Goal: Task Accomplishment & Management: Manage account settings

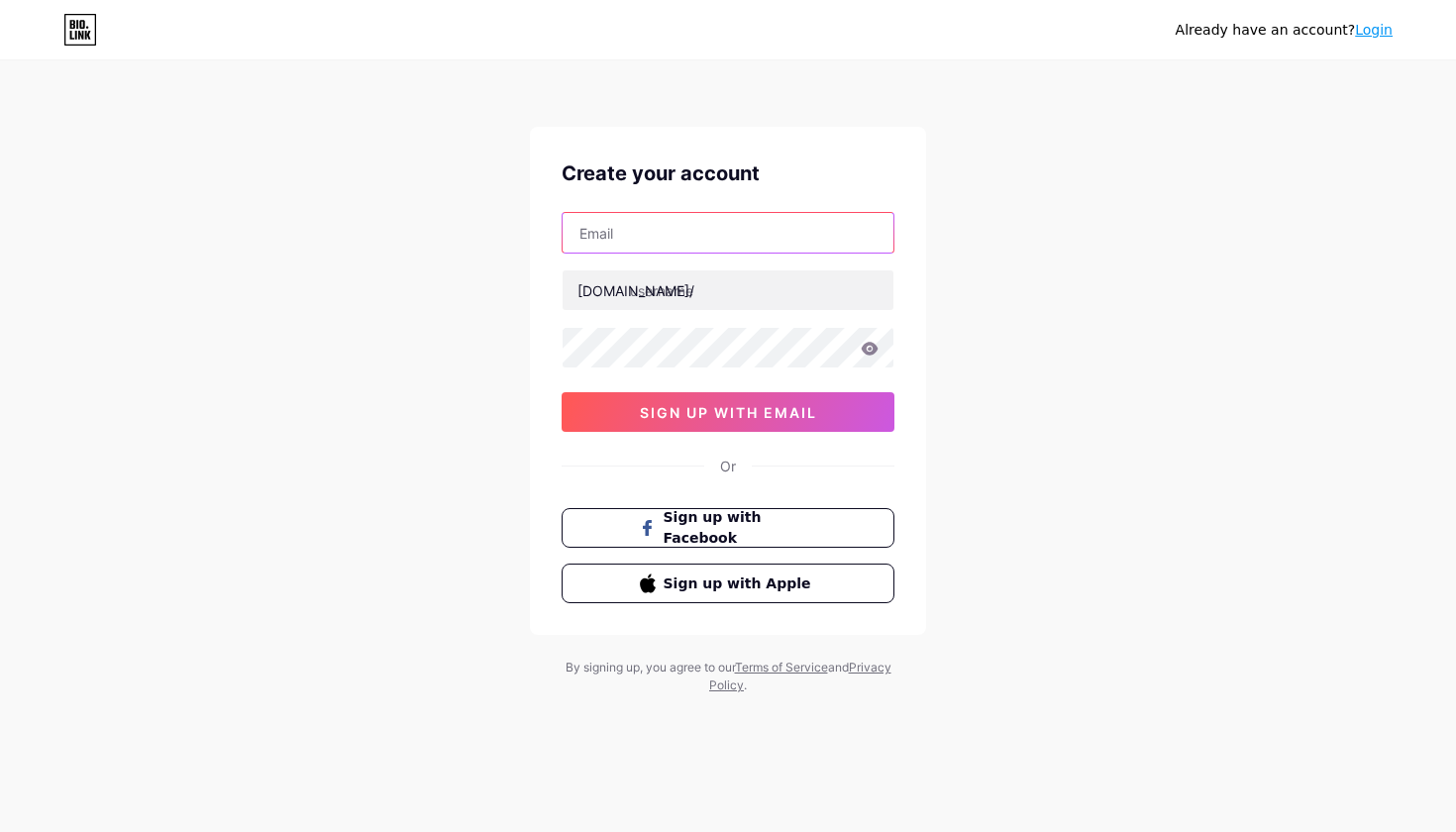
click at [657, 238] on input "text" at bounding box center [728, 233] width 331 height 40
type input "[EMAIL_ADDRESS][DOMAIN_NAME]"
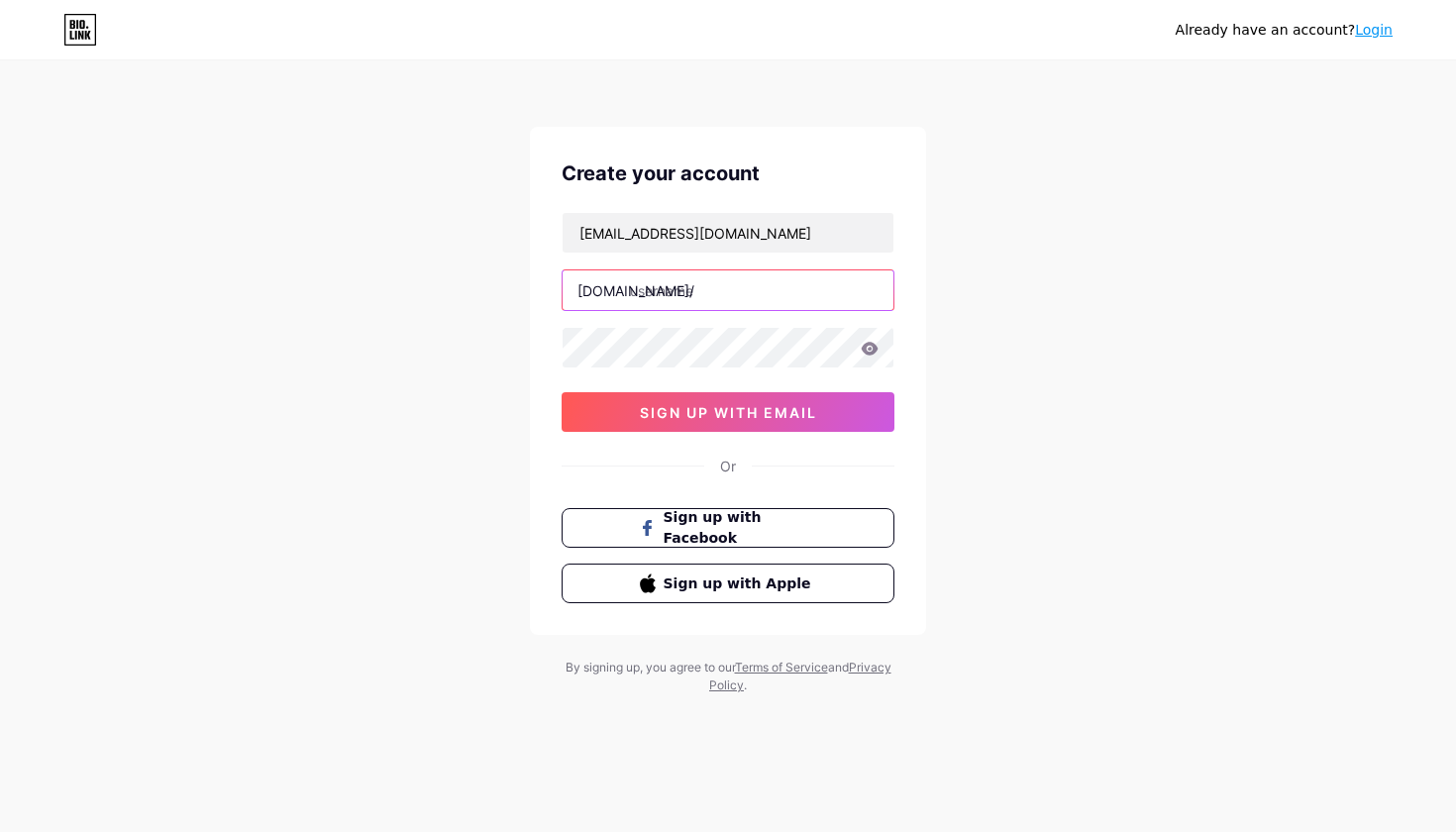
click at [653, 300] on input "text" at bounding box center [728, 291] width 331 height 40
type input "noirwave"
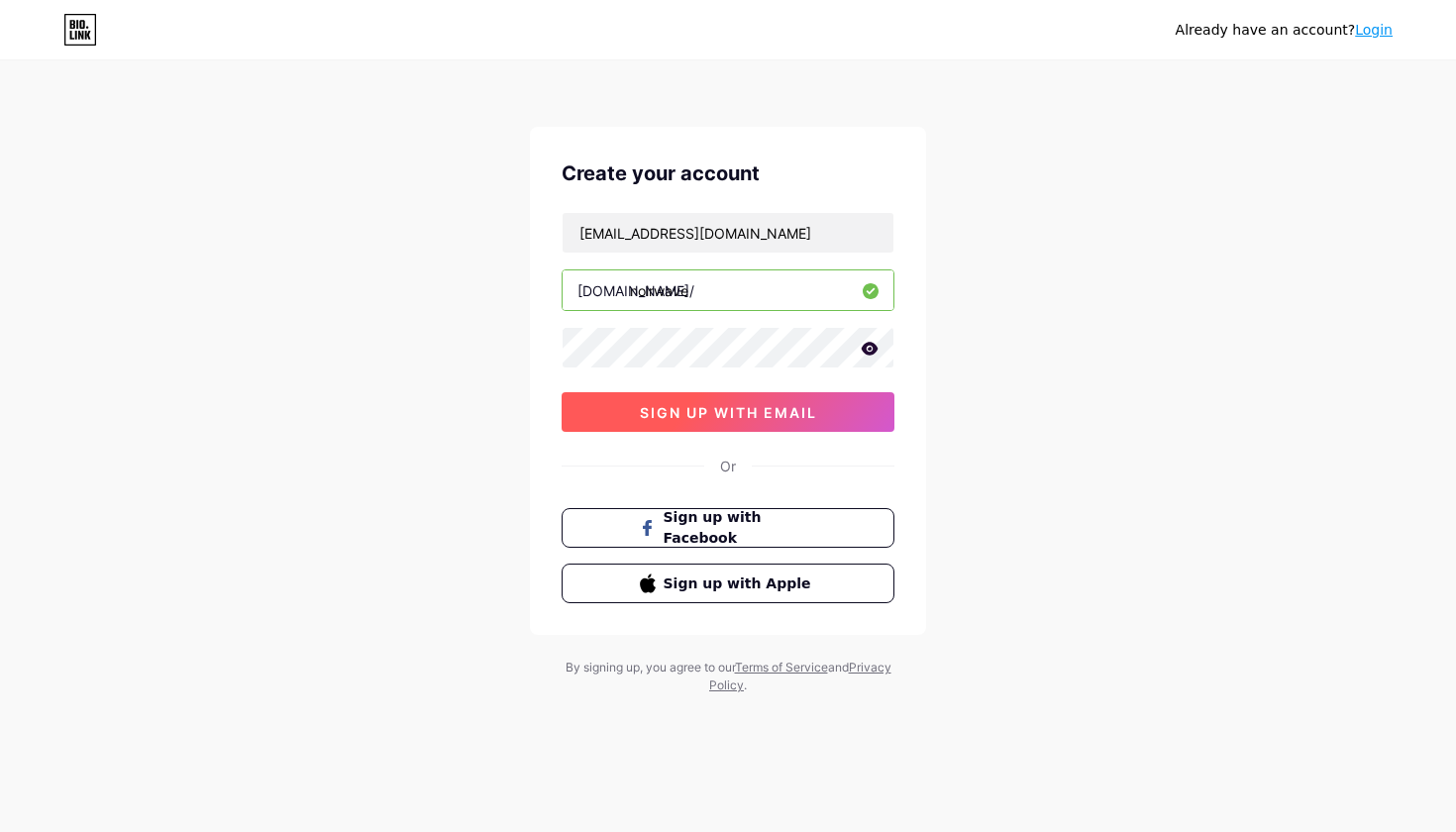
click at [665, 420] on button "sign up with email" at bounding box center [728, 413] width 333 height 40
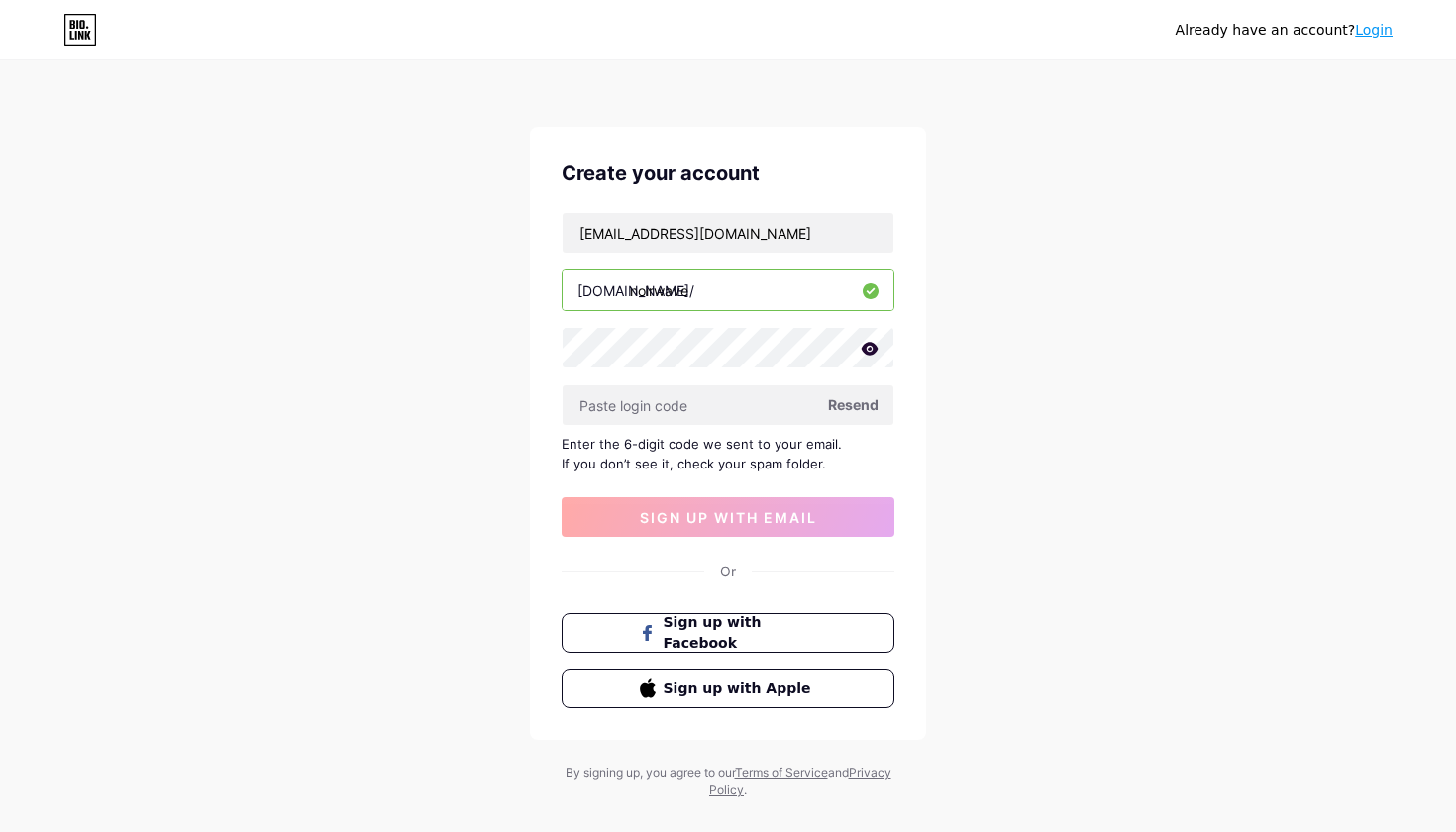
click at [872, 347] on icon at bounding box center [869, 348] width 17 height 13
click at [699, 409] on input "text" at bounding box center [728, 406] width 331 height 40
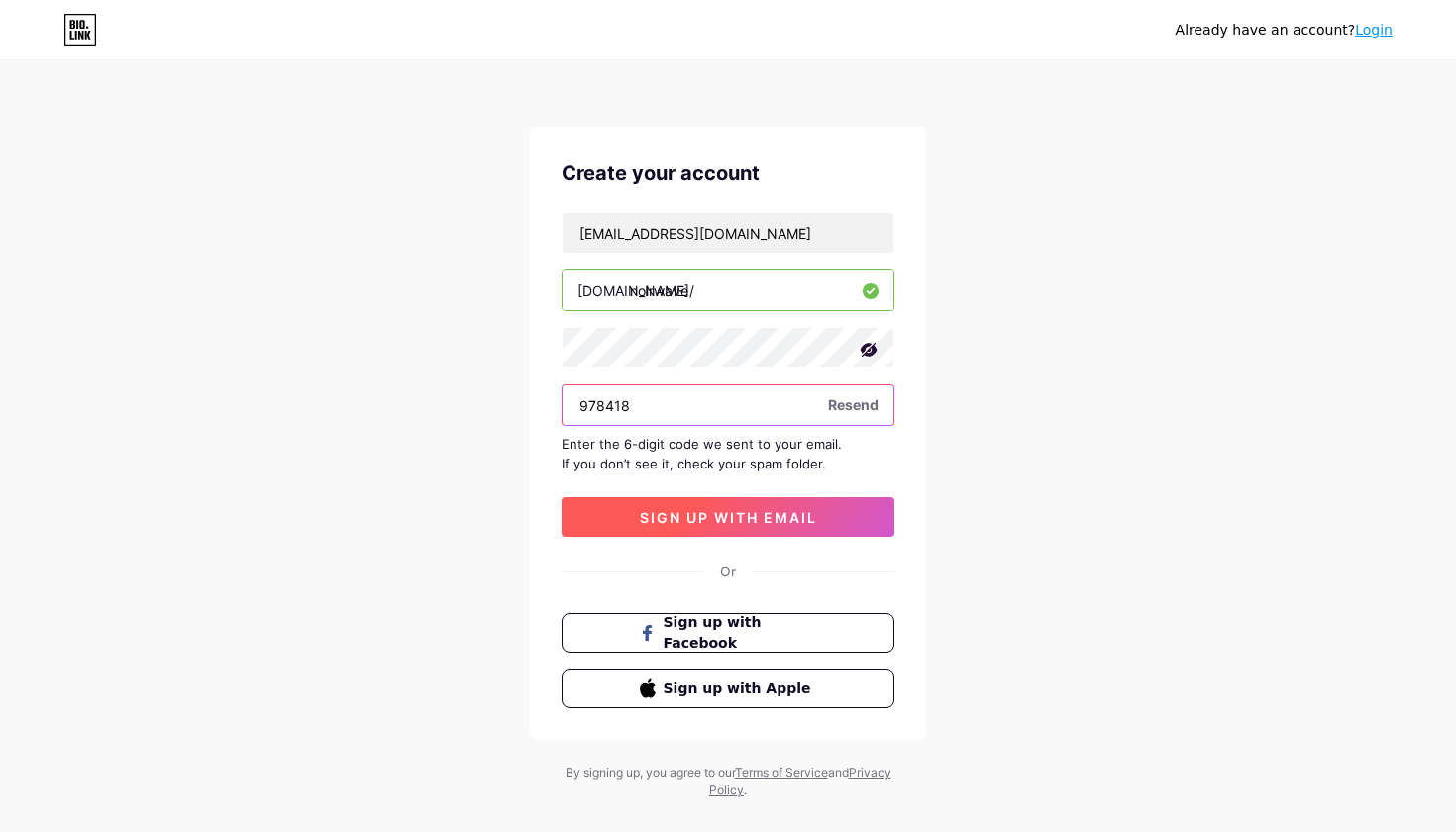
type input "978418"
click at [759, 521] on span "sign up with email" at bounding box center [728, 516] width 177 height 17
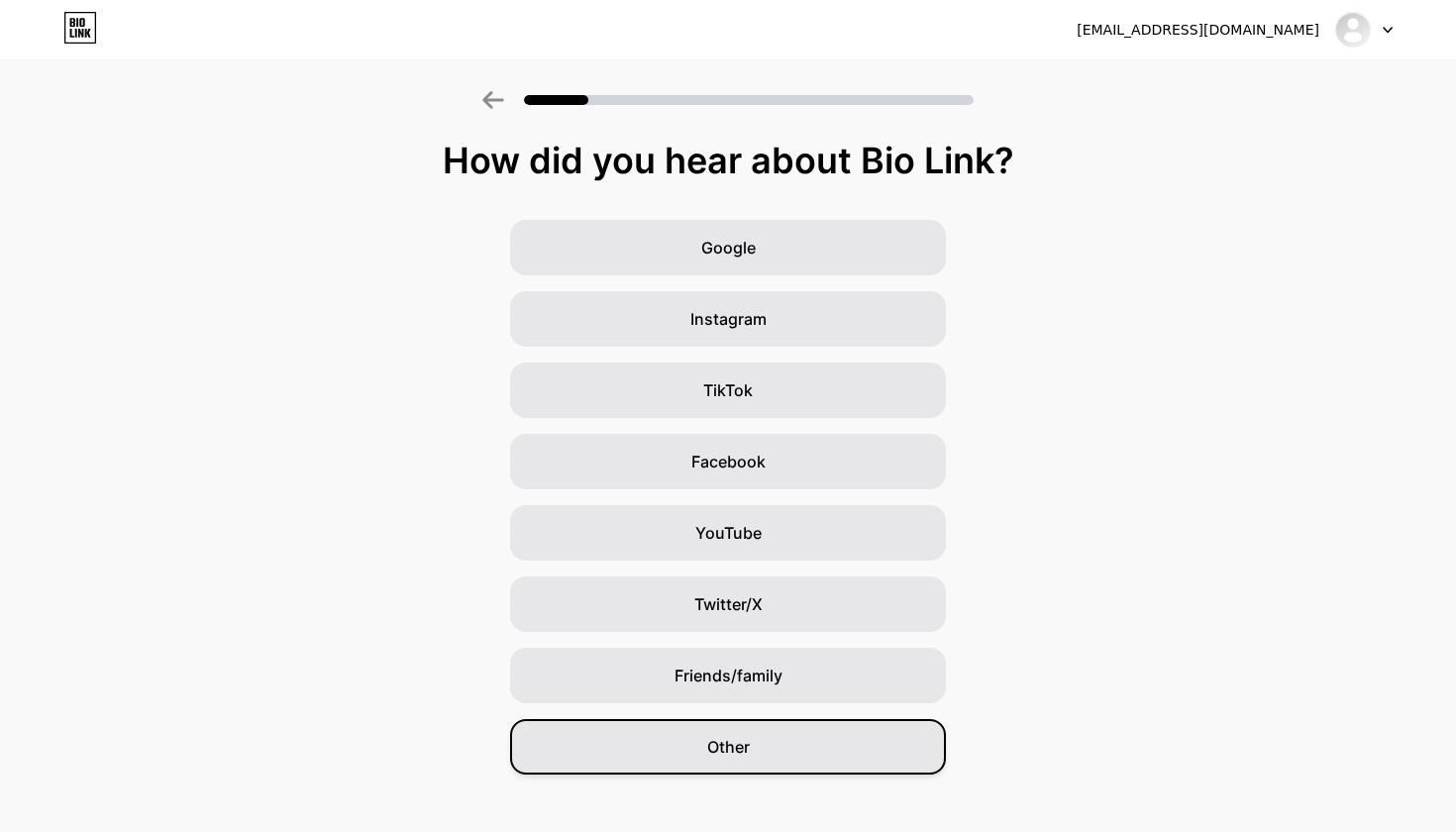
click at [771, 738] on div "Other" at bounding box center [728, 747] width 436 height 56
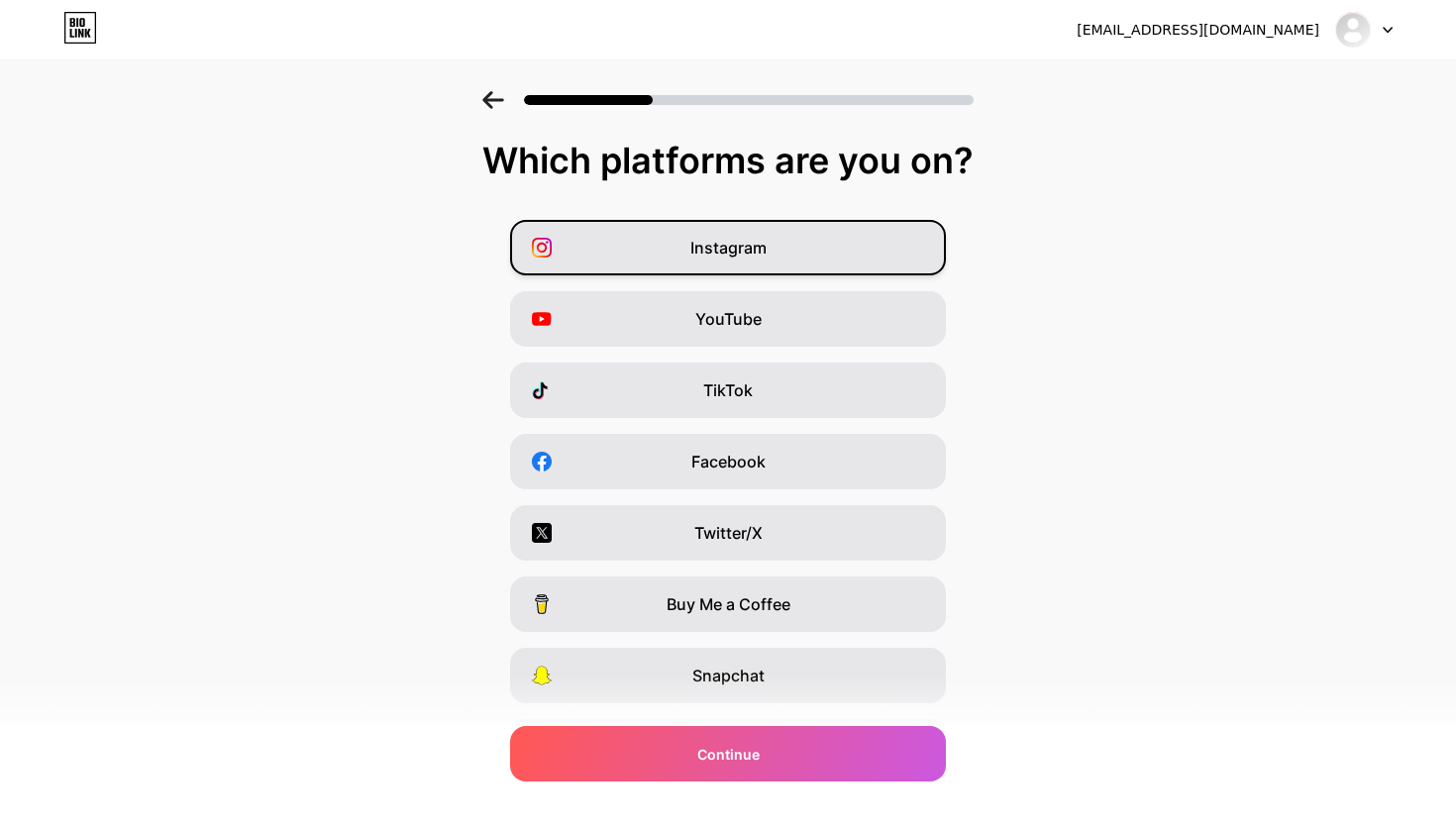
click at [831, 245] on div "Instagram" at bounding box center [728, 248] width 436 height 56
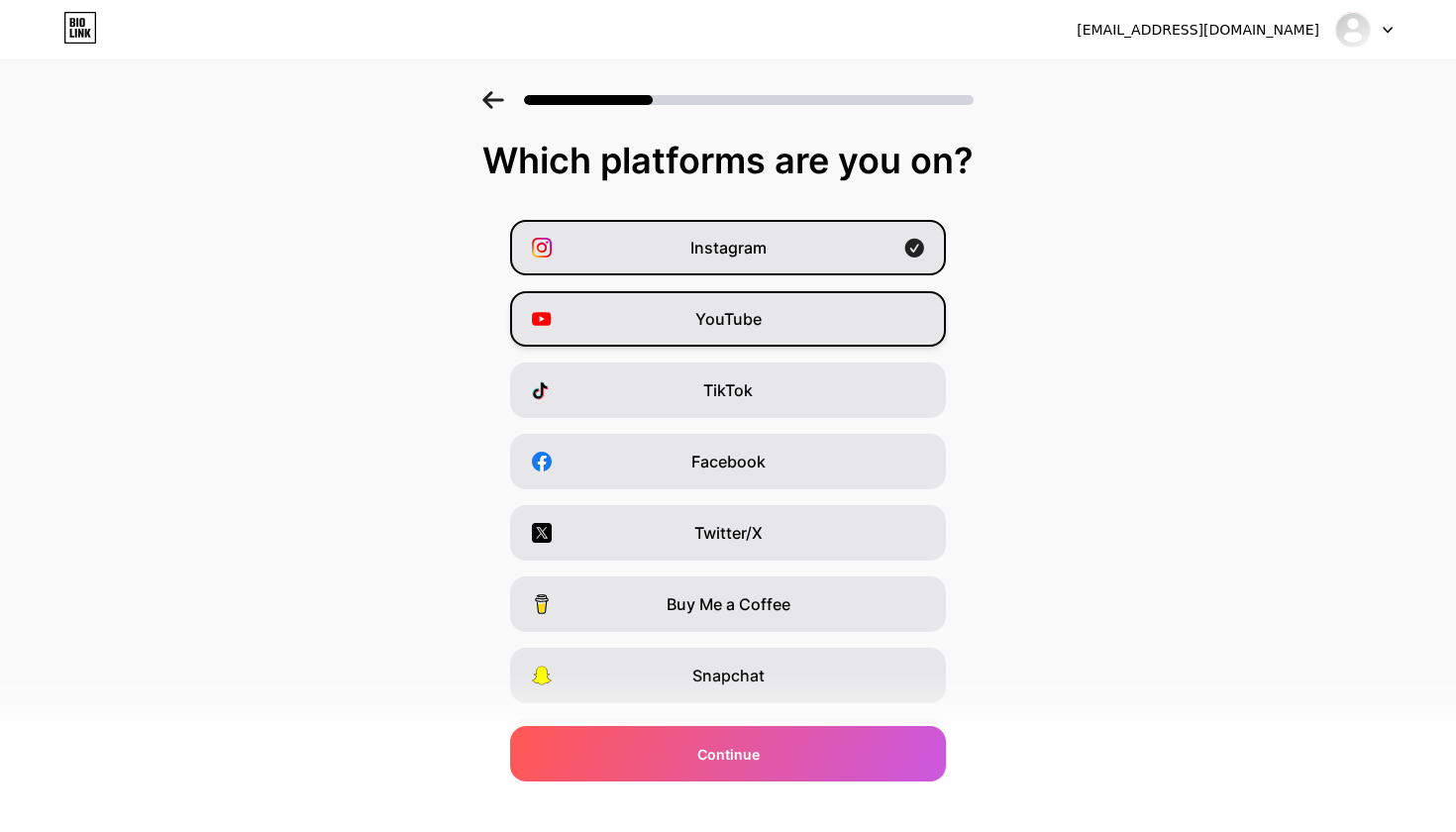
click at [801, 312] on div "YouTube" at bounding box center [728, 319] width 436 height 56
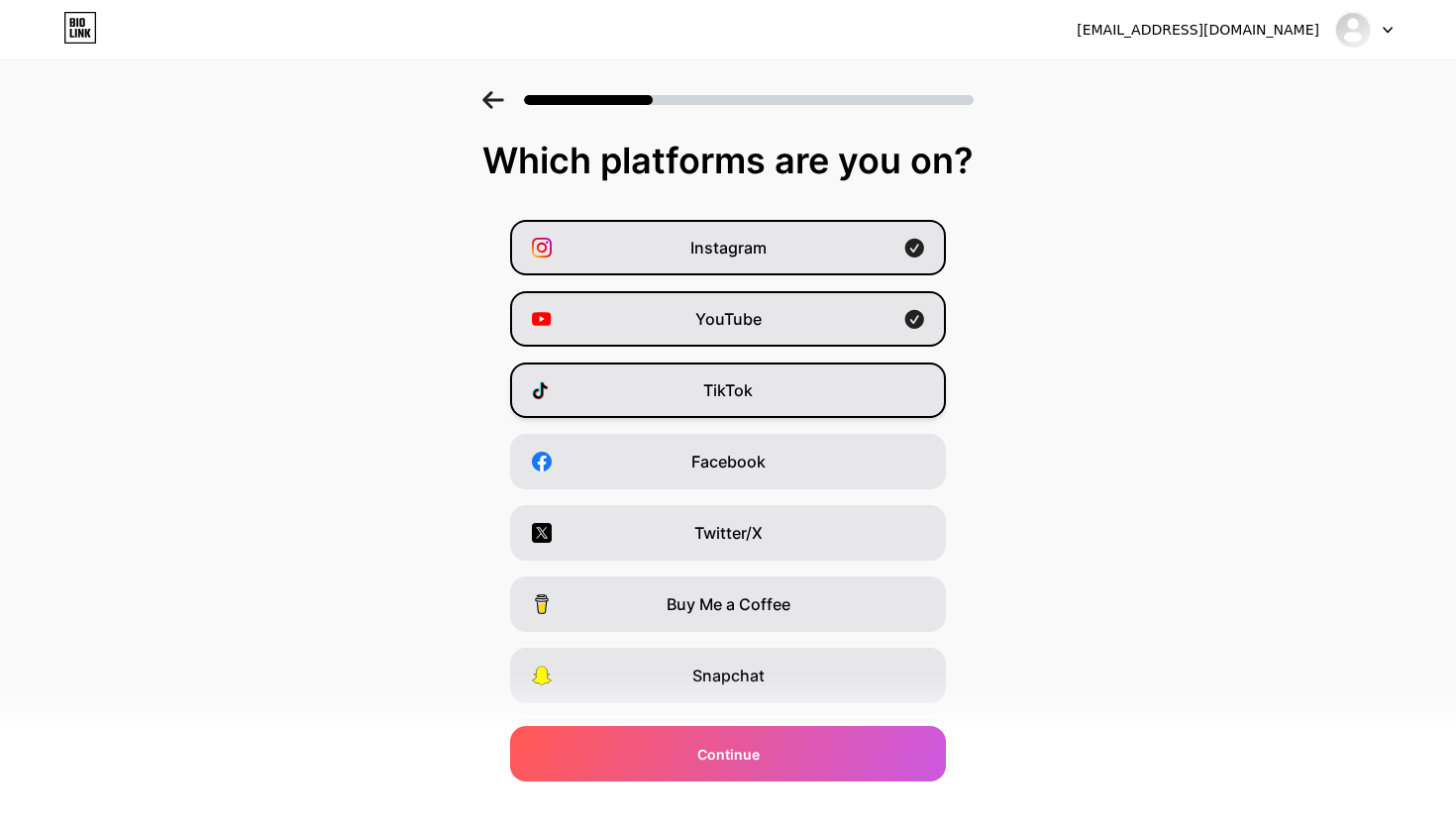
click at [804, 375] on div "TikTok" at bounding box center [728, 391] width 436 height 56
click at [789, 455] on div "Facebook" at bounding box center [728, 461] width 436 height 56
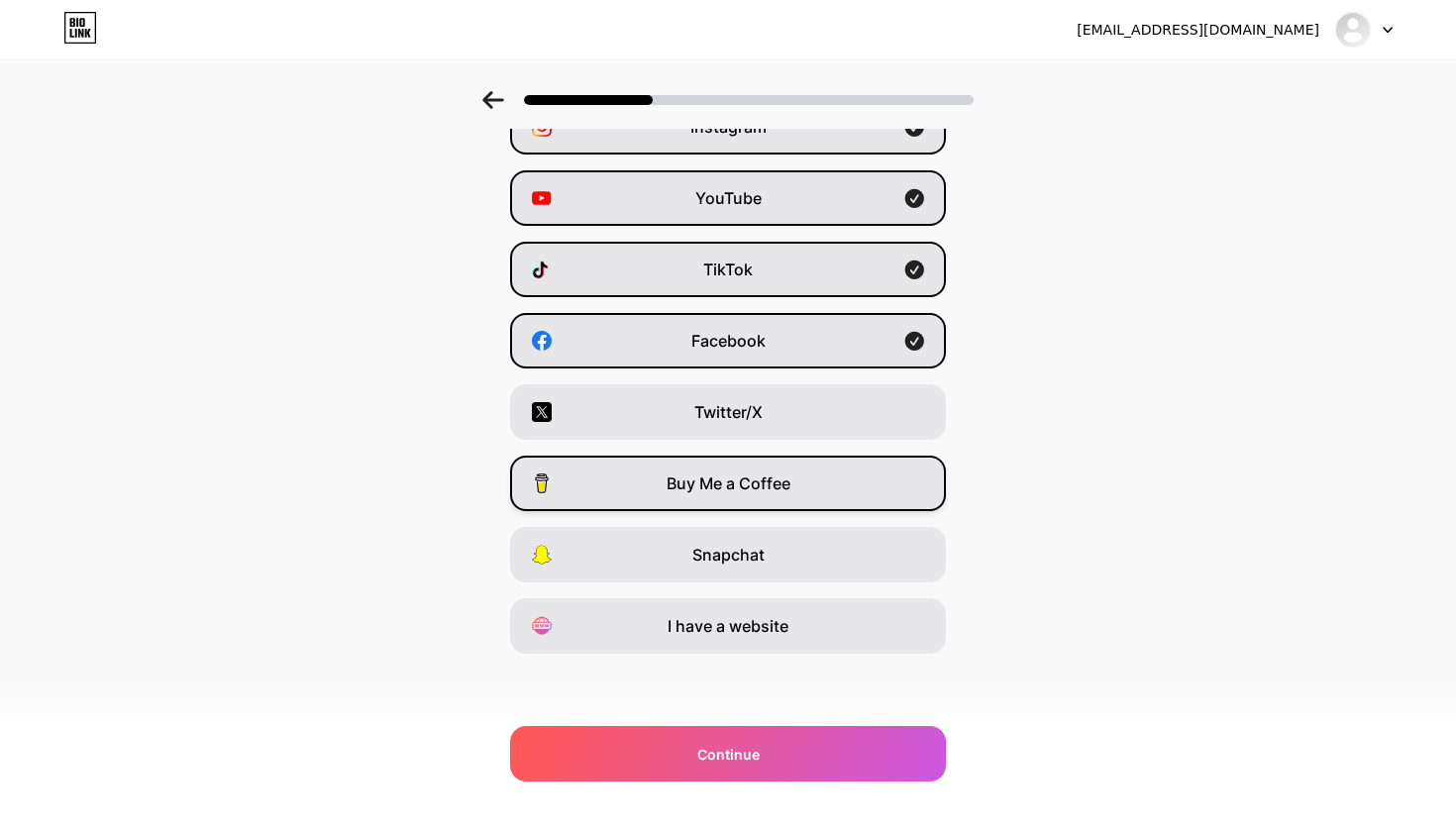
scroll to position [121, 0]
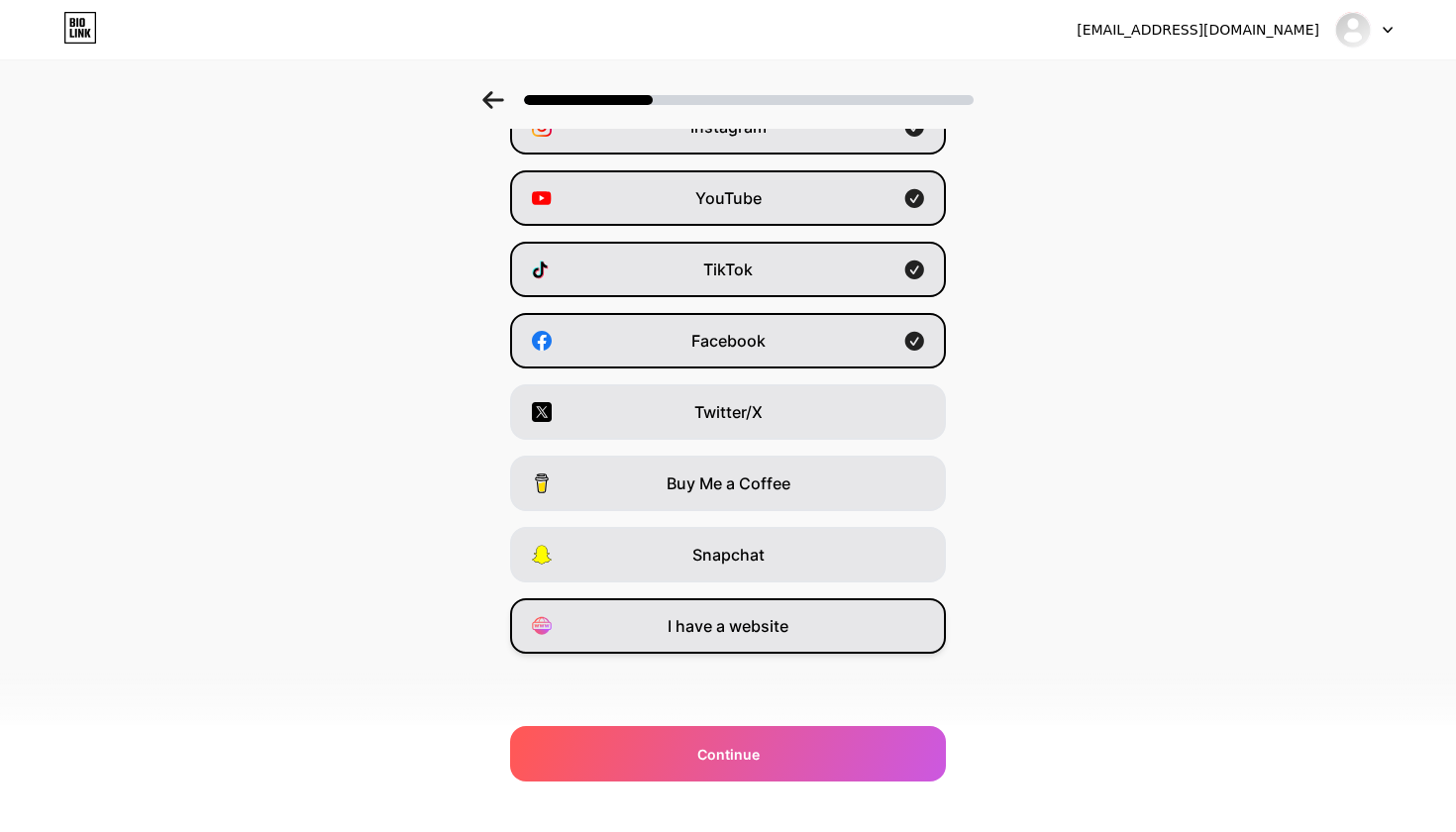
click at [773, 629] on span "I have a website" at bounding box center [728, 626] width 121 height 24
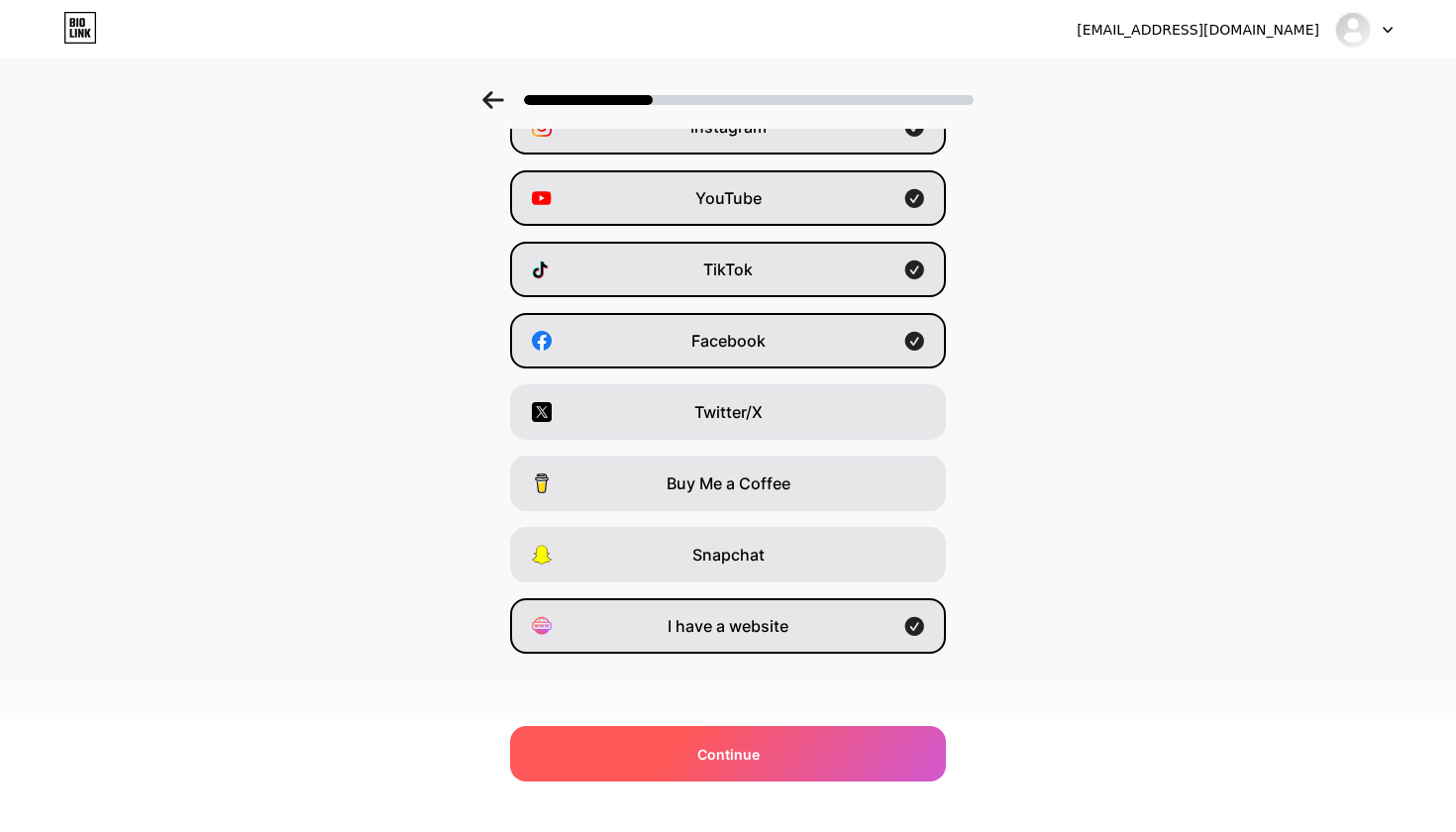
click at [785, 760] on div "Continue" at bounding box center [728, 754] width 436 height 56
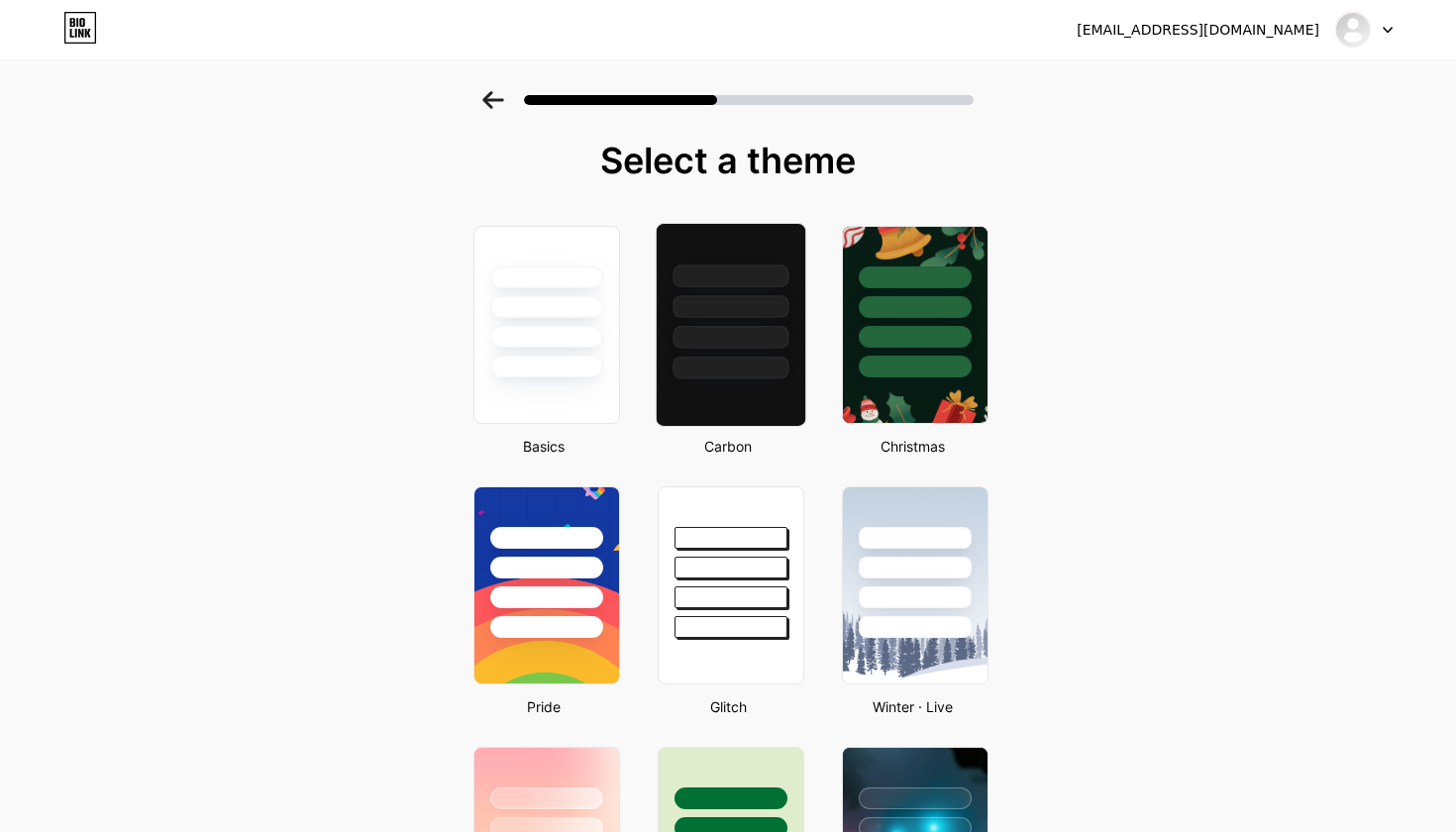
scroll to position [0, 0]
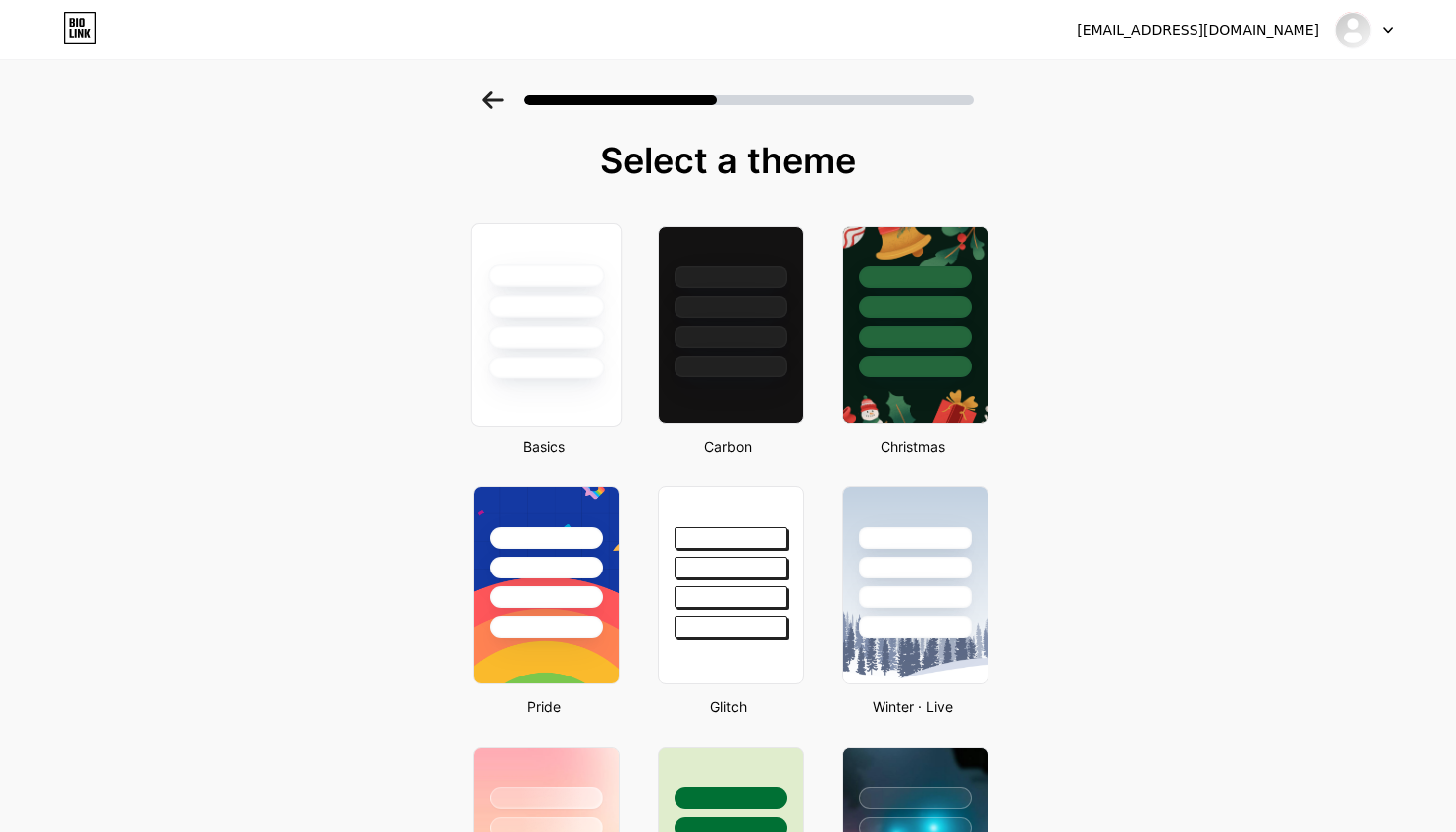
click at [589, 344] on div at bounding box center [547, 337] width 116 height 23
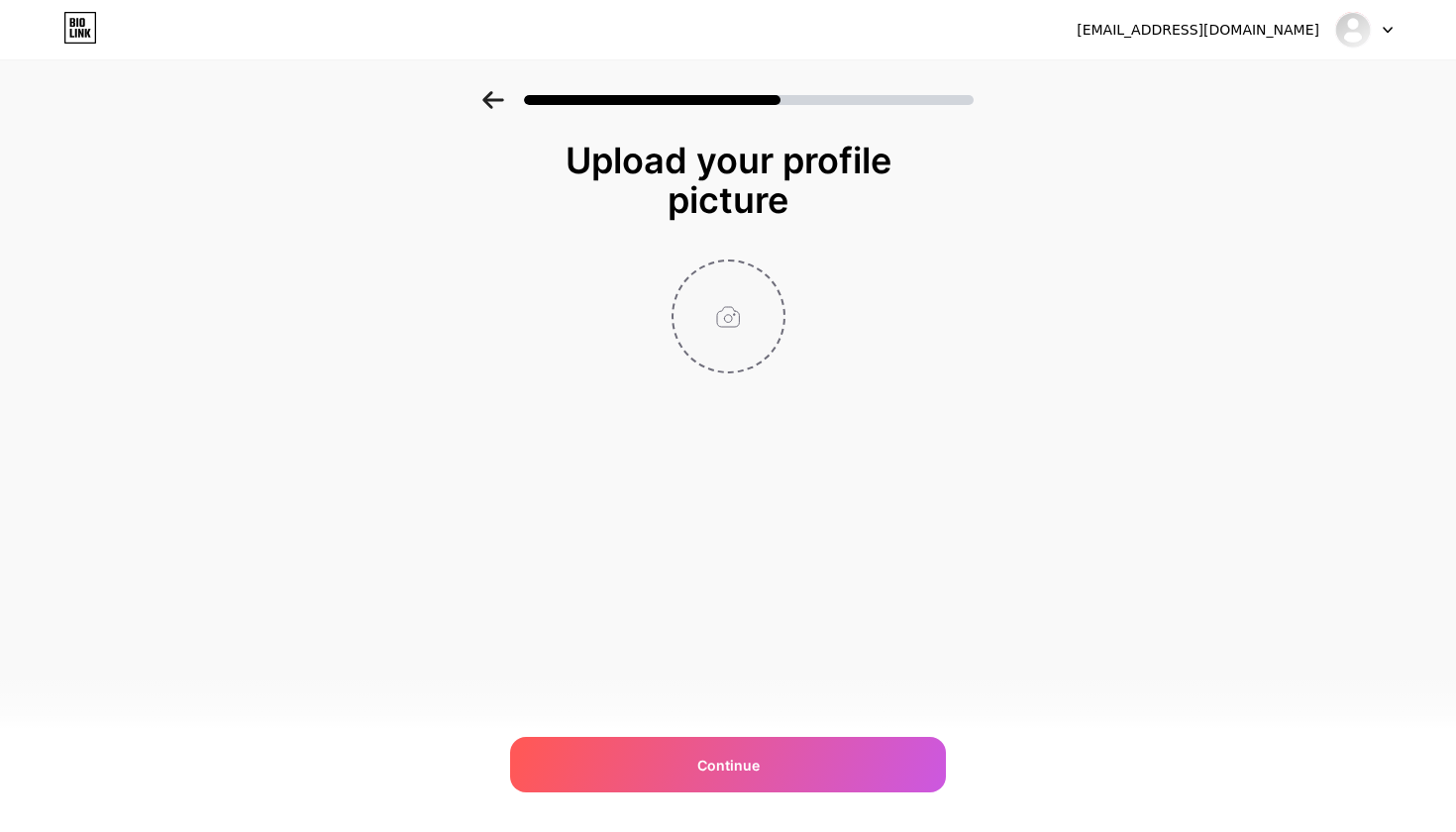
click at [731, 317] on input "file" at bounding box center [728, 317] width 110 height 110
type input "C:\fakepath\Noir & Wave-4.png"
click at [702, 308] on img at bounding box center [728, 317] width 114 height 114
click at [723, 315] on img at bounding box center [728, 317] width 114 height 114
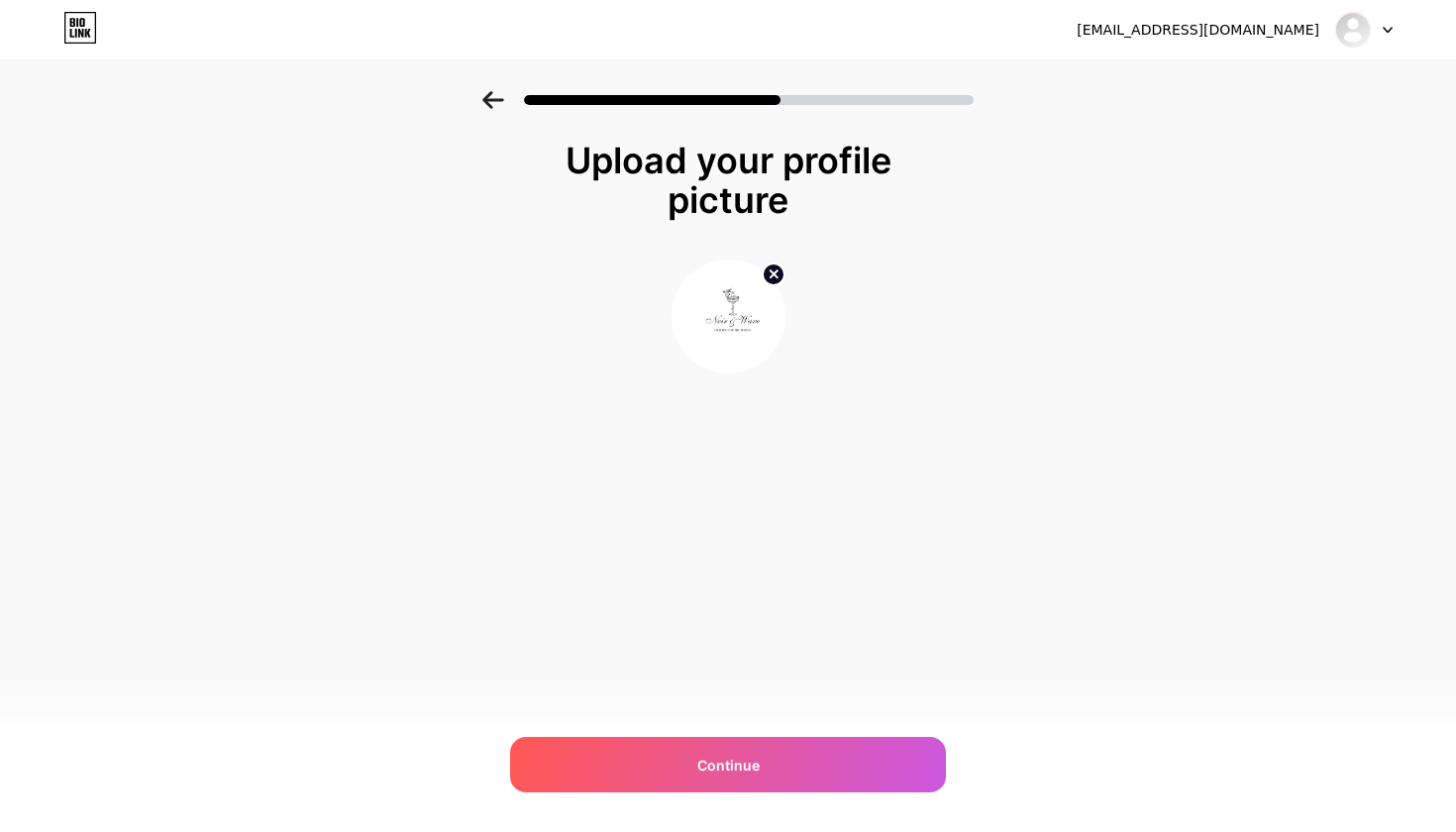
click at [723, 315] on img at bounding box center [728, 317] width 114 height 114
click at [773, 271] on circle at bounding box center [773, 275] width 22 height 22
click at [733, 303] on input "file" at bounding box center [728, 317] width 110 height 110
type input "C:\fakepath\Noir & Wave-4.png"
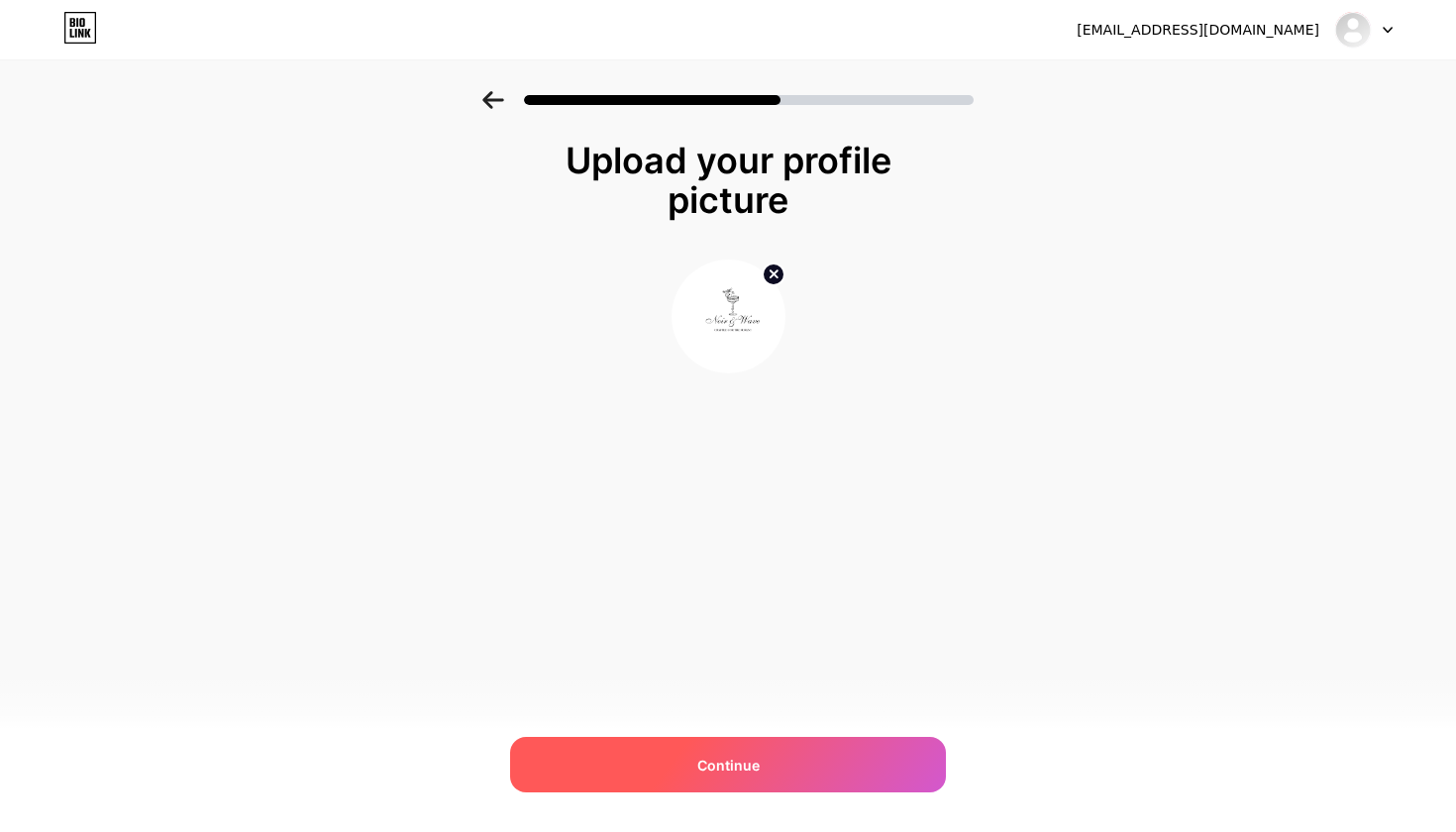
click at [833, 752] on div "Continue" at bounding box center [728, 764] width 436 height 56
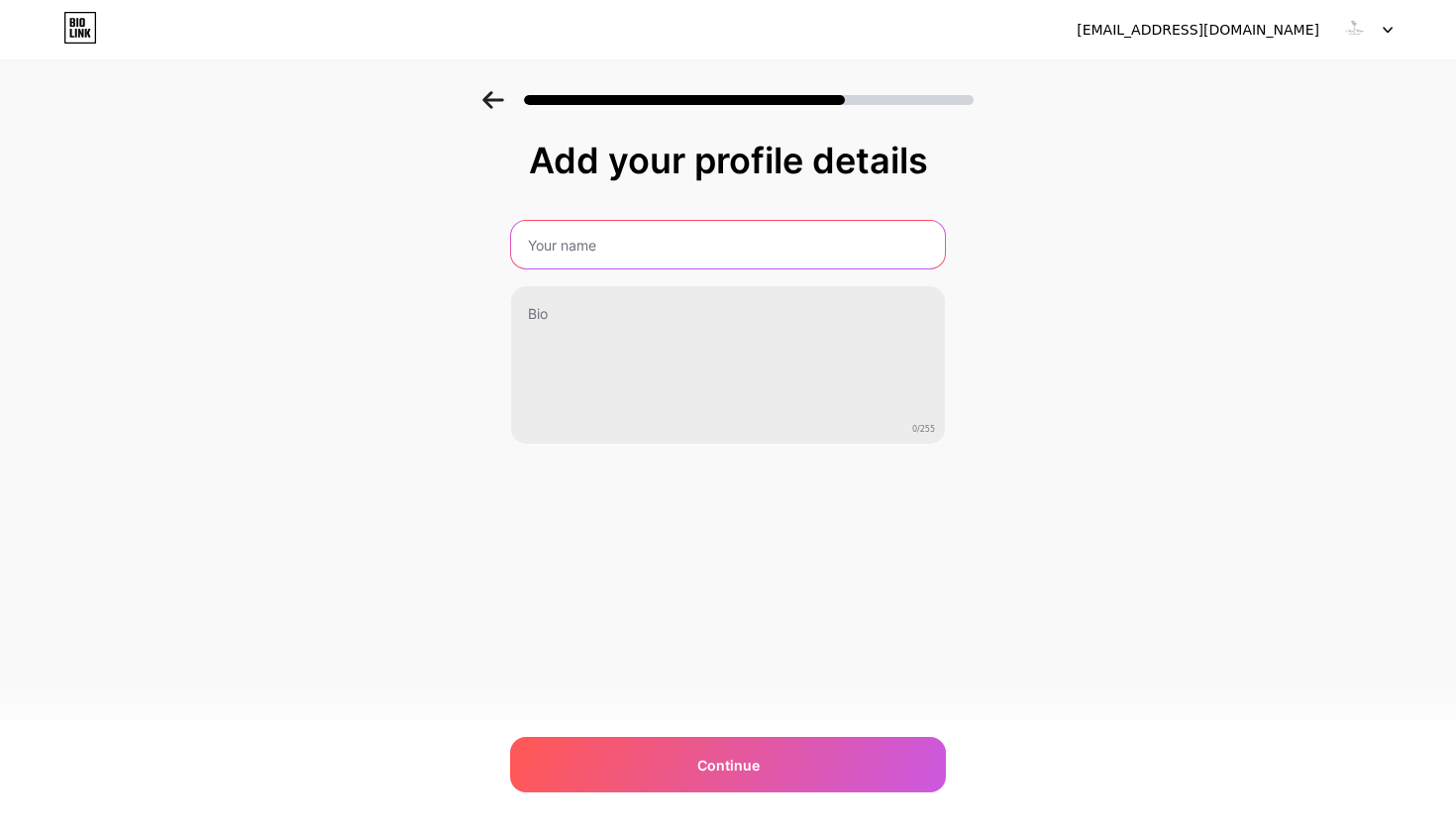
click at [623, 235] on input "text" at bounding box center [728, 245] width 434 height 48
type input "Noir&Wave"
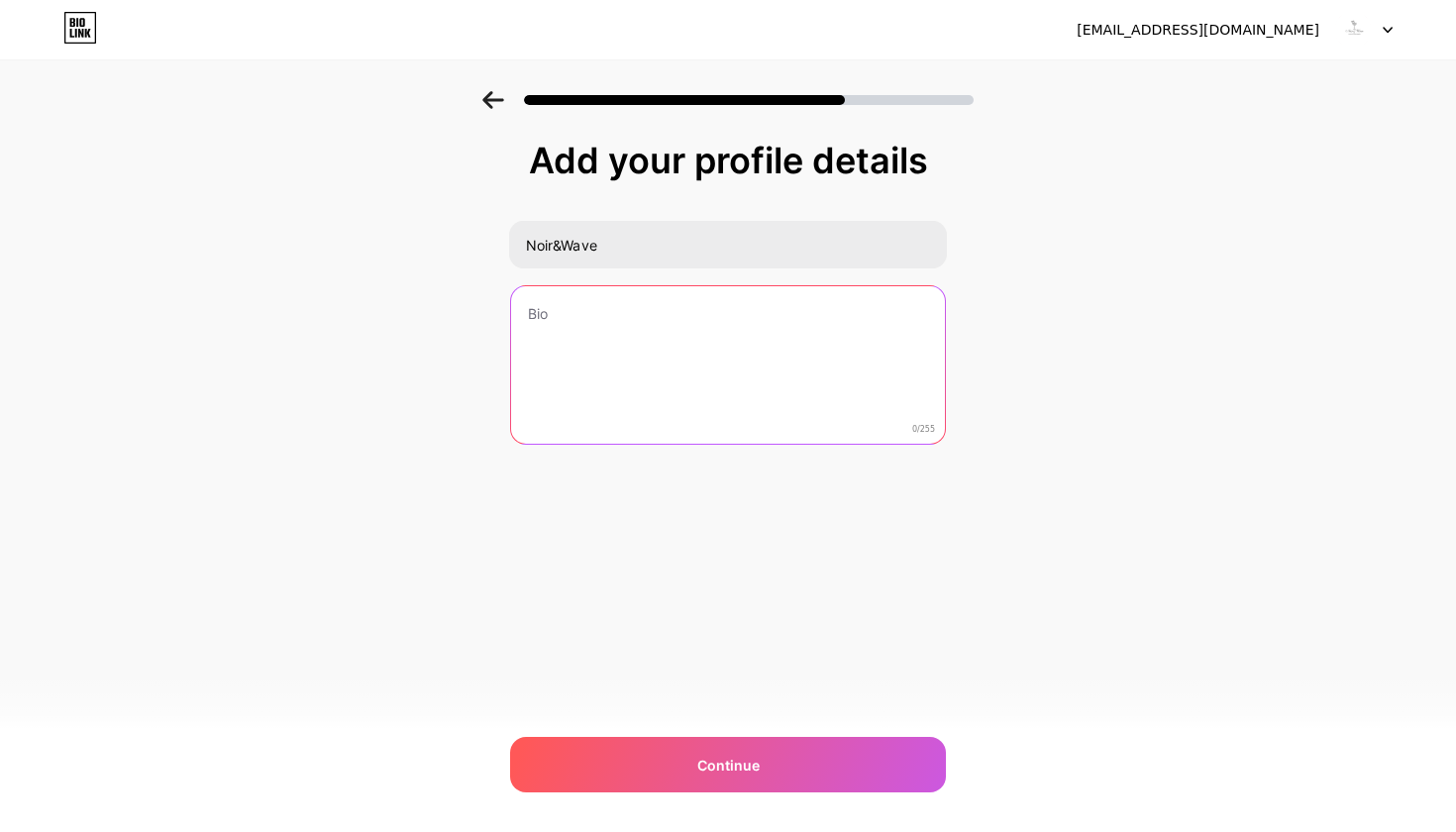
click at [607, 313] on textarea at bounding box center [728, 366] width 434 height 160
drag, startPoint x: 530, startPoint y: 313, endPoint x: 625, endPoint y: 356, distance: 104.3
click at [625, 356] on textarea at bounding box center [728, 366] width 438 height 162
drag, startPoint x: 558, startPoint y: 311, endPoint x: 582, endPoint y: 320, distance: 25.6
click at [582, 320] on textarea at bounding box center [728, 366] width 438 height 162
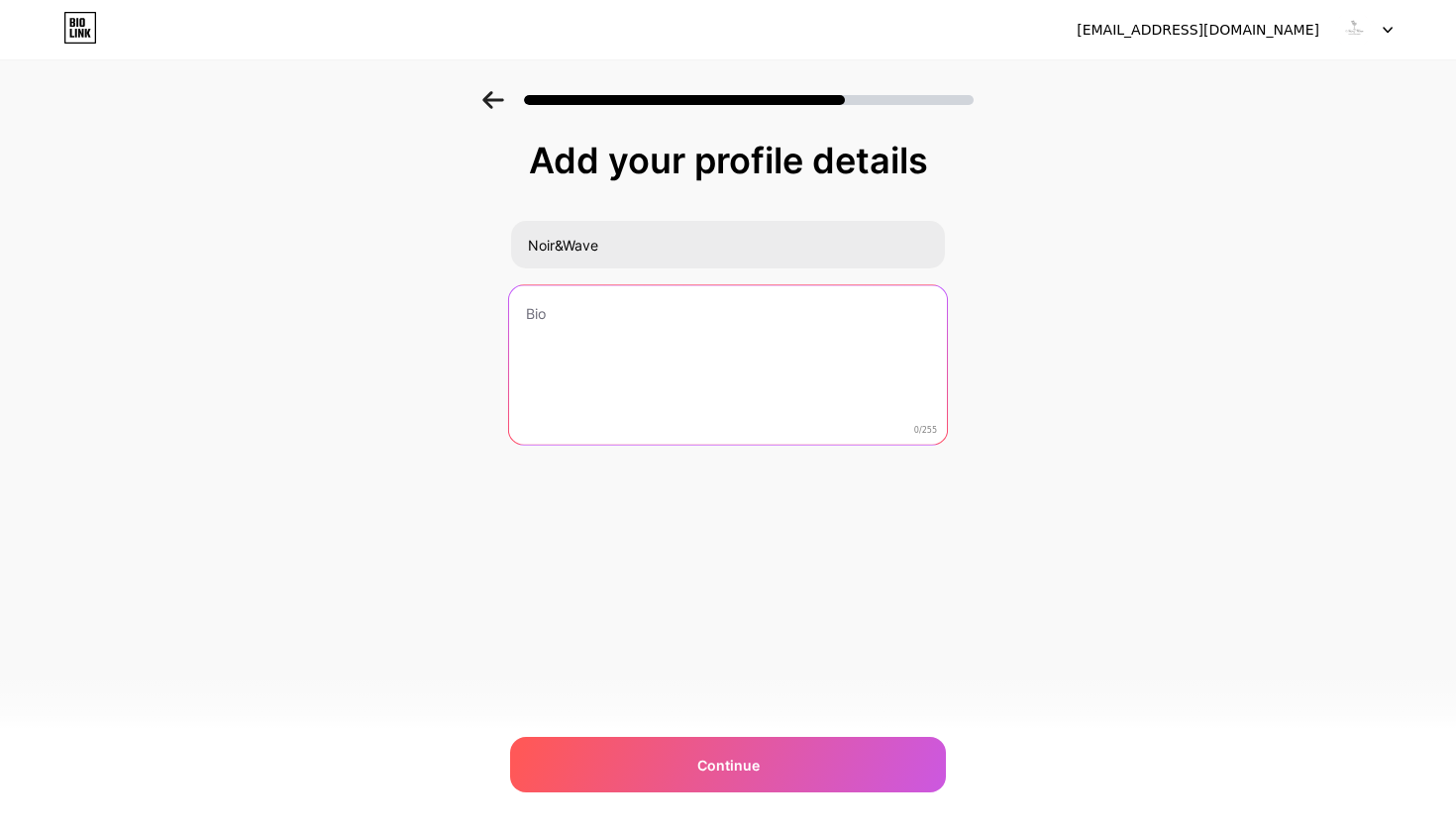
drag, startPoint x: 529, startPoint y: 317, endPoint x: 738, endPoint y: 375, distance: 216.9
click at [749, 382] on textarea at bounding box center [728, 366] width 438 height 162
paste textarea "✨ Noir & Wave — Crafted for the Moment 🎶 Exklusive Events, Bar-Catering & Signa…"
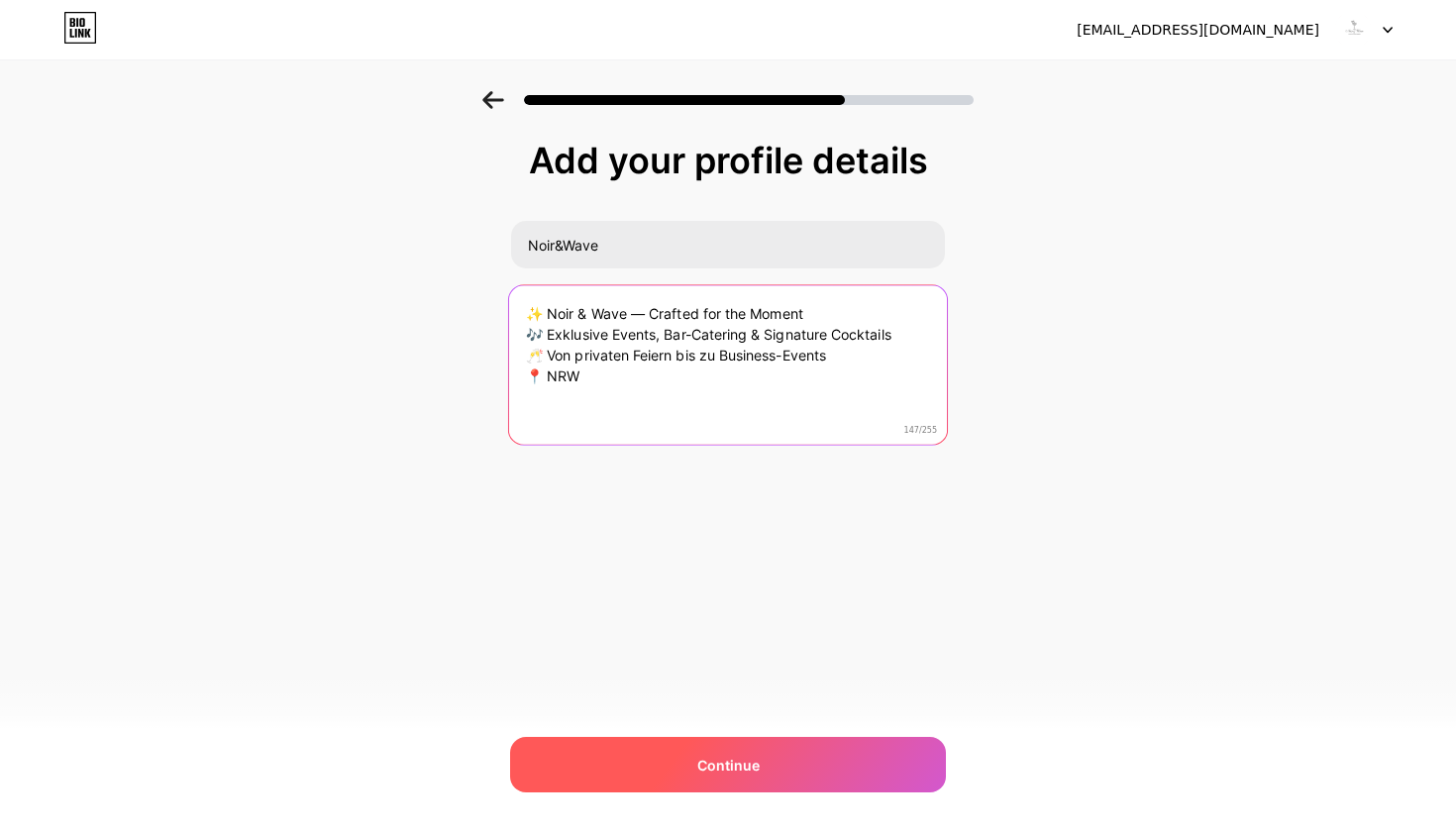
type textarea "✨ Noir & Wave — Crafted for the Moment 🎶 Exklusive Events, Bar-Catering & Signa…"
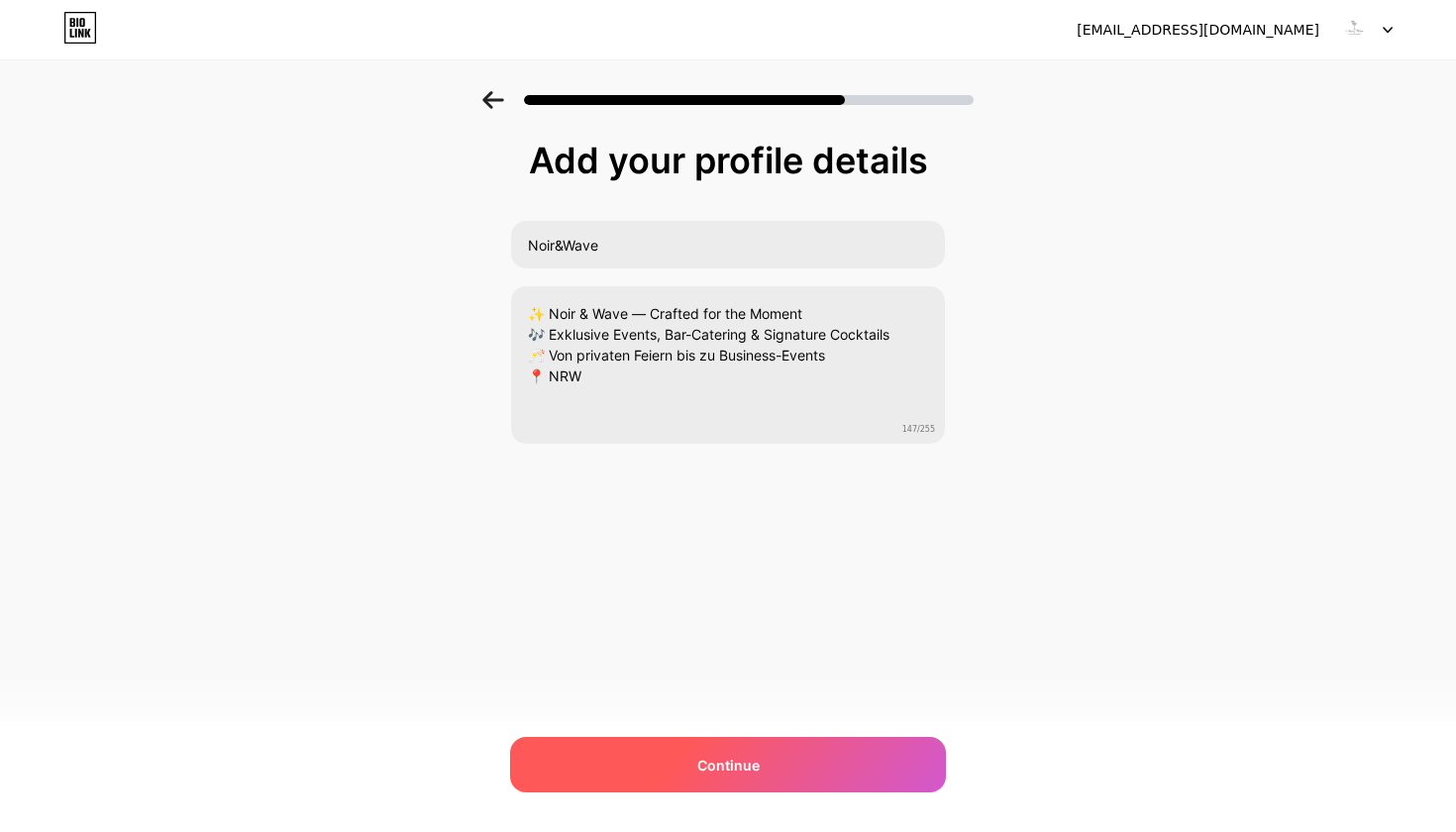
click at [764, 765] on div "Continue" at bounding box center [728, 764] width 436 height 56
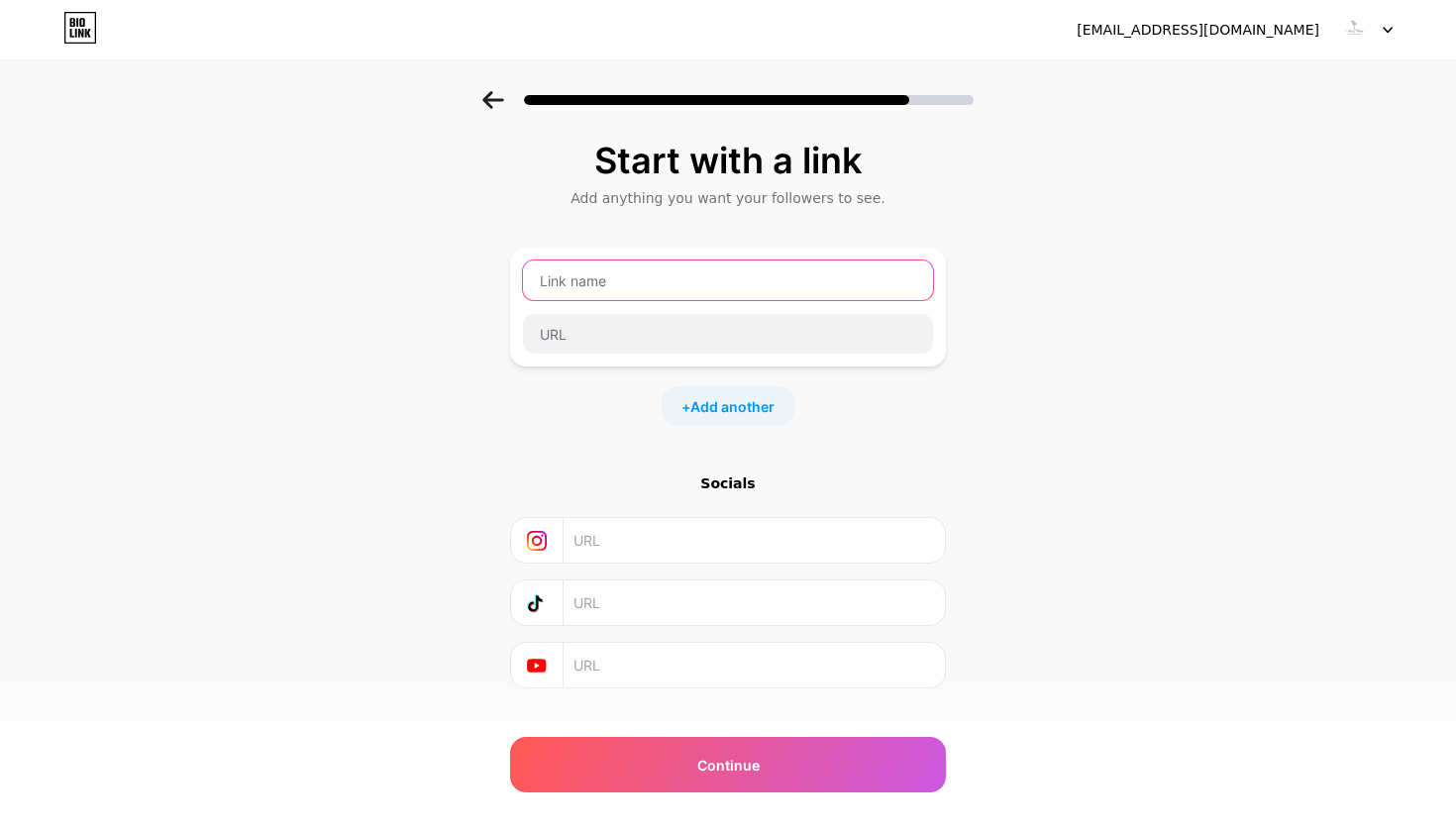
click at [857, 282] on input "text" at bounding box center [728, 281] width 410 height 40
type input "noir.wave"
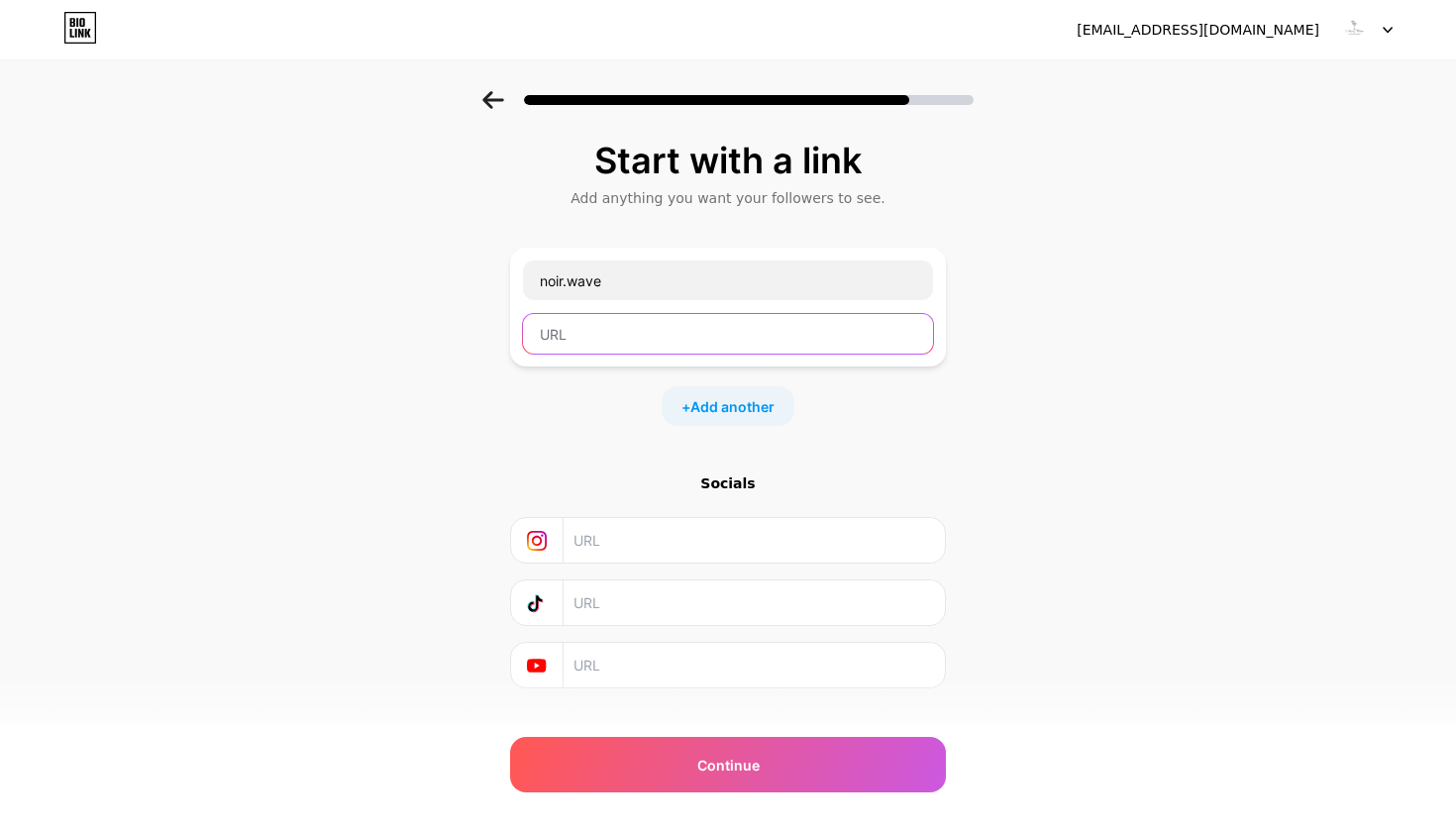
click at [846, 329] on input "text" at bounding box center [728, 334] width 410 height 40
click at [910, 452] on div "Start with a link Add anything you want your followers to see. noir.wave + Add …" at bounding box center [728, 415] width 436 height 547
click at [744, 548] on input "text" at bounding box center [753, 539] width 360 height 45
paste input "https://www.instagram.com/noir_.wave?igsh=MXF0bW5veWQyYnRw"
type input "https://www.instagram.com/noir_.wave?igsh=MXF0bW5veWQyYnRw"
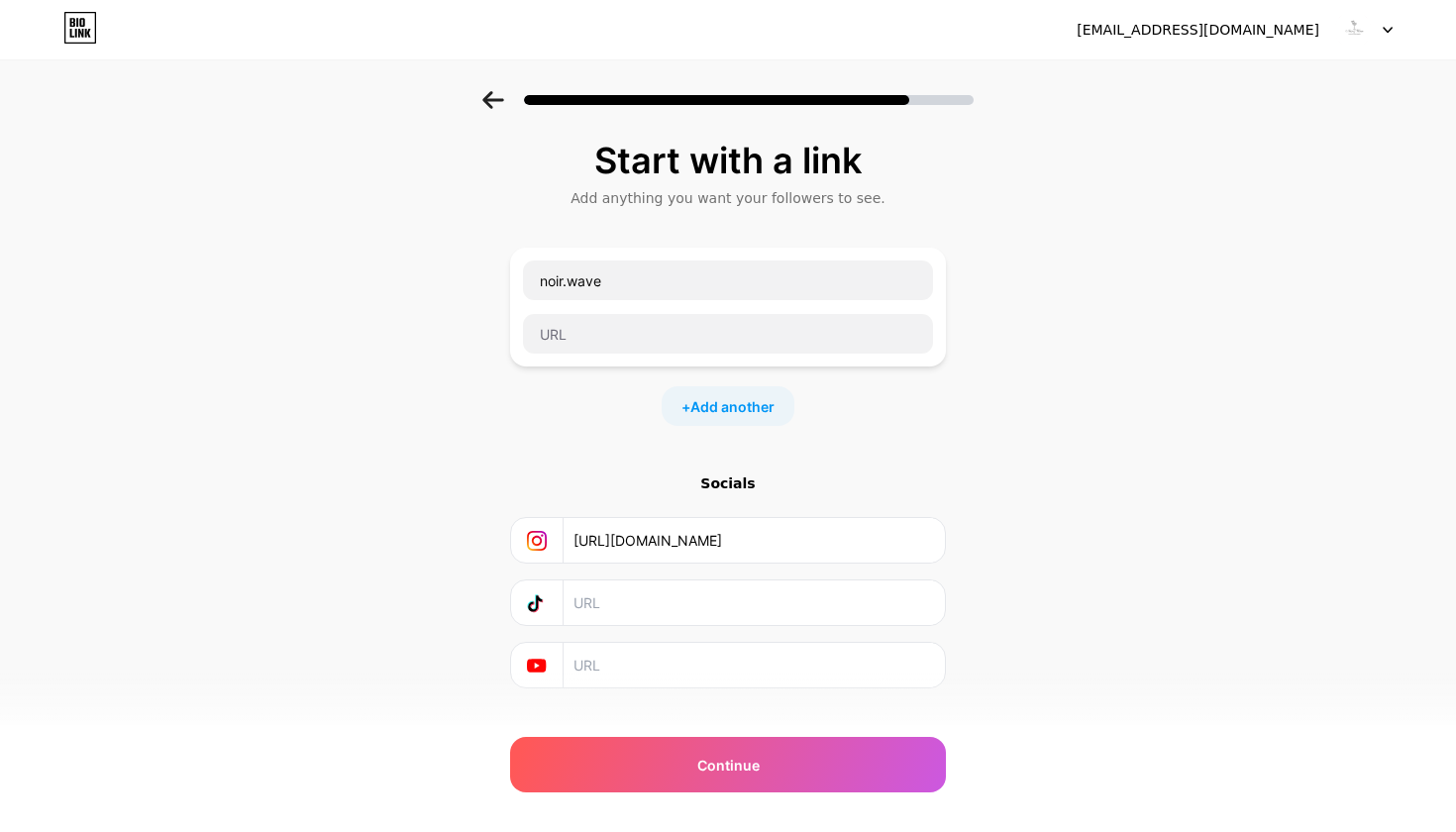
click at [699, 594] on input "text" at bounding box center [753, 602] width 360 height 45
click at [701, 671] on input "text" at bounding box center [753, 664] width 360 height 45
paste input "www.youtube.com/@NoirWave-g6b"
type input "www.youtube.com/@NoirWave-g6b"
click at [701, 613] on input "text" at bounding box center [753, 602] width 360 height 45
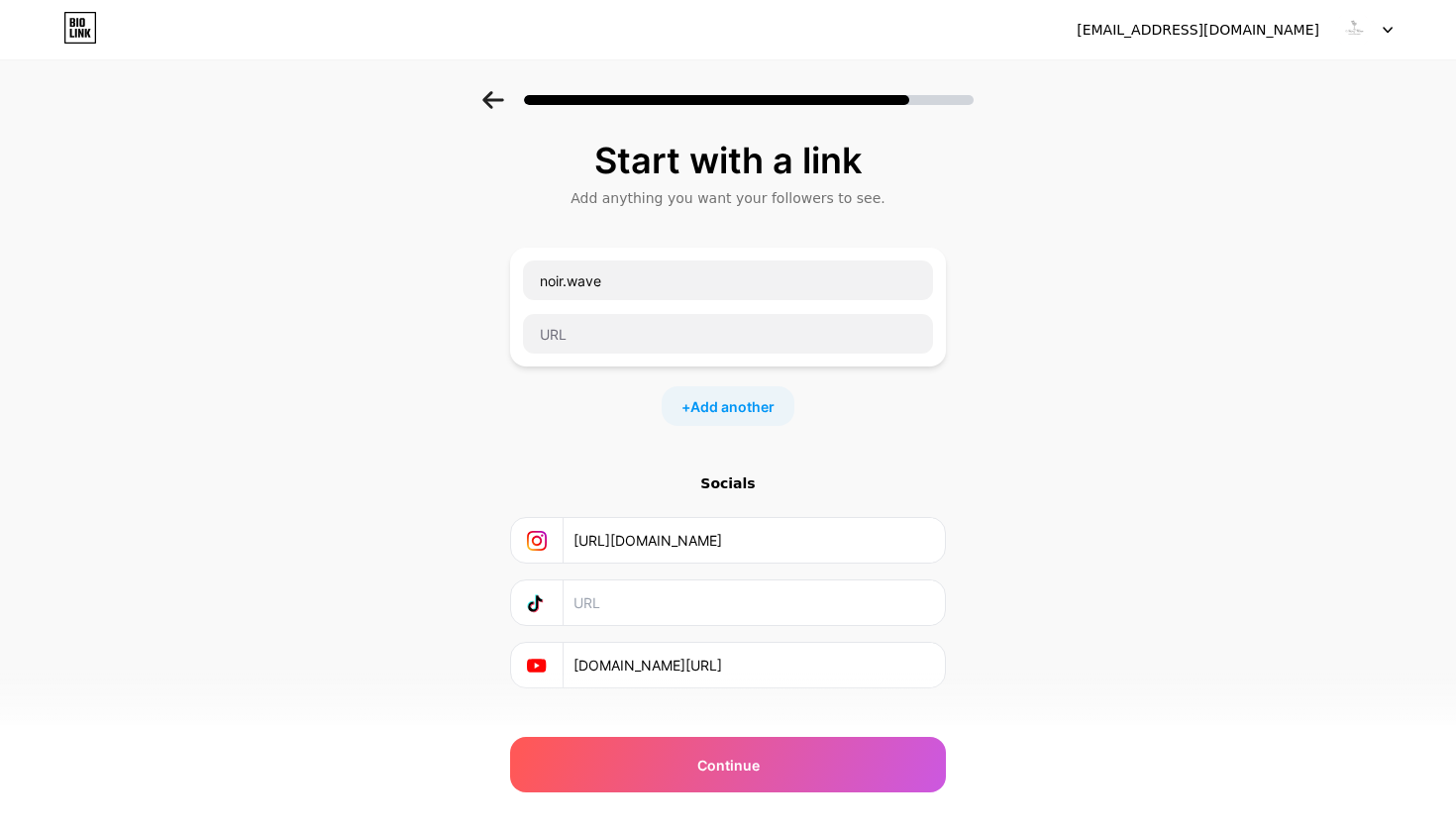
paste input "https://www.tiktok.com/@noir_.wave?is_from_webapp=1&sender_device=pc"
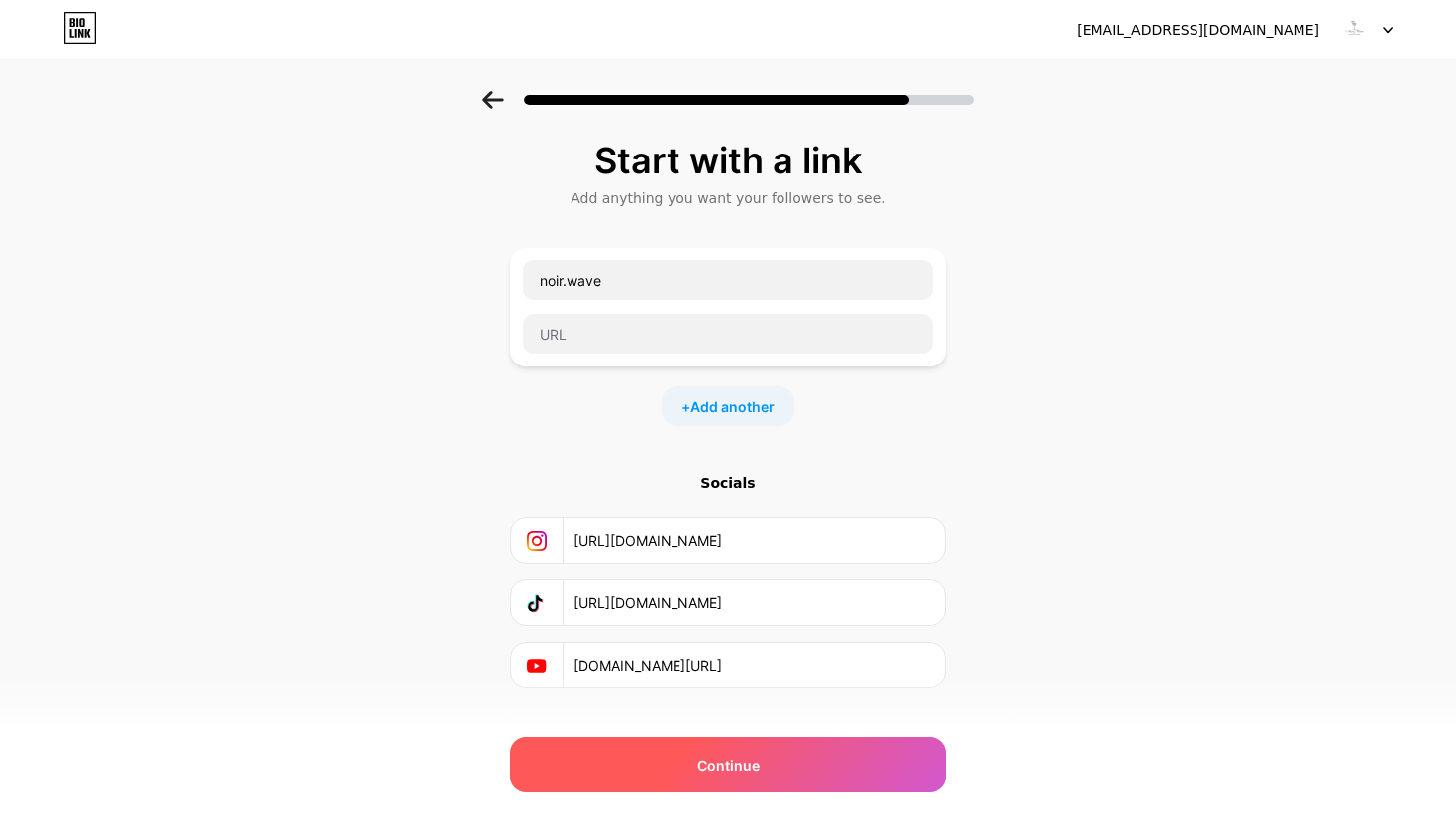
type input "https://www.tiktok.com/@noir_.wave?is_from_webapp=1&sender_device=pc"
click at [842, 776] on div "Continue" at bounding box center [728, 764] width 436 height 56
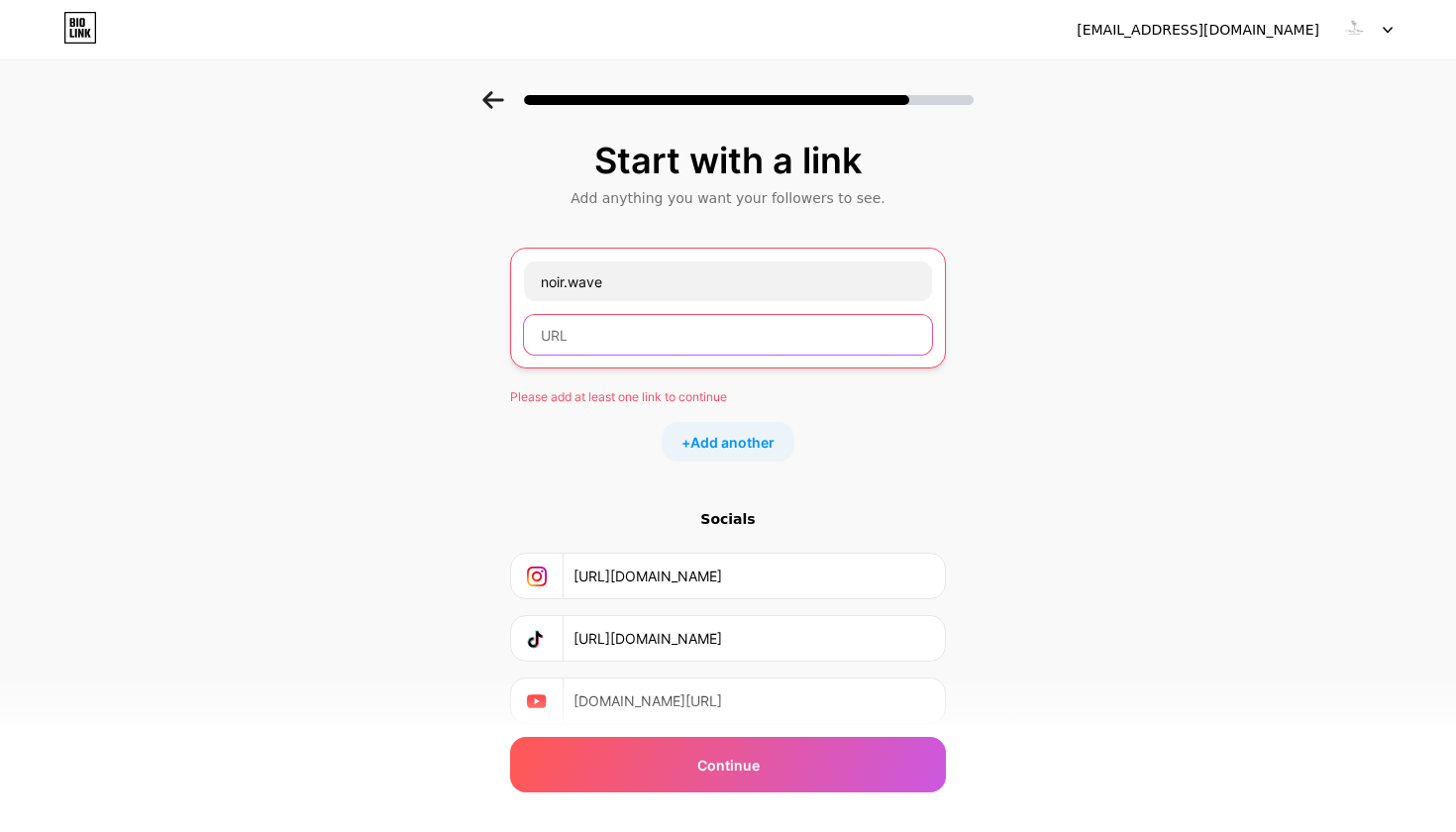
click at [761, 337] on input "text" at bounding box center [728, 335] width 408 height 40
click at [811, 376] on div "noir.wave Please add at least one link to continue + Add another" at bounding box center [728, 355] width 436 height 214
click at [787, 328] on input "text" at bounding box center [728, 335] width 408 height 40
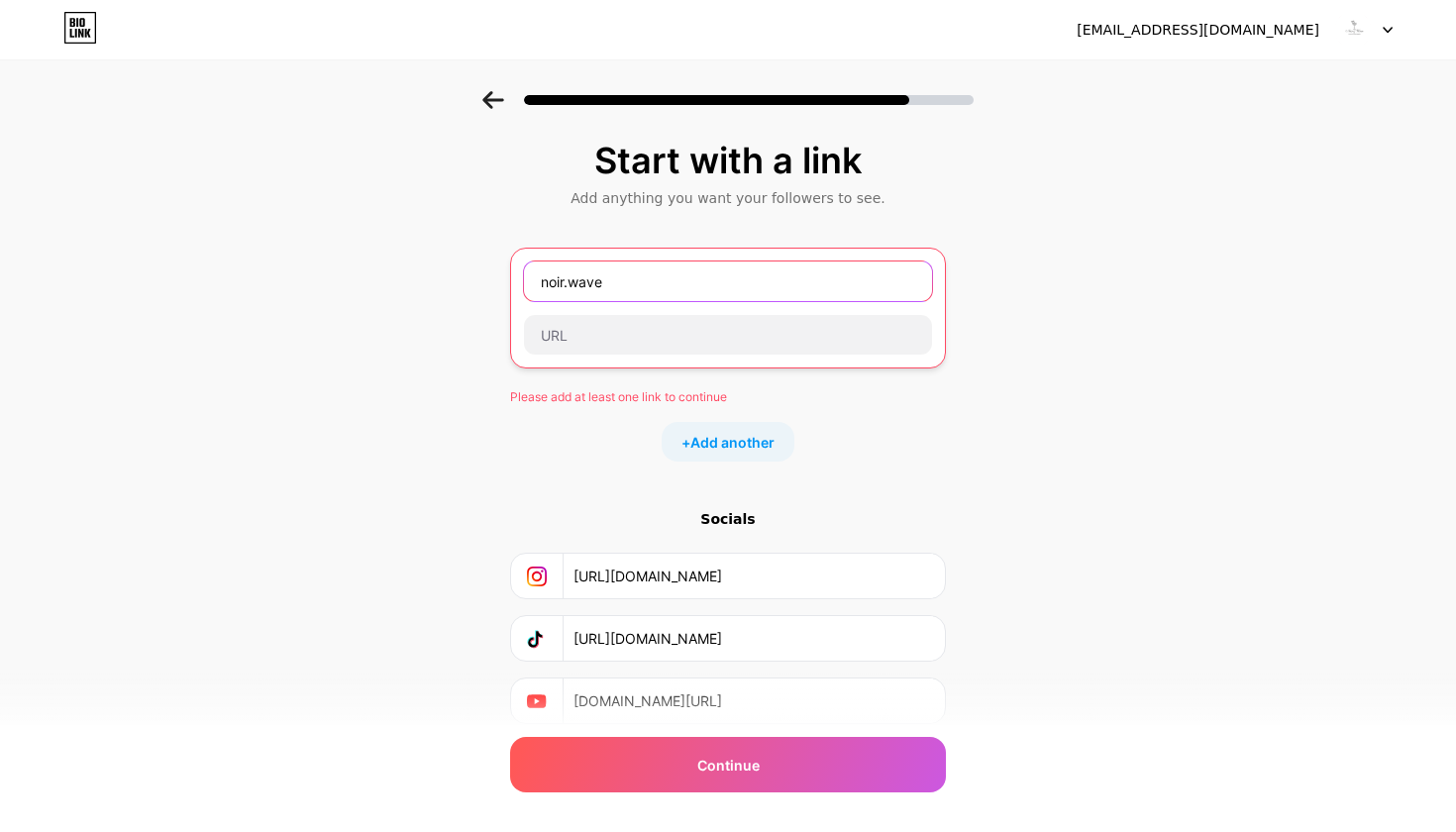
click at [842, 285] on input "noir.wave" at bounding box center [728, 282] width 408 height 40
click at [749, 309] on div "noir.wave" at bounding box center [728, 308] width 410 height 95
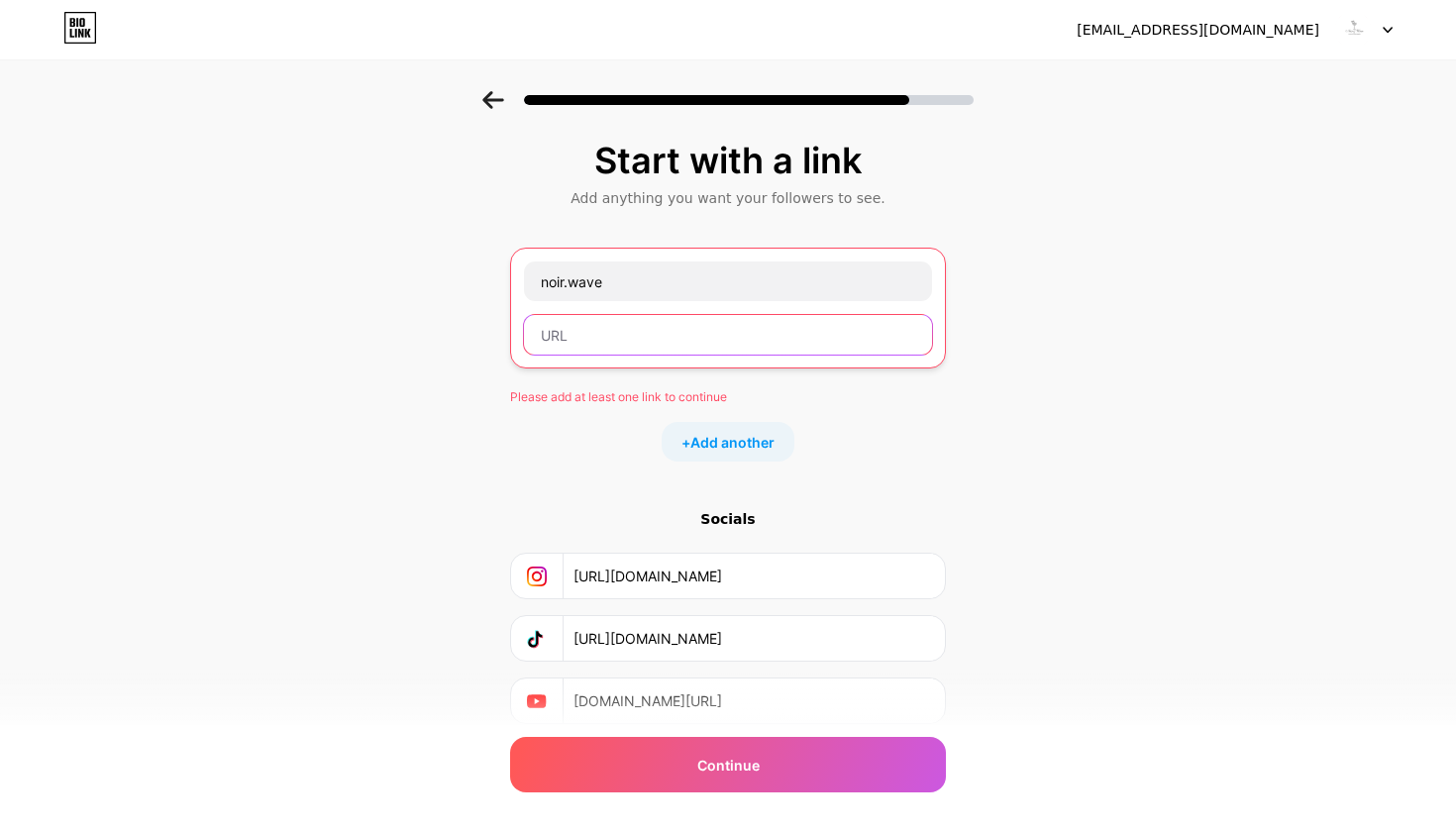
click at [747, 319] on input "text" at bounding box center [728, 335] width 408 height 40
type input "4"
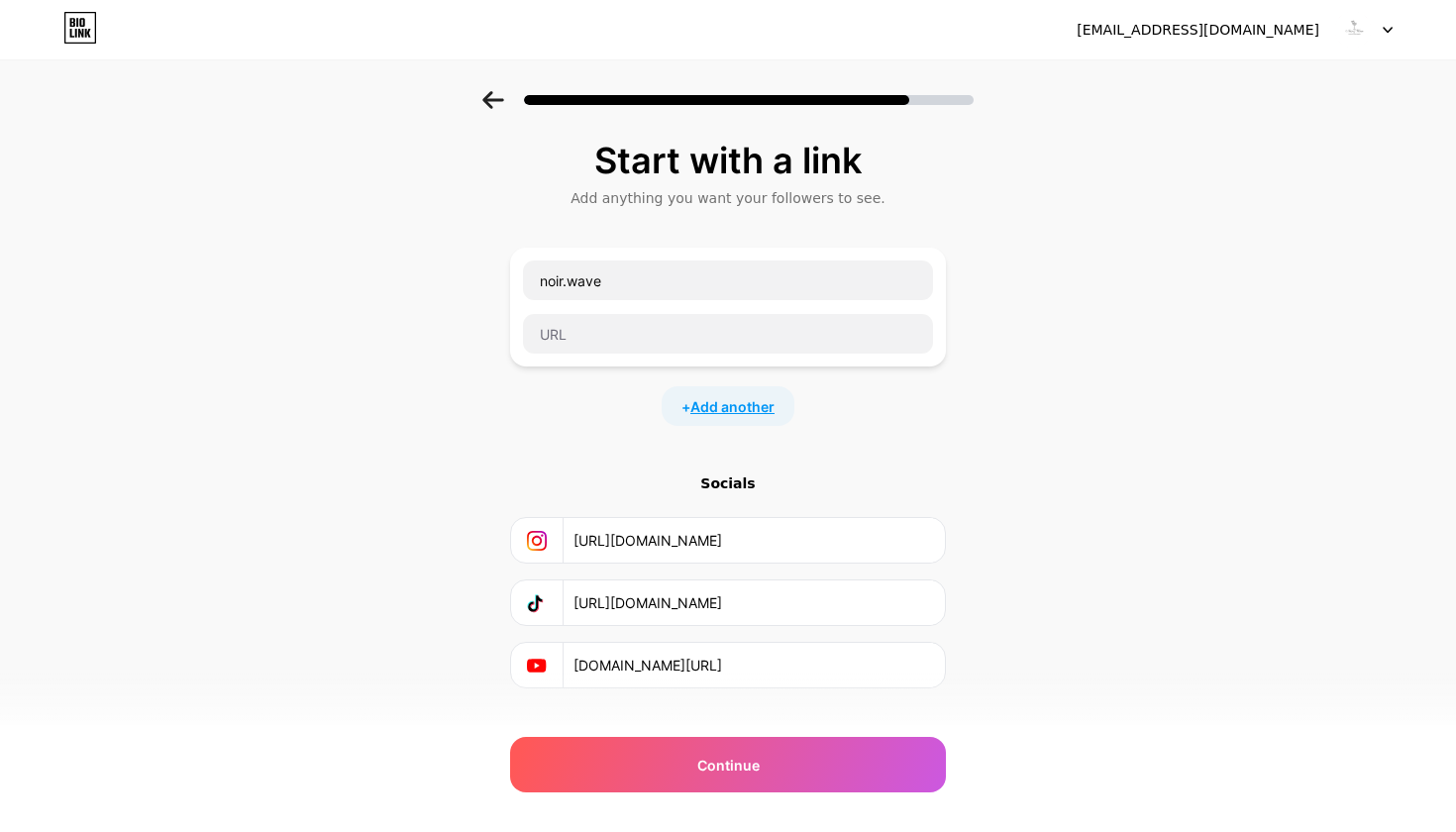
click at [732, 401] on span "Add another" at bounding box center [732, 406] width 84 height 21
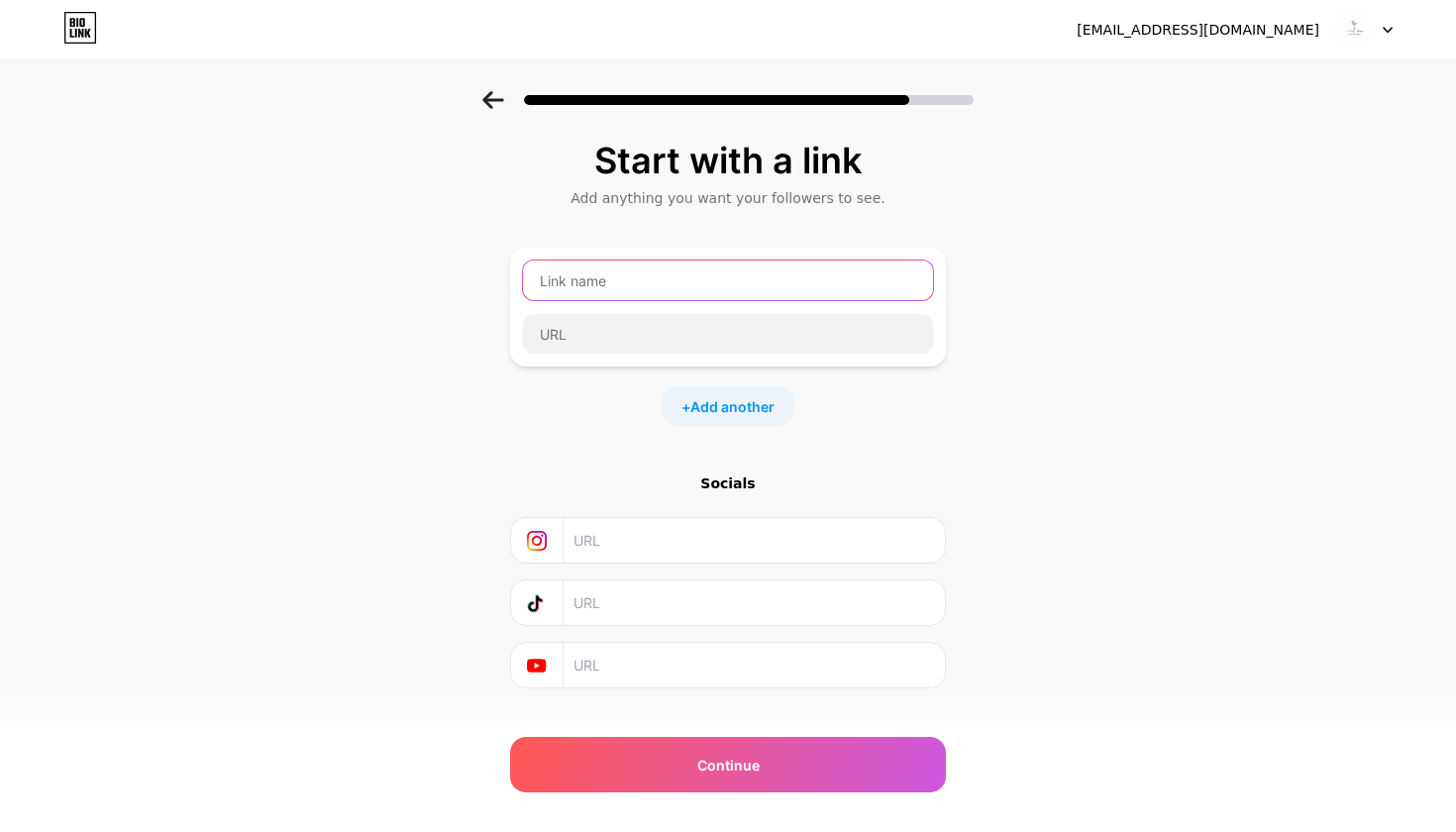
click at [642, 291] on input "text" at bounding box center [728, 281] width 410 height 40
click at [687, 543] on input "text" at bounding box center [753, 539] width 360 height 45
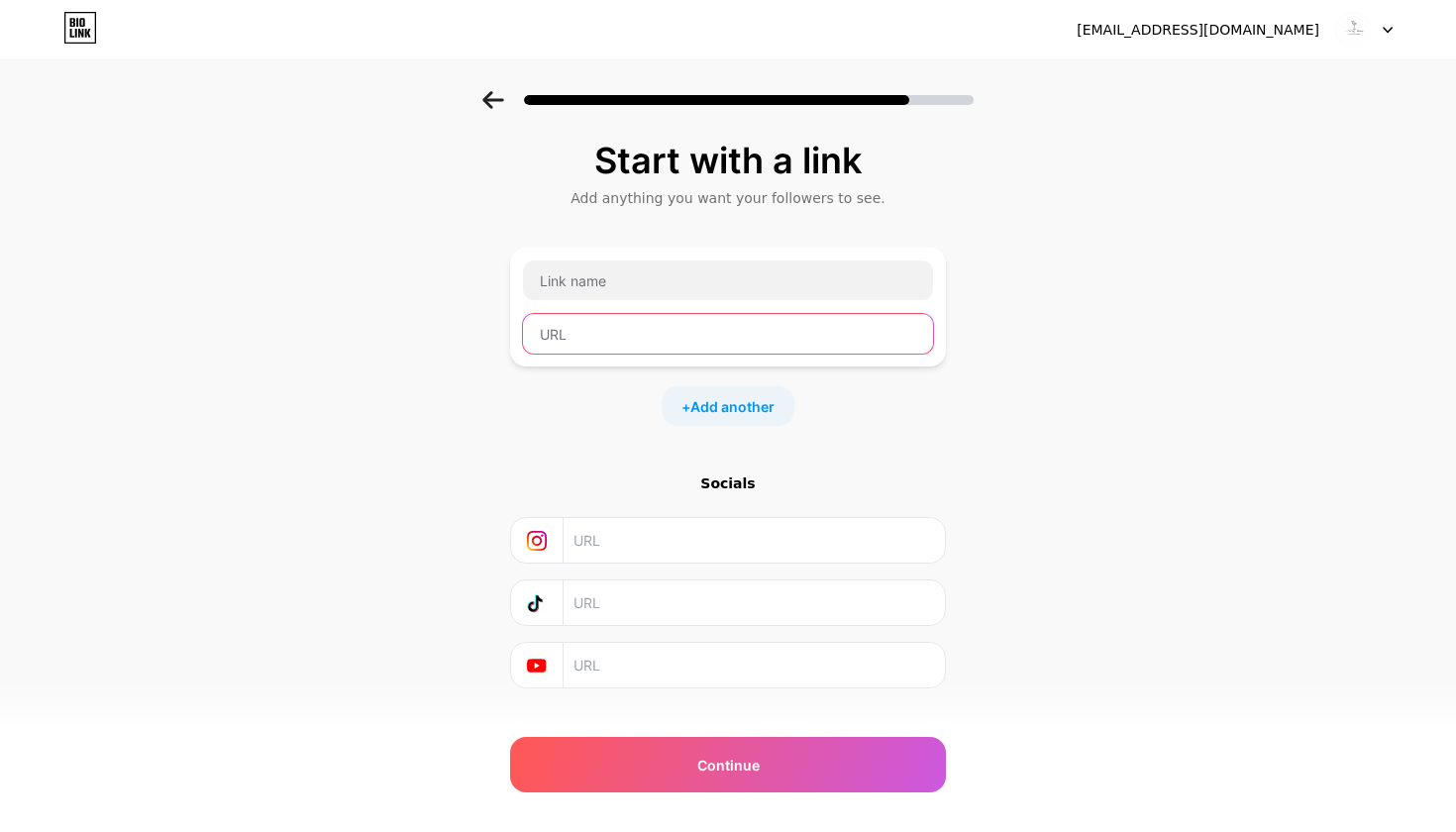
click at [632, 353] on input "text" at bounding box center [728, 334] width 410 height 40
click at [688, 537] on input "text" at bounding box center [753, 539] width 360 height 45
click at [819, 639] on div "Socials" at bounding box center [728, 580] width 436 height 215
click at [763, 607] on input "text" at bounding box center [753, 602] width 360 height 45
paste input "https://www.tiktok.com/@noir_.wave?is_from_webapp=1&sender_device=pc"
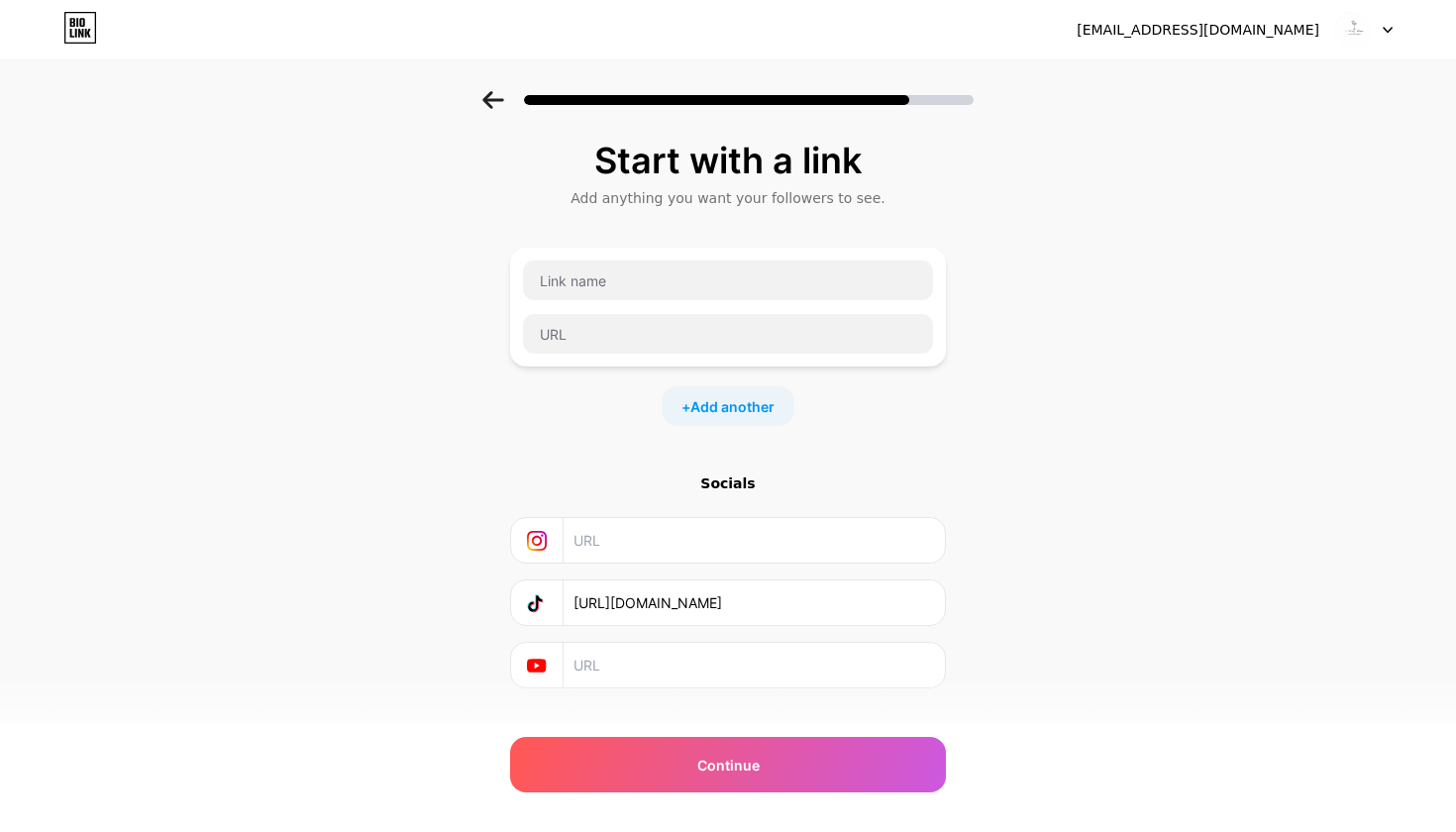
type input "https://www.tiktok.com/@noir_.wave?is_from_webapp=1&sender_device=pc"
click at [718, 691] on div "Start with a link Add anything you want your followers to see. + Add another So…" at bounding box center [728, 463] width 436 height 646
click at [721, 678] on input "text" at bounding box center [753, 664] width 360 height 45
paste input "www.youtube.com/@NoirWave-g6b"
type input "www.youtube.com/@NoirWave-g6b"
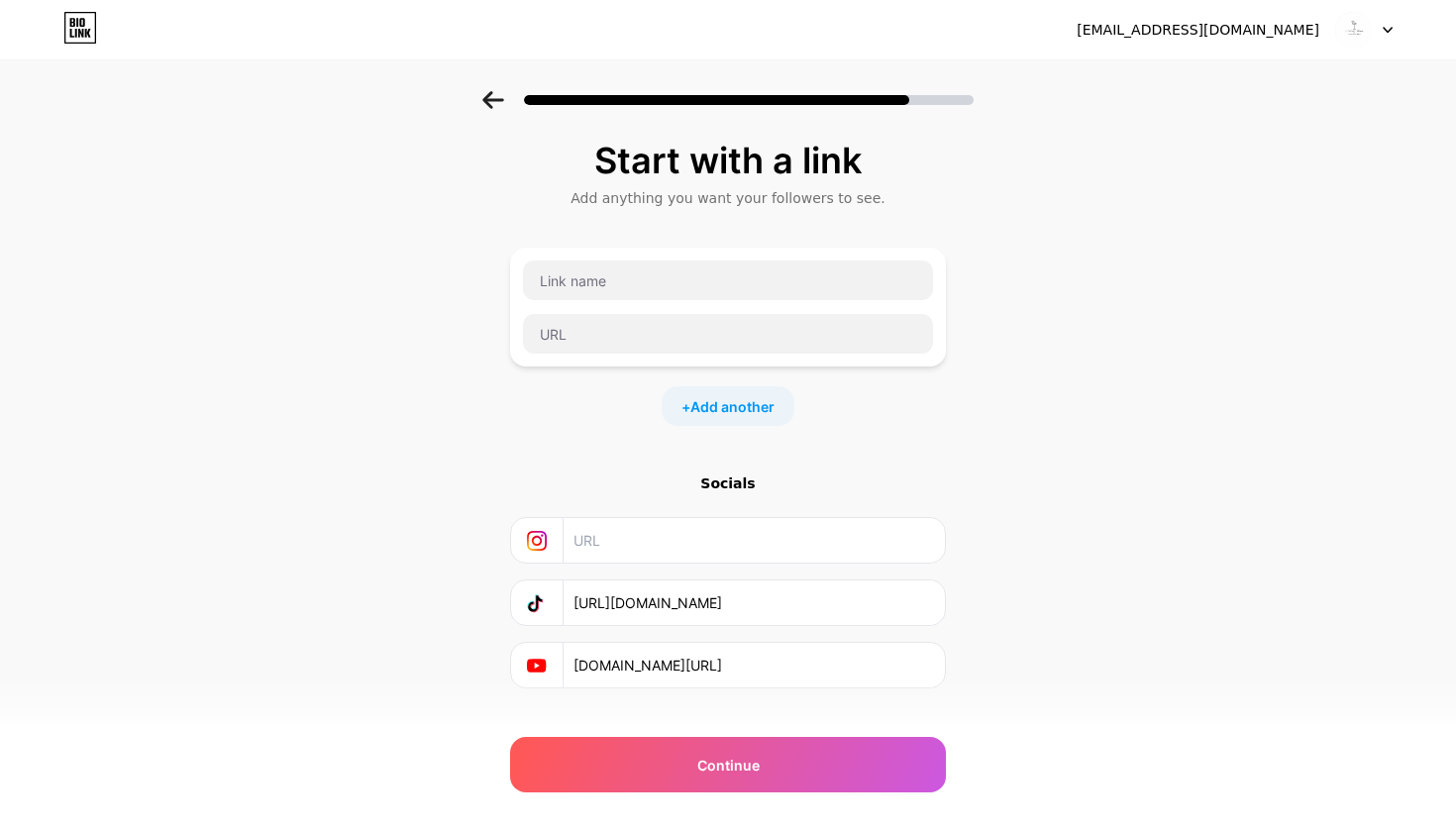
click at [777, 532] on input "text" at bounding box center [753, 539] width 360 height 45
paste input "https://www.instagram.com/noir_.wave?igsh=MXF0bW5veWQyYnRw"
type input "https://www.instagram.com/noir_.wave?igsh=MXF0bW5veWQyYnRw"
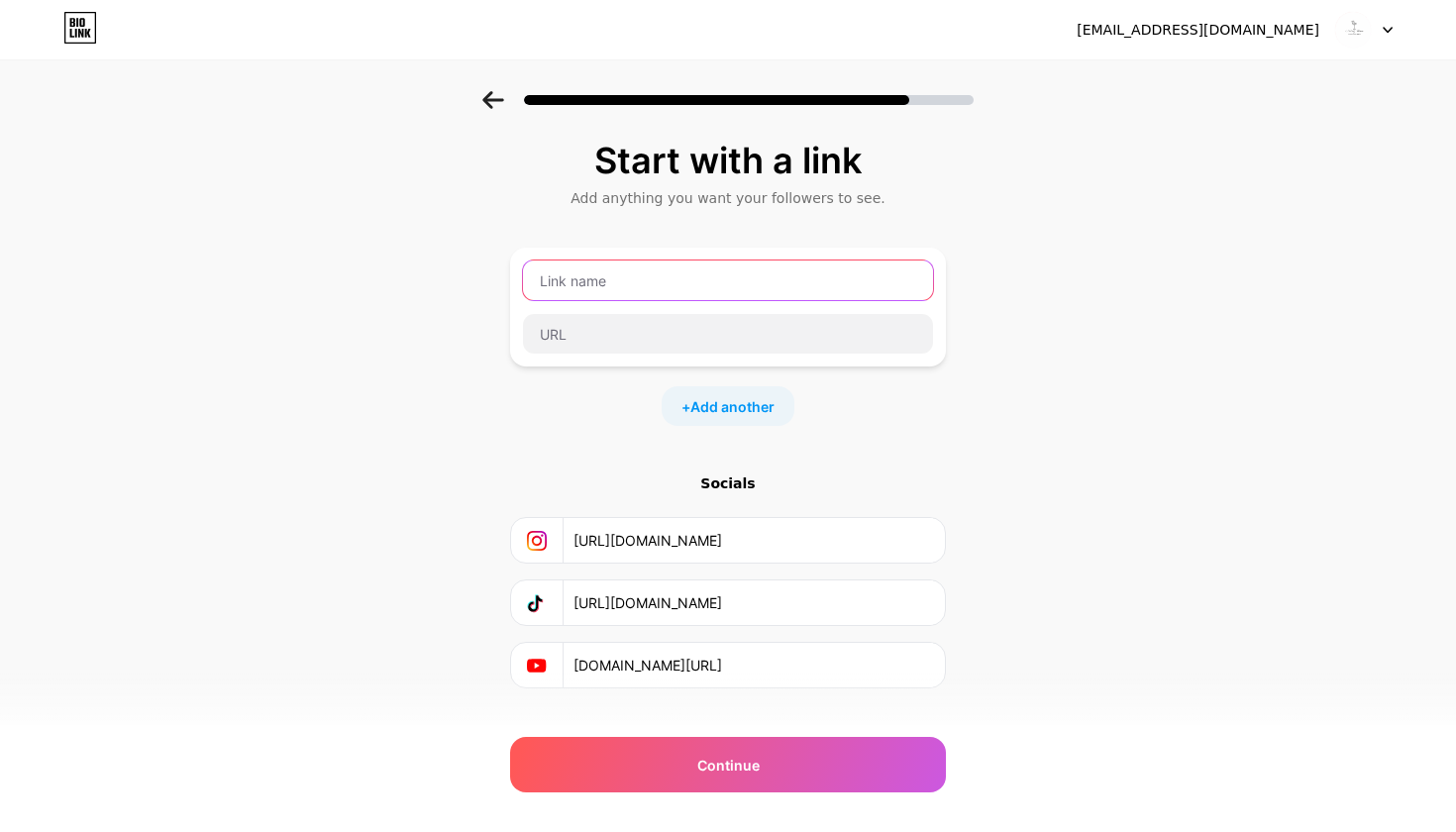
click at [726, 287] on input "text" at bounding box center [728, 281] width 410 height 40
type input "noir.wave"
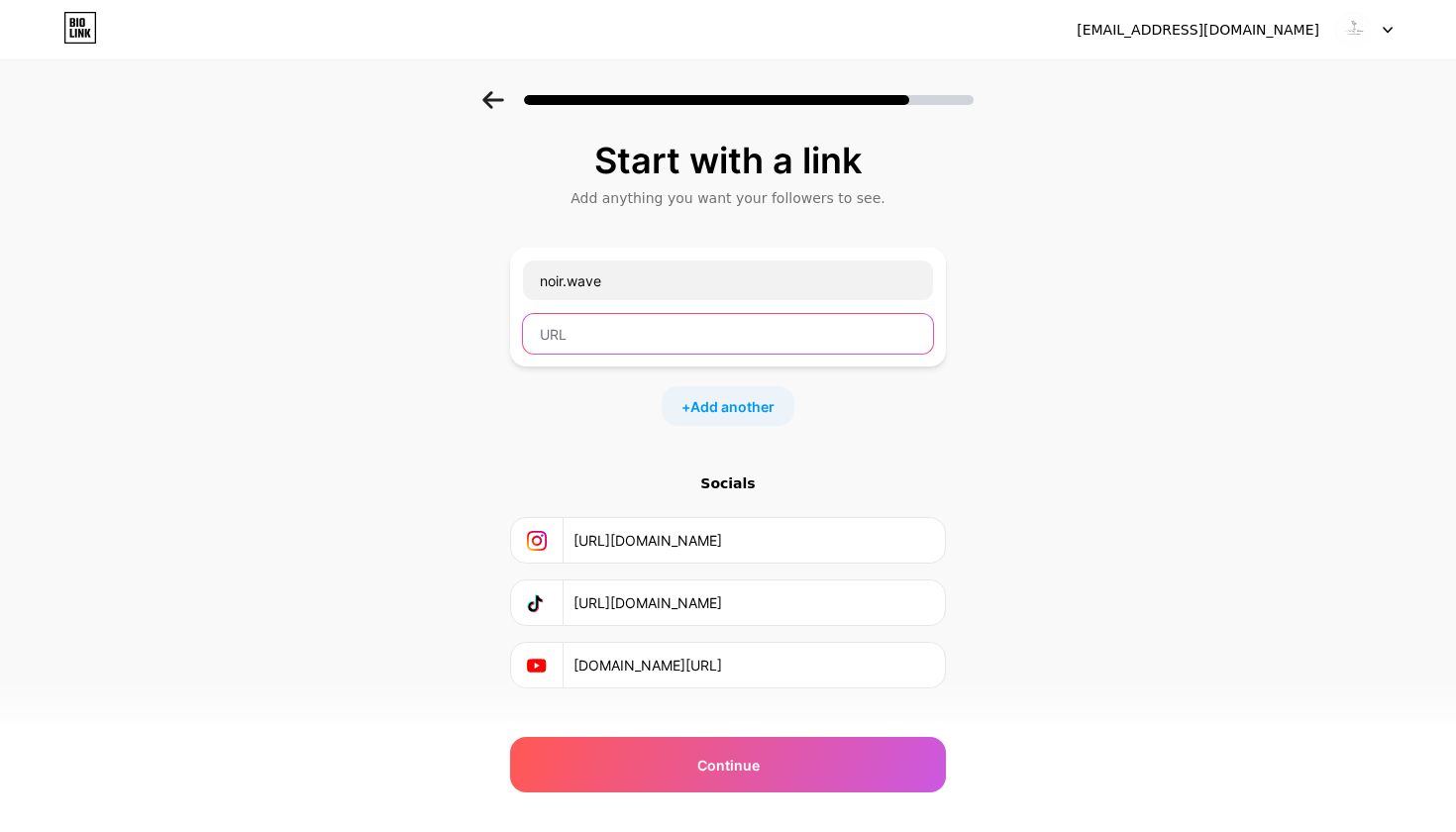
click at [720, 332] on input "text" at bounding box center [728, 334] width 410 height 40
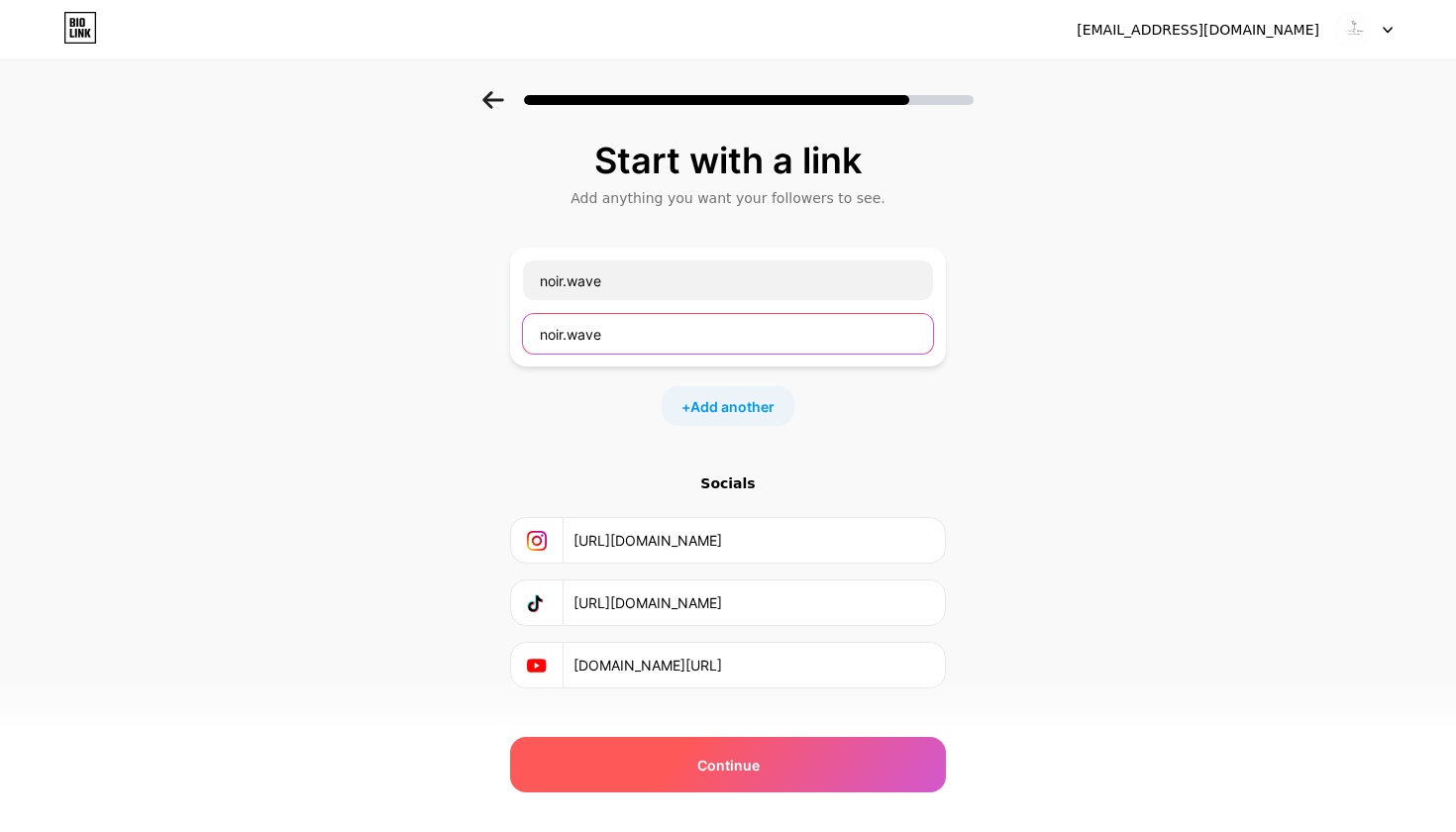
type input "noir.wave"
click at [743, 773] on span "Continue" at bounding box center [728, 764] width 62 height 21
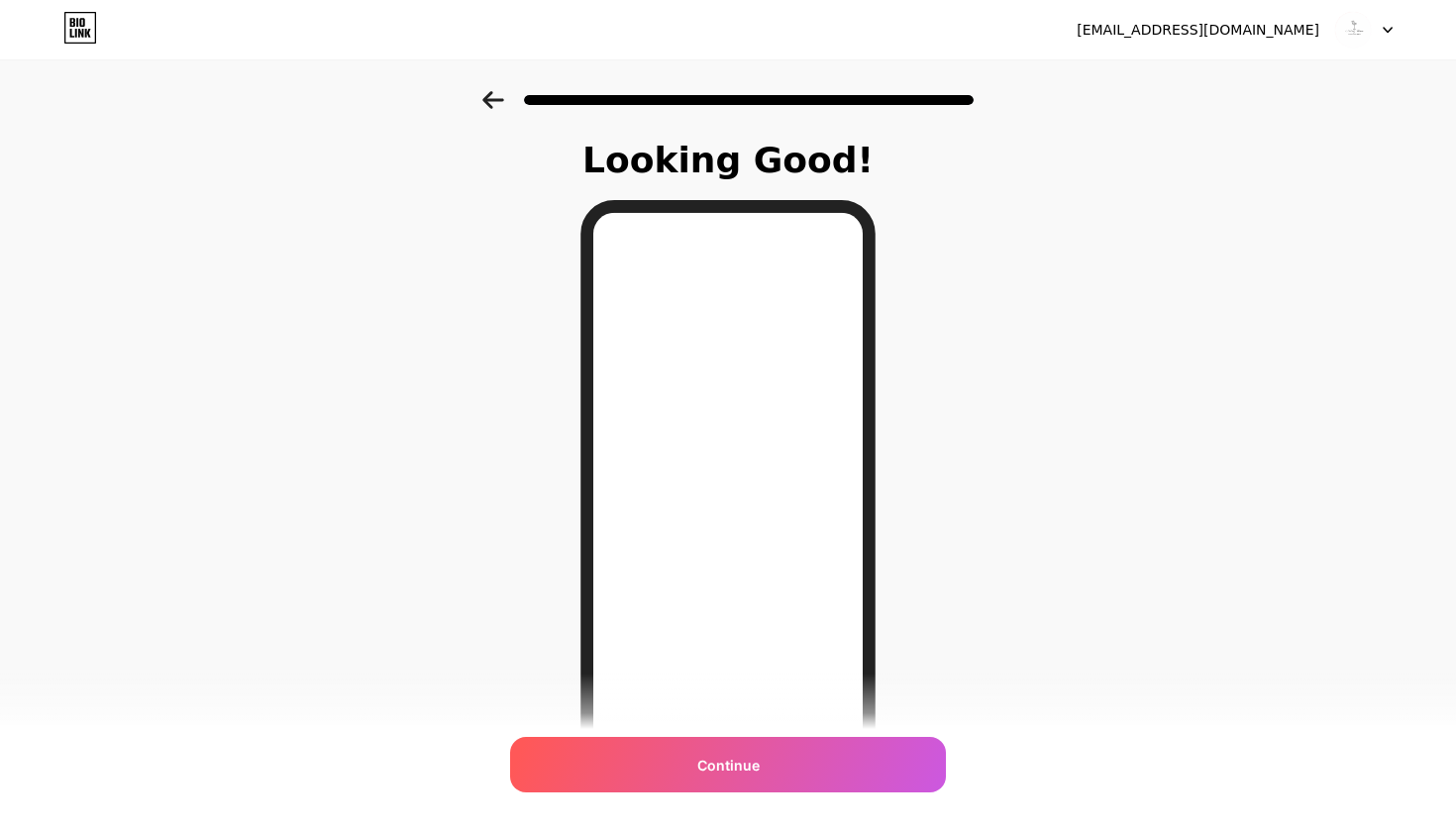
click at [492, 91] on icon at bounding box center [494, 100] width 22 height 18
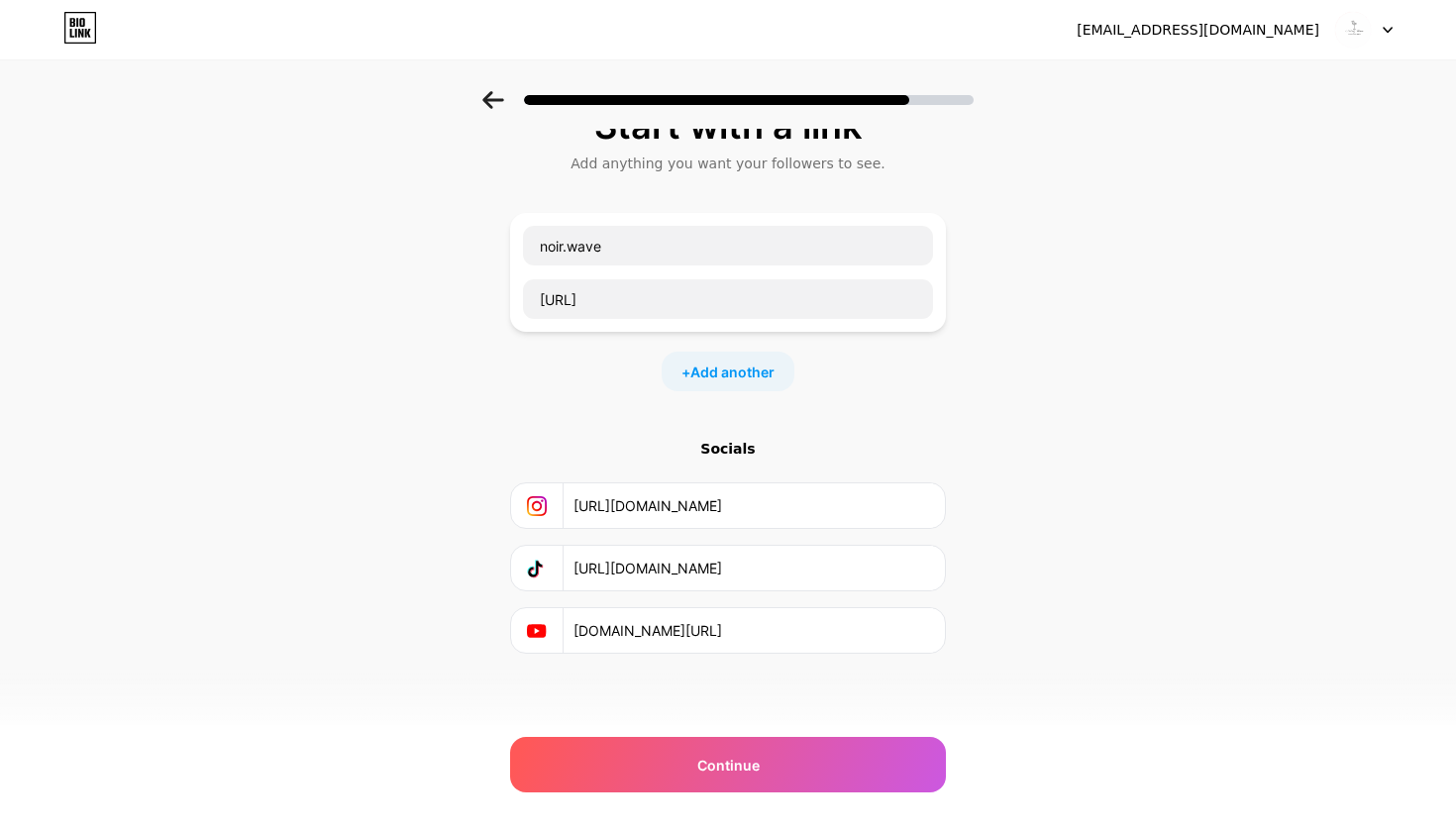
scroll to position [35, 0]
drag, startPoint x: 664, startPoint y: 304, endPoint x: 521, endPoint y: 304, distance: 143.0
click at [521, 304] on div "noir.wave http://noir.wave" at bounding box center [728, 272] width 436 height 119
click at [716, 299] on input "http://noir.wave" at bounding box center [728, 300] width 410 height 40
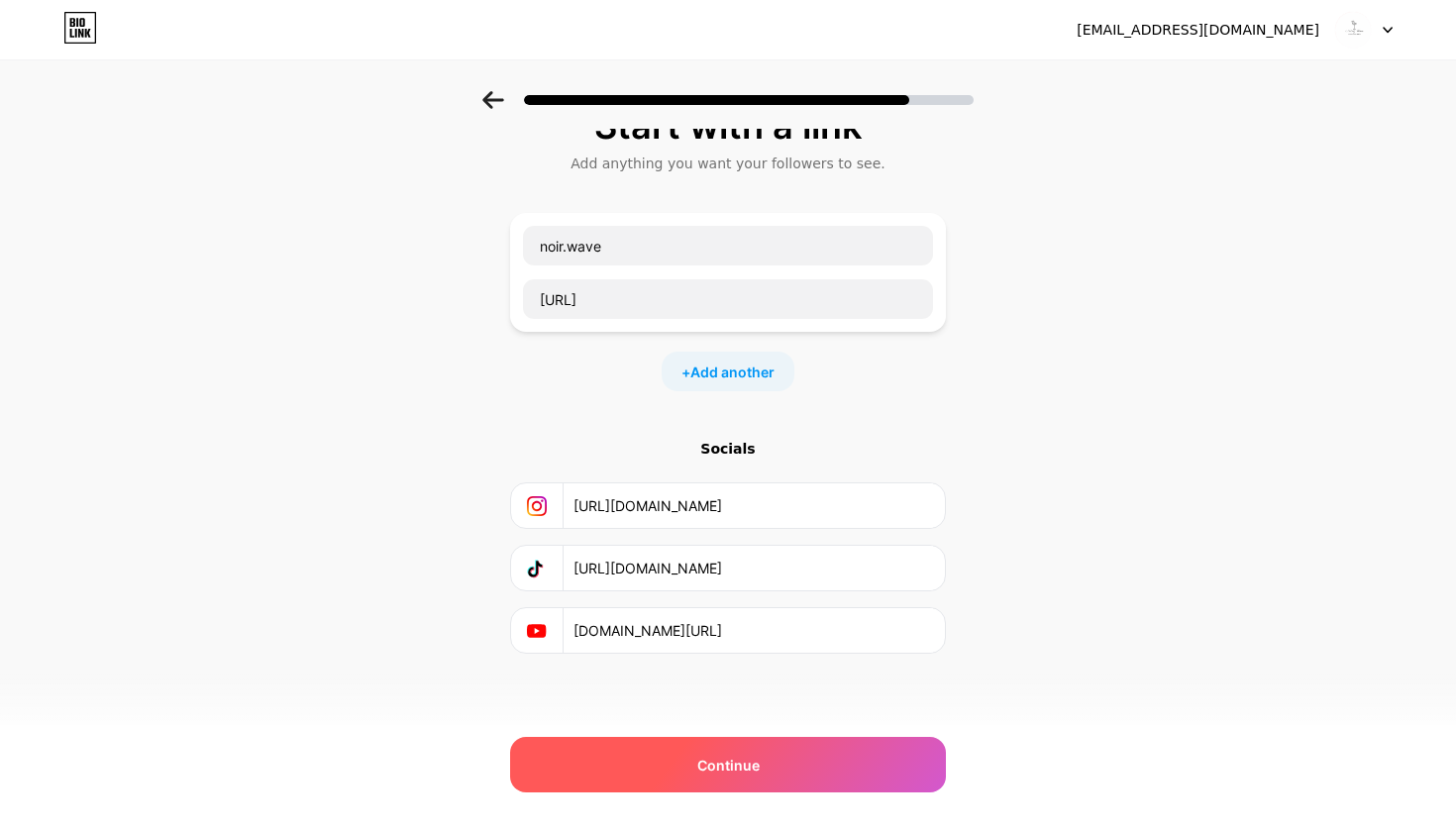
click at [822, 757] on div "Continue" at bounding box center [728, 764] width 436 height 56
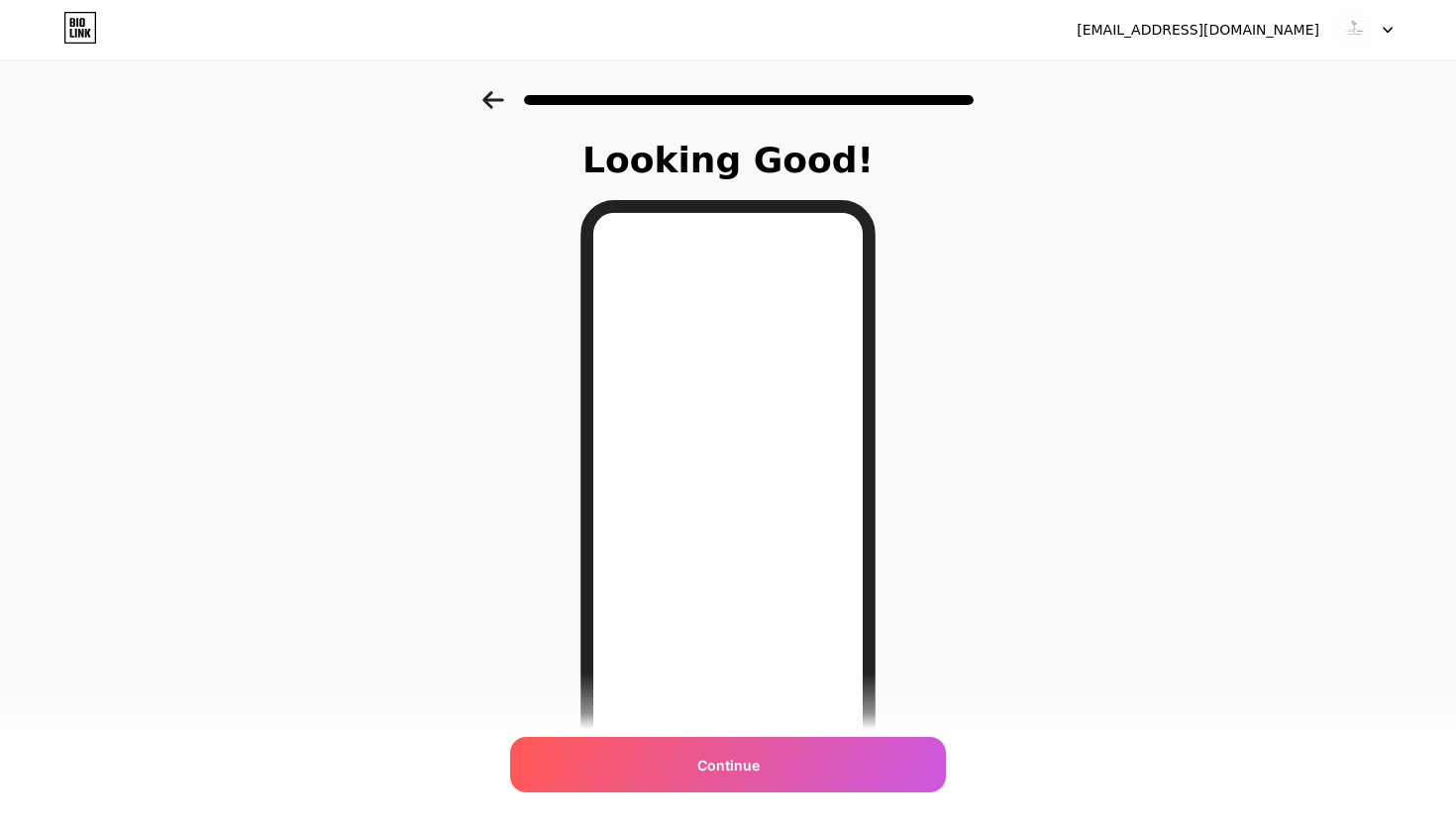
scroll to position [0, 0]
click at [489, 68] on div at bounding box center [728, 93] width 1456 height 69
click at [489, 90] on div at bounding box center [728, 93] width 1456 height 69
click at [484, 99] on icon at bounding box center [494, 100] width 22 height 18
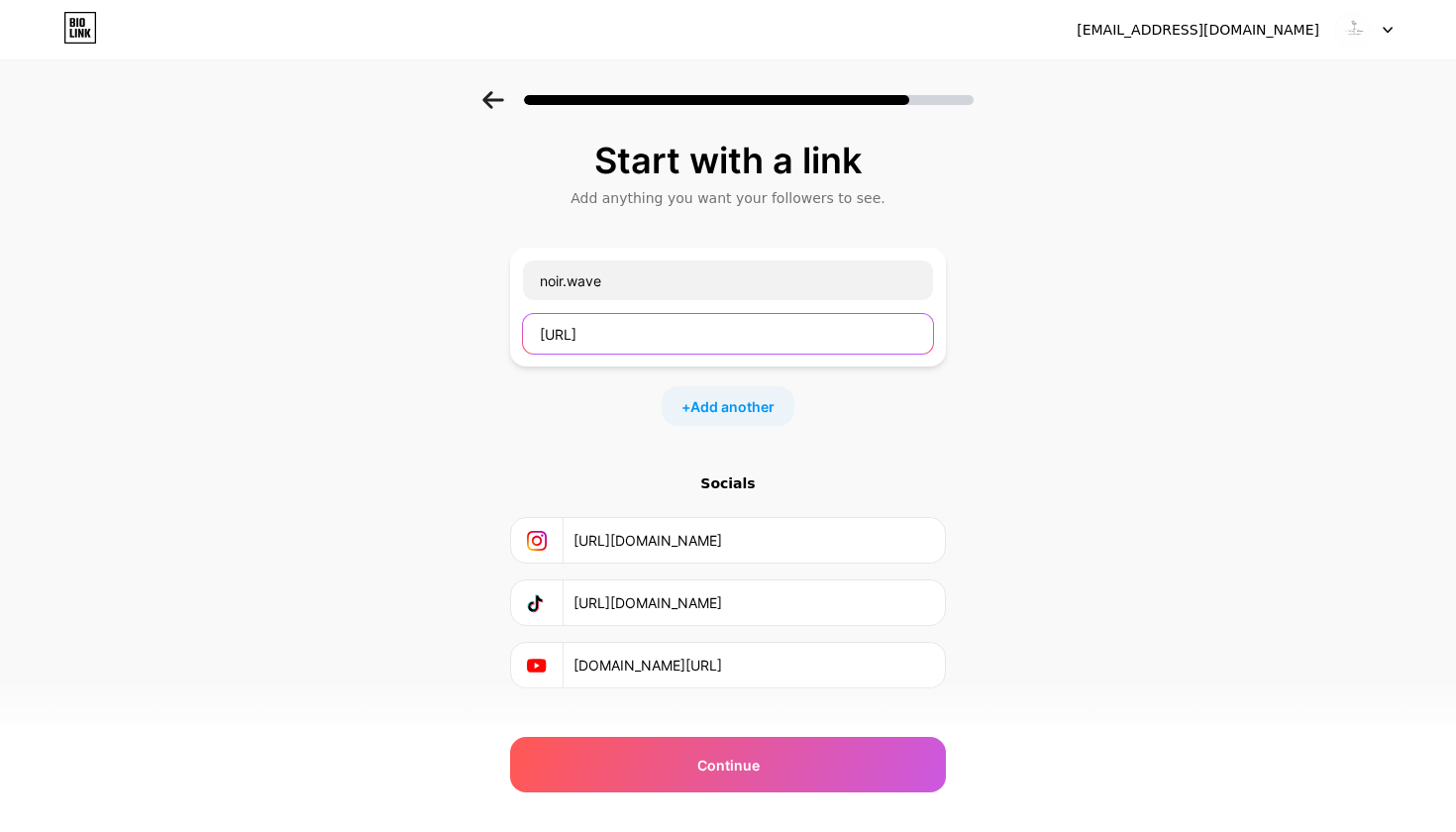
drag, startPoint x: 691, startPoint y: 347, endPoint x: 537, endPoint y: 341, distance: 154.1
click at [537, 341] on input "http://noir.wave" at bounding box center [728, 334] width 410 height 40
click at [680, 334] on input "http://noir.wave" at bounding box center [728, 334] width 410 height 40
click at [505, 339] on div "Start with a link Add anything you want your followers to see. noir.wave http:/…" at bounding box center [728, 438] width 1456 height 696
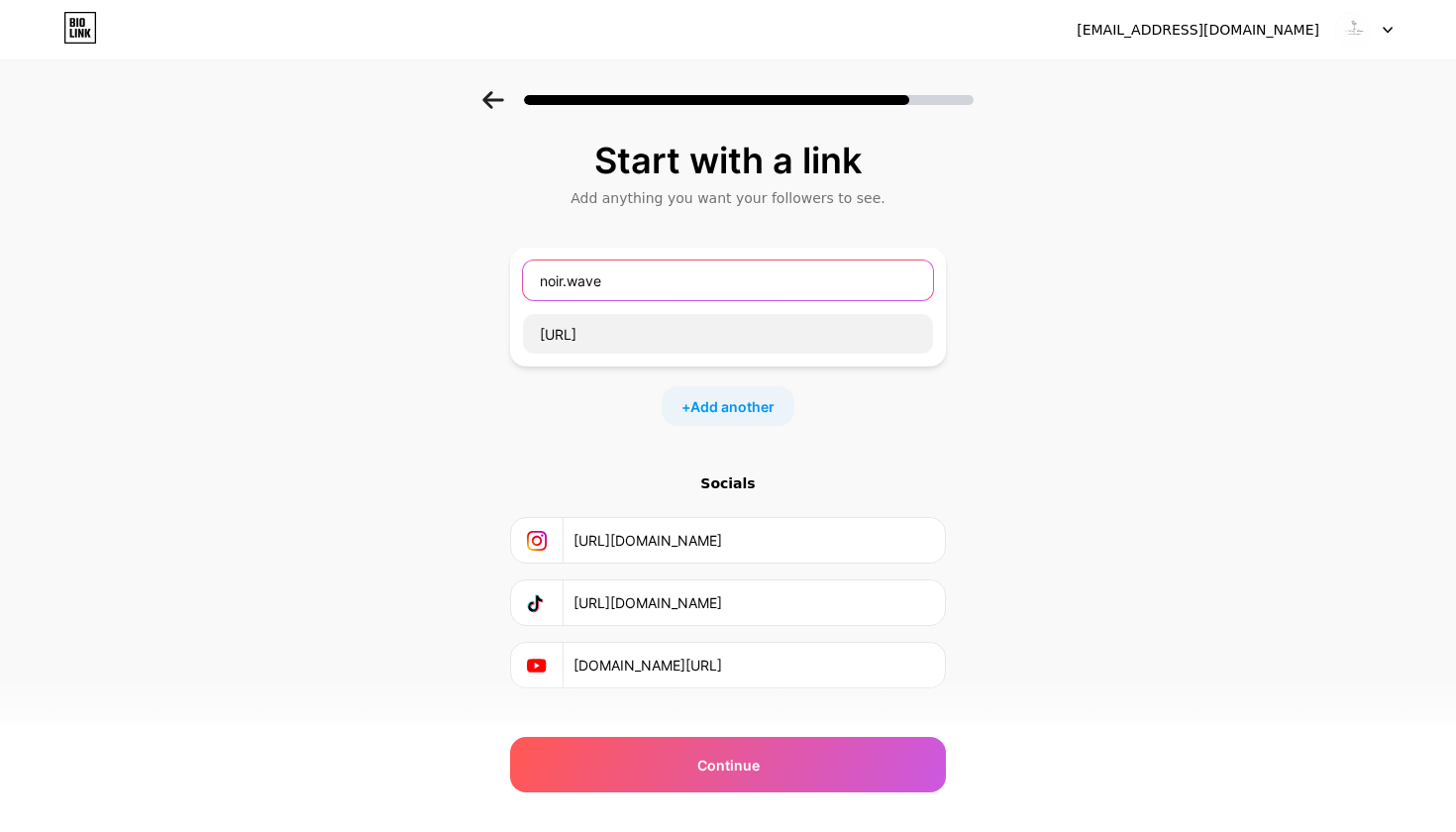
drag, startPoint x: 614, startPoint y: 285, endPoint x: 533, endPoint y: 287, distance: 81.0
click at [533, 287] on input "noir.wave" at bounding box center [728, 281] width 410 height 40
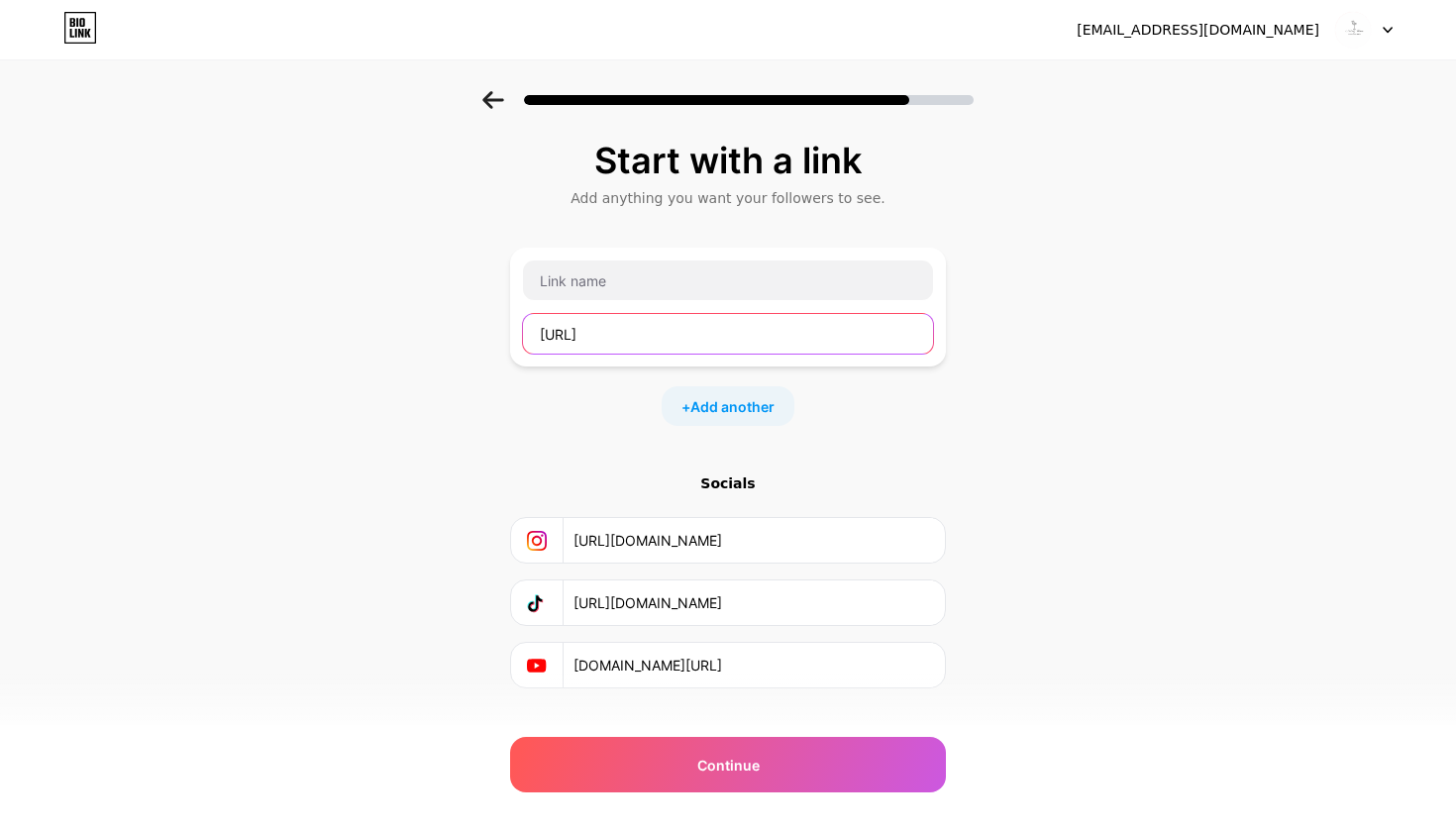
click at [683, 321] on input "http://noir.wave" at bounding box center [728, 334] width 410 height 40
drag, startPoint x: 683, startPoint y: 328, endPoint x: 516, endPoint y: 339, distance: 167.4
click at [516, 339] on div "http://noir.wave" at bounding box center [728, 307] width 436 height 119
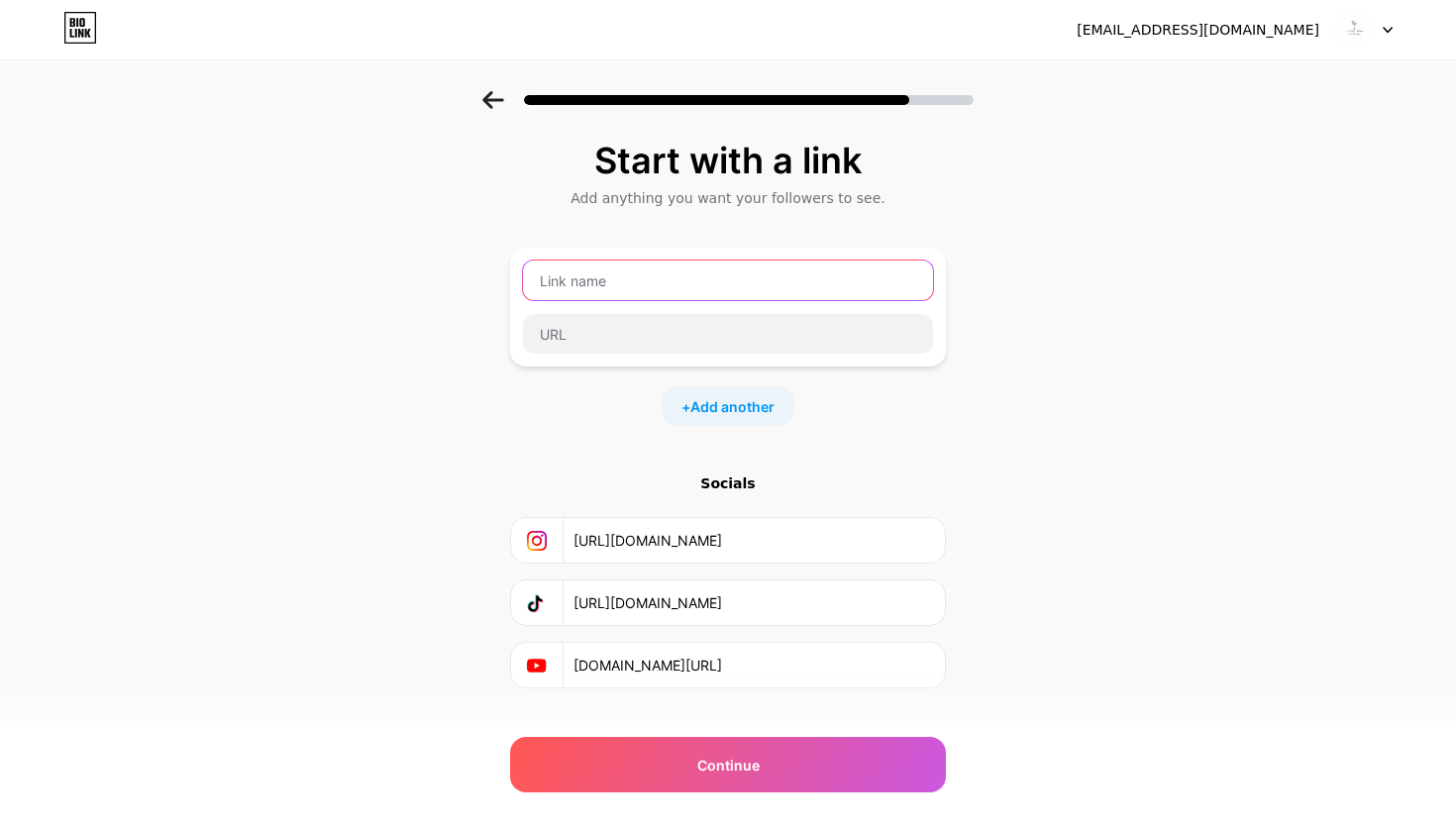
click at [761, 270] on input "text" at bounding box center [728, 281] width 410 height 40
type input "email"
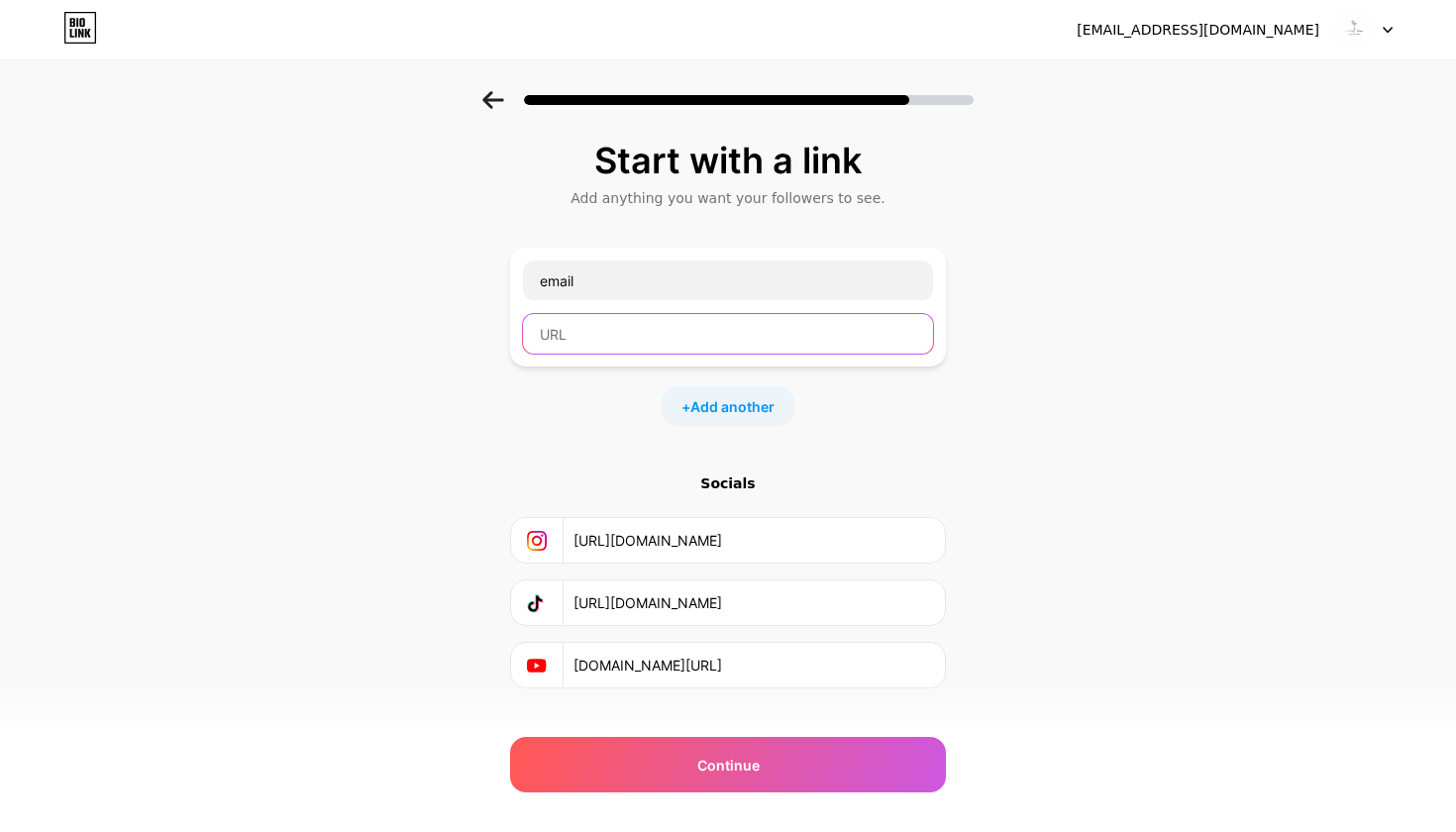
click at [680, 351] on input "text" at bounding box center [728, 334] width 410 height 40
click at [1091, 274] on div "Start with a link Add anything you want your followers to see. email + Add anot…" at bounding box center [728, 438] width 1456 height 696
click at [585, 333] on input "text" at bounding box center [728, 334] width 410 height 40
paste input "mailto:noir.wavenrw@gmail.com"
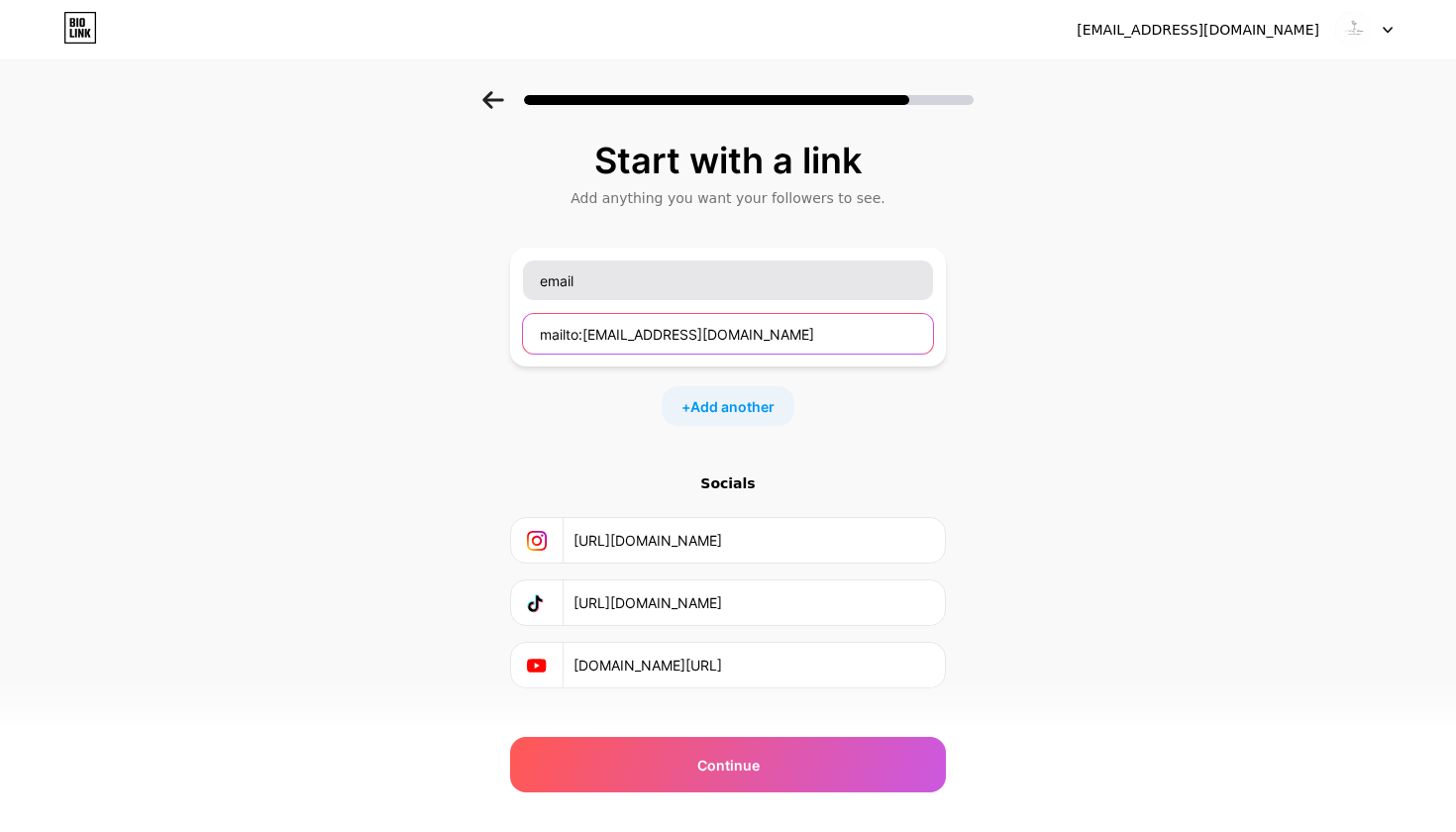
type input "mailto:noir.wavenrw@gmail.com"
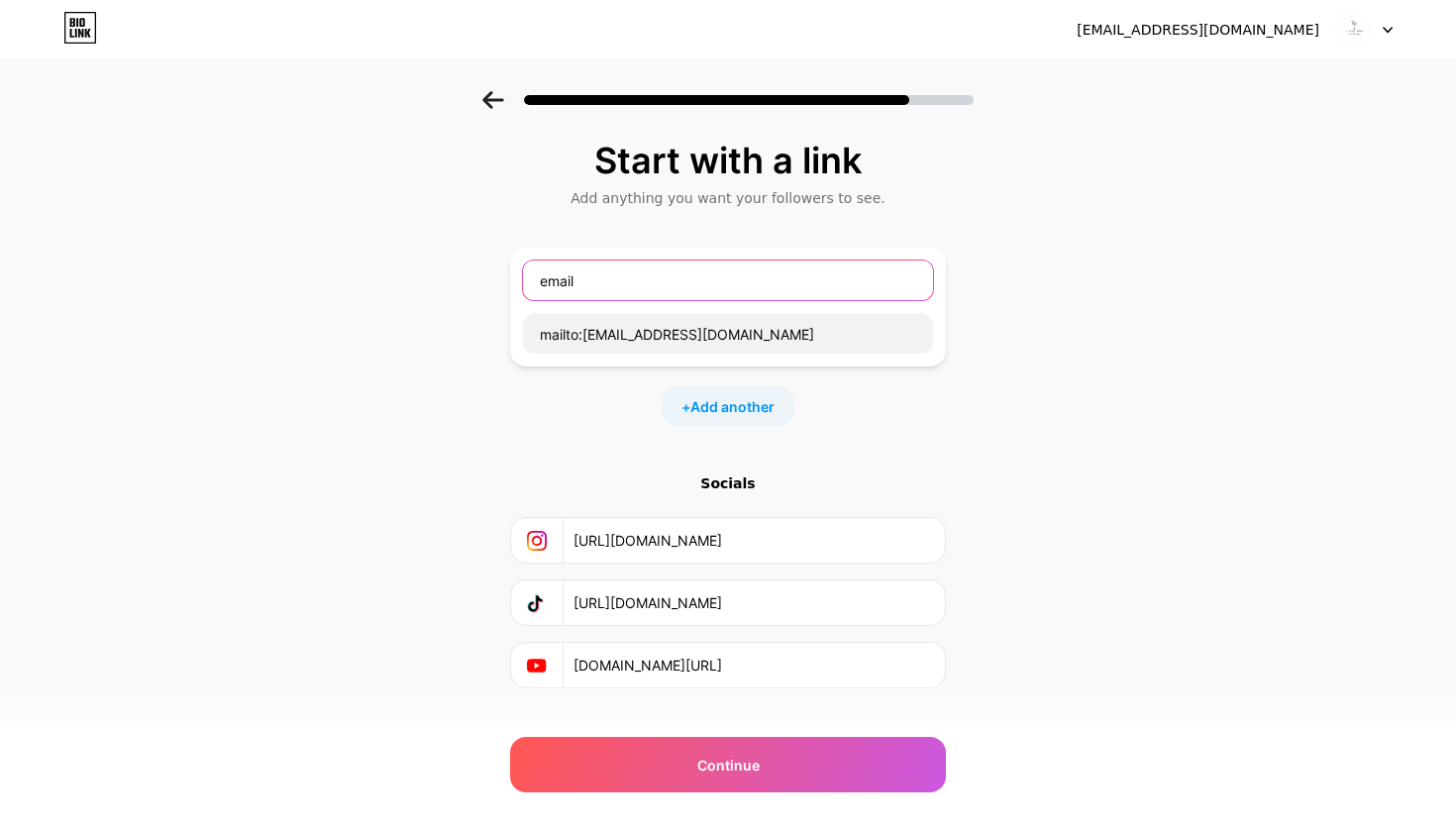
click at [543, 285] on input "email" at bounding box center [728, 281] width 410 height 40
click at [546, 284] on input "email" at bounding box center [728, 281] width 410 height 40
type input "Email"
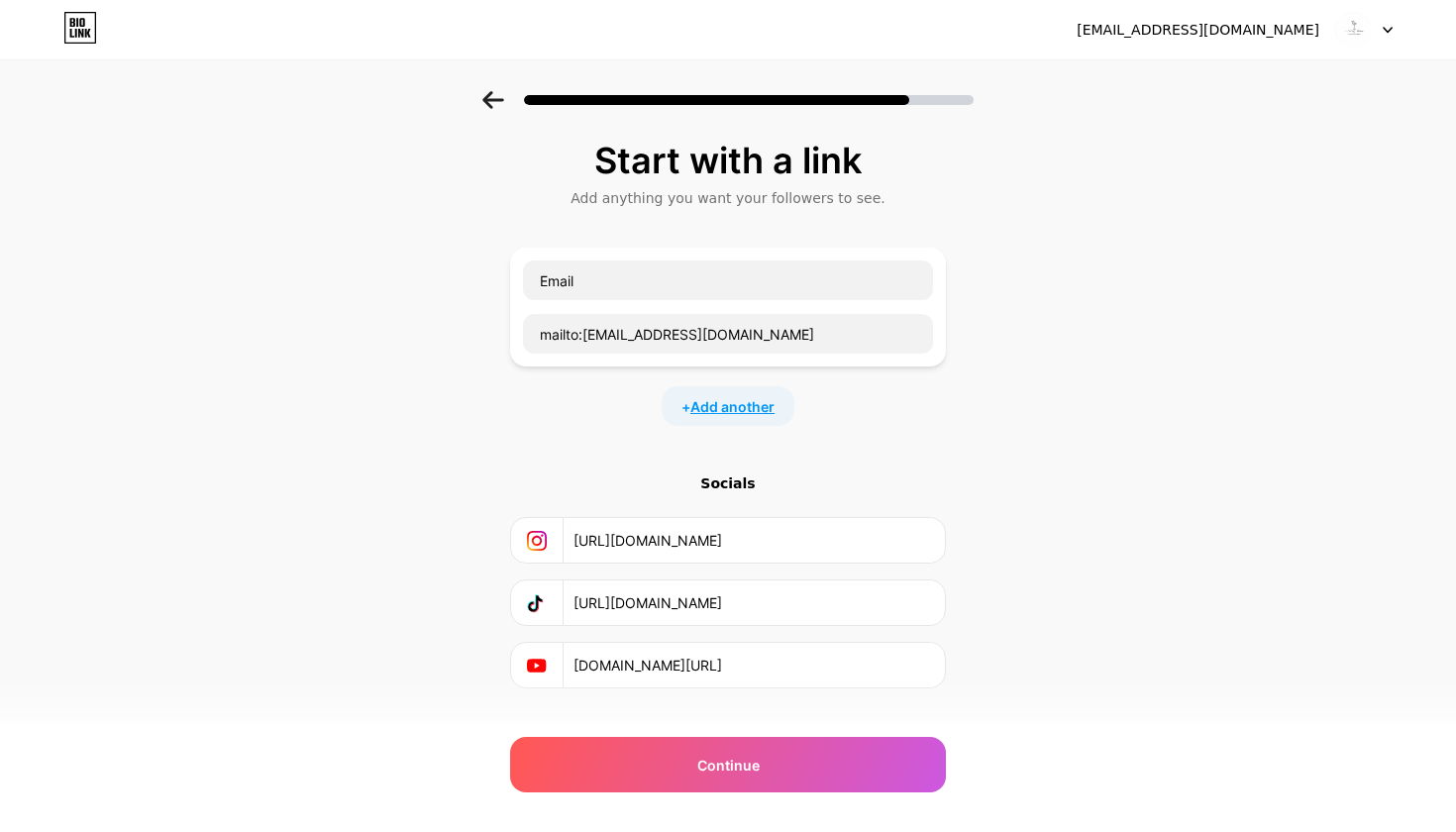
click at [724, 398] on span "Add another" at bounding box center [732, 406] width 84 height 21
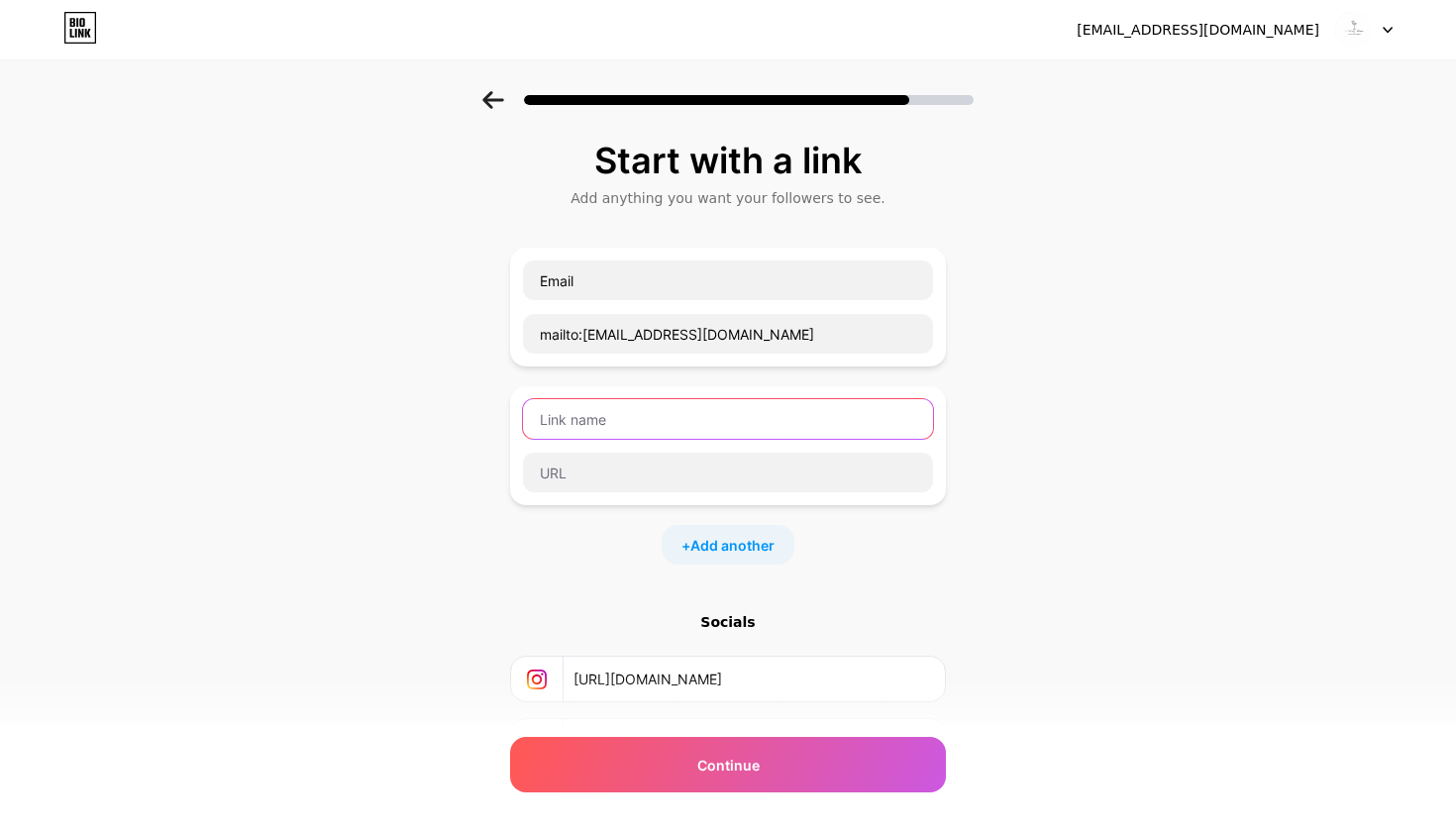
click at [697, 418] on input "text" at bounding box center [728, 418] width 410 height 40
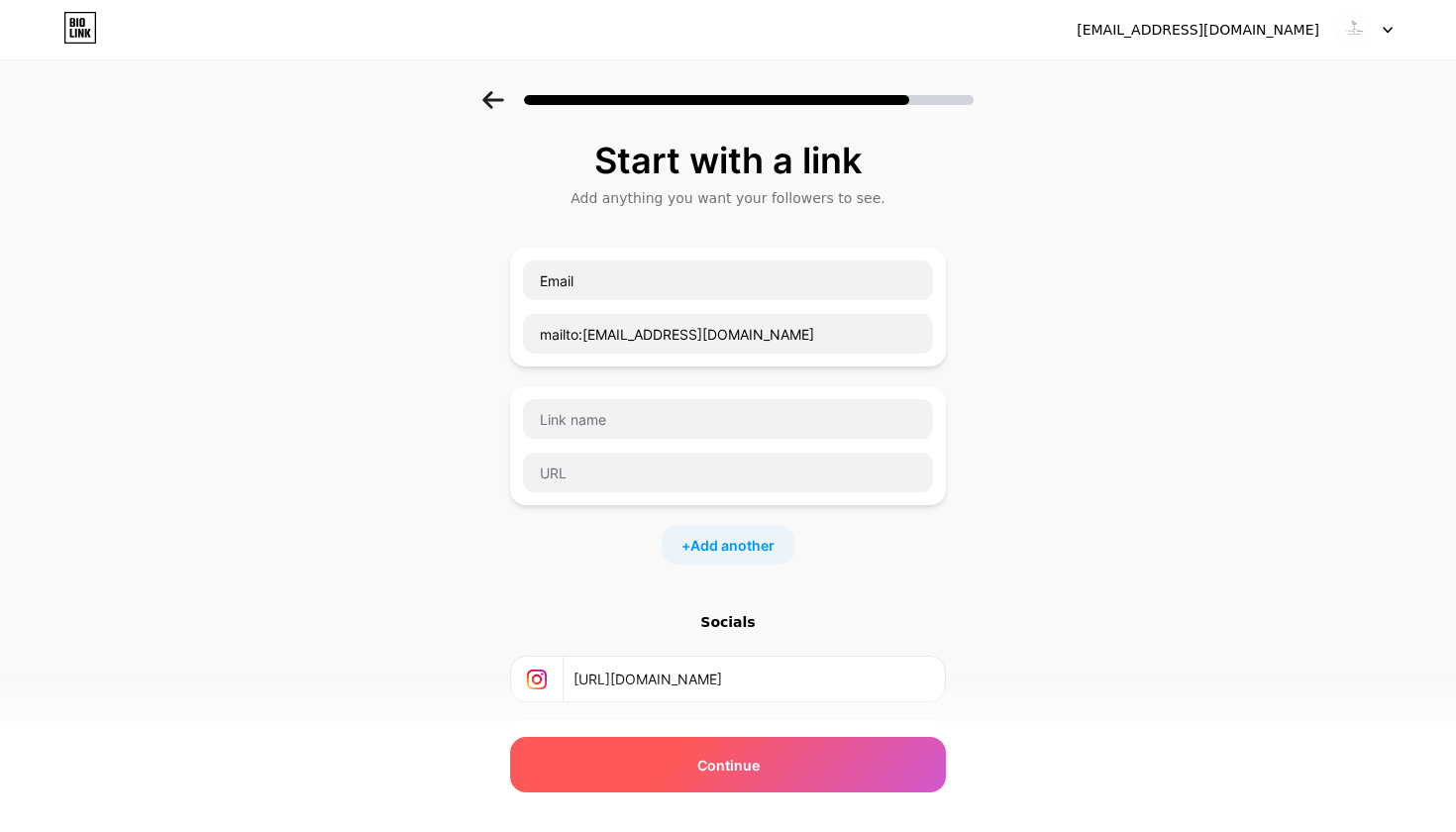
click at [843, 757] on div "Continue" at bounding box center [728, 764] width 436 height 56
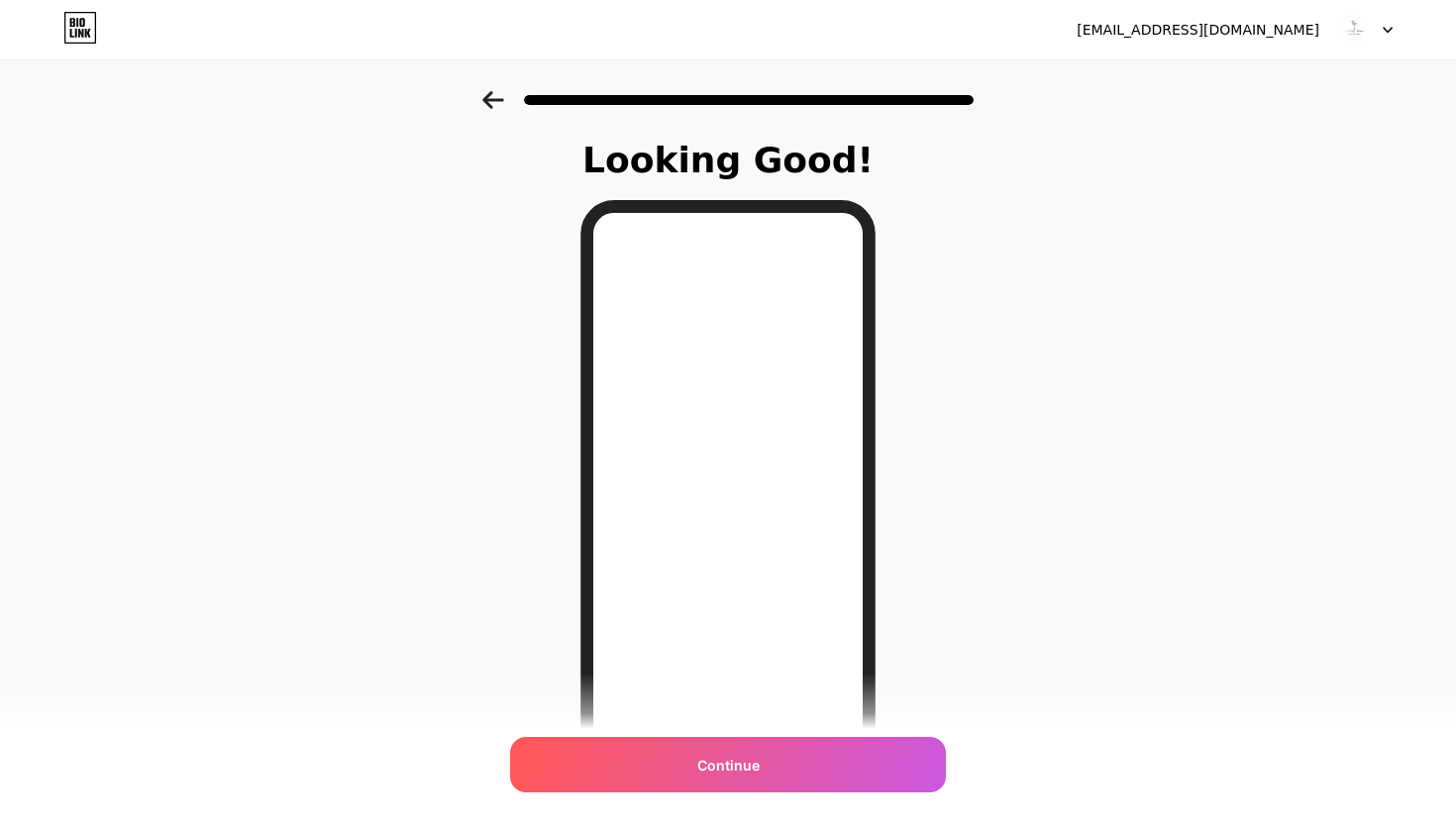
click at [477, 94] on div at bounding box center [728, 93] width 1456 height 69
click at [491, 95] on icon at bounding box center [493, 100] width 21 height 18
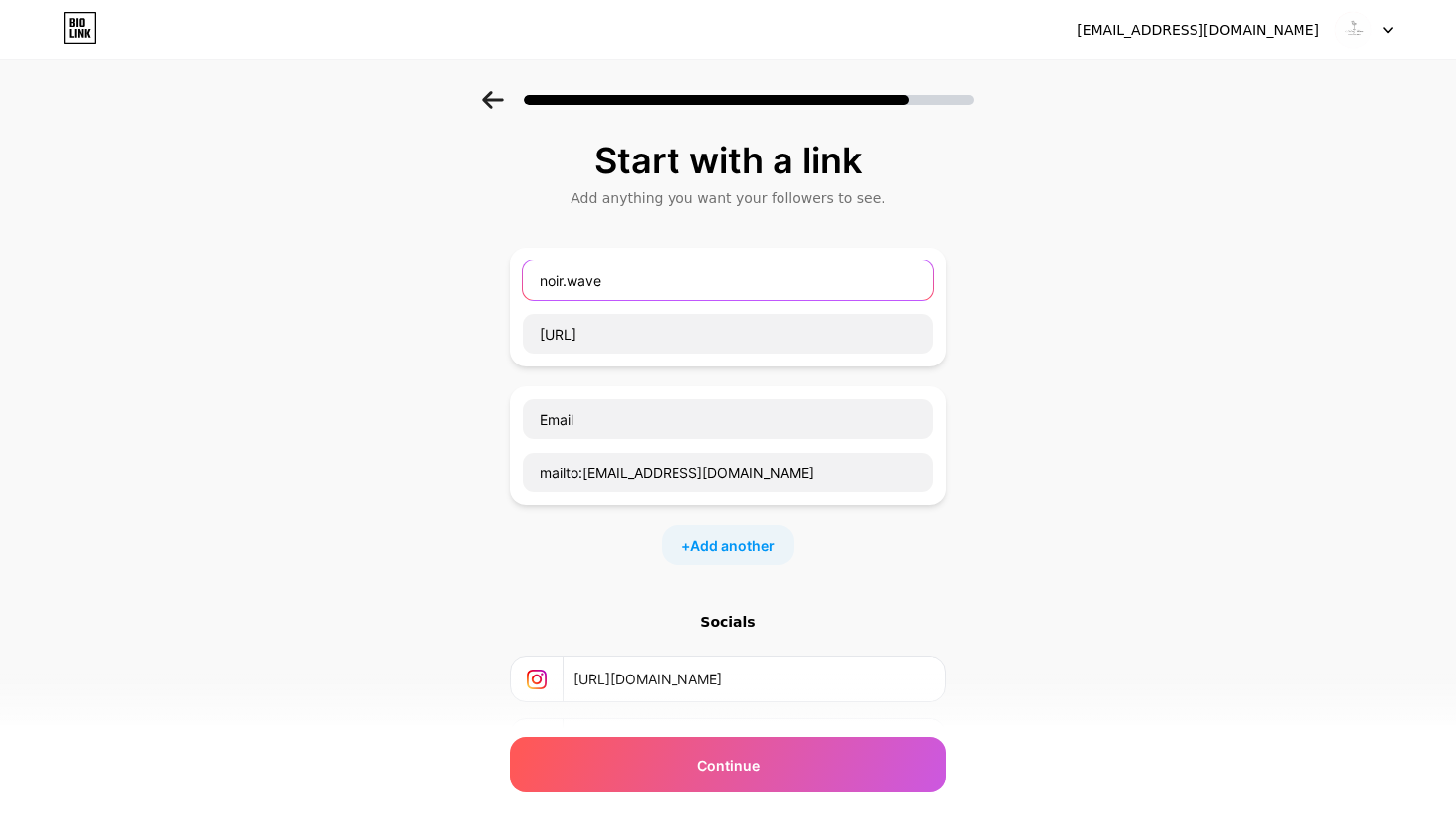
click at [787, 291] on input "noir.wave" at bounding box center [728, 281] width 410 height 40
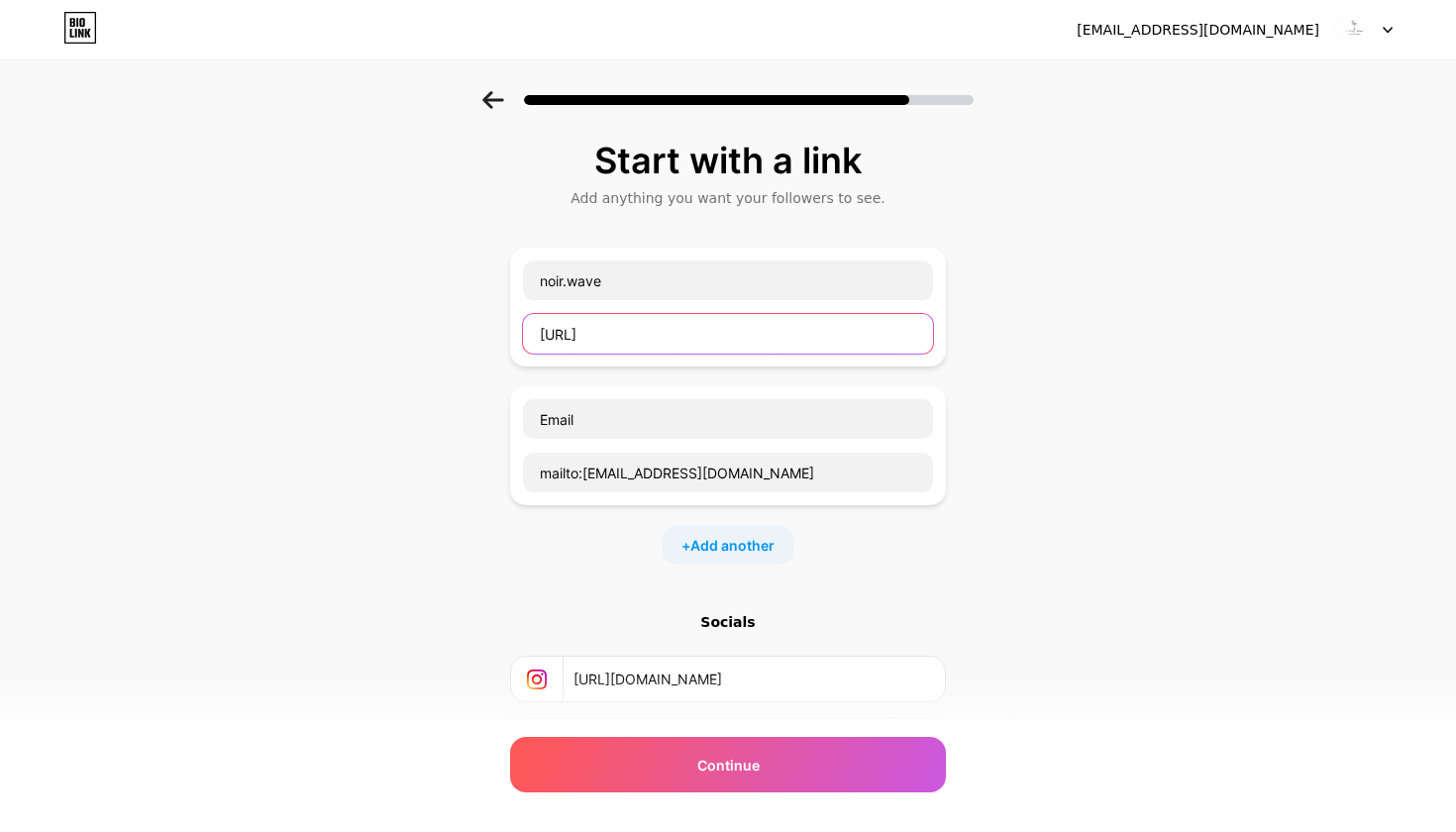
click at [838, 342] on input "http://noir.wave" at bounding box center [728, 334] width 410 height 40
type input "h"
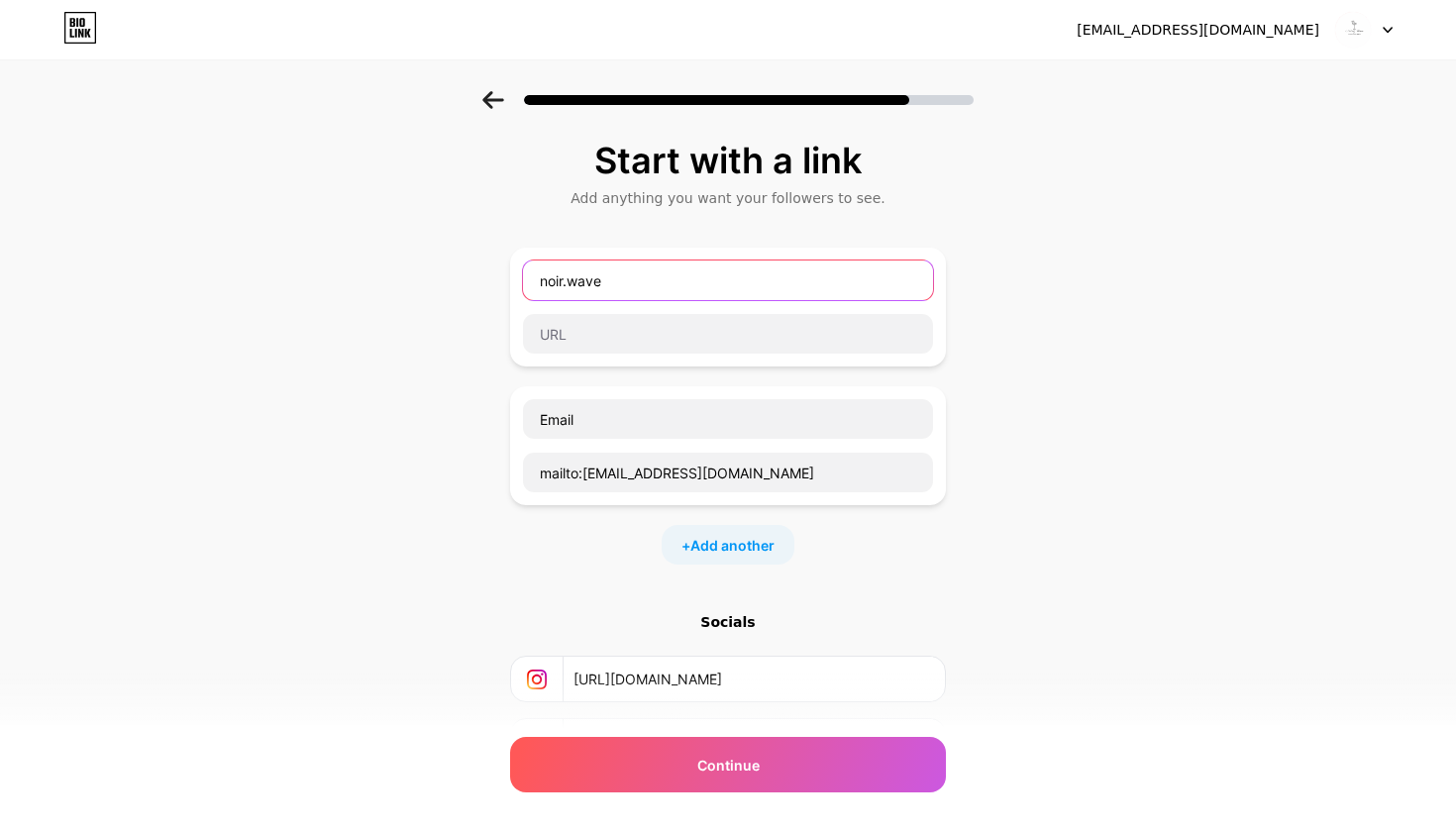
drag, startPoint x: 662, startPoint y: 287, endPoint x: 502, endPoint y: 287, distance: 160.0
click at [502, 287] on div "Start with a link Add anything you want your followers to see. noir.wave Email …" at bounding box center [728, 508] width 1456 height 835
click at [1078, 397] on div "Start with a link Add anything you want your followers to see. Email mailto:noi…" at bounding box center [728, 508] width 1456 height 835
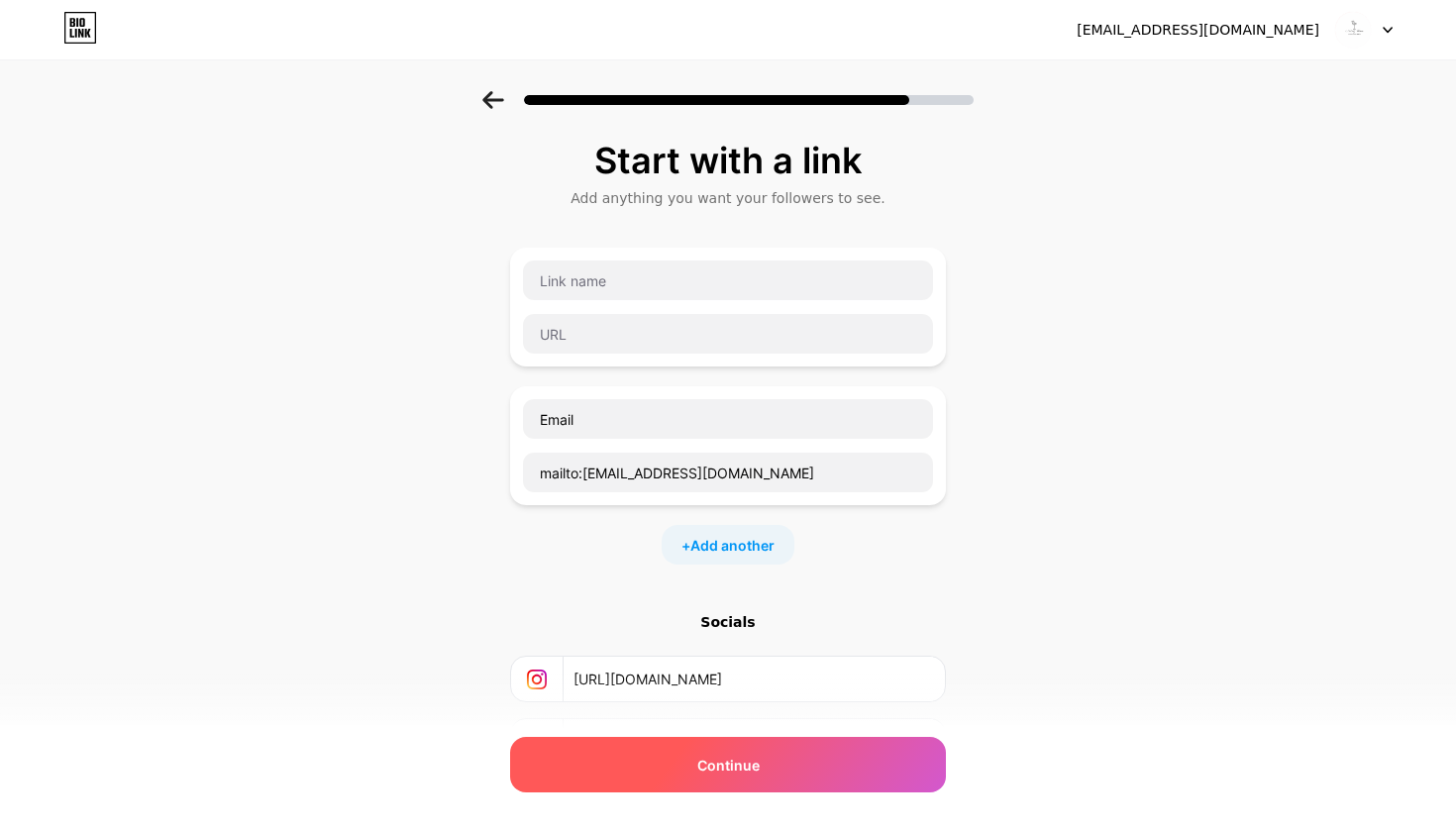
click at [769, 754] on div "Continue" at bounding box center [728, 764] width 436 height 56
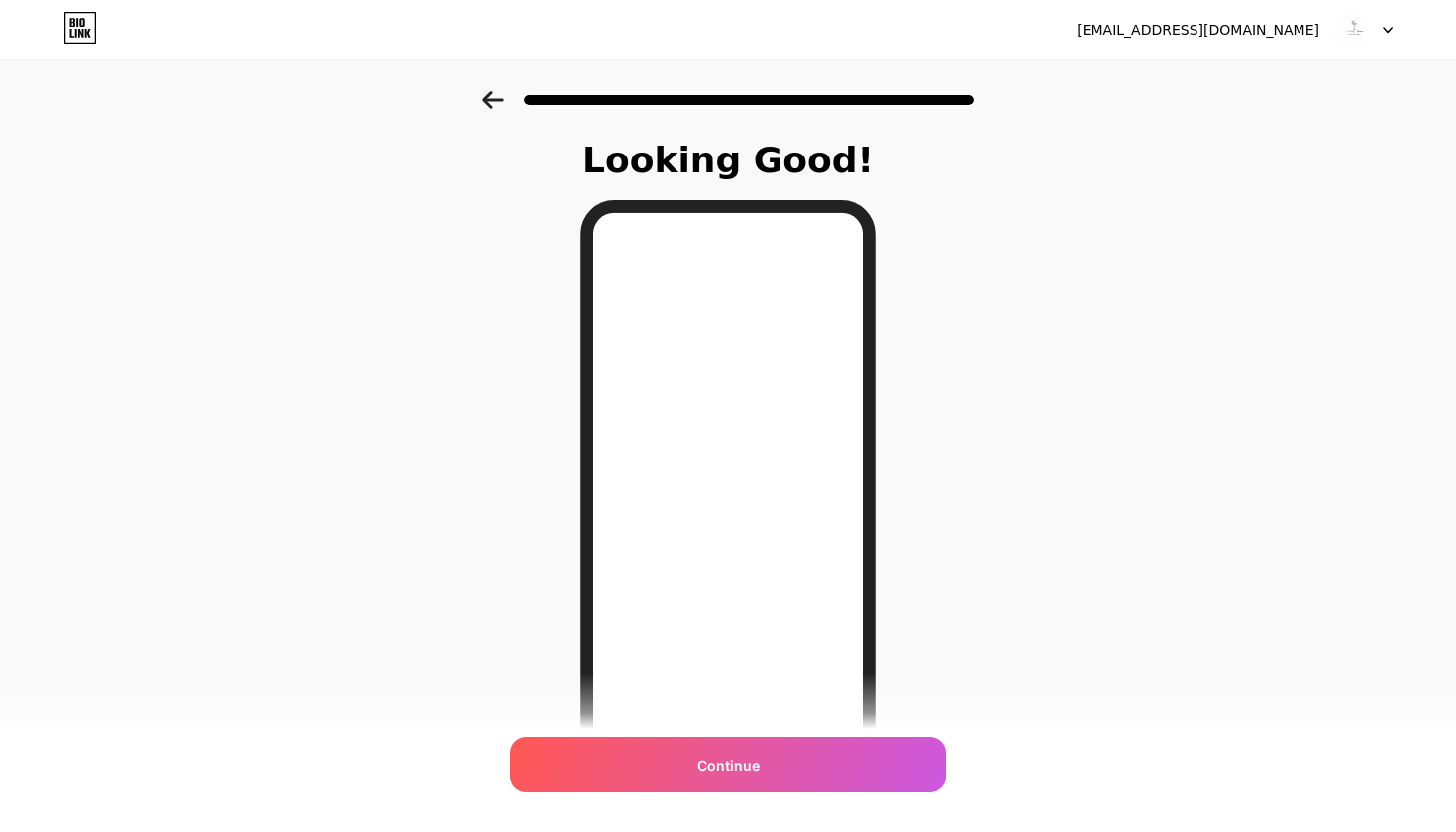
click at [490, 108] on icon at bounding box center [494, 100] width 22 height 18
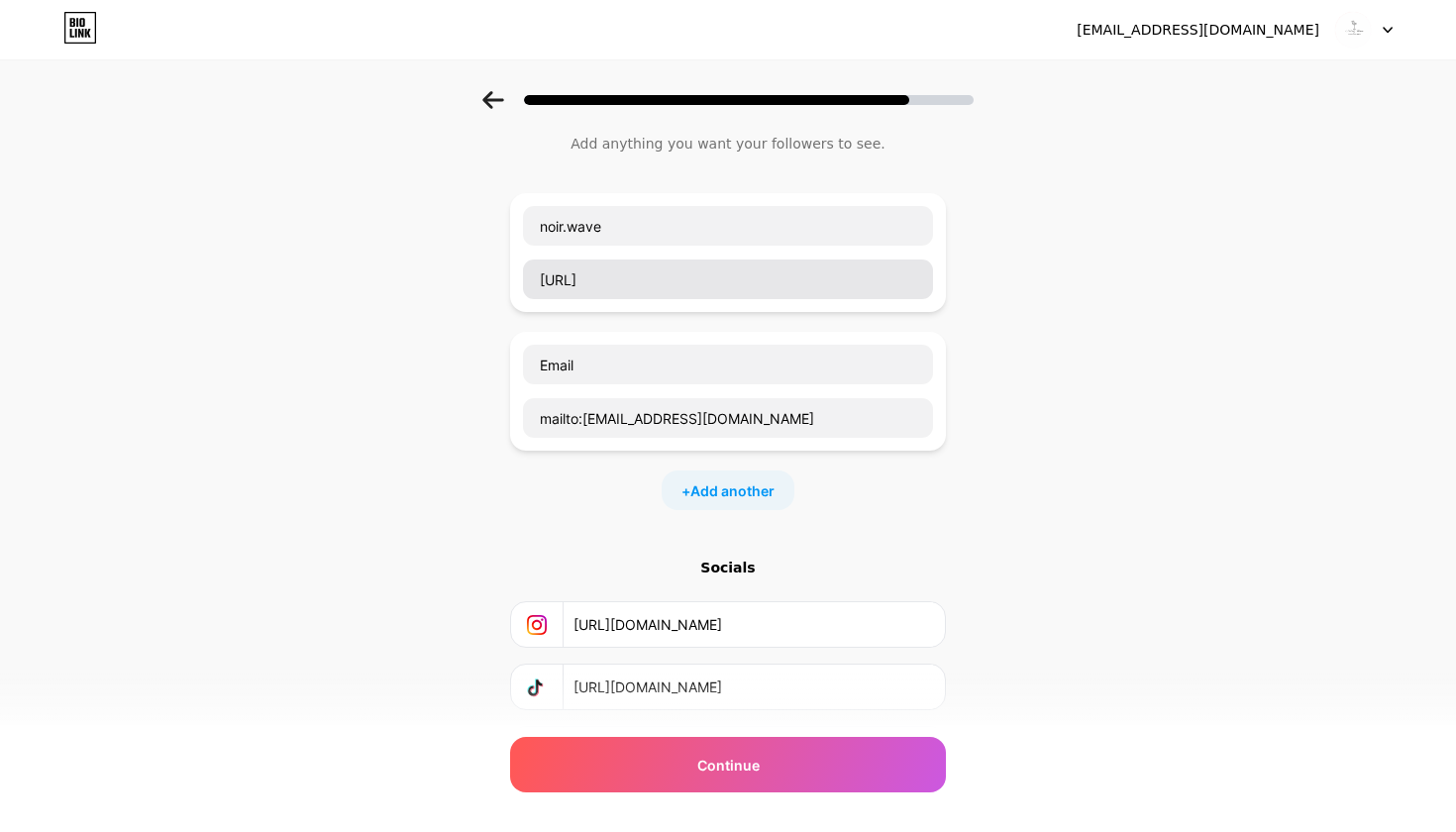
scroll to position [41, 0]
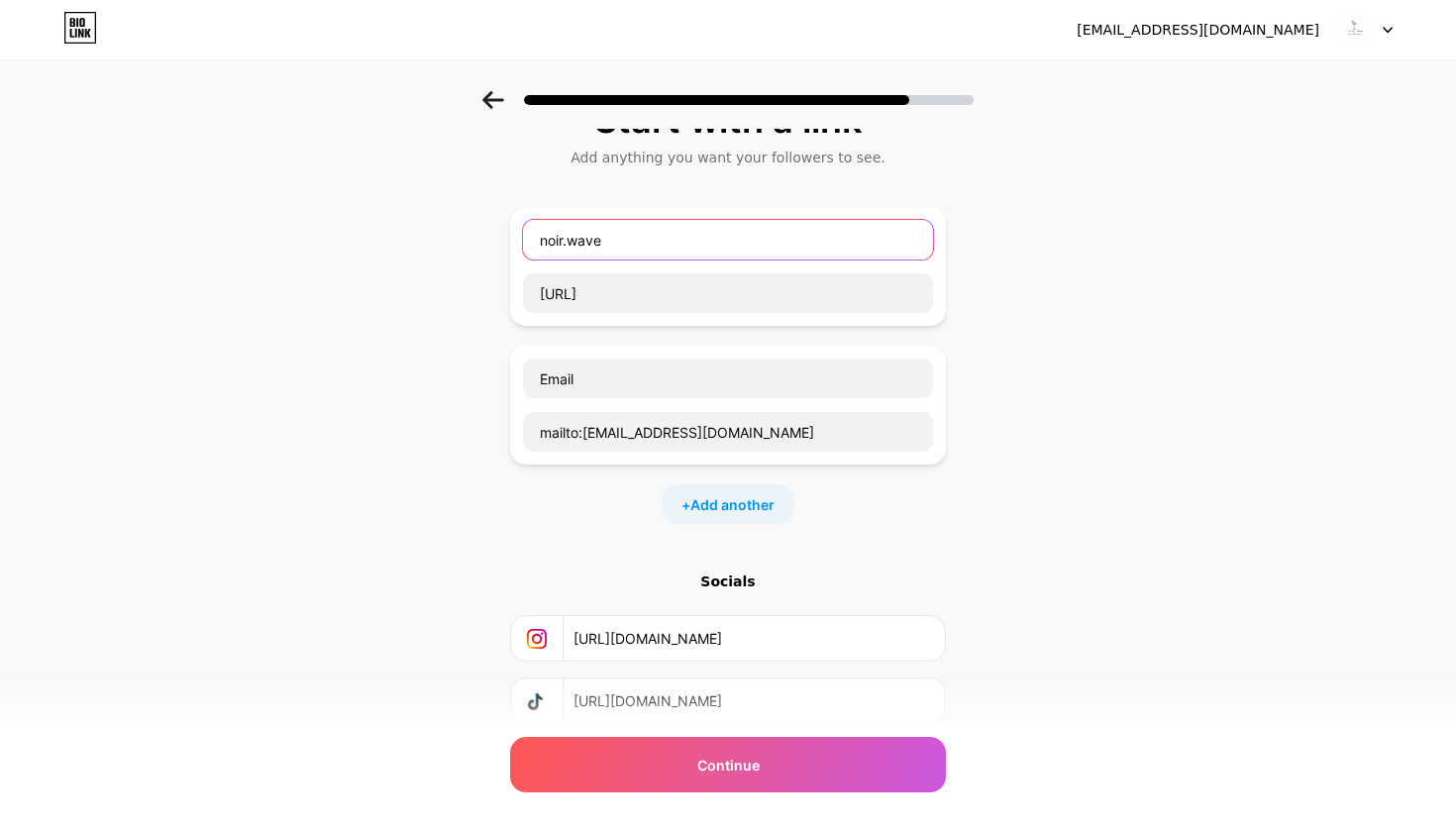
click at [930, 226] on input "noir.wave" at bounding box center [728, 240] width 410 height 40
click at [940, 228] on div "noir.wave http://noir.wave" at bounding box center [728, 266] width 436 height 119
click at [930, 234] on input "noir.wave" at bounding box center [728, 240] width 410 height 40
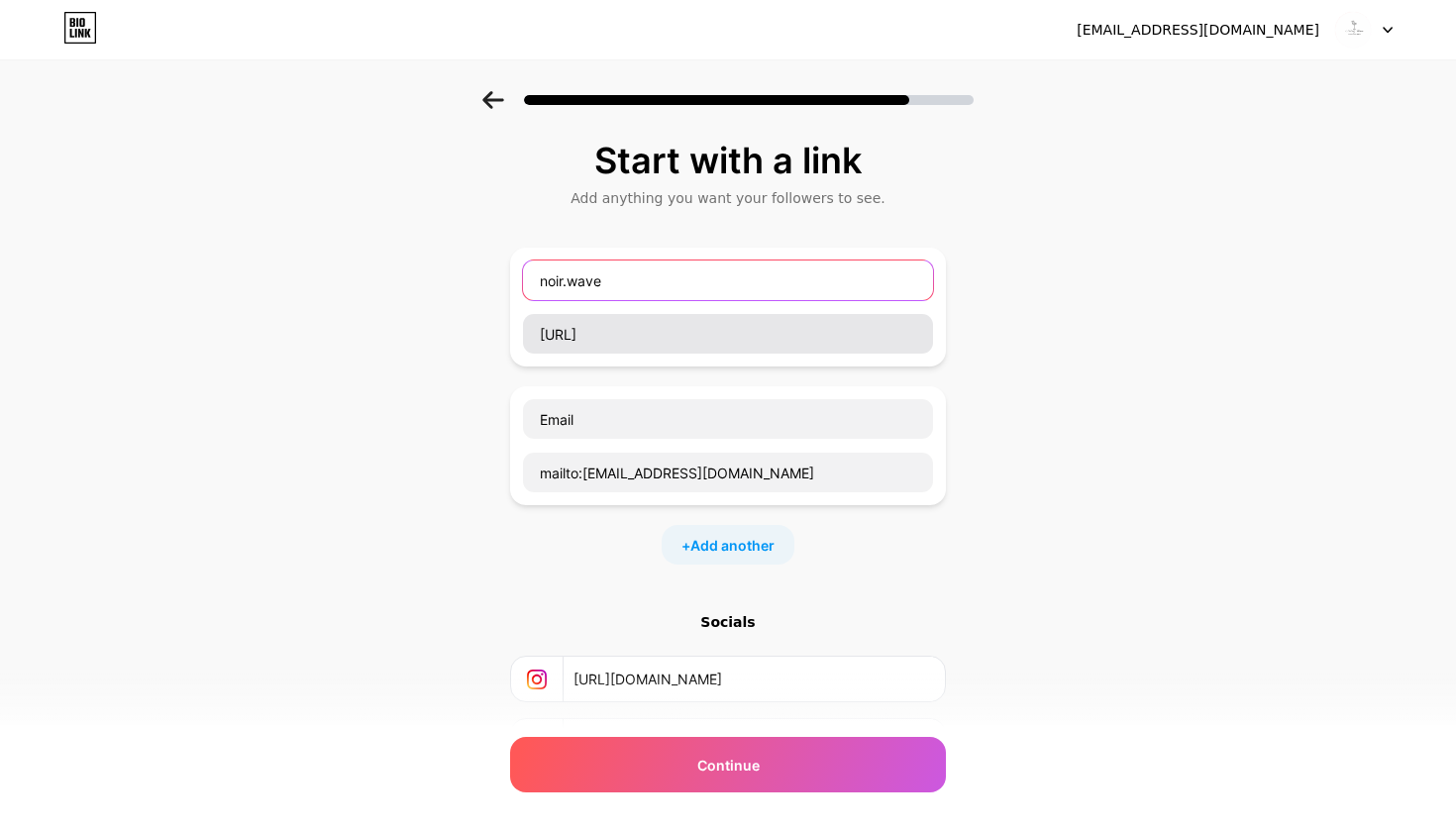
scroll to position [0, 0]
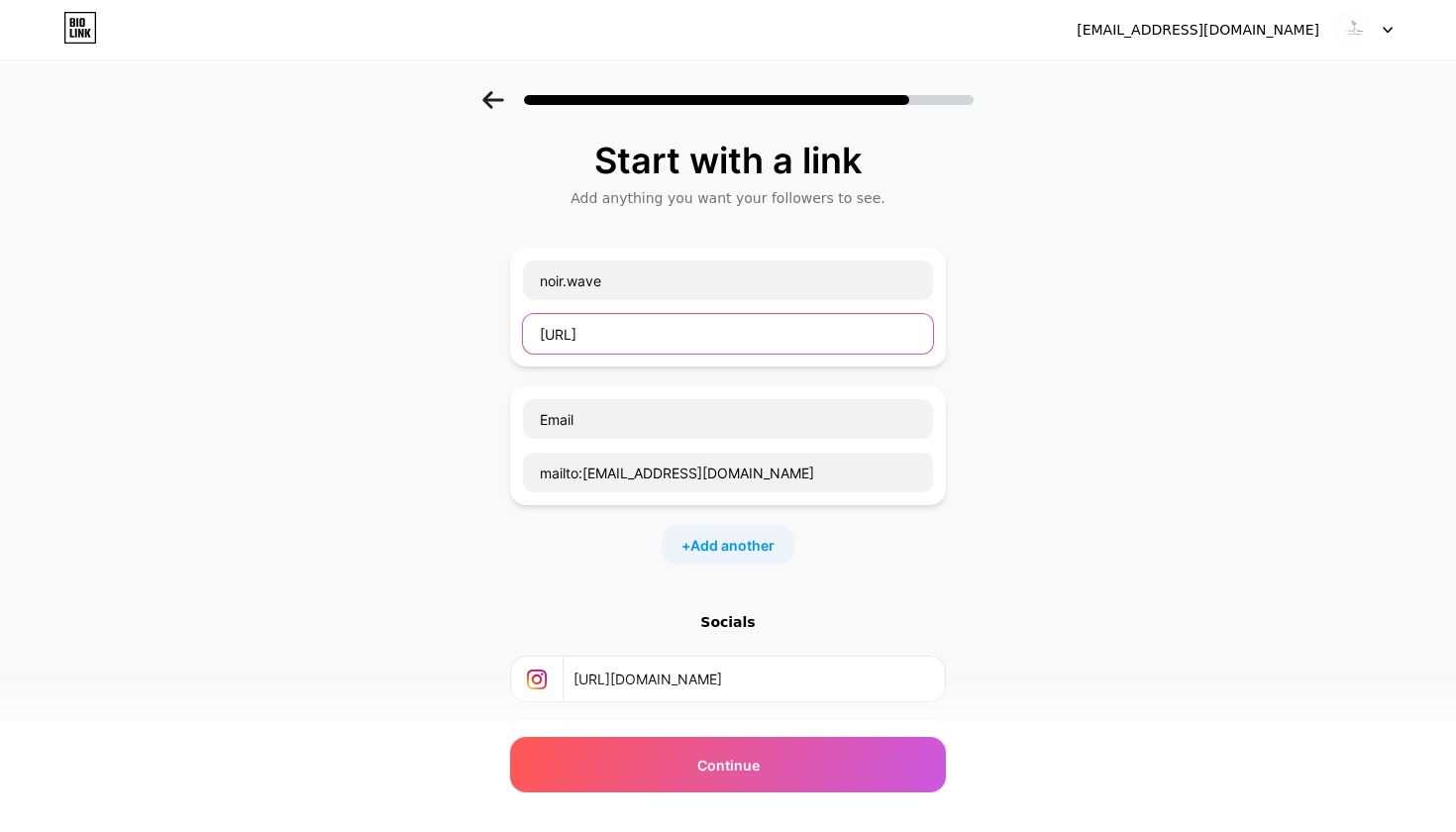
click at [708, 318] on input "http://noir.wave" at bounding box center [728, 334] width 410 height 40
drag, startPoint x: 705, startPoint y: 330, endPoint x: 525, endPoint y: 331, distance: 180.0
click at [525, 331] on input "http://noir.wave" at bounding box center [728, 334] width 410 height 40
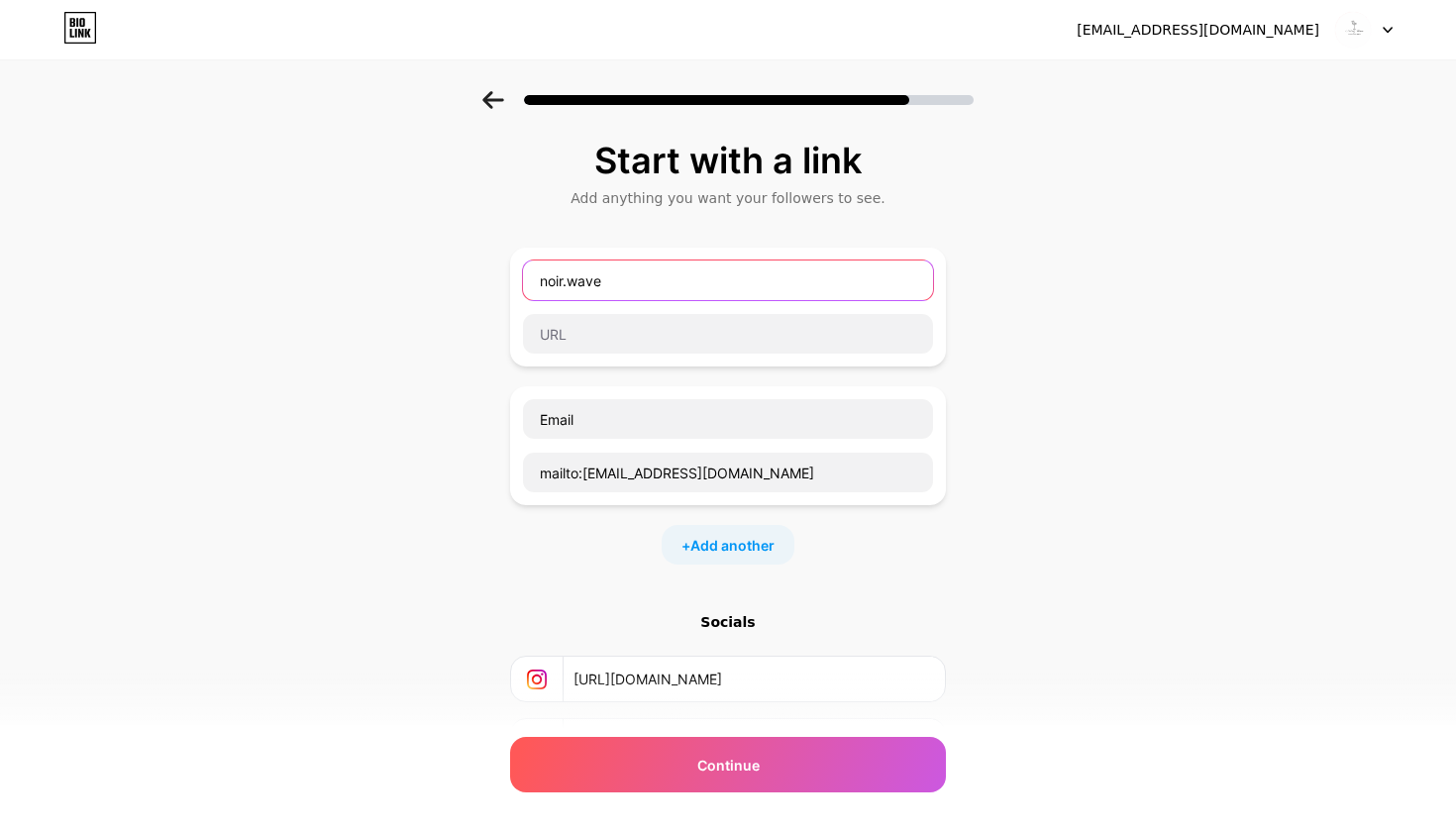
drag, startPoint x: 630, startPoint y: 288, endPoint x: 480, endPoint y: 288, distance: 150.0
click at [480, 288] on div "Start with a link Add anything you want your followers to see. noir.wave Email …" at bounding box center [728, 508] width 1456 height 835
click at [899, 554] on div "+ Add another" at bounding box center [728, 544] width 436 height 40
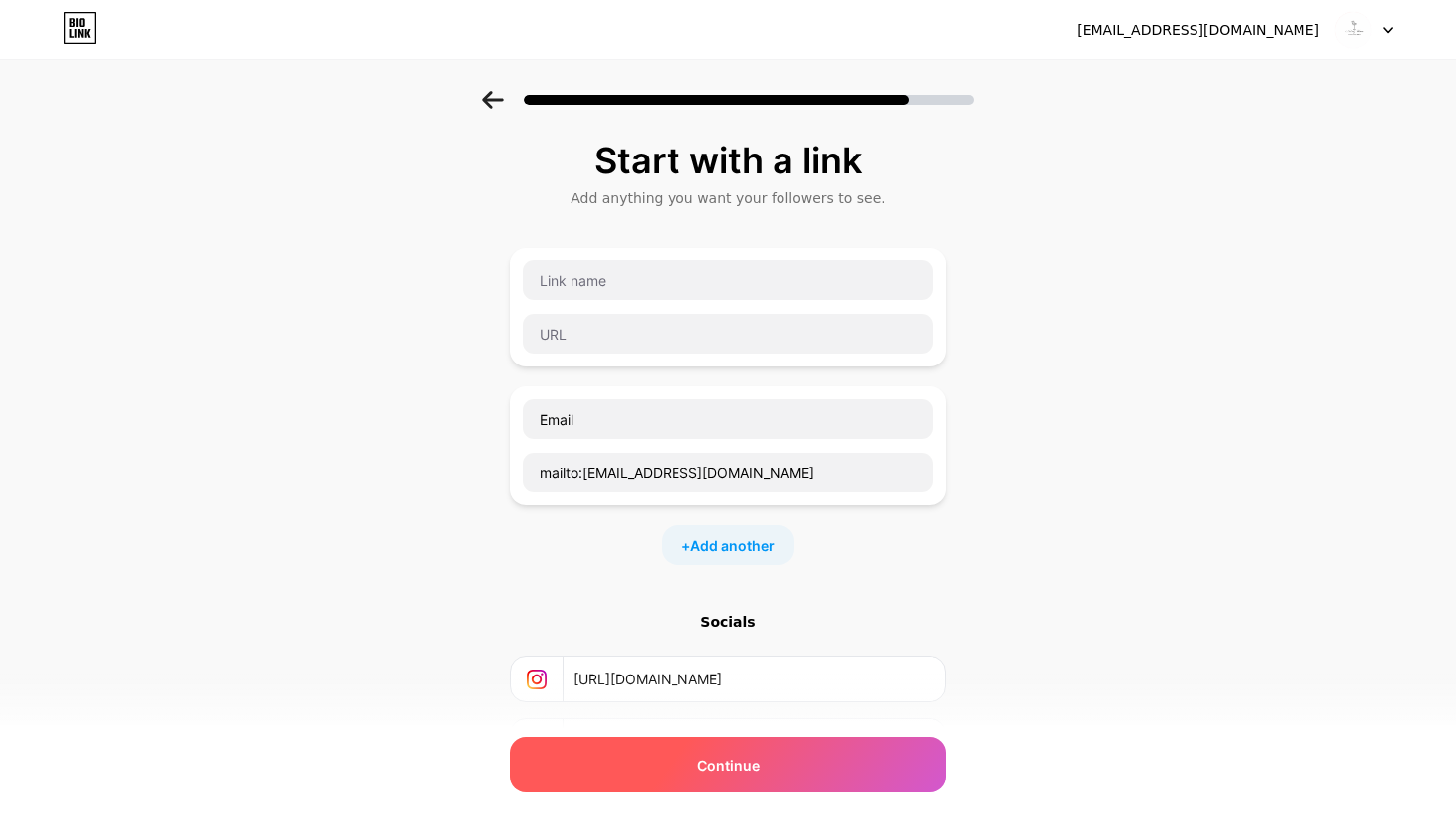
click at [787, 758] on div "Continue" at bounding box center [728, 764] width 436 height 56
click at [781, 775] on div "Continue" at bounding box center [728, 764] width 436 height 56
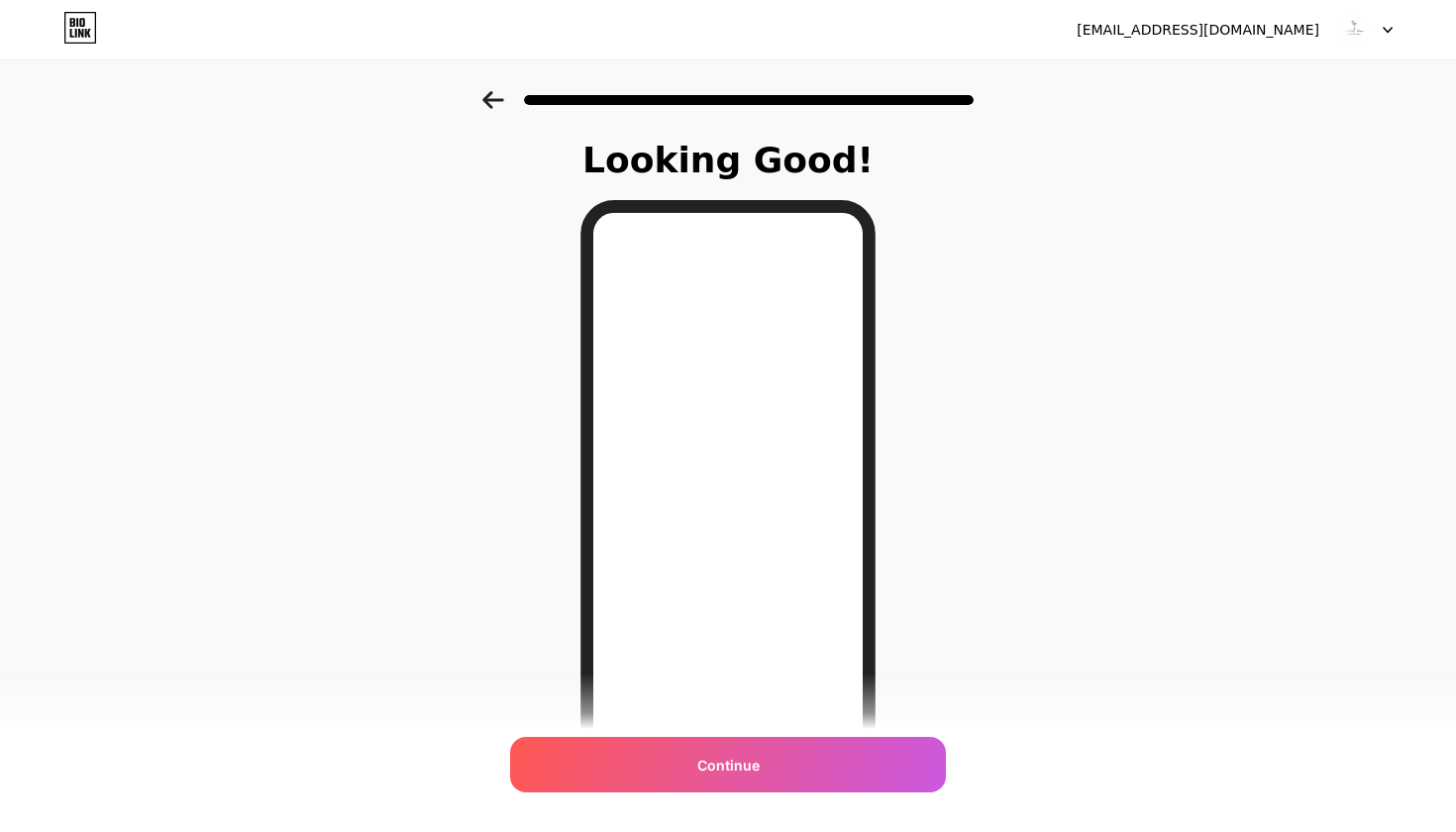
click at [486, 91] on icon at bounding box center [494, 100] width 22 height 18
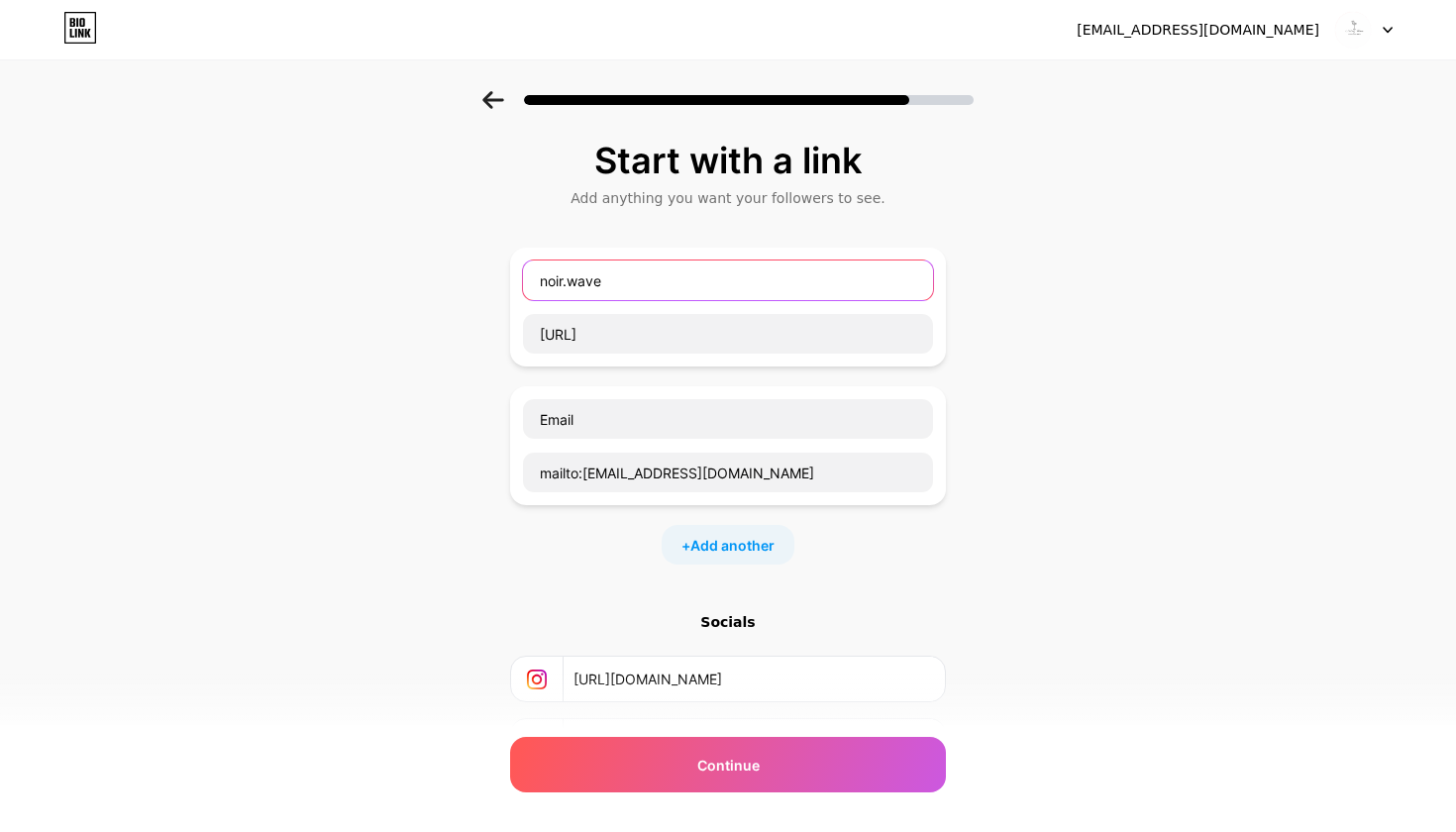
drag, startPoint x: 675, startPoint y: 290, endPoint x: 538, endPoint y: 284, distance: 137.1
click at [538, 284] on input "noir.wave" at bounding box center [728, 281] width 410 height 40
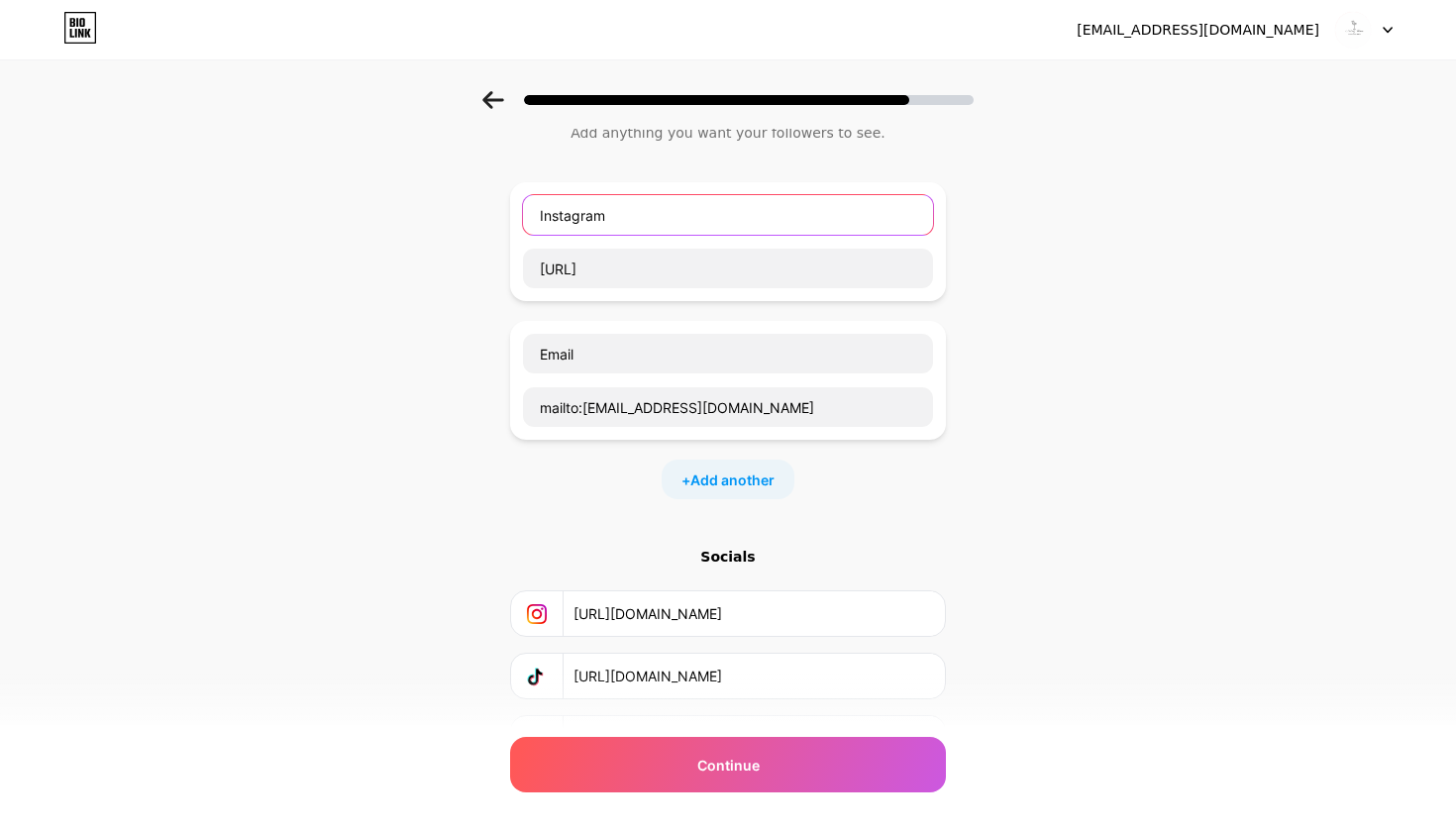
scroll to position [93, 0]
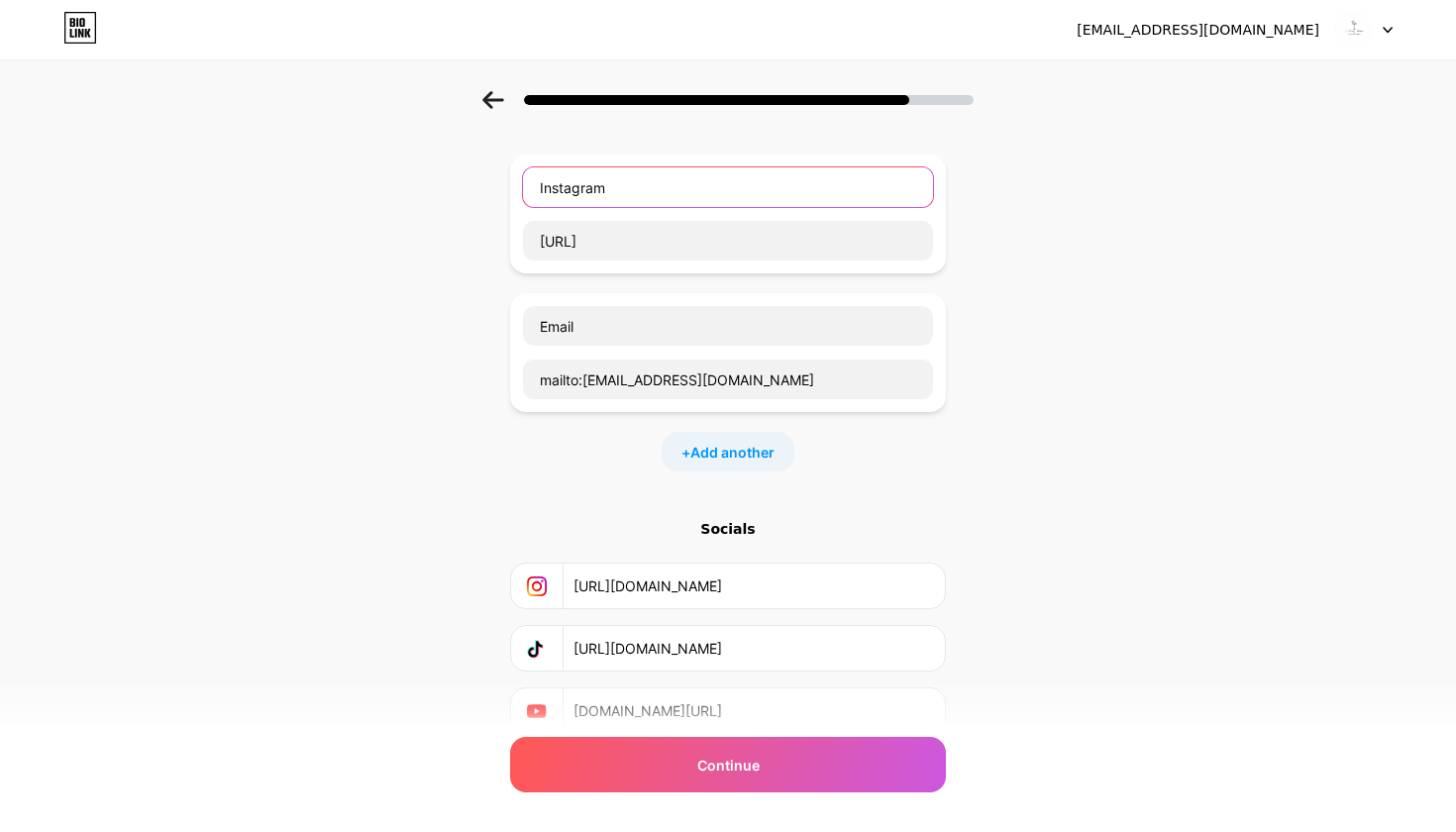
type input "Instagram"
drag, startPoint x: 575, startPoint y: 585, endPoint x: 993, endPoint y: 586, distance: 418.0
click at [994, 586] on div "Start with a link Add anything you want your followers to see. Instagram http:/…" at bounding box center [728, 416] width 1456 height 835
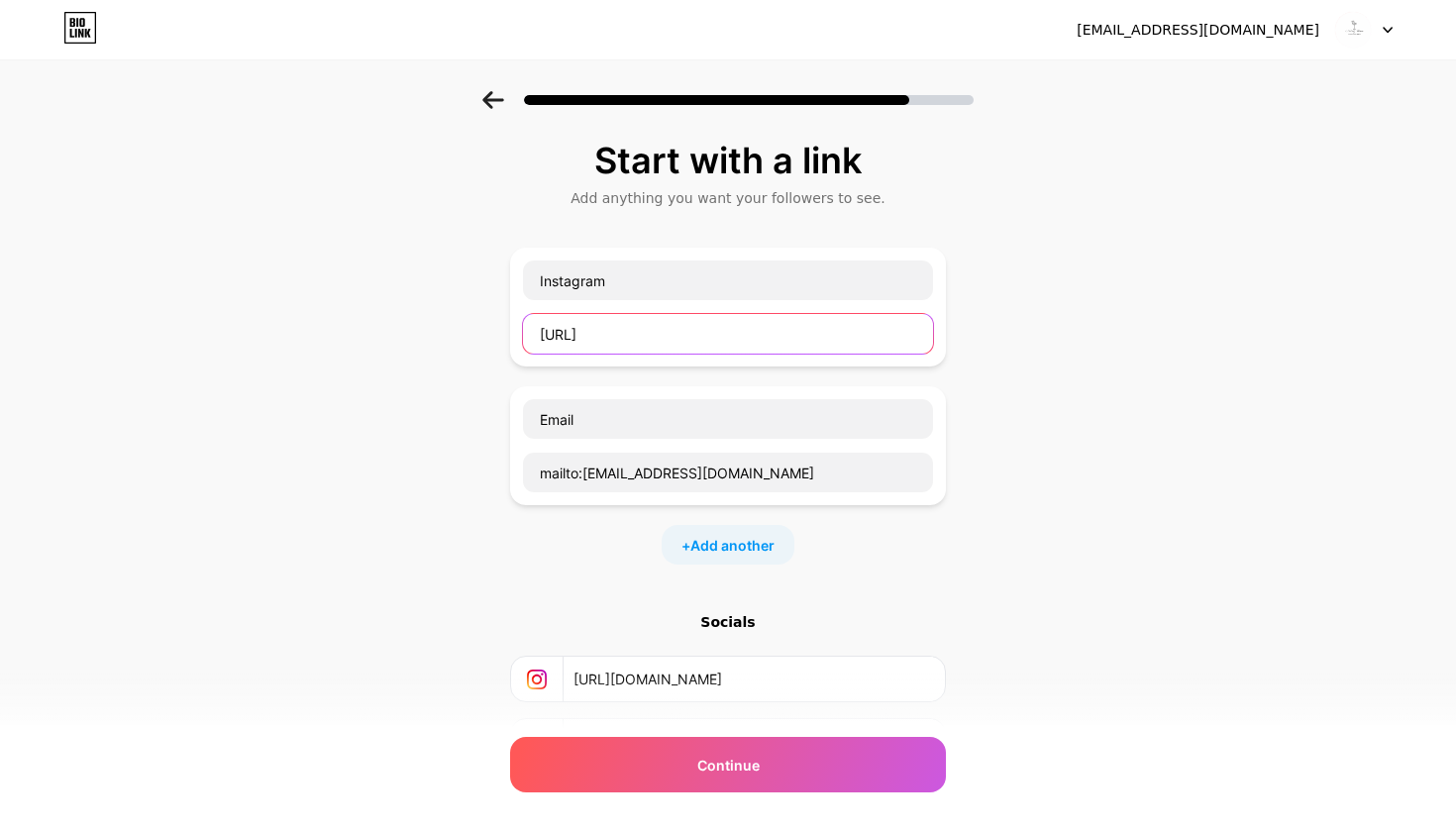
scroll to position [0, 0]
drag, startPoint x: 694, startPoint y: 342, endPoint x: 480, endPoint y: 341, distance: 214.0
click at [480, 341] on div "Start with a link Add anything you want your followers to see. Instagram http:/…" at bounding box center [728, 508] width 1456 height 835
paste input "https://www.instagram.com/noir_.wave?igsh=MXF0bW5veWQyYnRw"
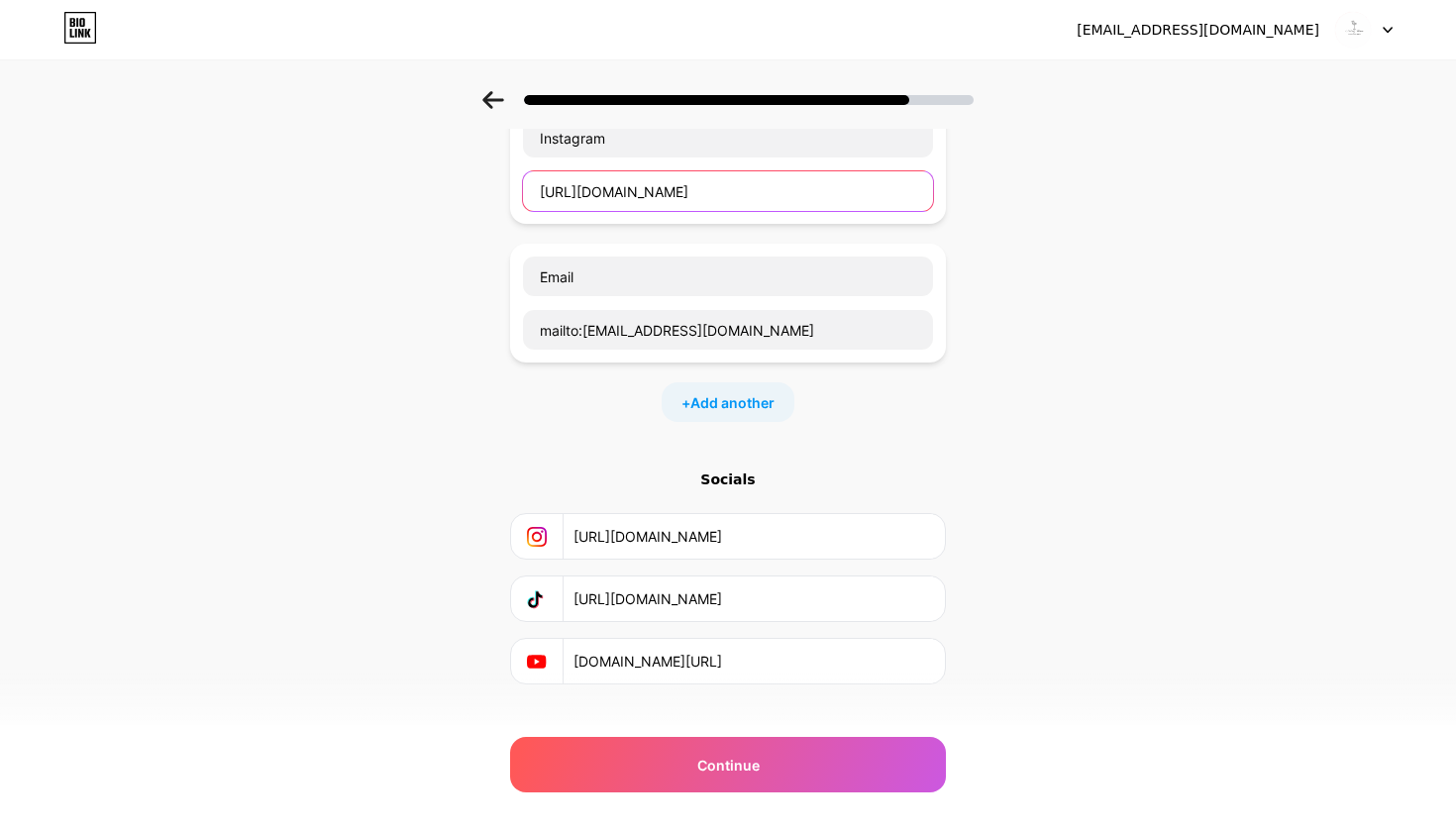
scroll to position [150, 0]
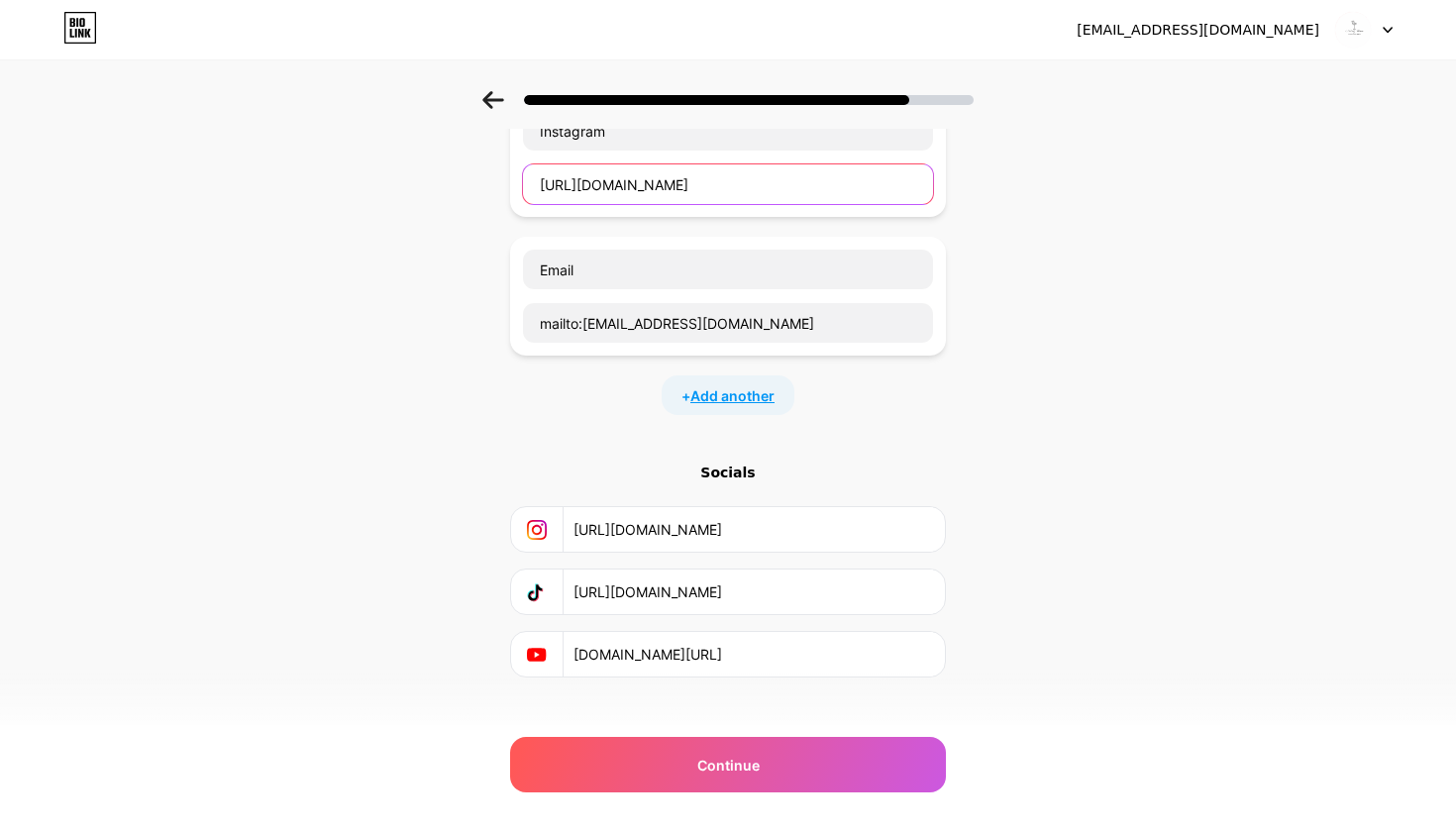
type input "https://www.instagram.com/noir_.wave?igsh=MXF0bW5veWQyYnRw"
click at [729, 392] on span "Add another" at bounding box center [732, 396] width 84 height 21
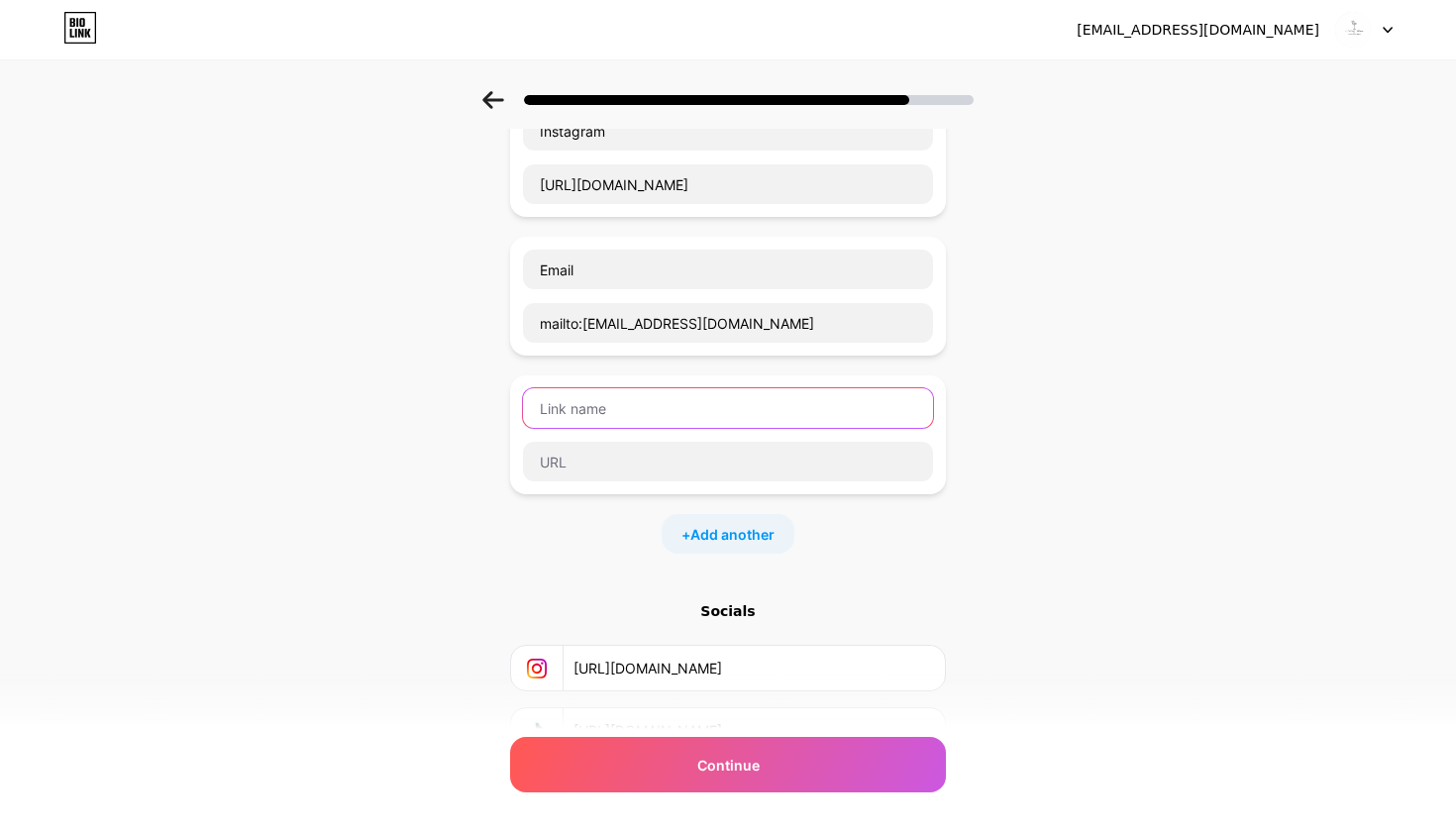
click at [658, 421] on input "text" at bounding box center [728, 409] width 410 height 40
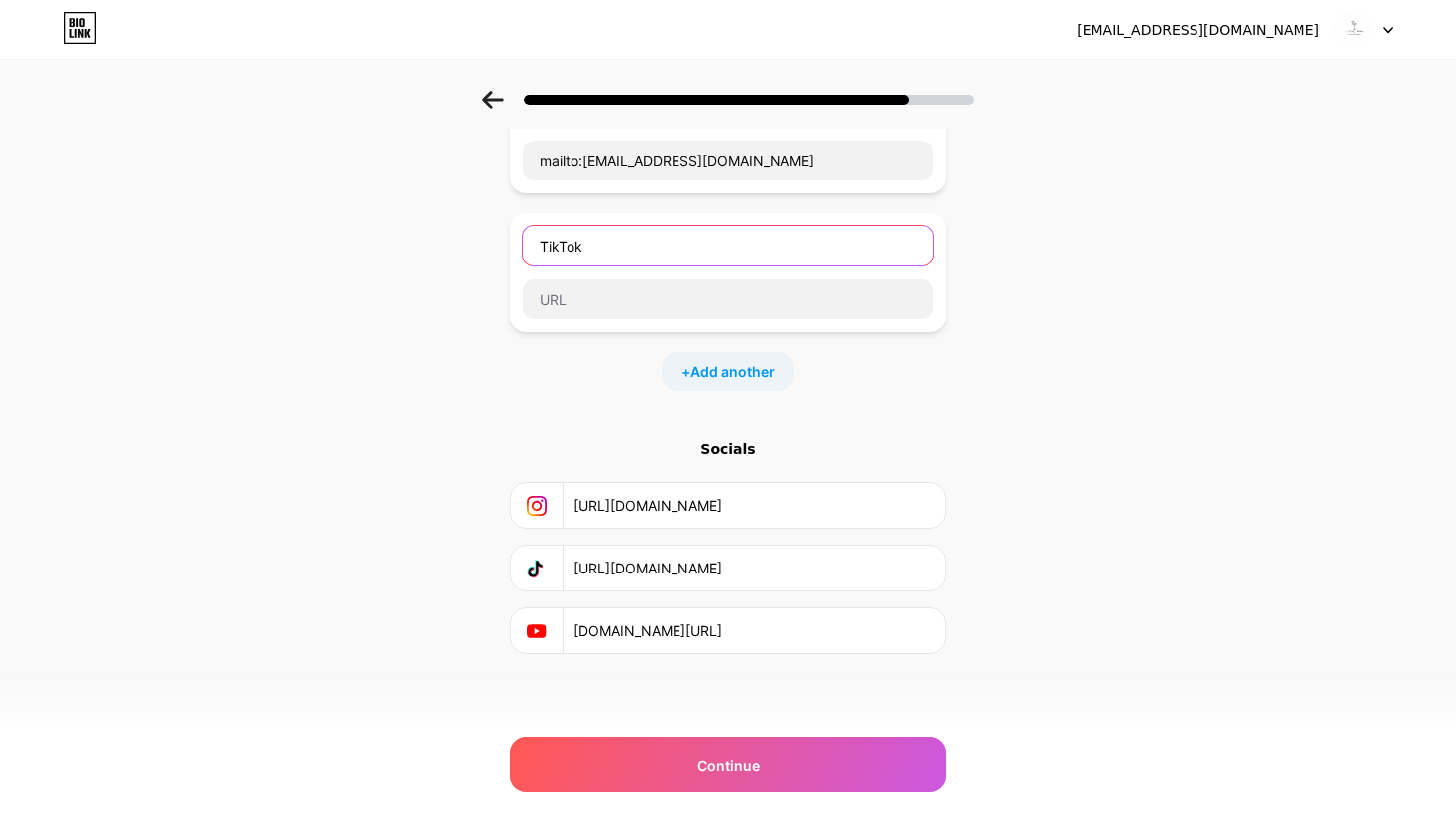
scroll to position [312, 0]
type input "TikTok"
drag, startPoint x: 572, startPoint y: 568, endPoint x: 607, endPoint y: 565, distance: 35.1
click at [607, 565] on div "https://www.tiktok.com/@noir_.wave?is_from_webapp=1&sender_device=pc" at bounding box center [728, 567] width 410 height 45
drag, startPoint x: 574, startPoint y: 571, endPoint x: 996, endPoint y: 576, distance: 422.0
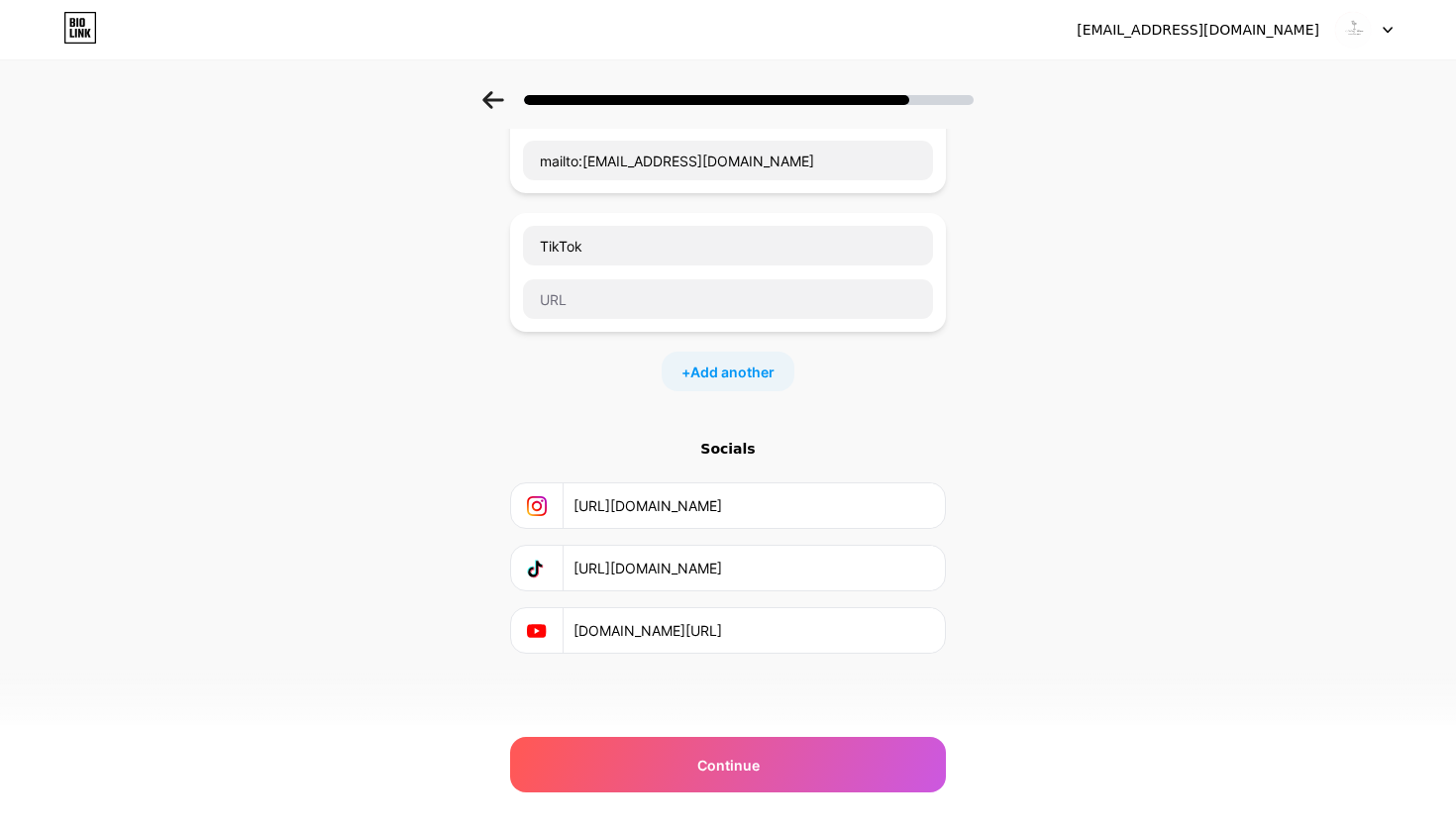
click at [996, 576] on div "Start with a link Add anything you want your followers to see. Instagram https:…" at bounding box center [728, 266] width 1456 height 973
click at [725, 301] on input "text" at bounding box center [728, 300] width 410 height 40
paste input "https://www.instagram.com/noir_.wave?igsh=MXF0bW5veWQyYnRw"
type input "https://www.instagram.com/noir_.wave?igsh=MXF0bW5veWQyYnRw"
click at [722, 370] on span "Add another" at bounding box center [732, 372] width 84 height 21
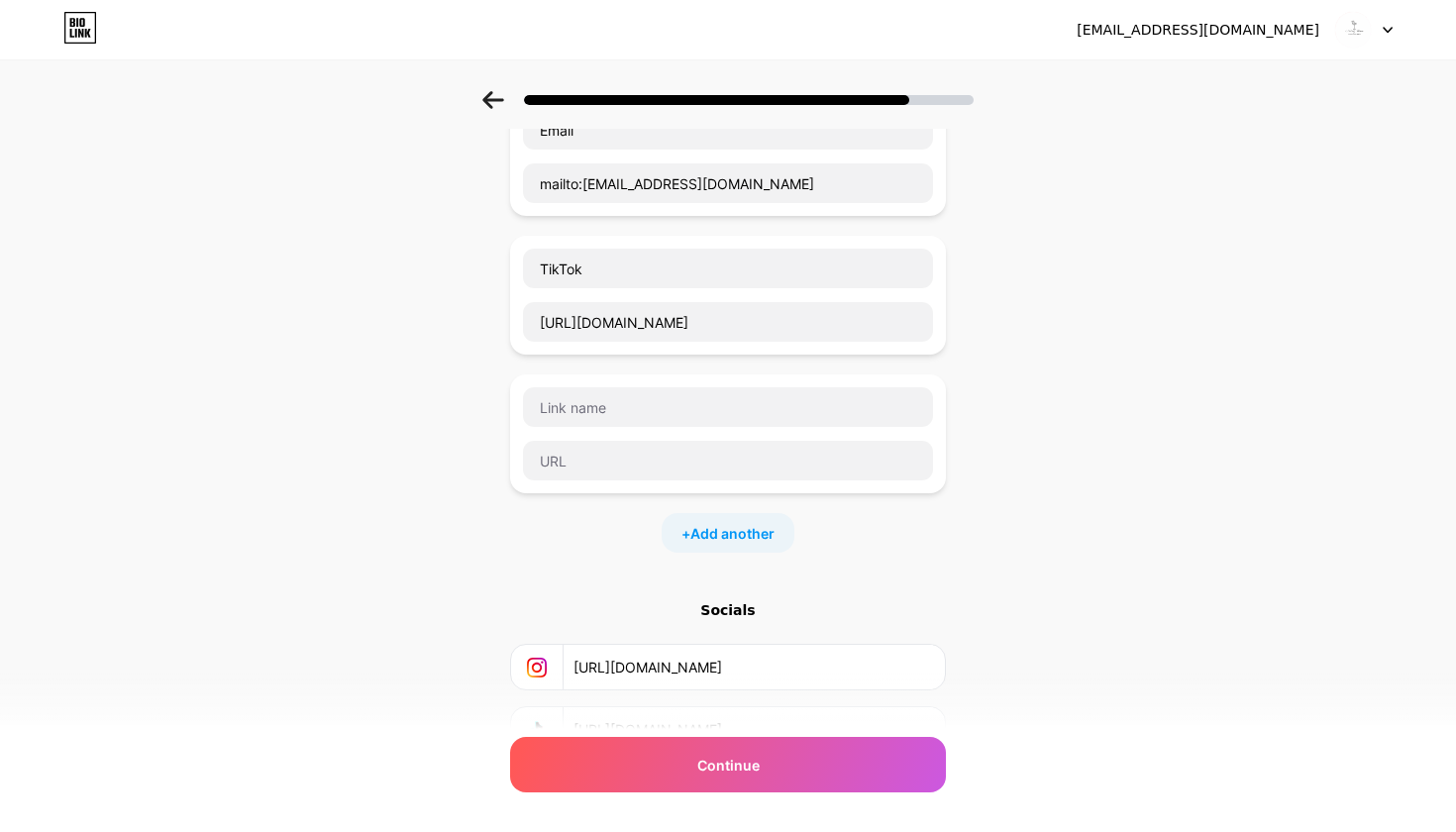
scroll to position [270, 0]
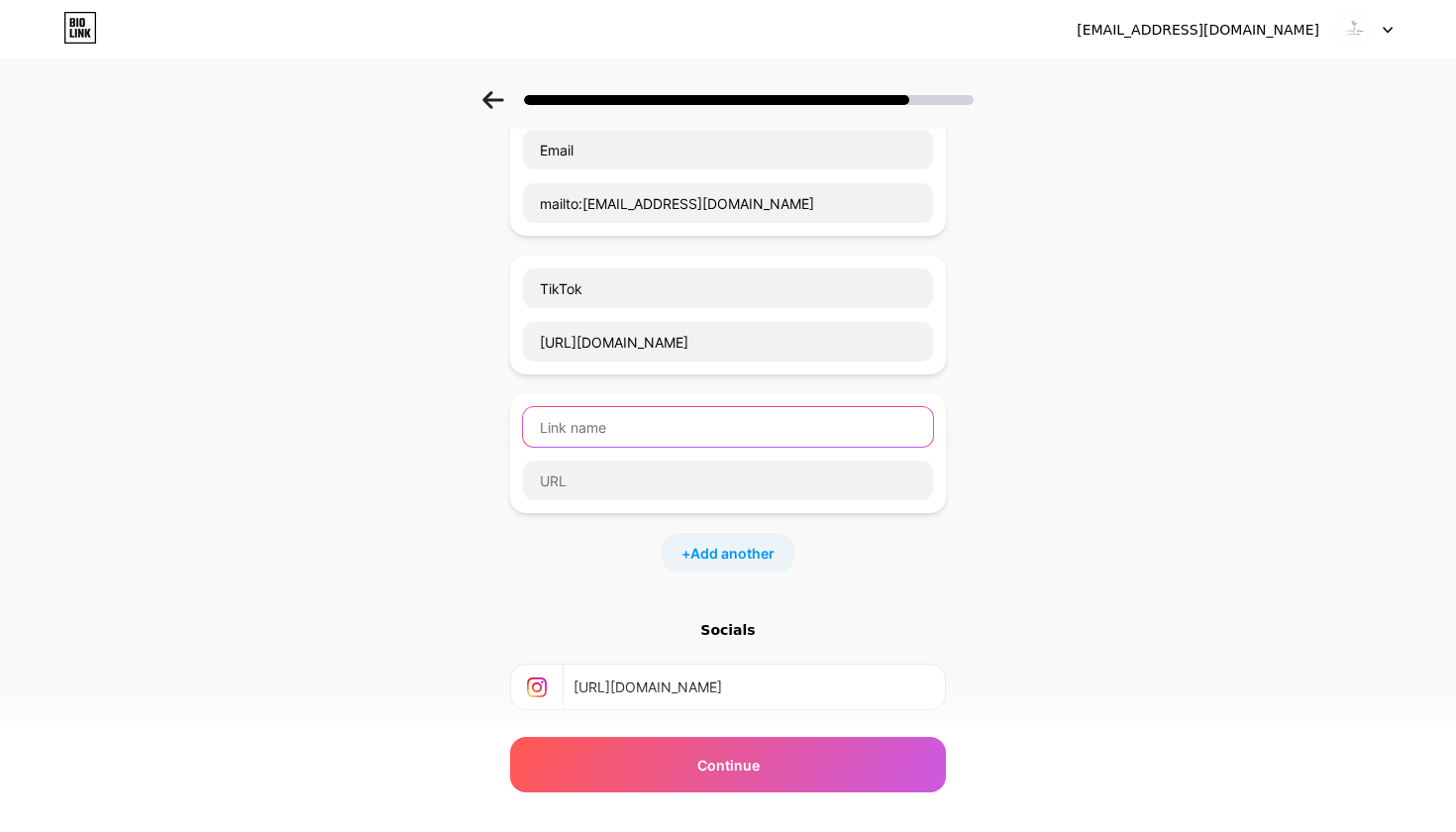
click at [598, 424] on input "text" at bounding box center [728, 426] width 410 height 40
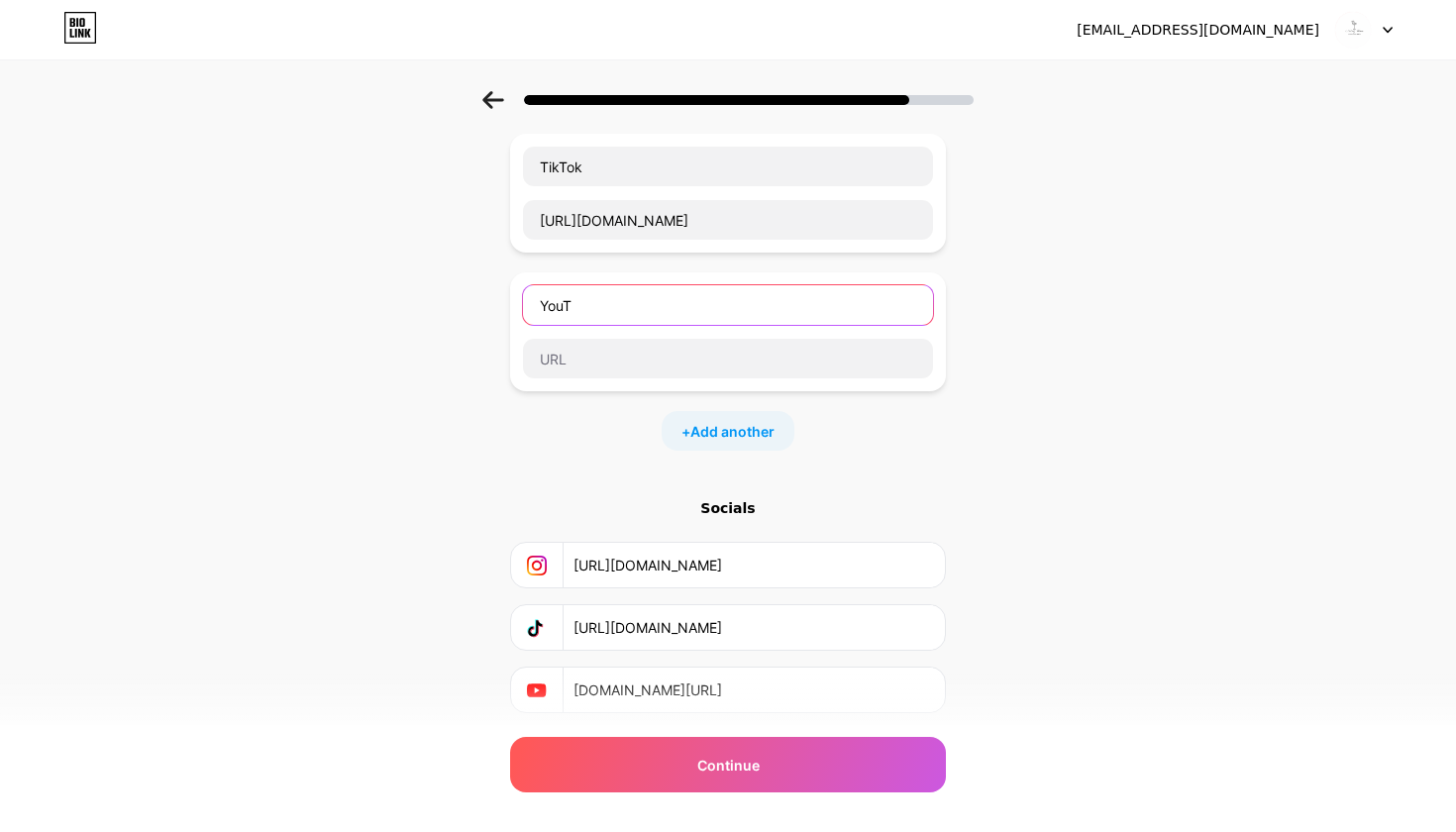
scroll to position [406, 0]
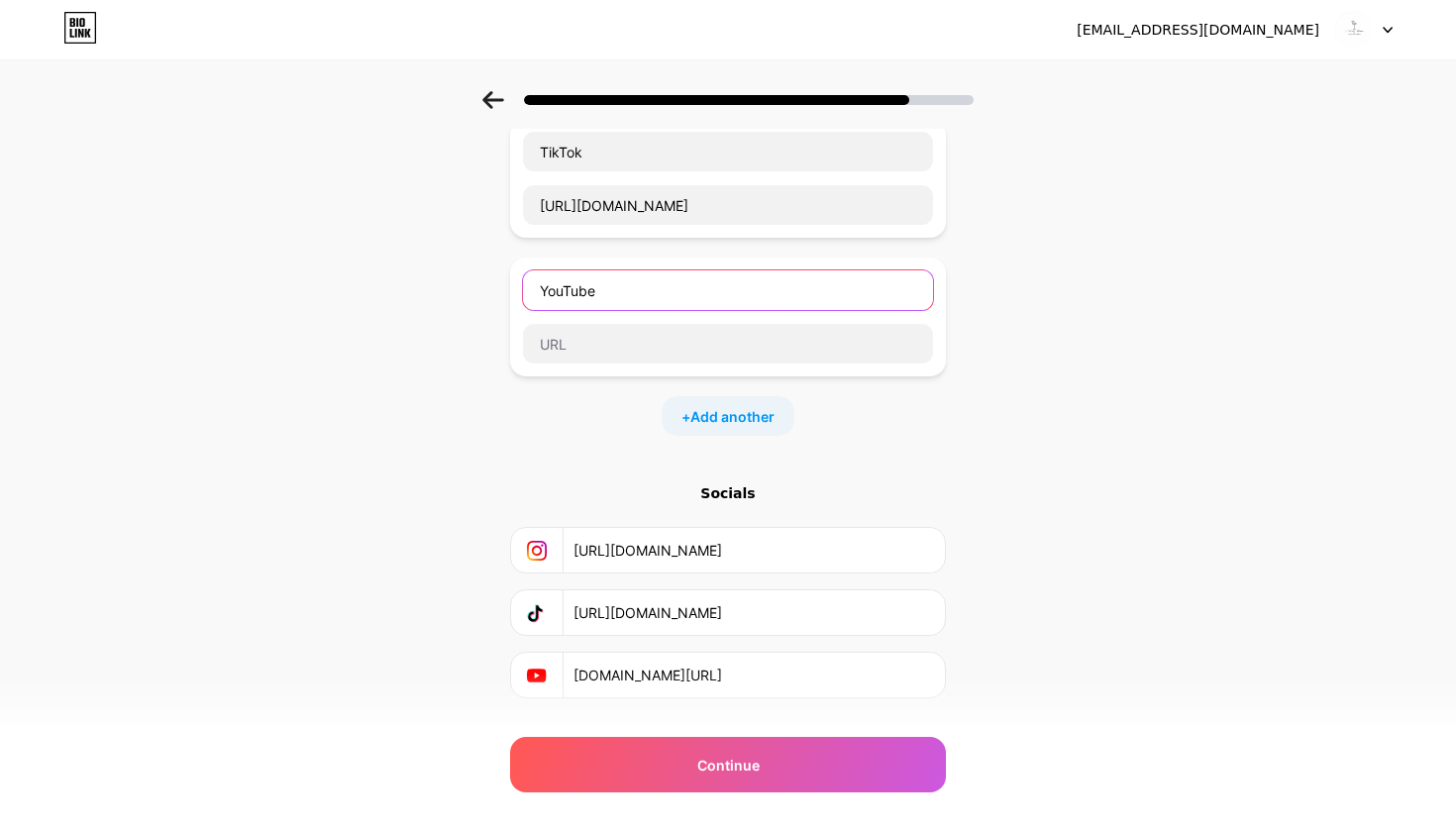
type input "YouTube"
drag, startPoint x: 750, startPoint y: 673, endPoint x: 521, endPoint y: 675, distance: 229.0
click at [523, 675] on div "www.youtube.com/@NoirWave-g6b" at bounding box center [728, 674] width 410 height 45
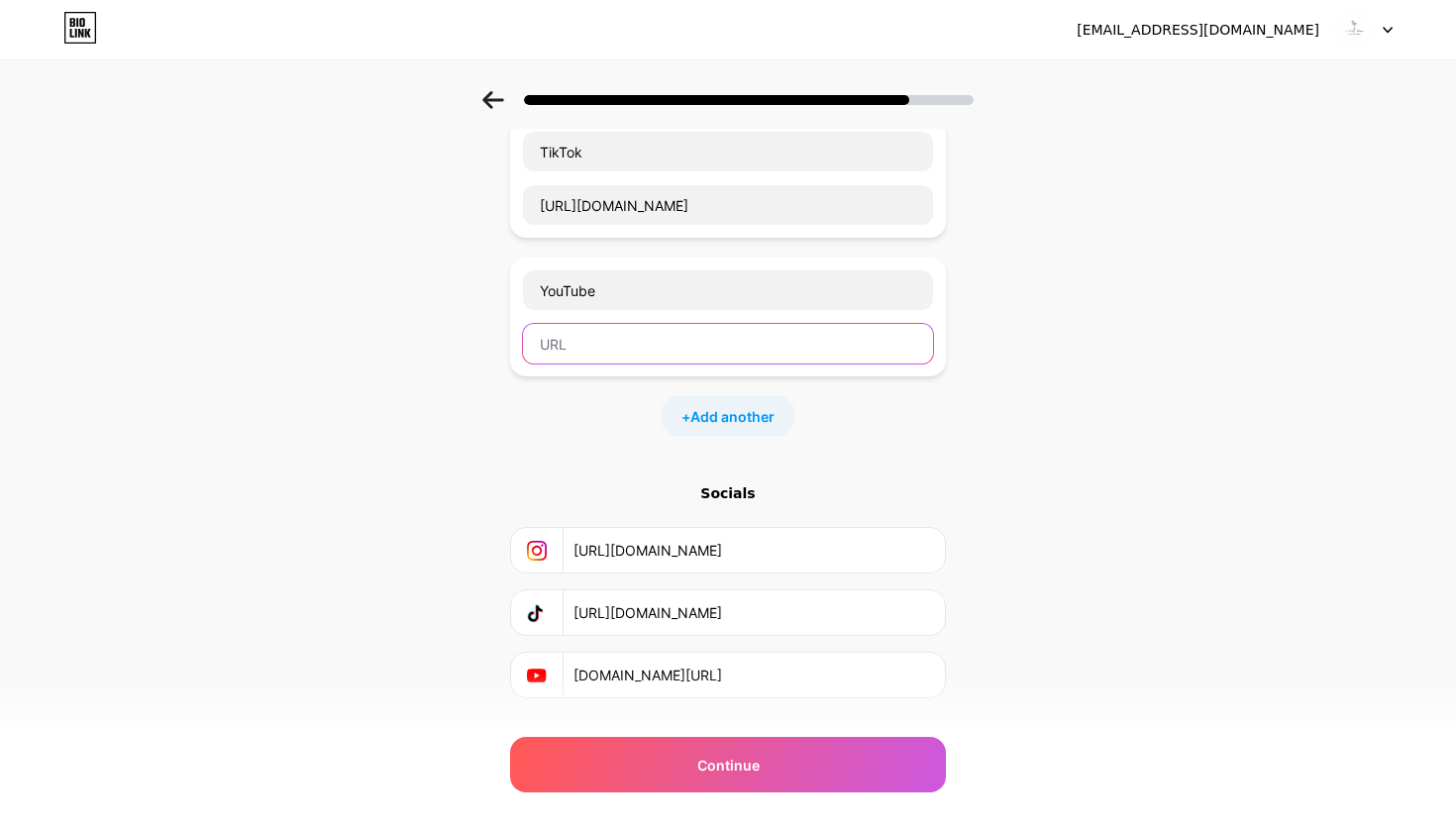
click at [659, 350] on input "text" at bounding box center [728, 344] width 410 height 40
paste input "www.youtube.com/@NoirWave-g6b"
type input "www.youtube.com/@NoirWave-g6b"
click at [759, 408] on span "Add another" at bounding box center [732, 416] width 84 height 21
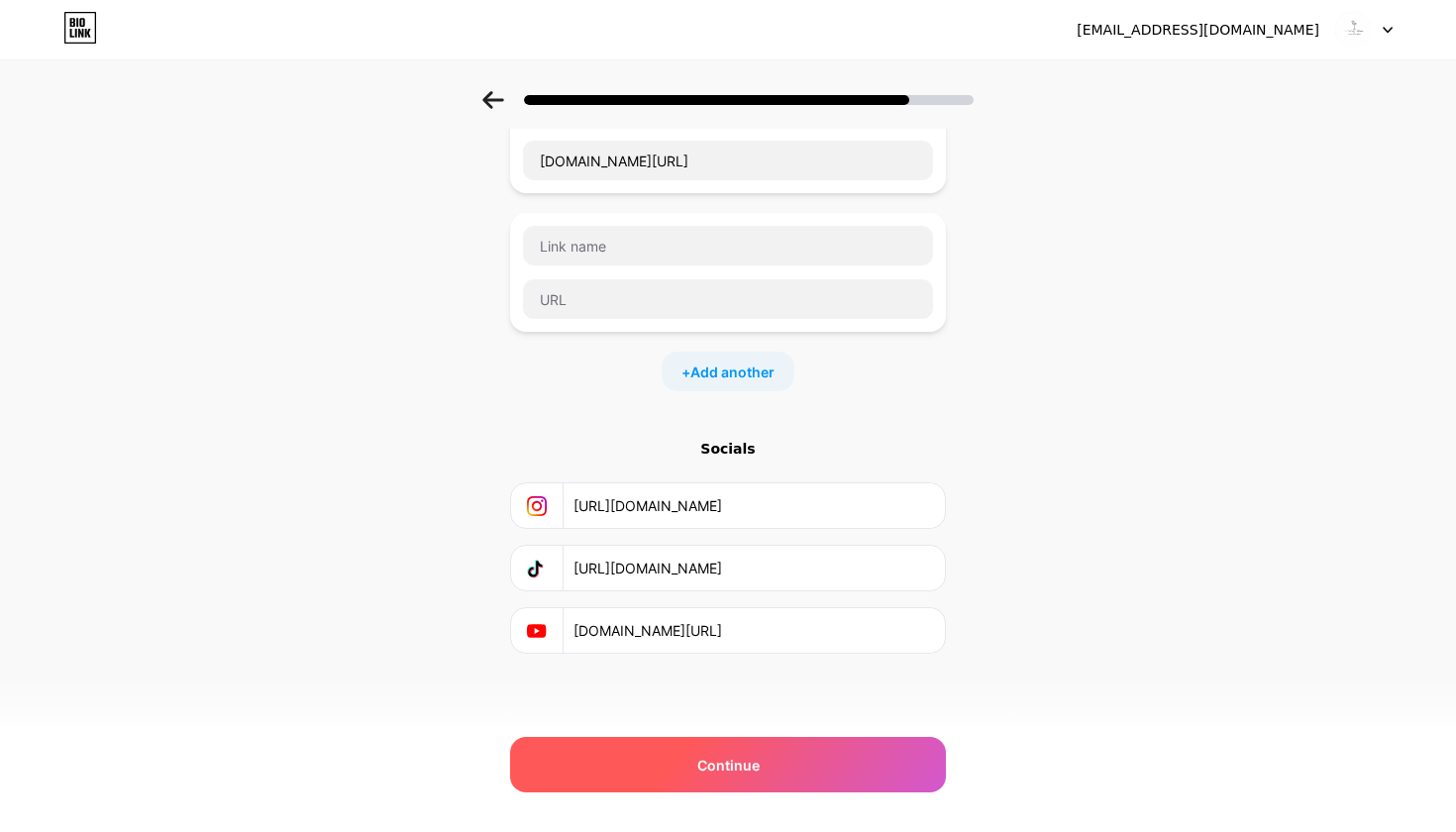
scroll to position [589, 0]
click at [812, 759] on div "Continue" at bounding box center [728, 764] width 436 height 56
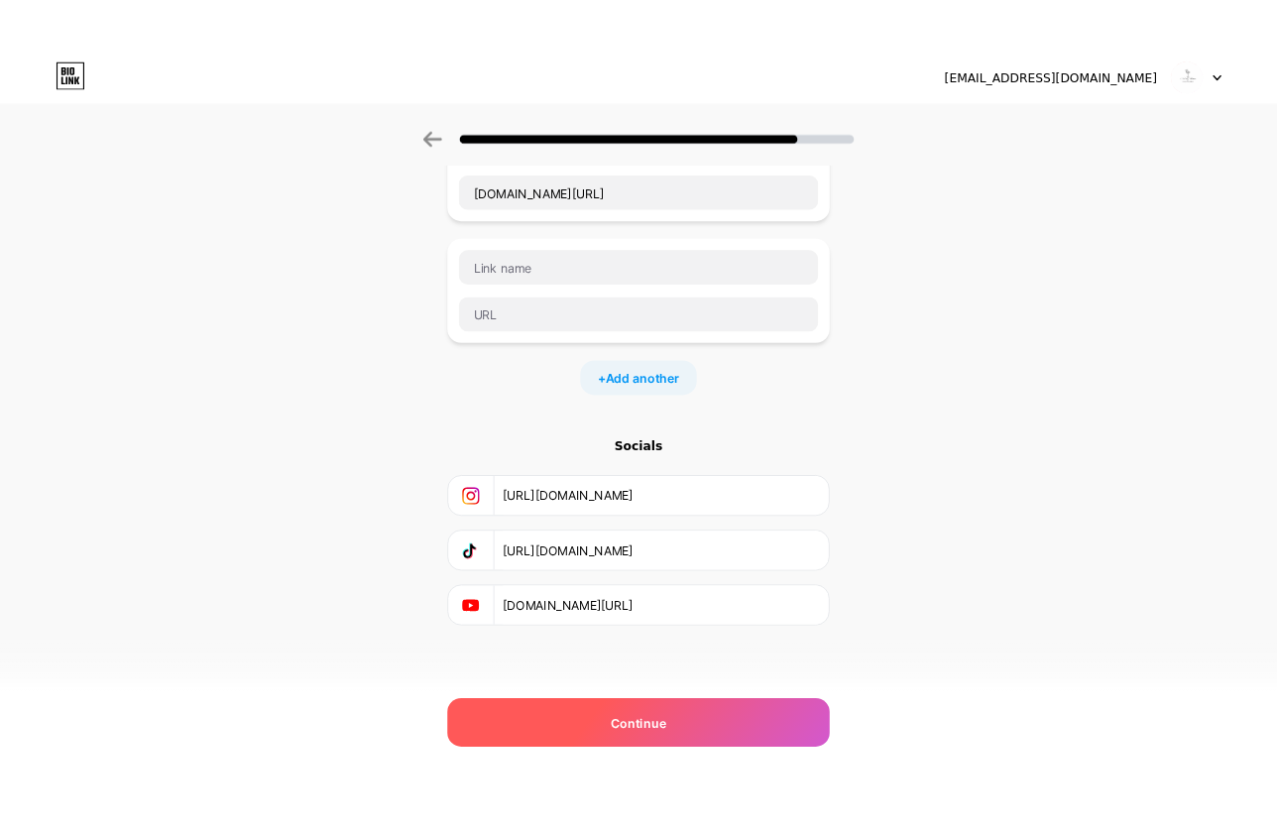
scroll to position [0, 0]
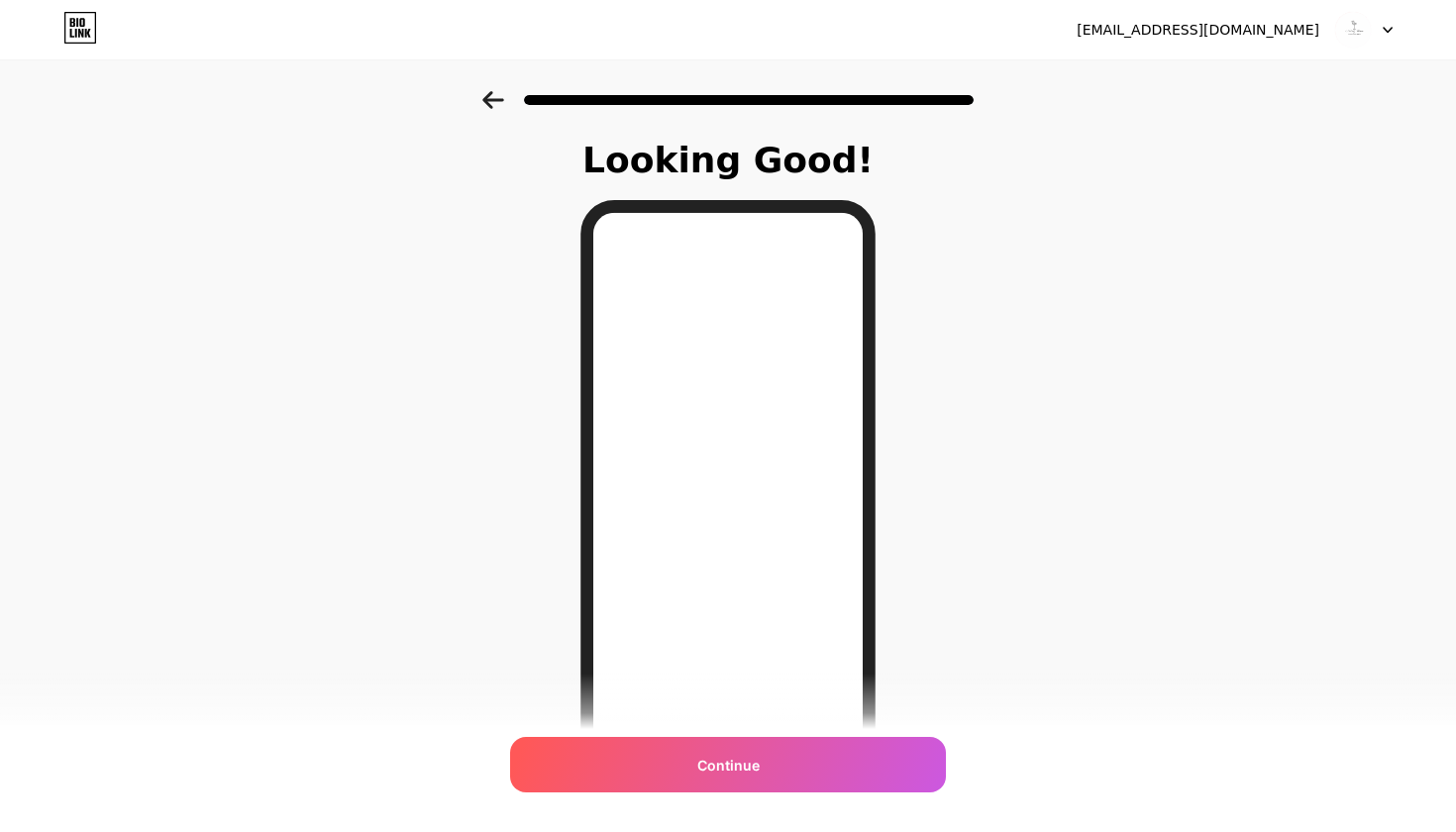
click at [492, 78] on div at bounding box center [728, 93] width 1456 height 69
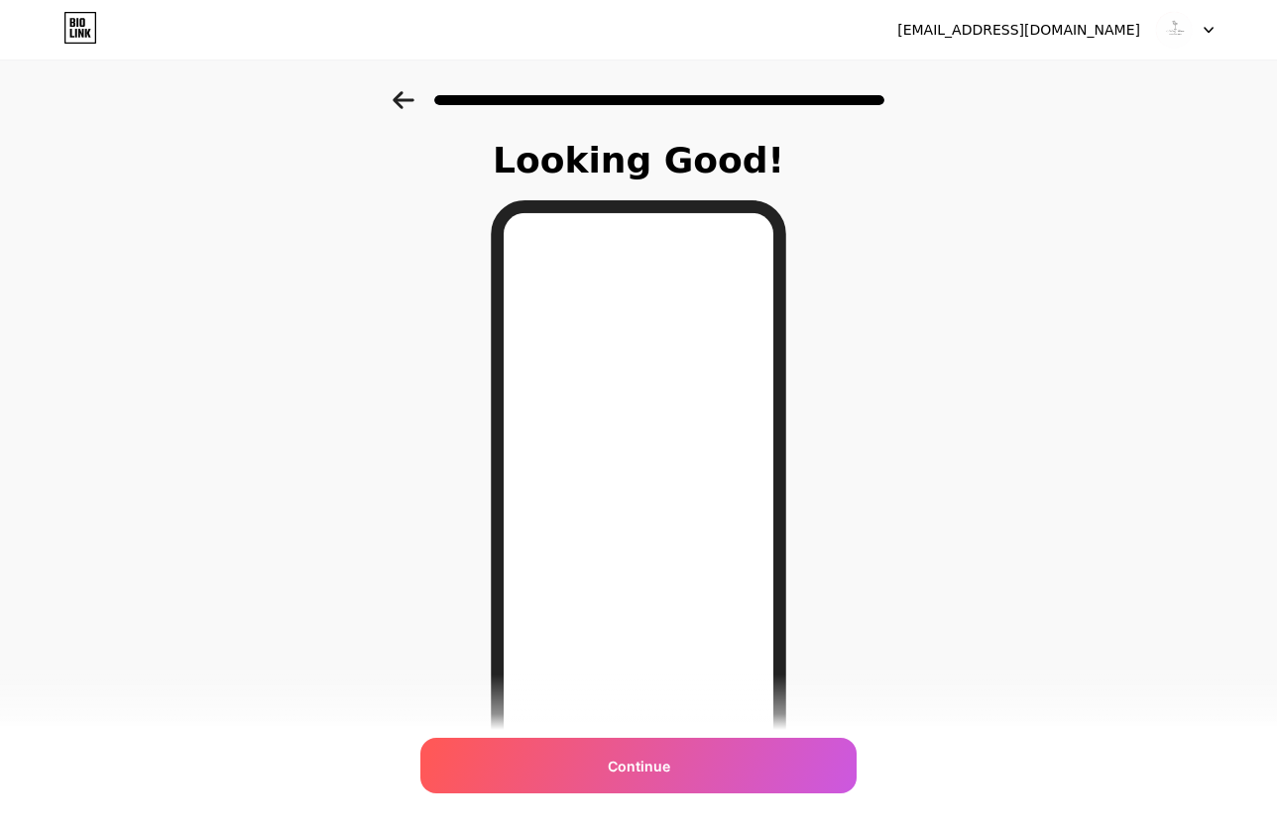
click at [398, 103] on icon at bounding box center [403, 100] width 21 height 18
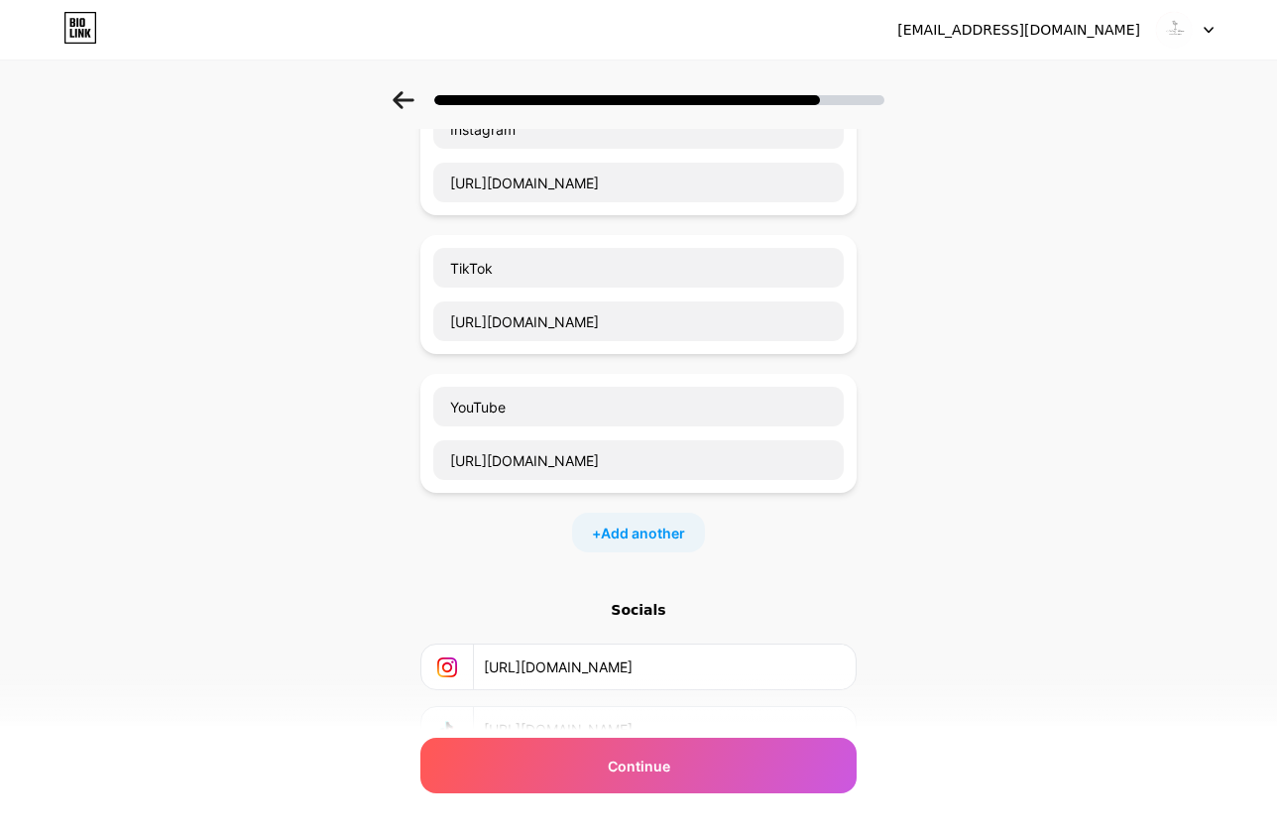
scroll to position [432, 0]
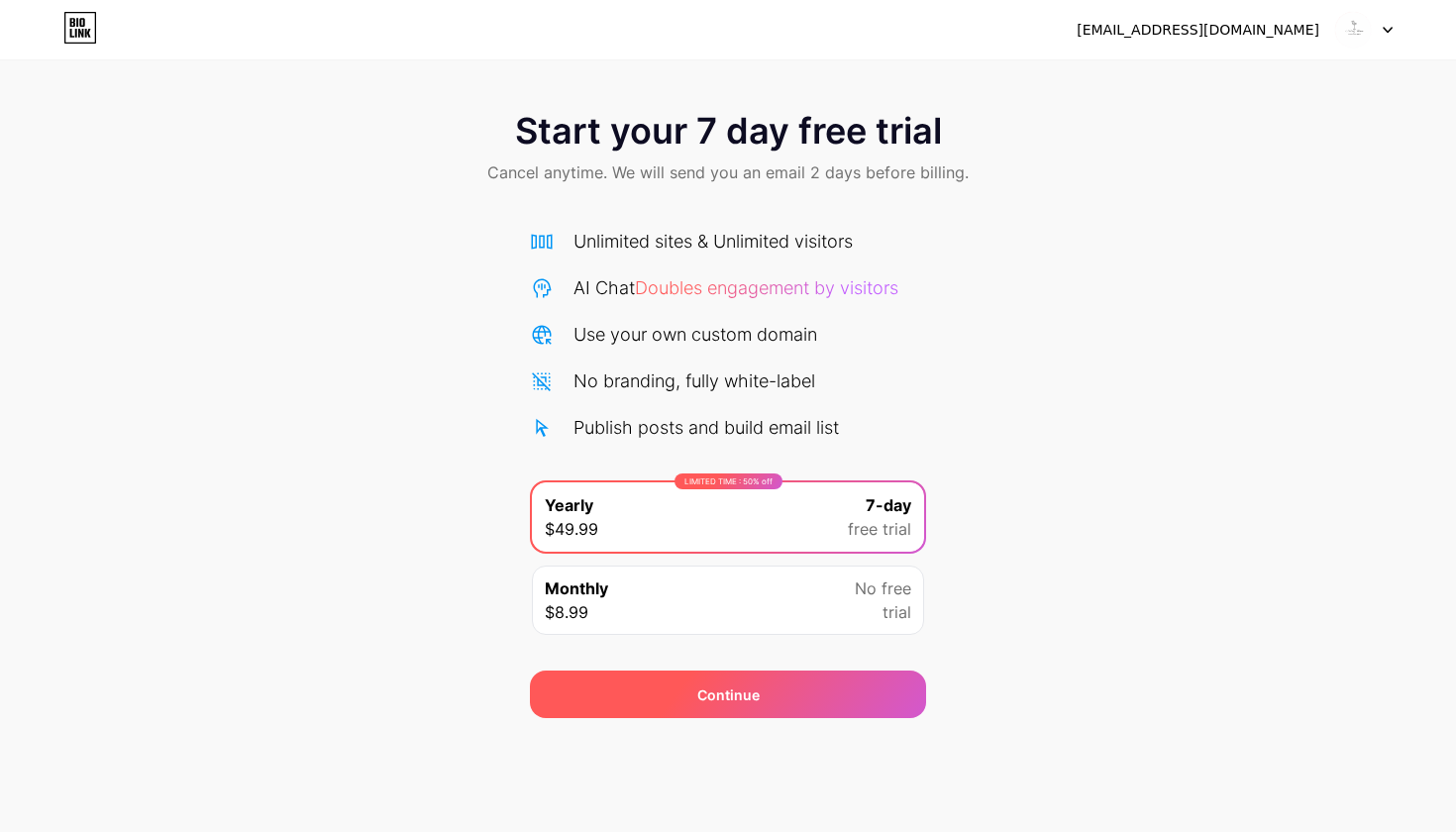
click at [826, 680] on div "Continue" at bounding box center [728, 694] width 396 height 48
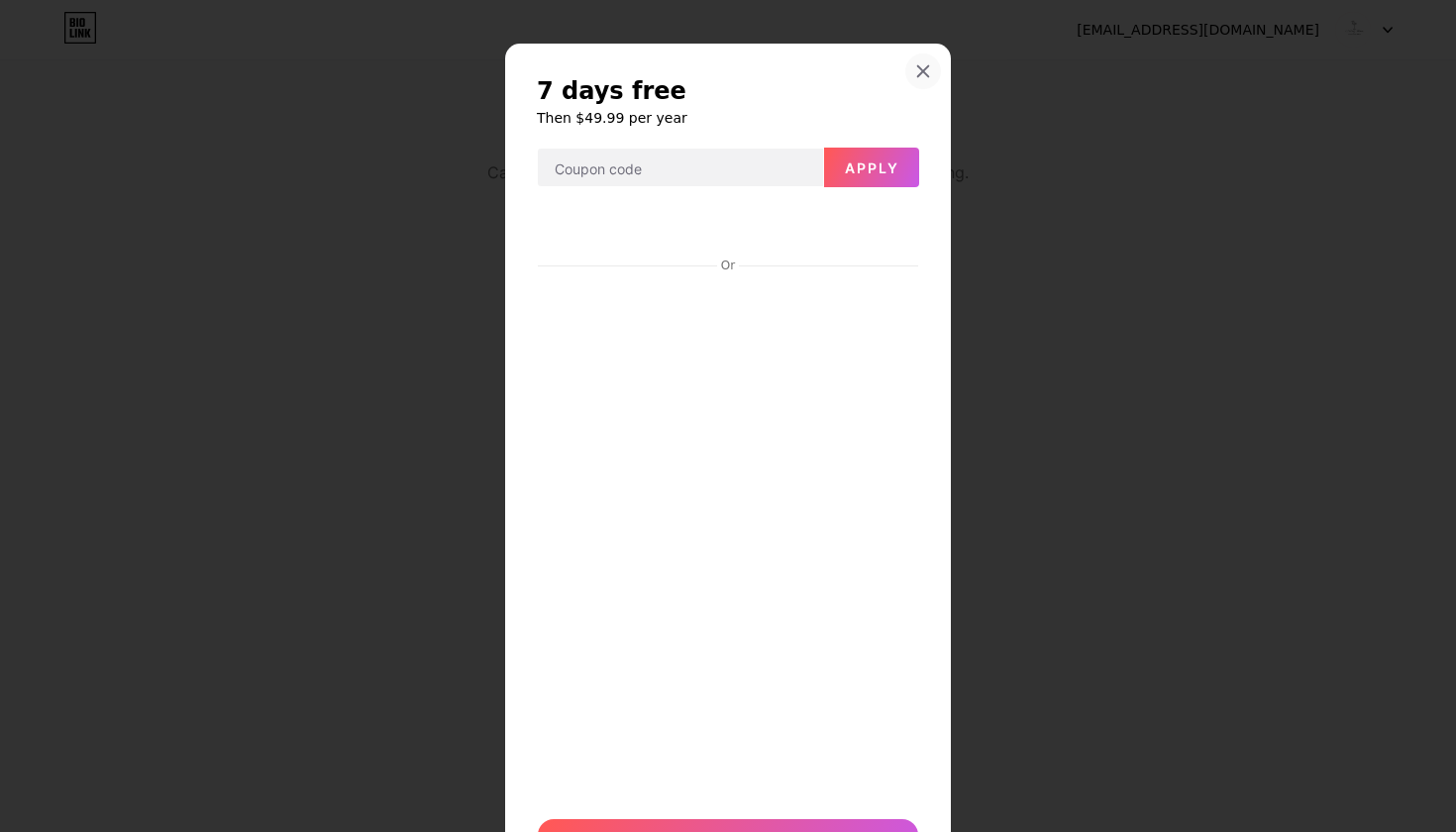
click at [929, 69] on icon at bounding box center [923, 71] width 16 height 16
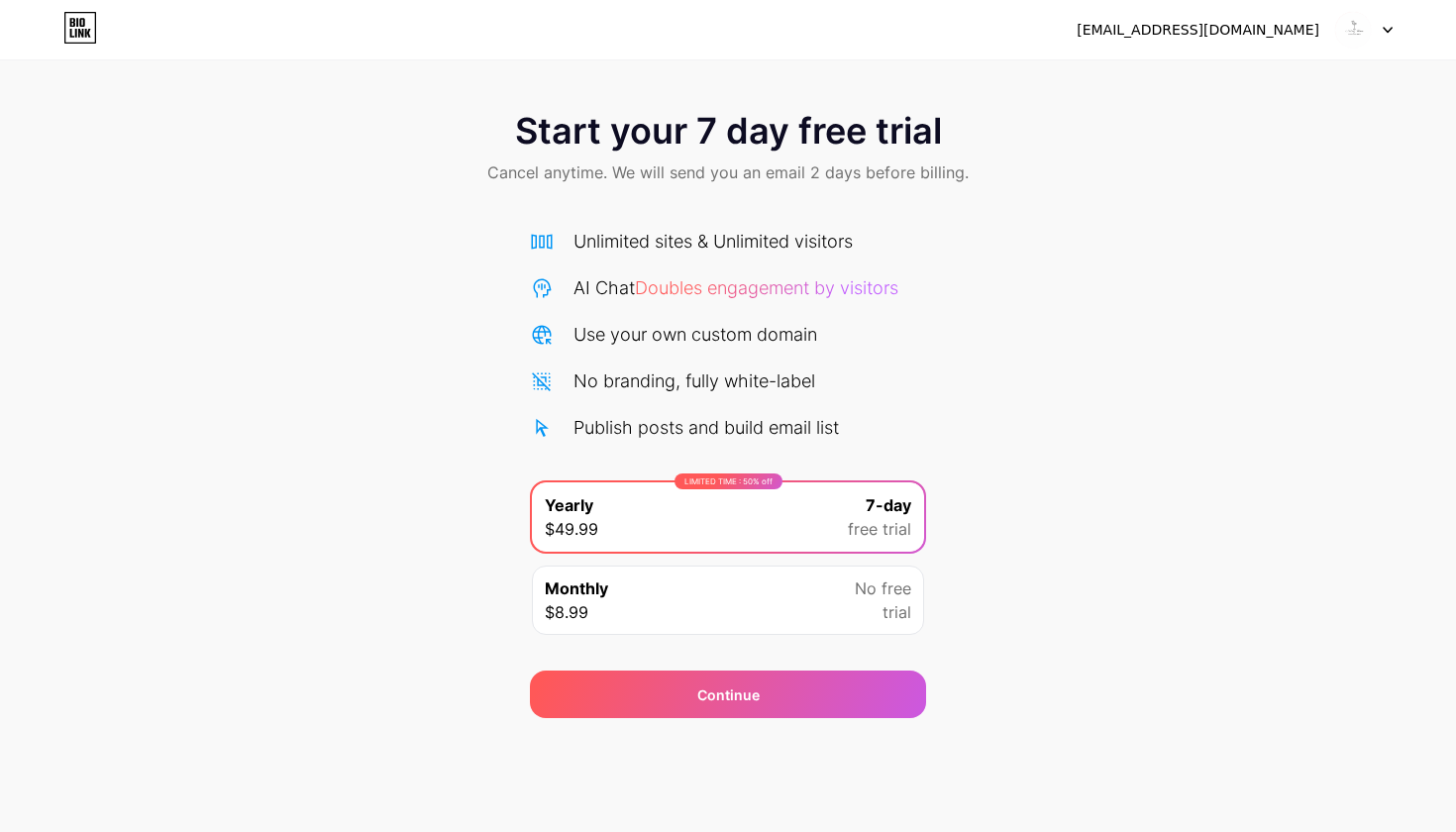
click at [781, 594] on div "Monthly $8.99 No free trial" at bounding box center [728, 599] width 393 height 69
click at [1379, 26] on div at bounding box center [1363, 30] width 57 height 36
click at [957, 236] on div "Start your 7 day free trial Cancel anytime. We will send you an email 2 days be…" at bounding box center [728, 404] width 1456 height 626
click at [818, 500] on div "LIMITED TIME : 50% off Yearly $49.99 7-day free trial" at bounding box center [728, 516] width 393 height 69
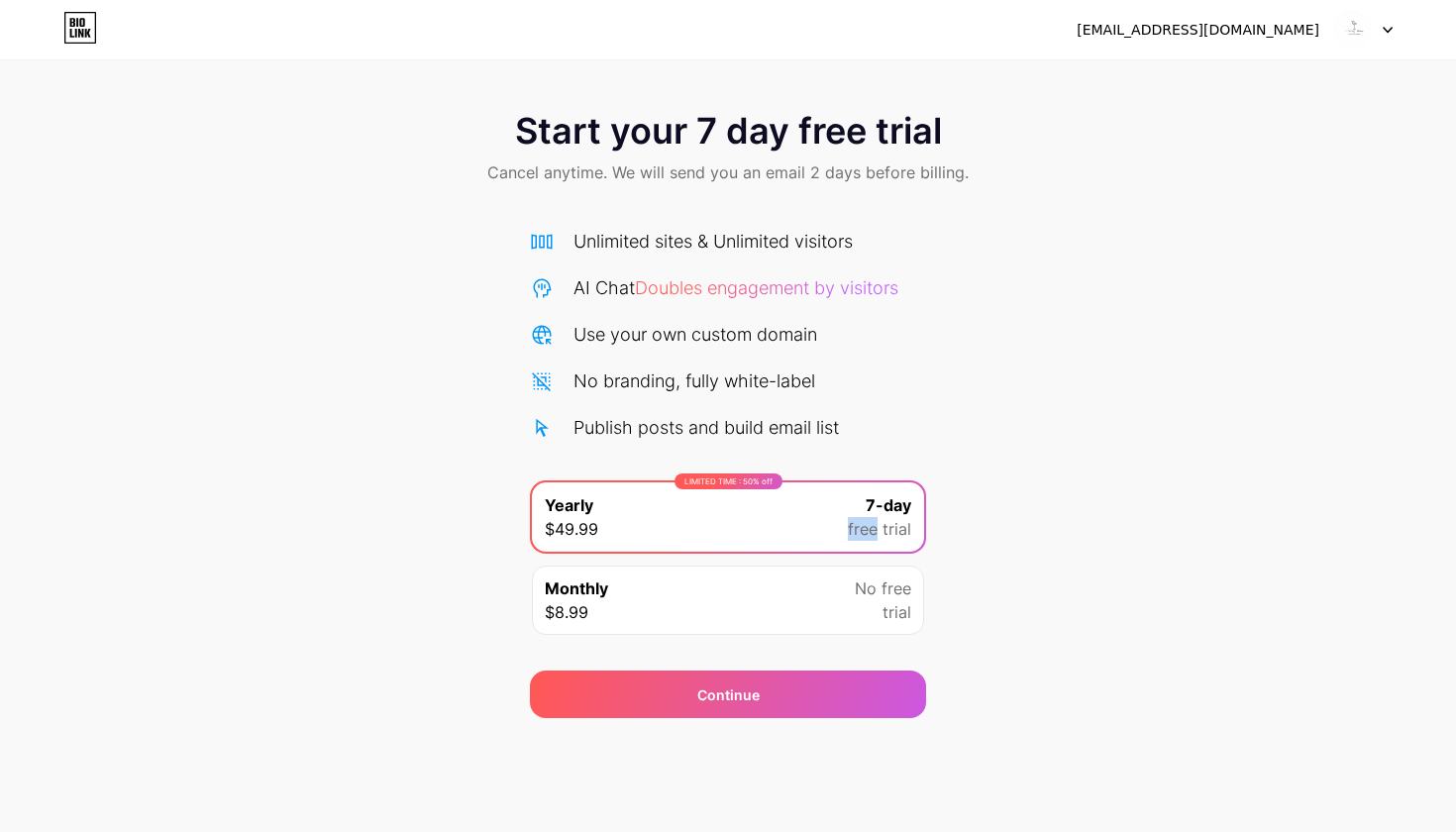
click at [818, 500] on div "LIMITED TIME : 50% off Yearly $49.99 7-day free trial" at bounding box center [728, 516] width 393 height 69
click at [930, 414] on div "Start your 7 day free trial Cancel anytime. We will send you an email 2 days be…" at bounding box center [728, 404] width 1456 height 626
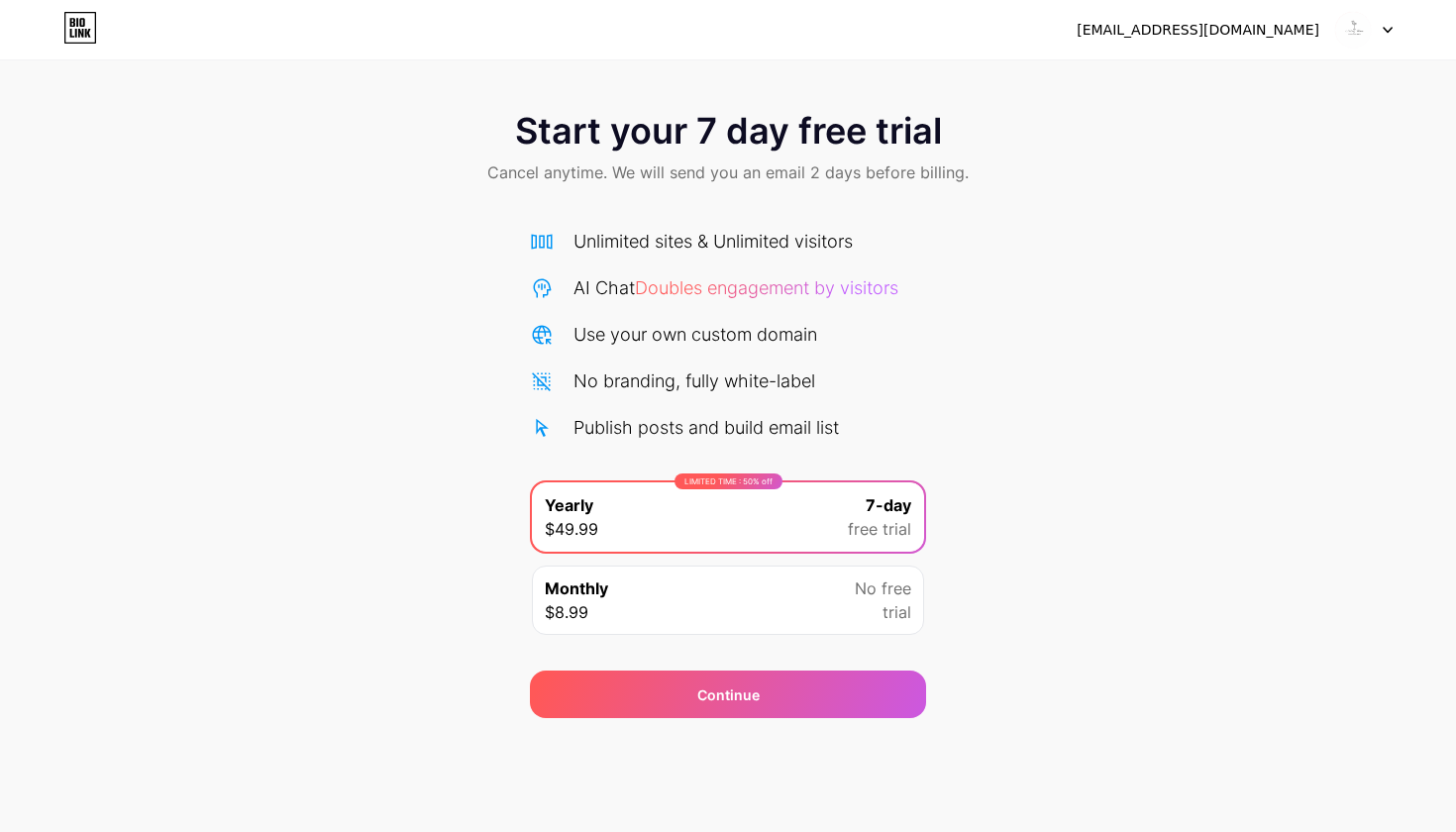
click at [809, 608] on div "Monthly $8.99 No free trial" at bounding box center [728, 599] width 393 height 69
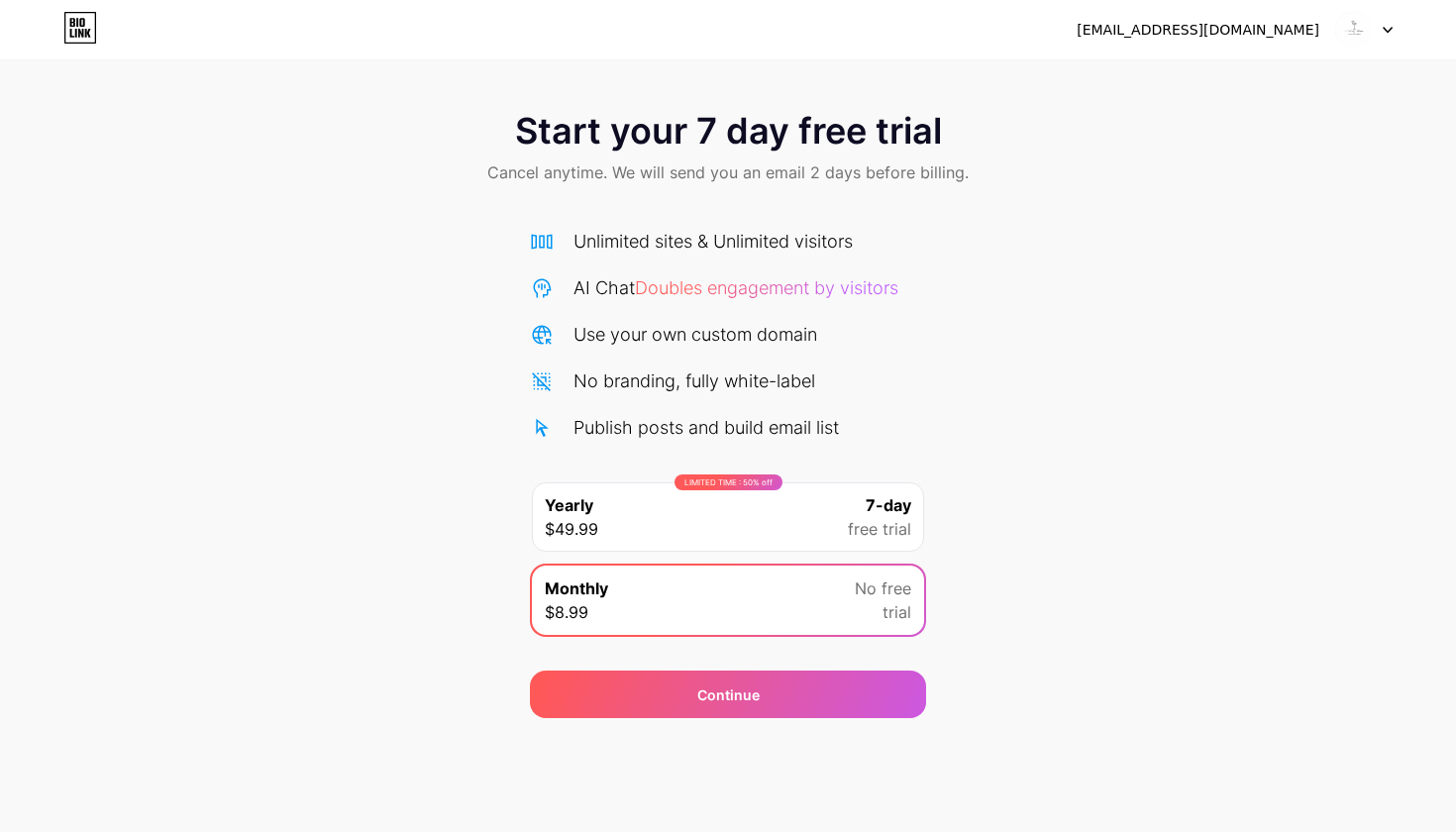
click at [826, 540] on div "LIMITED TIME : 50% off Yearly $49.99 7-day free trial" at bounding box center [728, 516] width 393 height 69
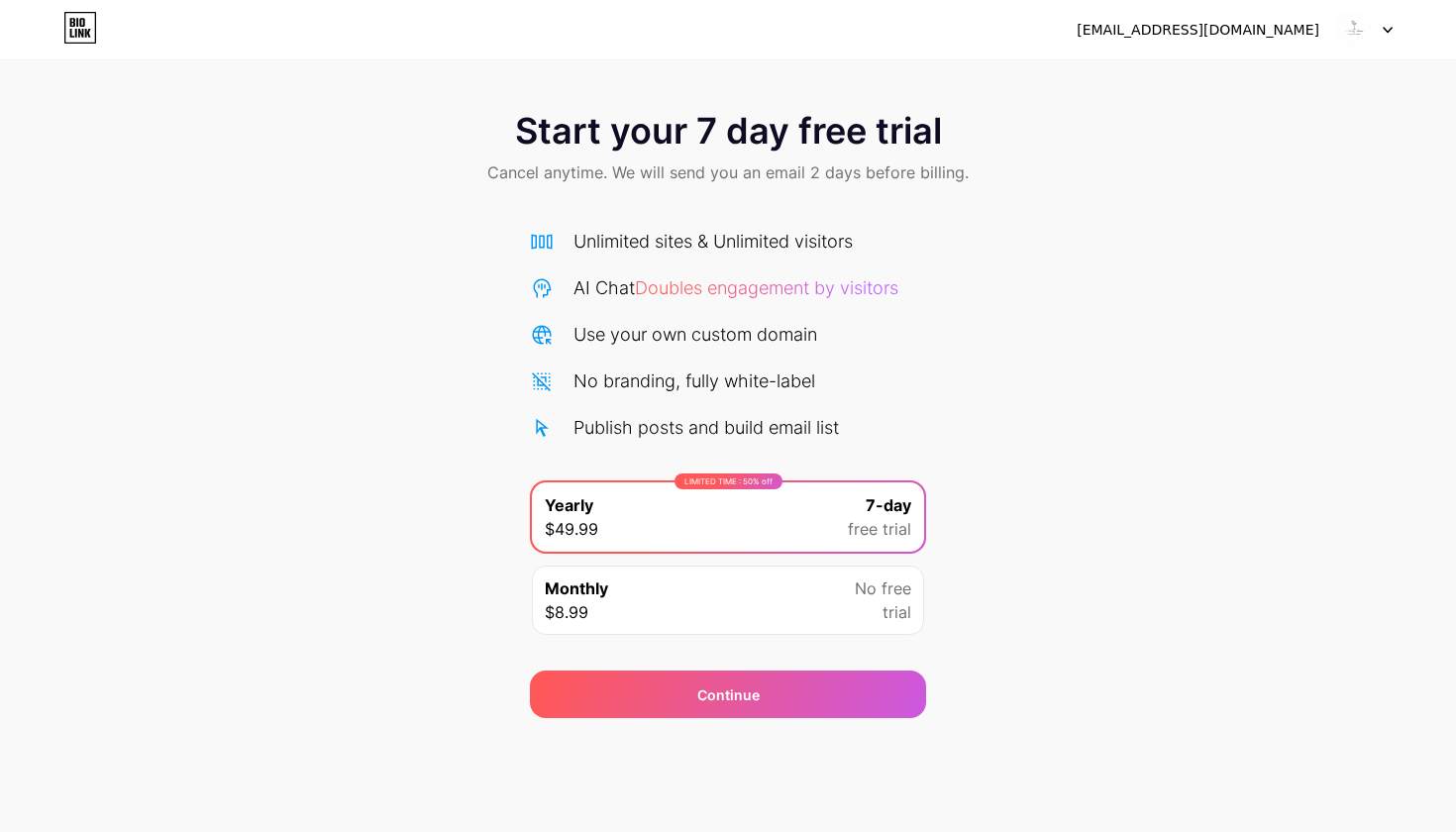
click at [1382, 38] on div at bounding box center [1363, 30] width 57 height 36
click at [1314, 325] on div "Start your 7 day free trial Cancel anytime. We will send you an email 2 days be…" at bounding box center [728, 404] width 1456 height 626
click at [607, 256] on div "Unlimited sites & Unlimited visitors AI Chat Doubles engagement by visitors Use…" at bounding box center [728, 334] width 396 height 213
click at [726, 278] on span "Doubles engagement by visitors" at bounding box center [766, 288] width 264 height 21
click at [726, 289] on span "Doubles engagement by visitors" at bounding box center [766, 288] width 264 height 21
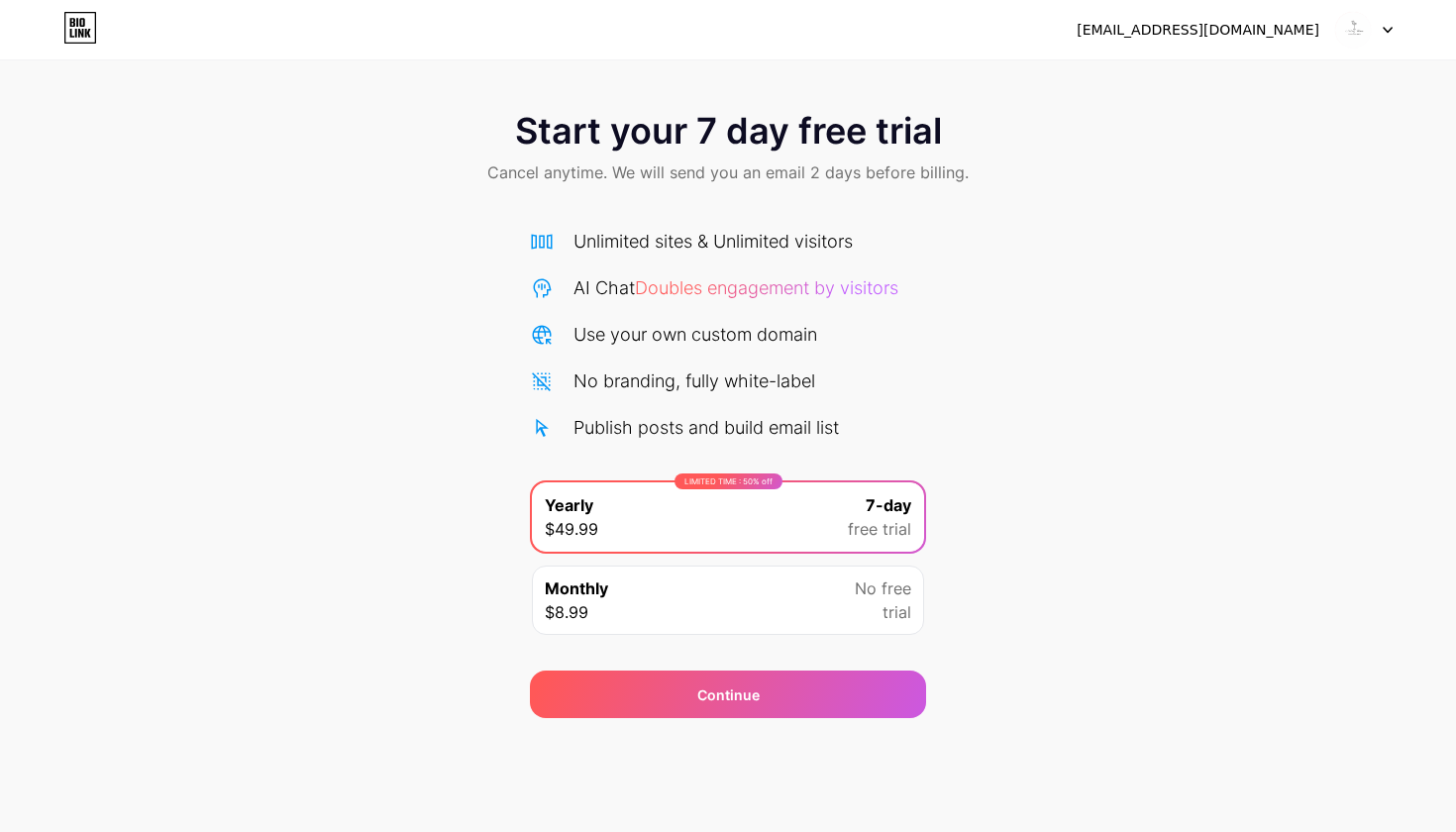
click at [707, 583] on div "Monthly $8.99 No free trial" at bounding box center [728, 599] width 393 height 69
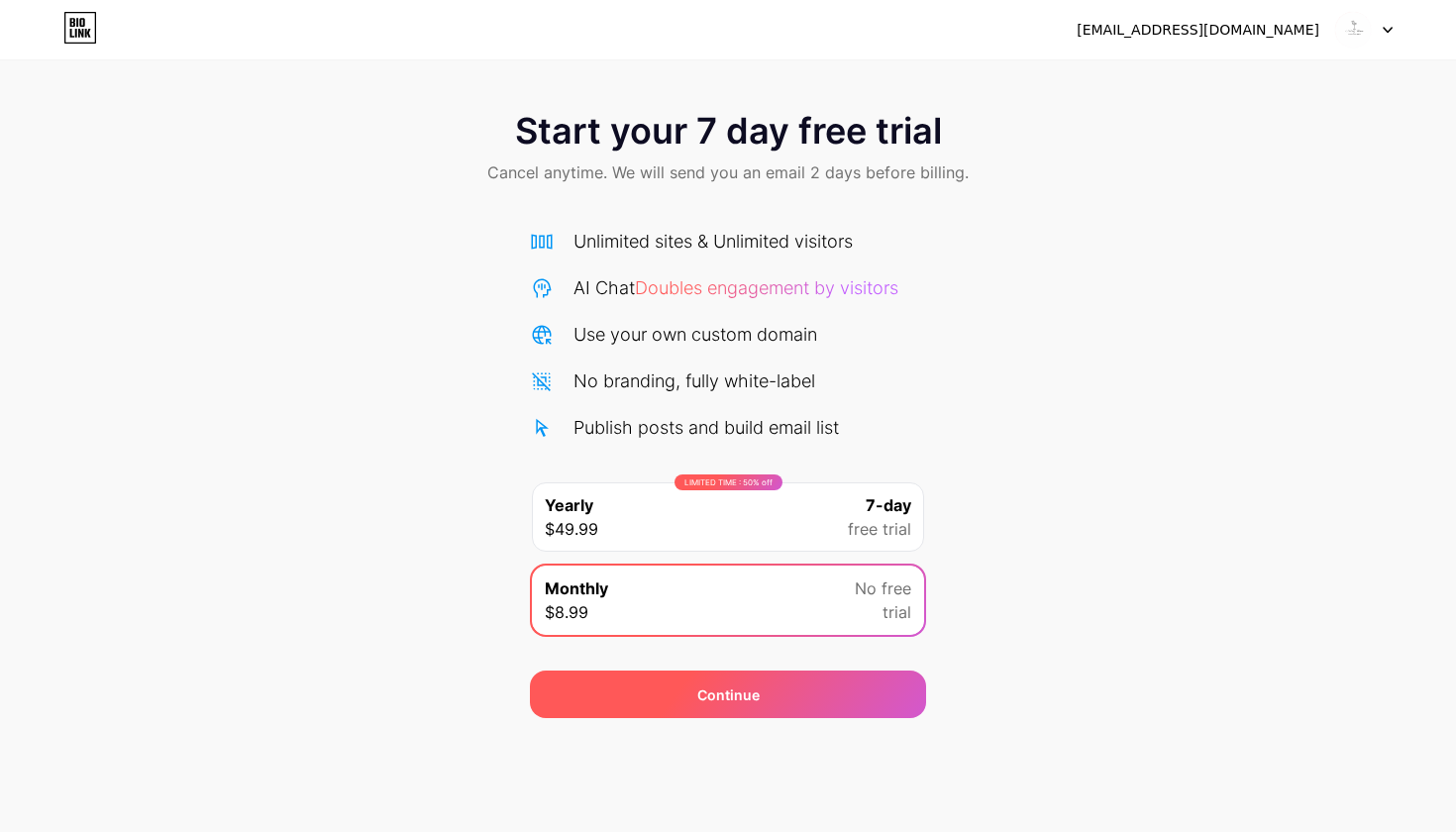
click at [750, 689] on span "Continue" at bounding box center [728, 694] width 62 height 21
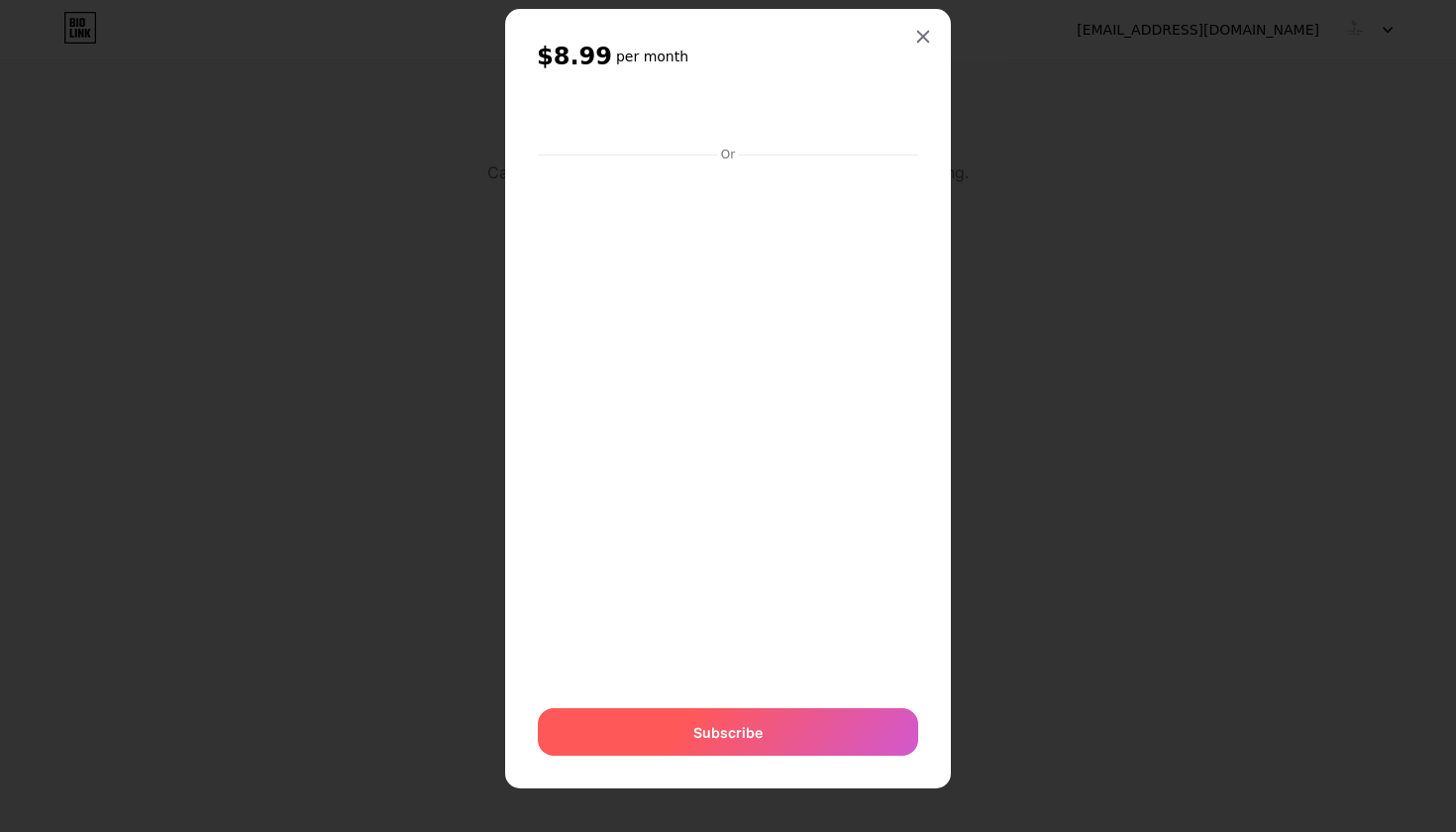
scroll to position [35, 0]
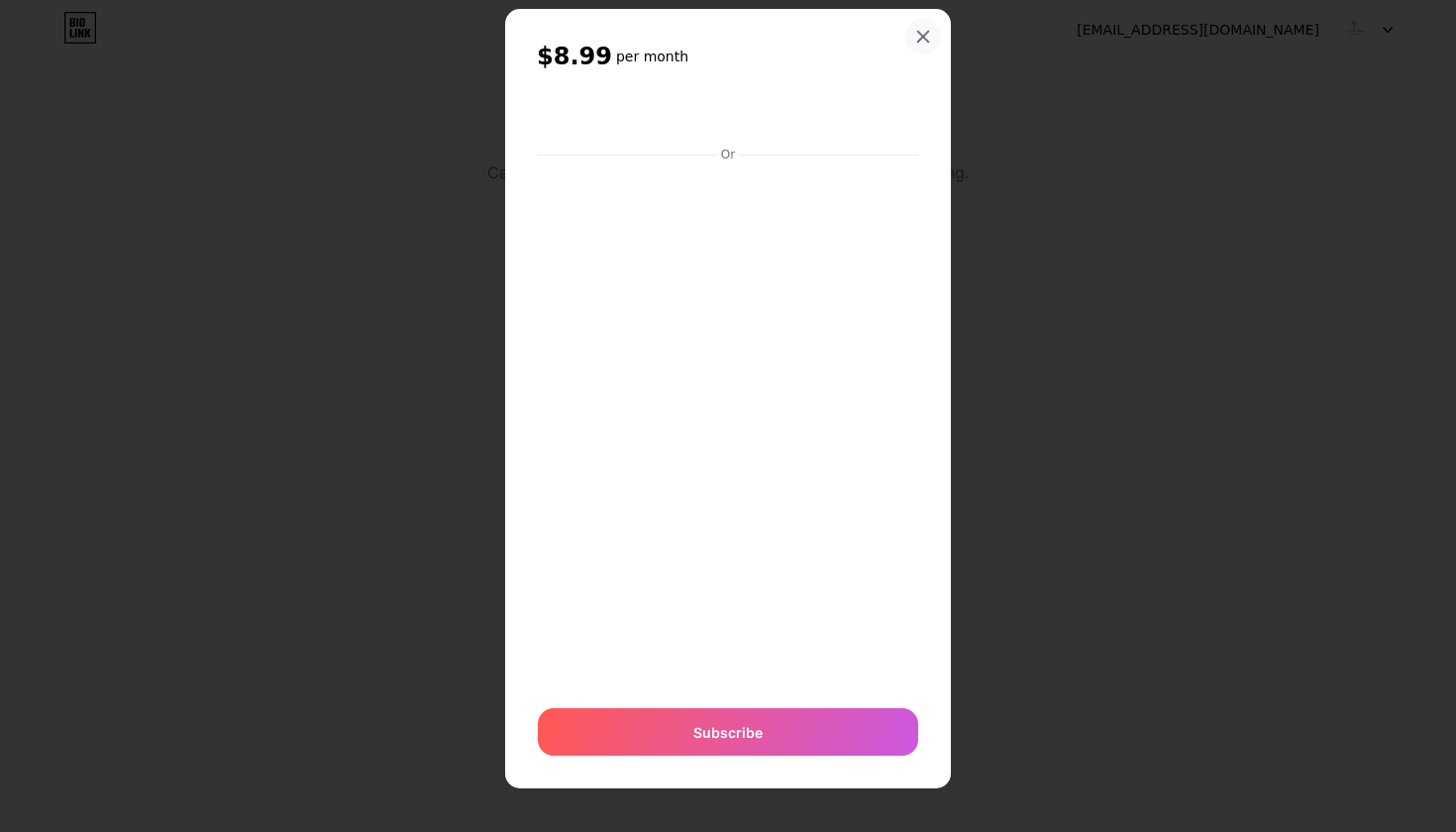
click at [928, 29] on div at bounding box center [923, 37] width 36 height 36
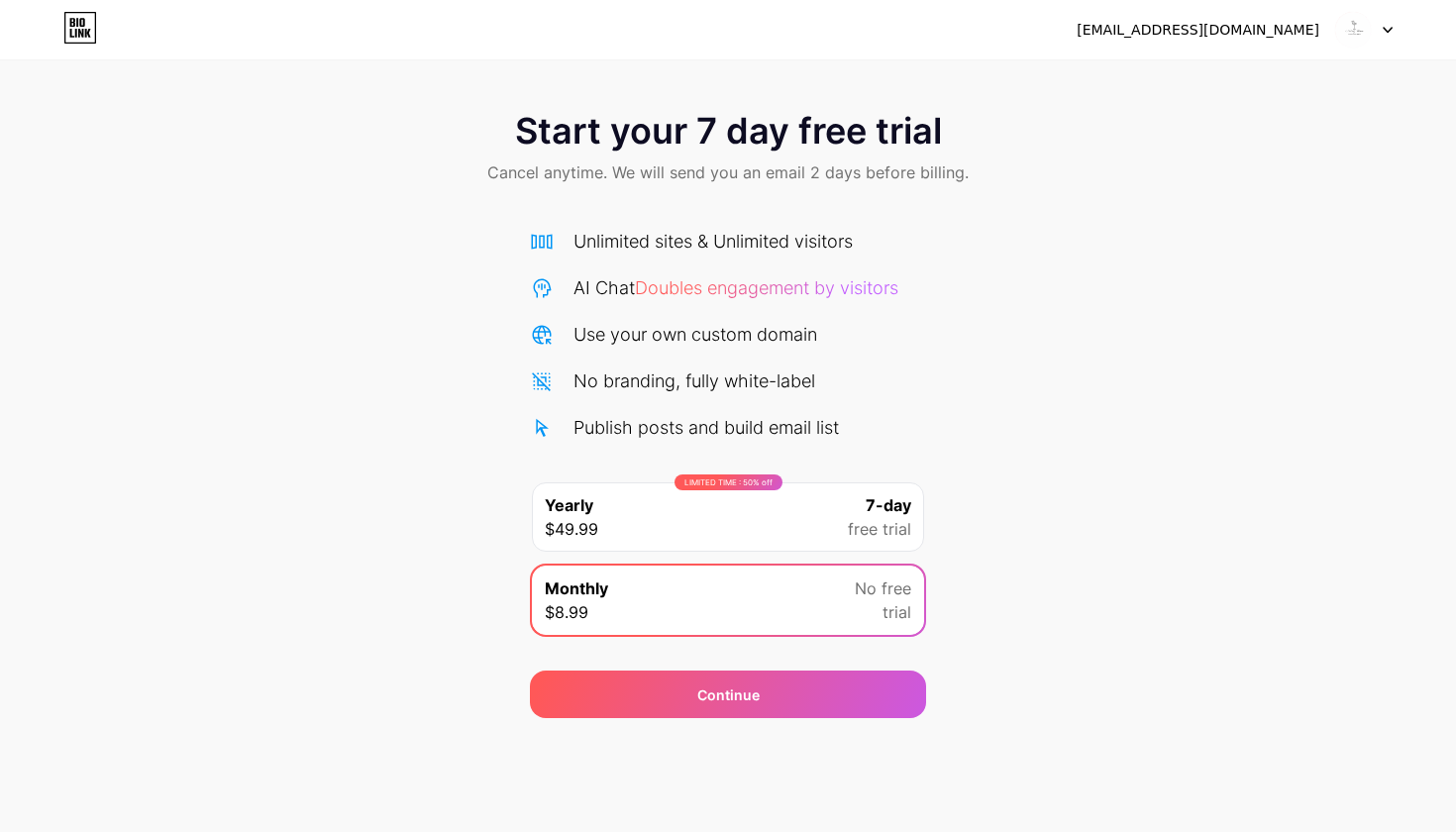
click at [875, 502] on span "7-day" at bounding box center [888, 505] width 46 height 24
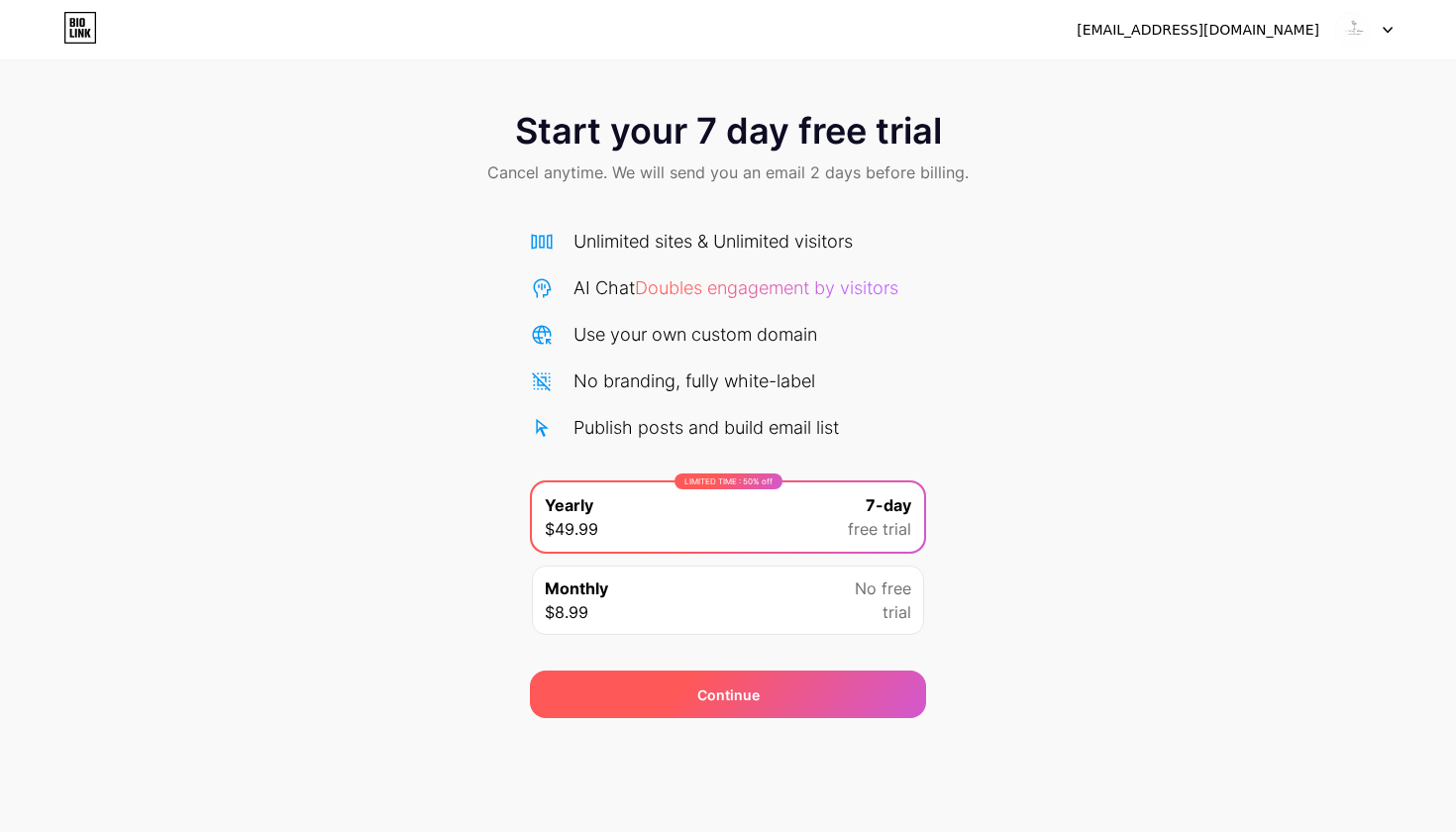
click at [817, 696] on div "Continue" at bounding box center [728, 694] width 396 height 48
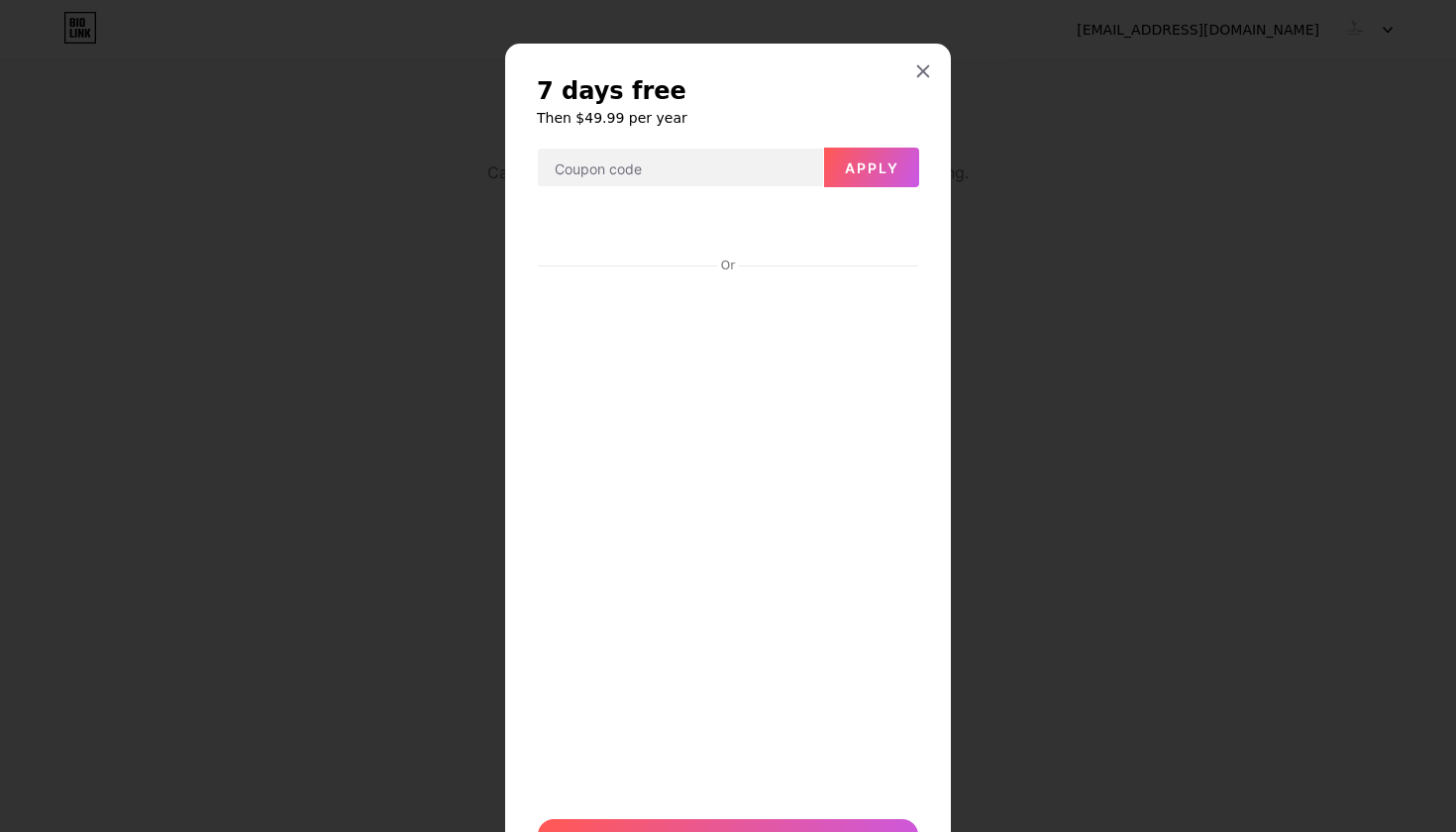
scroll to position [0, 0]
click at [924, 67] on icon at bounding box center [923, 71] width 16 height 16
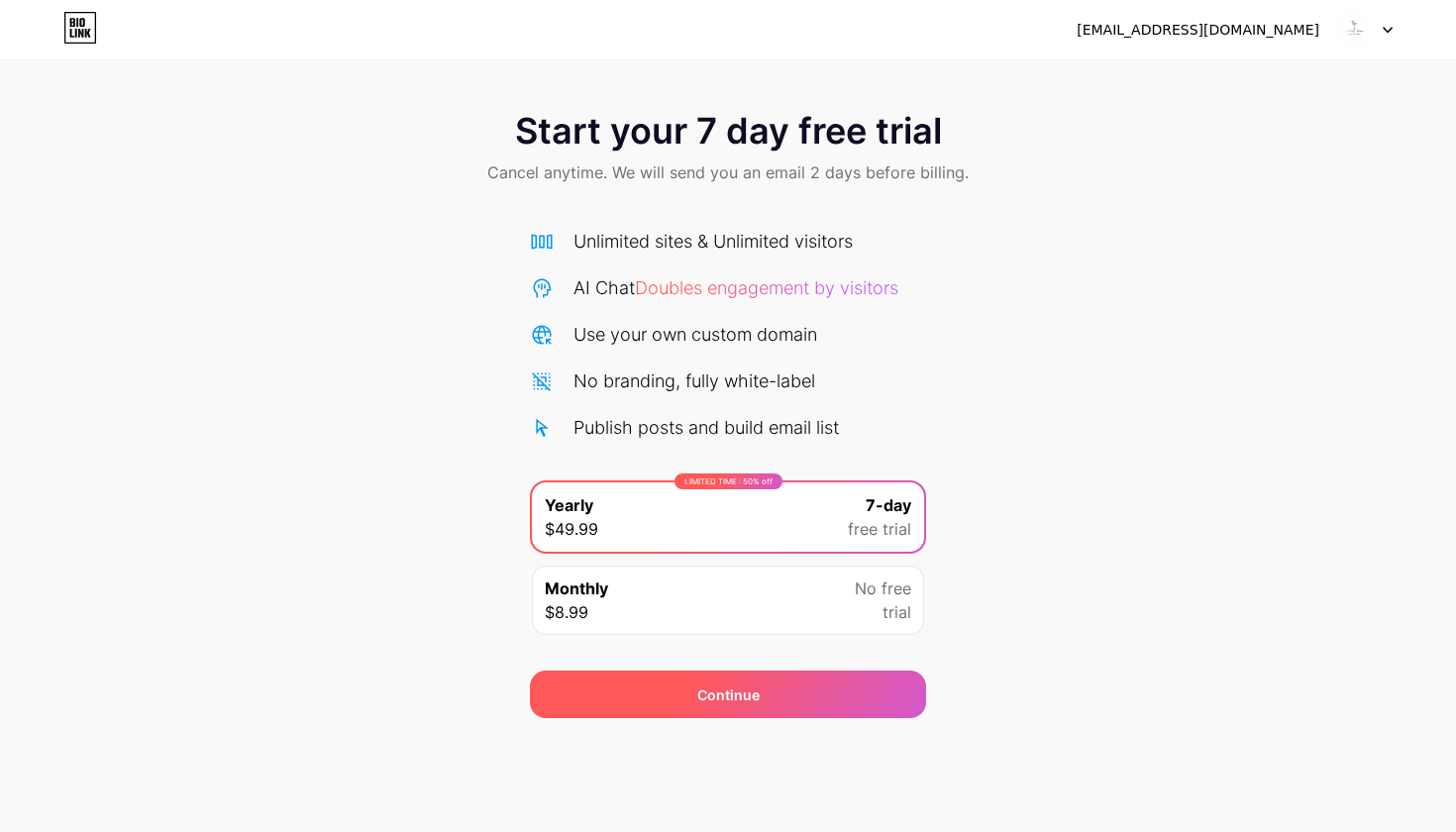
click at [760, 692] on div "Continue" at bounding box center [728, 694] width 396 height 48
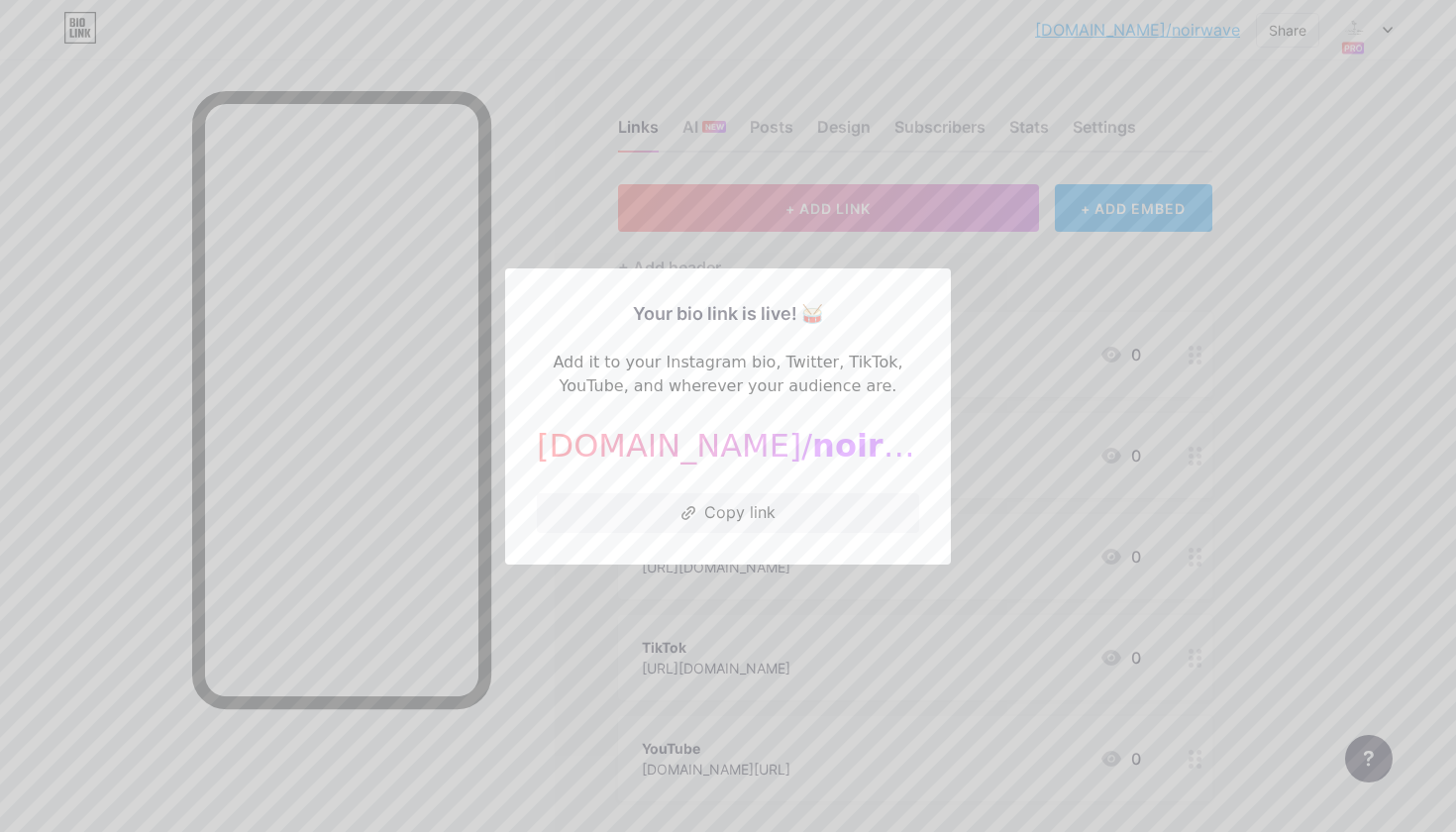
click at [1241, 300] on div at bounding box center [728, 416] width 1456 height 832
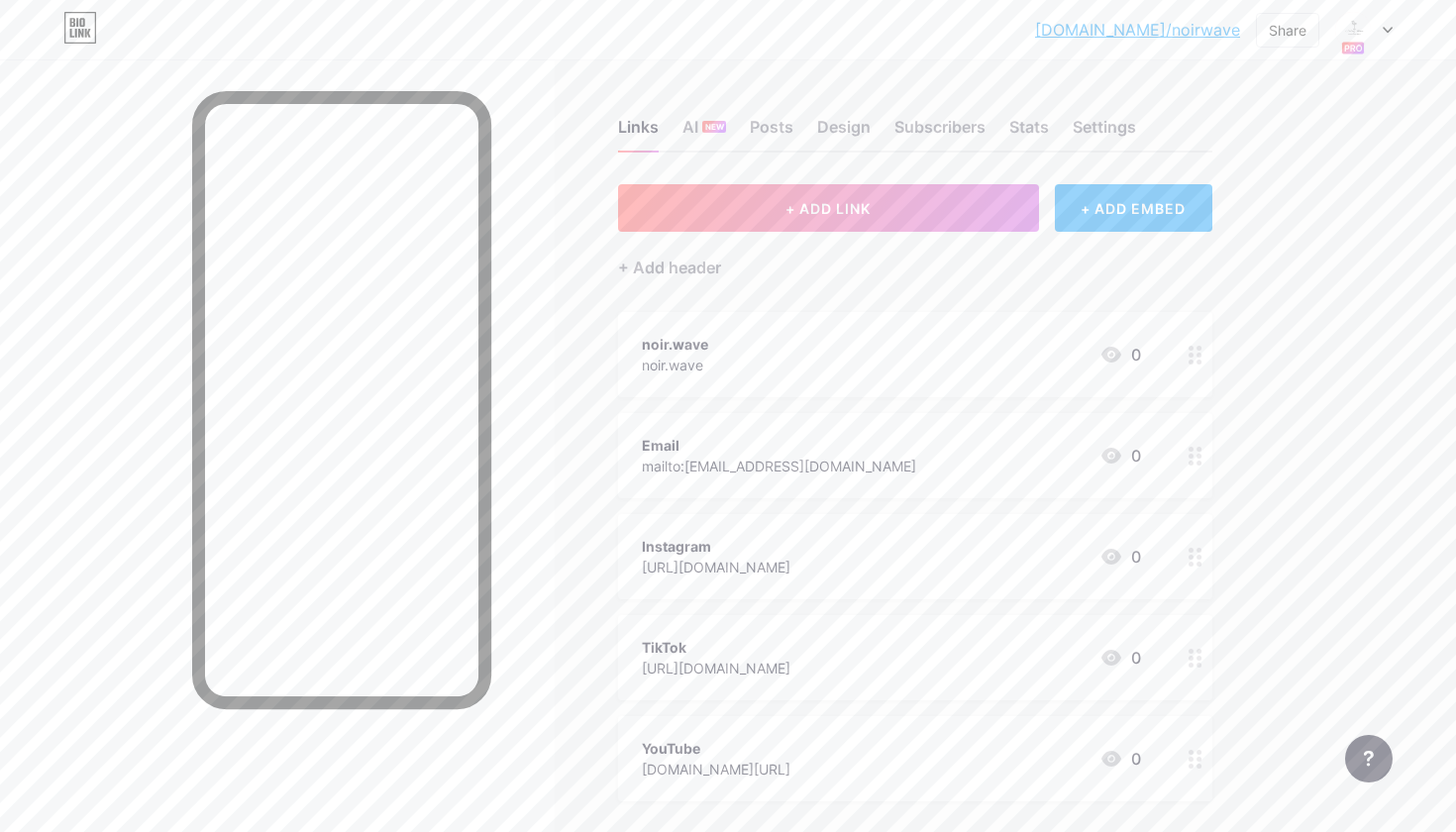
click at [1203, 356] on div at bounding box center [1196, 354] width 34 height 85
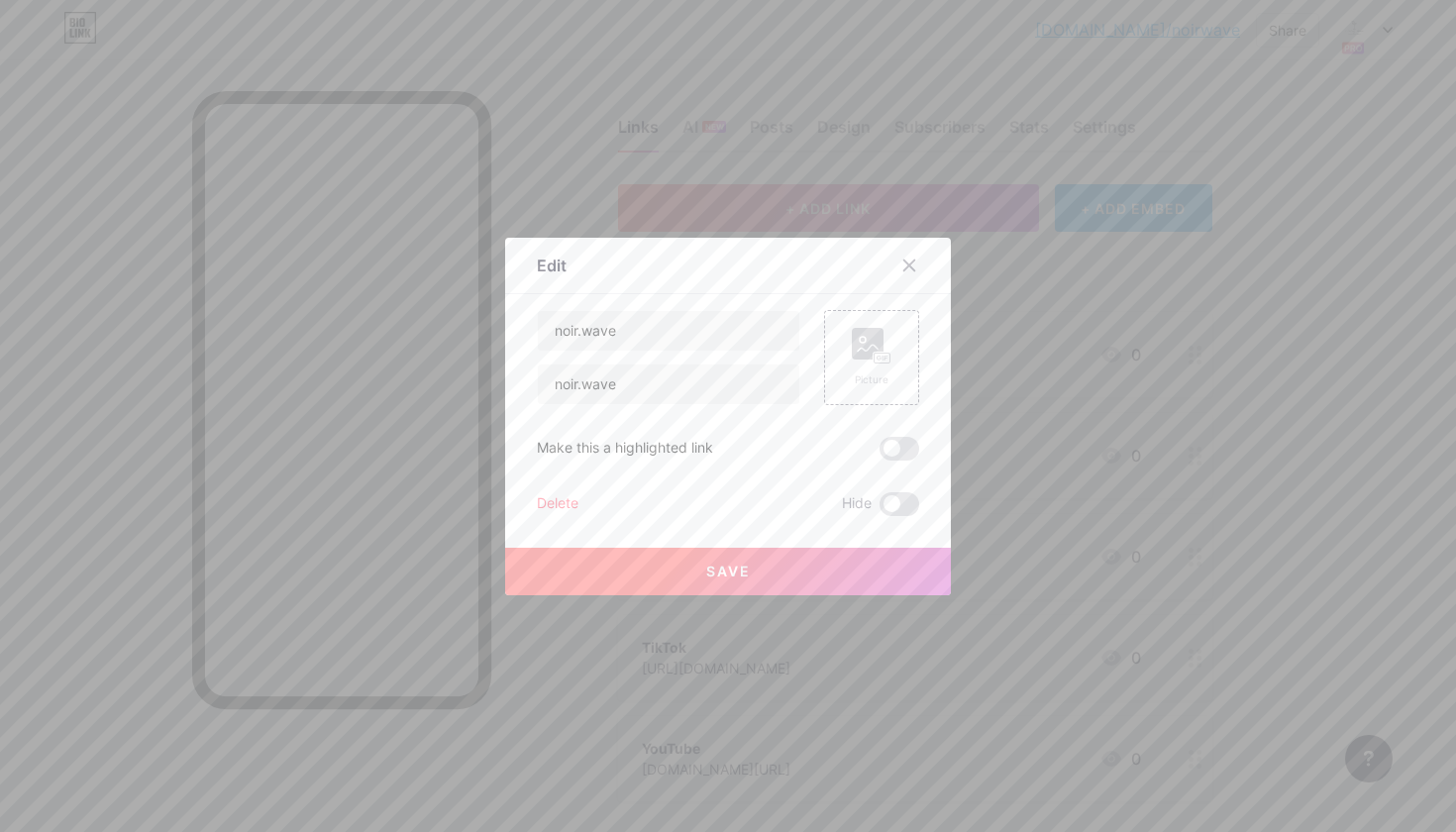
click at [564, 502] on div "Delete" at bounding box center [558, 504] width 42 height 24
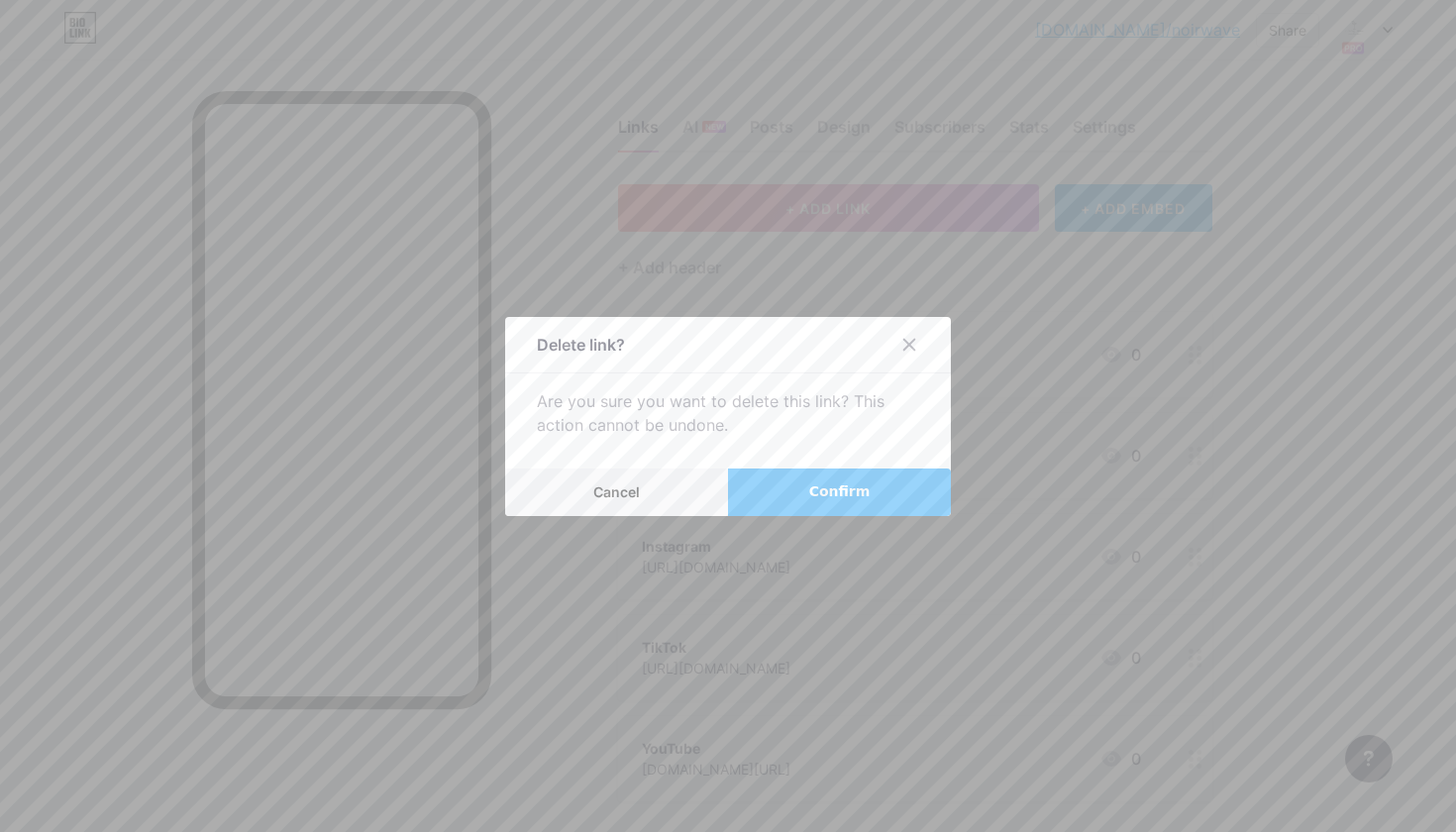
click at [888, 491] on button "Confirm" at bounding box center [839, 492] width 223 height 48
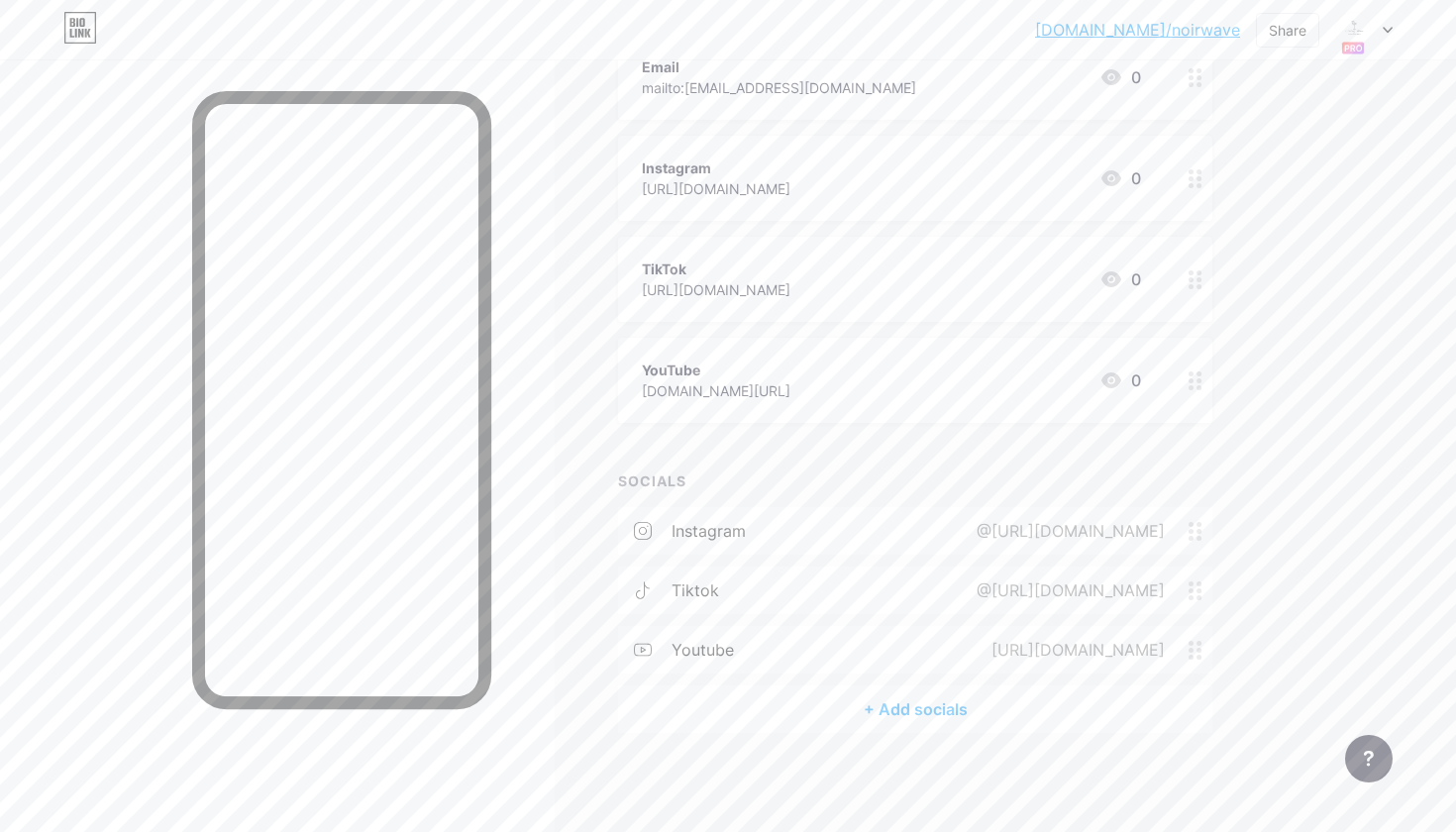
scroll to position [277, 0]
click at [876, 715] on div "+ Add socials" at bounding box center [915, 710] width 595 height 48
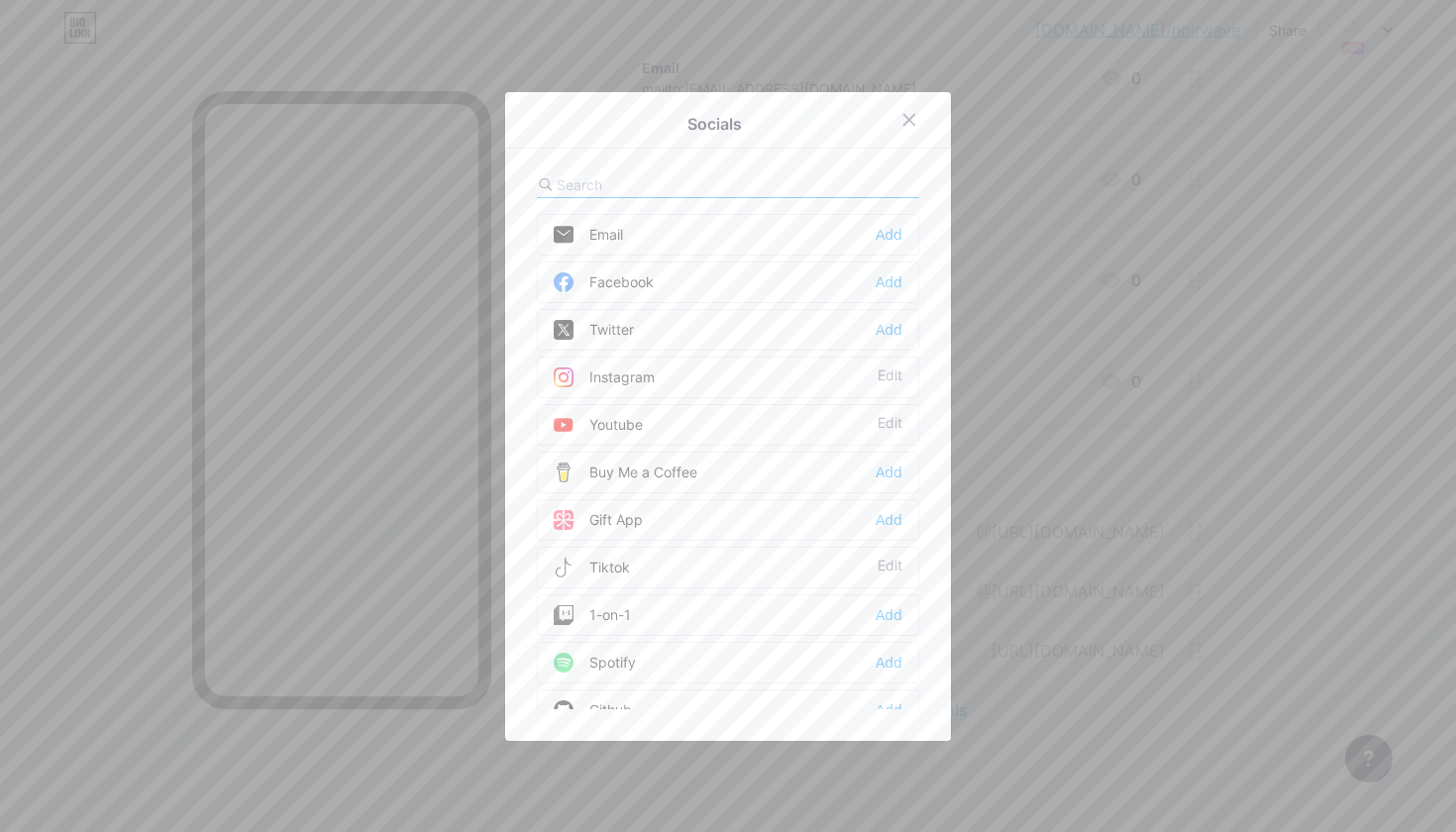
scroll to position [0, 0]
click at [908, 121] on icon at bounding box center [909, 119] width 11 height 11
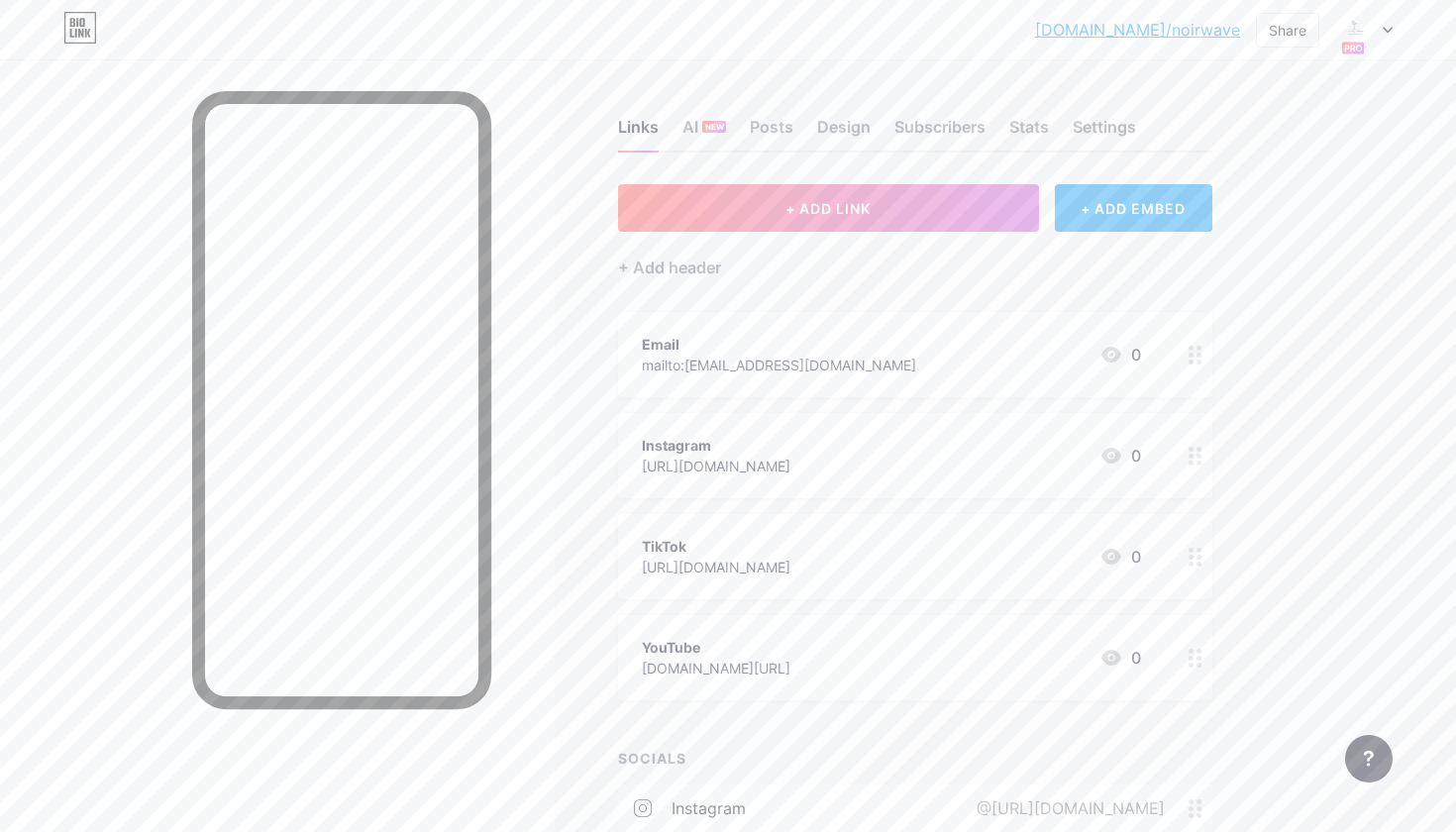
click at [1379, 29] on div at bounding box center [1363, 30] width 57 height 36
click at [1418, 213] on div "bio.link/noirwa... bio.link/noirwave Share Switch accounts Noir&Wave bio.link/n…" at bounding box center [728, 554] width 1456 height 1109
click at [839, 124] on div "Design" at bounding box center [844, 133] width 54 height 36
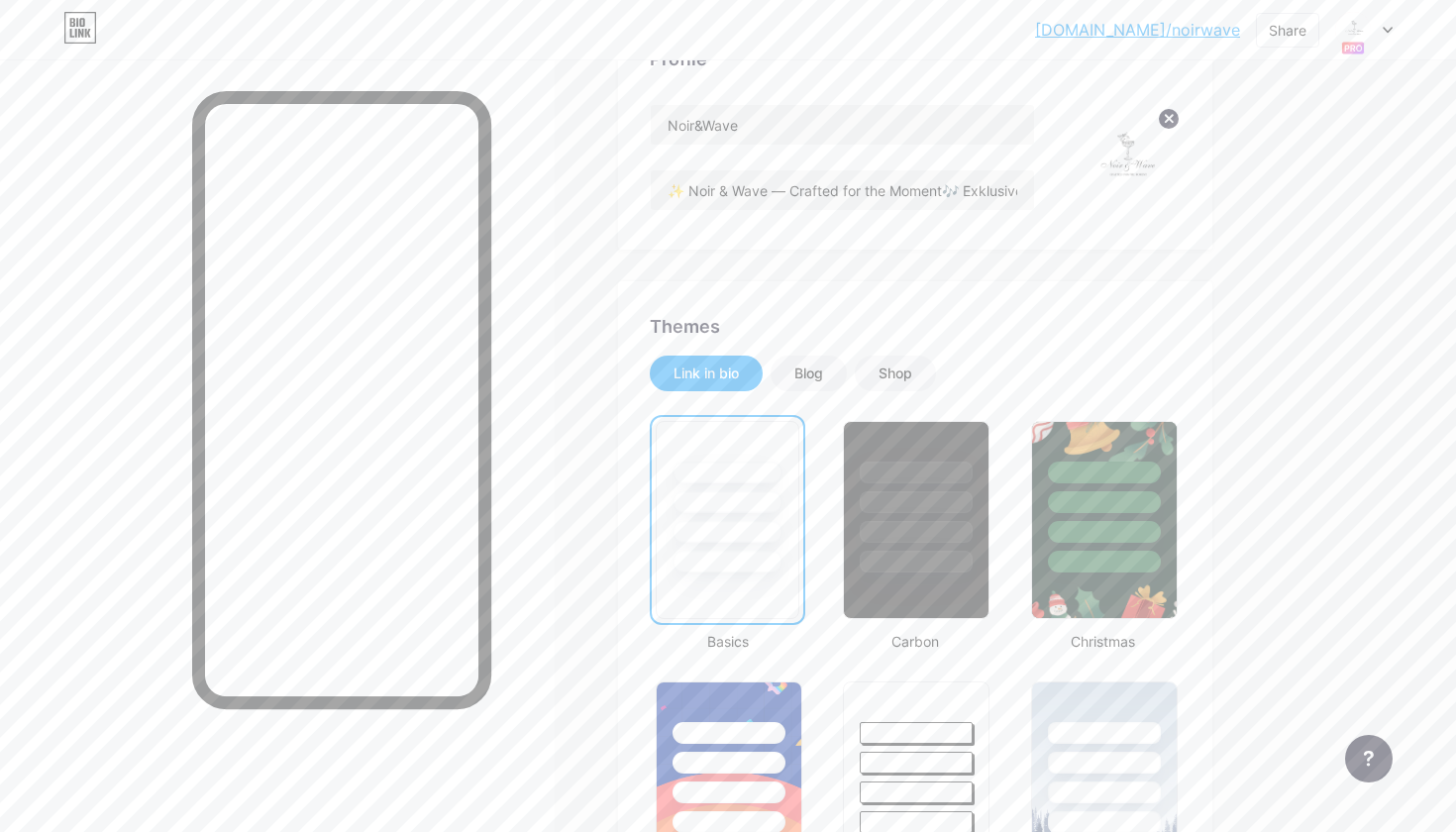
scroll to position [190, 0]
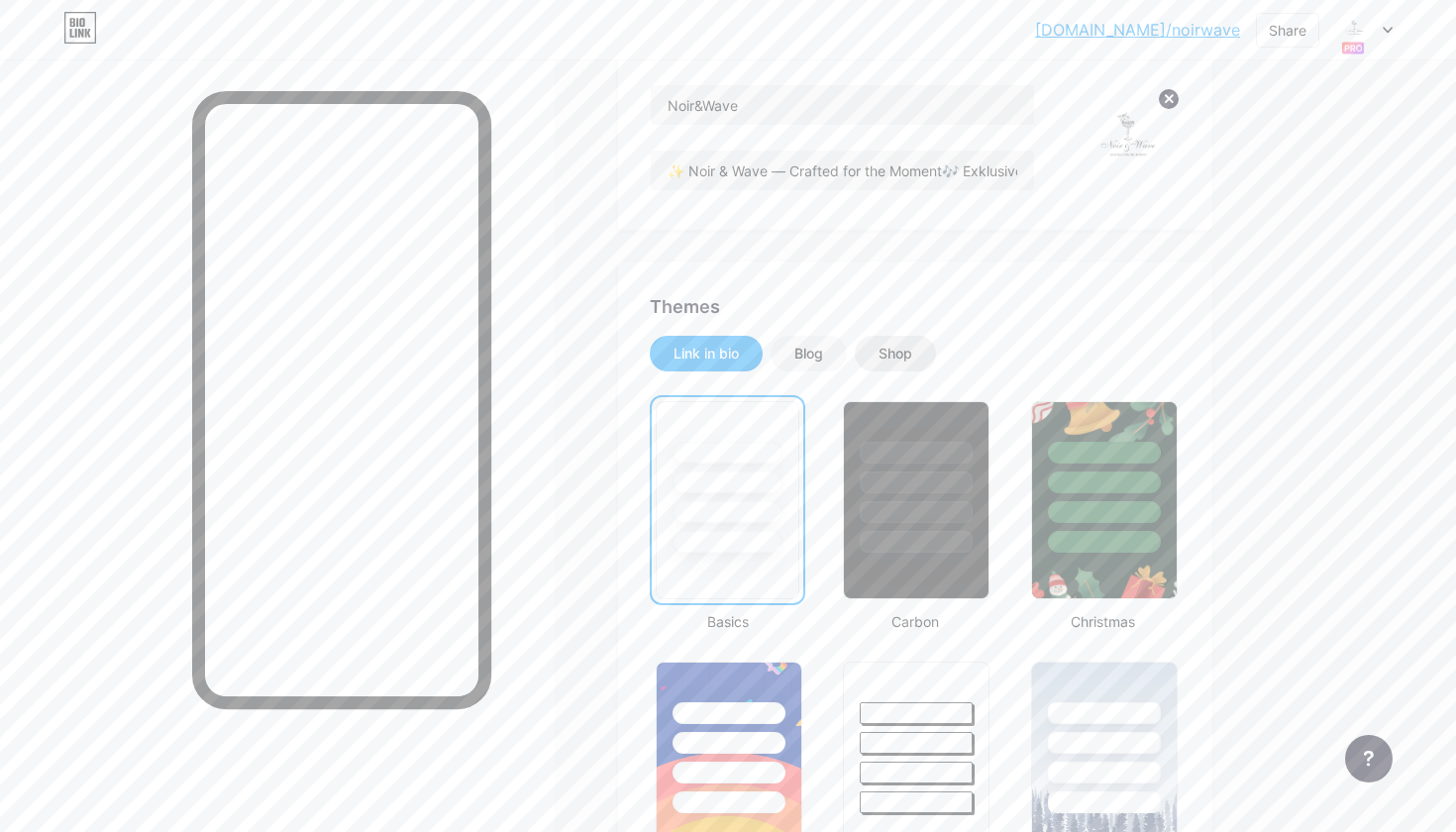
click at [894, 341] on div "Shop" at bounding box center [894, 354] width 81 height 36
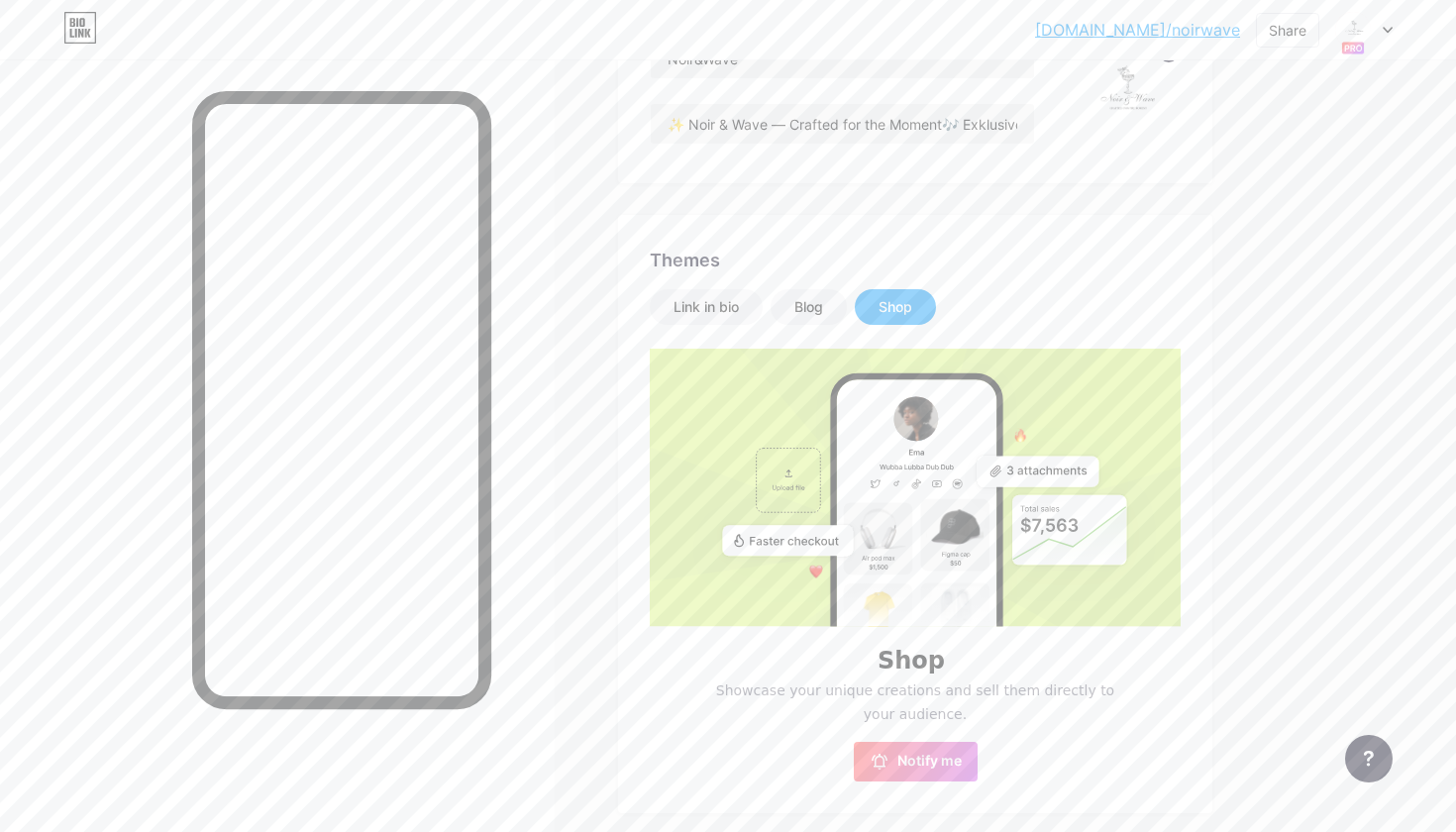
scroll to position [238, 0]
click at [702, 312] on div "Link in bio" at bounding box center [706, 306] width 65 height 20
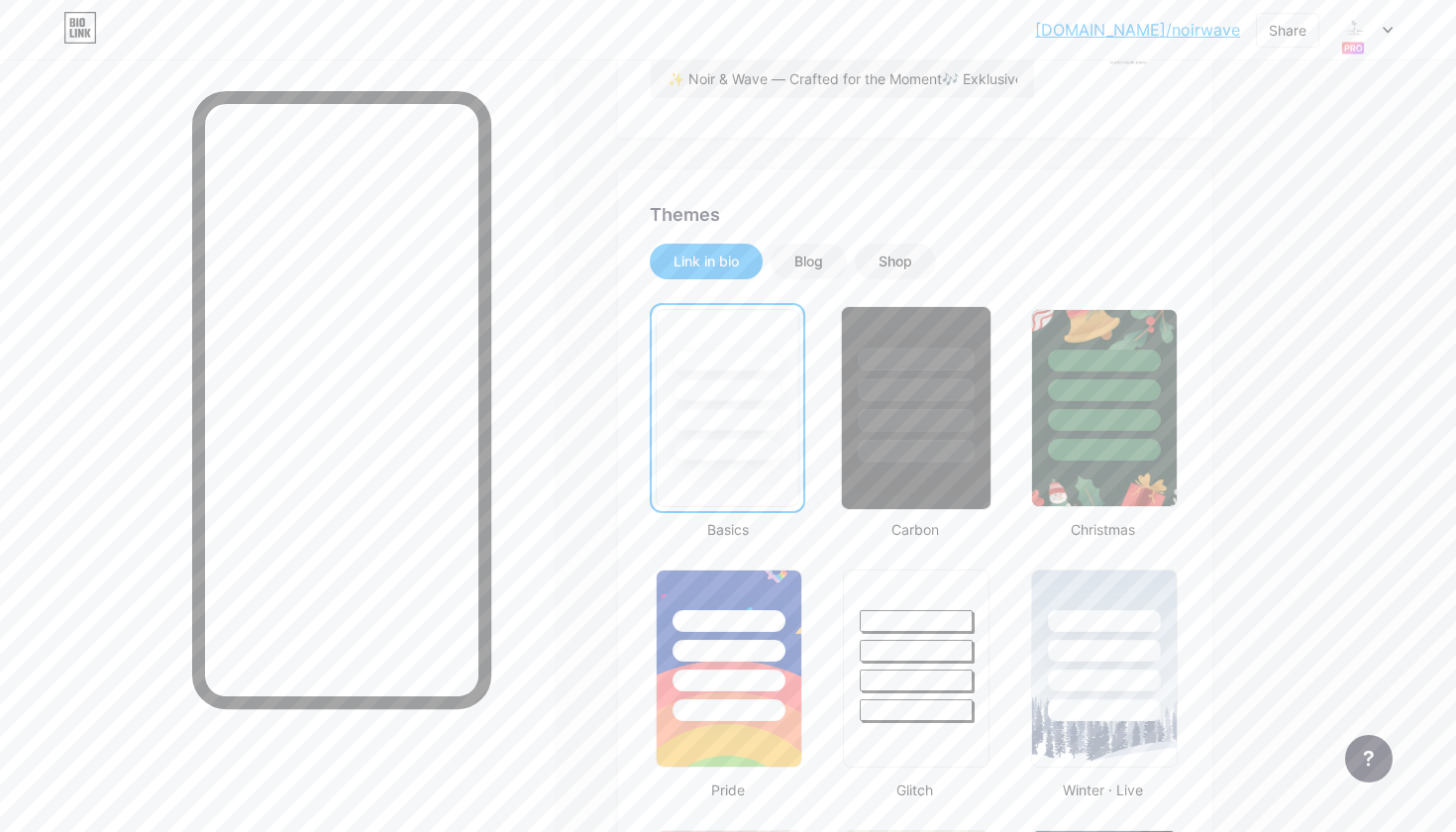
scroll to position [284, 0]
click at [919, 480] on div at bounding box center [916, 406] width 151 height 204
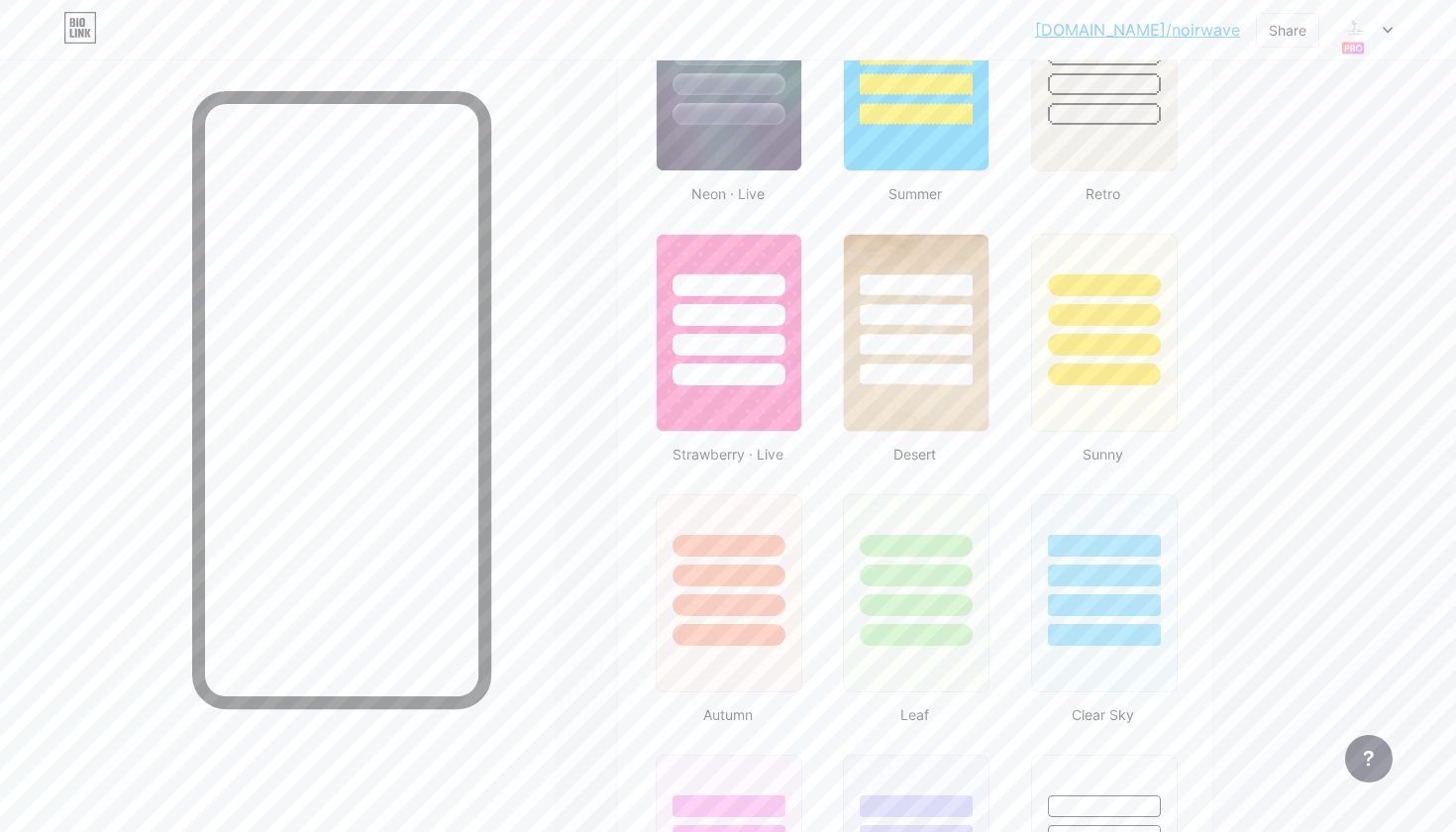
scroll to position [1338, 0]
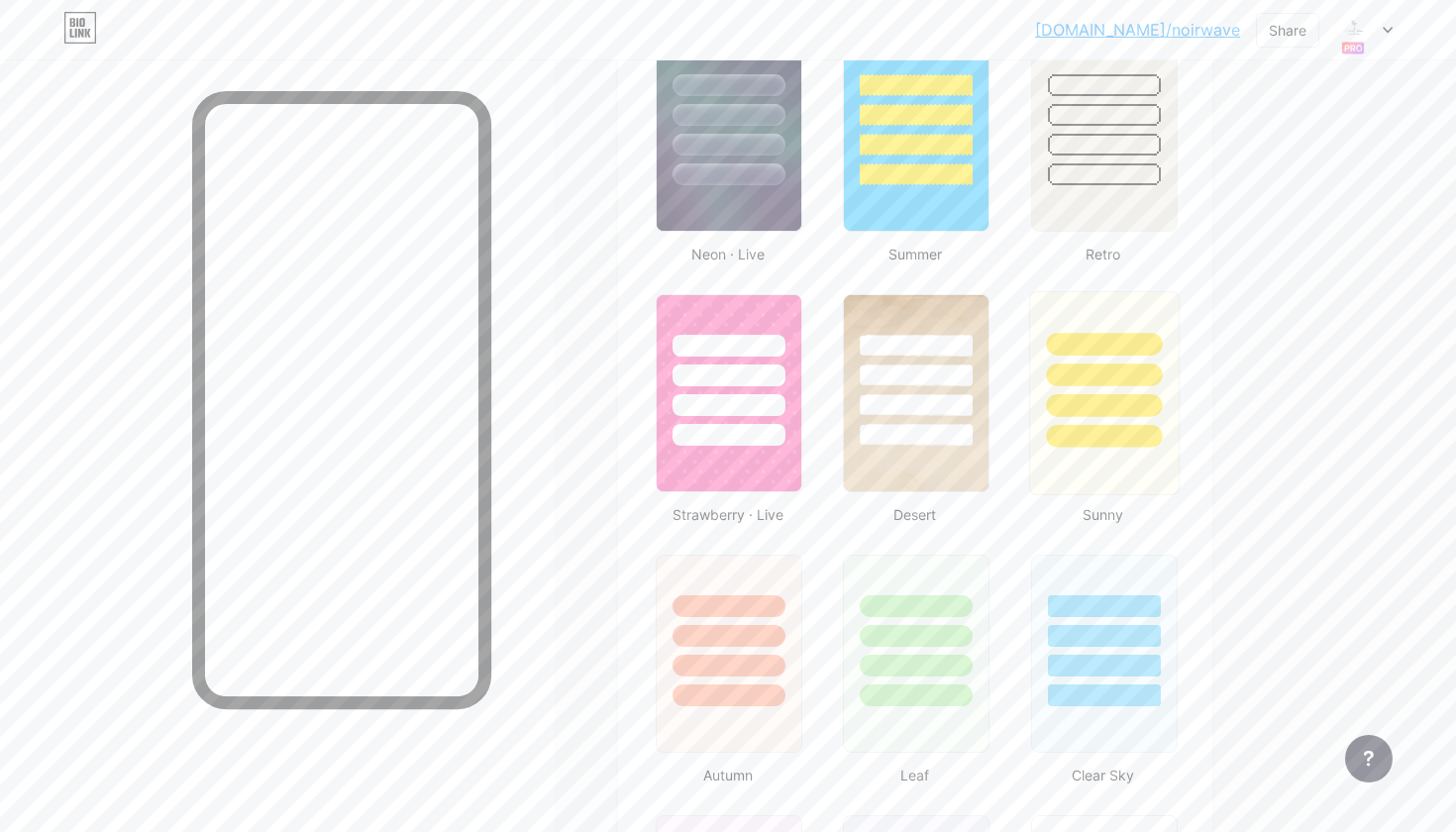
click at [1102, 339] on div at bounding box center [1104, 344] width 116 height 23
click at [725, 166] on div at bounding box center [728, 176] width 116 height 23
click at [1108, 205] on img at bounding box center [1103, 133] width 149 height 202
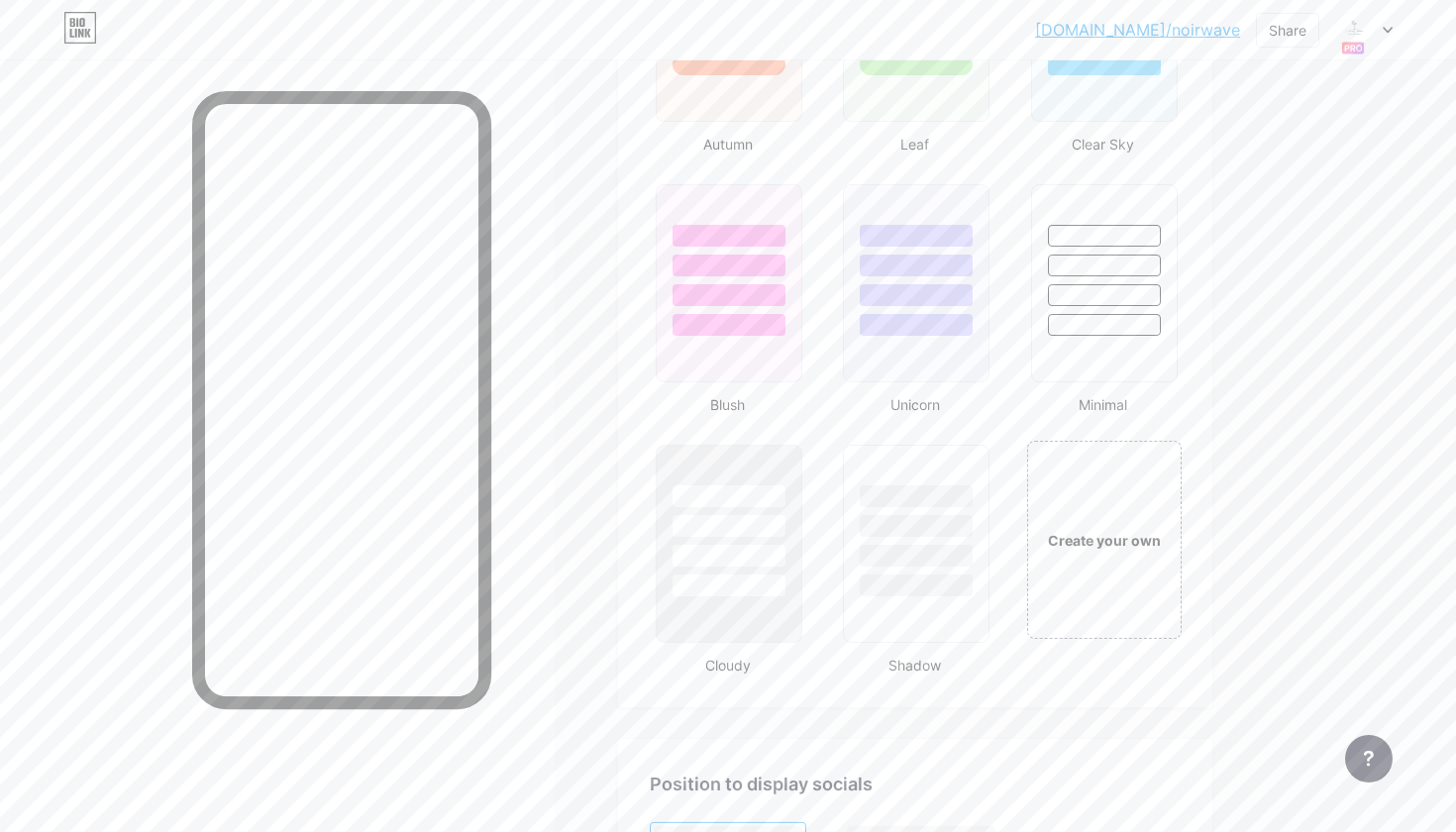
scroll to position [1995, 0]
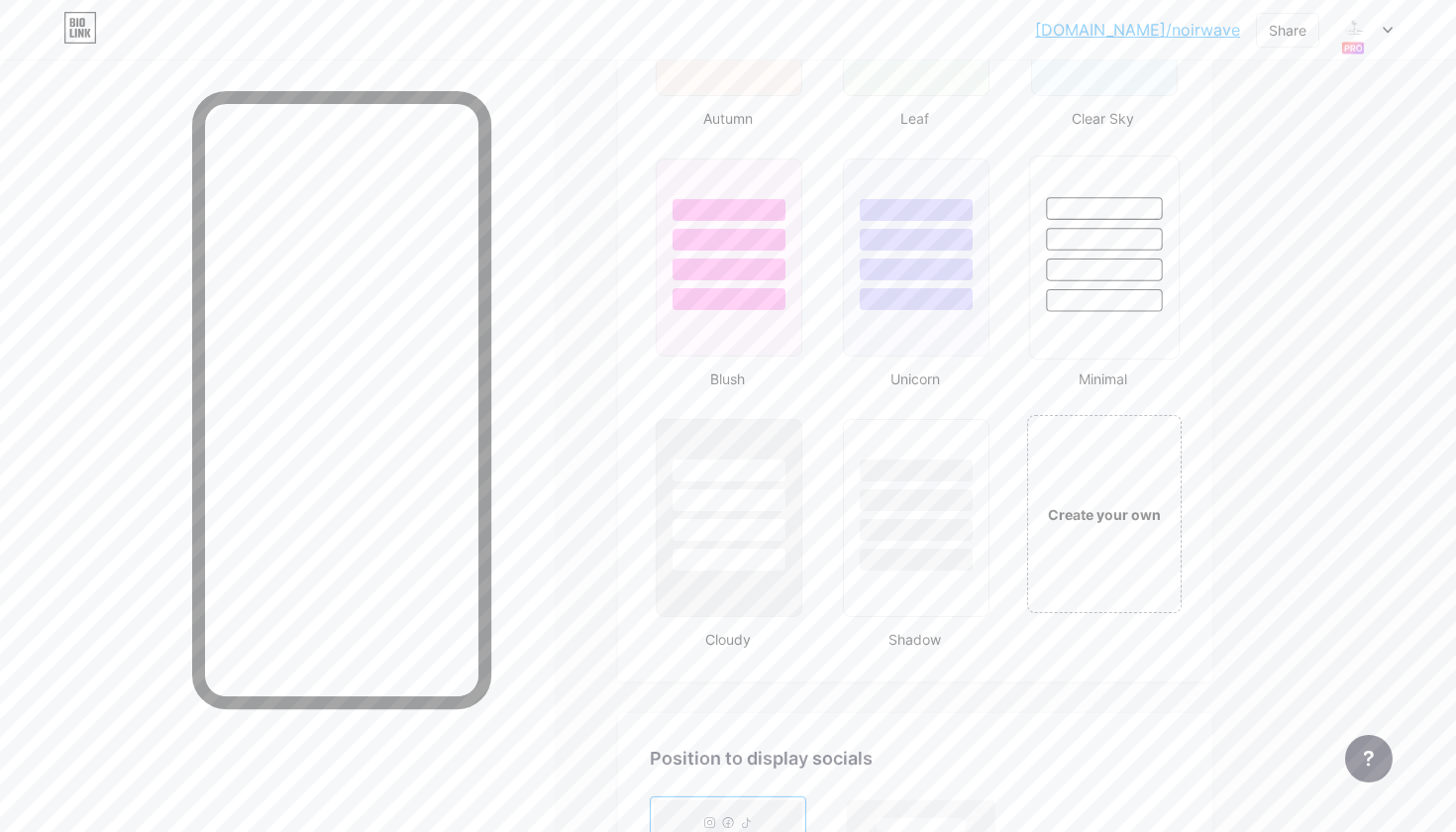
click at [1055, 267] on div at bounding box center [1104, 270] width 116 height 23
click at [938, 492] on div at bounding box center [916, 499] width 116 height 23
click at [769, 514] on div at bounding box center [728, 494] width 149 height 156
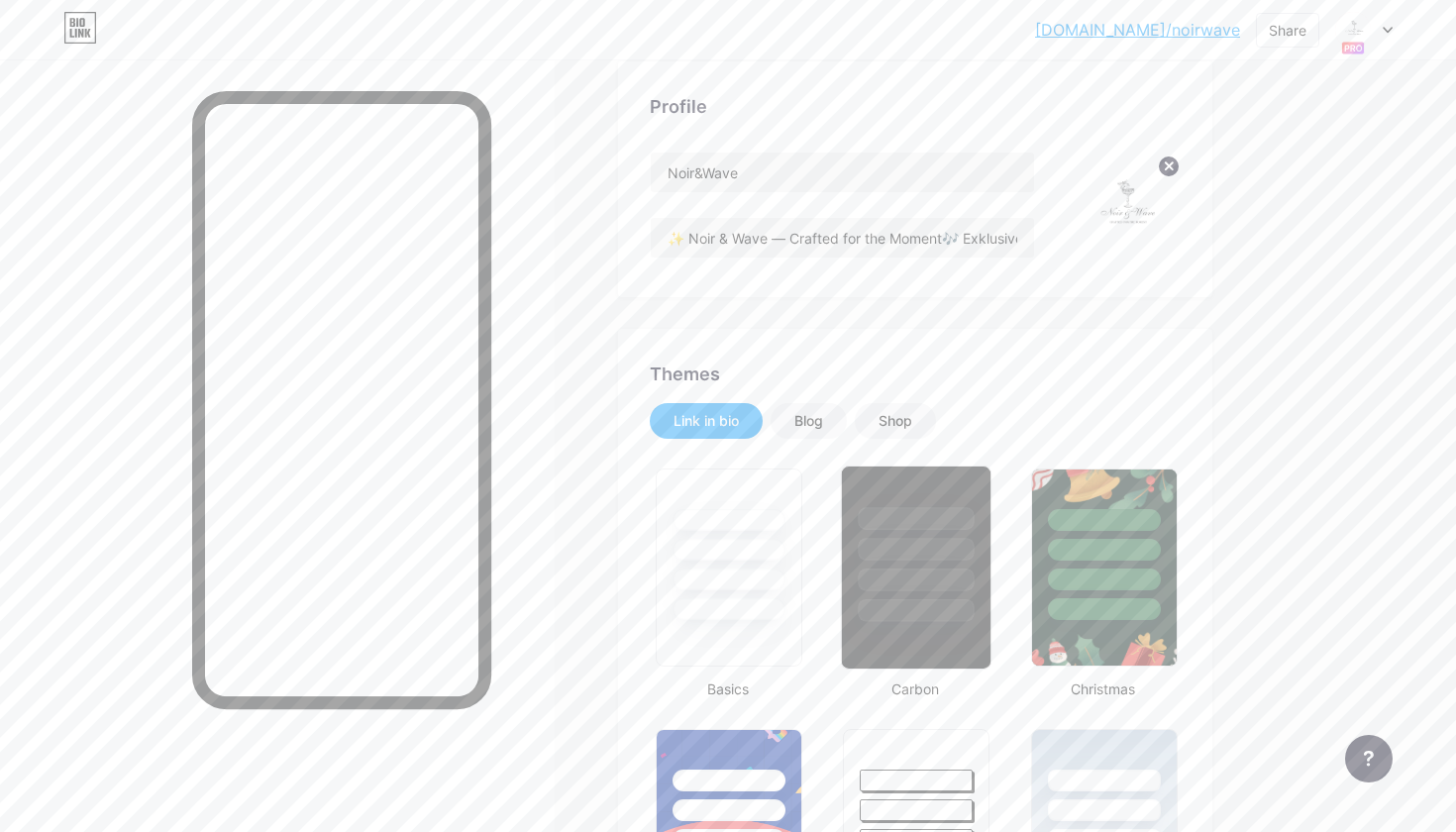
scroll to position [127, 0]
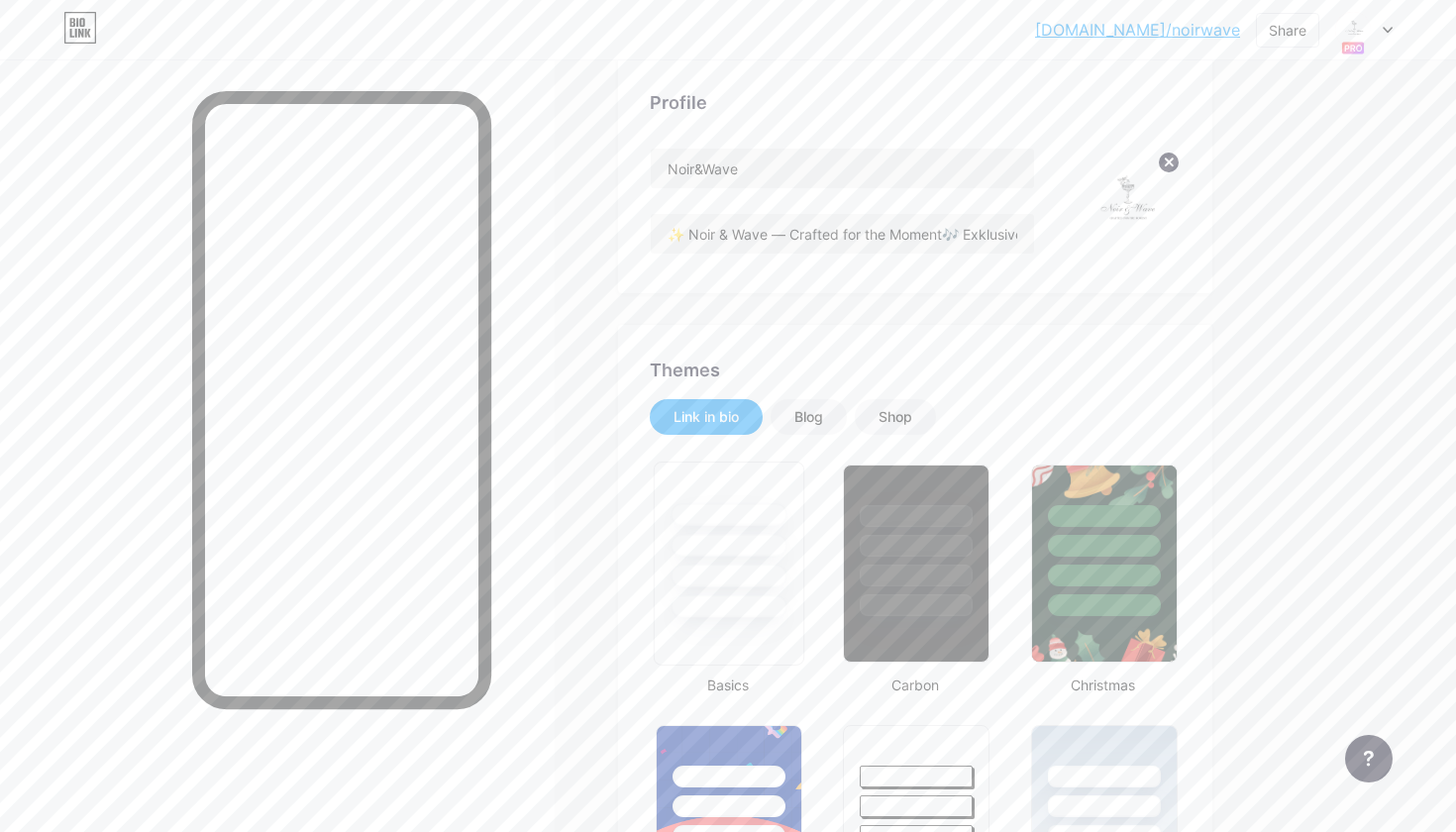
click at [779, 606] on div at bounding box center [728, 606] width 116 height 23
click at [924, 609] on div at bounding box center [916, 606] width 116 height 23
click at [785, 580] on div at bounding box center [728, 540] width 149 height 156
click at [690, 373] on div "Themes" at bounding box center [914, 370] width 531 height 27
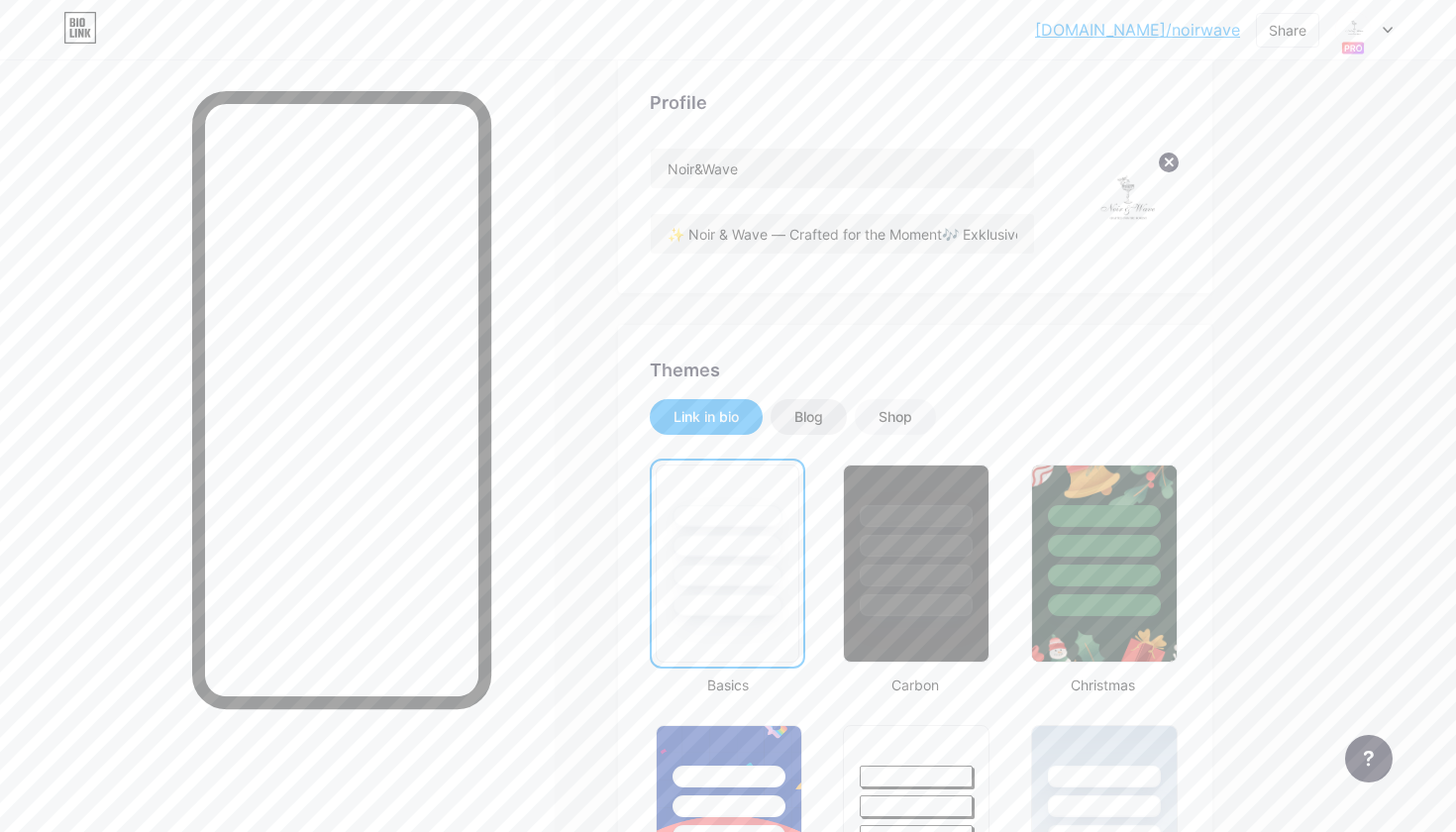
click at [811, 406] on div "Blog" at bounding box center [808, 416] width 76 height 36
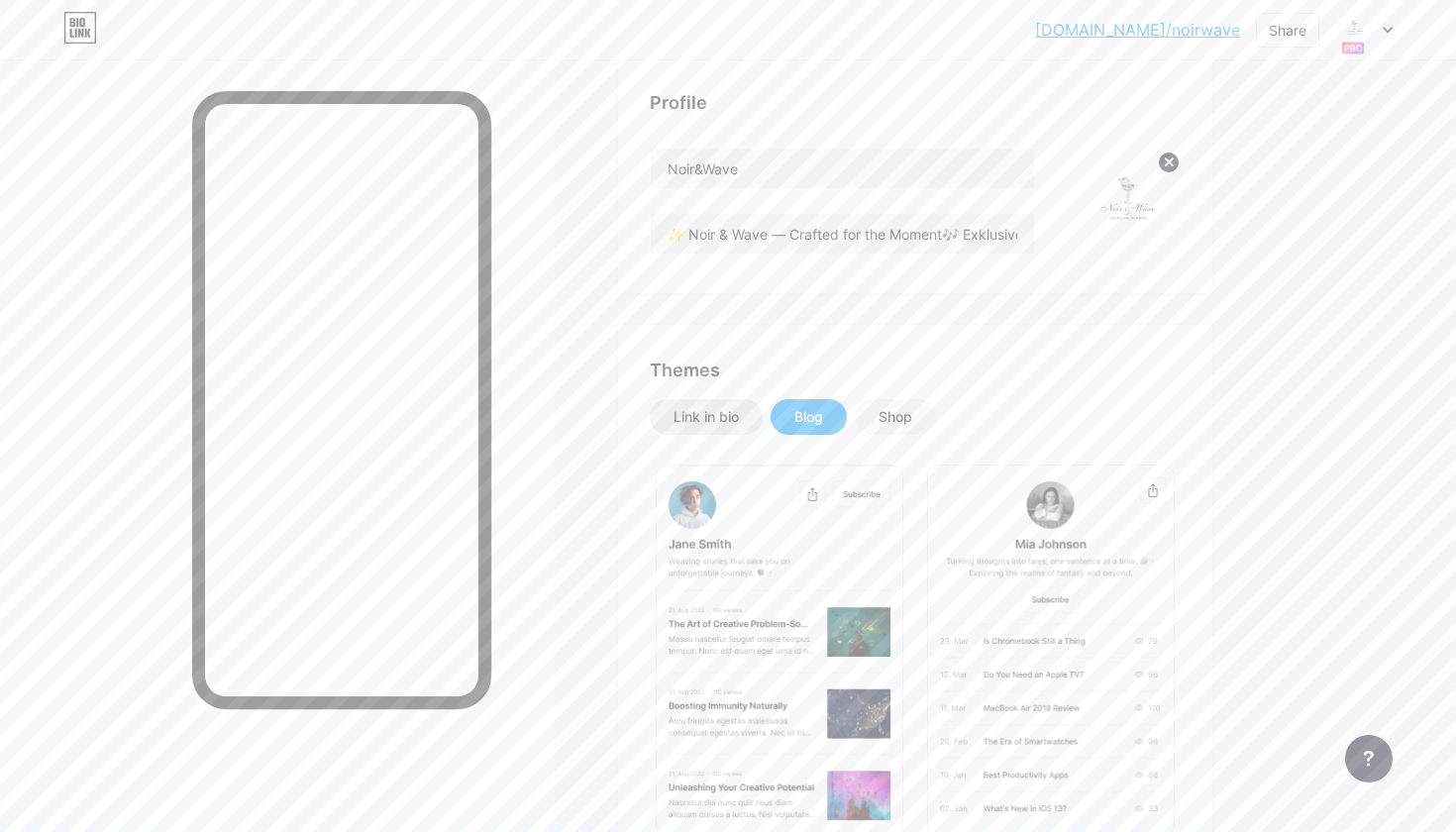
click at [723, 410] on div "Link in bio" at bounding box center [706, 416] width 65 height 20
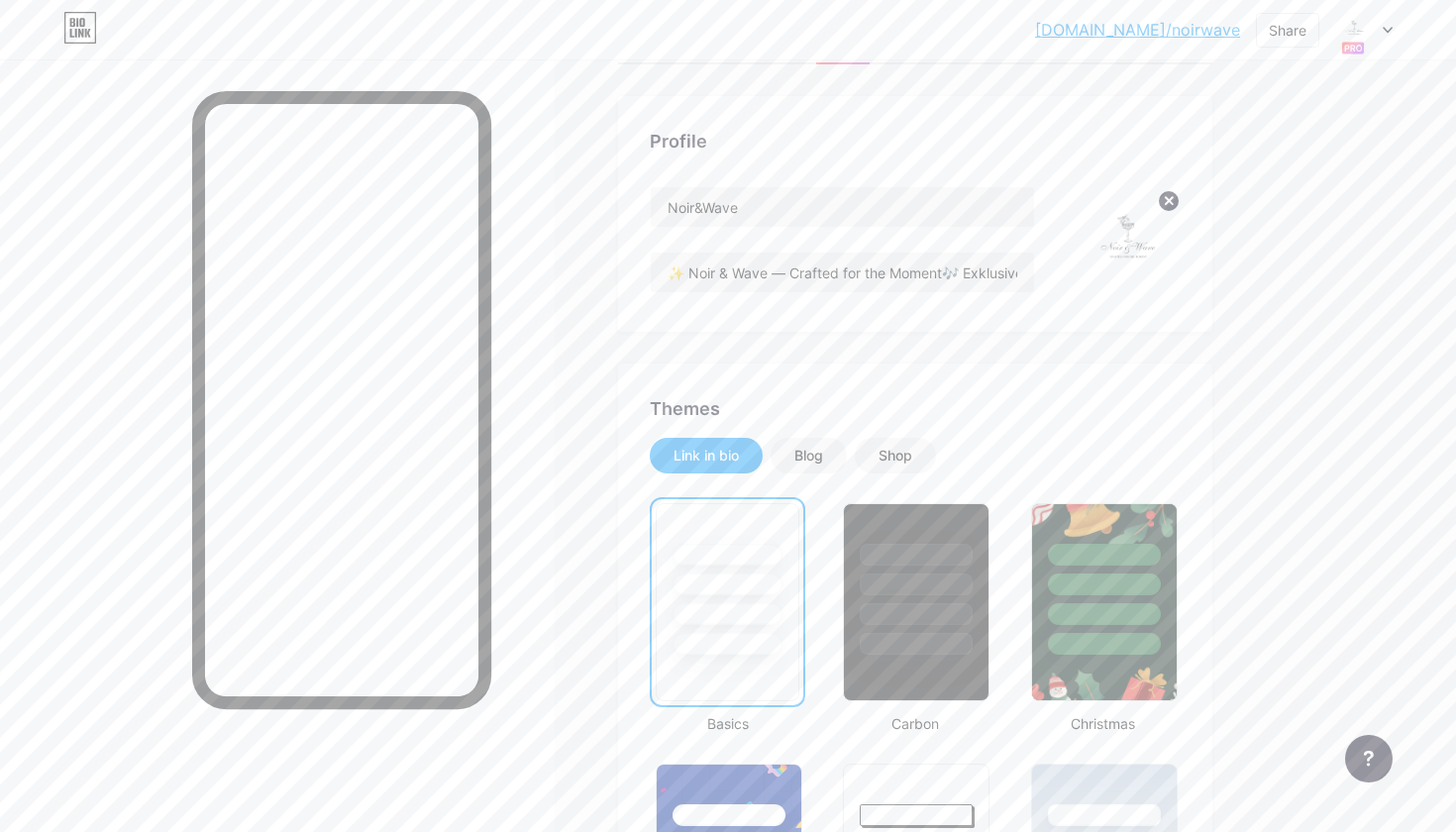
scroll to position [59, 0]
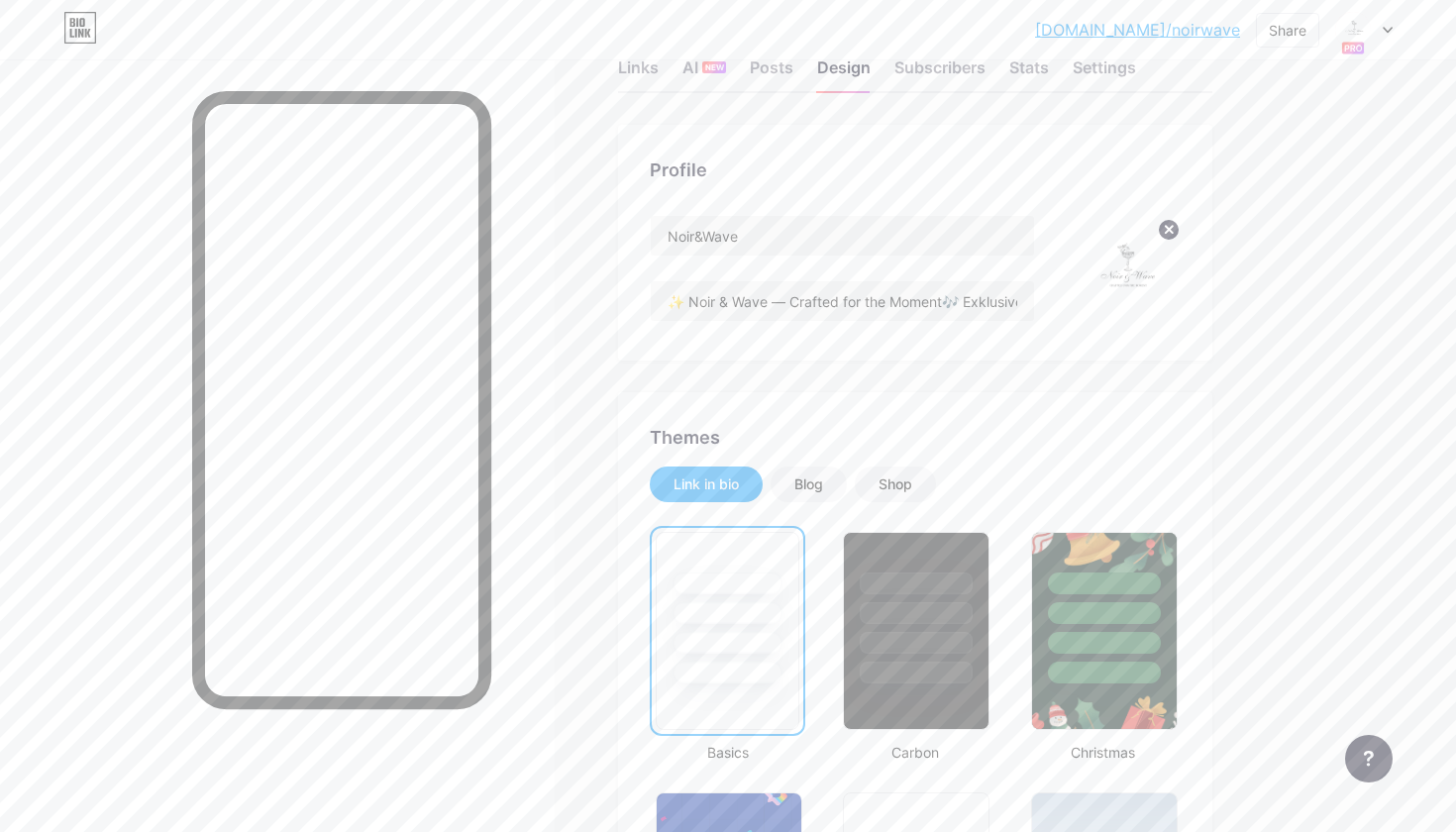
click at [1121, 272] on img at bounding box center [1124, 272] width 114 height 114
click at [1171, 233] on circle at bounding box center [1169, 230] width 22 height 22
type input "✨ Noir & Wave — Crafted for the Moment🎶 Exklusive Events, Bar-Catering & Signat…"
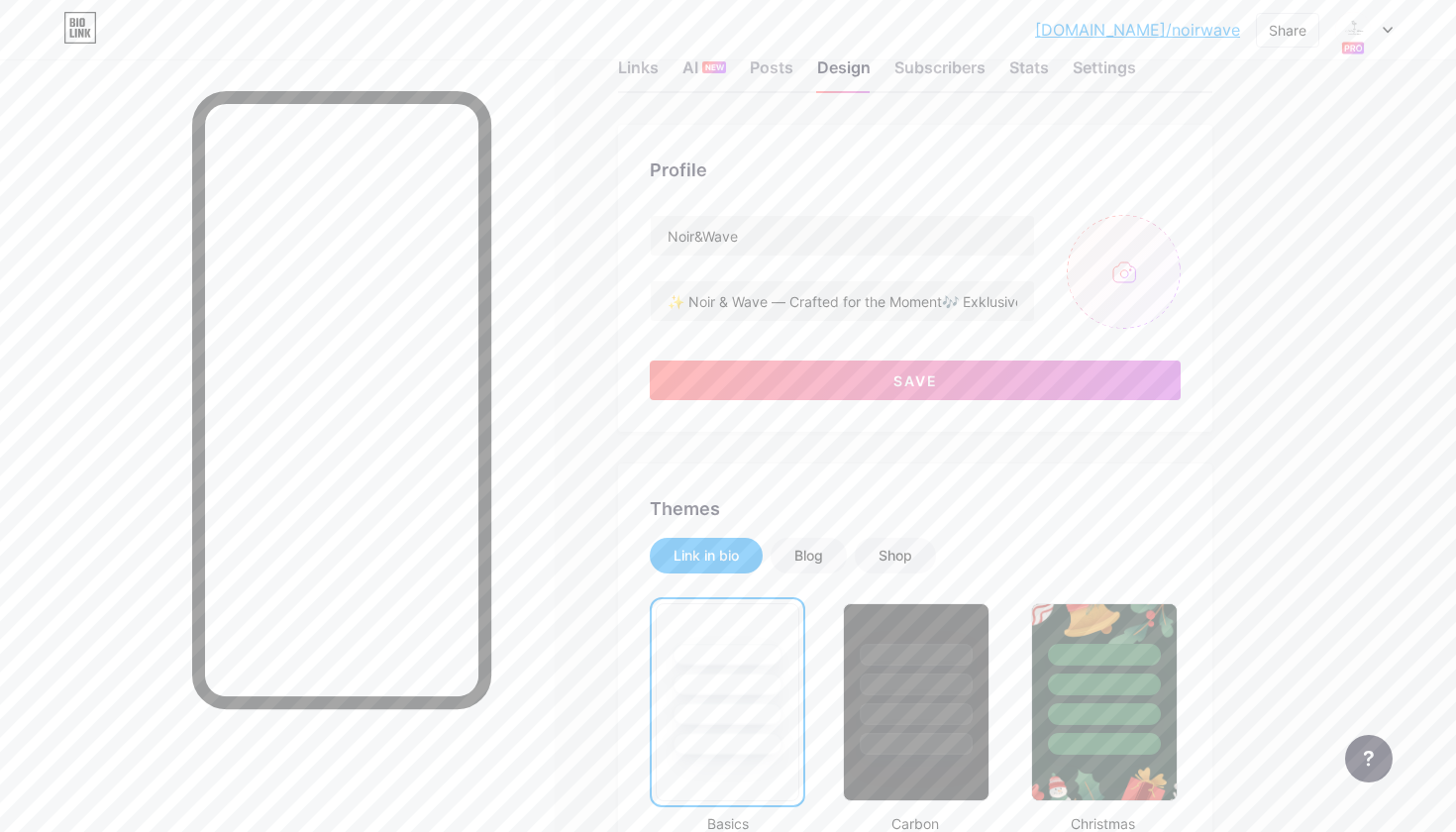
click at [1142, 268] on input "file" at bounding box center [1124, 272] width 114 height 114
type input "C:\fakepath\noir_wave_white_transparent.png"
click at [1170, 218] on icon at bounding box center [1169, 230] width 24 height 24
type input "✨ Noir & Wave — Crafted for the Moment🎶 Exklusive Events, Bar-Catering & Signat…"
click at [1139, 262] on input "file" at bounding box center [1124, 272] width 114 height 114
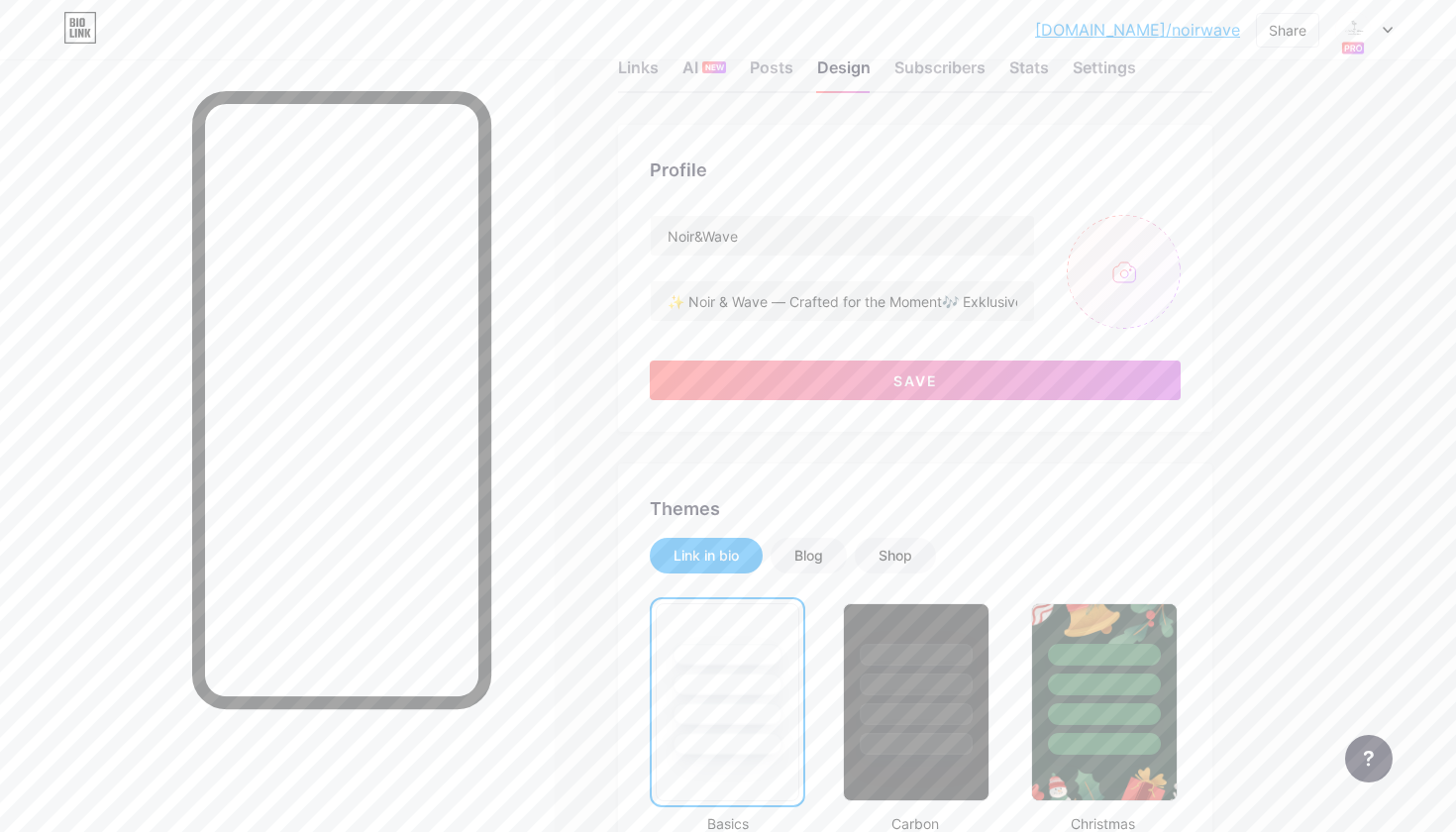
type input "C:\fakepath\Noir & Wave-2.png"
click at [1167, 226] on icon at bounding box center [1169, 229] width 7 height 7
click at [1096, 278] on input "file" at bounding box center [1124, 272] width 114 height 114
click at [959, 375] on button "Save" at bounding box center [914, 381] width 531 height 40
type input "✨ Noir & Wave — Crafted for the Moment🎶 Exklusive Events, Bar-Catering & Signat…"
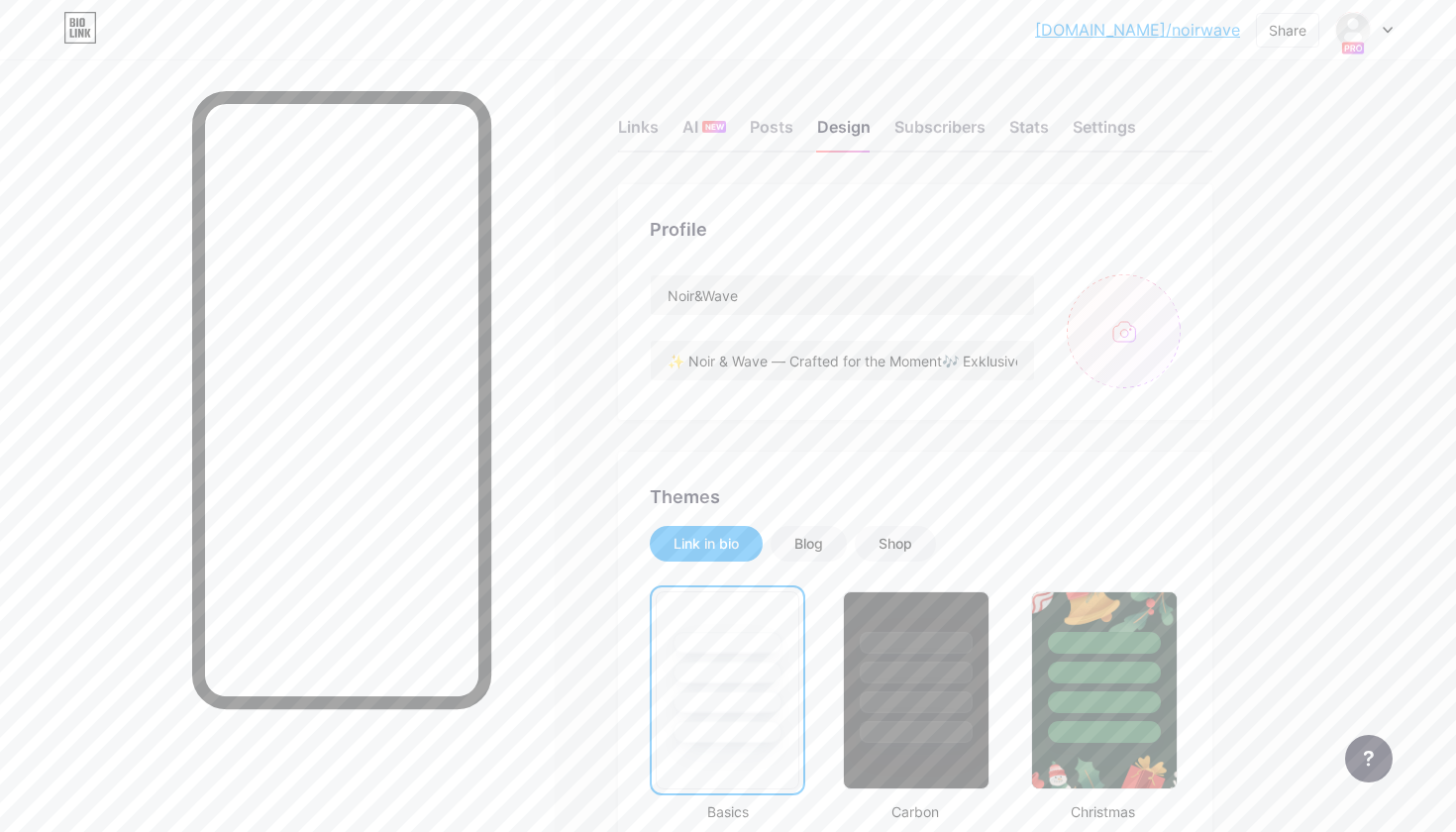
scroll to position [0, 0]
click at [767, 118] on div "Posts" at bounding box center [771, 133] width 44 height 36
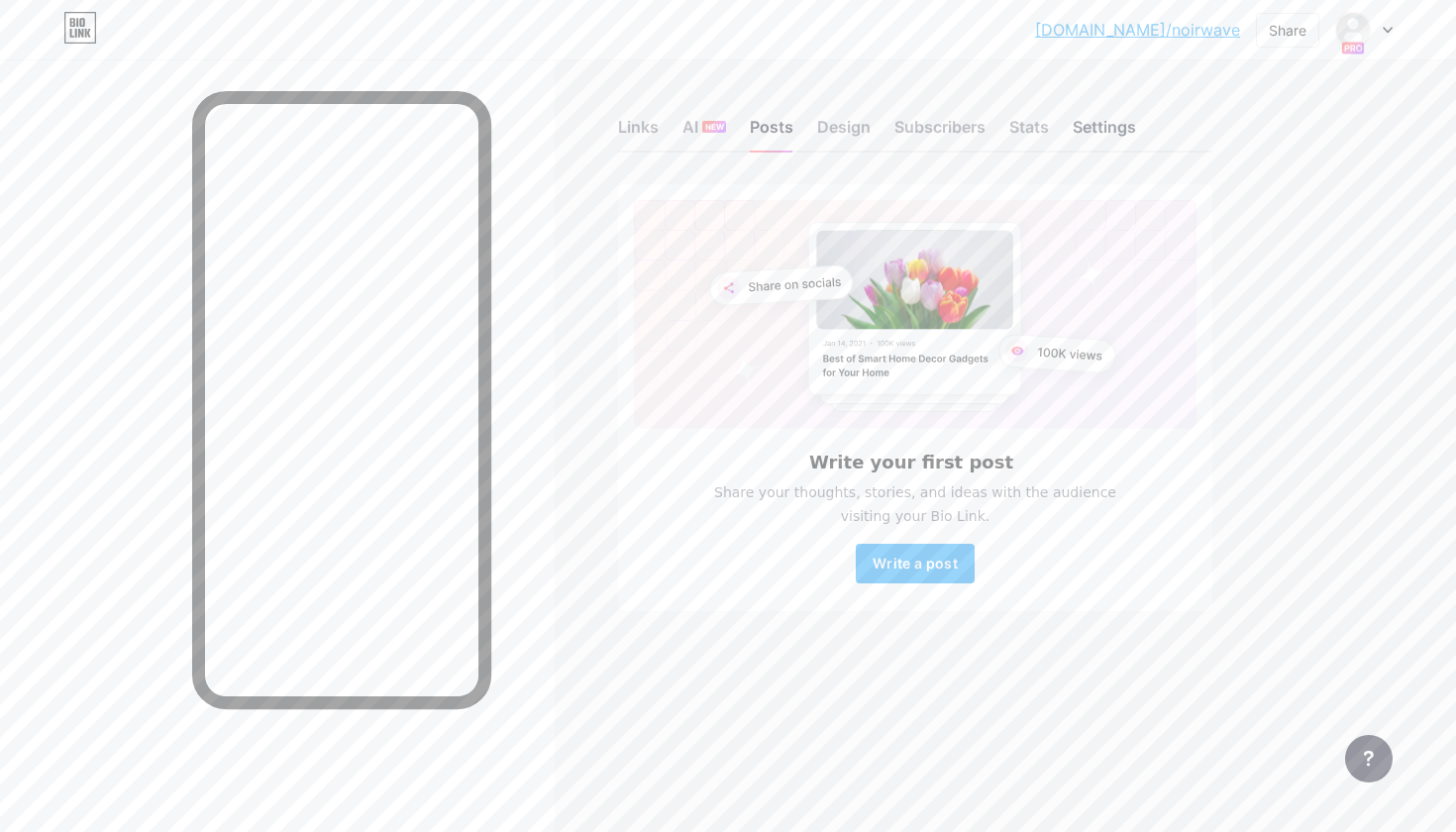
click at [1120, 126] on div "Settings" at bounding box center [1103, 133] width 63 height 36
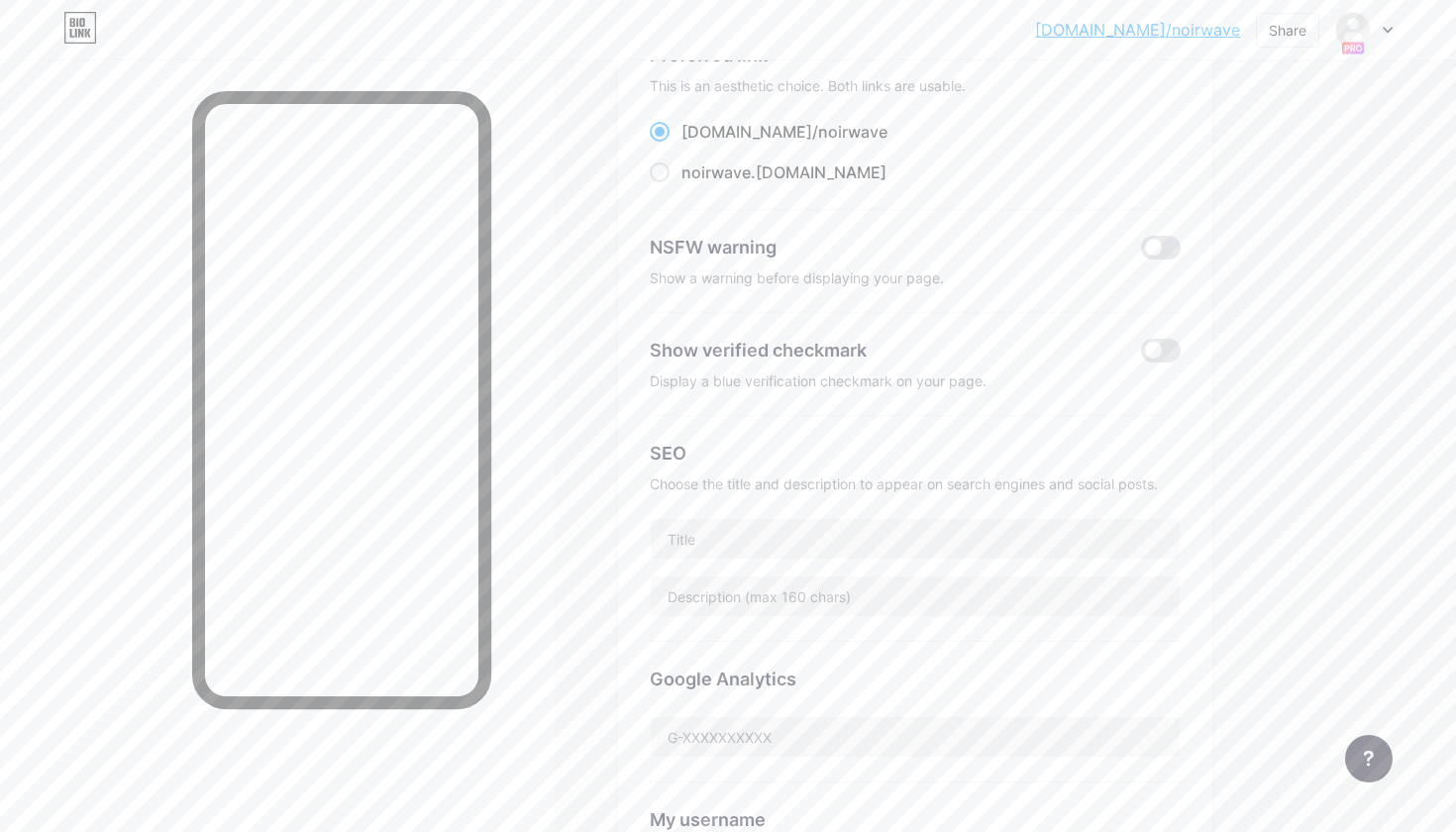
scroll to position [136, 0]
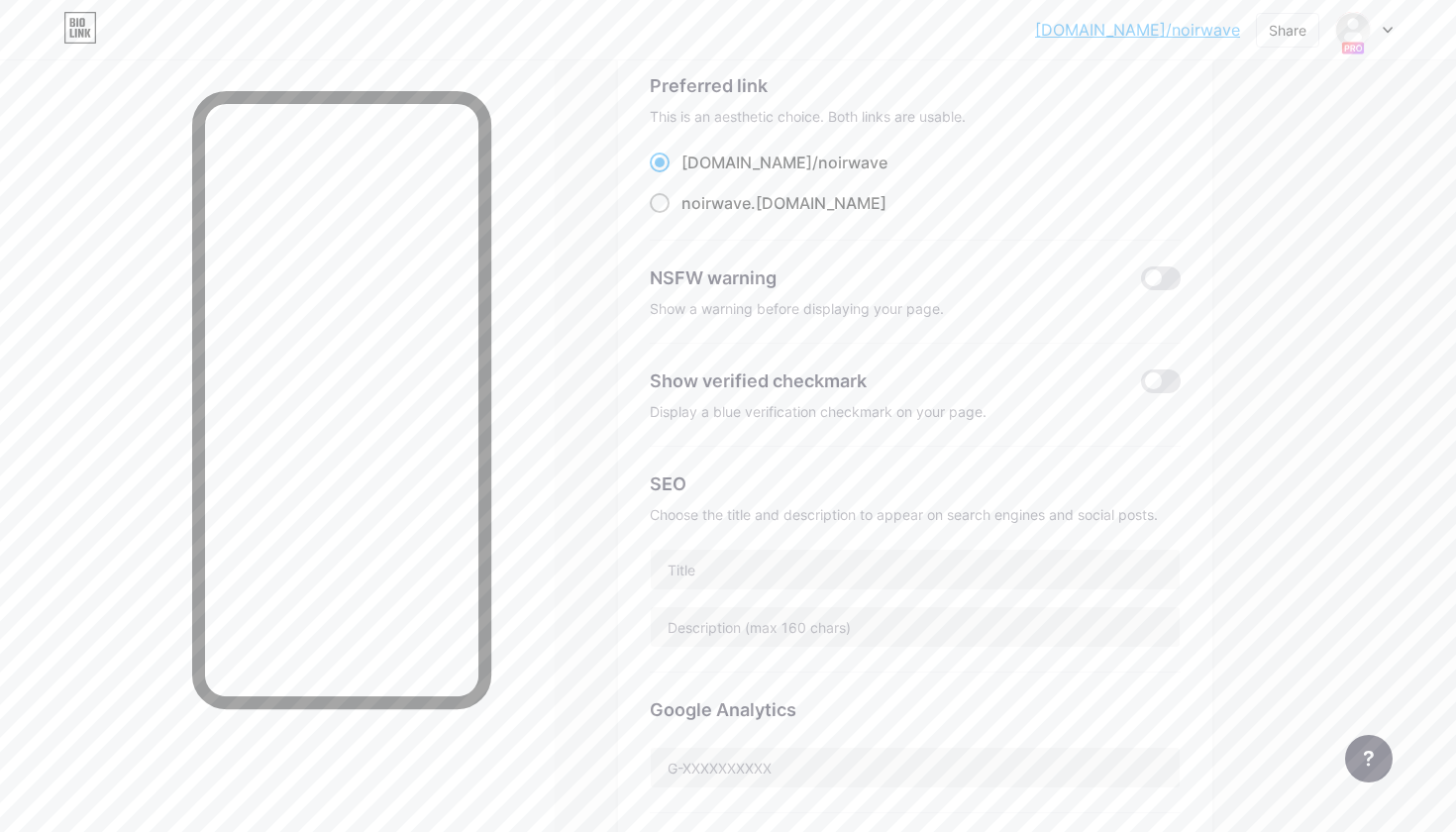
click at [771, 212] on div "noirwave .bio.link" at bounding box center [783, 203] width 205 height 24
click at [695, 215] on input "noirwave .bio.link" at bounding box center [688, 221] width 13 height 13
radio input "true"
click at [818, 159] on span "noirwave" at bounding box center [852, 163] width 69 height 20
click at [695, 174] on input "bio.link/ noirwave" at bounding box center [688, 180] width 13 height 13
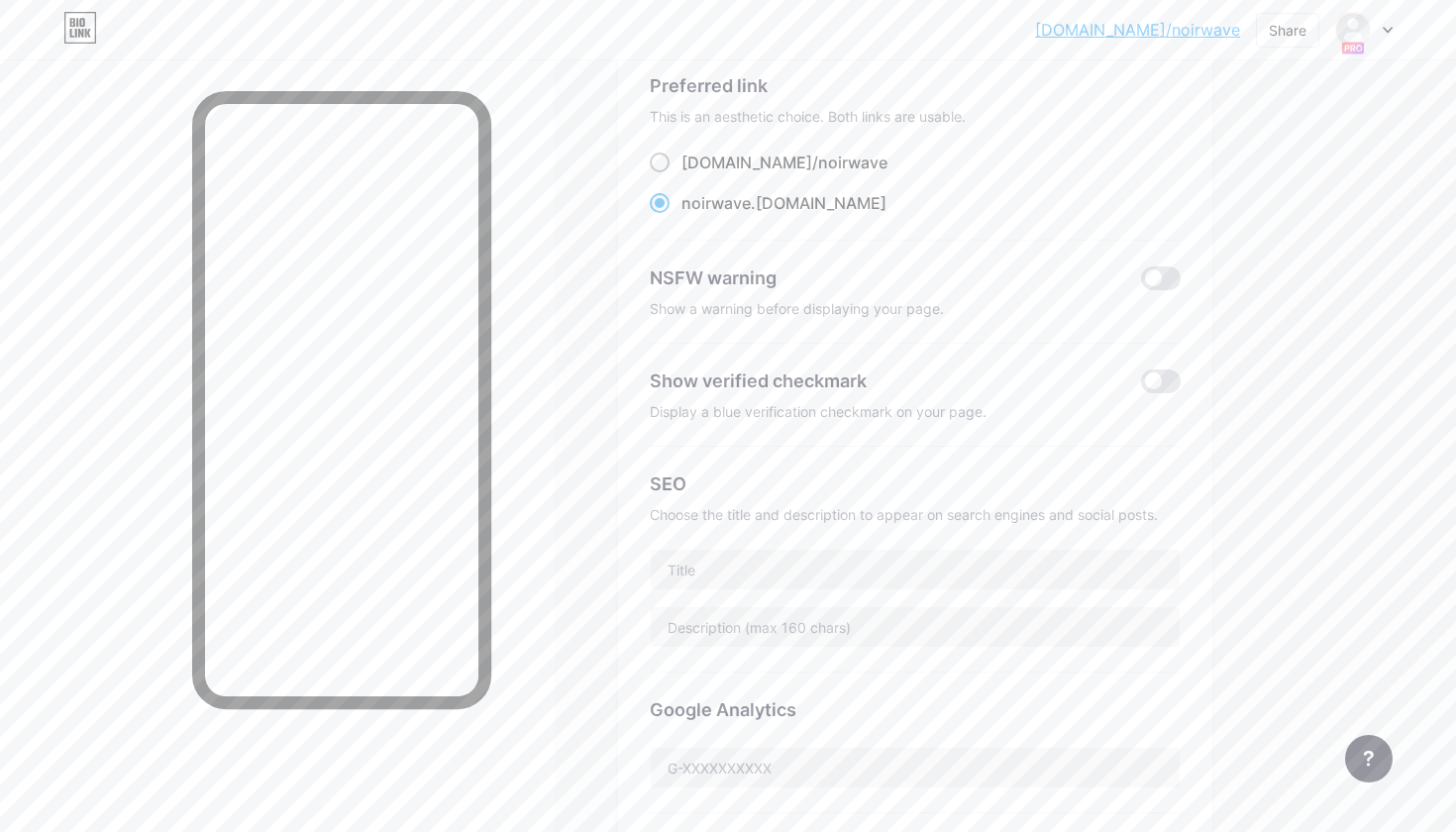
radio input "true"
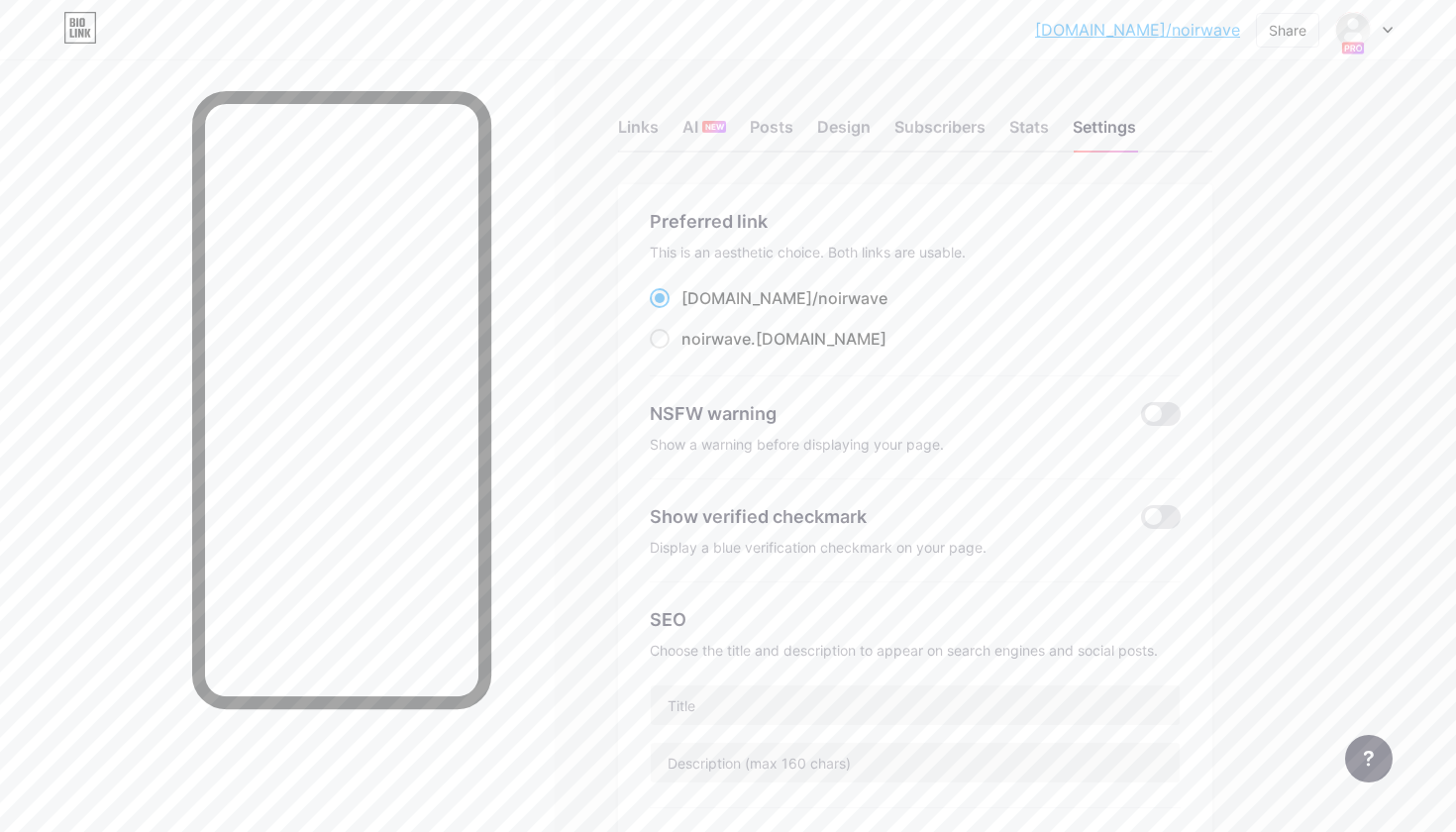
scroll to position [0, 0]
click at [717, 344] on span "noirwave" at bounding box center [716, 339] width 69 height 20
click at [695, 351] on input "noirwave .bio.link" at bounding box center [688, 357] width 13 height 13
radio input "true"
click at [715, 315] on div "bio.link/ noirwave noirwave .bio.link" at bounding box center [914, 318] width 531 height 65
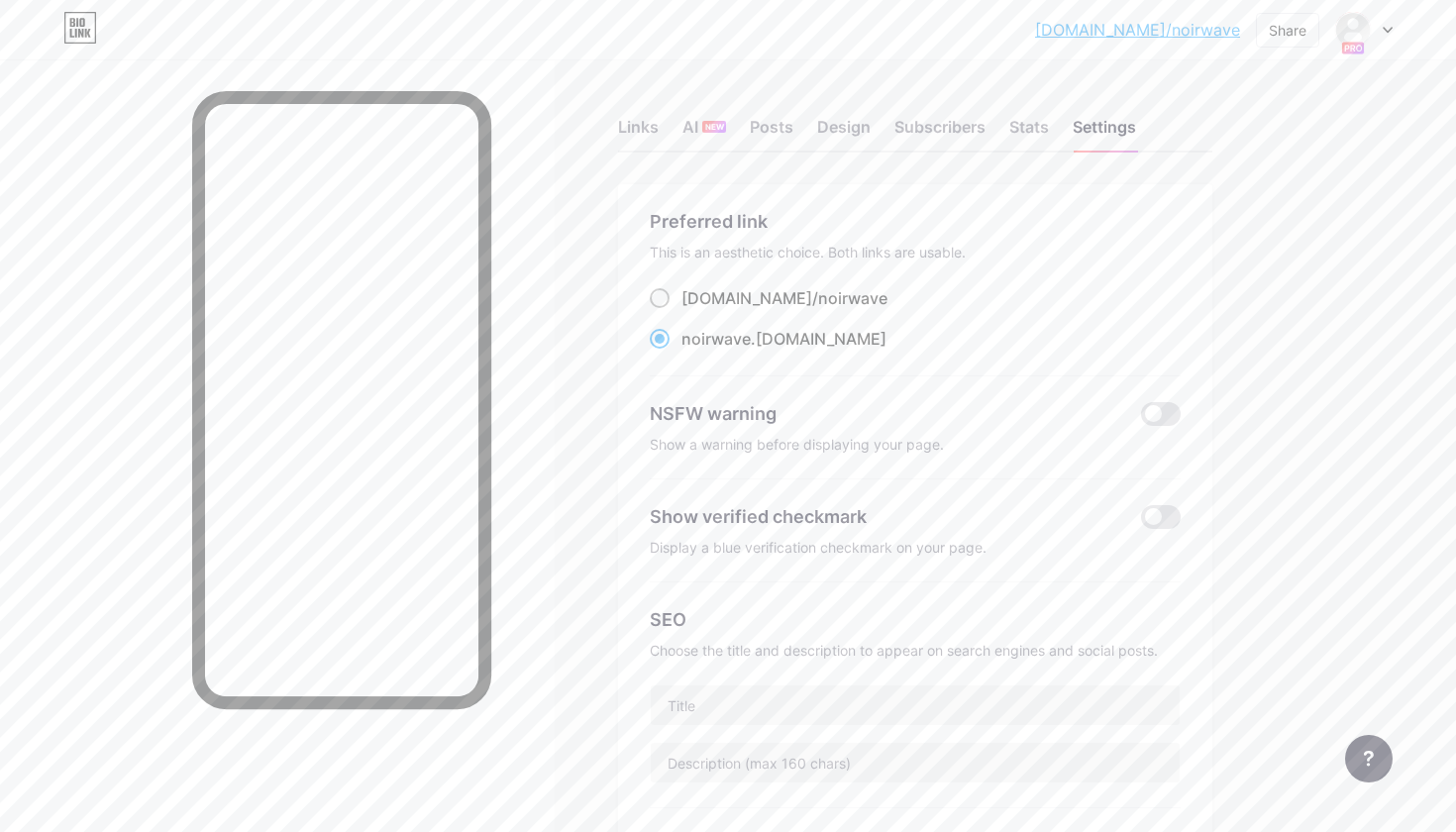
click at [713, 299] on div "bio.link/ noirwave" at bounding box center [784, 298] width 206 height 24
click at [695, 310] on input "bio.link/ noirwave" at bounding box center [688, 316] width 13 height 13
radio input "true"
click at [1301, 33] on div "Share" at bounding box center [1288, 30] width 38 height 21
click at [1259, 138] on div "Get my QR code" at bounding box center [1170, 150] width 295 height 48
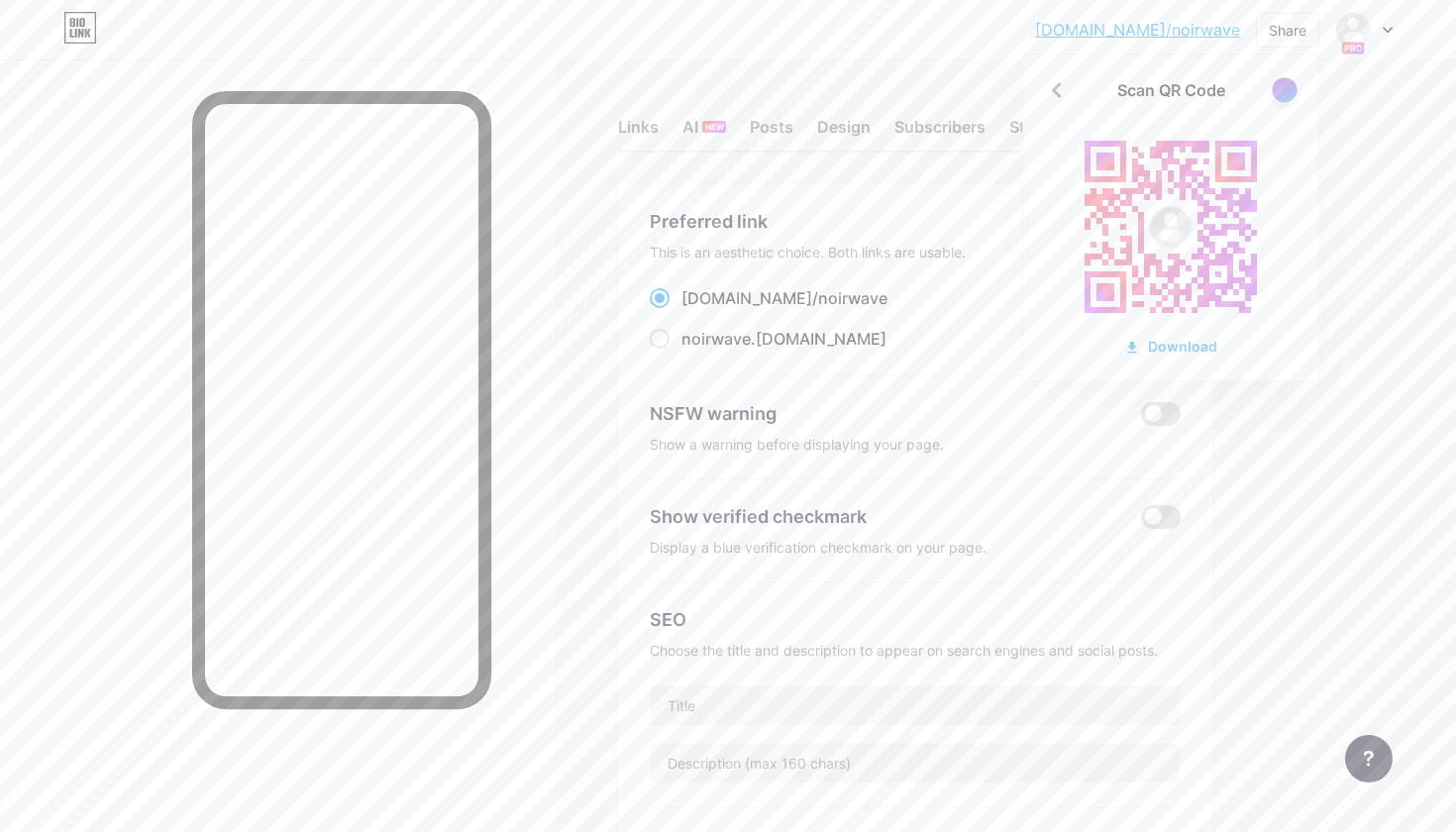
click at [1293, 94] on div at bounding box center [1284, 89] width 25 height 25
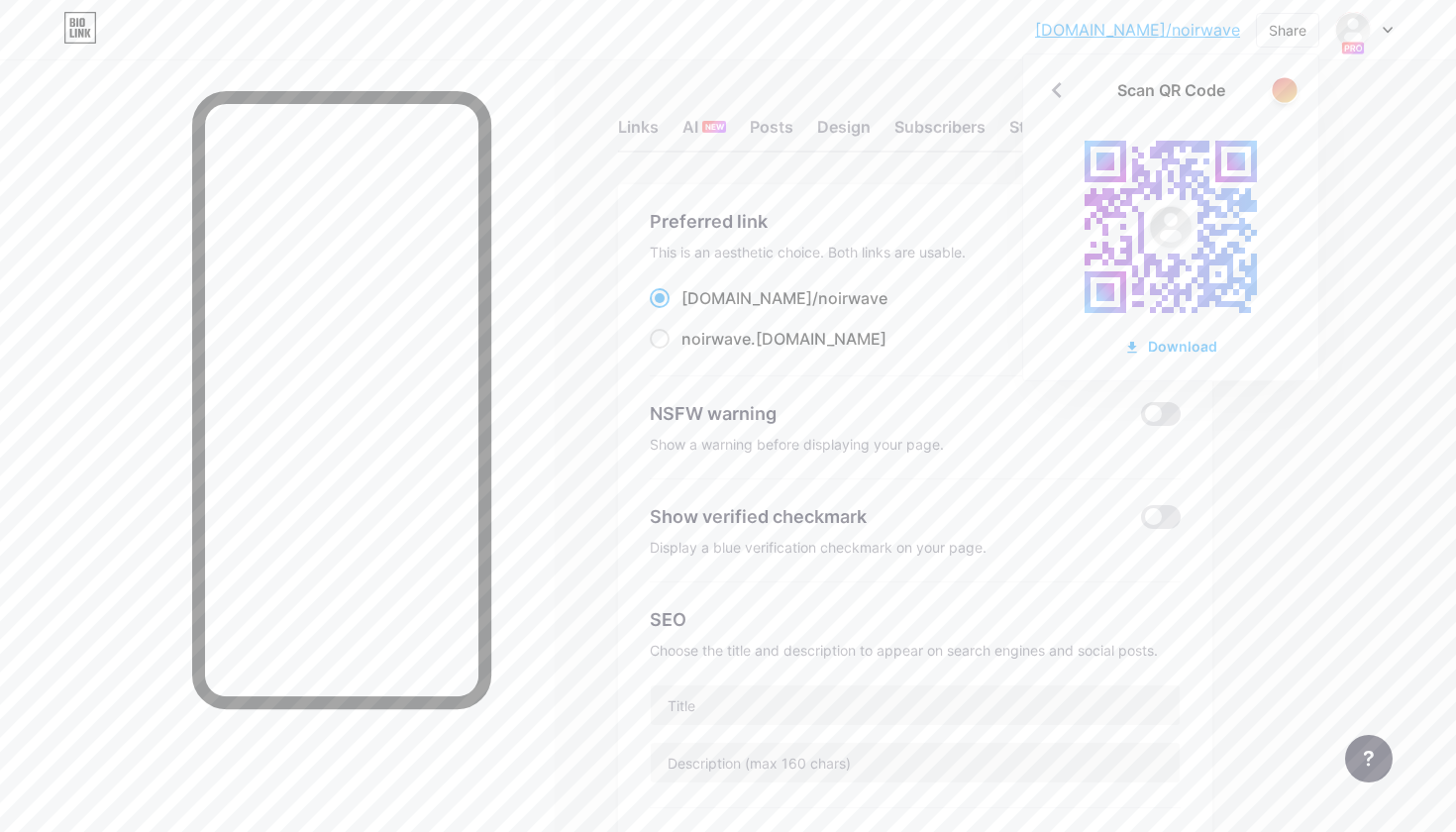
click at [1293, 94] on div at bounding box center [1284, 89] width 25 height 25
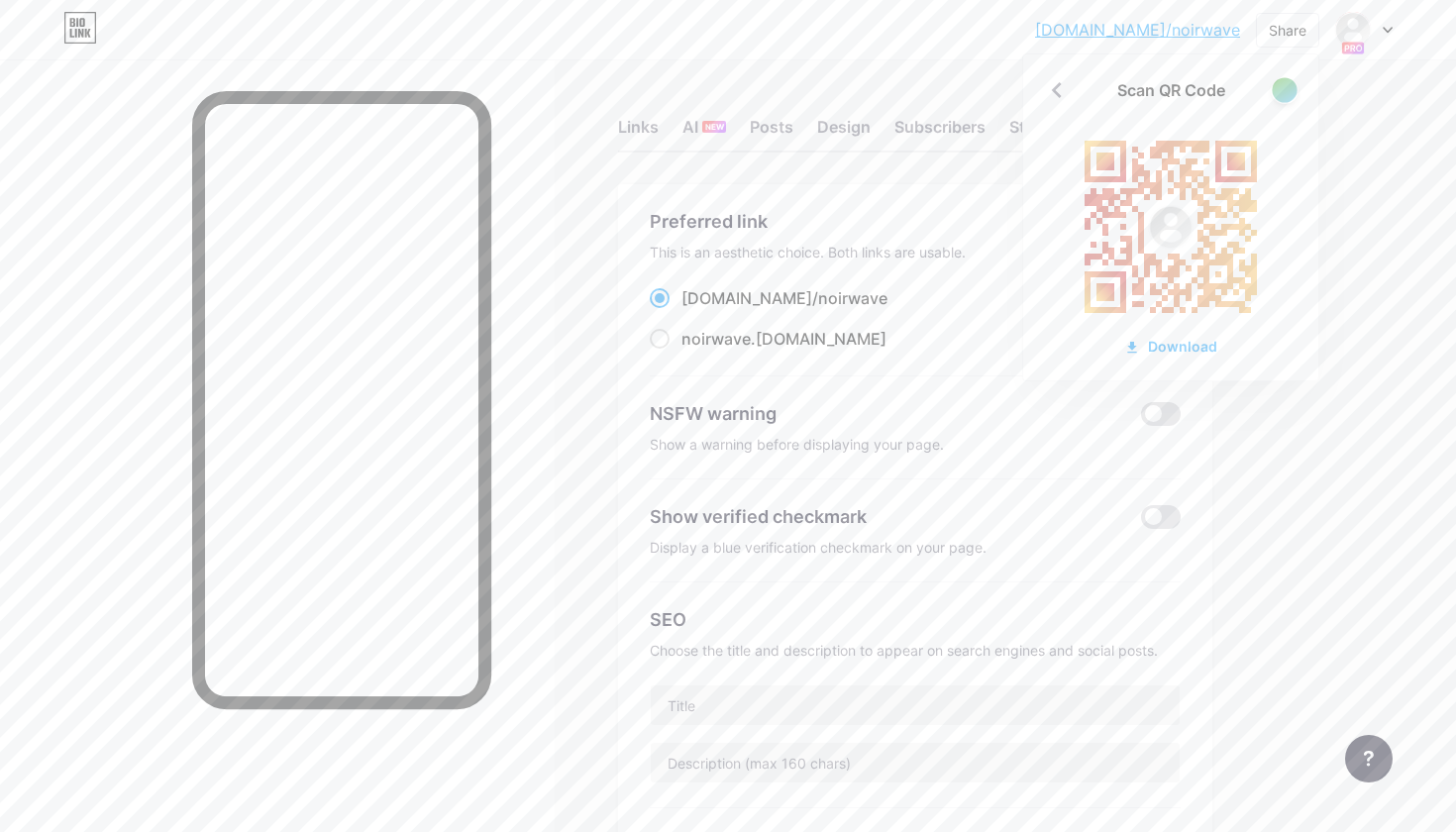
click at [1293, 94] on div at bounding box center [1284, 89] width 25 height 25
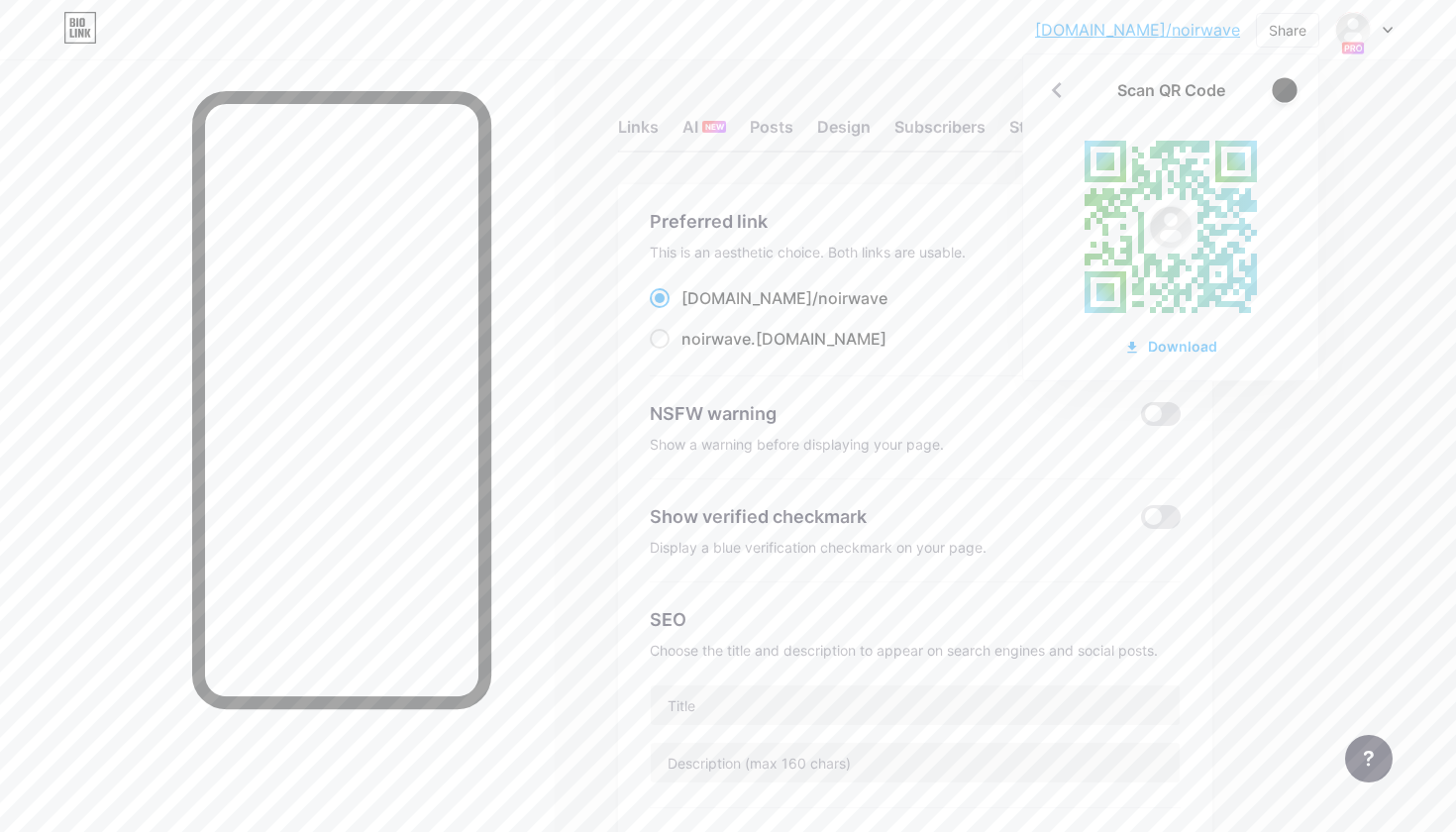
click at [1293, 94] on div at bounding box center [1284, 89] width 25 height 25
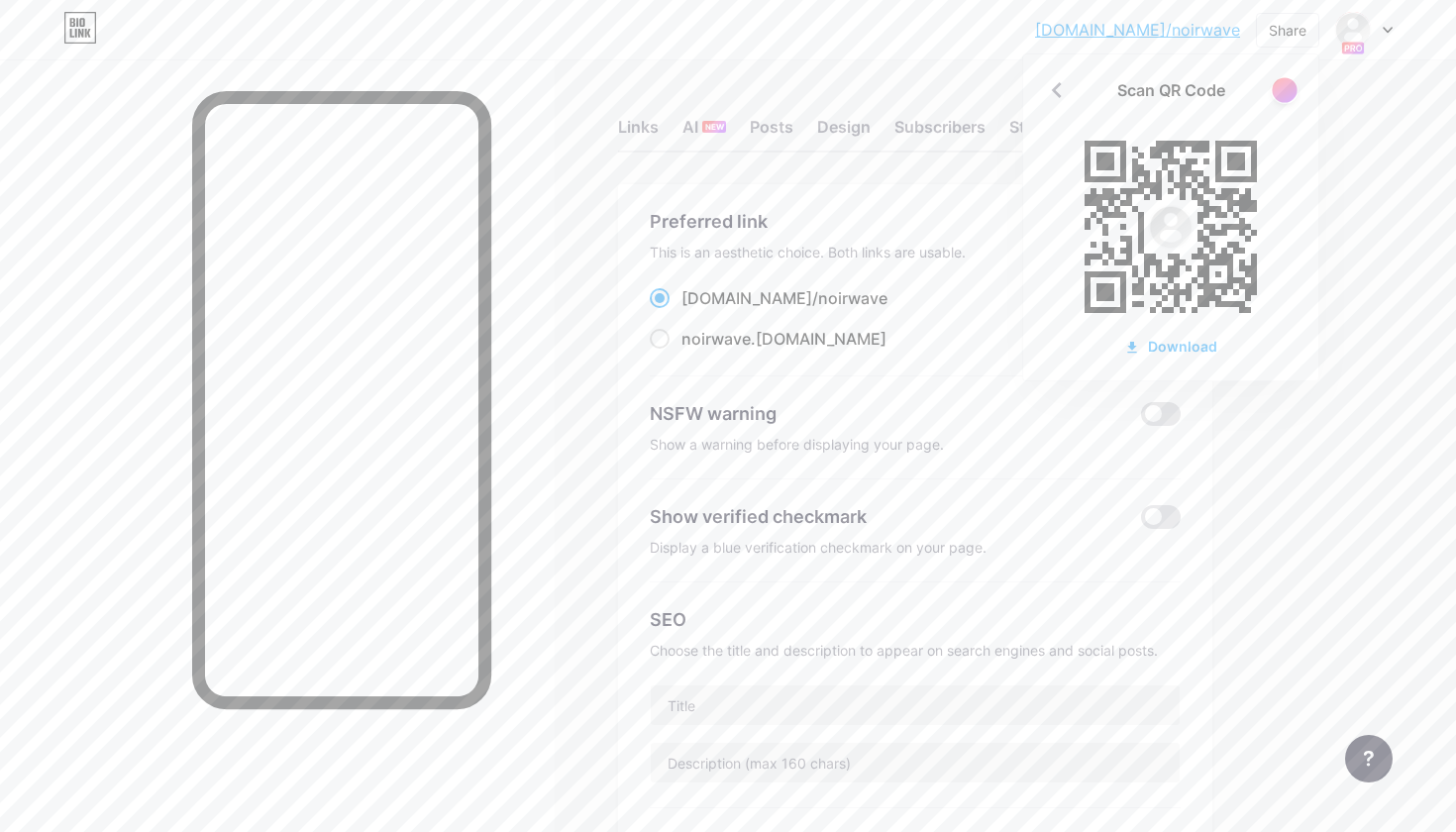
click at [1293, 94] on div at bounding box center [1284, 89] width 25 height 25
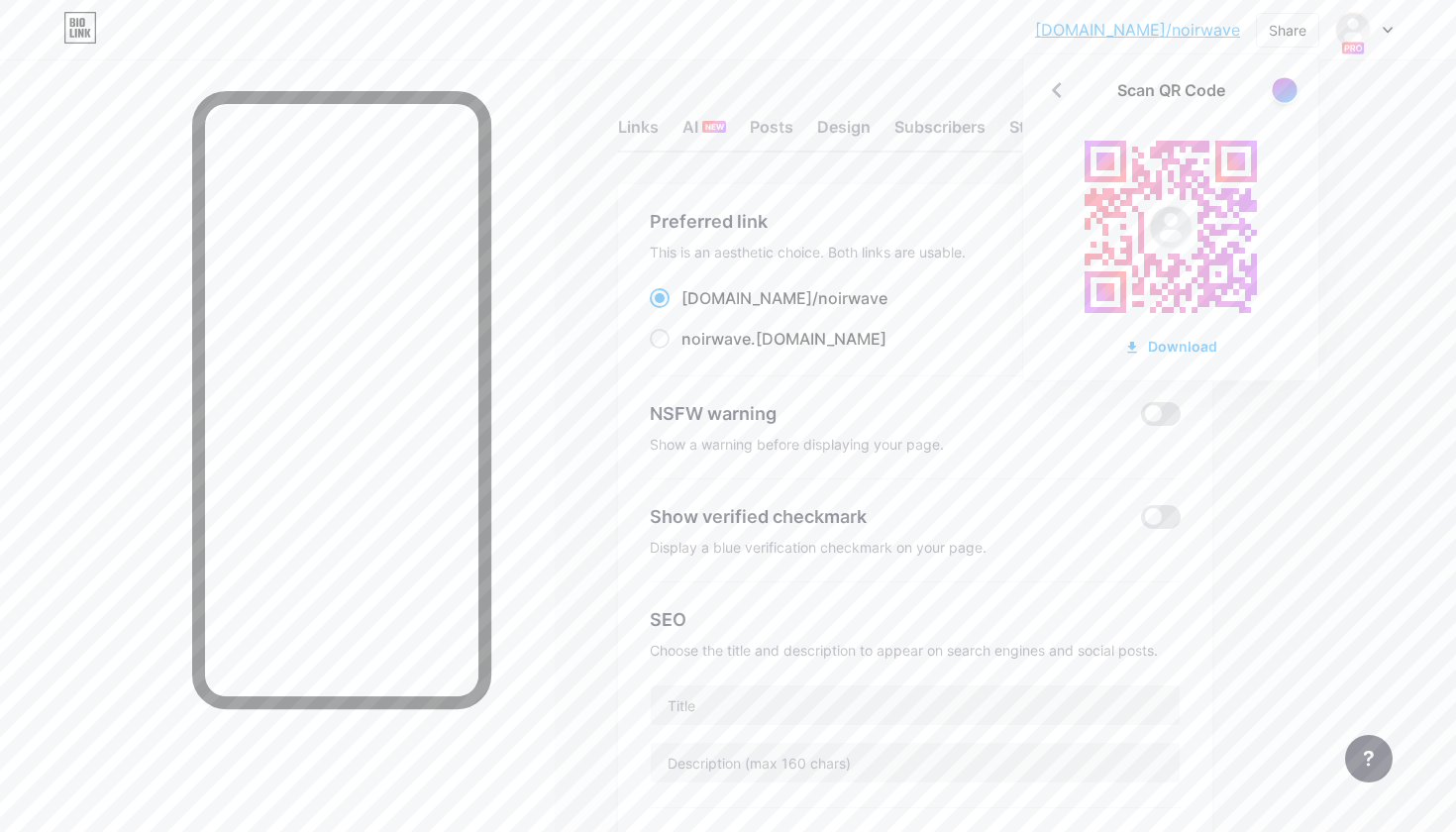
click at [1293, 94] on div at bounding box center [1284, 89] width 25 height 25
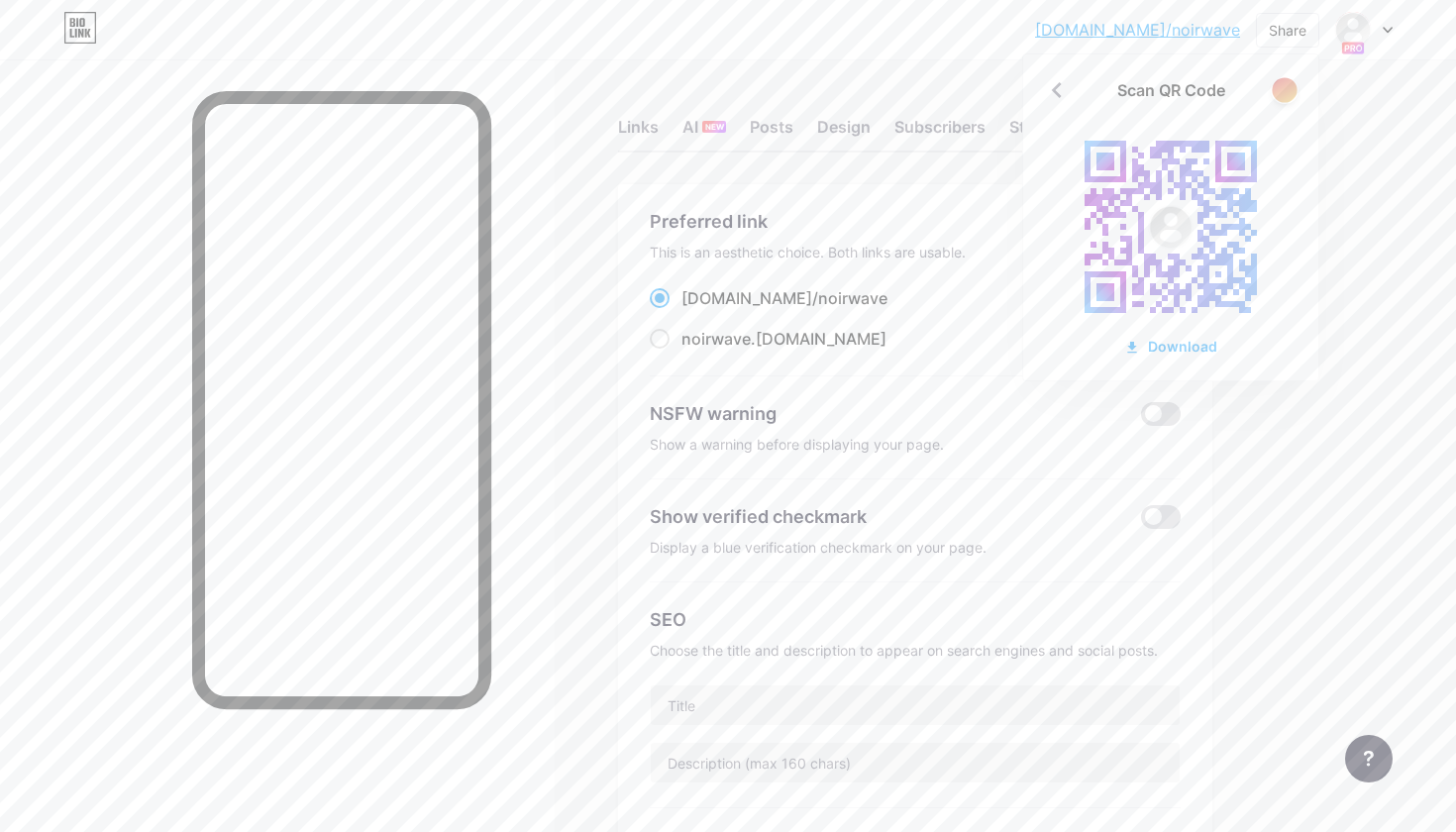
click at [1293, 94] on div at bounding box center [1284, 89] width 25 height 25
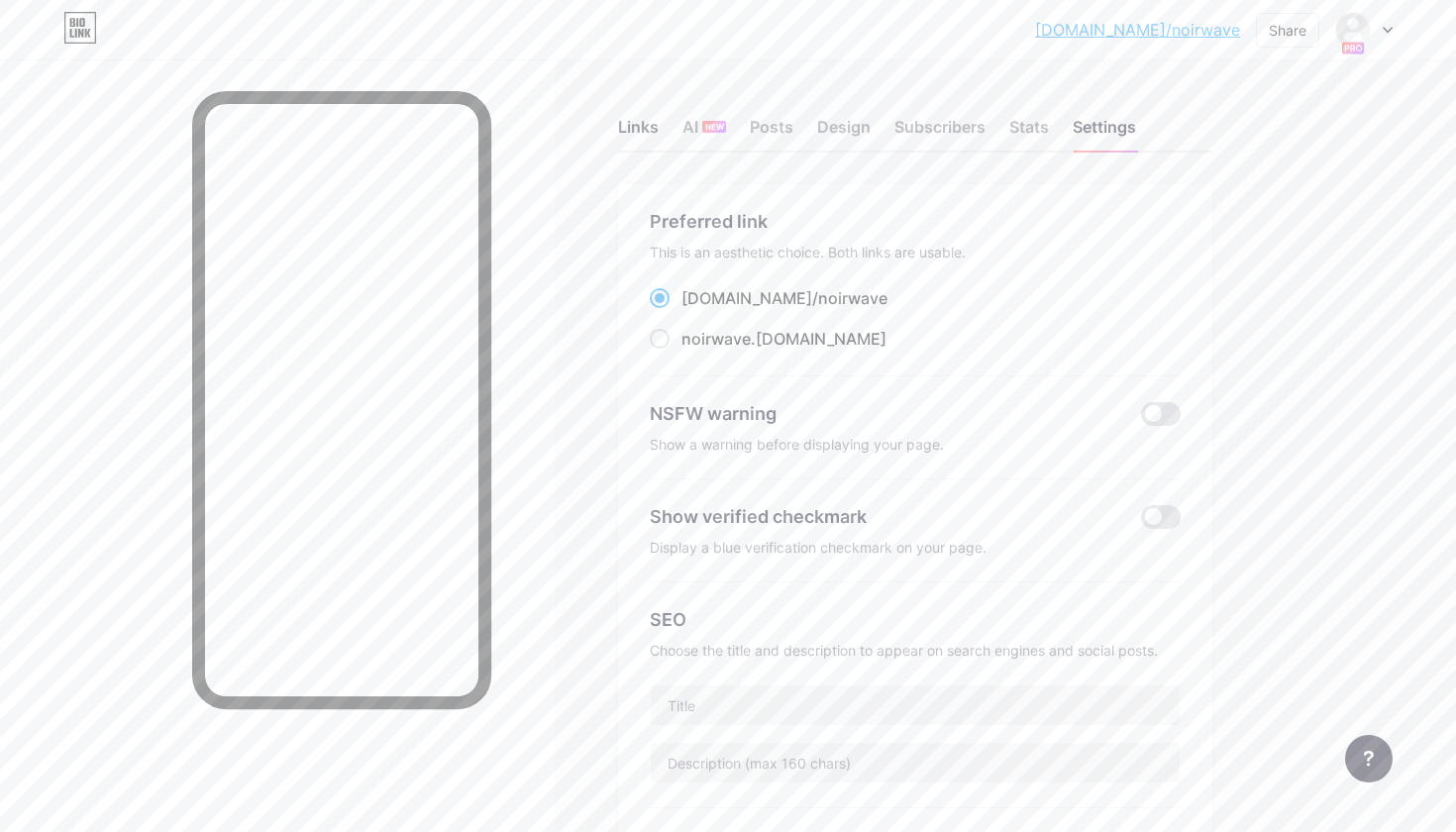
click at [647, 135] on div "Links" at bounding box center [639, 133] width 41 height 36
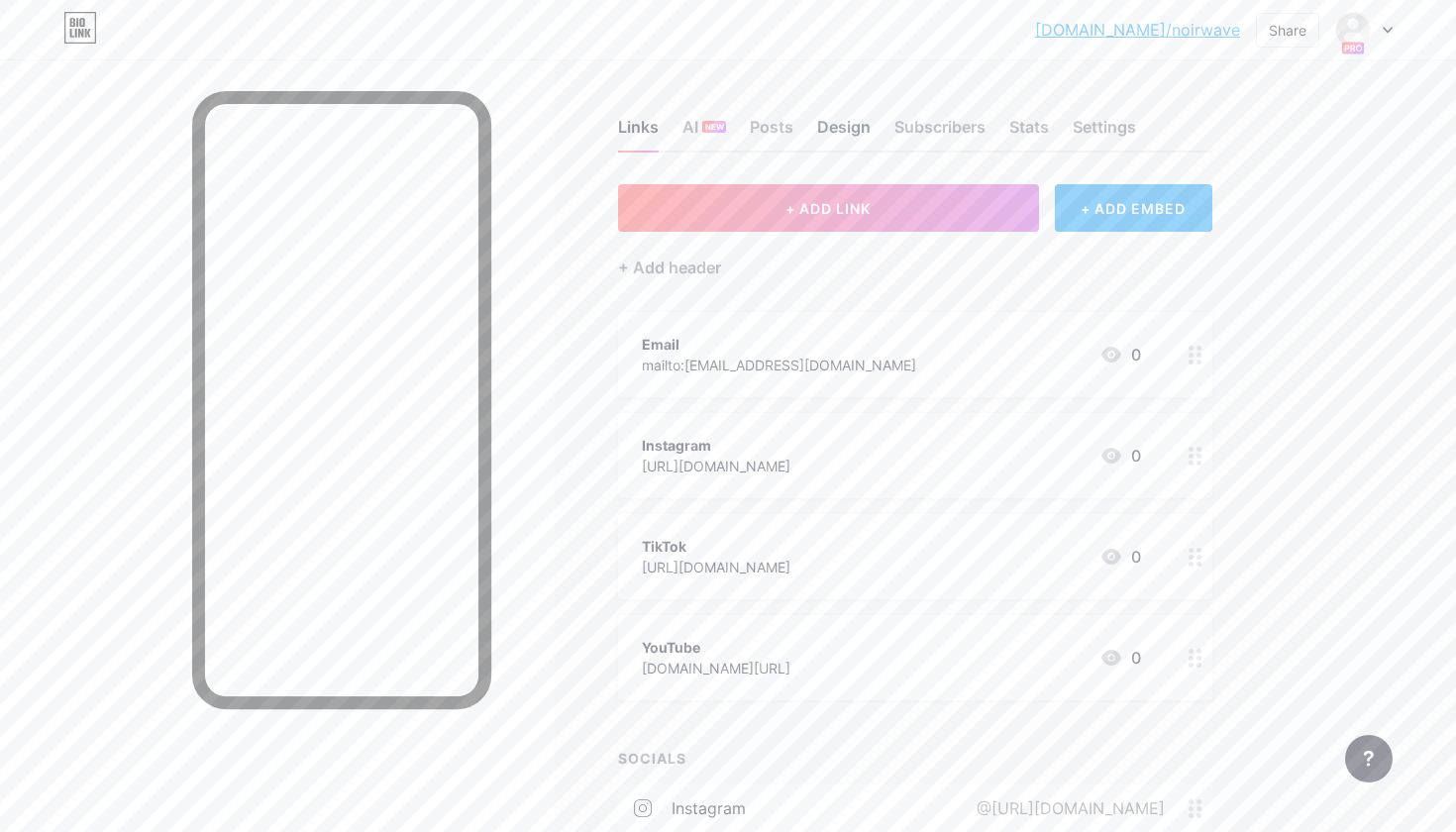
click at [830, 126] on div "Design" at bounding box center [844, 133] width 54 height 36
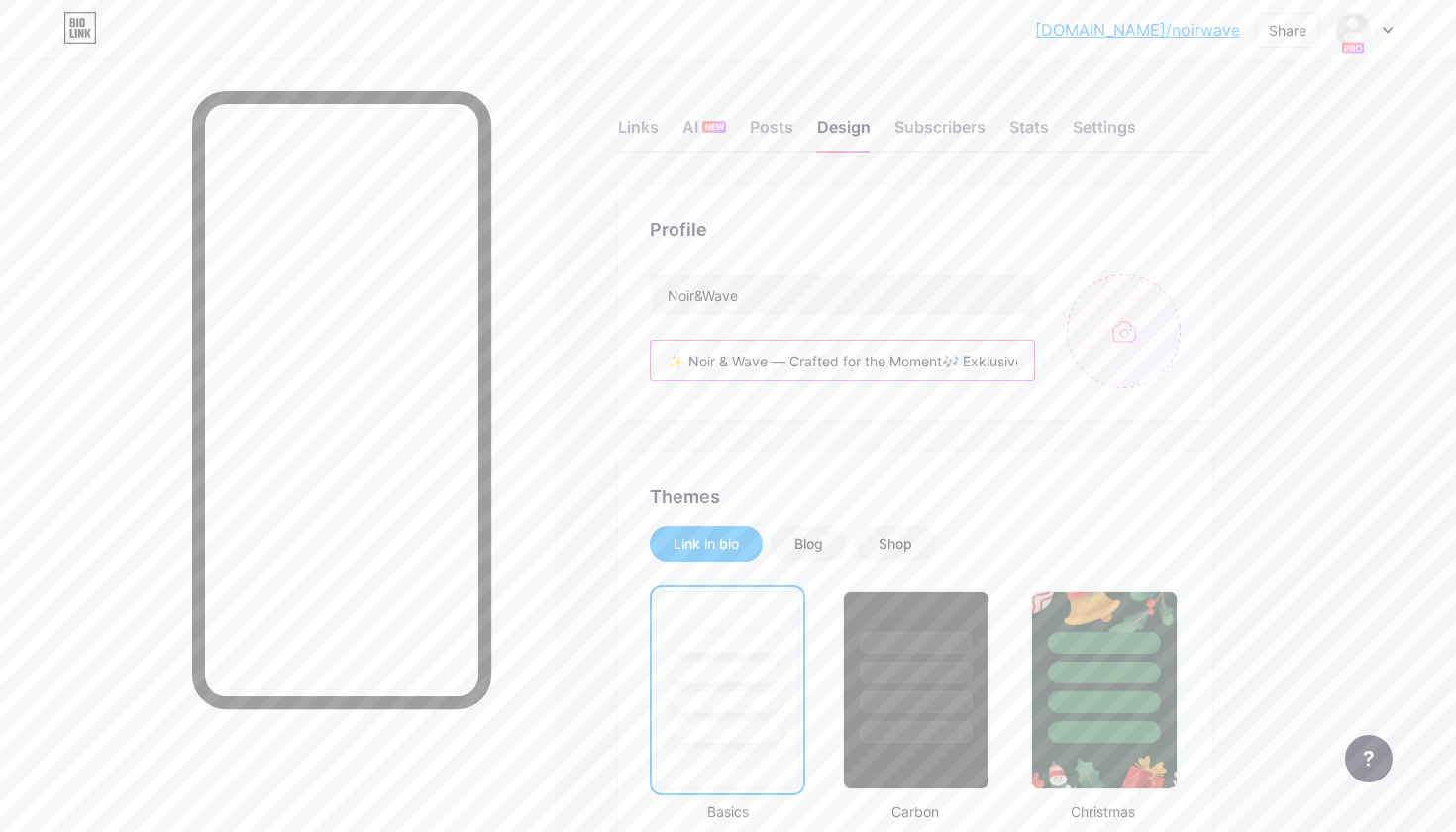
click at [948, 363] on input "✨ Noir & Wave — Crafted for the Moment🎶 Exklusive Events, Bar-Catering & Signat…" at bounding box center [842, 361] width 384 height 40
click at [948, 365] on input "✨ Noir & Wave — Crafted for the Moment🎶 Exklusive Events, Bar-Catering & Signat…" at bounding box center [842, 361] width 384 height 40
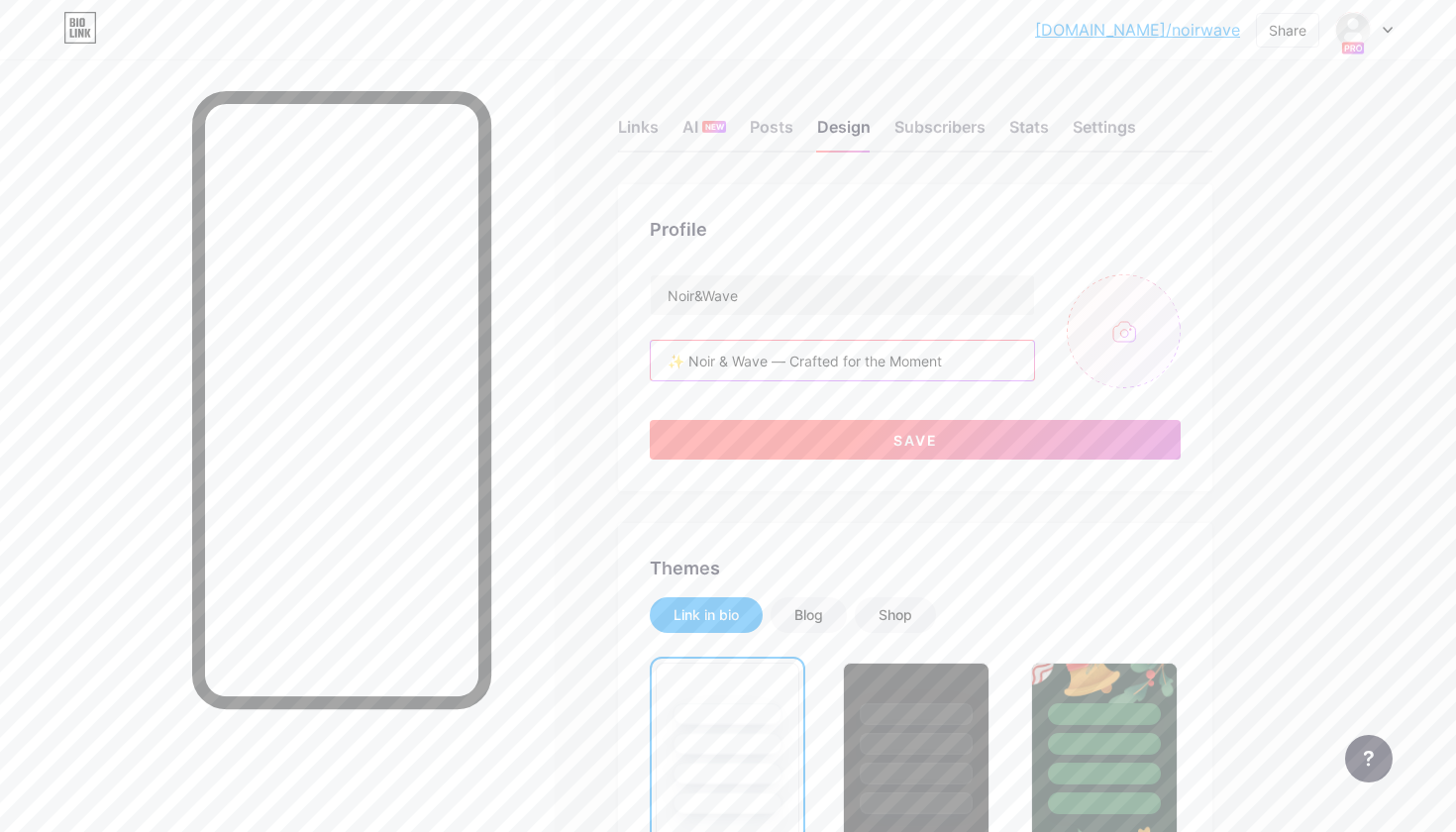
type input "✨ Noir & Wave — Crafted for the Moment 🎶 Exklusive Events, Bar-Catering & Signa…"
click at [1002, 437] on button "Save" at bounding box center [914, 439] width 531 height 40
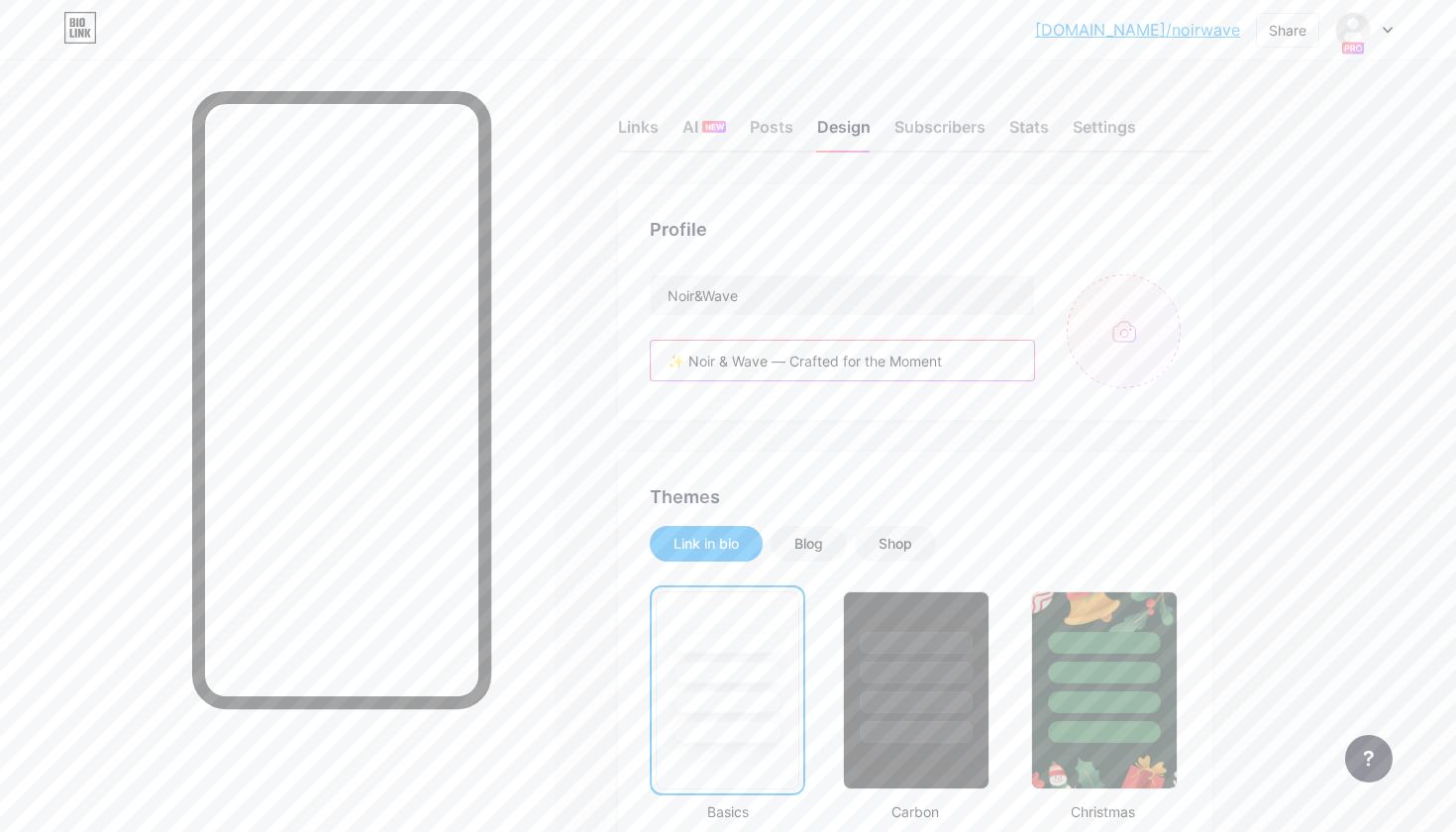
click at [878, 378] on input "✨ Noir & Wave — Crafted for the Moment 🎶 Exklusive Events, Bar-Catering & Signa…" at bounding box center [842, 361] width 384 height 40
click at [963, 371] on input "✨ Noir & Wave — Crafted for the Moment 🎶 Exklusive Events, Bar-Catering & Signa…" at bounding box center [842, 361] width 384 height 40
click at [994, 362] on input "✨ Noir & Wave — Crafted for the Moment 🎶 Exklusive Events, Bar-Catering & Signa…" at bounding box center [842, 361] width 384 height 40
click at [853, 363] on input "✨ Noir & Wave — Crafted for the Moment 🎶 Exklusive Events, Bar-Catering & Signa…" at bounding box center [842, 358] width 384 height 40
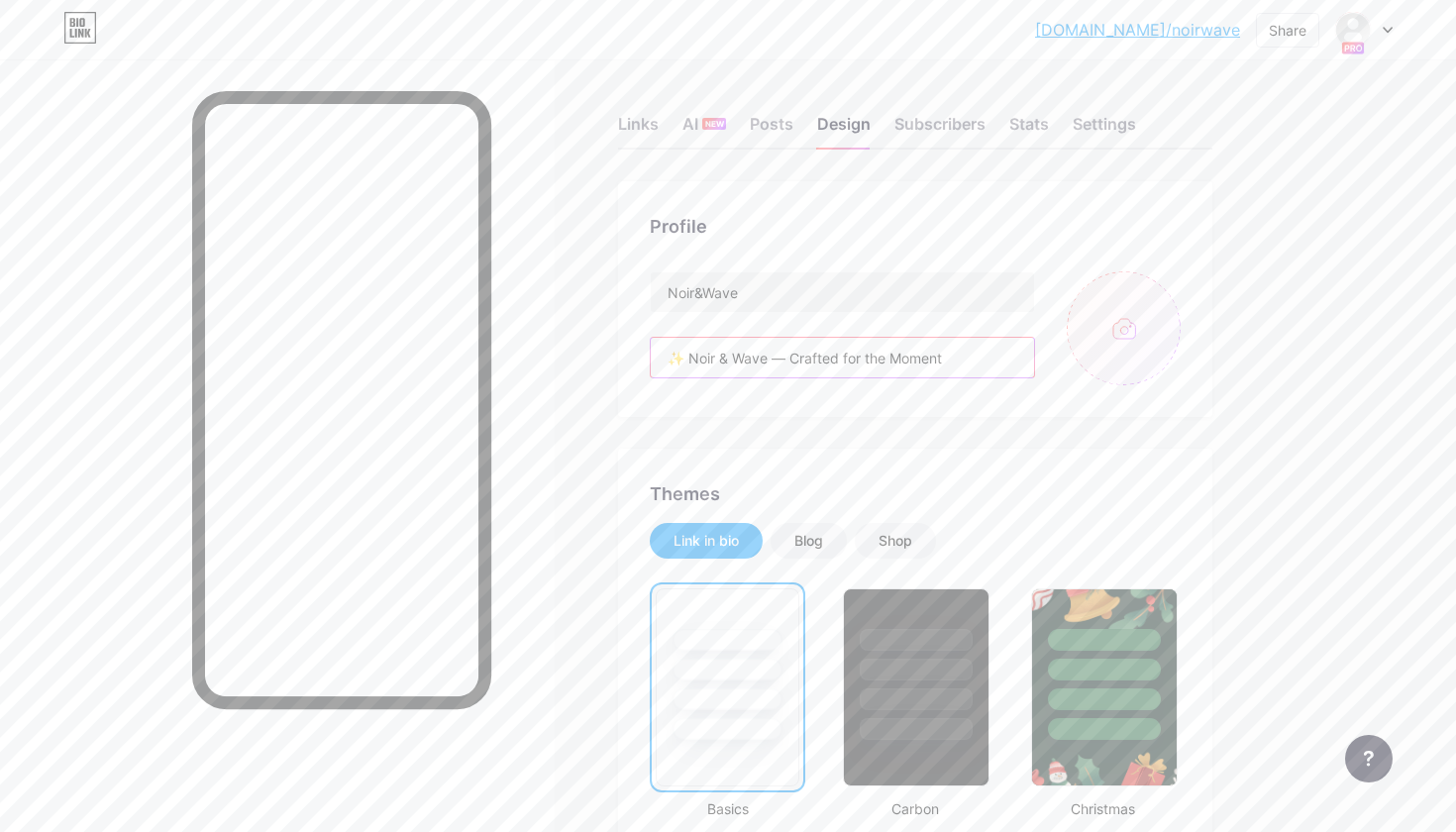
scroll to position [0, 0]
drag, startPoint x: 669, startPoint y: 363, endPoint x: 1157, endPoint y: 363, distance: 488.0
click at [1157, 363] on div "Noir&Wave ✨ Noir & Wave — Crafted for the Moment 🎶 Exklusive Events, Bar-Cateri…" at bounding box center [914, 332] width 531 height 114
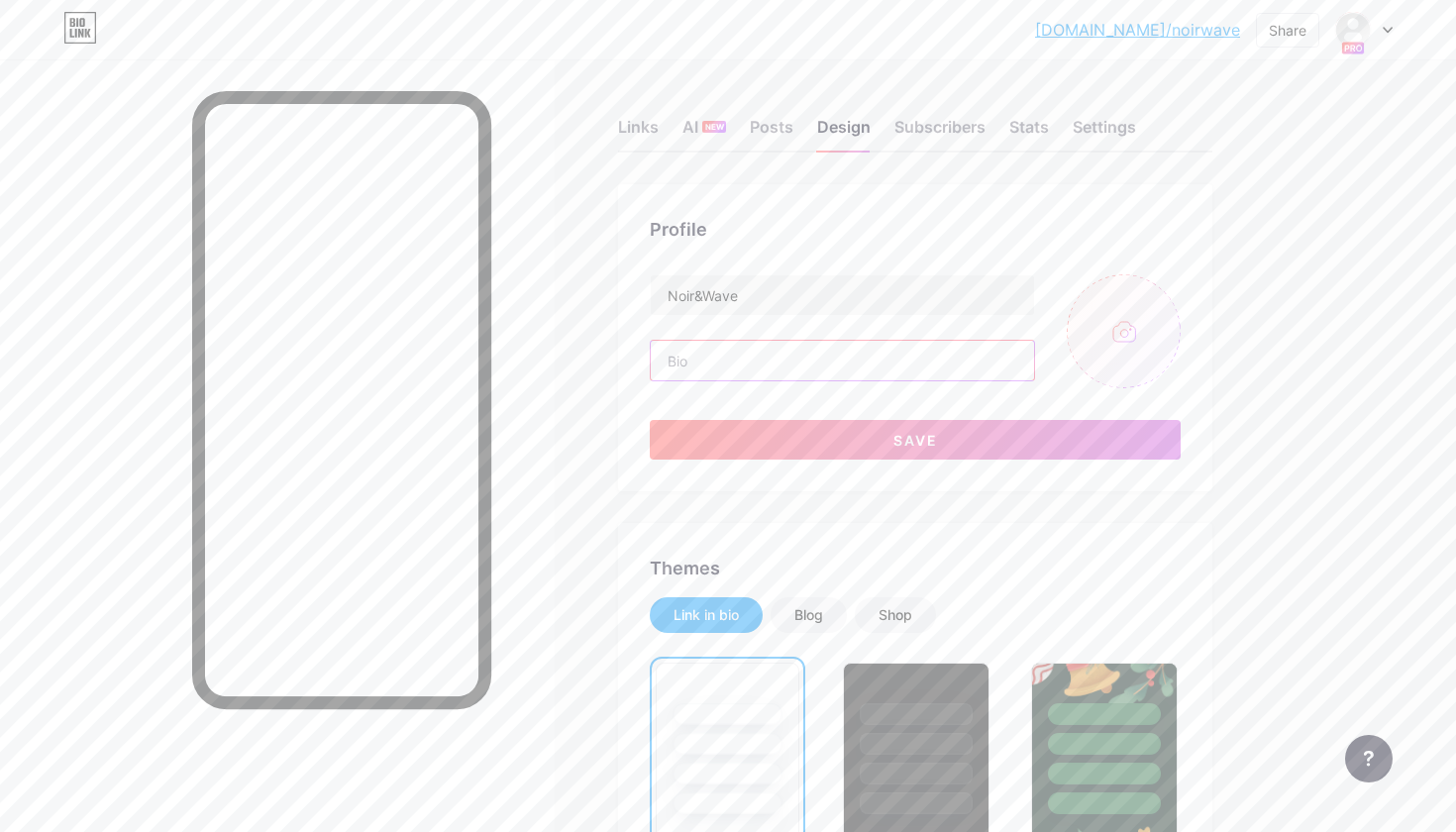
paste input "✨ Noir & Wave — Crafted for the Moment 🎶 Exklusive Events, Bar-Catering & Signa…"
type input "✨ Noir & Wave — Crafted for the Moment 🎶 Exklusive Events, Bar-Catering & Signa…"
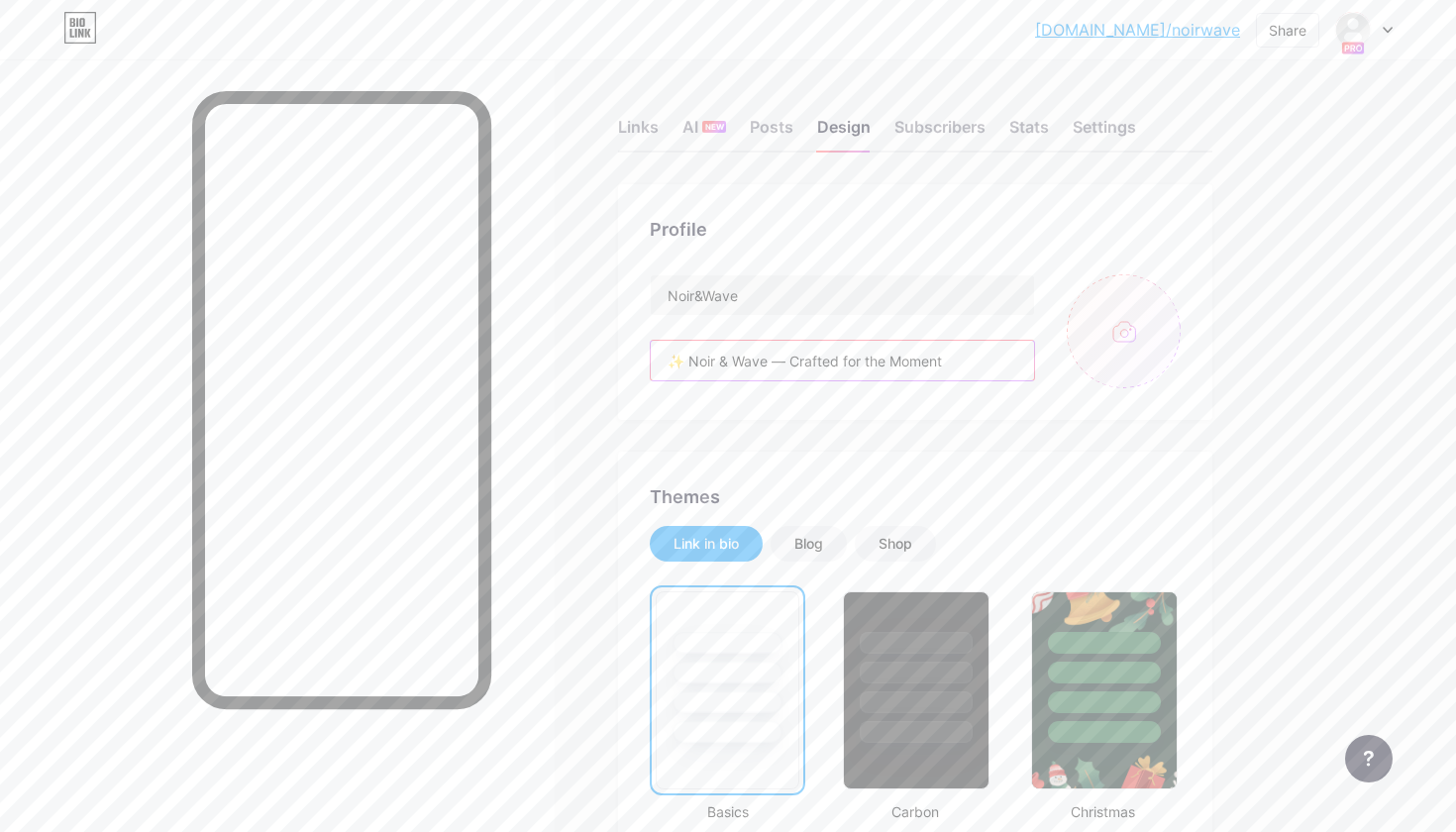
drag, startPoint x: 669, startPoint y: 362, endPoint x: 1063, endPoint y: 353, distance: 394.1
click at [1063, 353] on div "Noir&Wave ✨ Noir & Wave — Crafted for the Moment 🎶 Exklusive Events, Bar-Cateri…" at bounding box center [914, 332] width 531 height 114
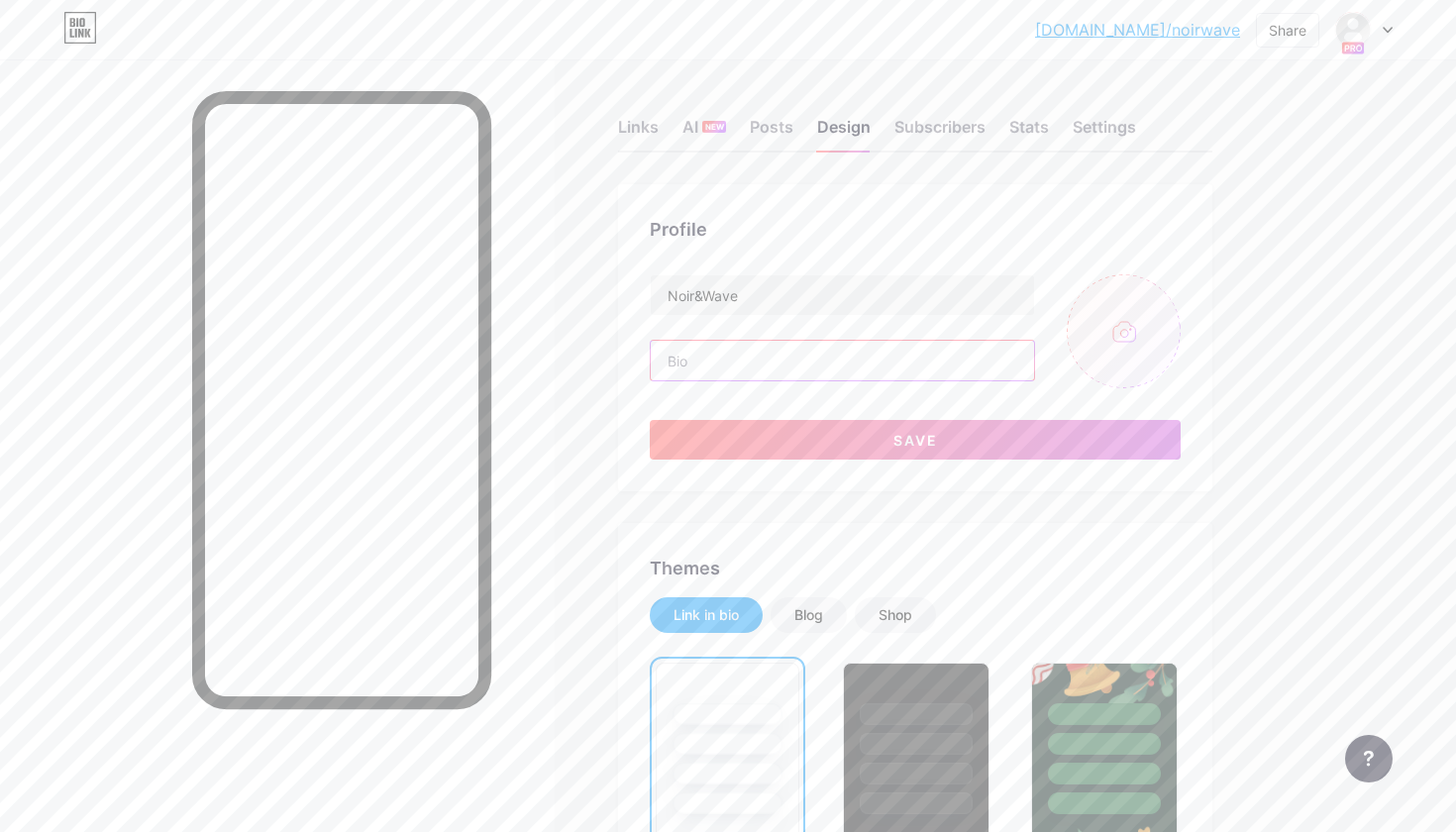
paste input "✨ Noir & Wave — Crafted for the Moment 🎶 Exklusive Events, Bar-Catering & Signa…"
type input "✨ Noir & Wave — Crafted for the Moment 🎶 Exklusive Events, Bar-Catering & Signa…"
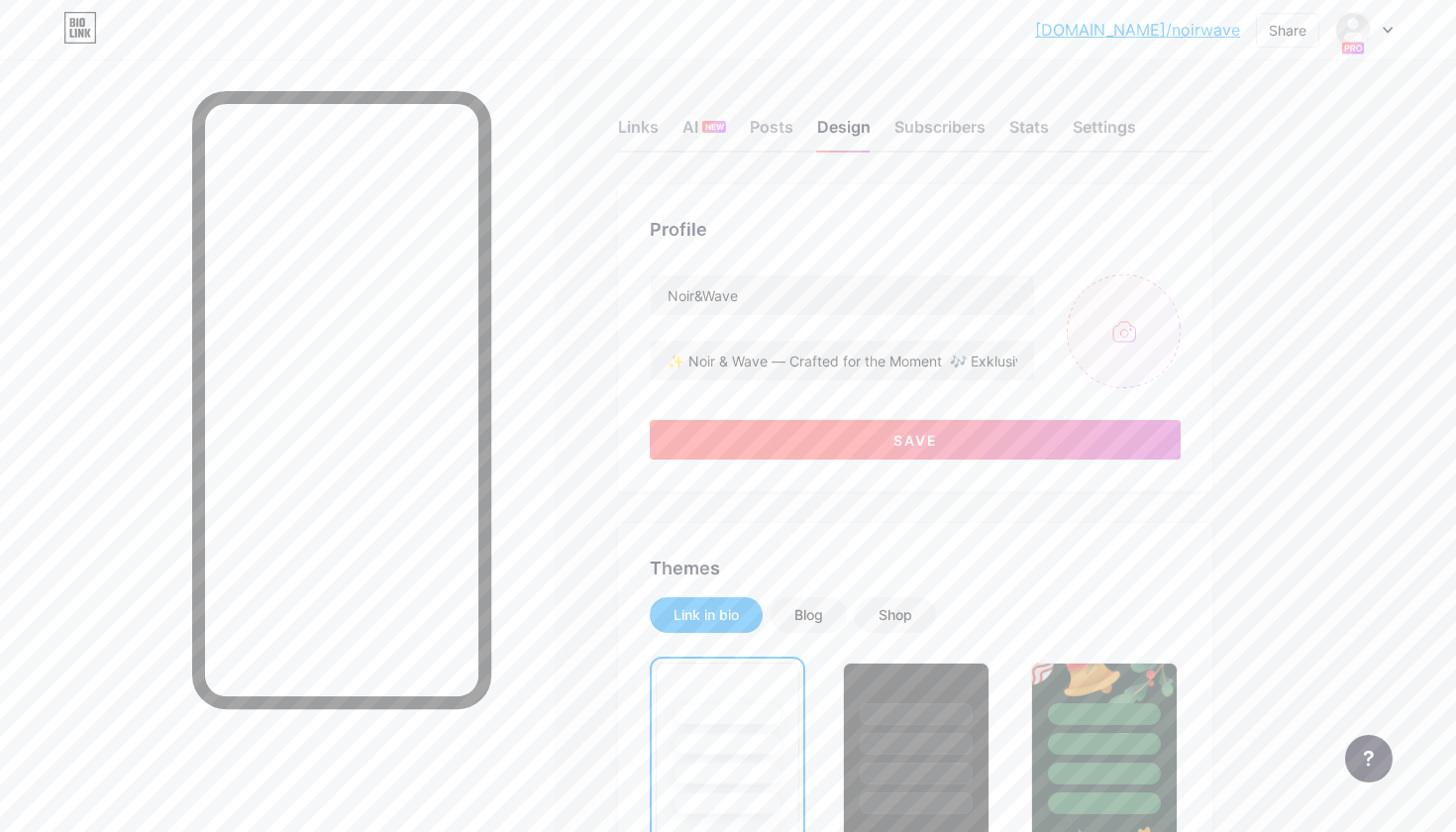
click at [864, 436] on button "Save" at bounding box center [914, 439] width 531 height 40
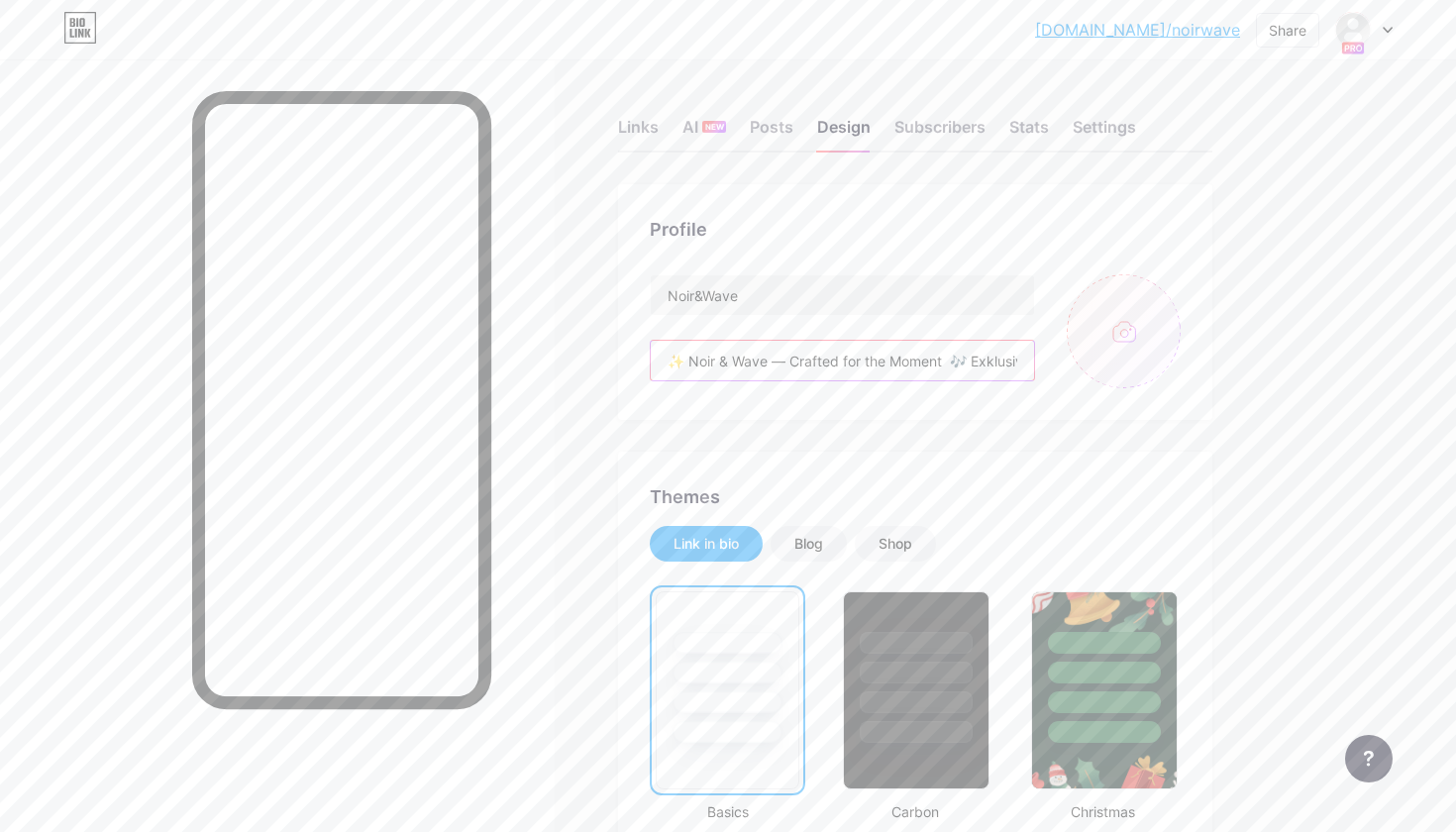
click at [803, 358] on input "✨ Noir & Wave — Crafted for the Moment 🎶 Exklusive Events, Bar-Catering & Signa…" at bounding box center [842, 361] width 384 height 40
click at [768, 361] on input "✨ Noir & Wave — Crafted for the Moment 🎶 Exklusive Events, Bar-Catering & Signa…" at bounding box center [842, 361] width 384 height 40
click at [957, 366] on input "✨ Noir & Wave — Crafted for the Moment 🎶 Exklusive Events, Bar-Catering & Signa…" at bounding box center [842, 361] width 384 height 40
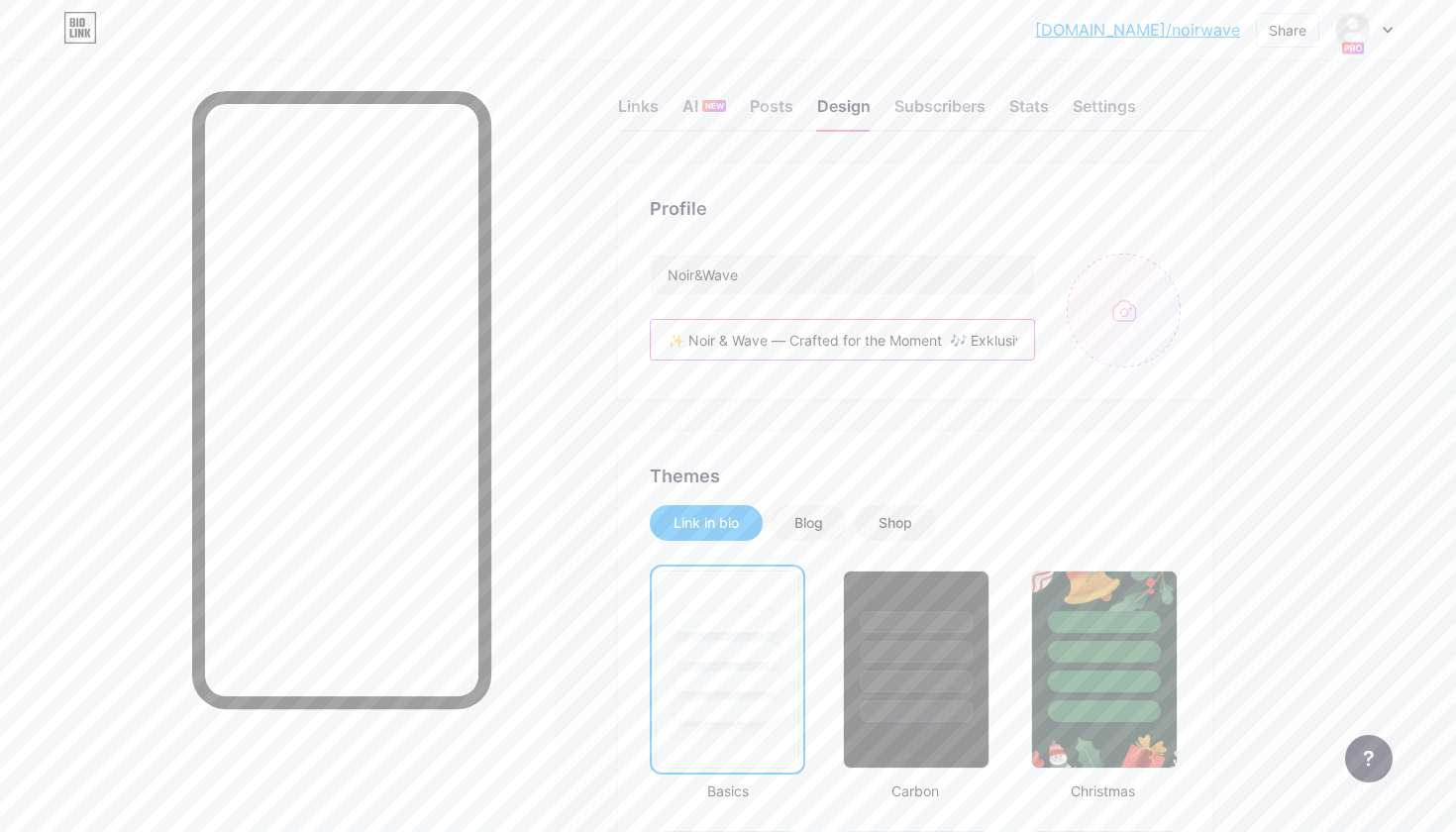
scroll to position [23, 0]
click at [947, 323] on input "✨ Noir & Wave — Crafted for the Moment 🎶 Exklusive Events, Bar-Catering & Signa…" at bounding box center [842, 338] width 384 height 40
click at [957, 341] on input "✨ Noir & Wave — Crafted for the Moment 🎶 Exklusive Events, Bar-Catering & Signa…" at bounding box center [842, 338] width 384 height 40
drag, startPoint x: 665, startPoint y: 341, endPoint x: 1100, endPoint y: 340, distance: 435.0
click at [1100, 340] on div "Noir&Wave ✨ Noir & Wave — Crafted for the Moment 🎶 Exklusive Events, Bar-Cateri…" at bounding box center [914, 309] width 531 height 114
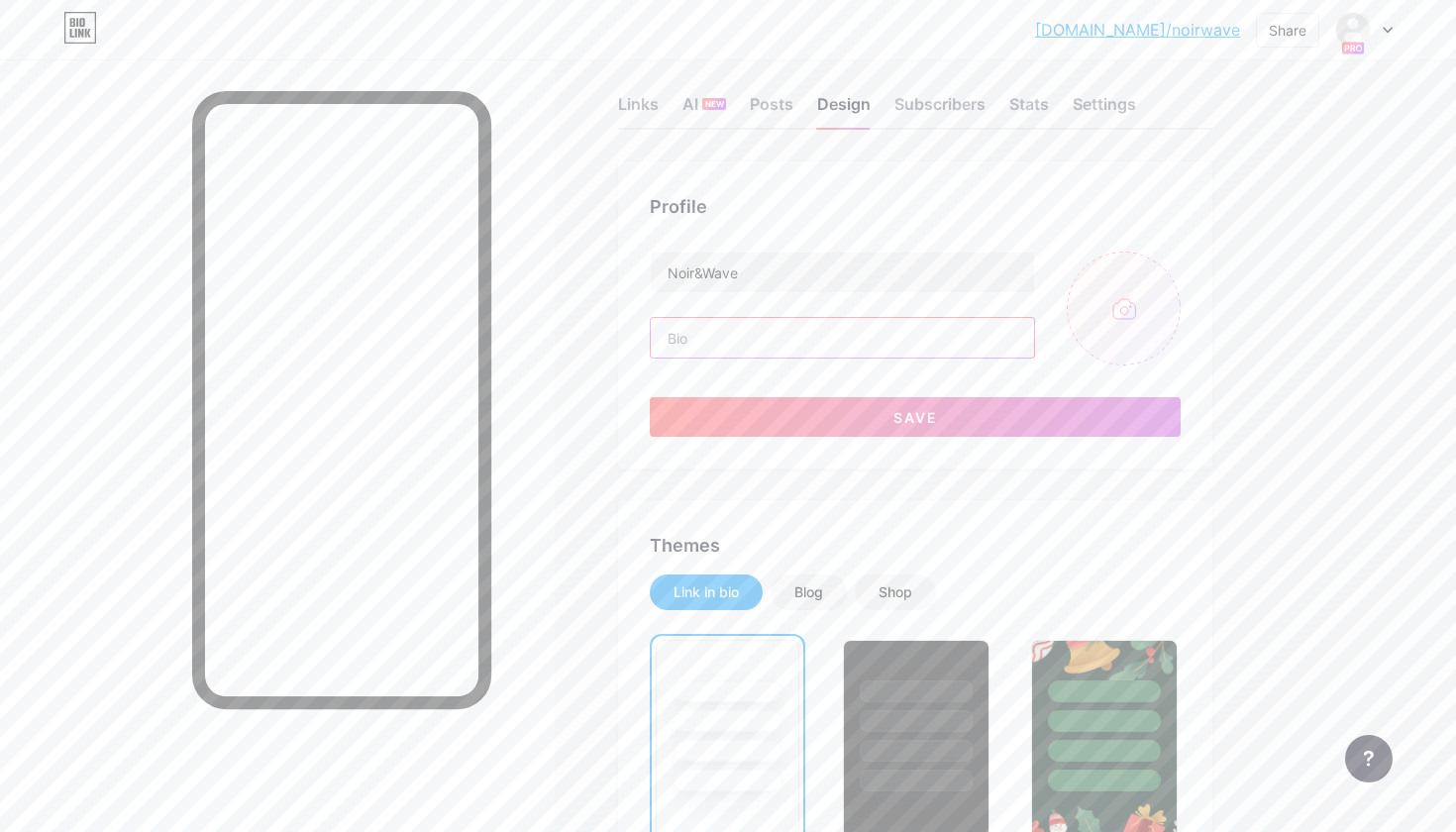
paste input "✨ Noir & Wave — Crafted for the Moment 🎶 Exklusive Events, Bar-Catering & Signa…"
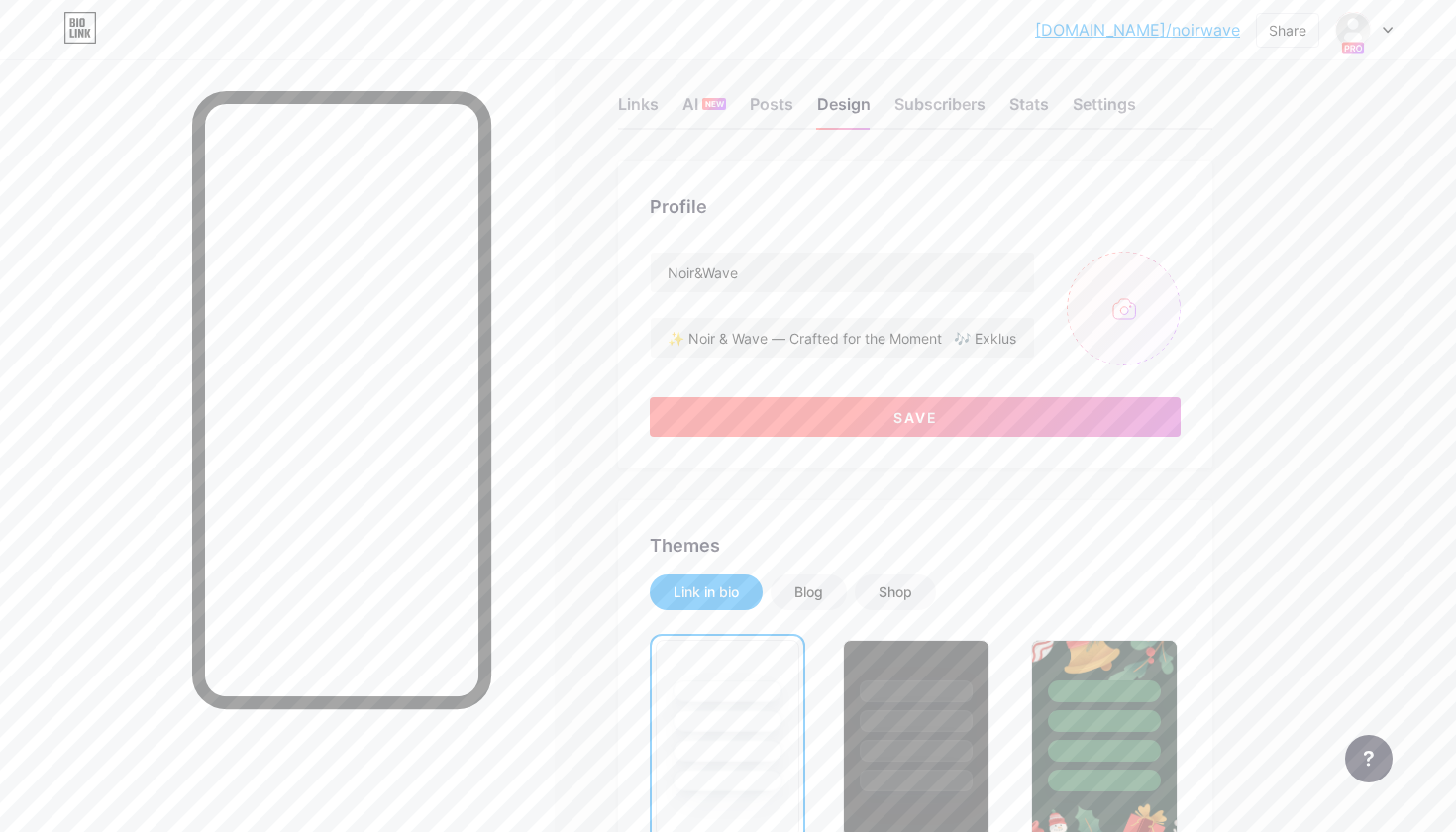
click at [986, 404] on button "Save" at bounding box center [914, 416] width 531 height 40
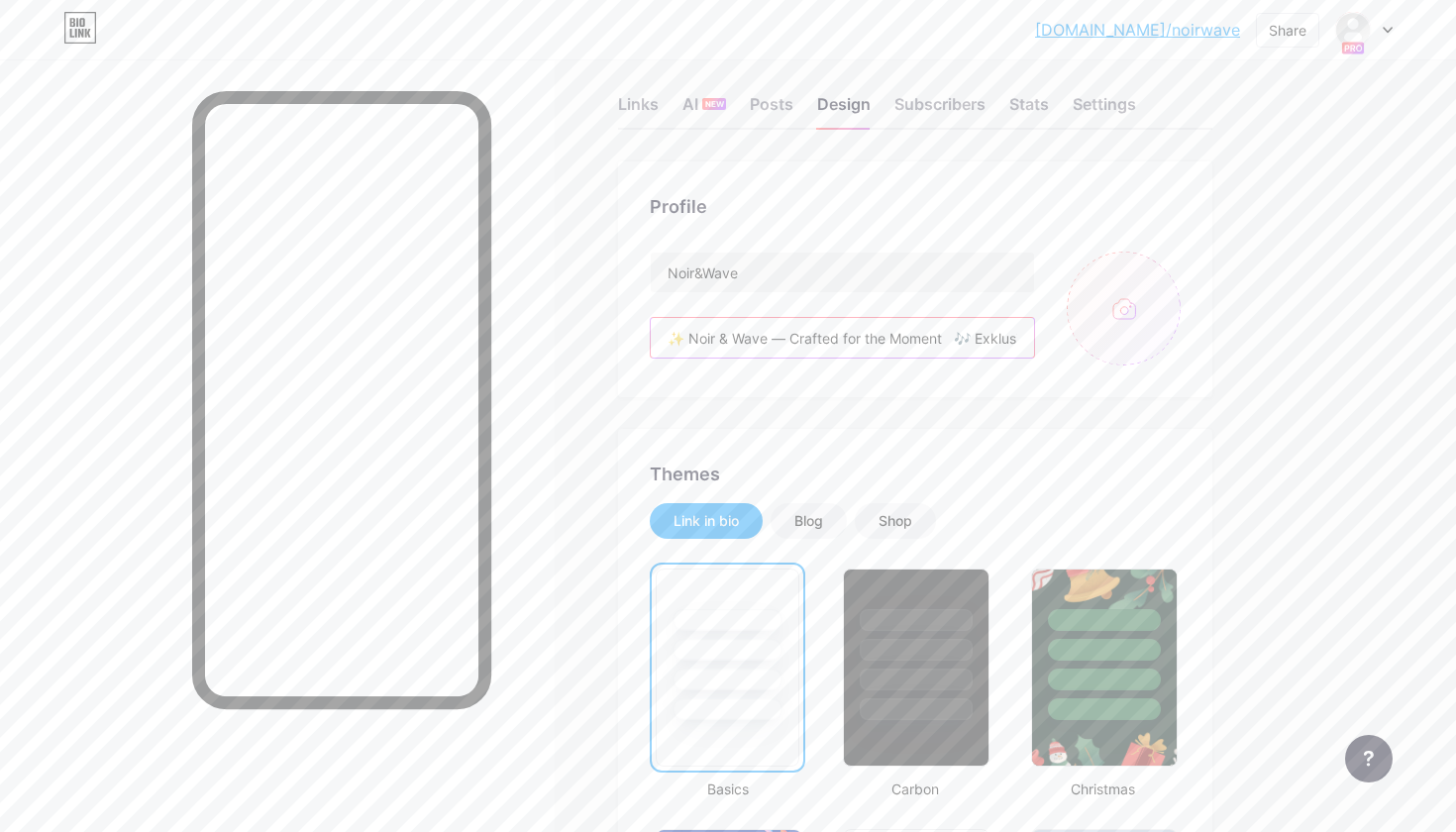
click at [956, 336] on input "✨ Noir & Wave — Crafted for the Moment 🎶 Exklusive Events, Bar-Catering & Signa…" at bounding box center [842, 338] width 384 height 40
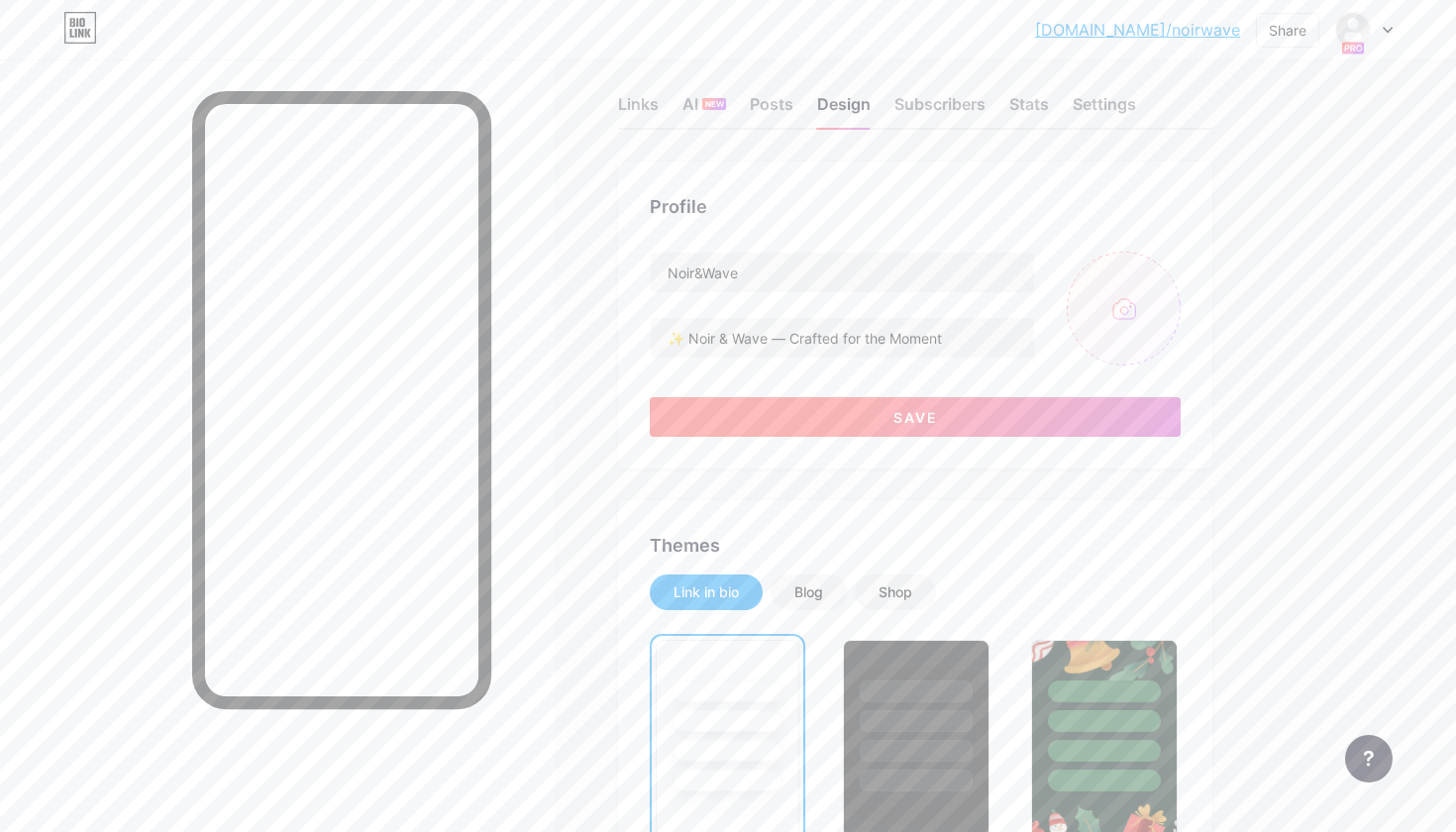
click at [960, 431] on button "Save" at bounding box center [914, 416] width 531 height 40
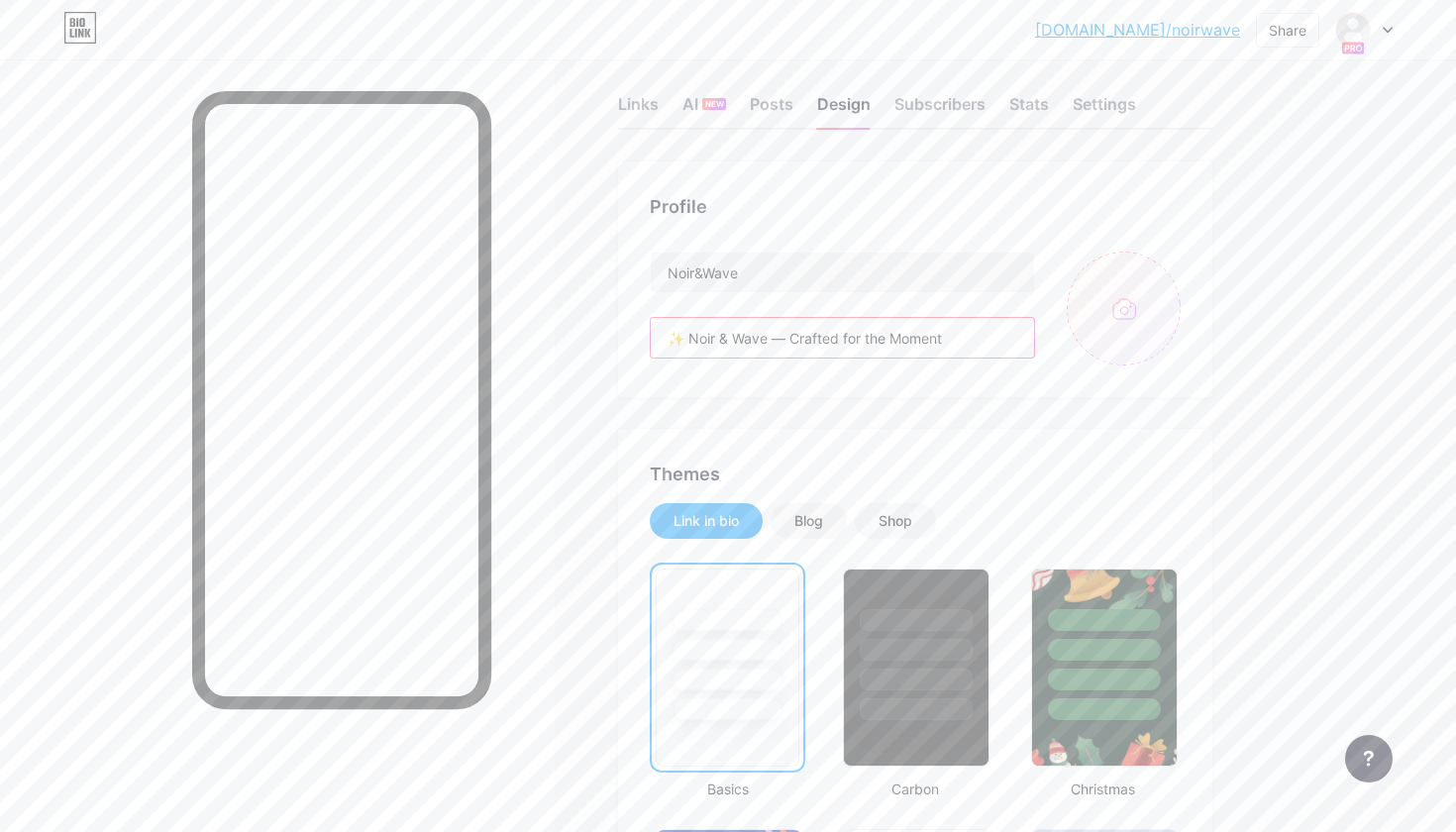
drag, startPoint x: 971, startPoint y: 339, endPoint x: 932, endPoint y: 337, distance: 39.1
click at [932, 337] on input "✨ Noir & Wave — Crafted for the Moment 🎶 Exklusive Events, Bar-Catering & Signa…" at bounding box center [842, 338] width 384 height 40
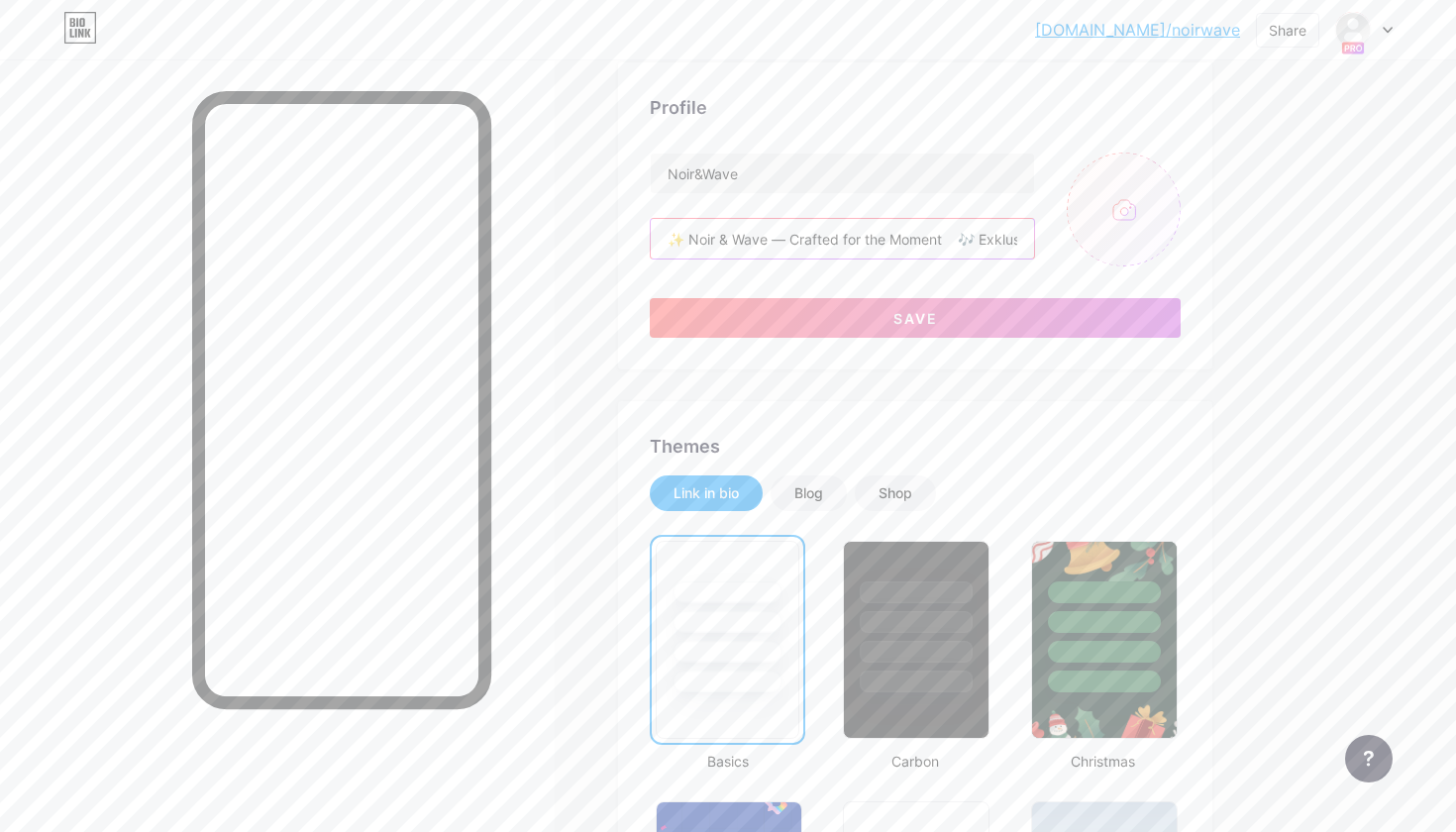
scroll to position [129, 0]
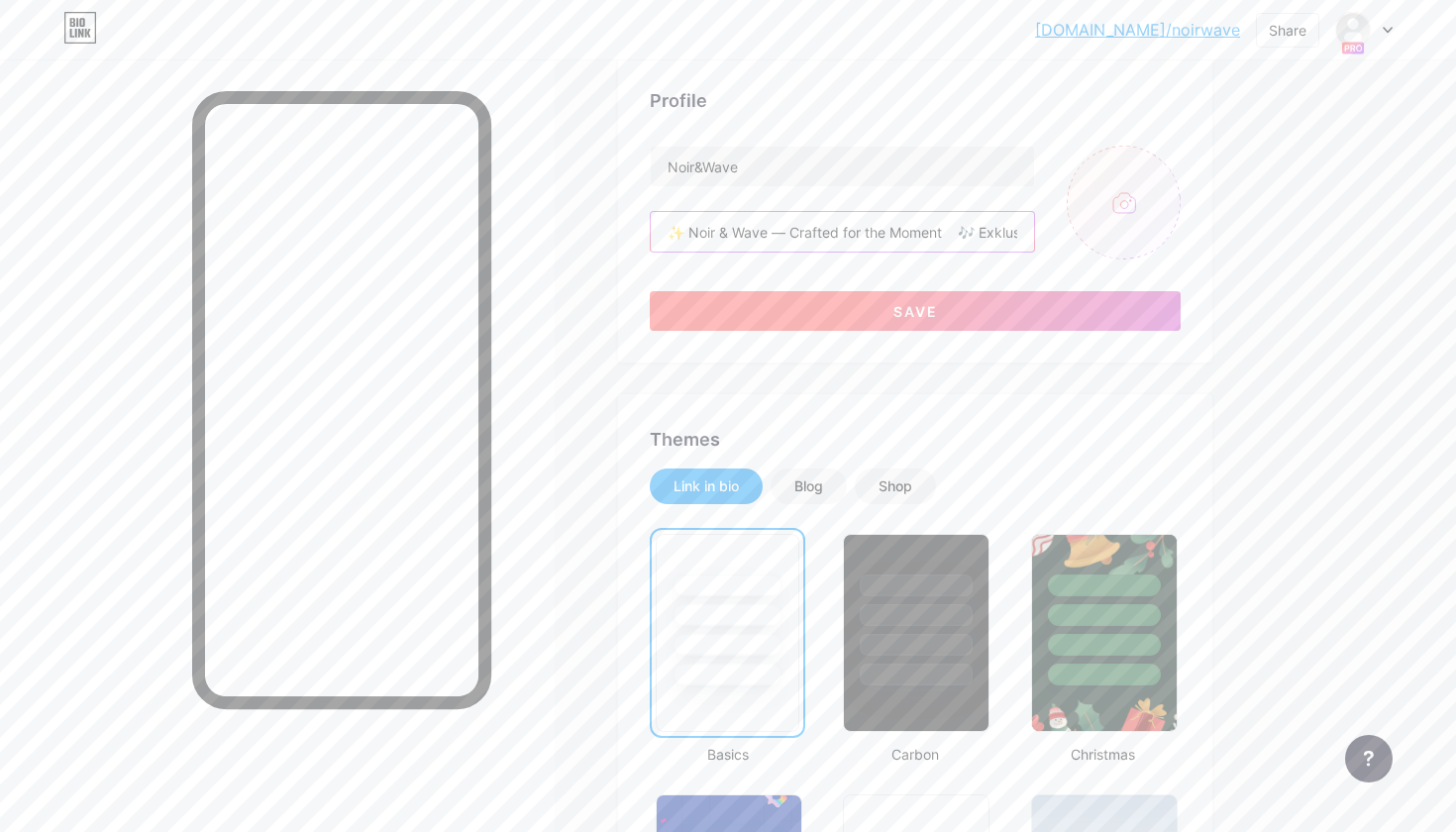
type input "✨ Noir & Wave — Crafted for the Moment 🎶 Exklusive Events, Bar-Catering & Signa…"
click at [930, 301] on button "Save" at bounding box center [914, 311] width 531 height 40
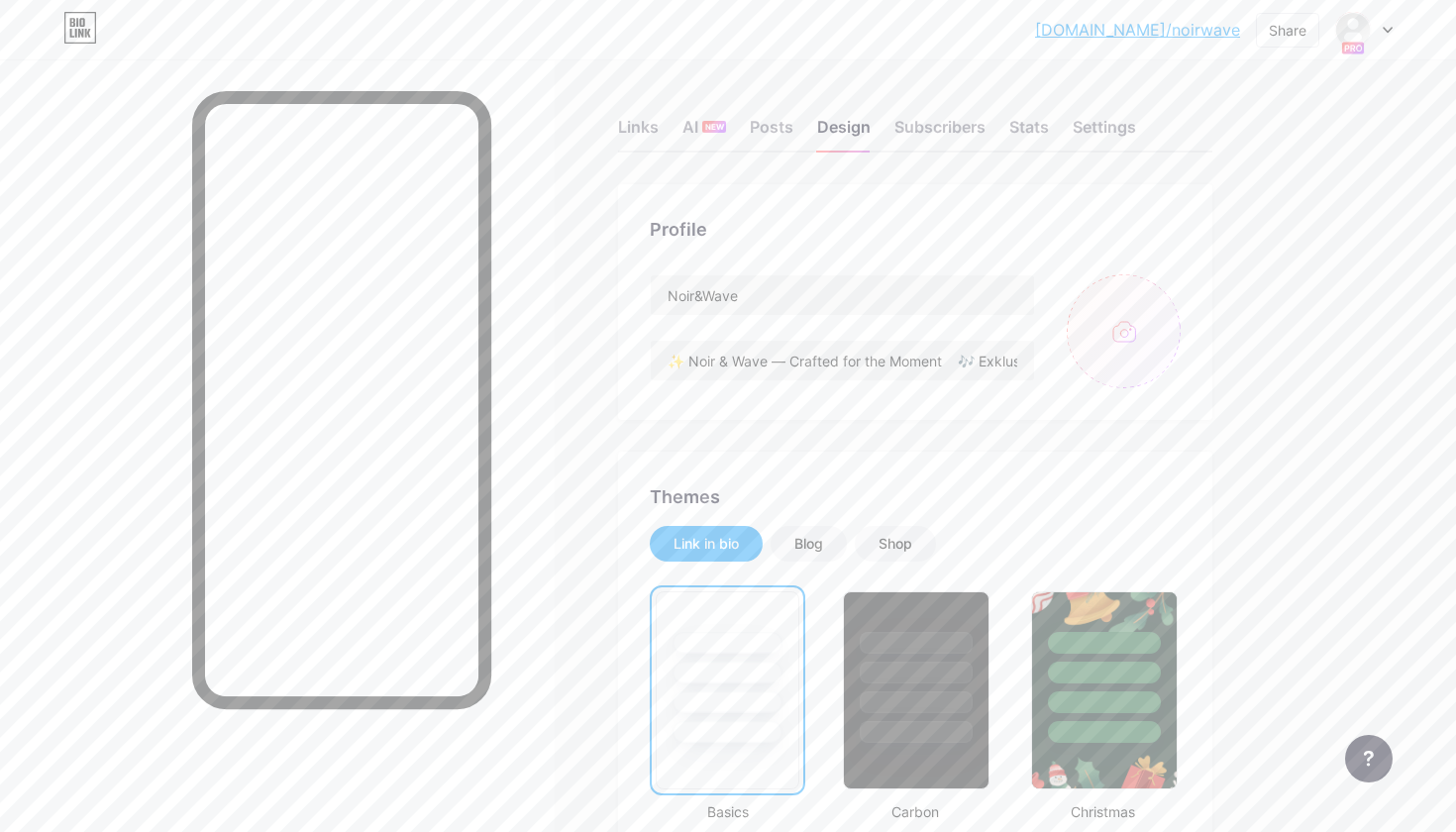
scroll to position [0, 0]
click at [650, 116] on div "Links" at bounding box center [639, 133] width 41 height 36
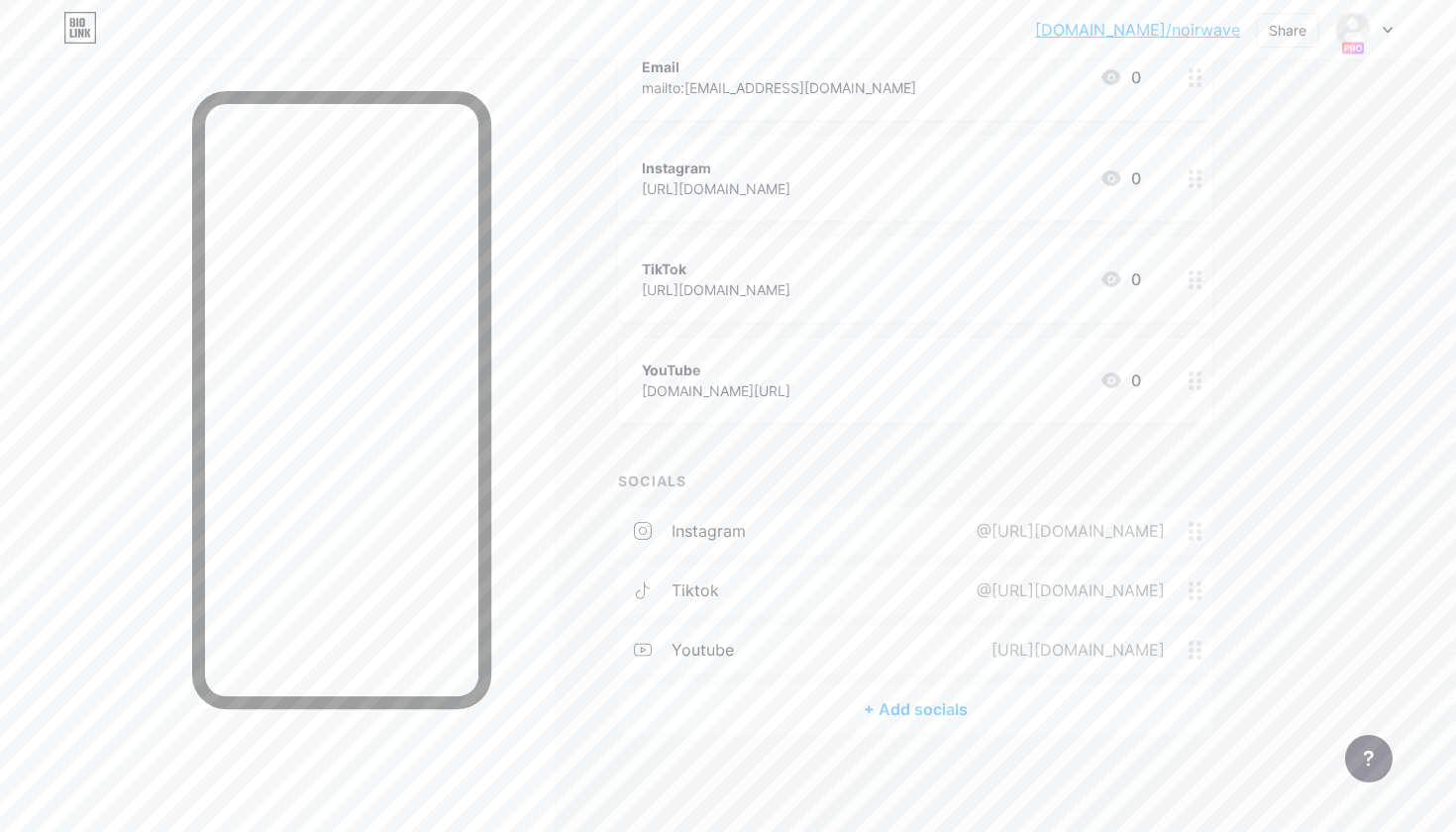
scroll to position [277, 0]
click at [983, 718] on div "+ Add socials" at bounding box center [915, 710] width 595 height 48
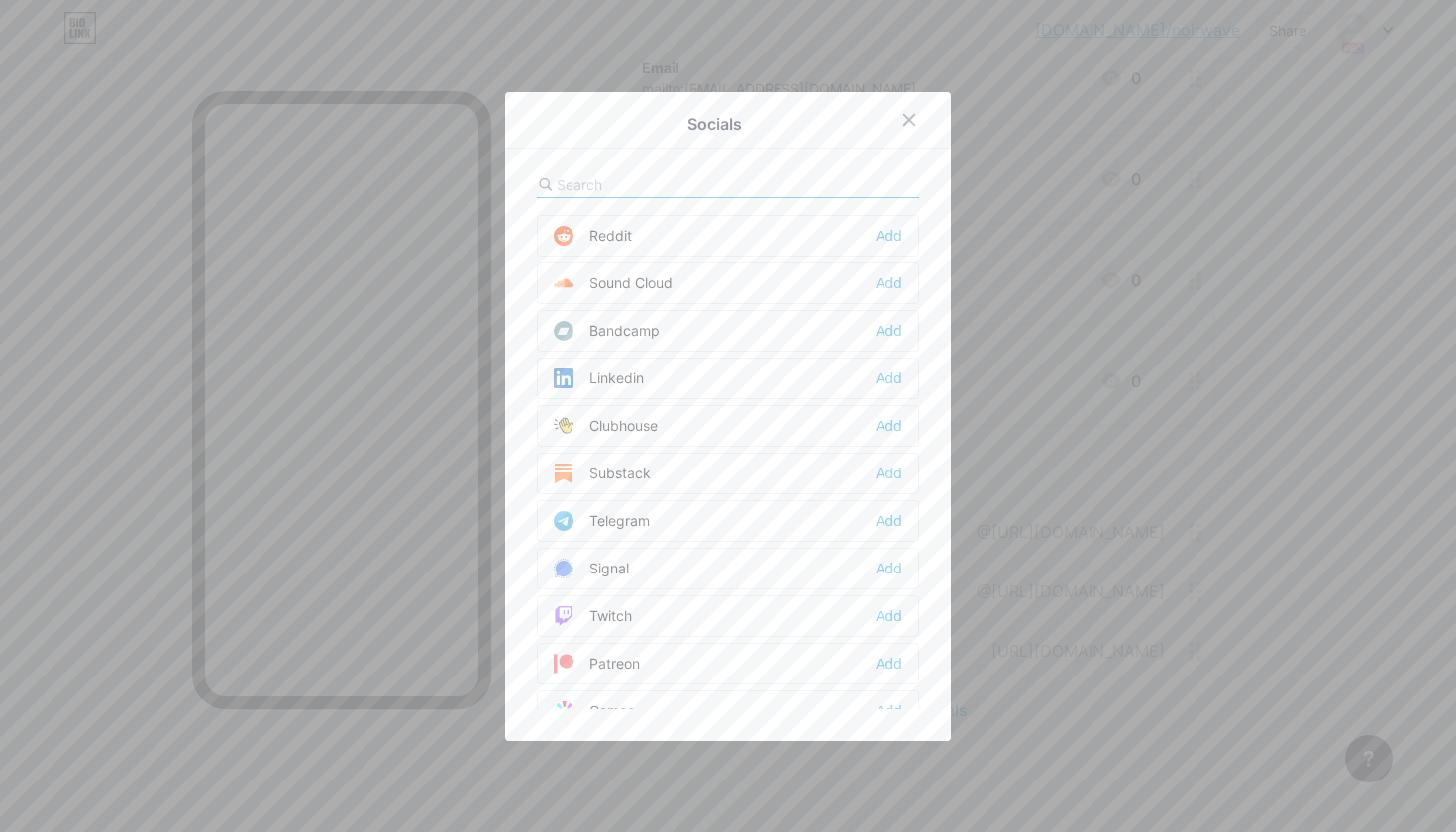
scroll to position [711, 0]
click at [887, 512] on div "Add" at bounding box center [888, 521] width 27 height 20
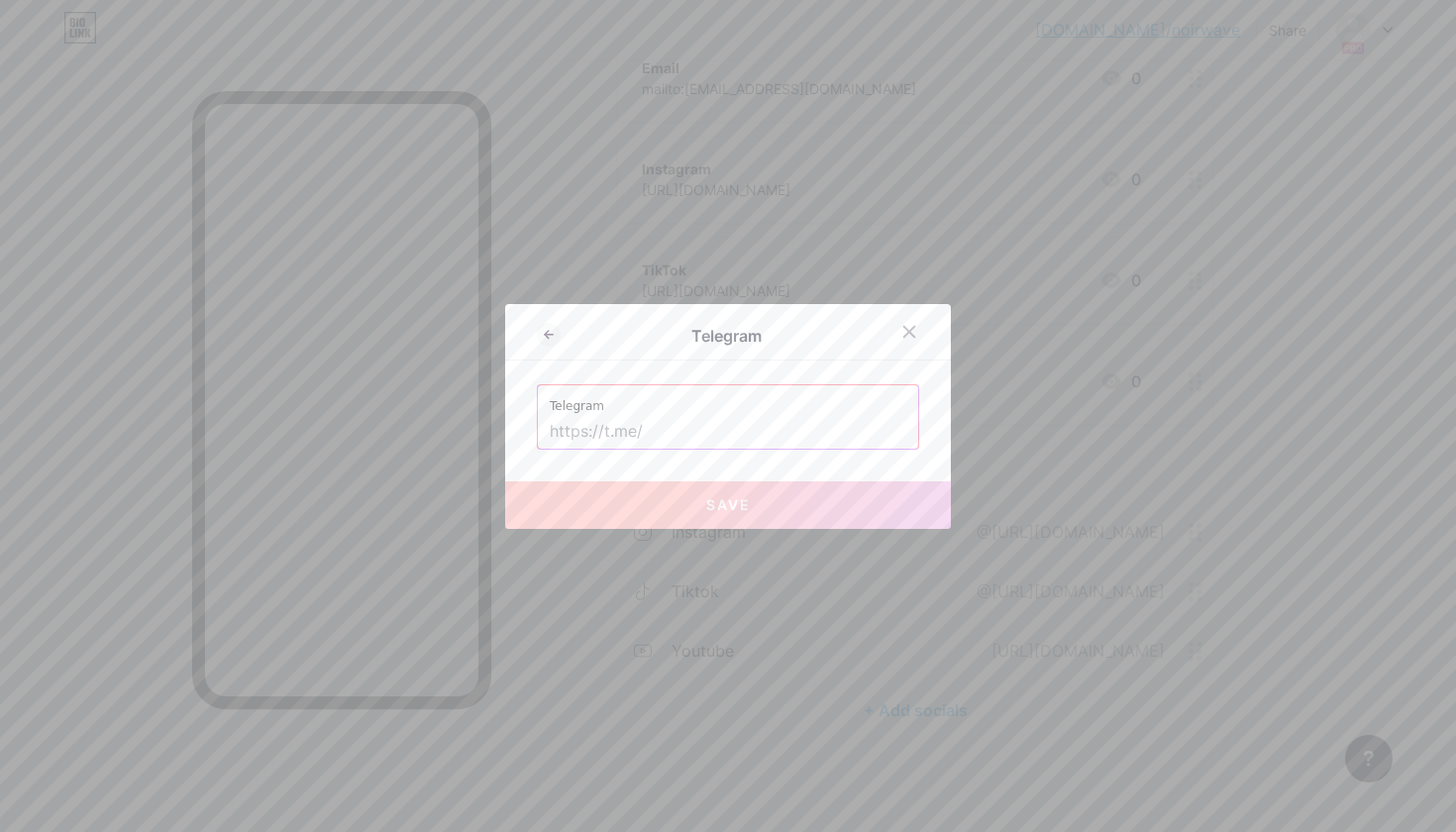
click at [767, 433] on input "text" at bounding box center [728, 431] width 357 height 34
paste input "https://t.me/noir_wavenrw"
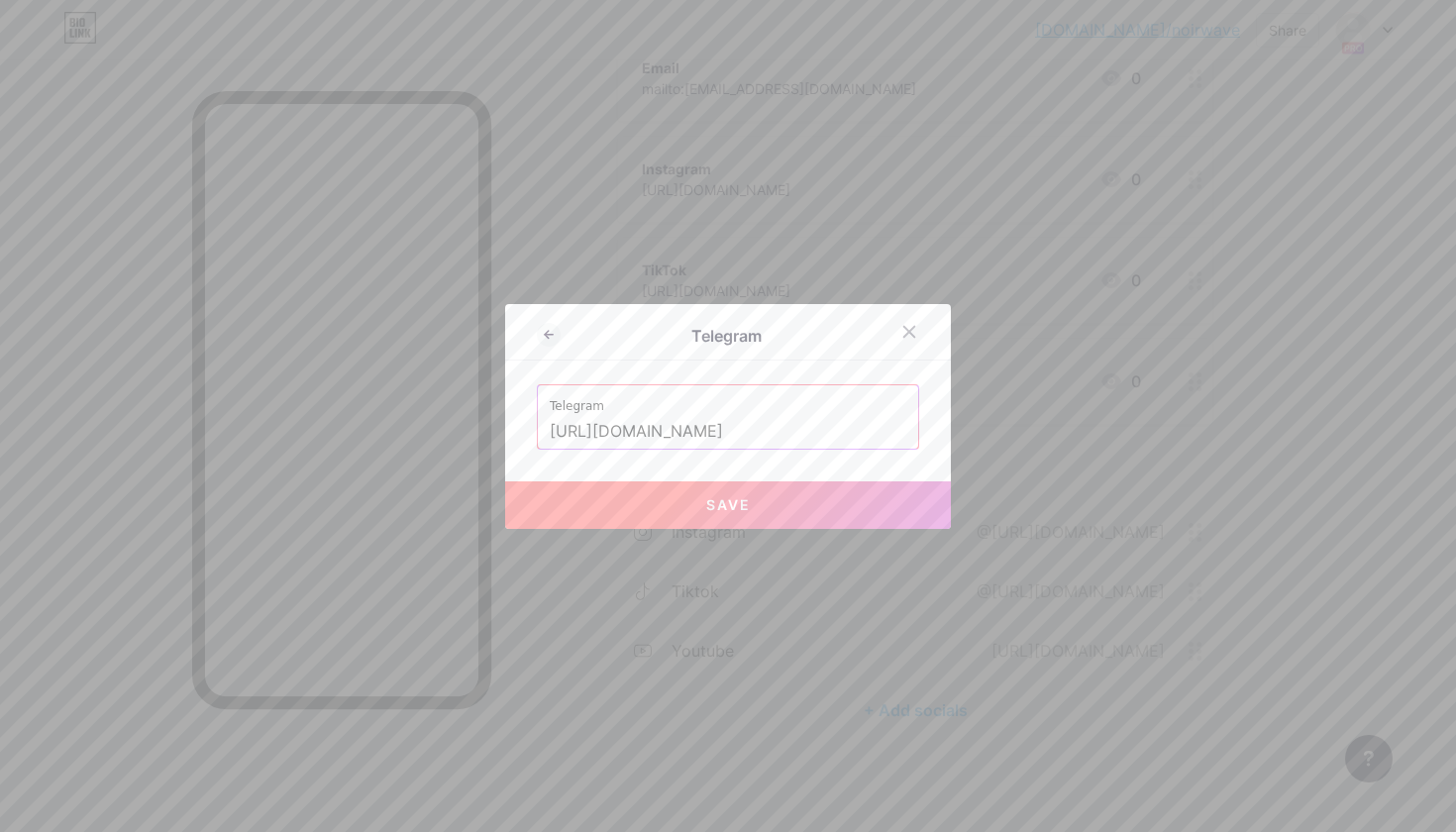
type input "https://t.me/noir_wavenrw"
click at [780, 497] on button "Save" at bounding box center [728, 505] width 446 height 48
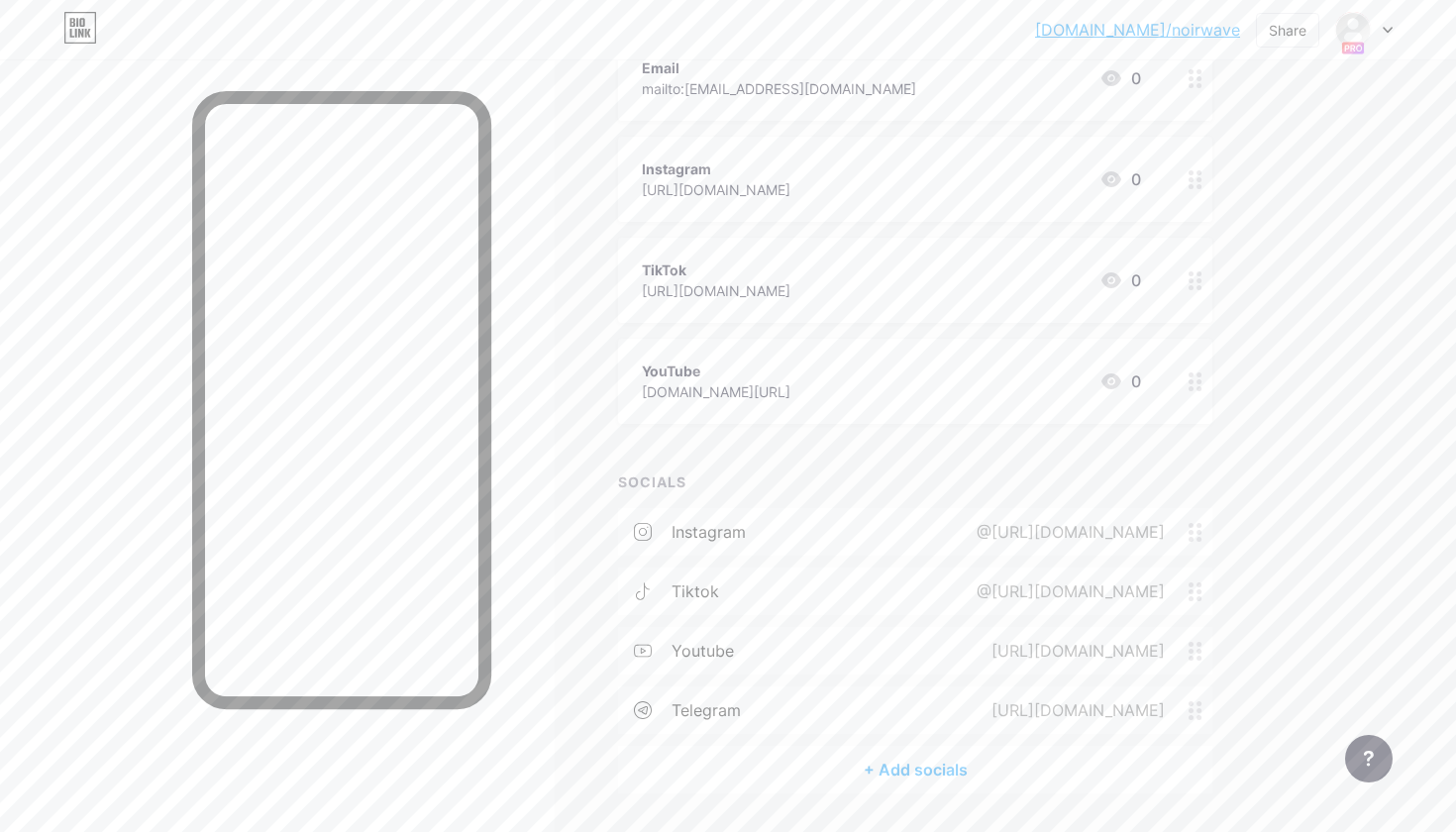
click at [918, 774] on div "+ Add socials" at bounding box center [915, 769] width 595 height 48
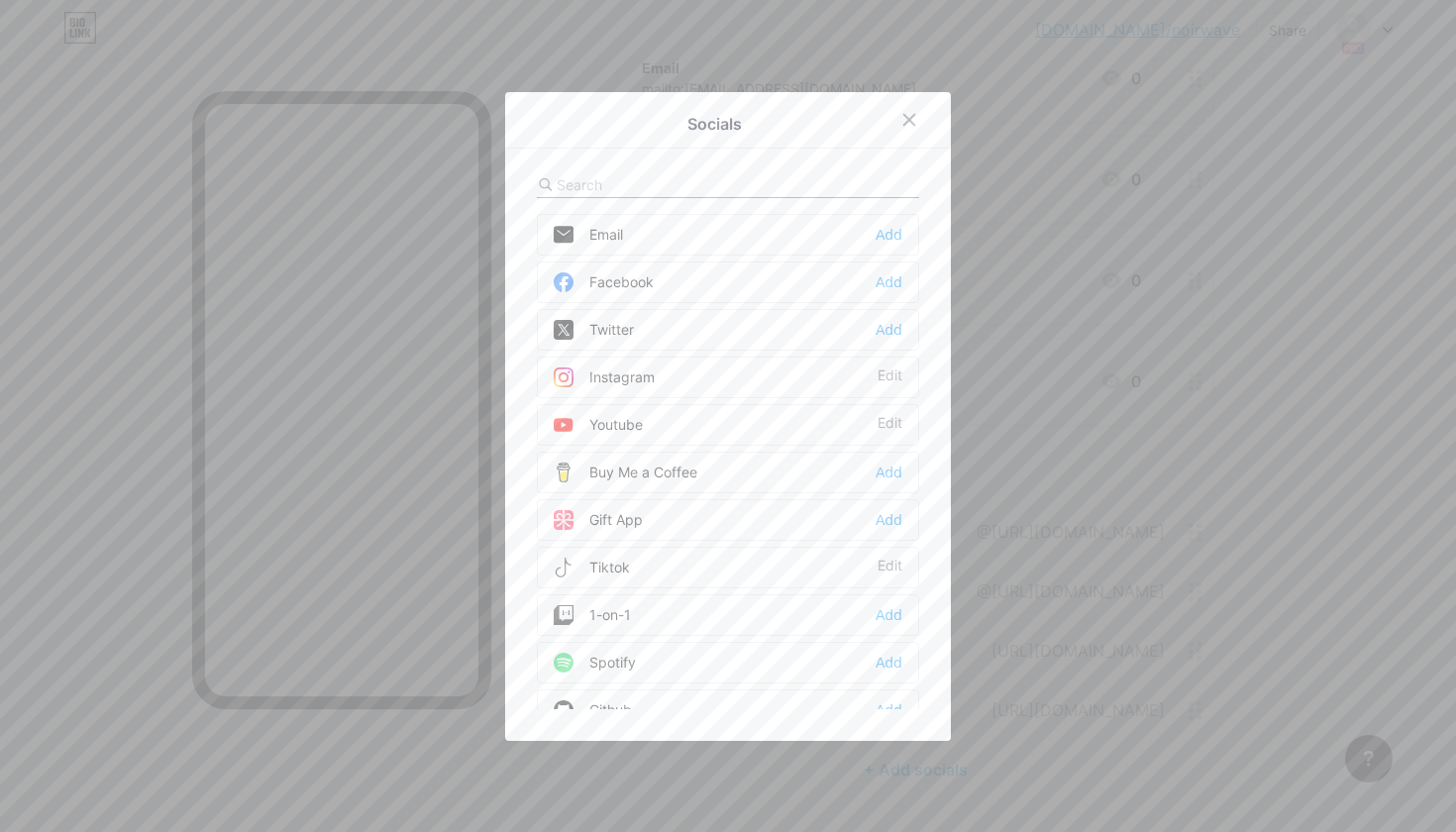
scroll to position [0, 0]
click at [906, 115] on icon at bounding box center [909, 120] width 16 height 16
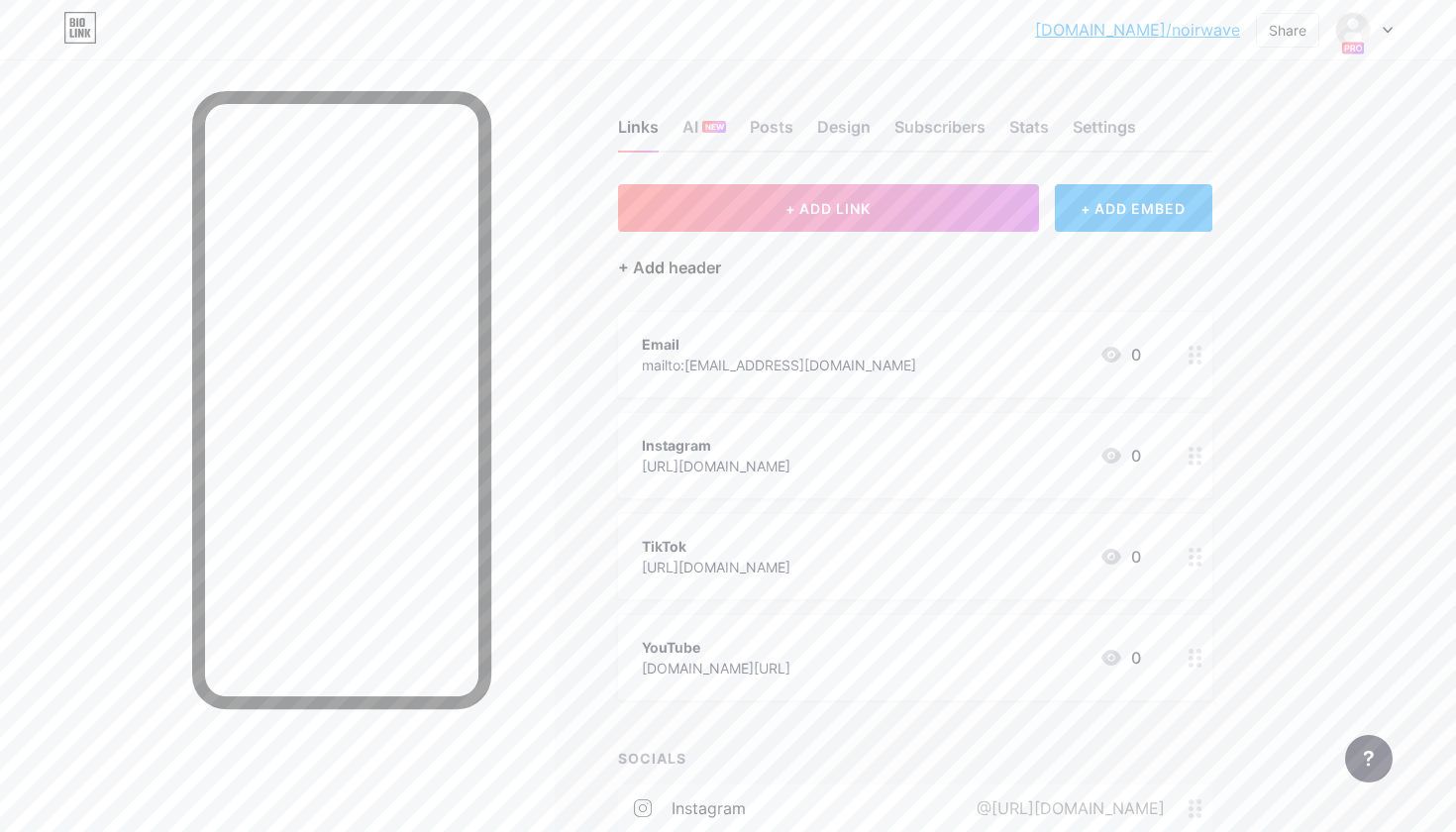
click at [670, 265] on div "+ Add header" at bounding box center [670, 268] width 103 height 24
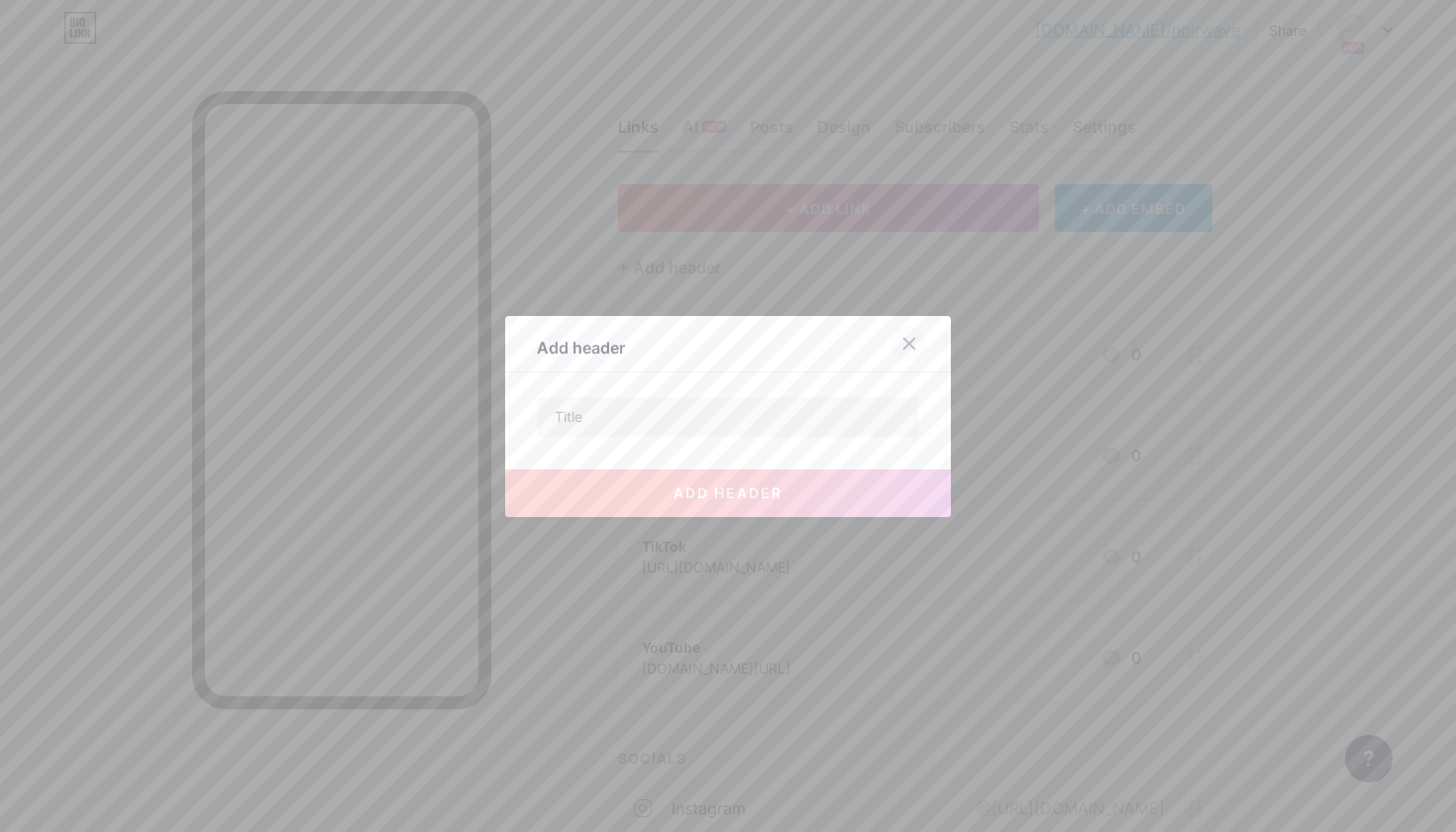
click at [902, 338] on icon at bounding box center [909, 344] width 16 height 16
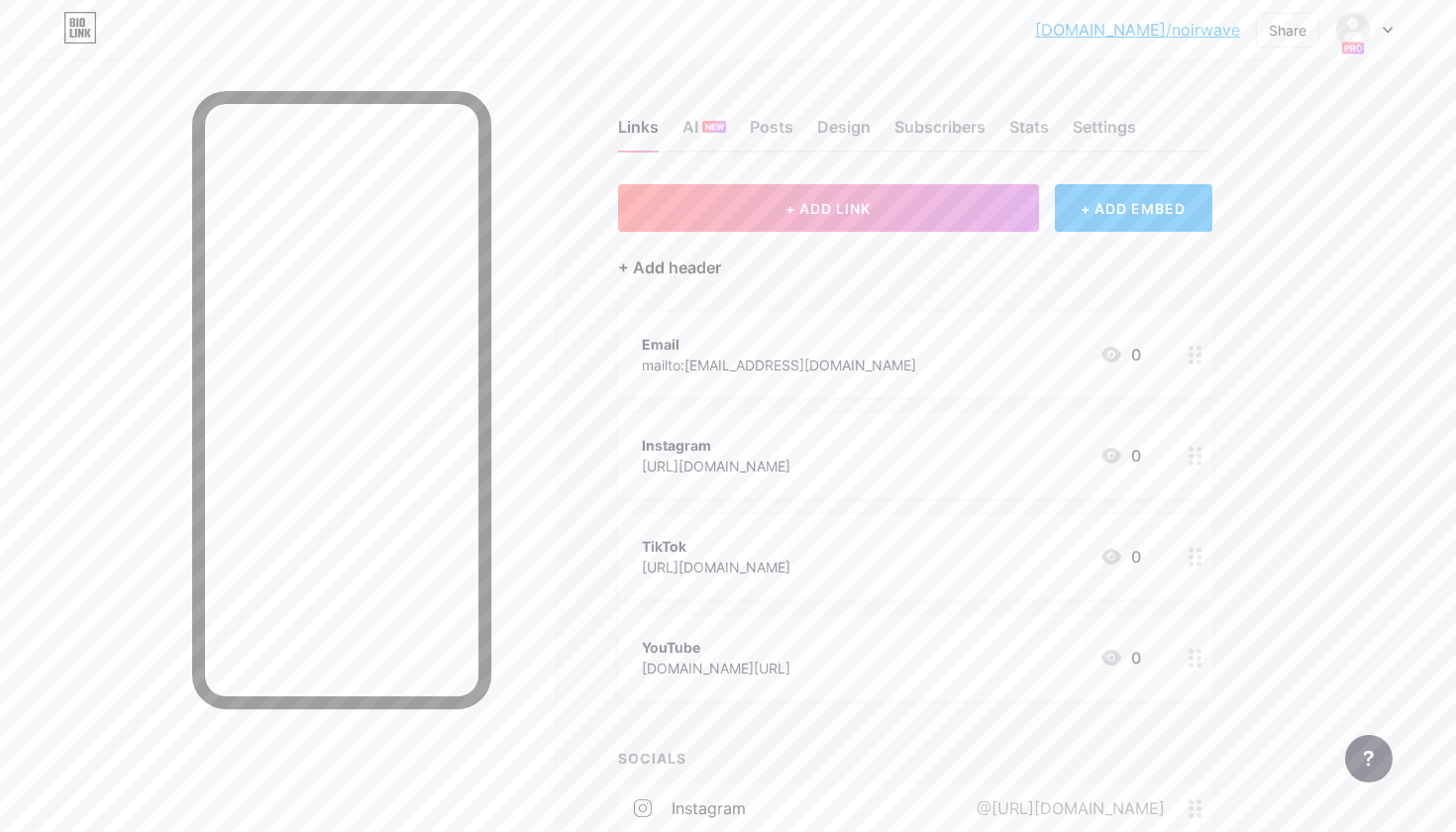
click at [668, 259] on div "+ Add header" at bounding box center [670, 268] width 103 height 24
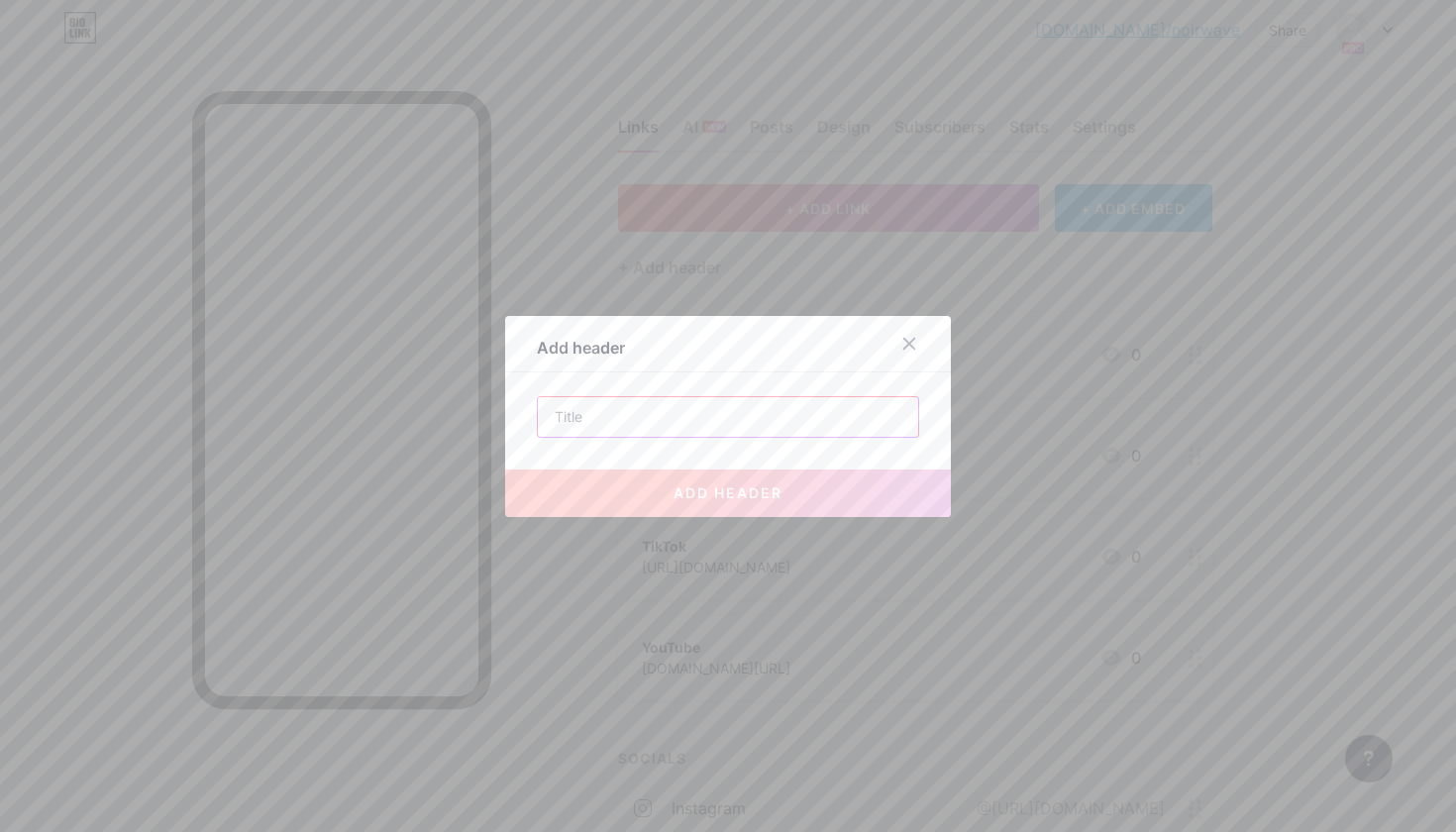
click at [625, 412] on input "text" at bounding box center [728, 416] width 381 height 40
paste input "Kontakt"
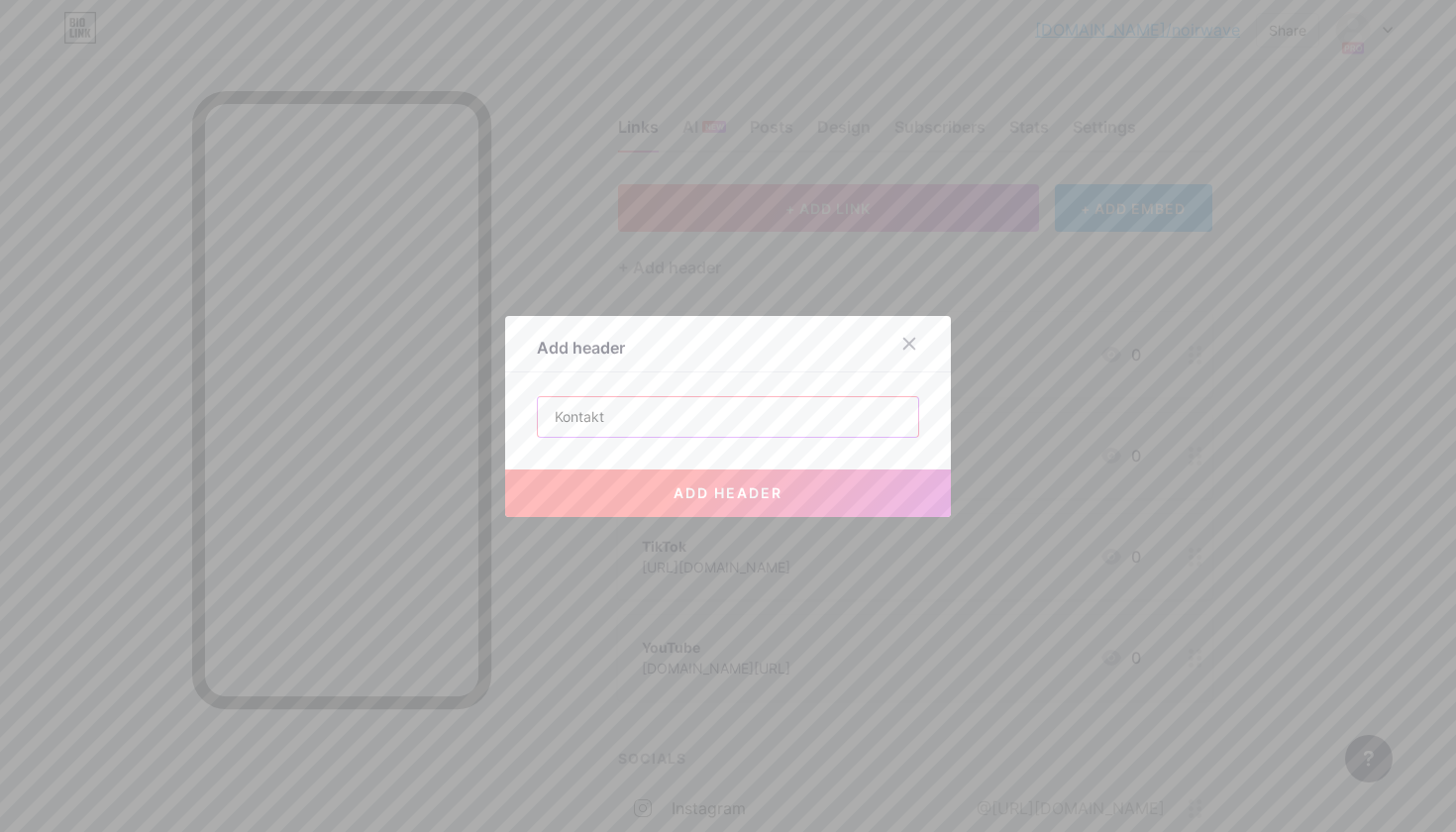
type input "Kontakt"
click at [770, 488] on span "add header" at bounding box center [728, 492] width 109 height 17
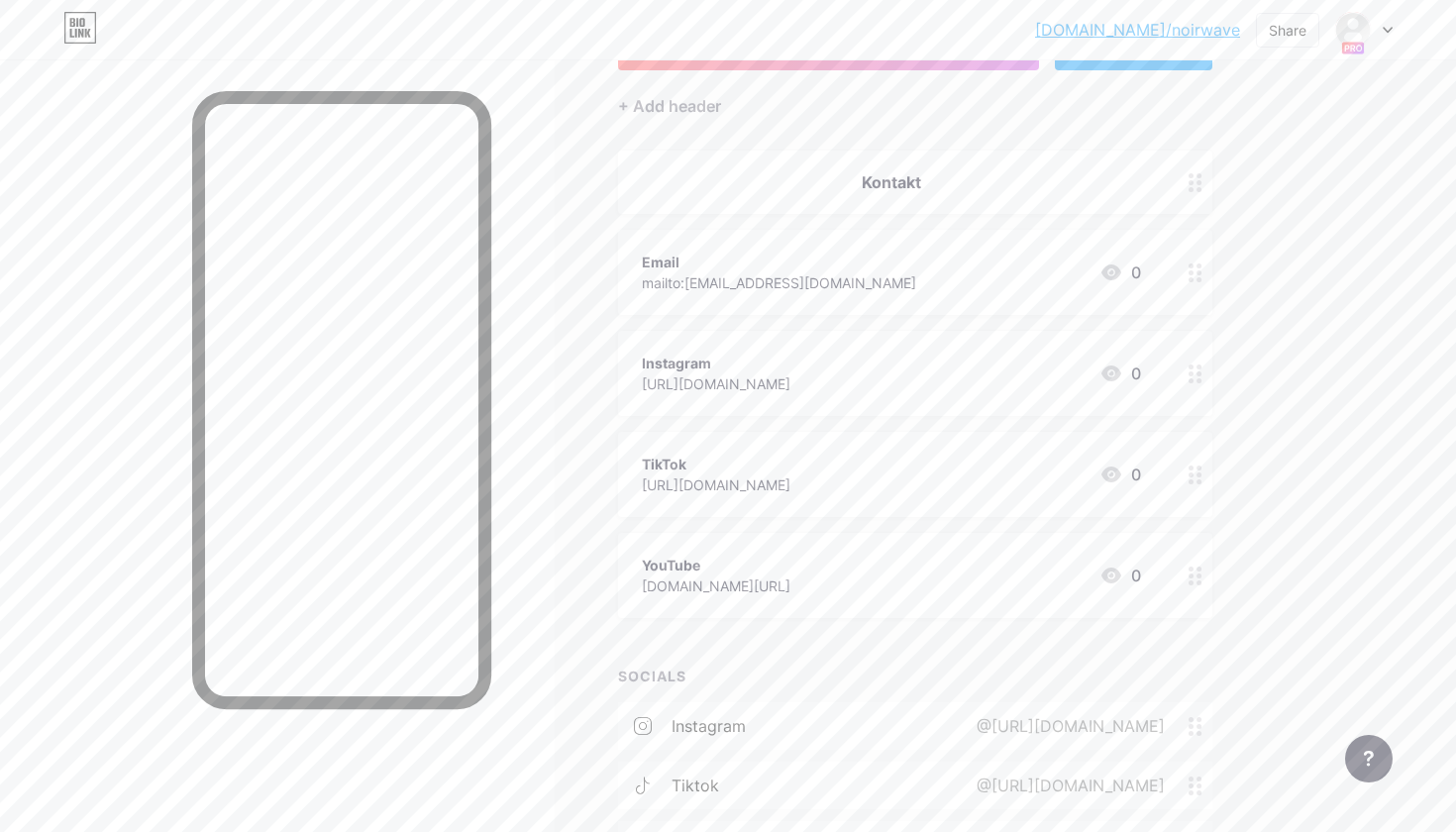
scroll to position [166, 0]
click at [1197, 373] on icon at bounding box center [1195, 370] width 14 height 19
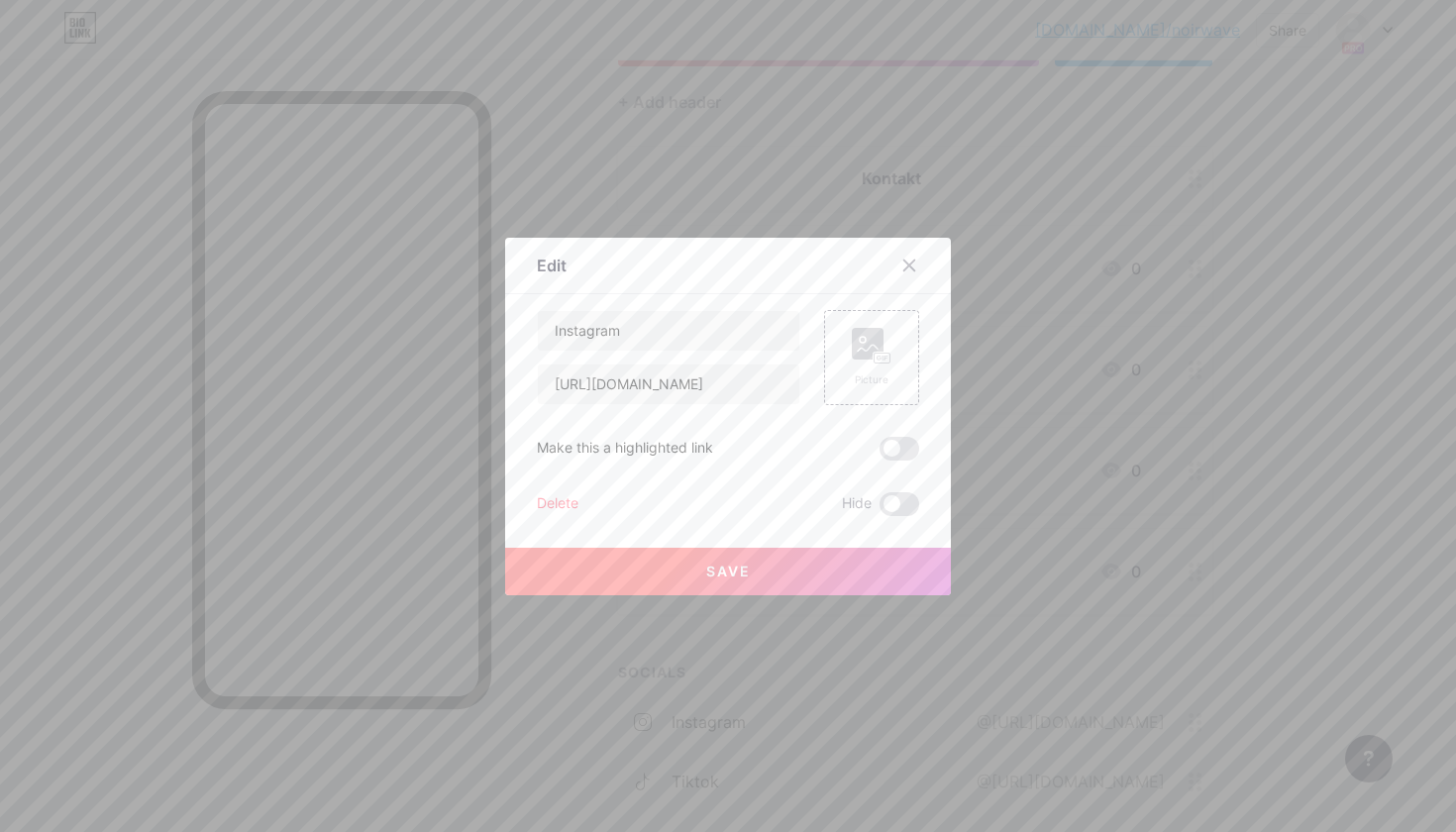
click at [569, 497] on div "Delete" at bounding box center [558, 504] width 42 height 24
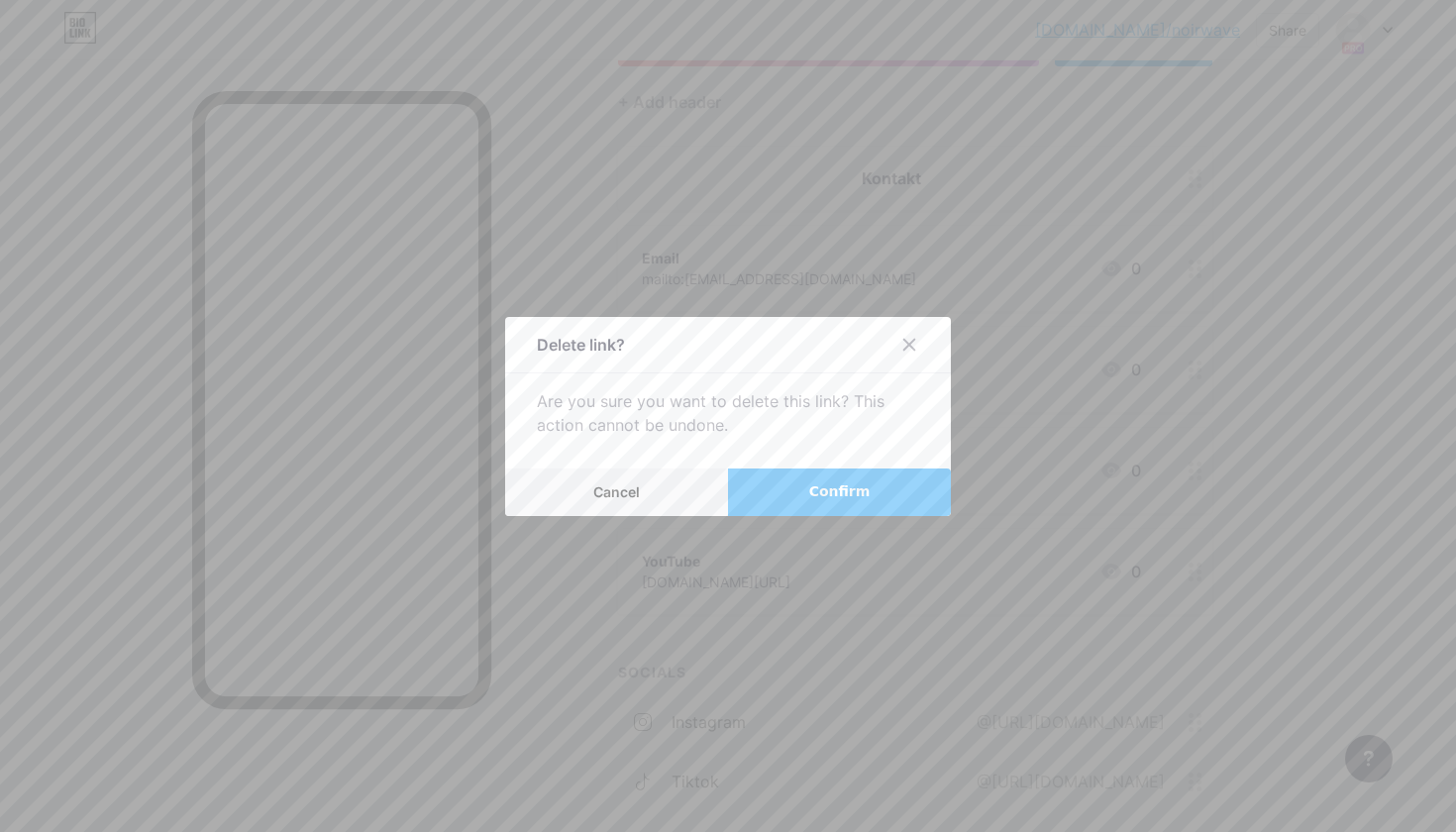
click at [798, 489] on button "Confirm" at bounding box center [839, 492] width 223 height 48
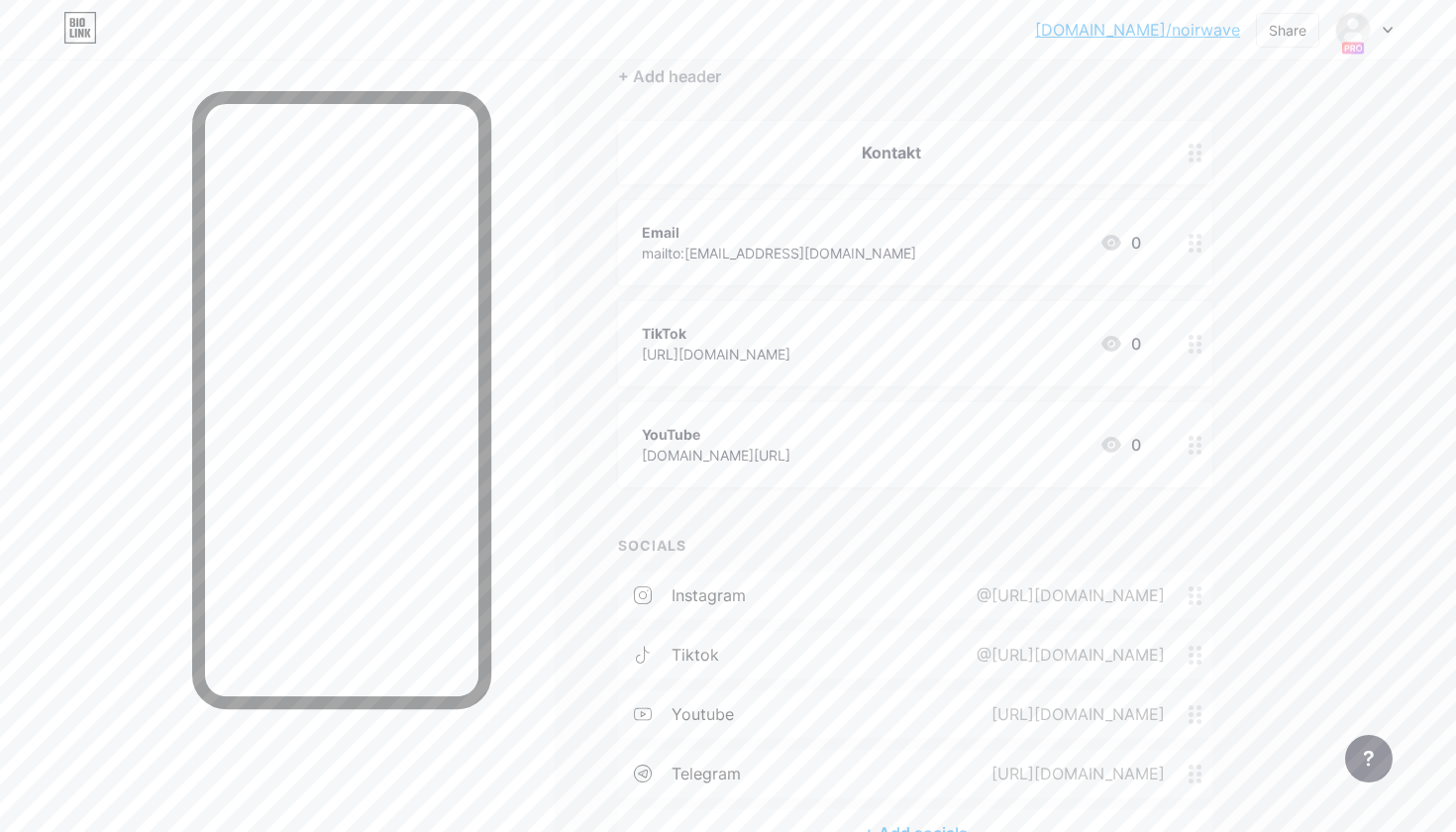
scroll to position [203, 0]
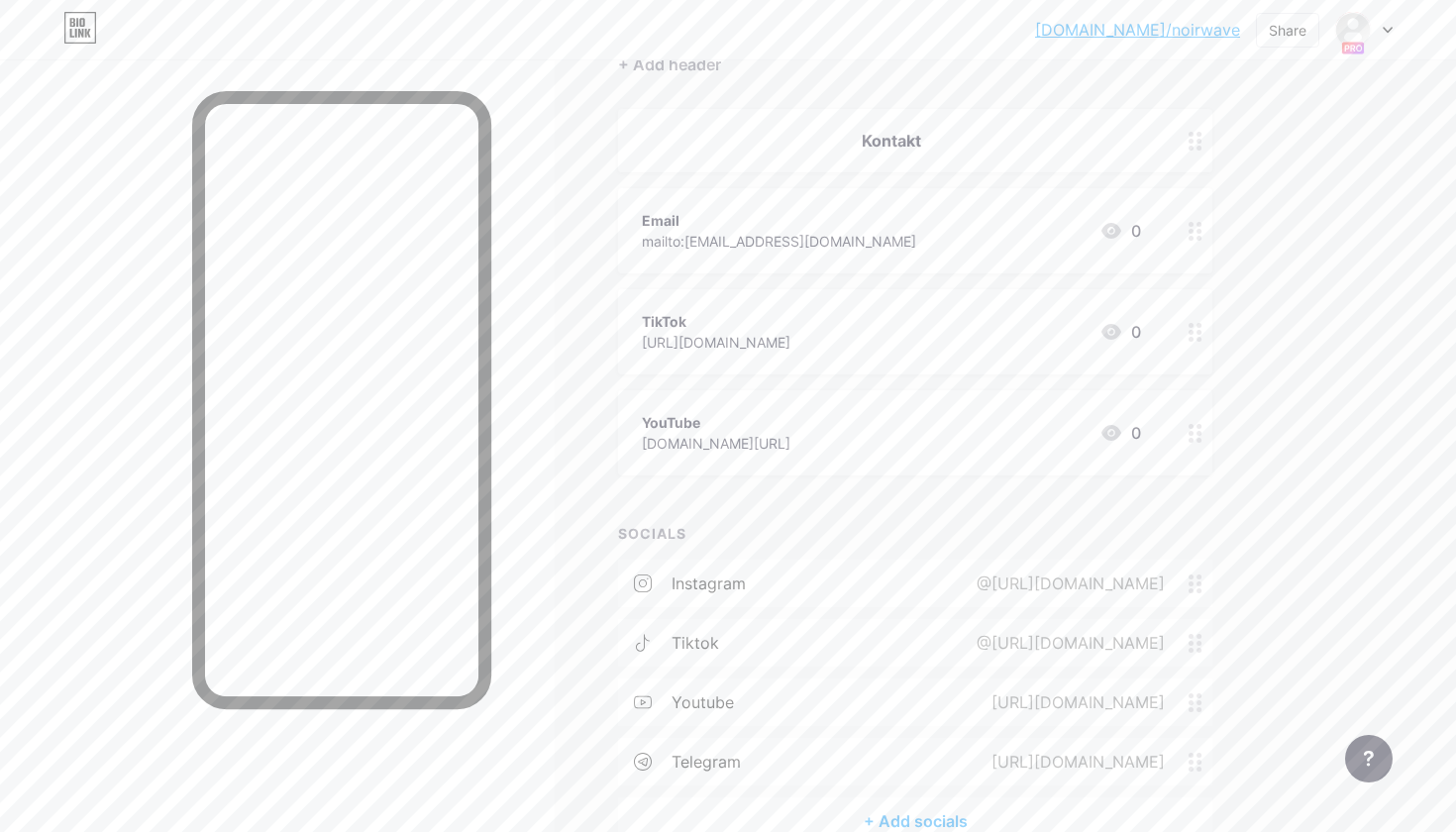
click at [1196, 333] on icon at bounding box center [1195, 332] width 14 height 19
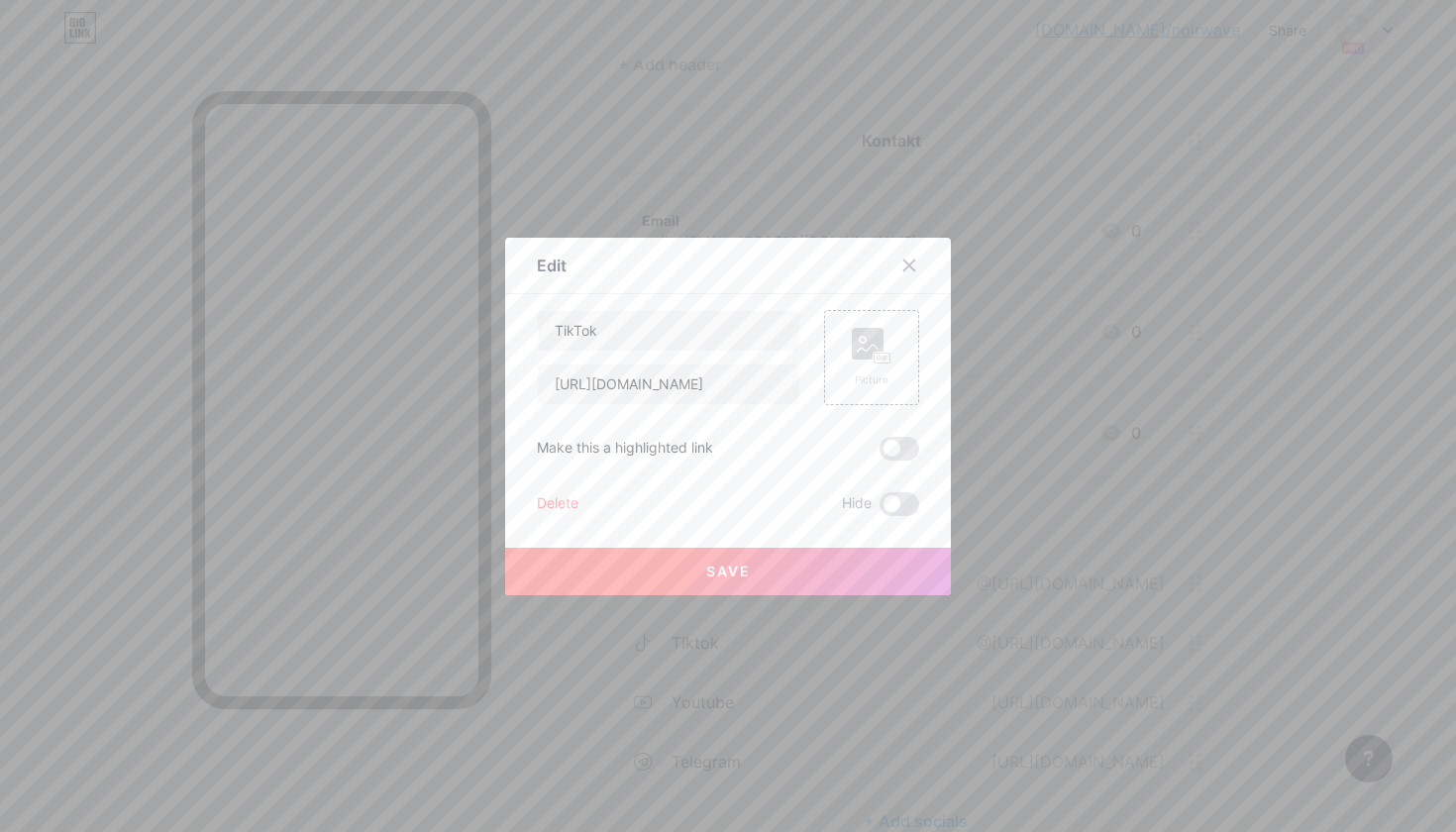
click at [561, 504] on div "Delete" at bounding box center [558, 504] width 42 height 24
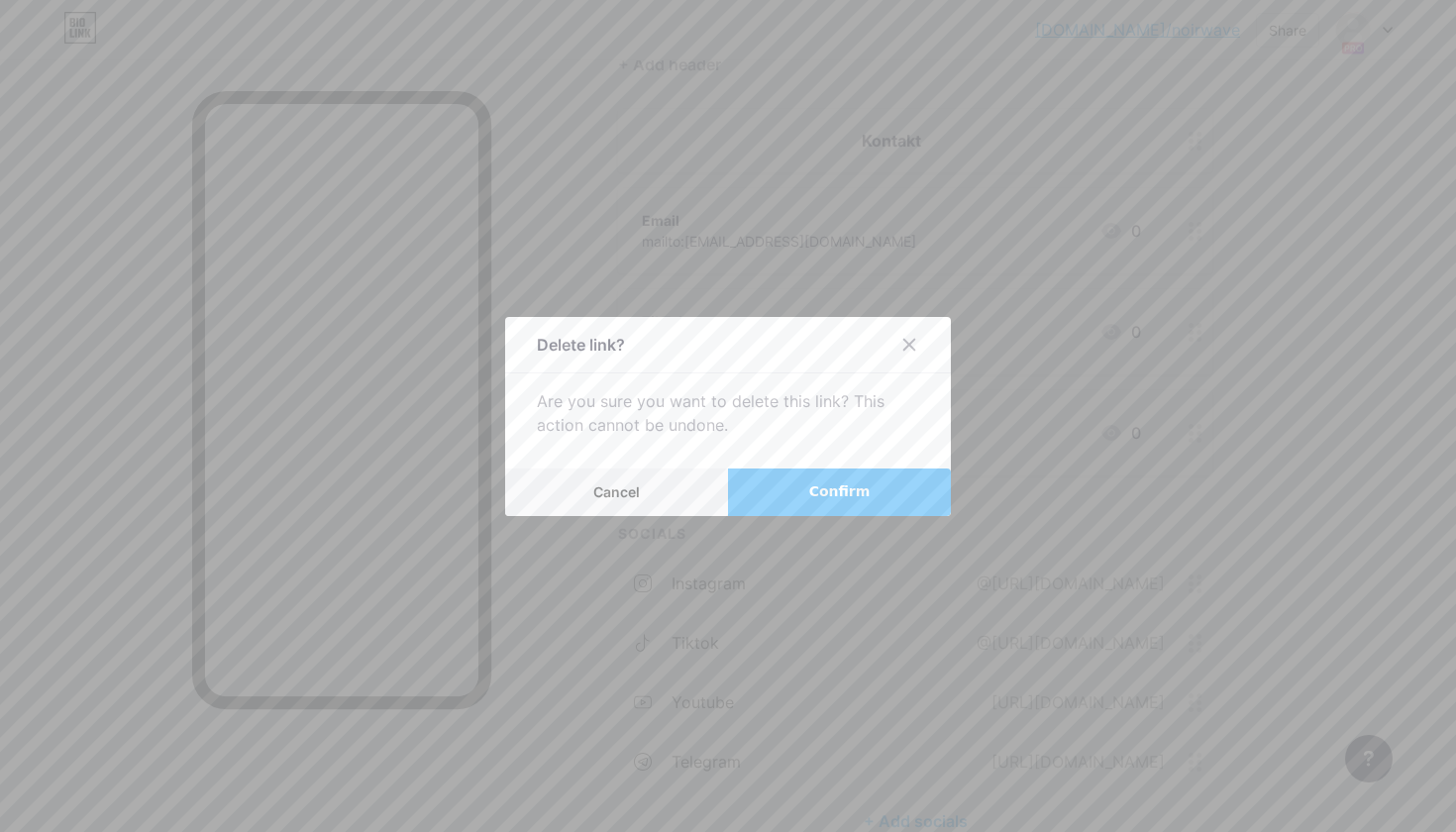
click at [794, 500] on button "Confirm" at bounding box center [839, 492] width 223 height 48
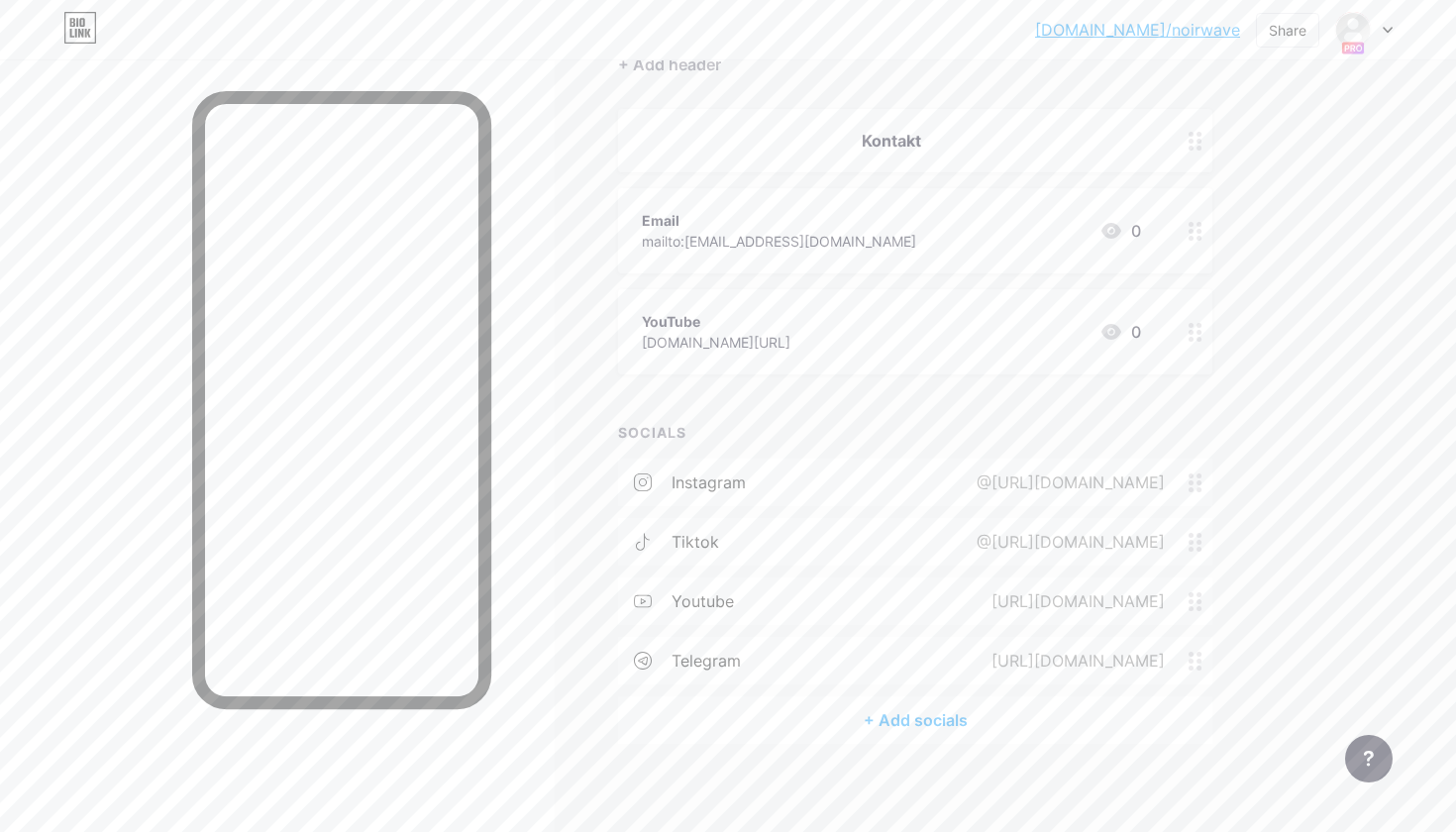
click at [1200, 337] on circle at bounding box center [1198, 339] width 5 height 5
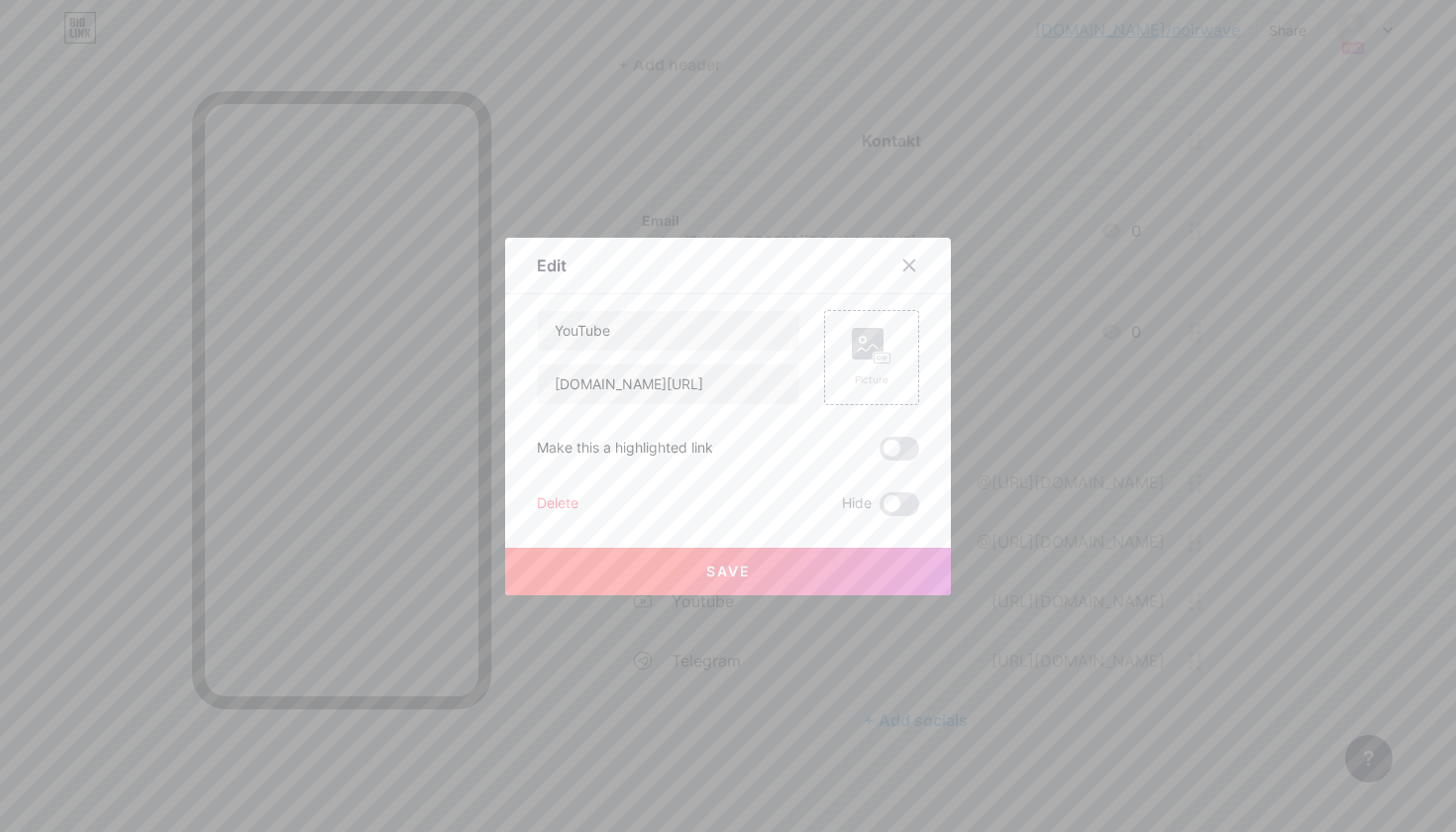
click at [569, 501] on div "Delete" at bounding box center [558, 504] width 42 height 24
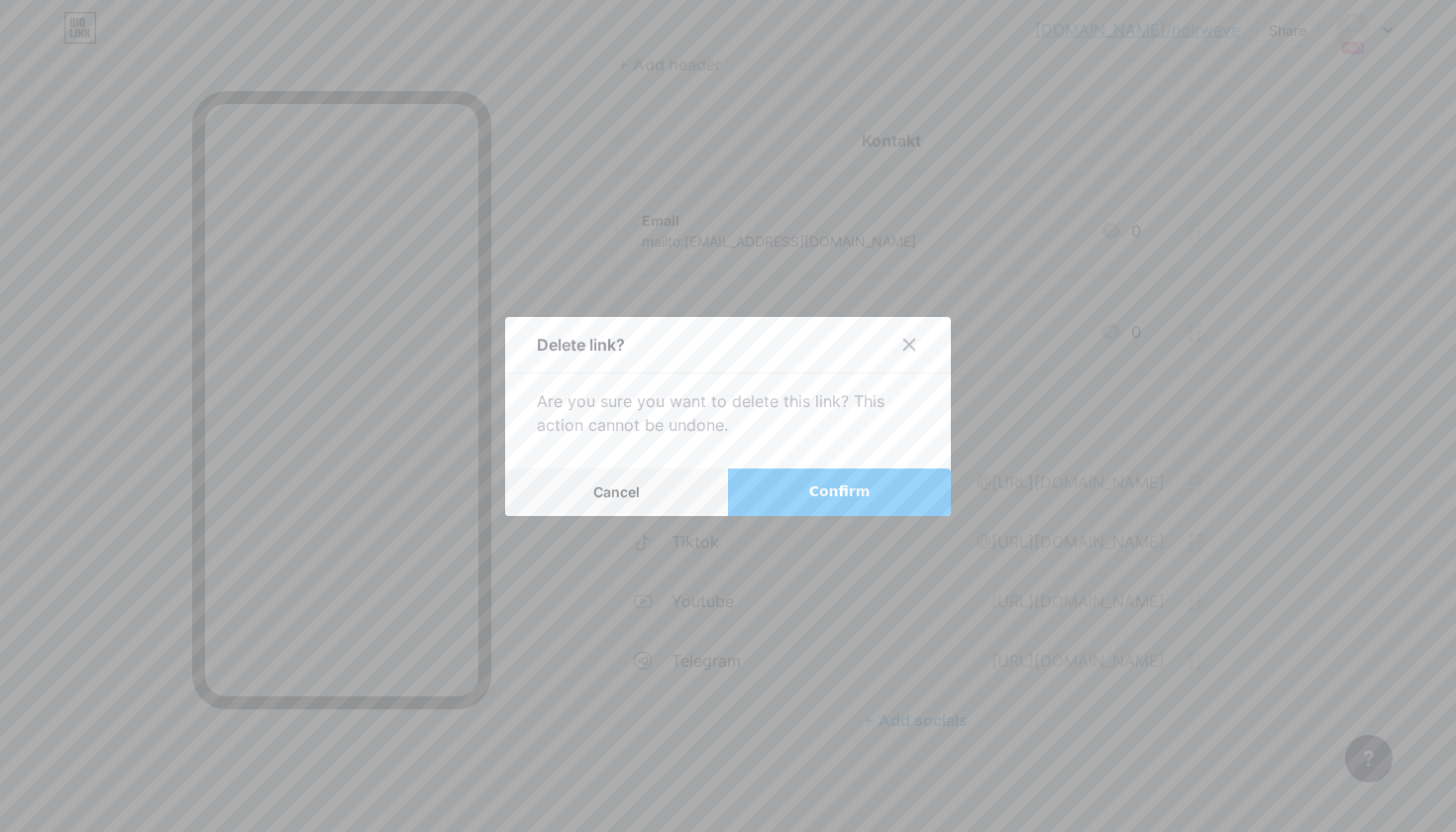
click at [821, 484] on span "Confirm" at bounding box center [839, 491] width 61 height 21
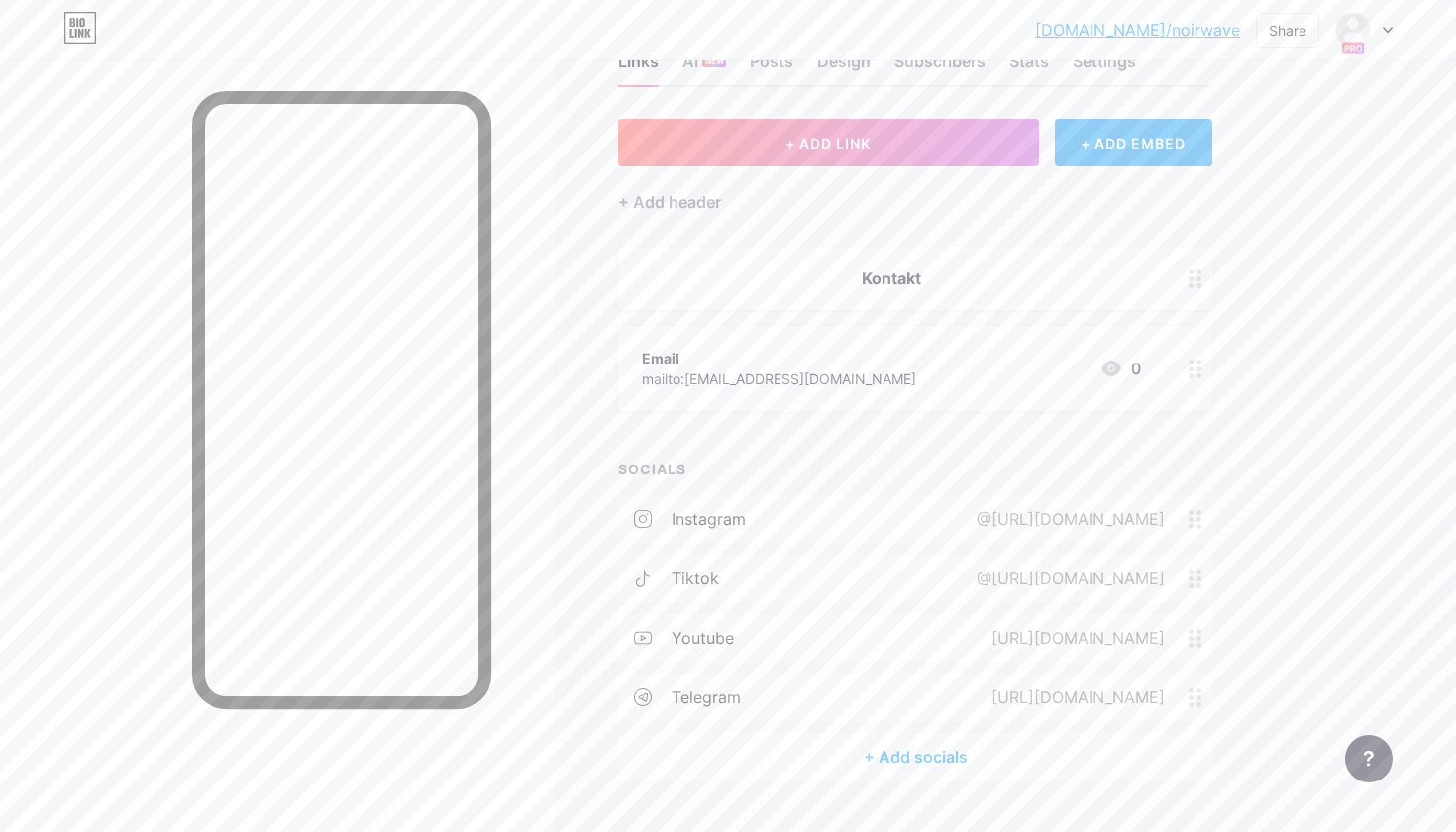
scroll to position [57, 0]
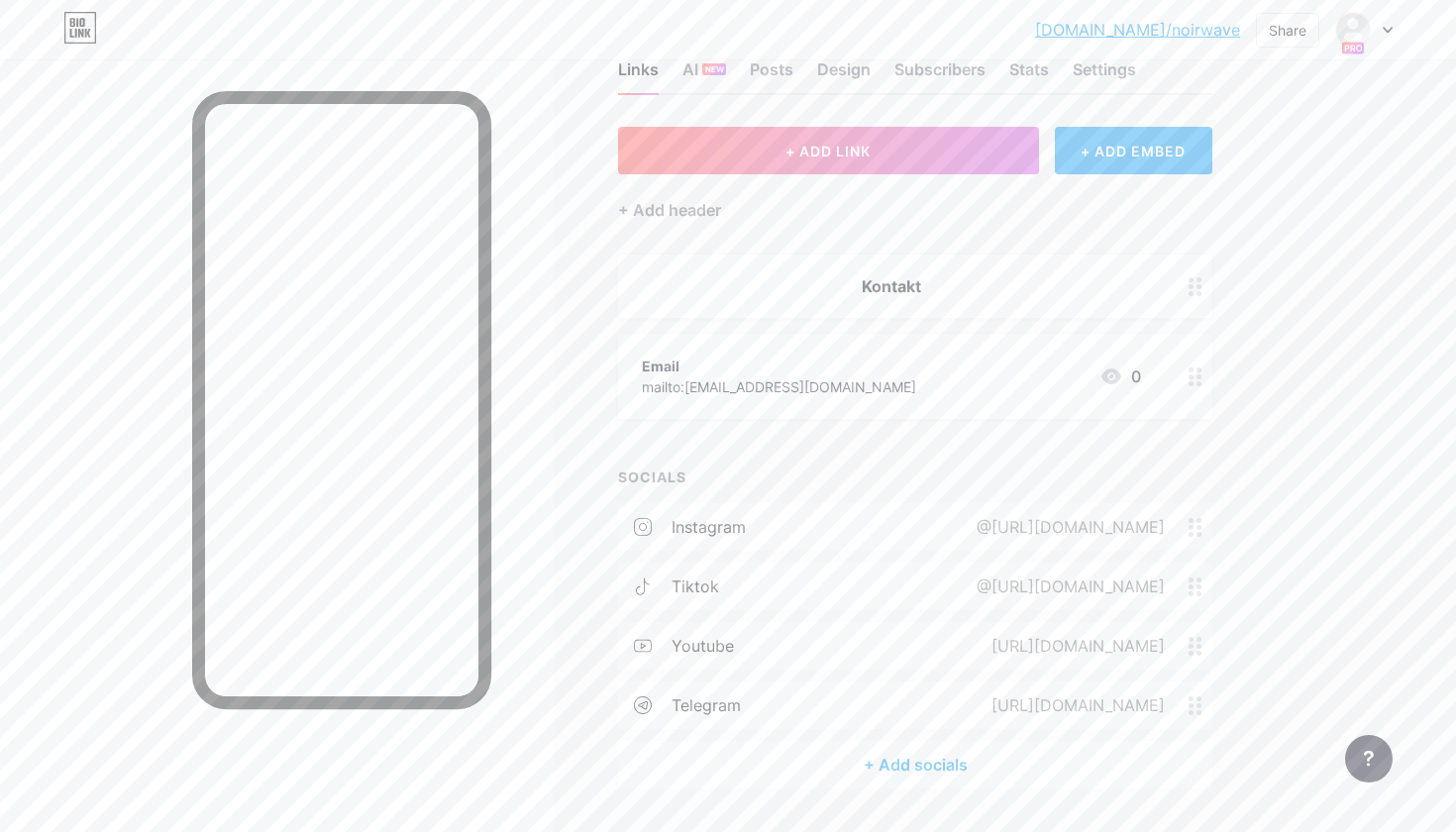
click at [1196, 291] on icon at bounding box center [1195, 287] width 14 height 19
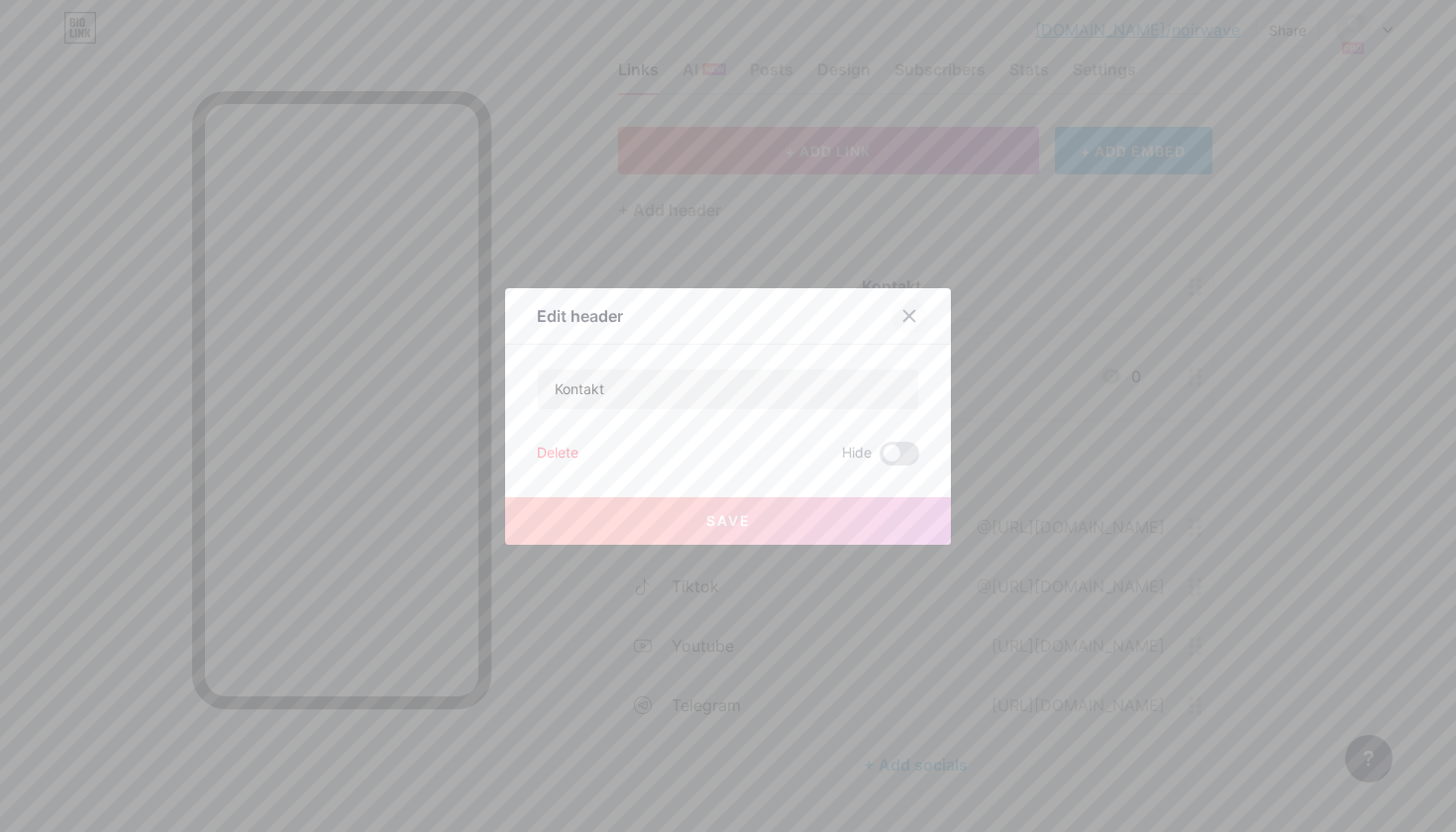
click at [908, 309] on icon at bounding box center [909, 316] width 16 height 16
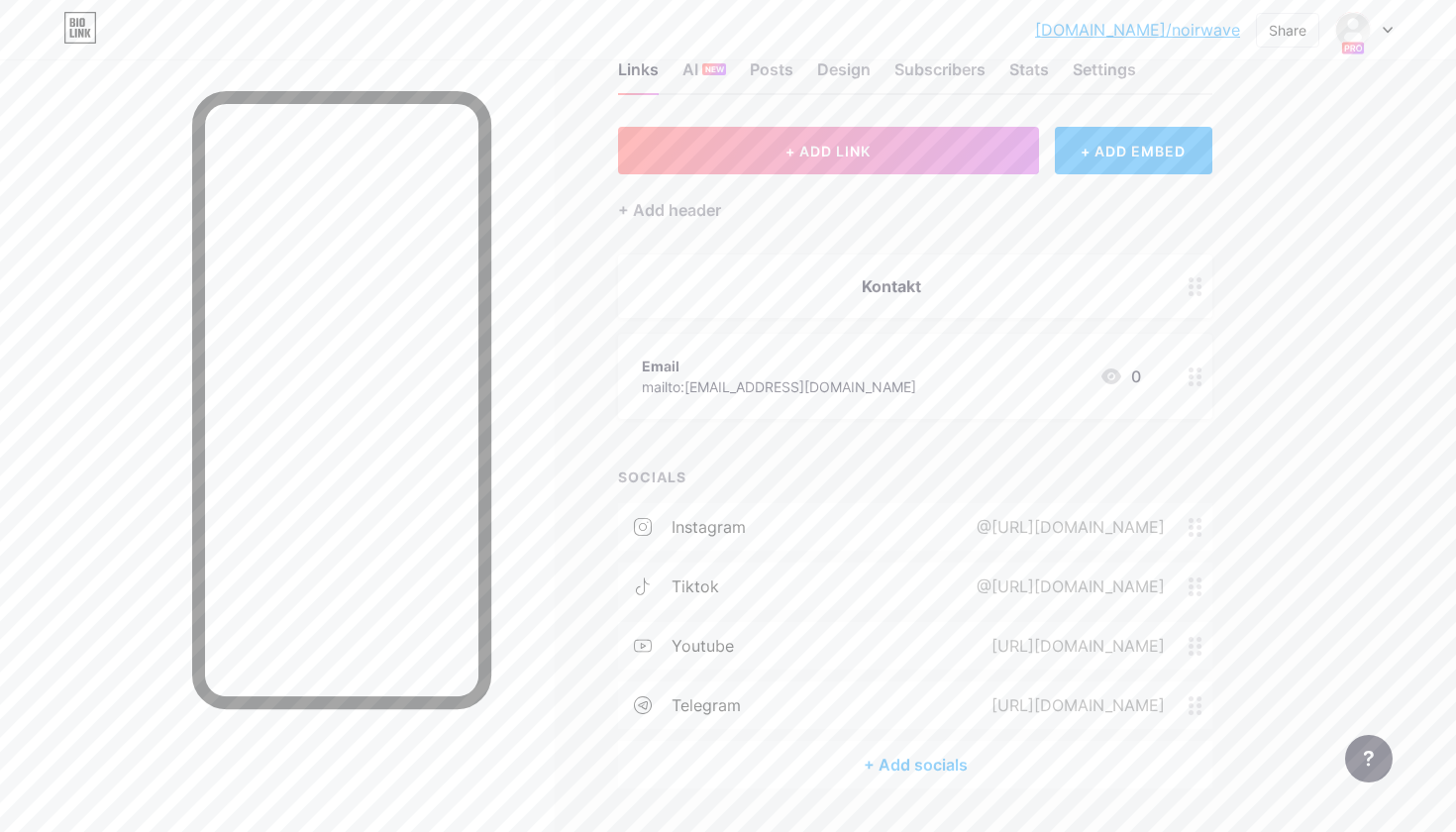
click at [1170, 432] on div "+ ADD LINK + ADD EMBED + Add header Kontakt Email mailto:noir.wavenrw@gmail.com…" at bounding box center [915, 457] width 595 height 661
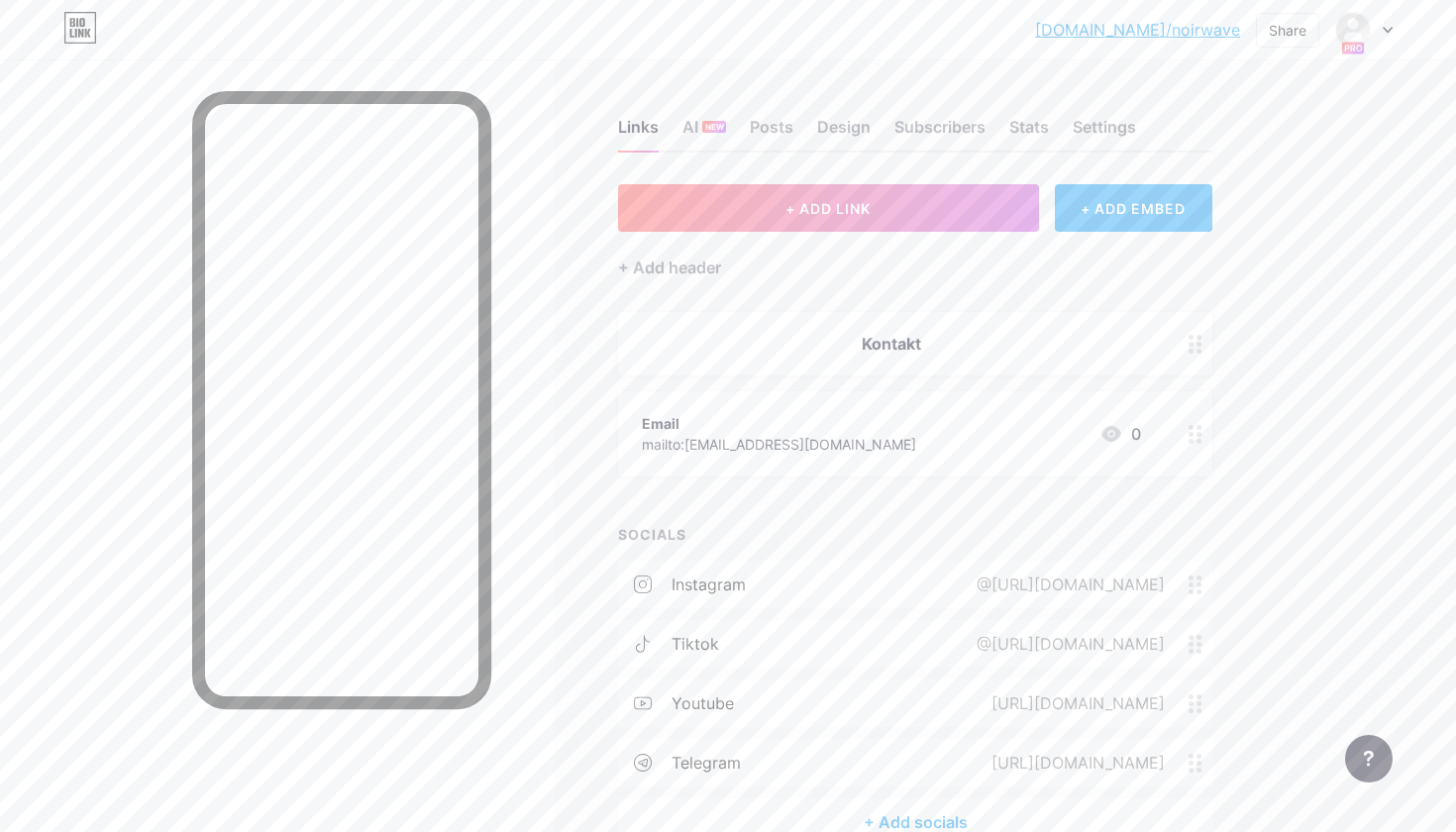
scroll to position [0, 0]
click at [919, 200] on button "+ ADD LINK" at bounding box center [828, 208] width 421 height 48
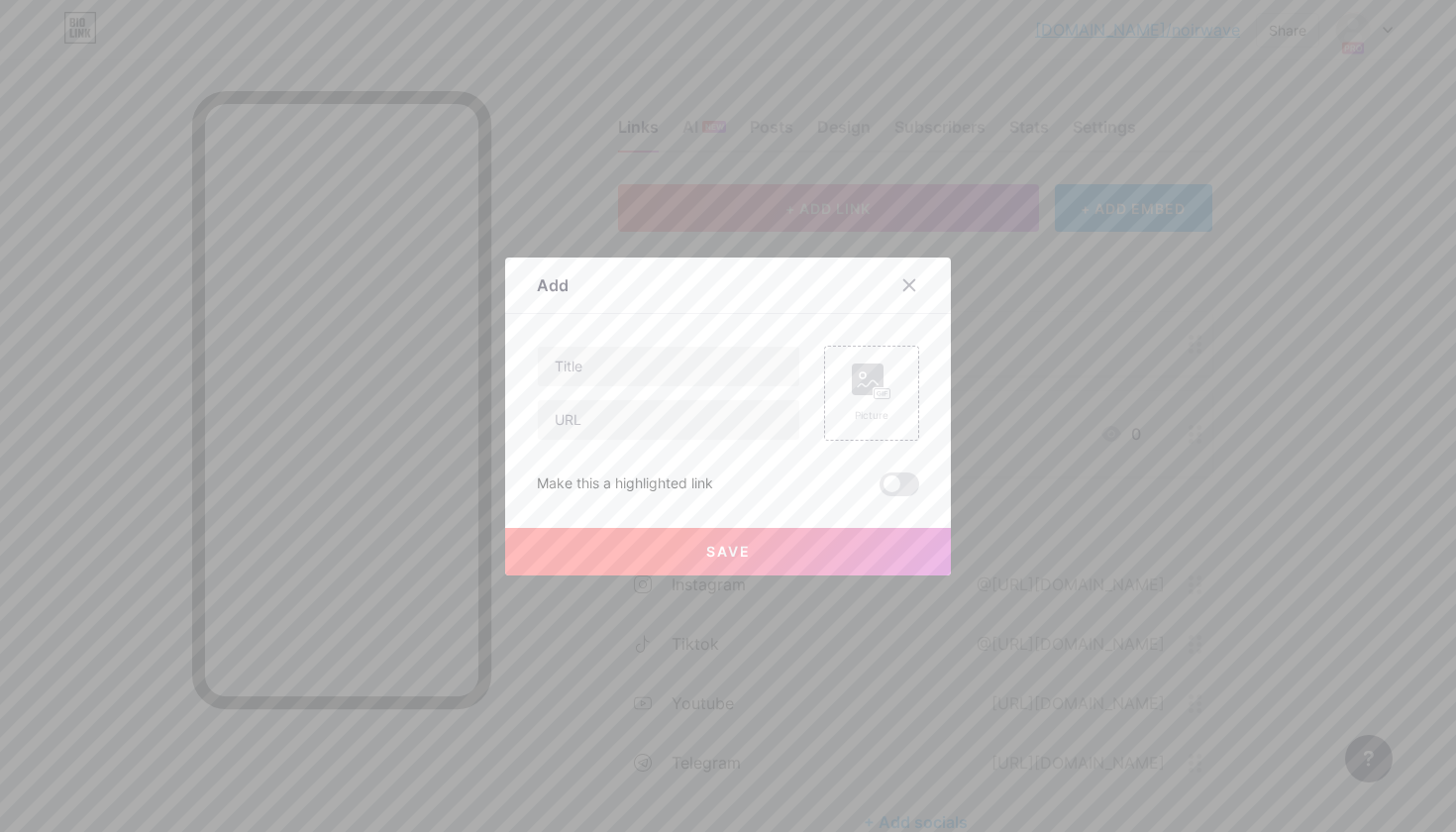
click at [928, 280] on div at bounding box center [920, 286] width 59 height 36
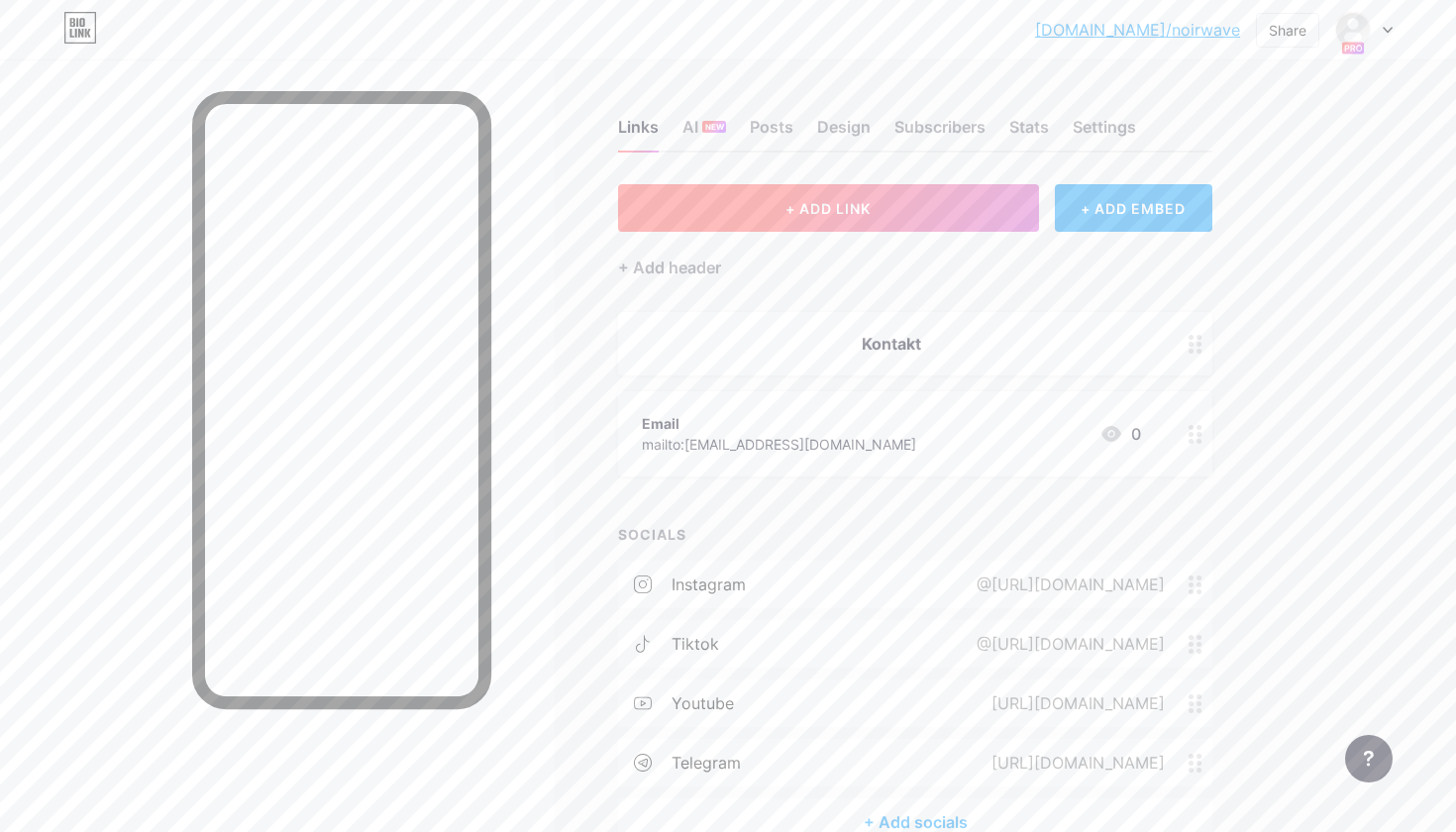
click at [906, 189] on button "+ ADD LINK" at bounding box center [828, 208] width 421 height 48
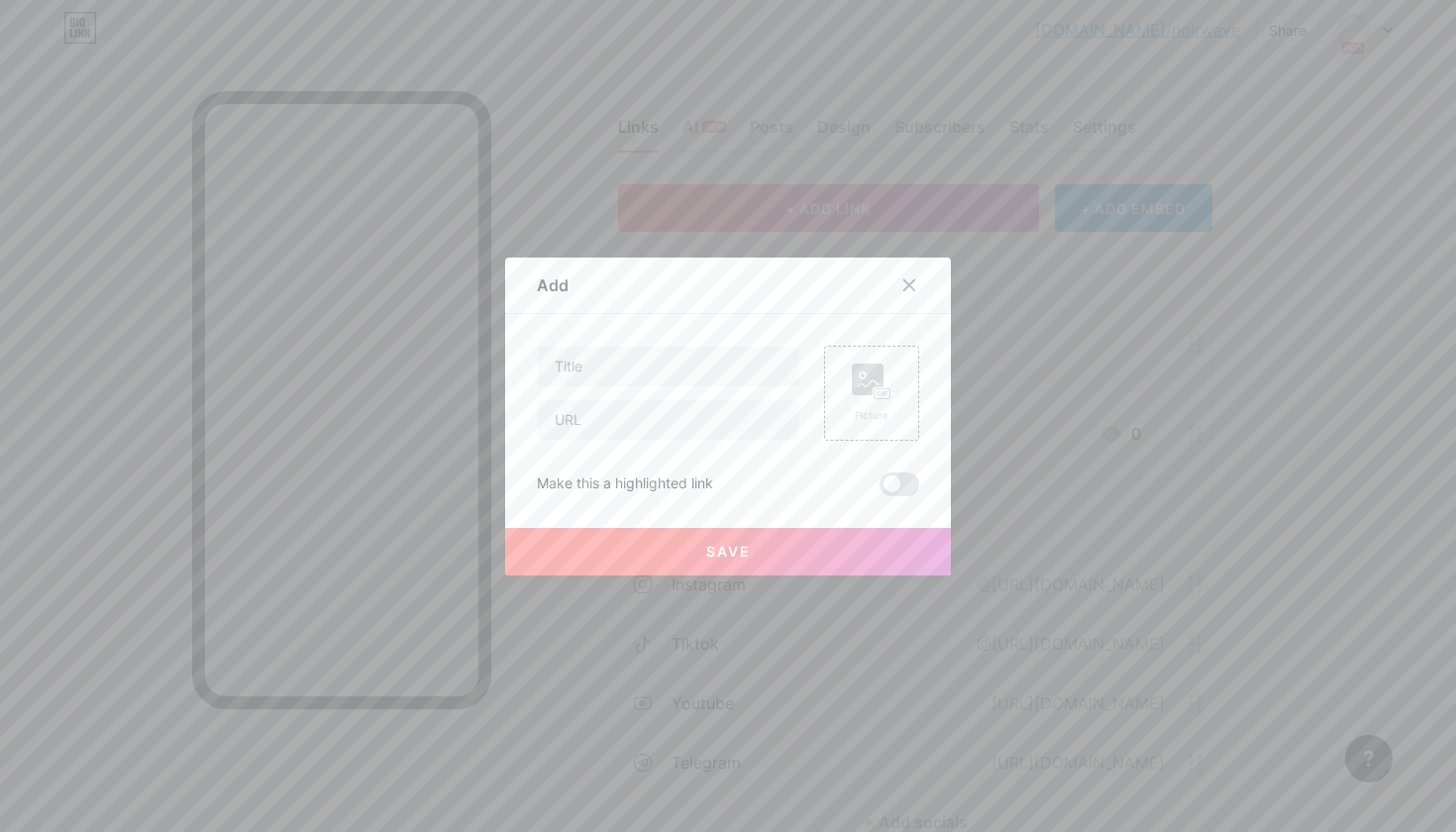
click at [933, 276] on div at bounding box center [920, 286] width 59 height 36
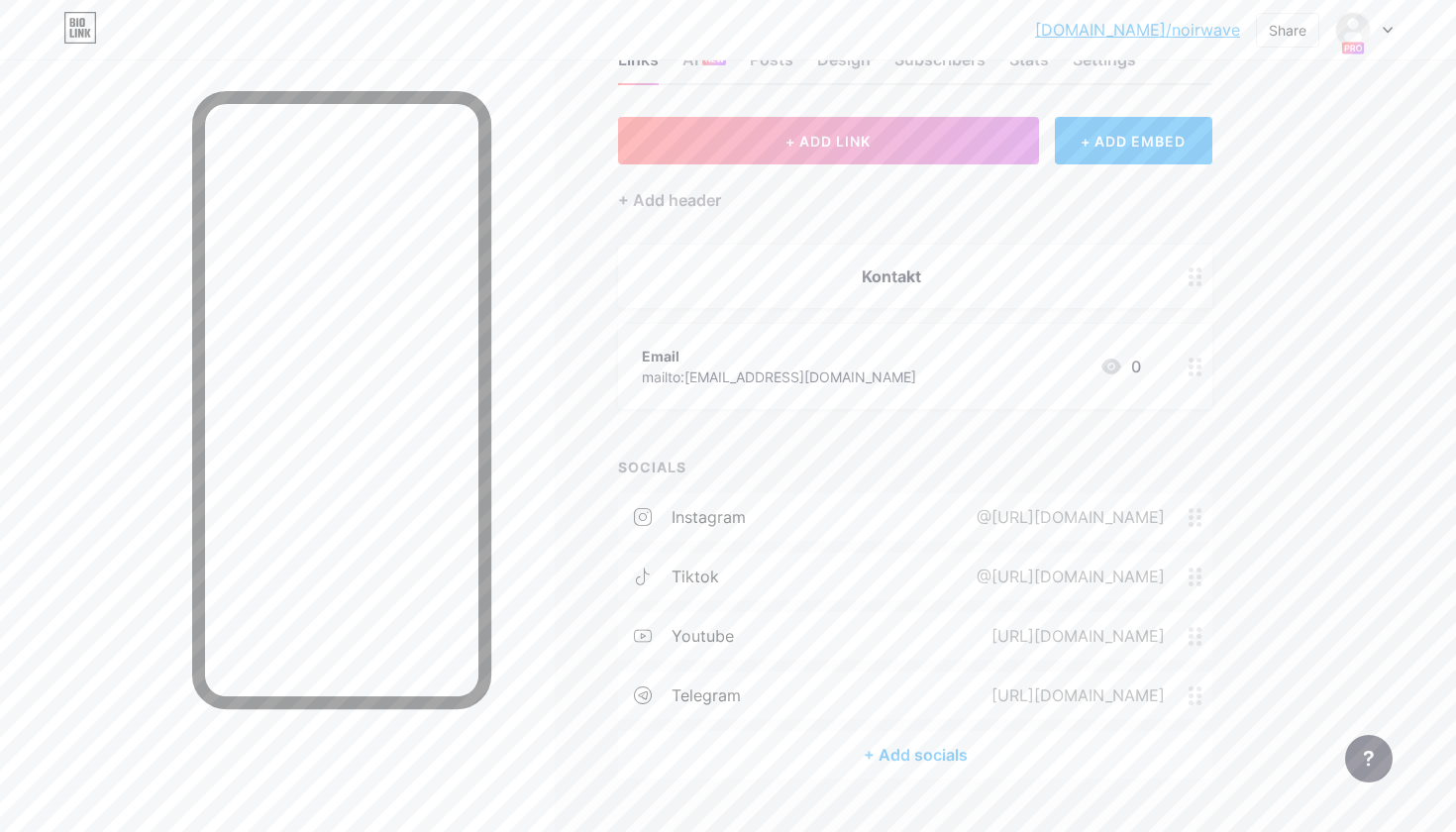
scroll to position [69, 0]
click at [1198, 367] on icon at bounding box center [1195, 365] width 14 height 19
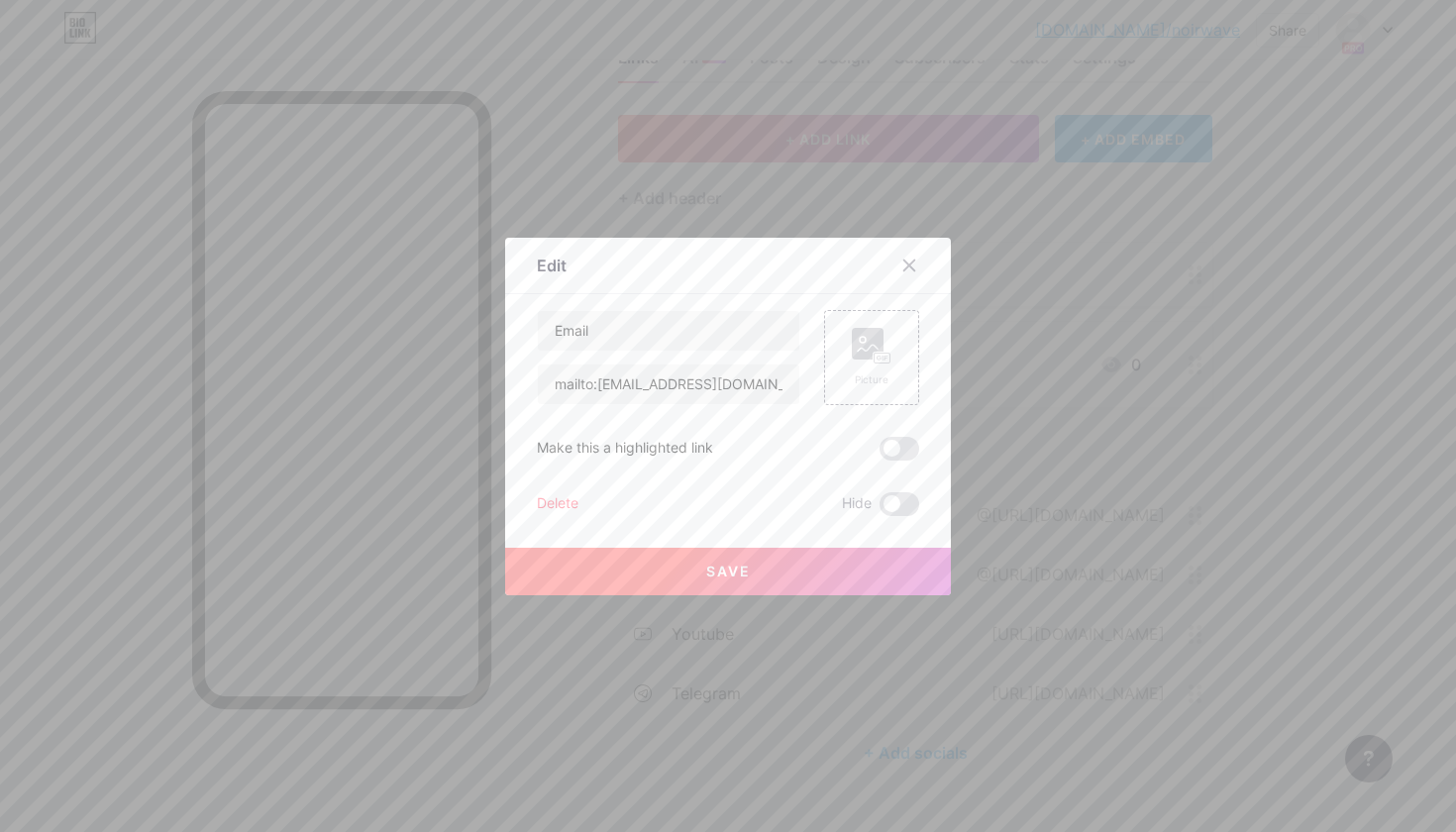
click at [1198, 367] on div at bounding box center [728, 416] width 1456 height 832
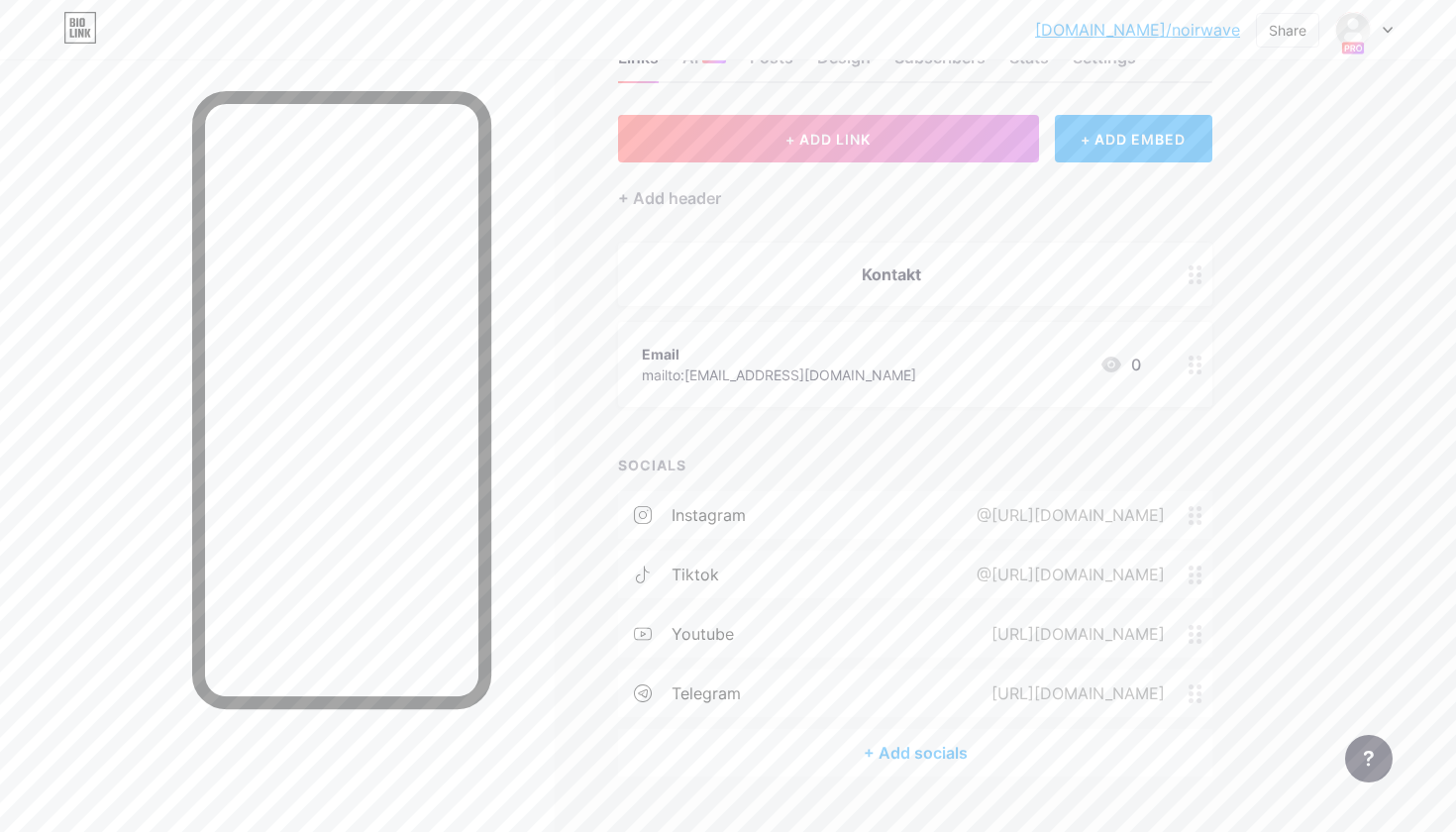
click at [1166, 416] on div "+ ADD LINK + ADD EMBED + Add header Kontakt Email mailto:noir.wavenrw@gmail.com…" at bounding box center [915, 445] width 595 height 661
click at [714, 203] on div "+ Add header" at bounding box center [670, 198] width 103 height 24
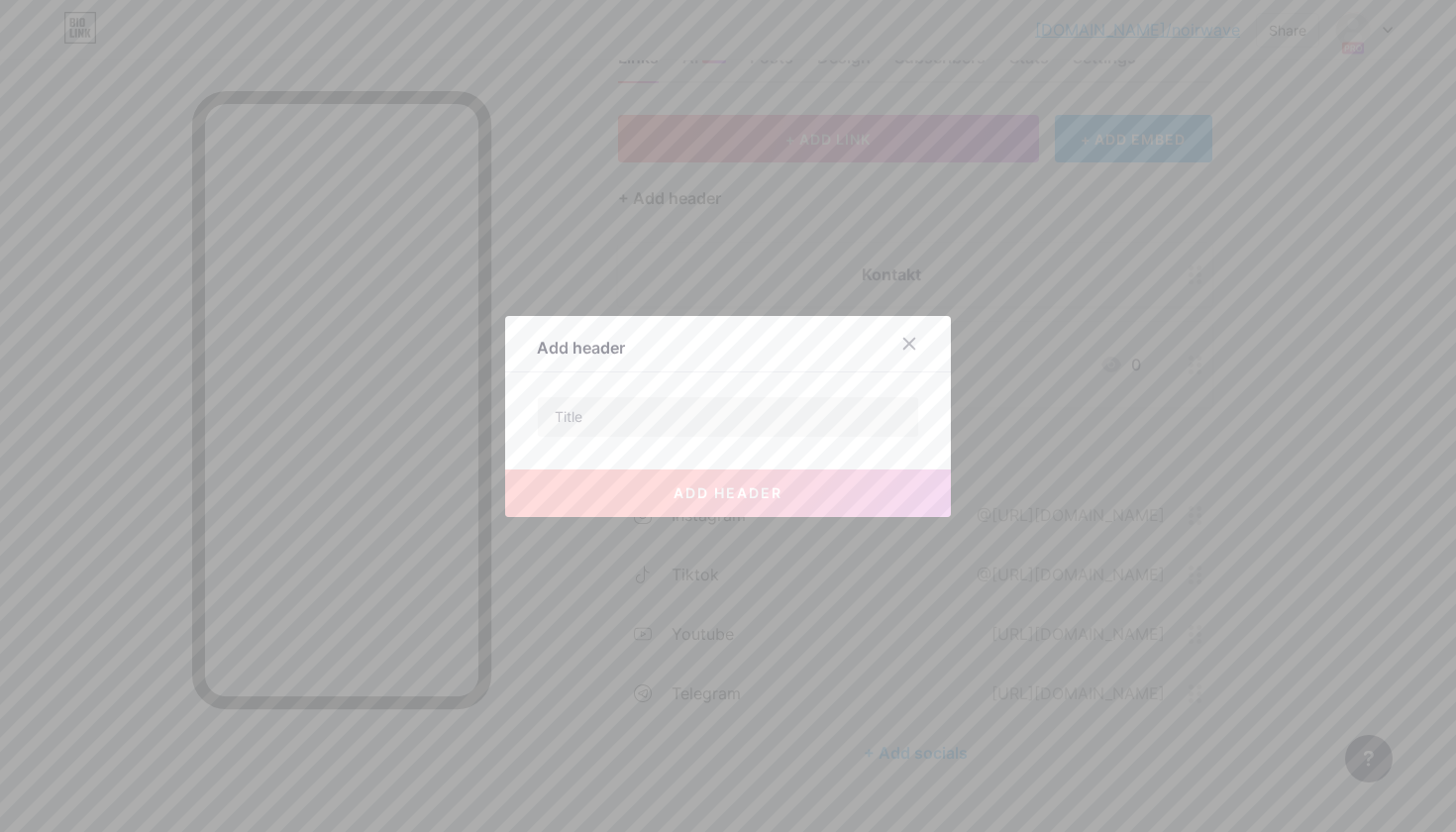
click at [714, 203] on div at bounding box center [728, 416] width 1456 height 832
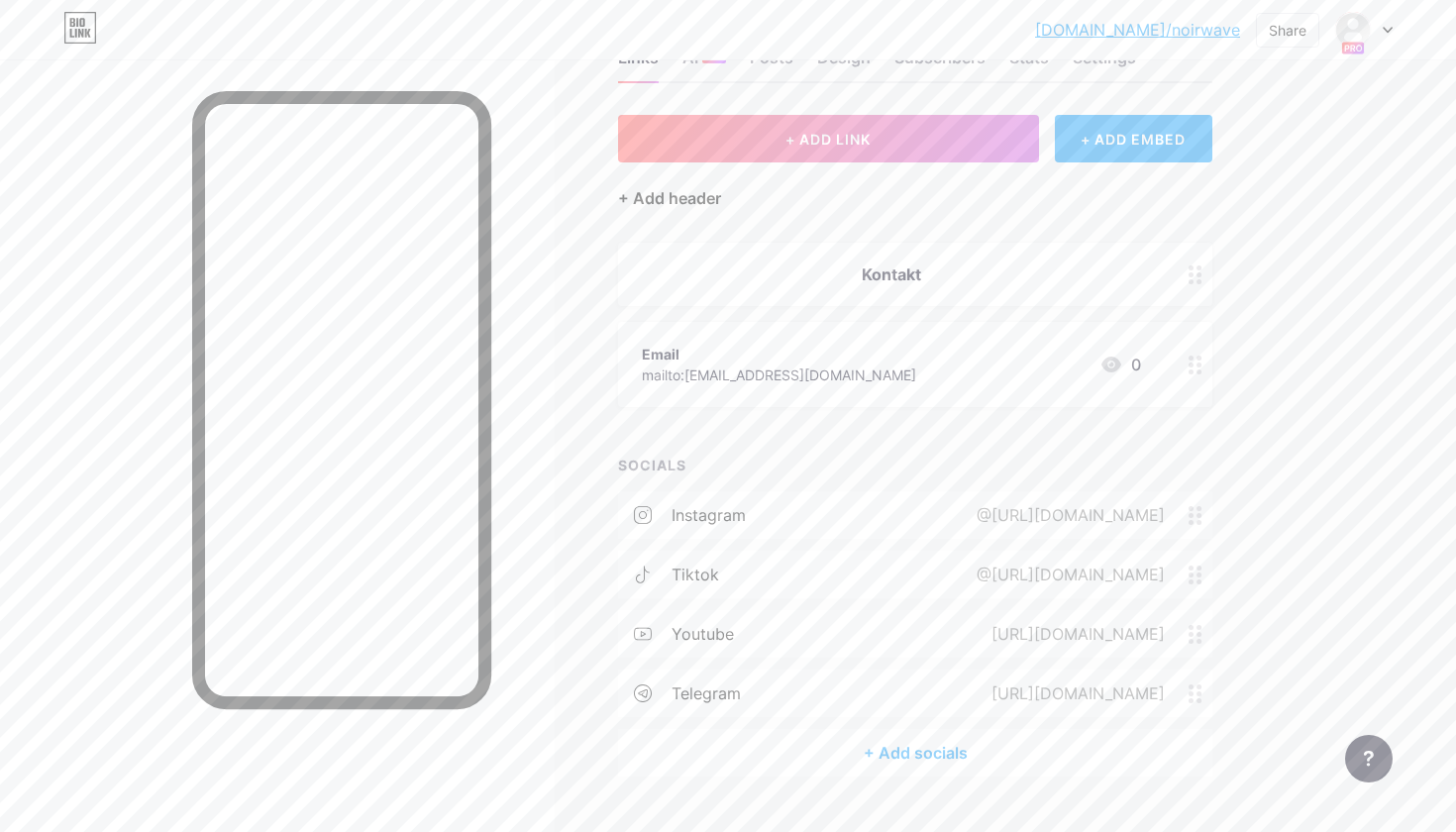
click at [714, 203] on div "+ Add header" at bounding box center [670, 198] width 103 height 24
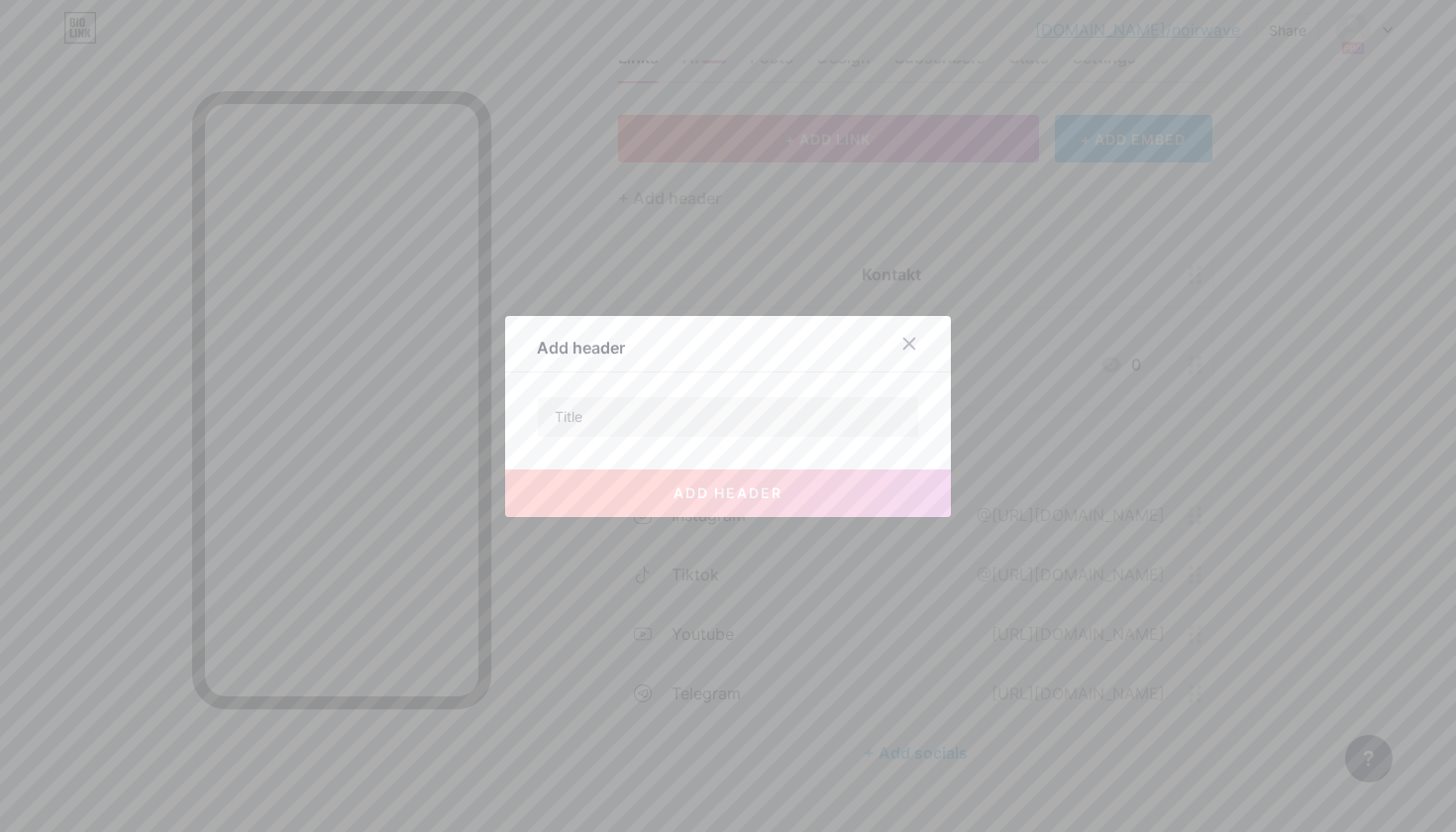
click at [748, 198] on div at bounding box center [728, 416] width 1456 height 832
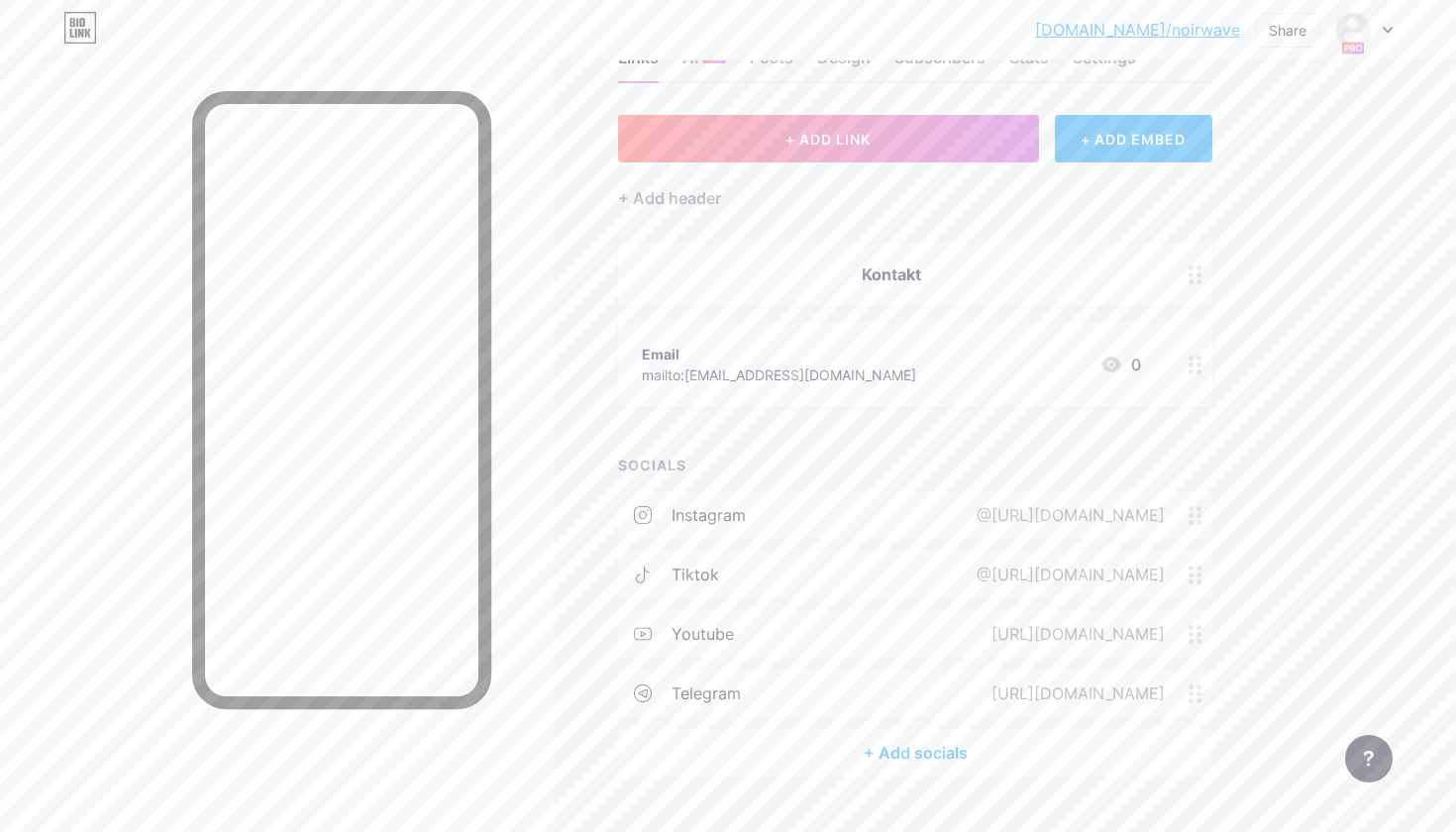
drag, startPoint x: 748, startPoint y: 198, endPoint x: 787, endPoint y: 242, distance: 58.8
click at [787, 242] on div "+ ADD LINK + ADD EMBED + Add header Kontakt Email mailto:noir.wavenrw@gmail.com…" at bounding box center [915, 445] width 595 height 661
click at [793, 211] on div "+ ADD LINK + ADD EMBED + Add header Kontakt Email mailto:noir.wavenrw@gmail.com…" at bounding box center [915, 445] width 595 height 661
click at [686, 201] on div "+ Add header" at bounding box center [670, 198] width 103 height 24
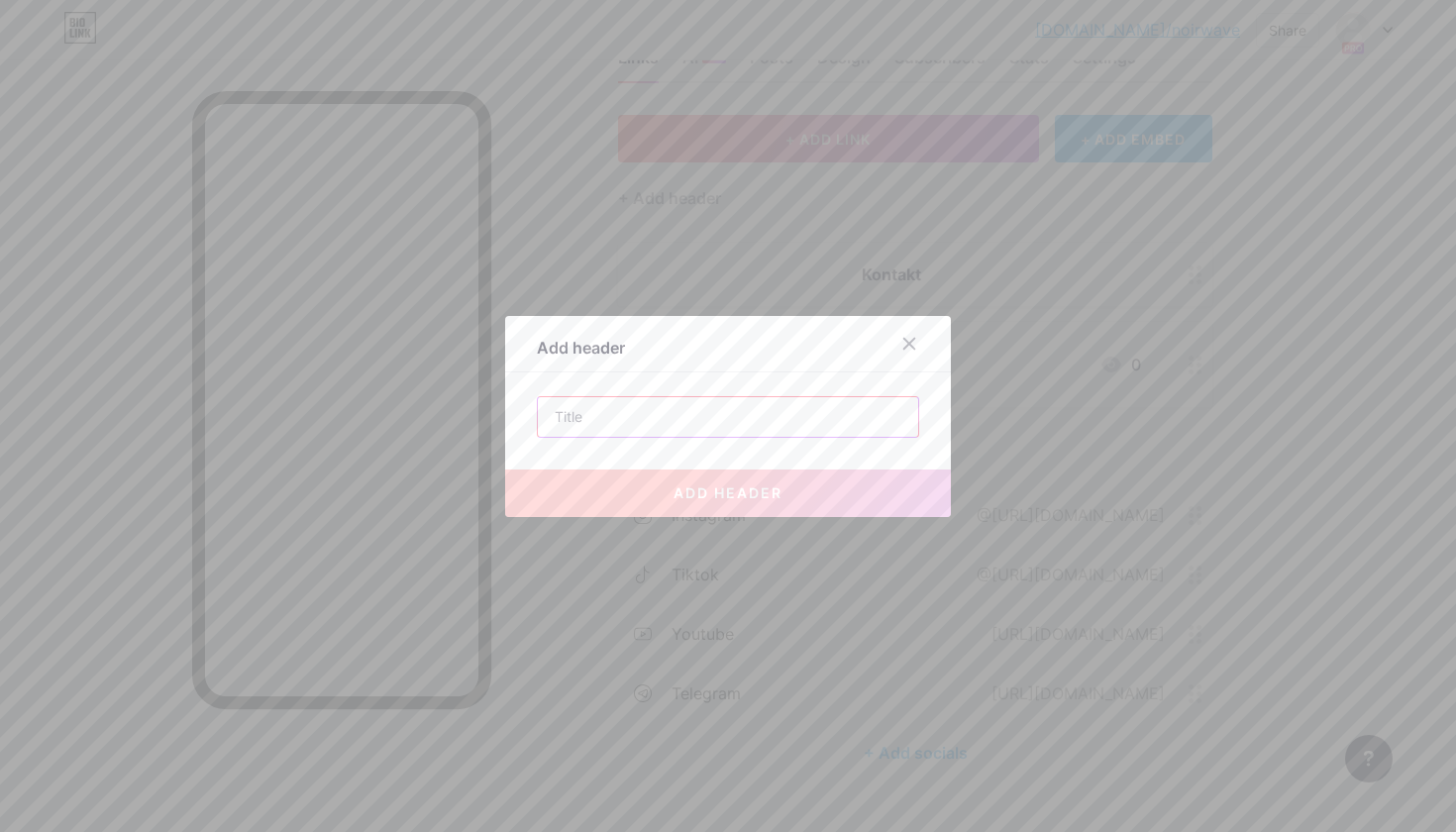
click at [694, 404] on input "text" at bounding box center [728, 416] width 381 height 40
click at [709, 378] on div "Add header add header" at bounding box center [728, 416] width 446 height 201
click at [673, 412] on input "text" at bounding box center [728, 416] width 381 height 40
paste input "Folge uns"
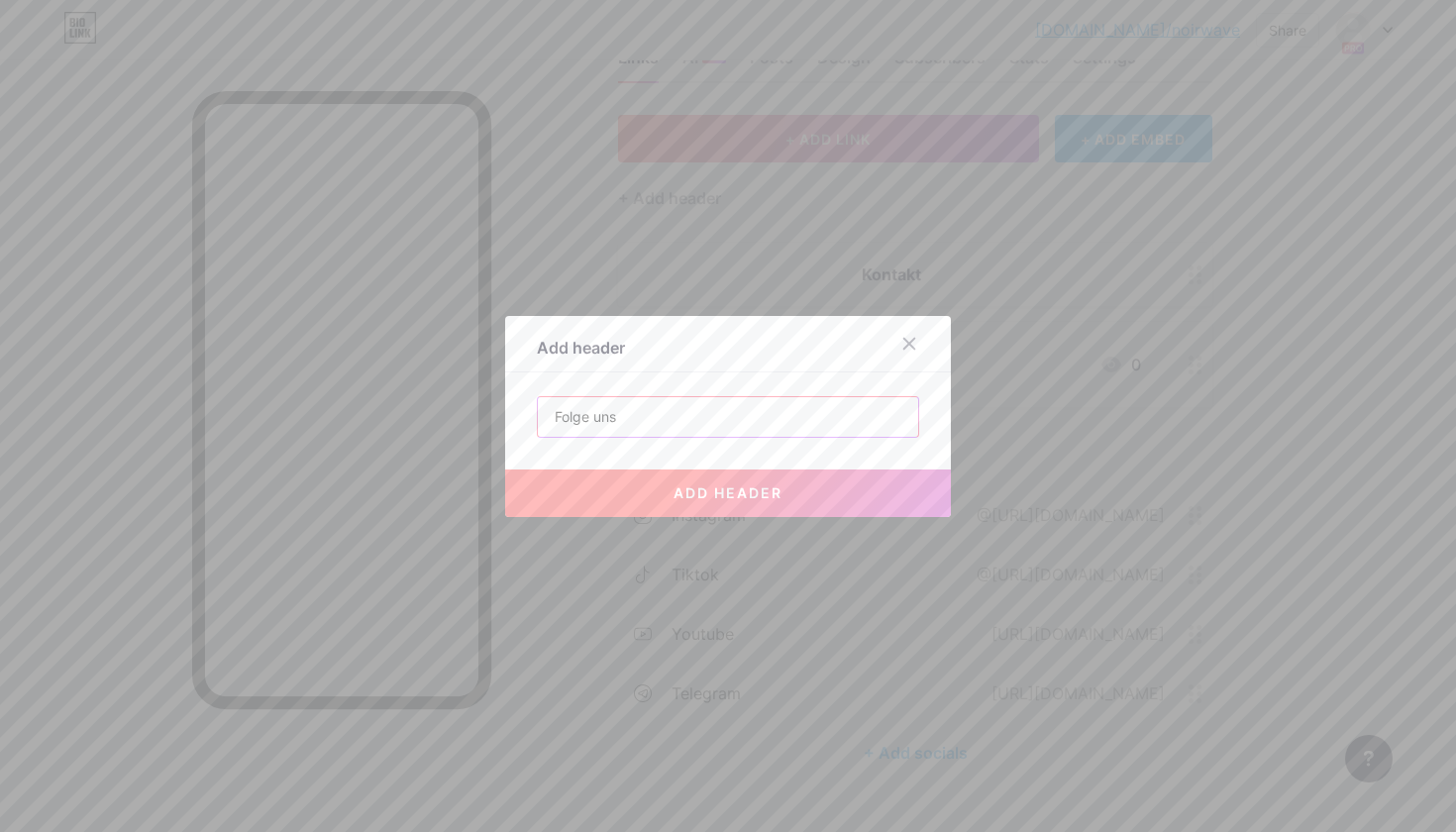
type input "Folge uns"
click at [706, 490] on span "add header" at bounding box center [728, 492] width 109 height 17
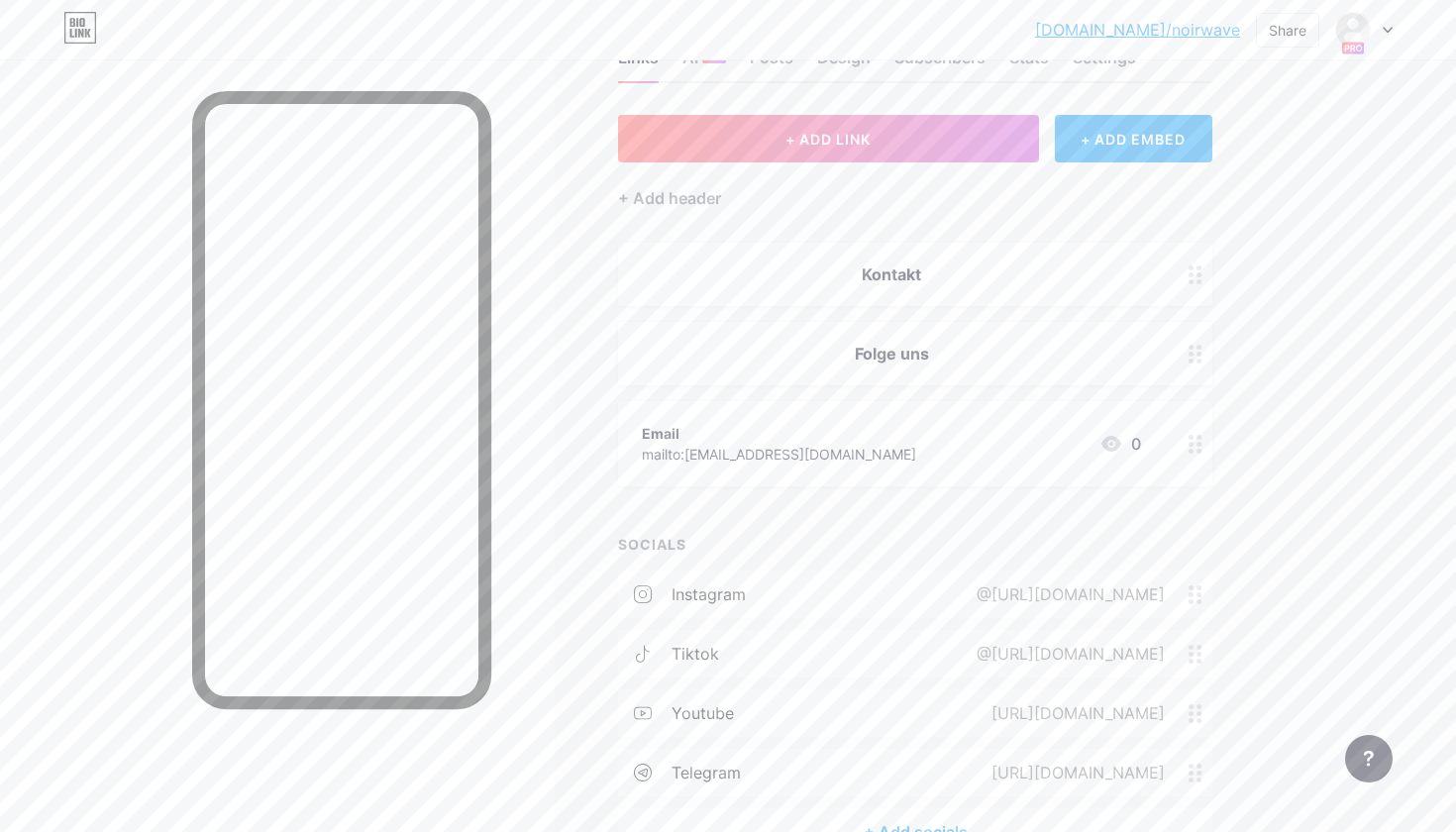
drag, startPoint x: 785, startPoint y: 340, endPoint x: 783, endPoint y: 439, distance: 99.0
click at [783, 439] on span "Kontakt Folge uns Email mailto:noir.wavenrw@gmail.com 0" at bounding box center [915, 365] width 595 height 244
click at [930, 517] on div "+ ADD LINK + ADD EMBED + Add header Kontakt Folge uns Email mailto:noir.wavenrw…" at bounding box center [915, 484] width 595 height 740
drag, startPoint x: 1201, startPoint y: 452, endPoint x: 1190, endPoint y: 613, distance: 161.4
click at [1190, 613] on div "+ ADD LINK + ADD EMBED + Add header Kontakt Email mailto:noir.wavenrw@gmail.com…" at bounding box center [915, 484] width 595 height 740
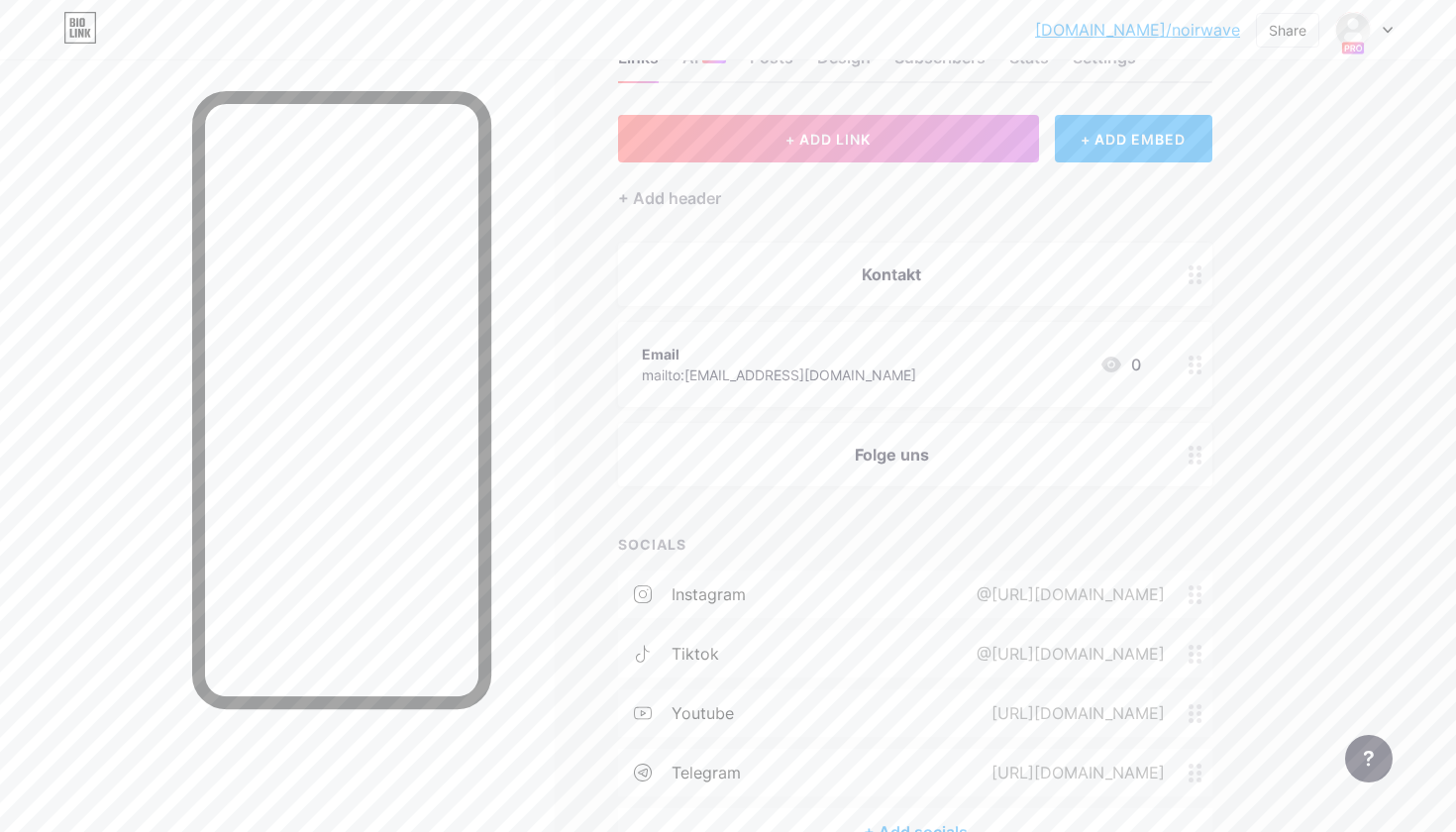
click at [1273, 484] on div "Links AI NEW Posts Design Subscribers Stats Settings + ADD LINK + ADD EMBED + A…" at bounding box center [648, 471] width 1295 height 964
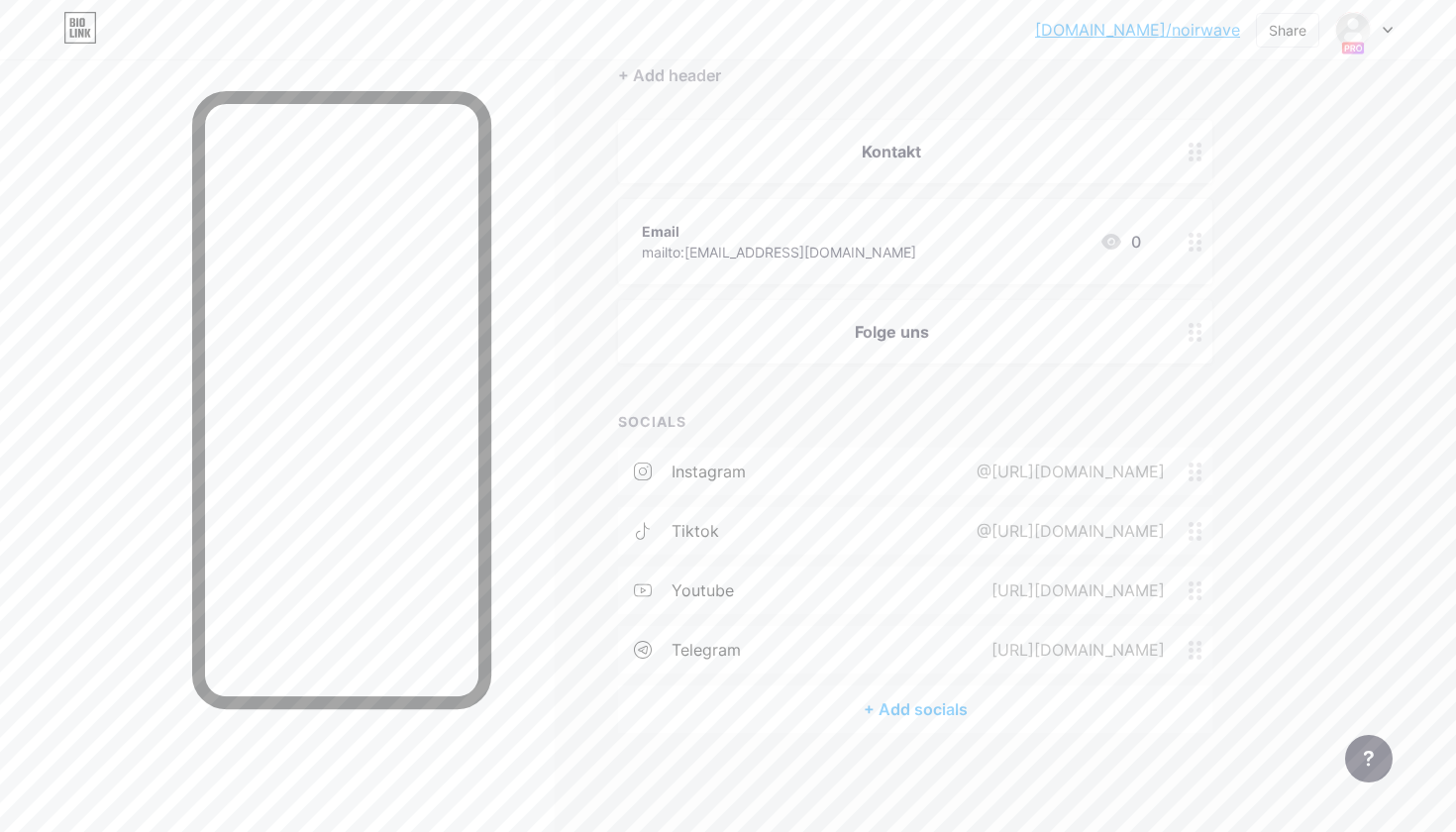
scroll to position [191, 0]
click at [1194, 238] on icon at bounding box center [1195, 243] width 14 height 19
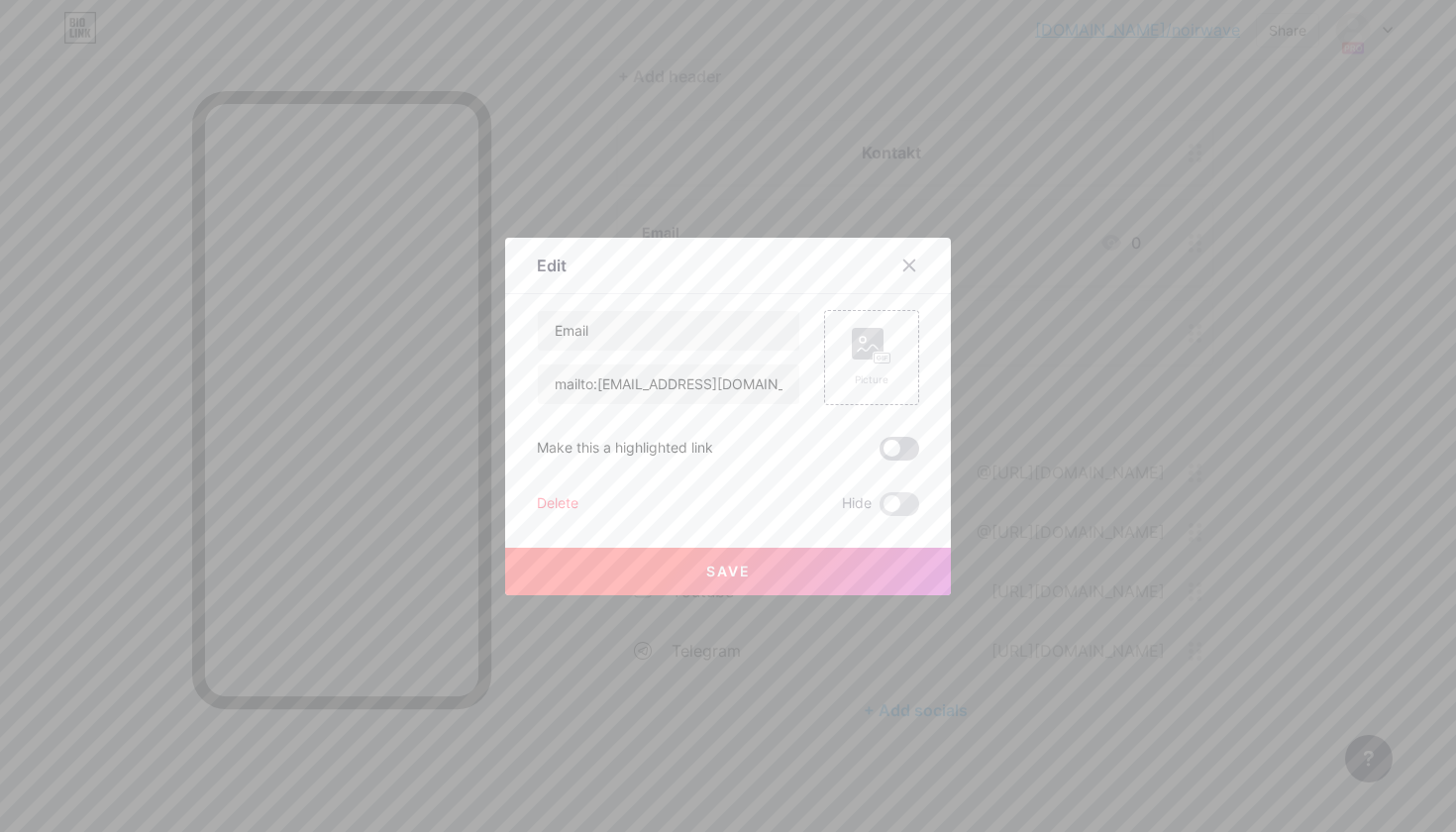
click at [908, 444] on span at bounding box center [899, 448] width 40 height 24
click at [879, 453] on input "checkbox" at bounding box center [879, 453] width 0 height 0
click at [871, 587] on button "Save" at bounding box center [728, 571] width 446 height 48
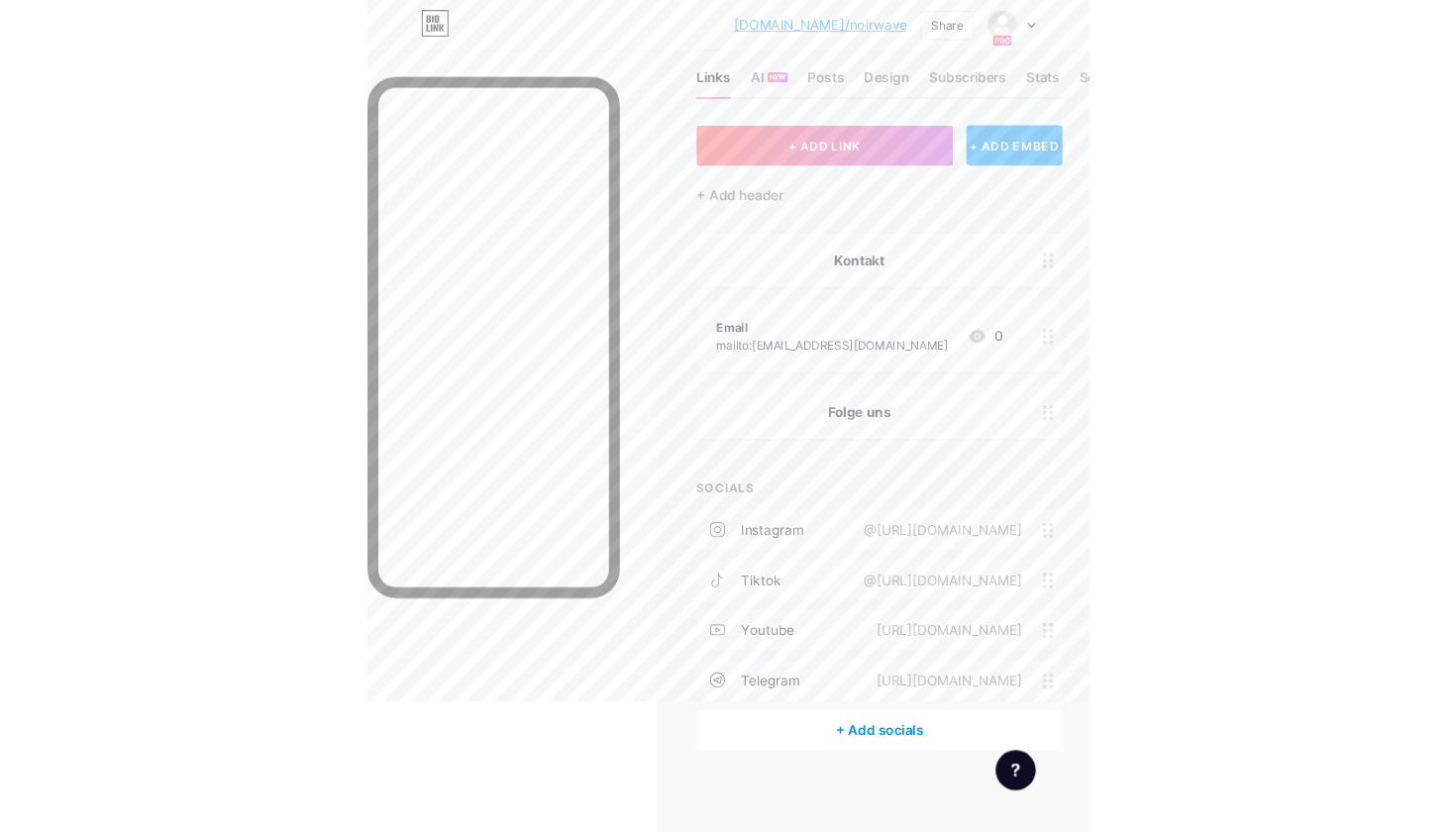
scroll to position [37, 0]
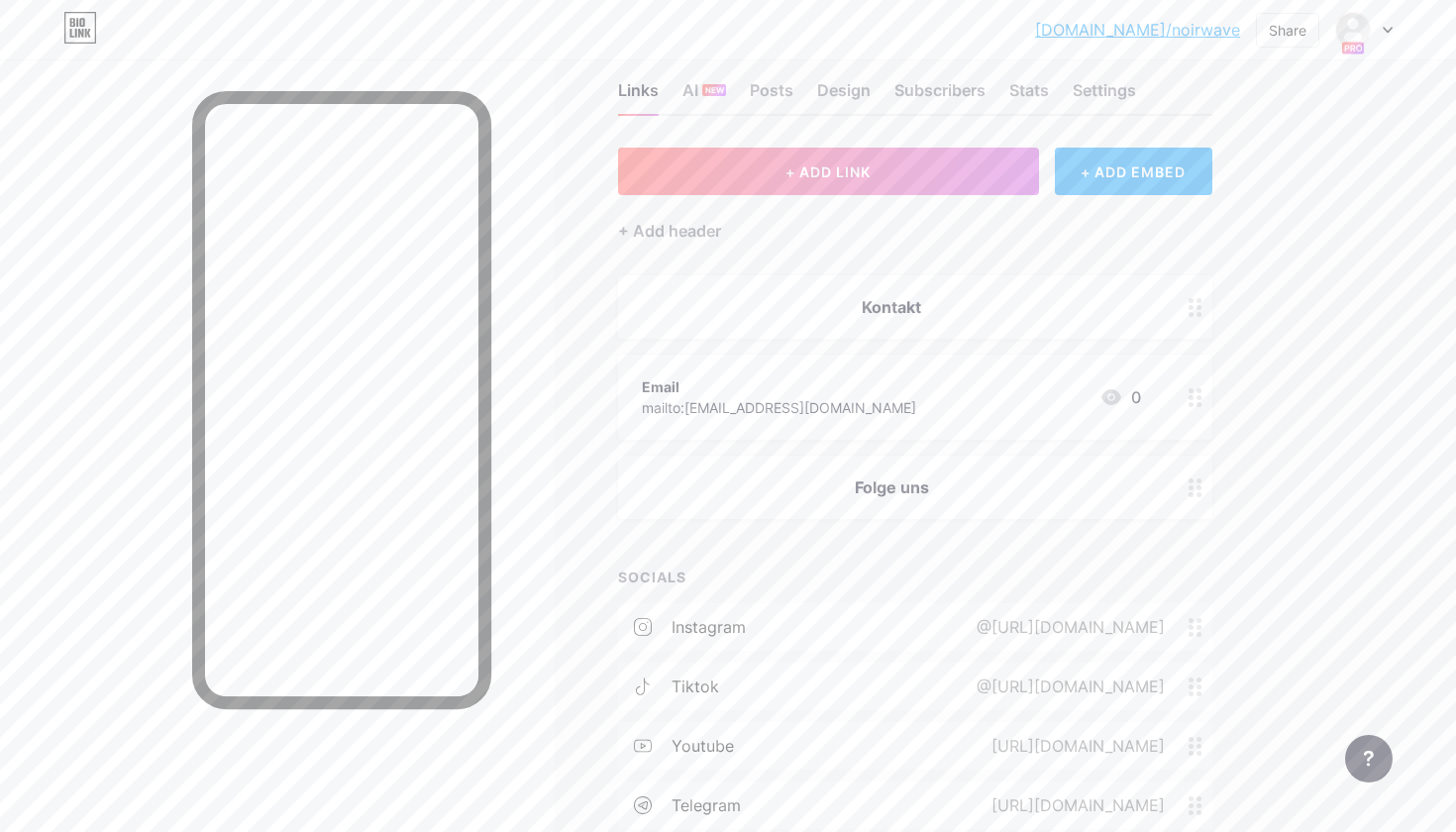
click at [1201, 392] on icon at bounding box center [1195, 398] width 14 height 19
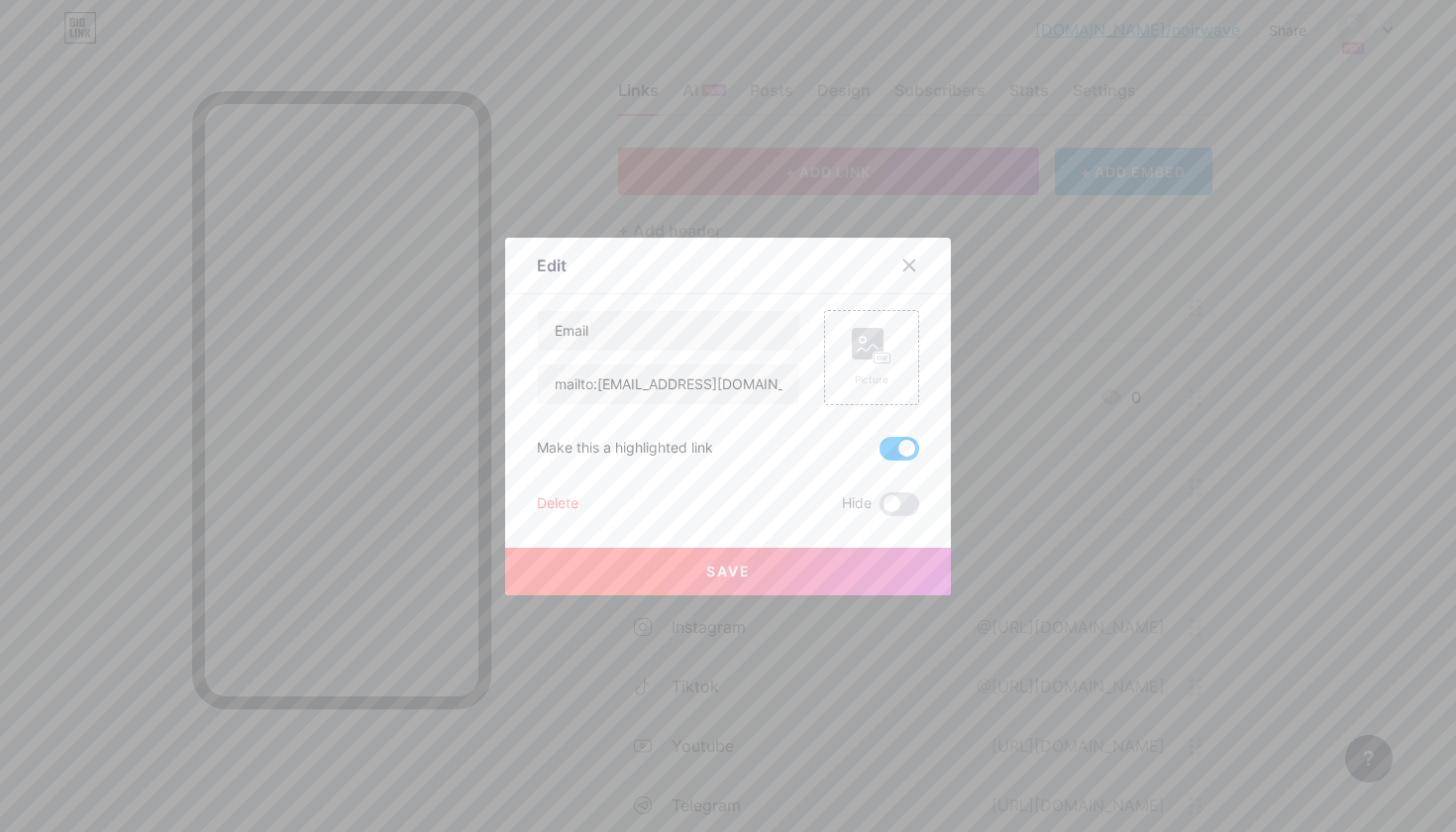
click at [910, 449] on span at bounding box center [899, 448] width 40 height 24
click at [879, 453] on input "checkbox" at bounding box center [879, 453] width 0 height 0
click at [919, 249] on div at bounding box center [920, 266] width 59 height 36
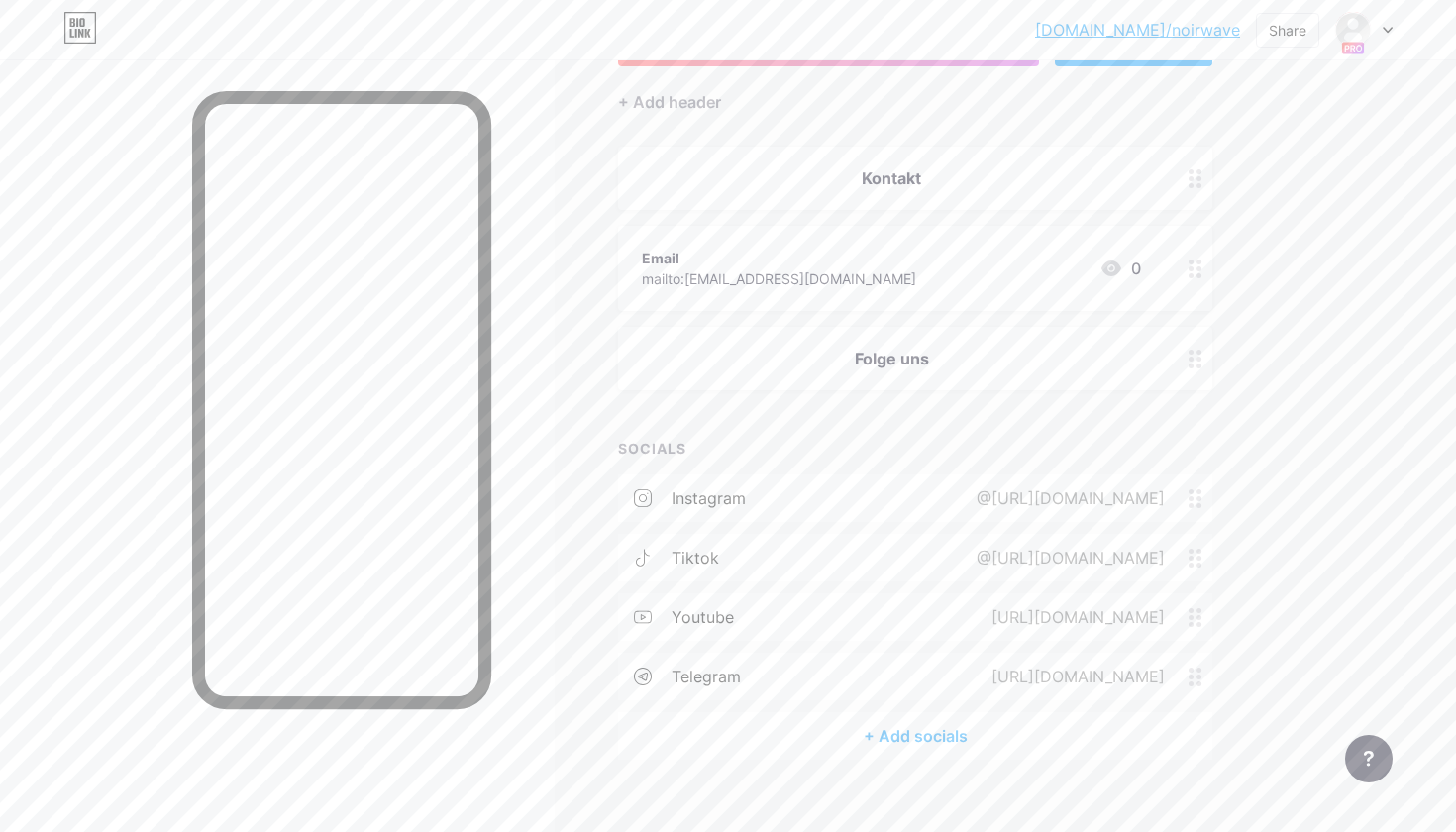
scroll to position [168, 0]
drag, startPoint x: 1191, startPoint y: 495, endPoint x: 1191, endPoint y: 289, distance: 206.0
click at [1191, 288] on div "+ ADD LINK + ADD EMBED + Add header Kontakt Email mailto:noir.wavenrw@gmail.com…" at bounding box center [915, 387] width 595 height 740
click at [1237, 523] on div "Links AI NEW Posts Design Subscribers Stats Settings + ADD LINK + ADD EMBED + A…" at bounding box center [648, 374] width 1295 height 964
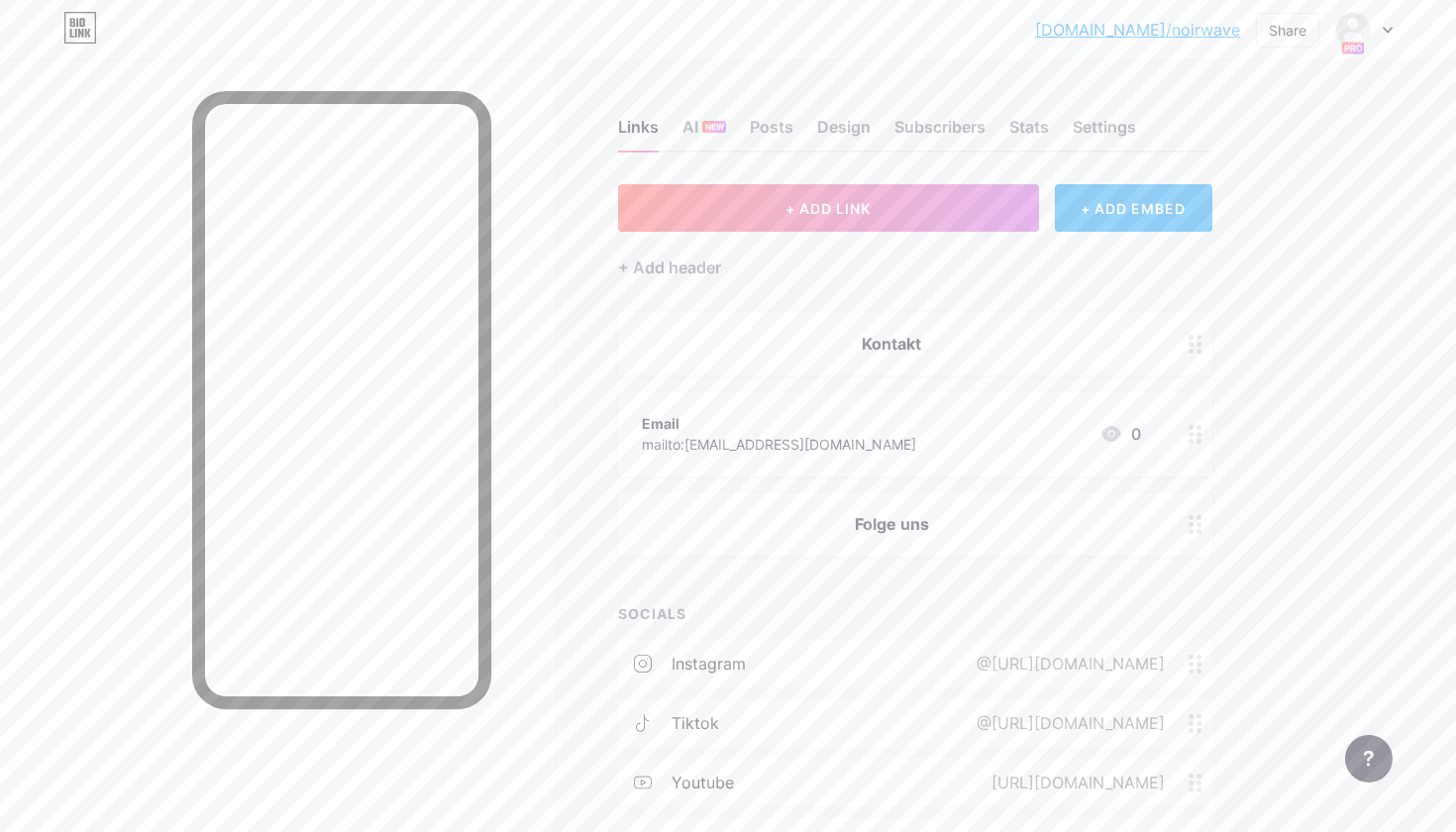
scroll to position [0, 0]
click at [955, 195] on button "+ ADD LINK" at bounding box center [828, 208] width 421 height 48
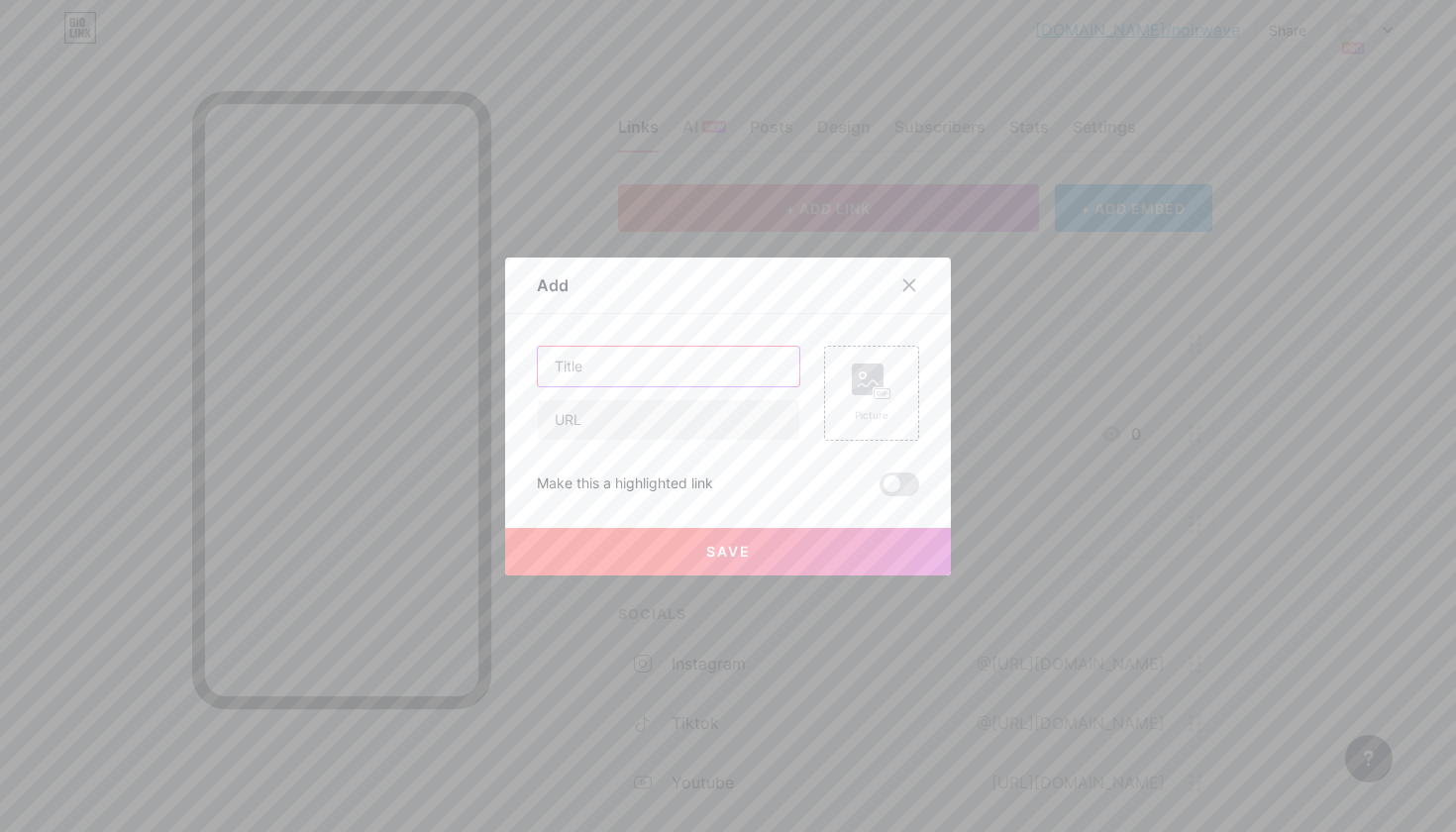
click at [721, 383] on input "text" at bounding box center [669, 367] width 262 height 40
type input "Telegram"
click at [656, 425] on input "text" at bounding box center [669, 419] width 262 height 40
paste input "Folge uns"
type input "Folge uns"
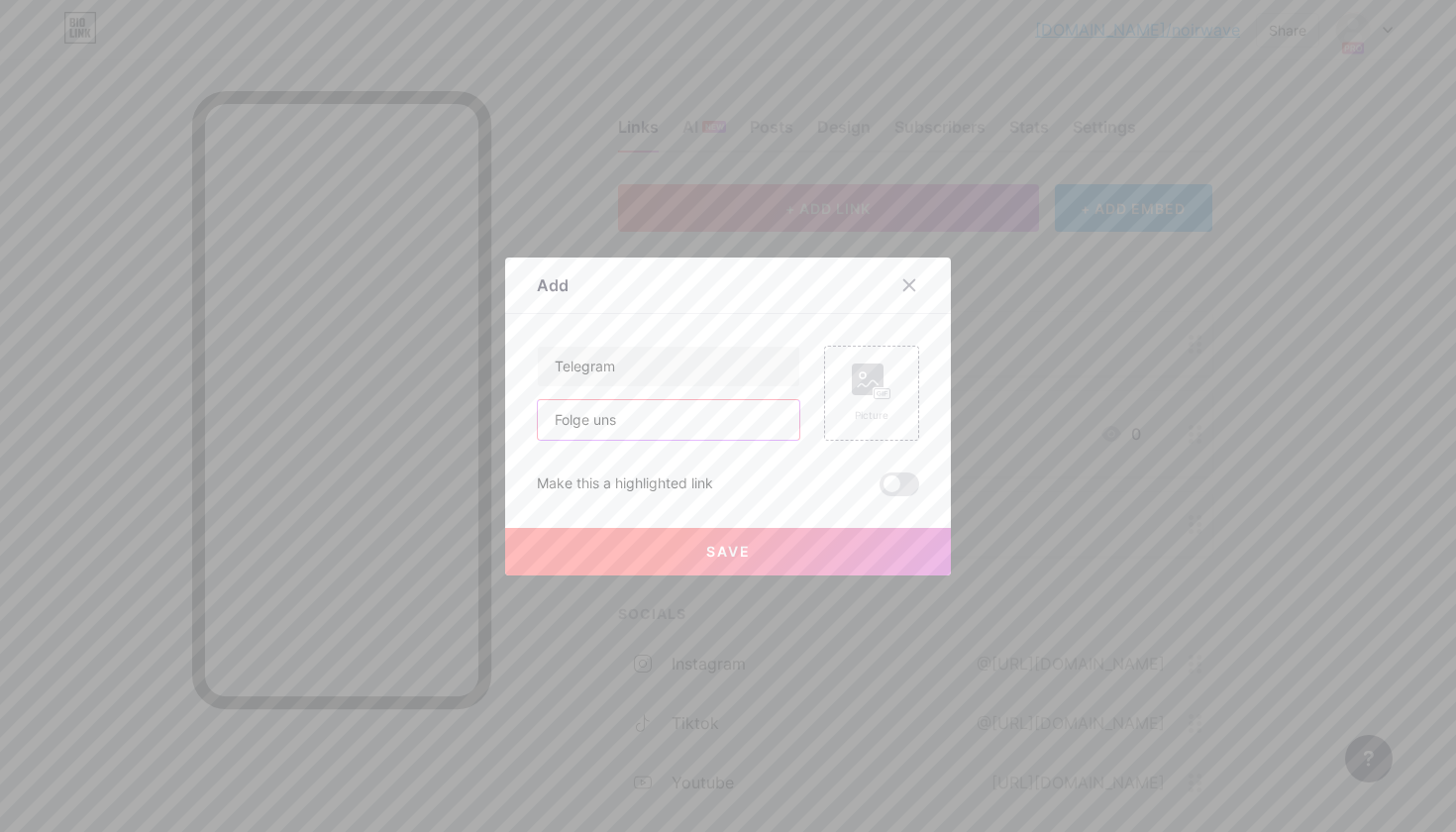
drag, startPoint x: 638, startPoint y: 424, endPoint x: 543, endPoint y: 424, distance: 95.0
click at [543, 424] on input "Folge uns" at bounding box center [669, 419] width 262 height 40
paste input "@noirwavemanager"
click at [568, 421] on input "@noirwavemanager" at bounding box center [669, 419] width 262 height 40
paste input "https://t.me/"
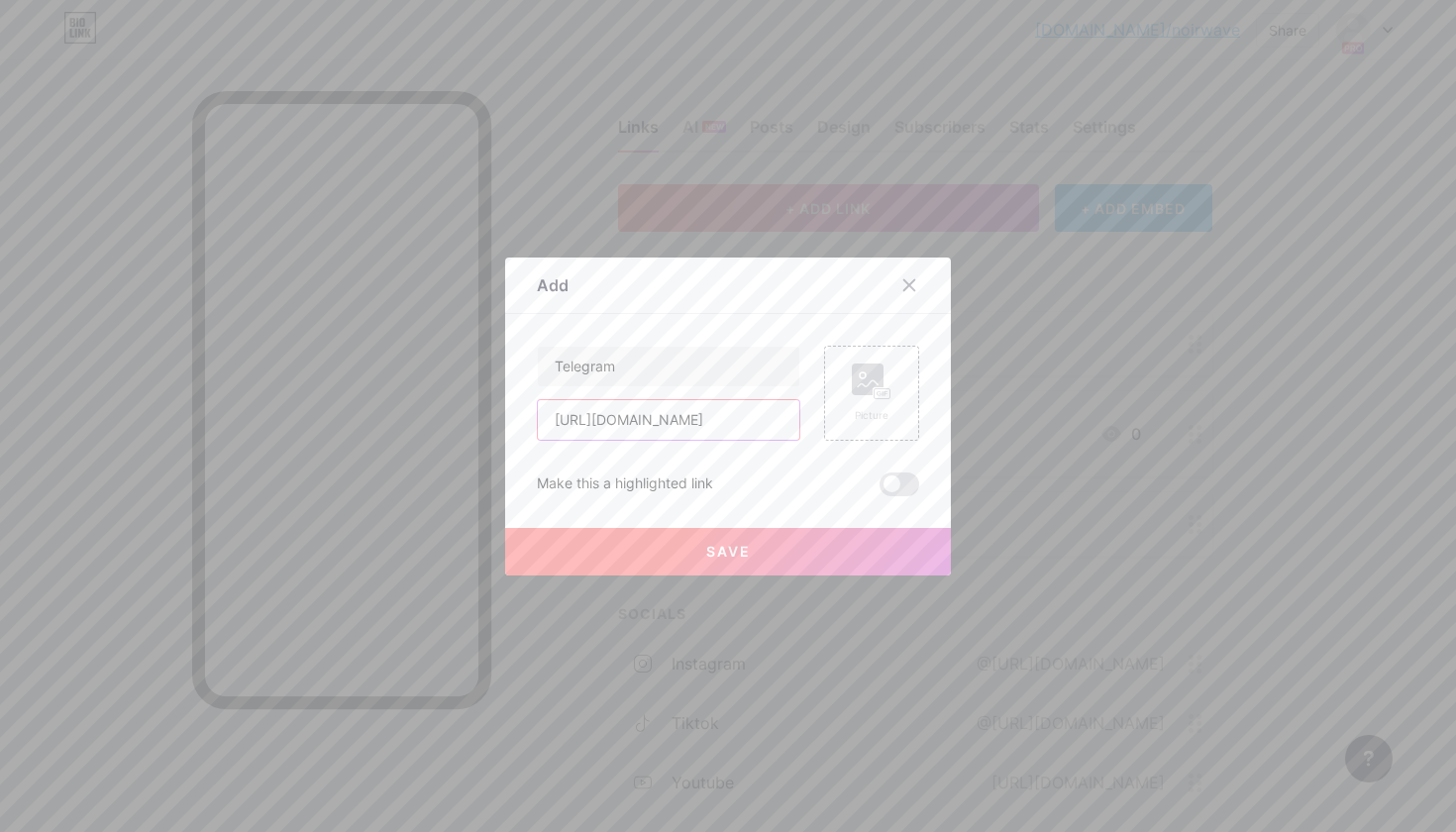
type input "https://t.me/noirwavemanager"
click at [759, 559] on button "Save" at bounding box center [728, 551] width 446 height 48
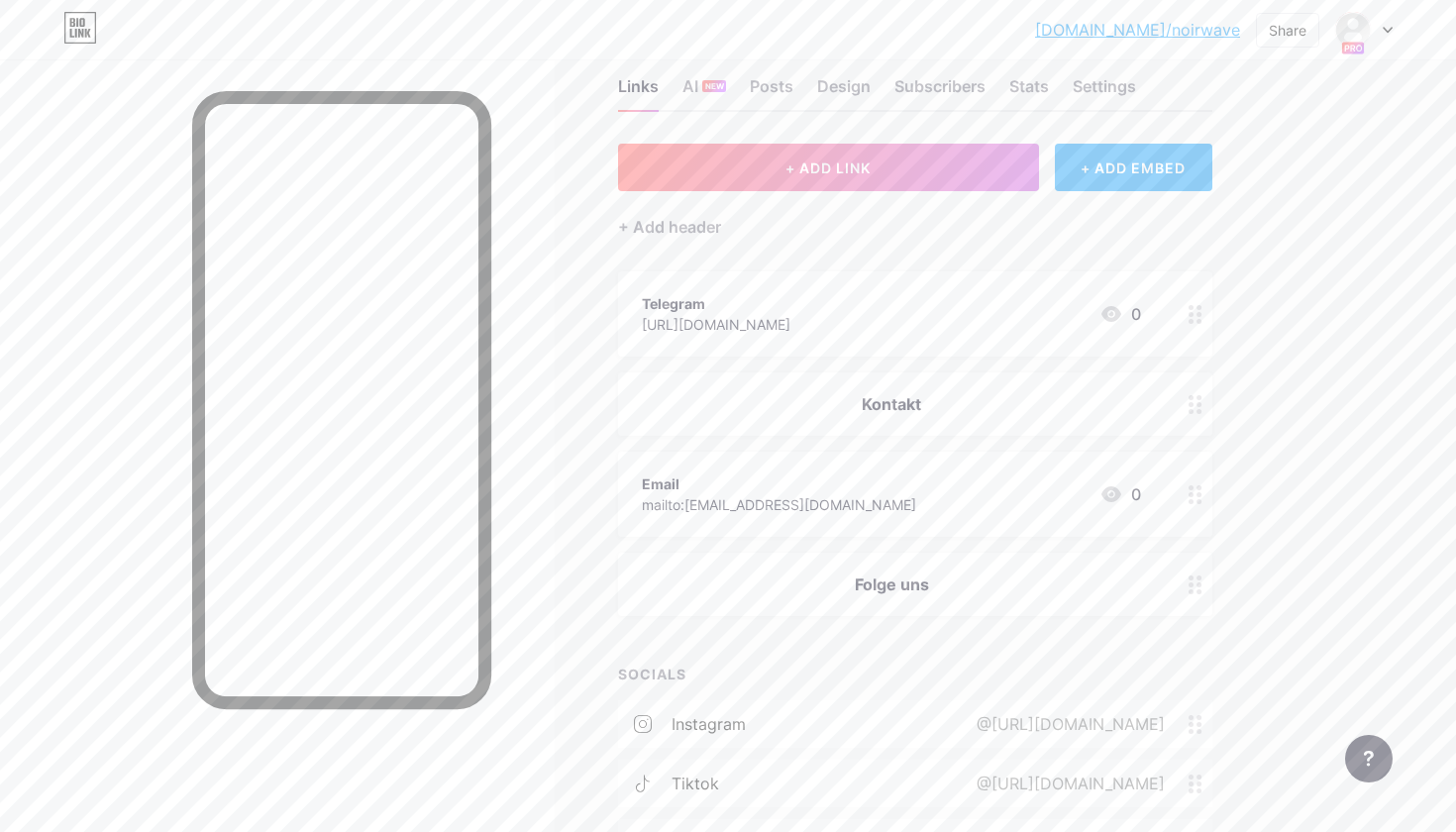
scroll to position [47, 0]
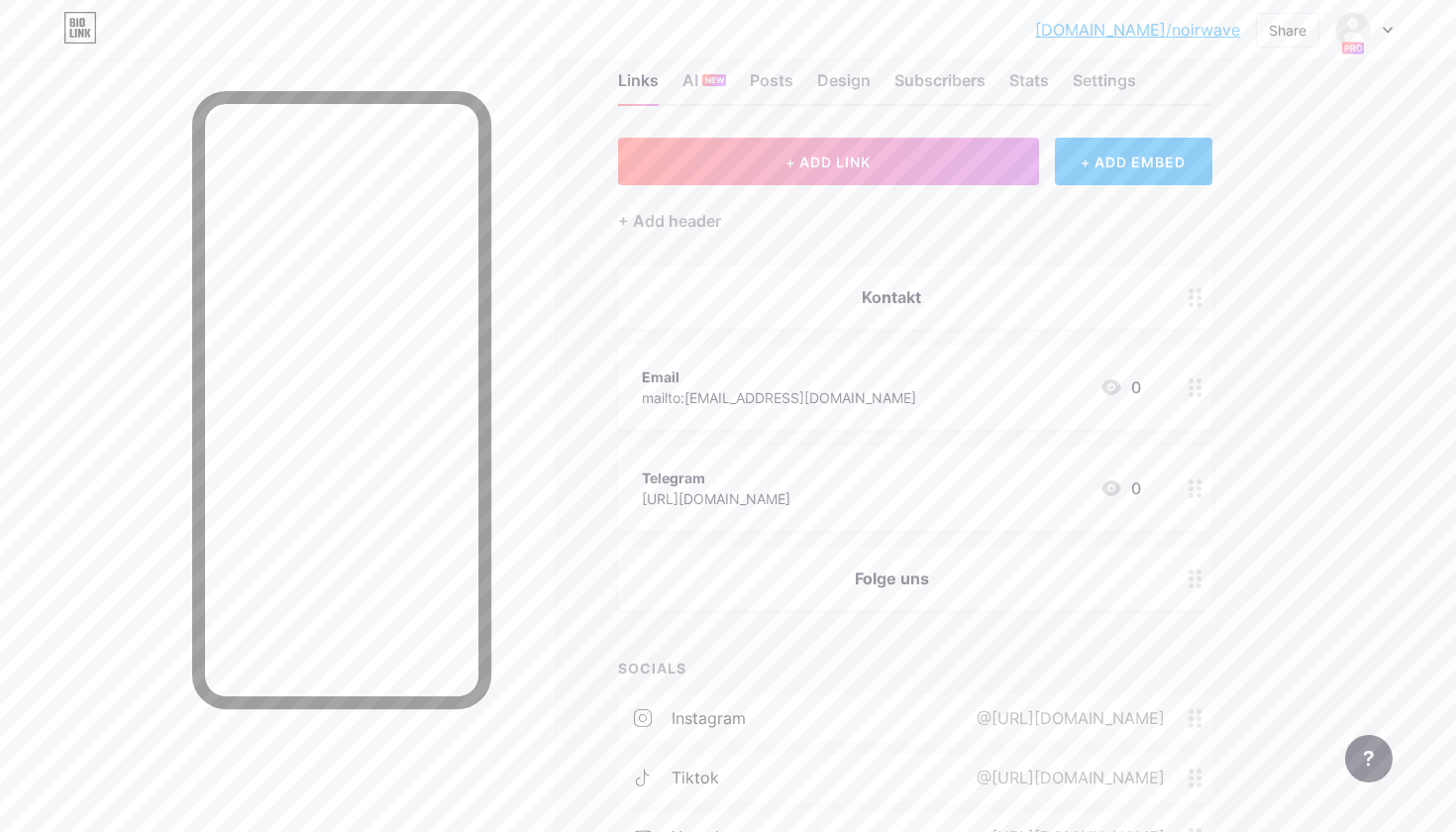
click at [1203, 385] on div at bounding box center [1196, 387] width 34 height 85
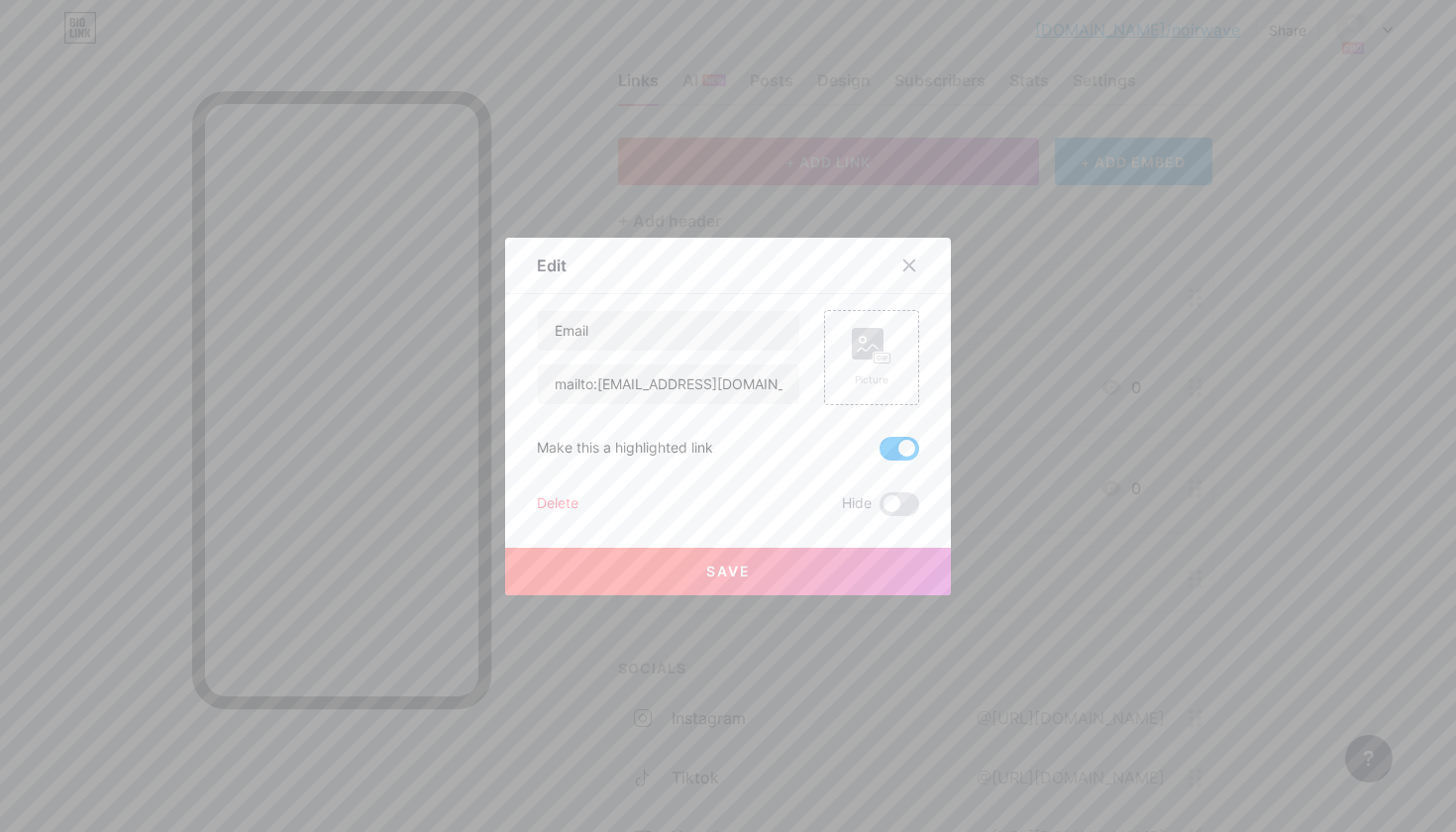
click at [896, 448] on span at bounding box center [899, 448] width 40 height 24
click at [879, 453] on input "checkbox" at bounding box center [879, 453] width 0 height 0
click at [859, 549] on button "Save" at bounding box center [728, 571] width 446 height 48
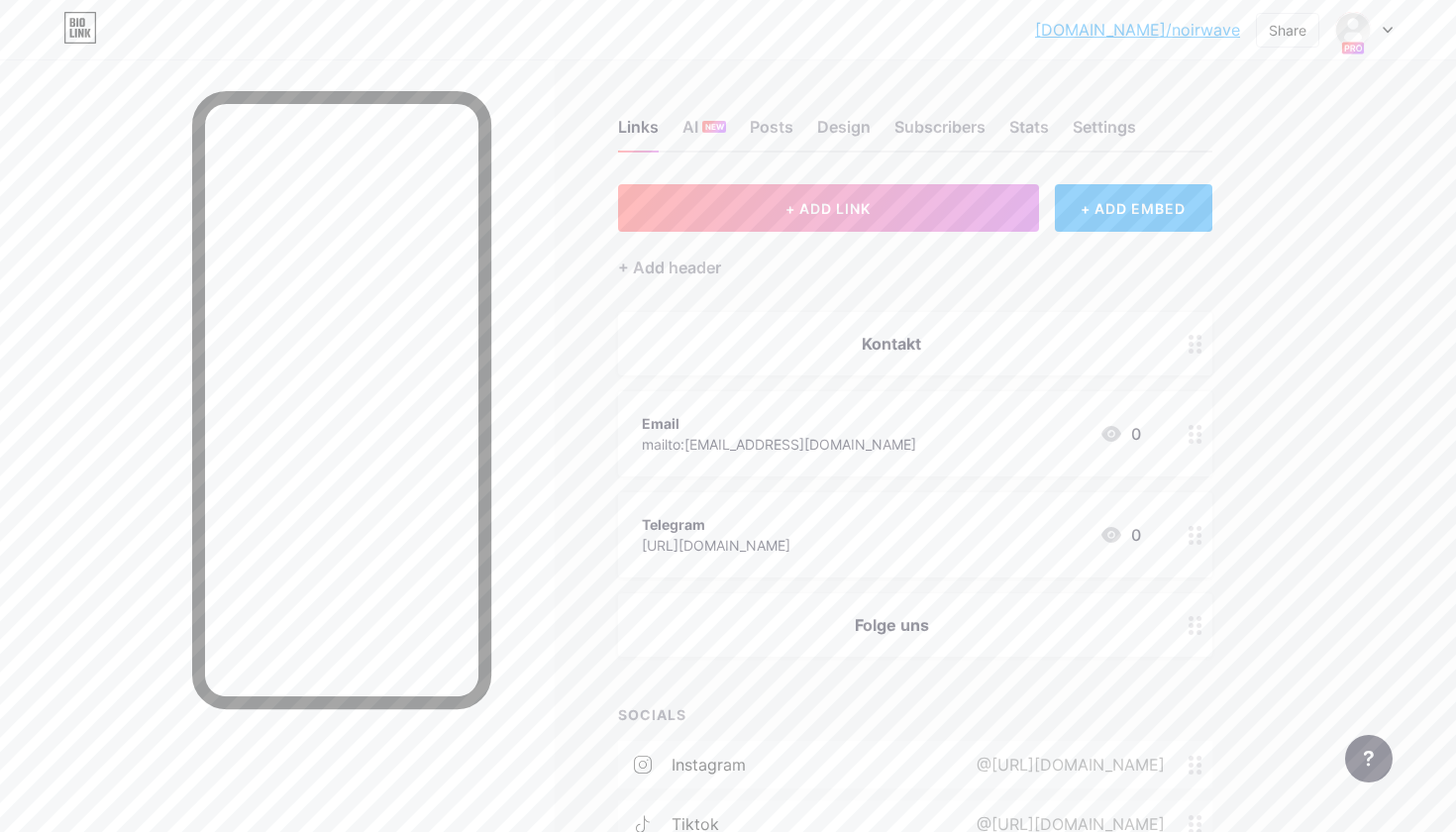
scroll to position [0, 0]
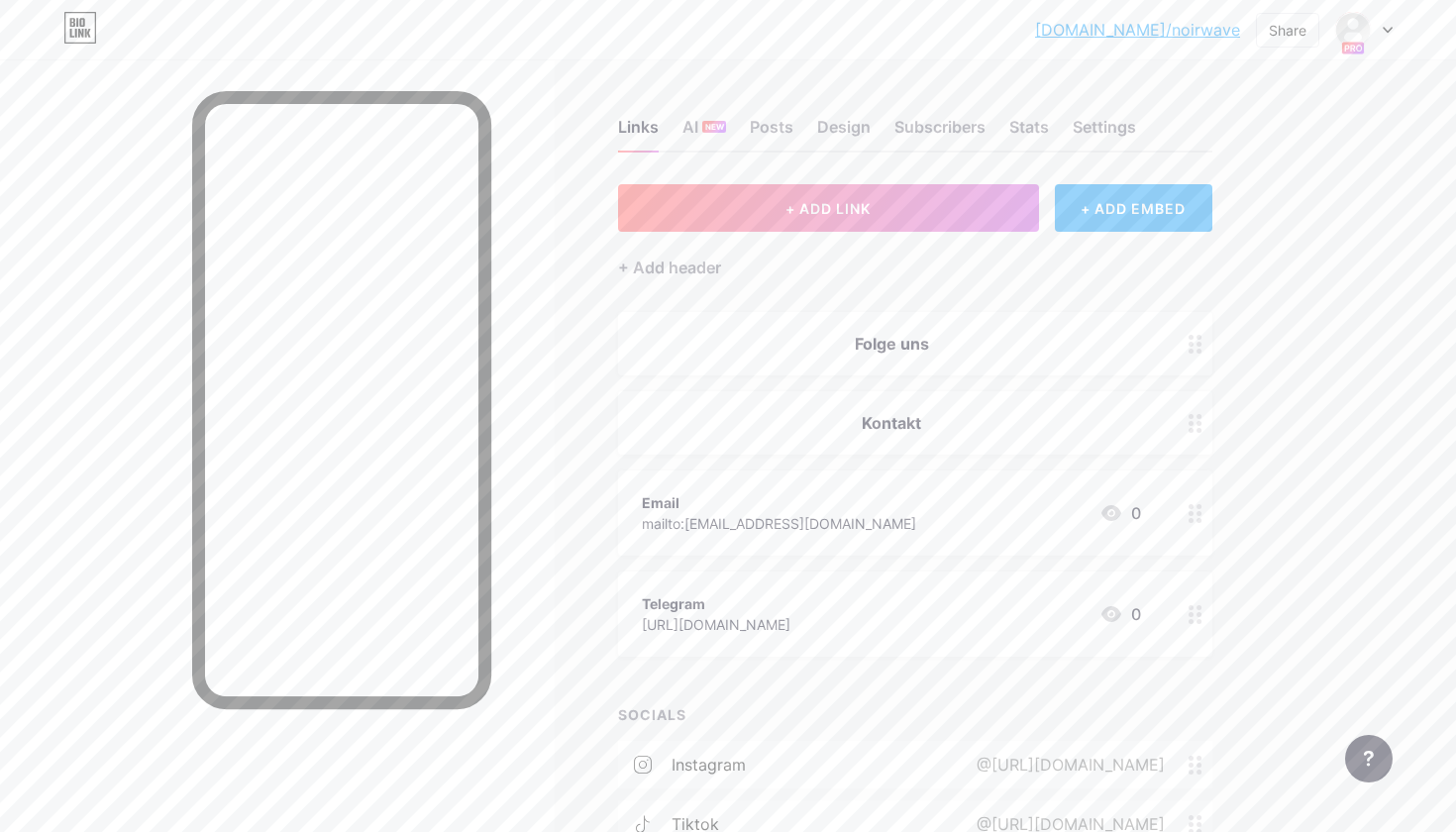
click at [1029, 330] on div "Folge uns" at bounding box center [915, 343] width 595 height 63
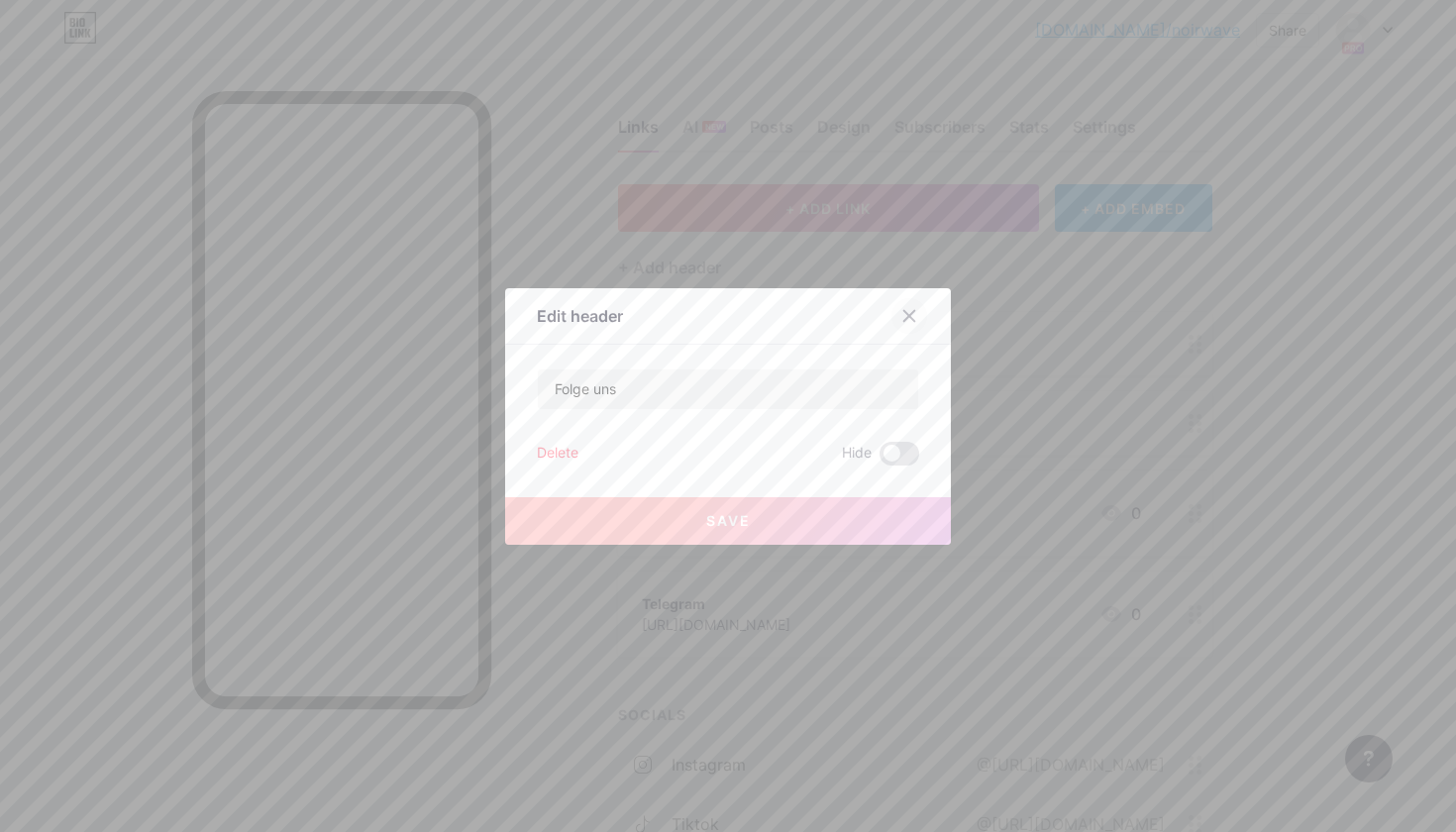
click at [912, 314] on icon at bounding box center [909, 316] width 16 height 16
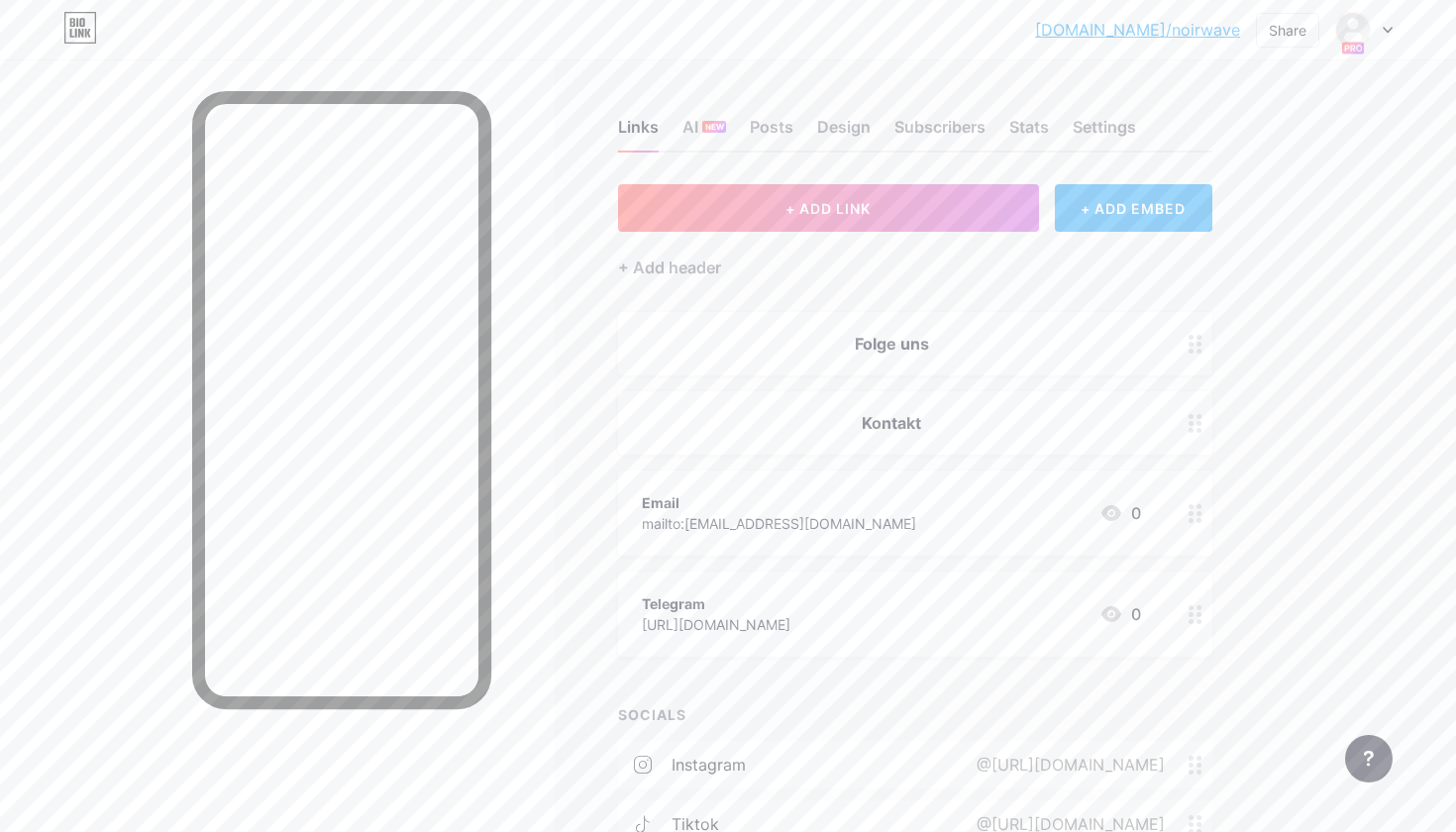
click at [1141, 214] on div "+ ADD EMBED" at bounding box center [1134, 208] width 158 height 48
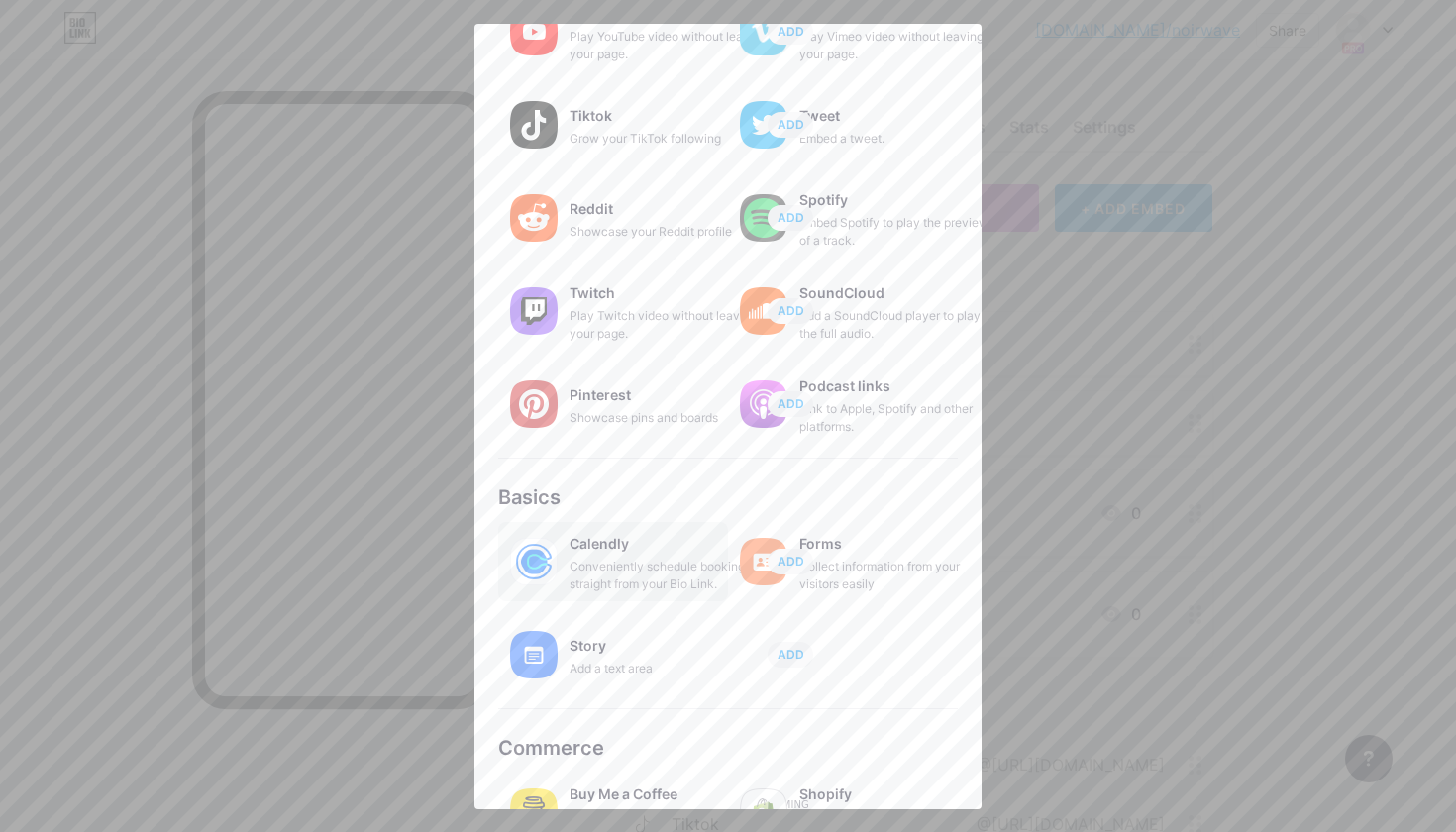
scroll to position [168, 0]
click at [616, 660] on div "Add a text area" at bounding box center [669, 668] width 198 height 18
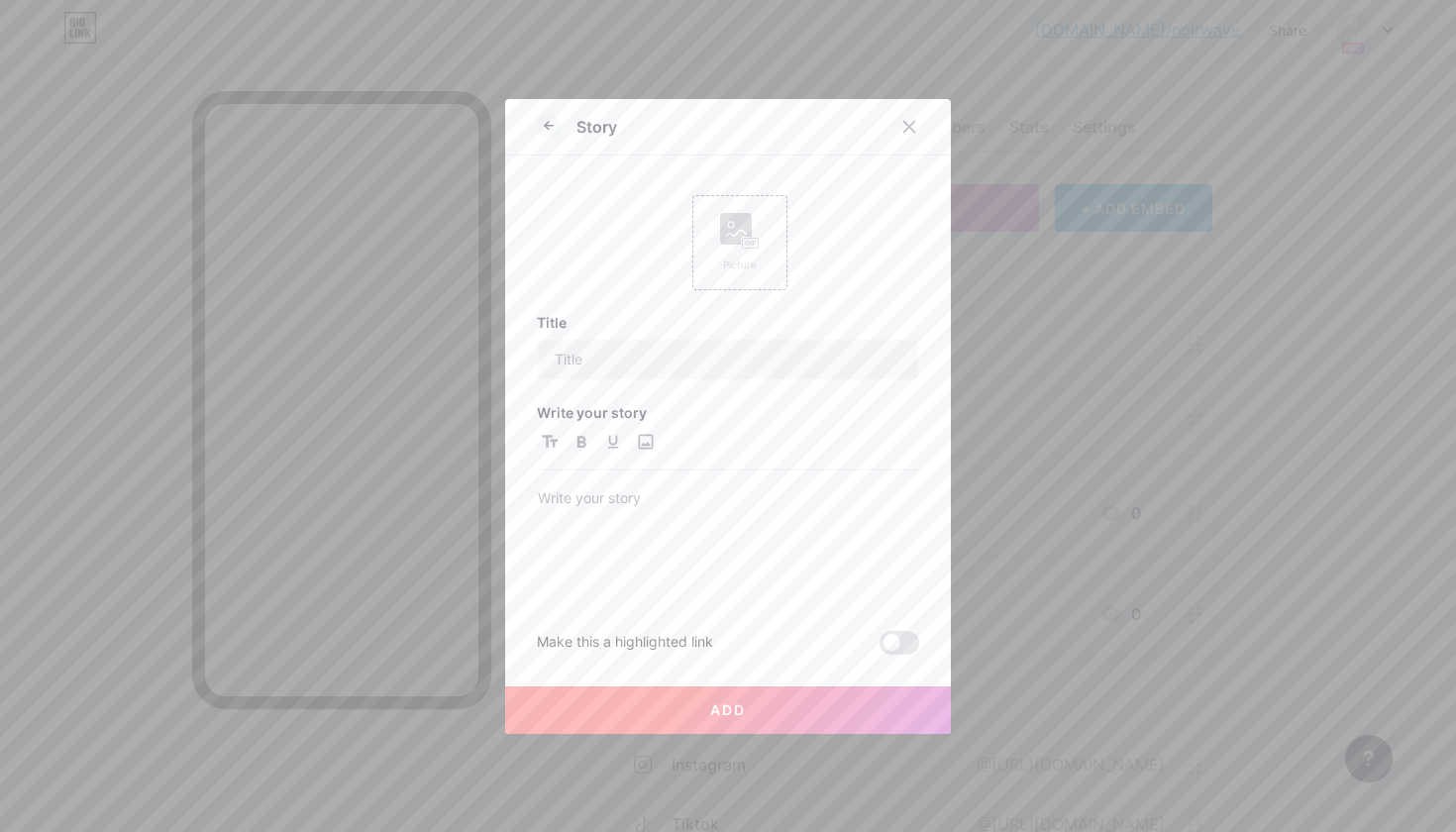
scroll to position [0, 0]
click at [684, 373] on input "text" at bounding box center [728, 360] width 381 height 40
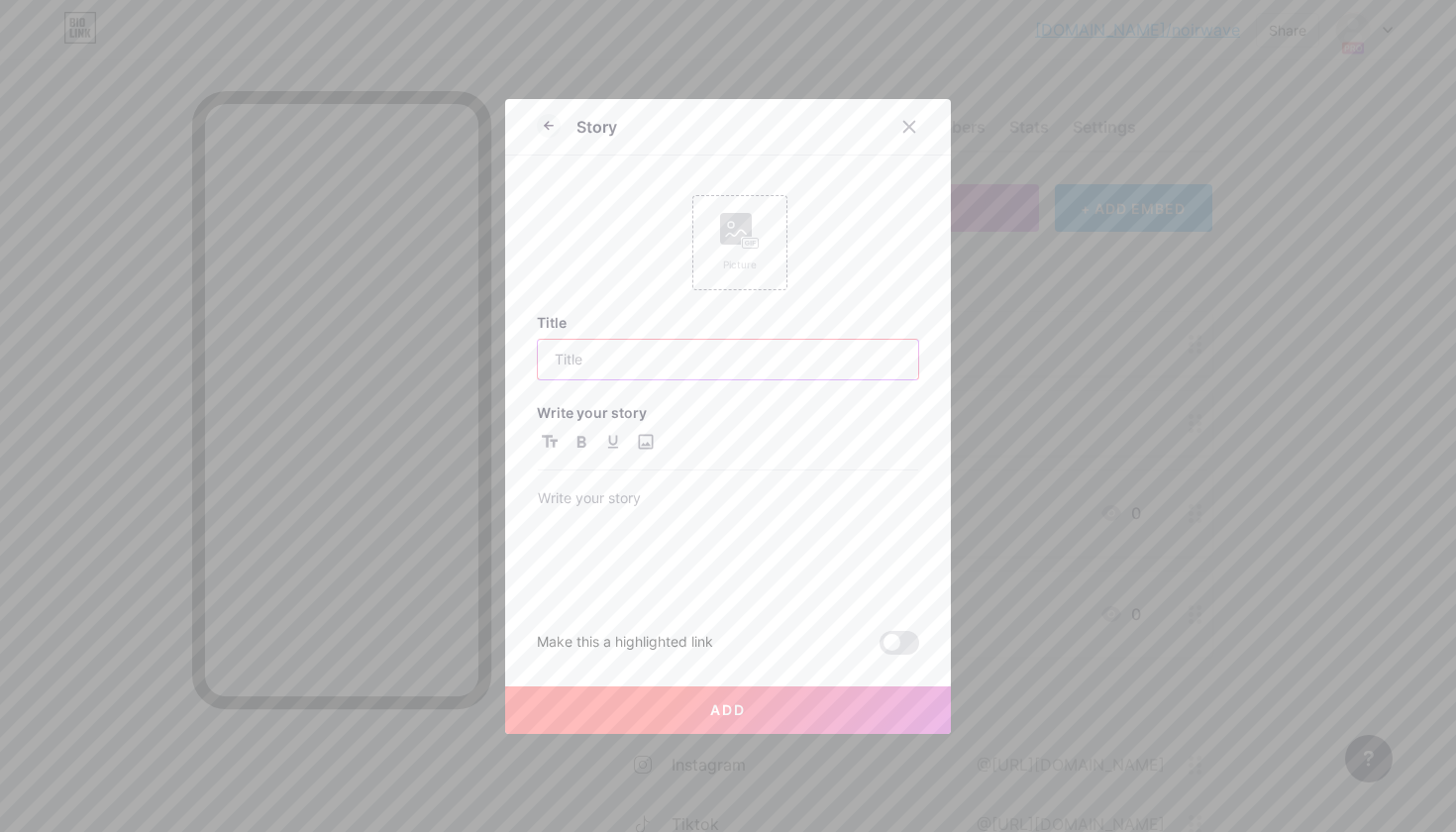
click at [684, 373] on input "text" at bounding box center [728, 360] width 381 height 40
click at [553, 117] on icon at bounding box center [549, 126] width 24 height 24
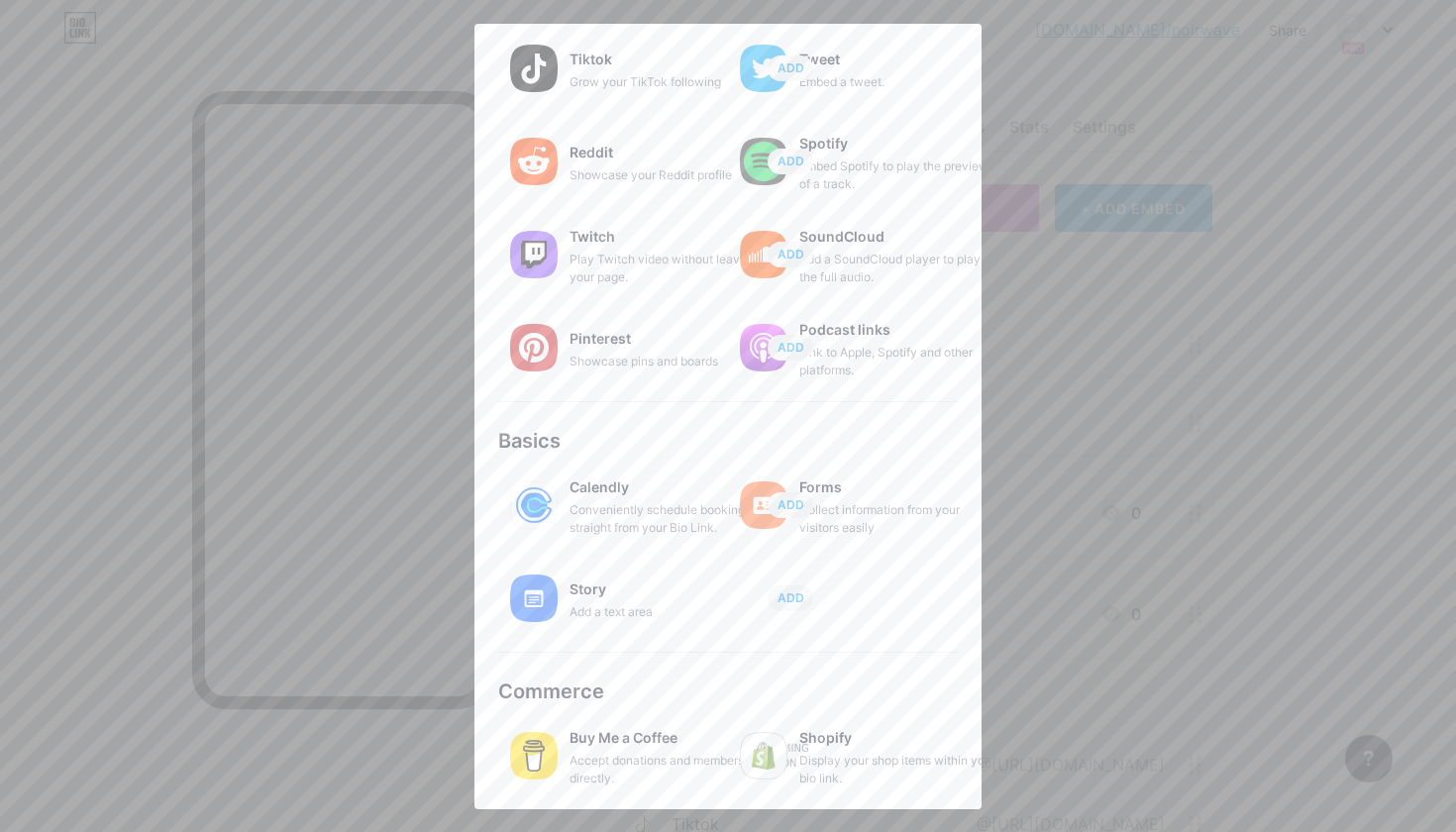
scroll to position [225, 0]
click at [1284, 461] on div at bounding box center [728, 416] width 1456 height 832
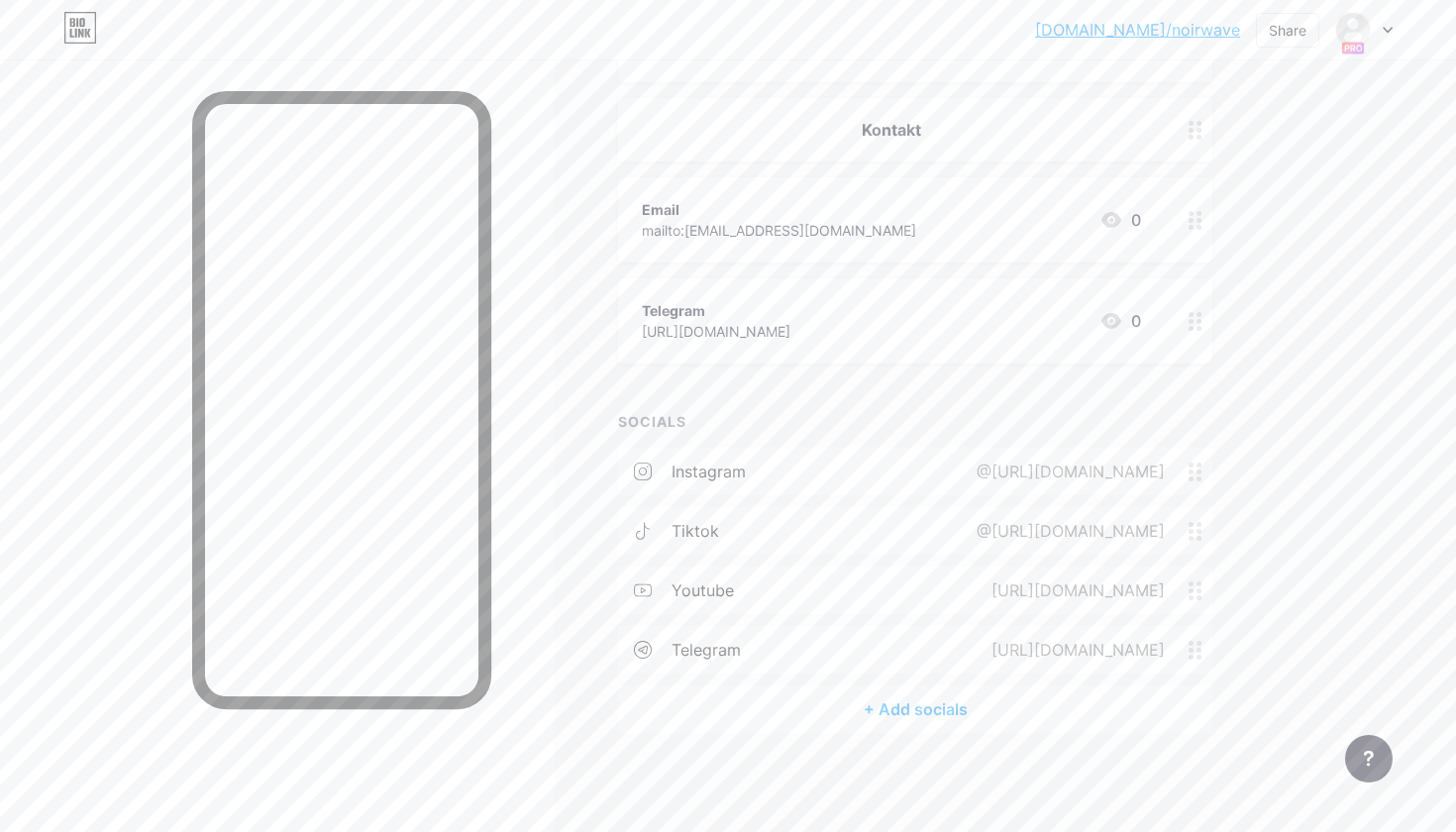
scroll to position [292, 0]
click at [876, 707] on div "+ Add socials" at bounding box center [915, 710] width 595 height 48
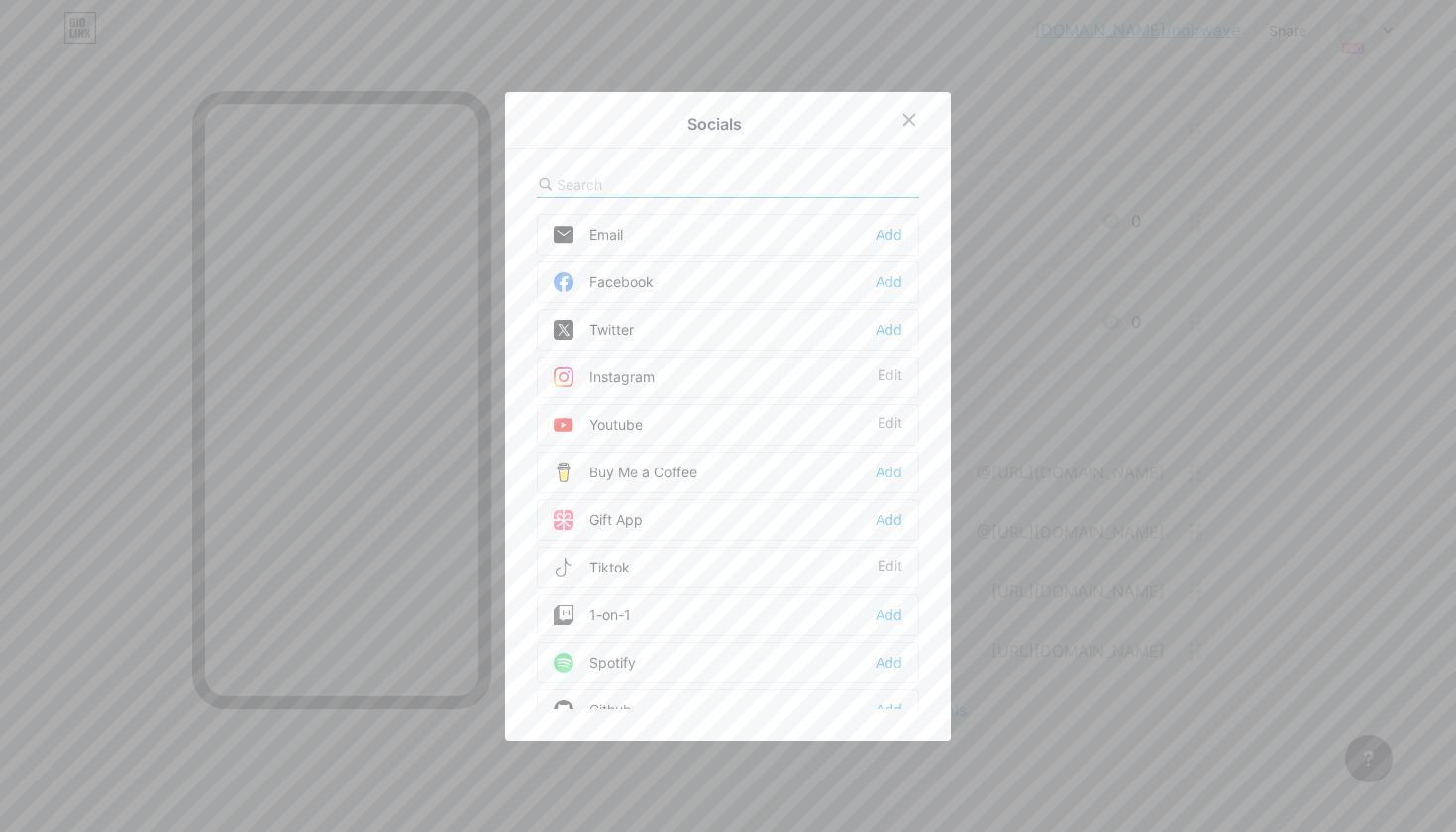
click at [904, 275] on div "Facebook Add" at bounding box center [728, 283] width 383 height 42
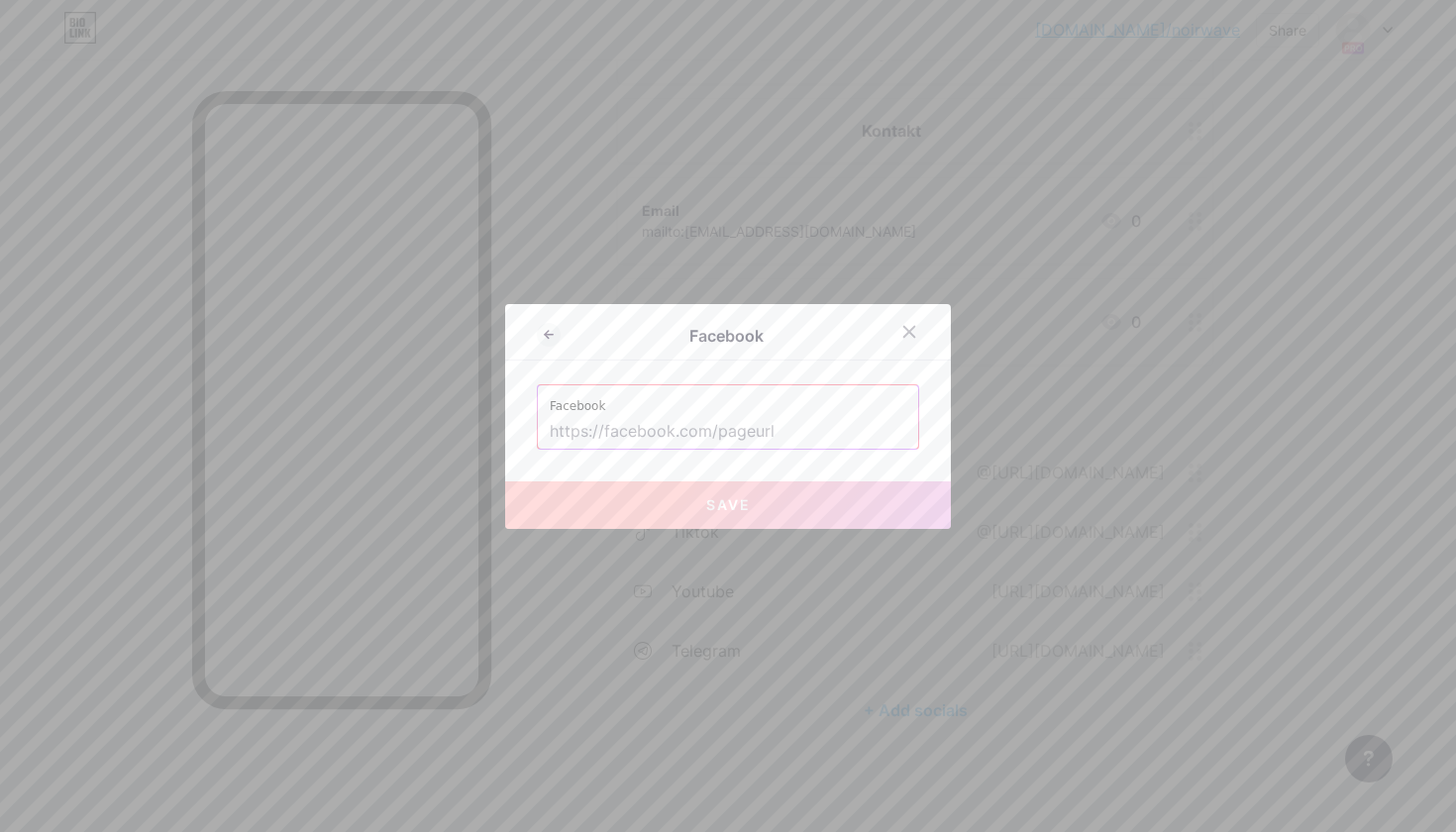
click at [834, 435] on input "text" at bounding box center [728, 431] width 357 height 34
click at [918, 331] on div at bounding box center [909, 332] width 36 height 36
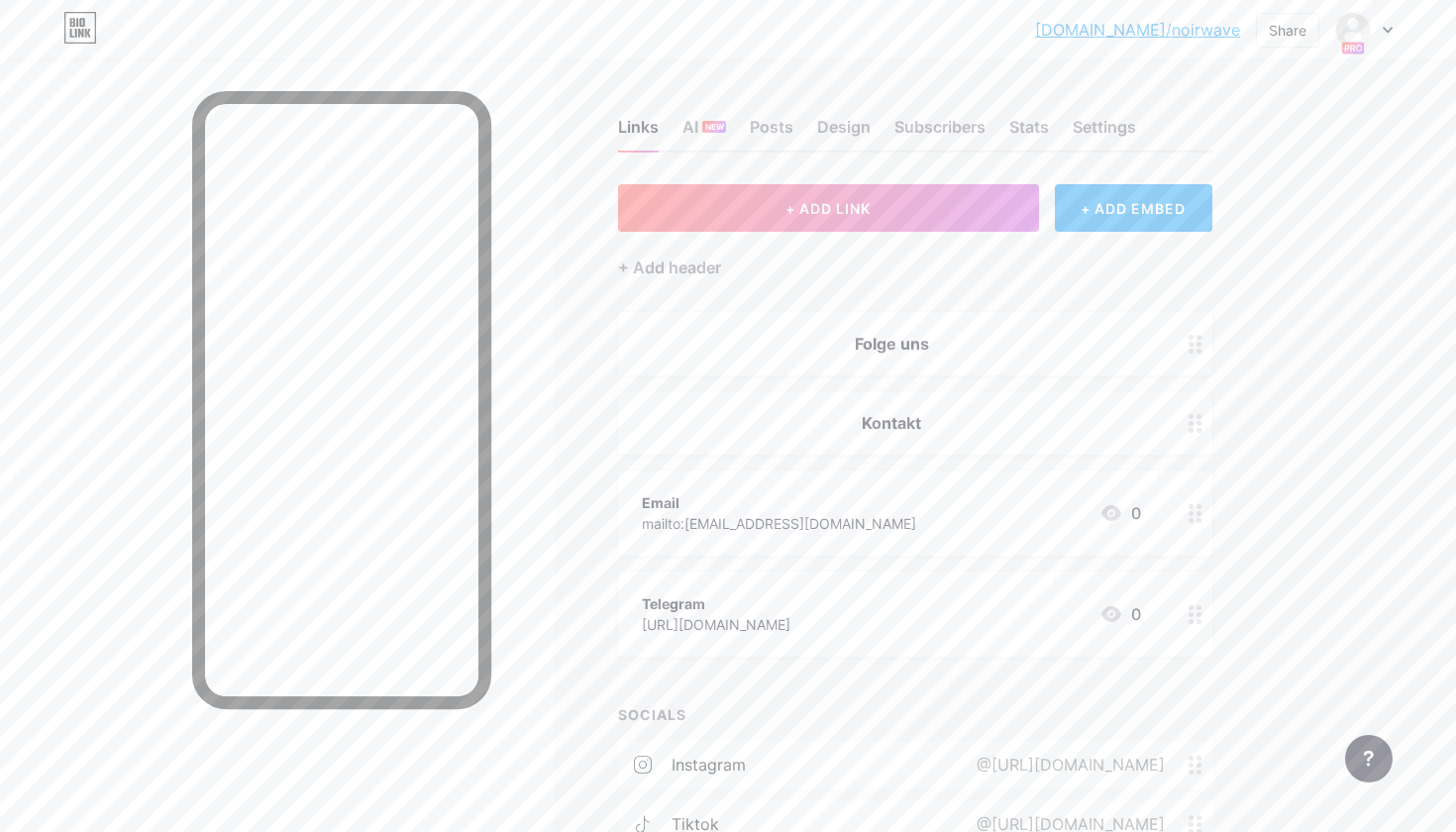
scroll to position [0, 0]
click at [986, 350] on div "Folge uns" at bounding box center [891, 344] width 500 height 24
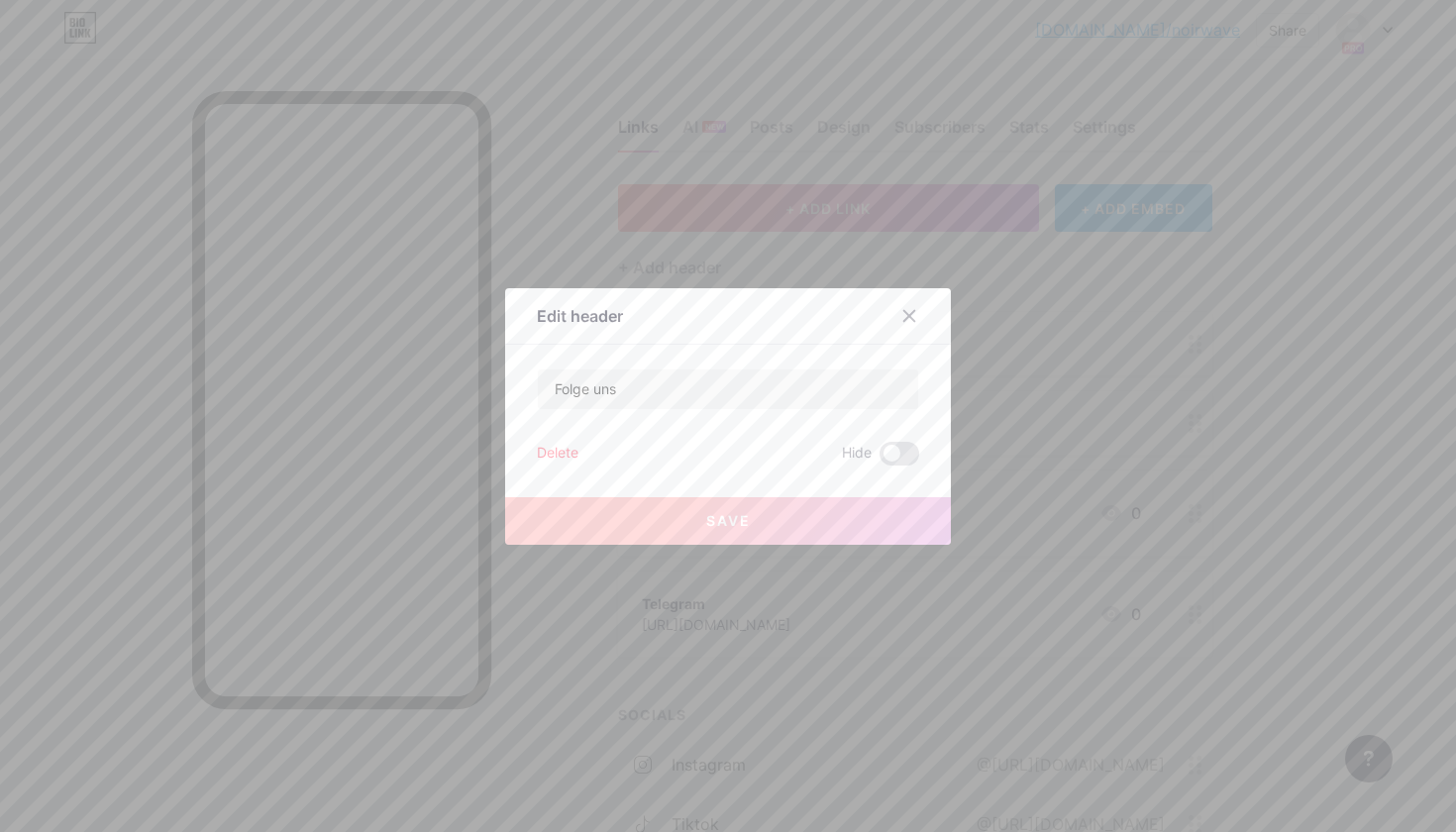
click at [794, 367] on div "Edit header Folge uns Delete Hide Save" at bounding box center [728, 416] width 446 height 257
click at [794, 387] on input "Folge uns" at bounding box center [728, 390] width 381 height 40
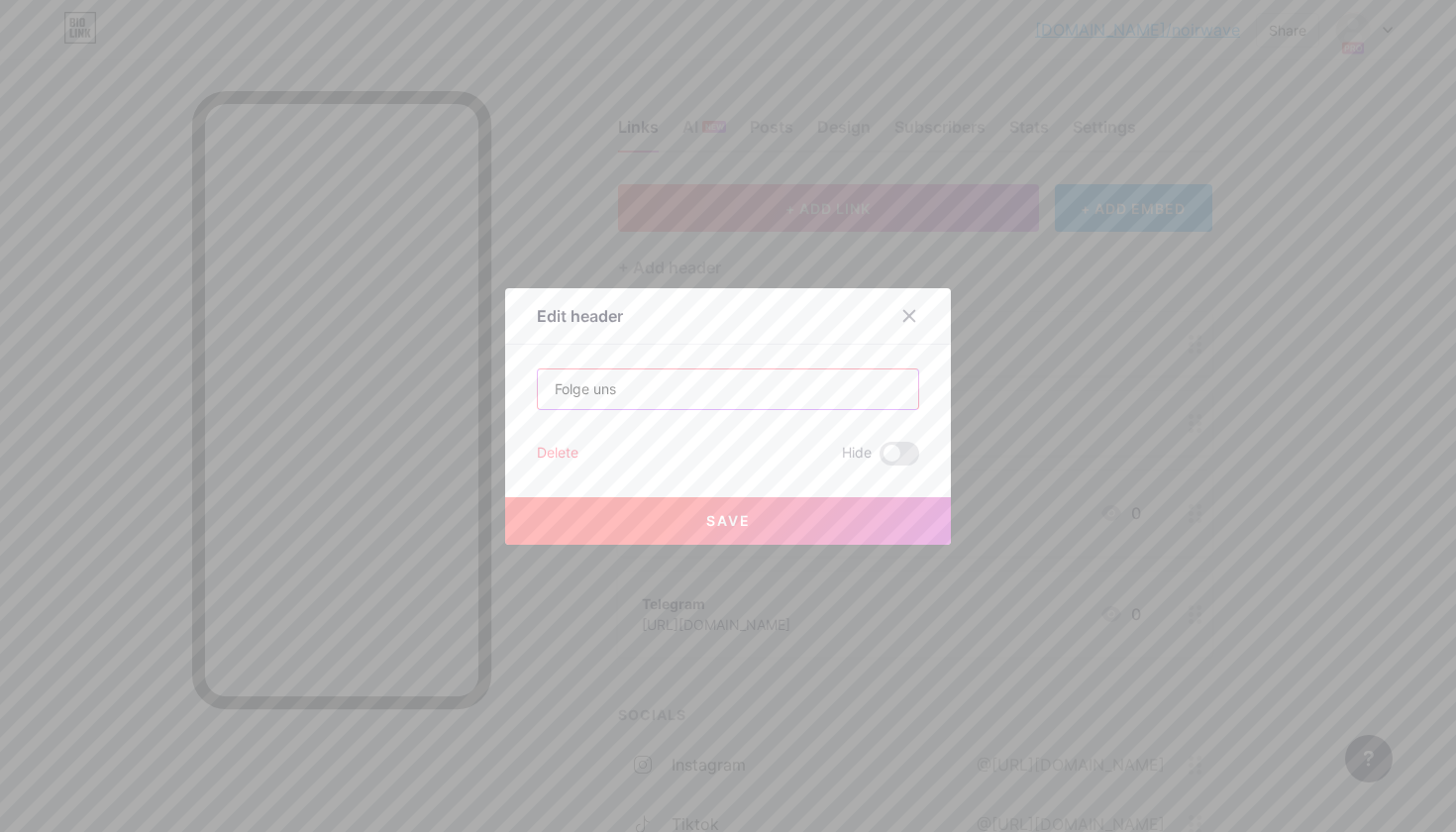
paste input "👆"
click at [546, 388] on input "Folge uns👆" at bounding box center [728, 390] width 381 height 40
paste input "👆"
type input "👆Folge uns👆"
click at [767, 538] on button "Save" at bounding box center [728, 521] width 446 height 48
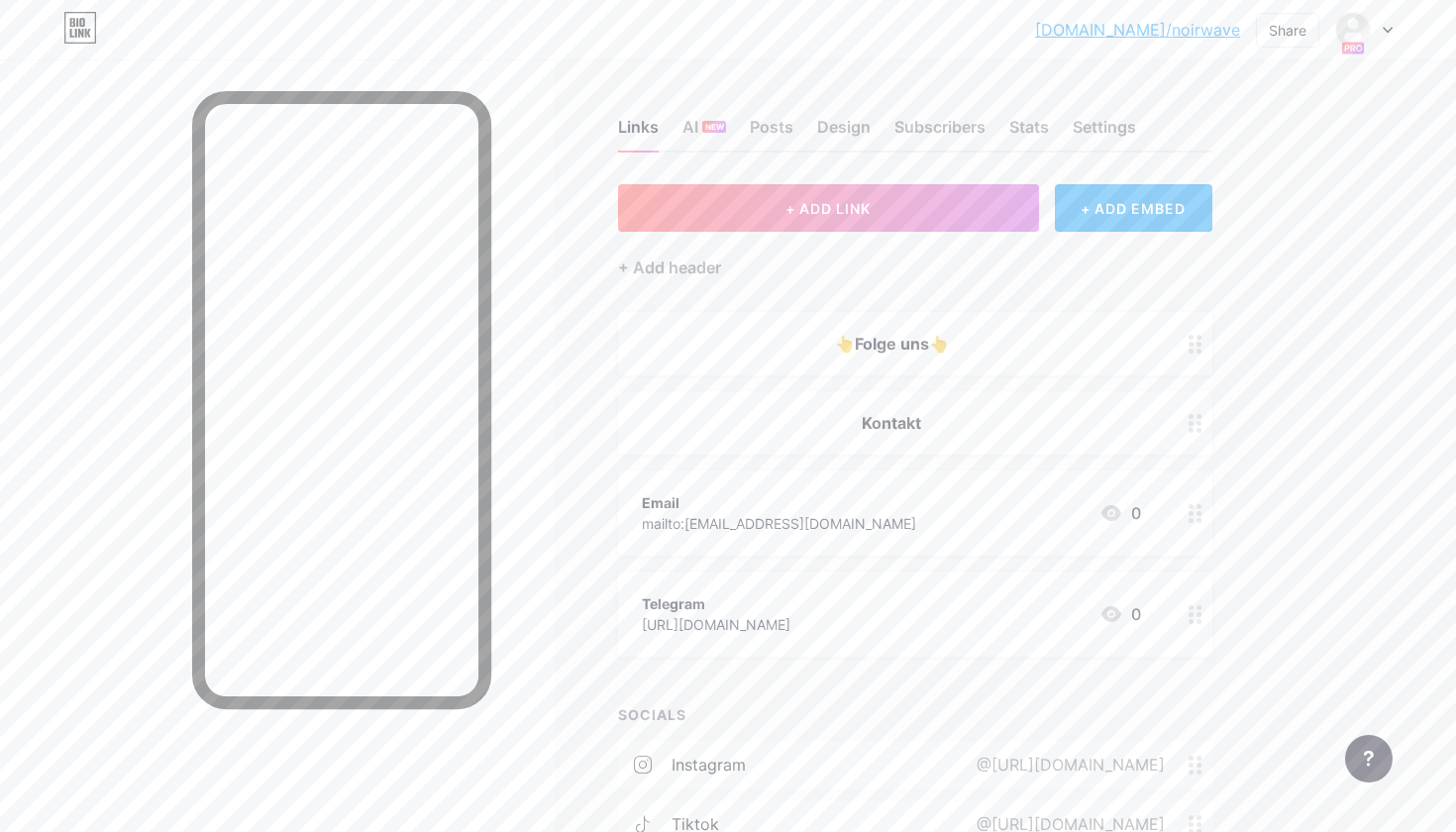
click at [853, 418] on div "Kontakt" at bounding box center [891, 422] width 500 height 24
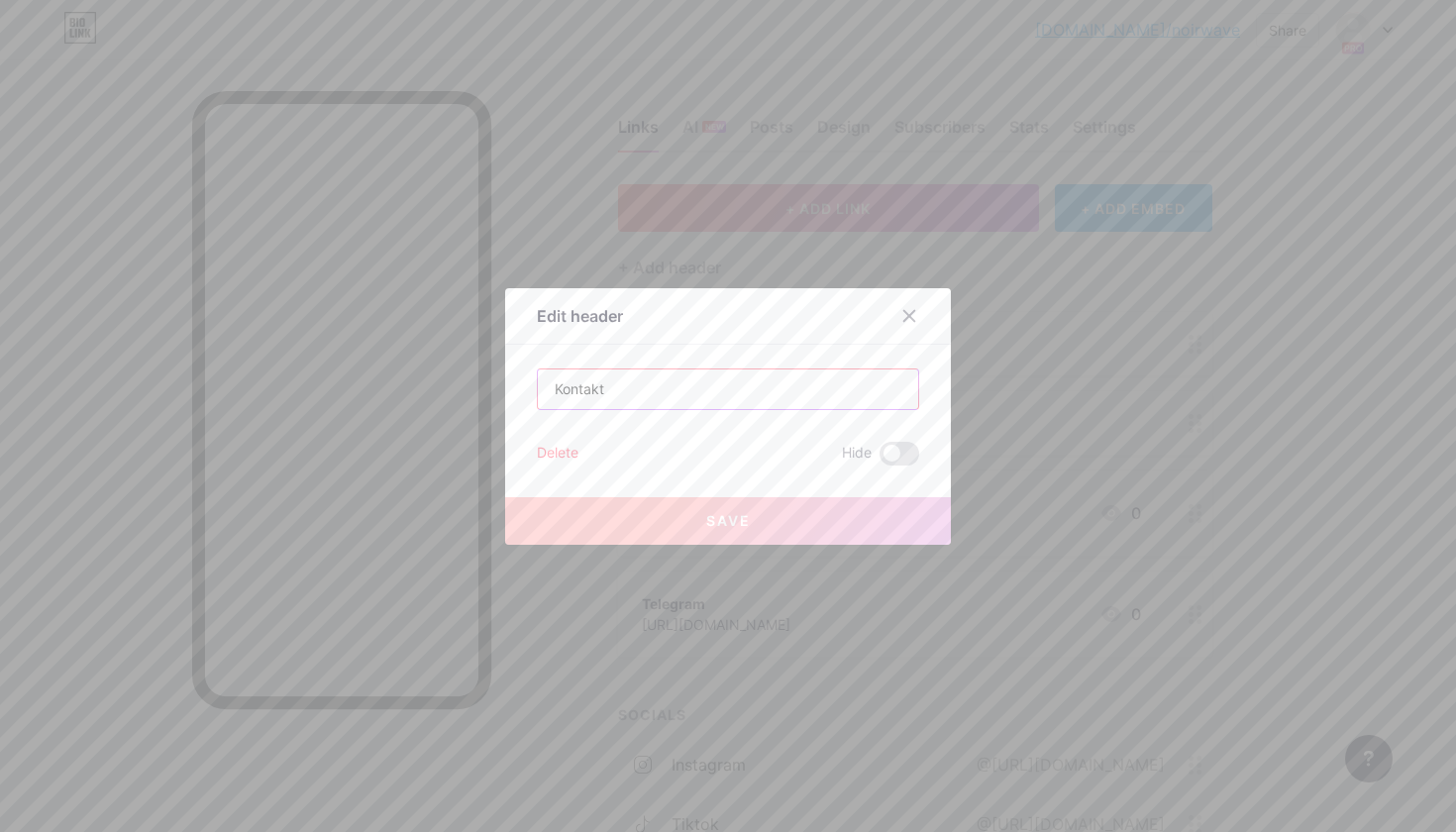
click at [788, 398] on input "Kontakt" at bounding box center [728, 390] width 381 height 40
paste input "👇"
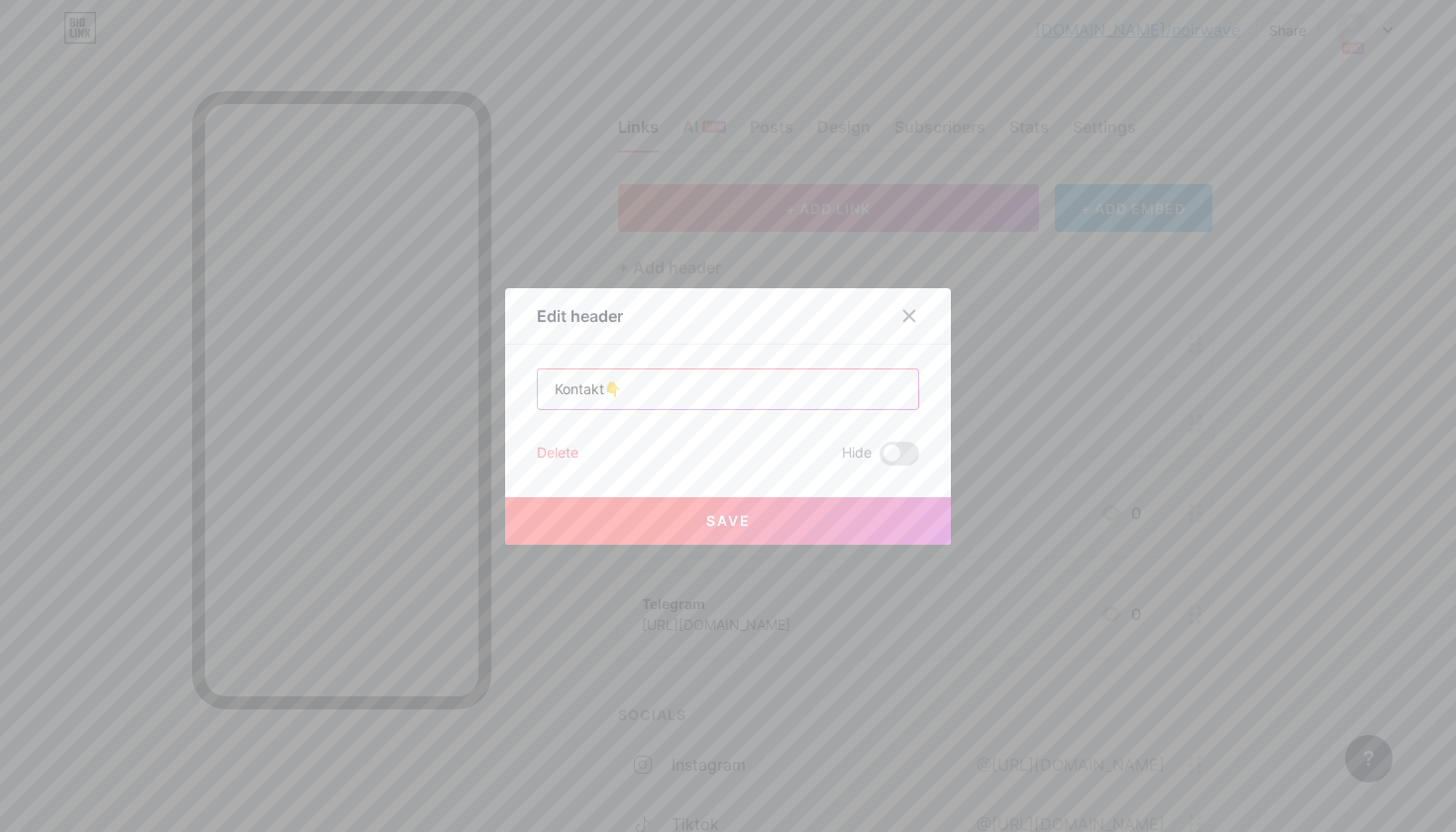
type input "Kontakt👇"
click at [826, 529] on button "Save" at bounding box center [728, 521] width 446 height 48
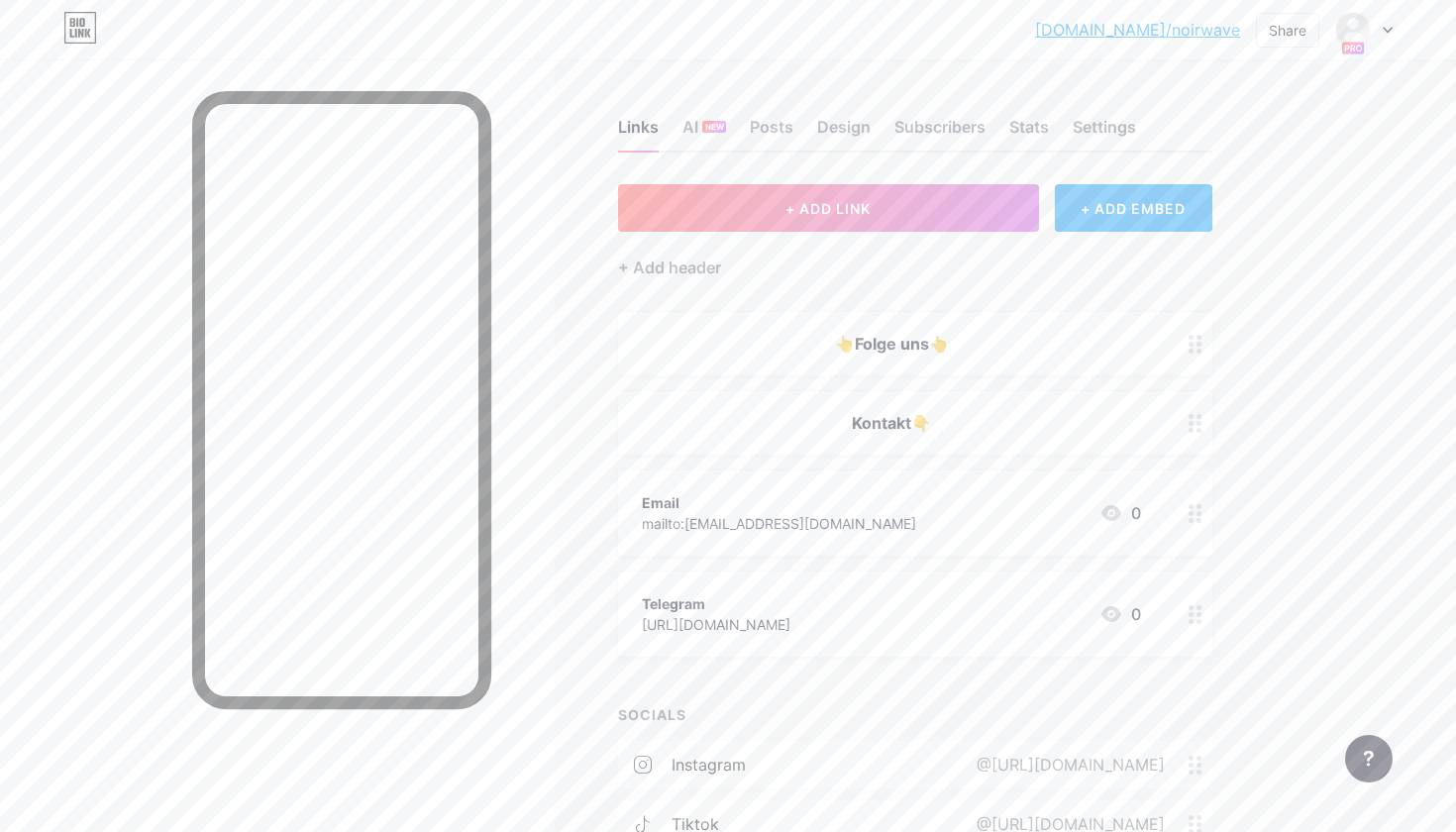
click at [848, 337] on div "👆Folge uns👆" at bounding box center [891, 344] width 500 height 24
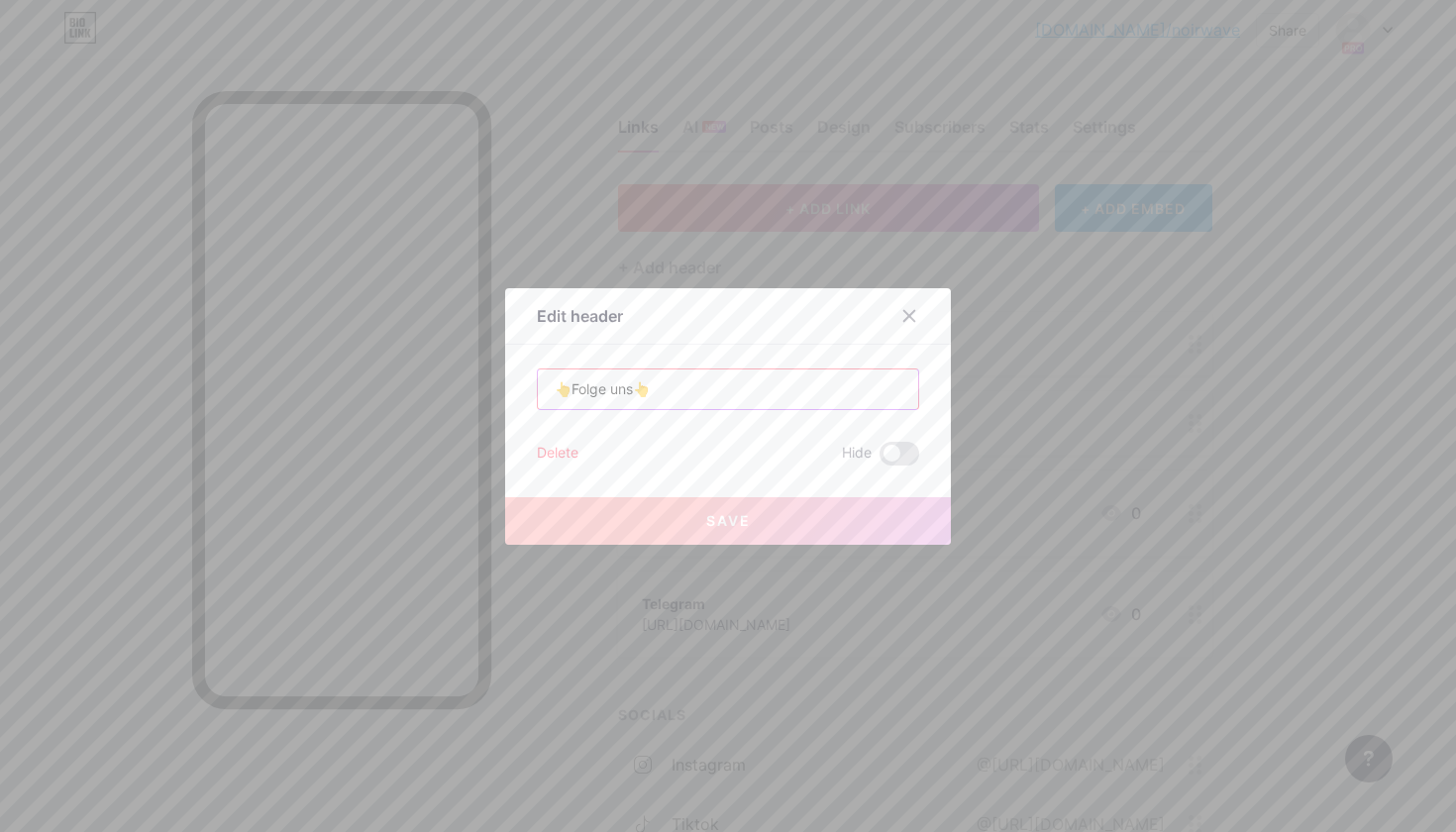
click at [567, 391] on input "👆Folge uns👆" at bounding box center [728, 390] width 381 height 40
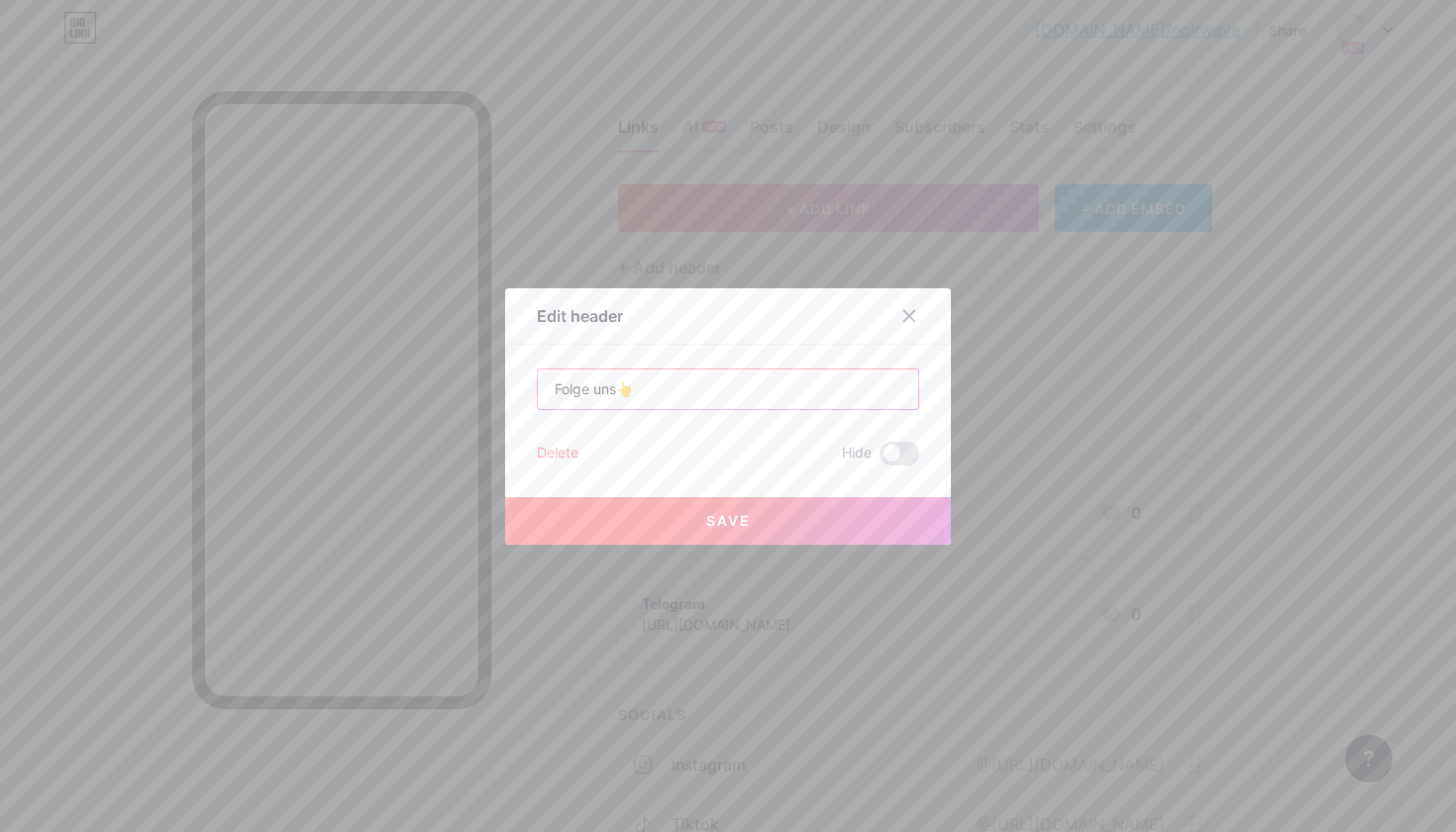
type input "Folge uns👆"
click at [779, 525] on button "Save" at bounding box center [728, 521] width 446 height 48
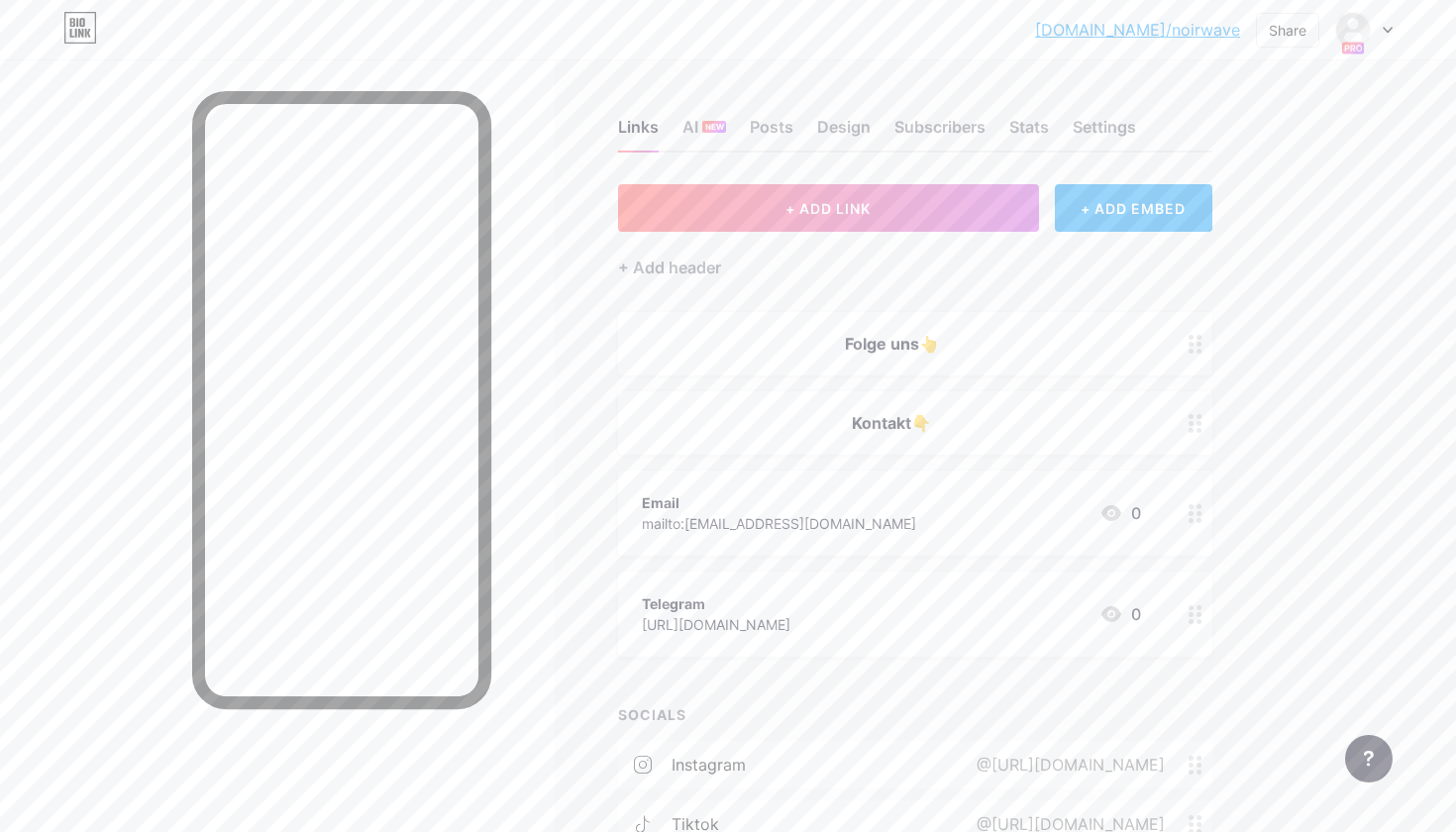
click at [965, 343] on div "Folge uns👆" at bounding box center [891, 344] width 500 height 24
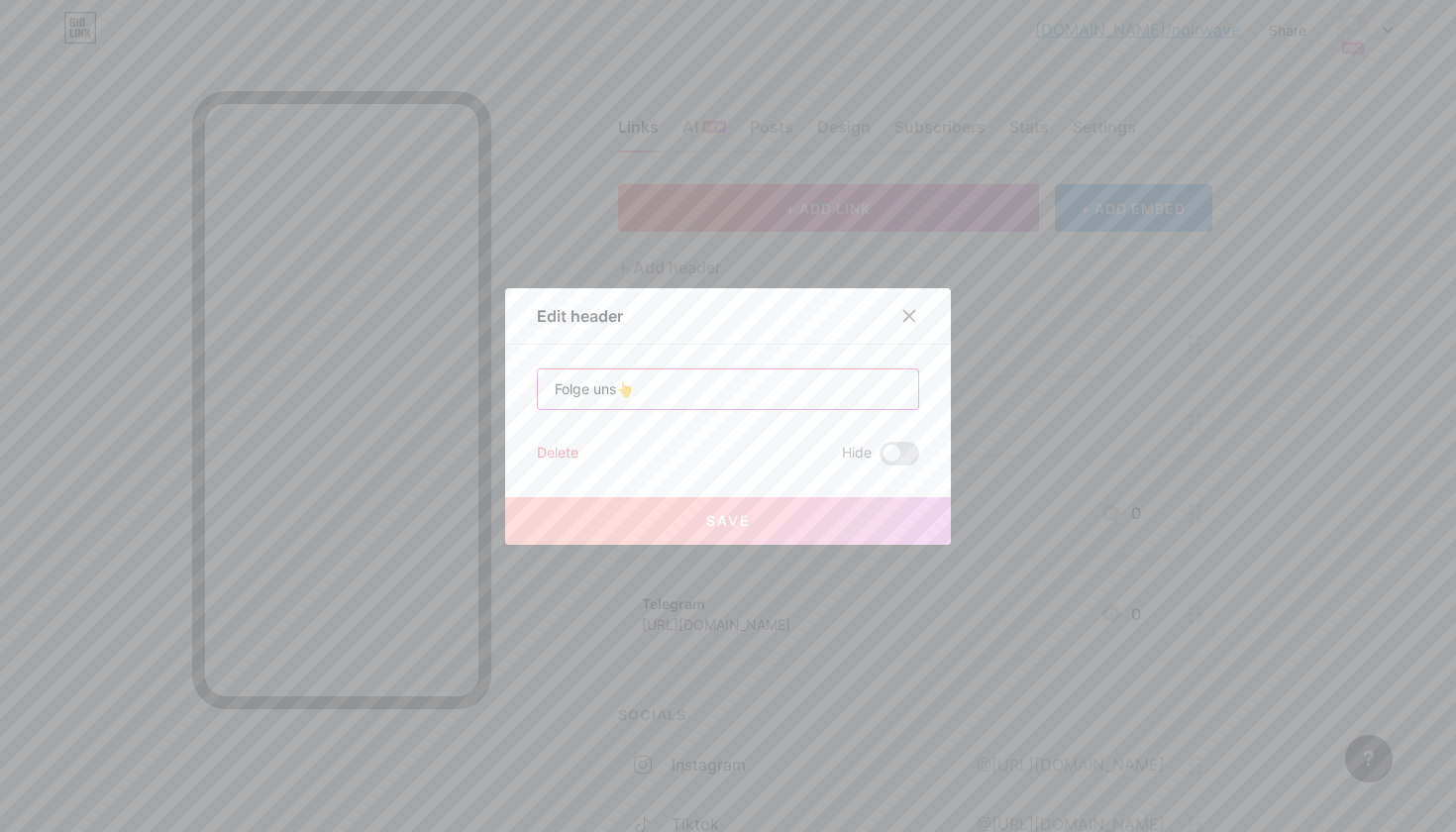
click at [751, 408] on input "Folge uns👆" at bounding box center [728, 390] width 381 height 40
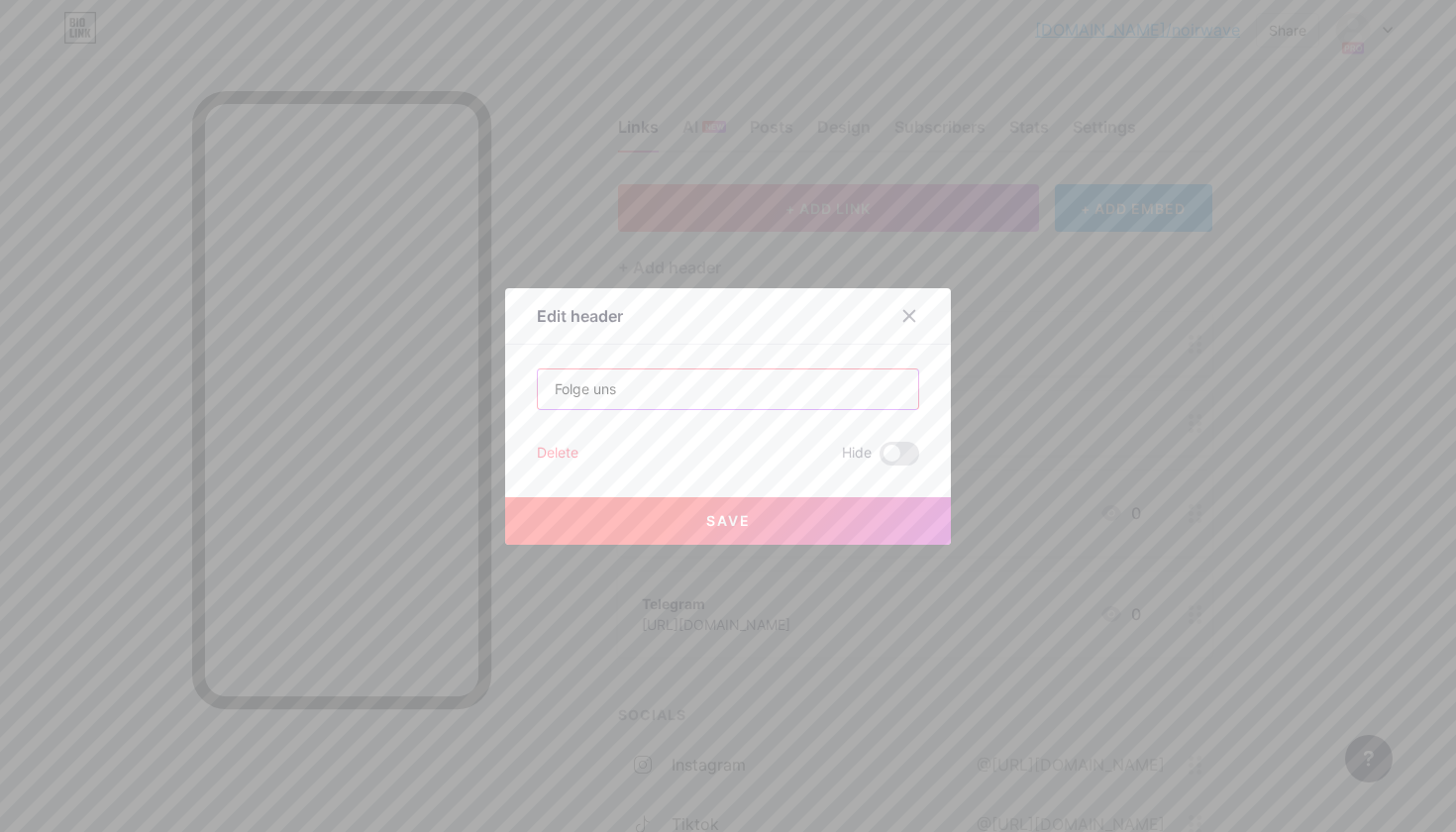
paste input "⬆️"
type input "Folge uns⬆️"
click at [783, 494] on div "Save" at bounding box center [728, 504] width 446 height 79
click at [783, 509] on button "Save" at bounding box center [728, 521] width 446 height 48
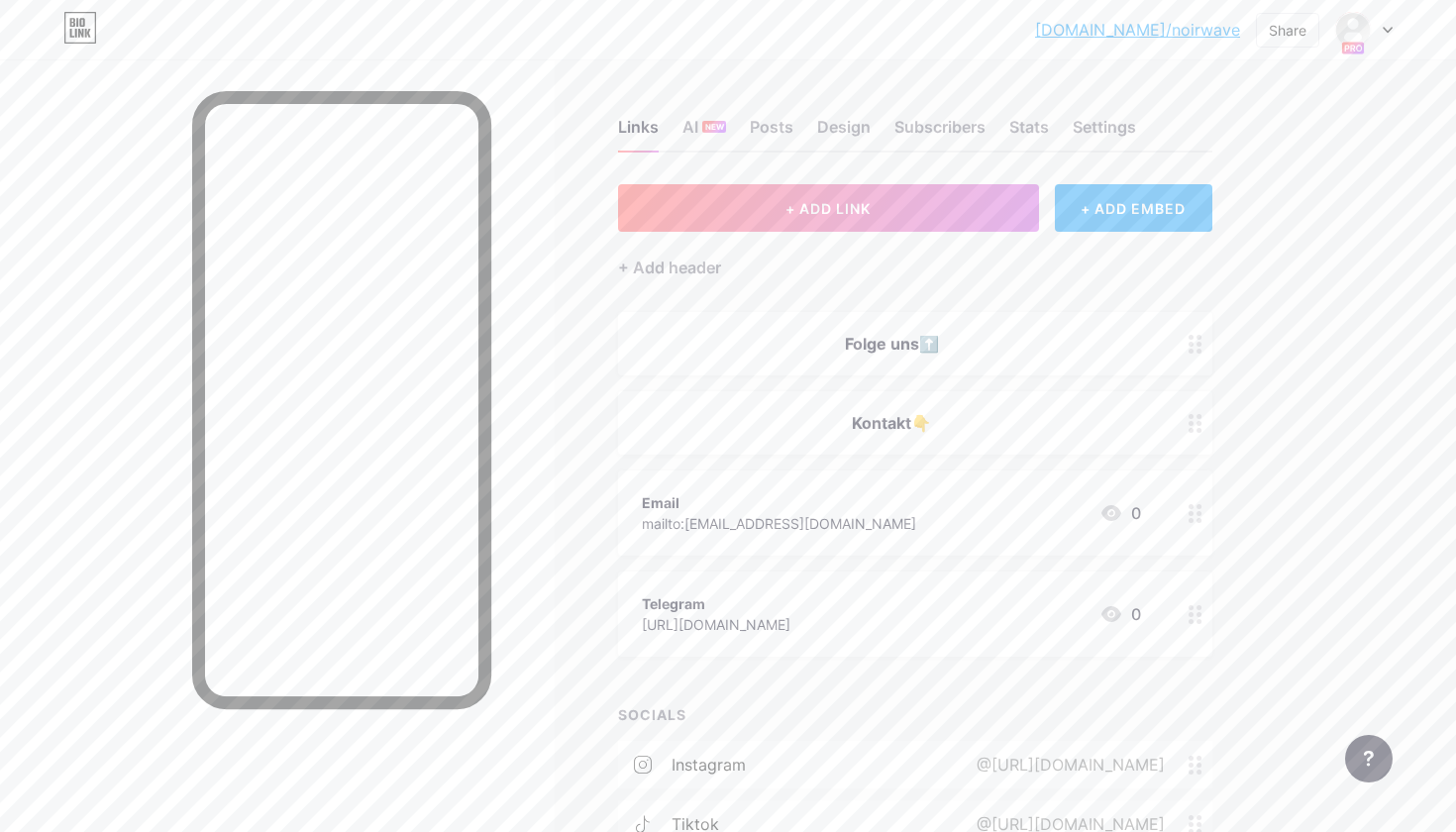
click at [924, 338] on div "Folge uns⬆️" at bounding box center [891, 344] width 500 height 24
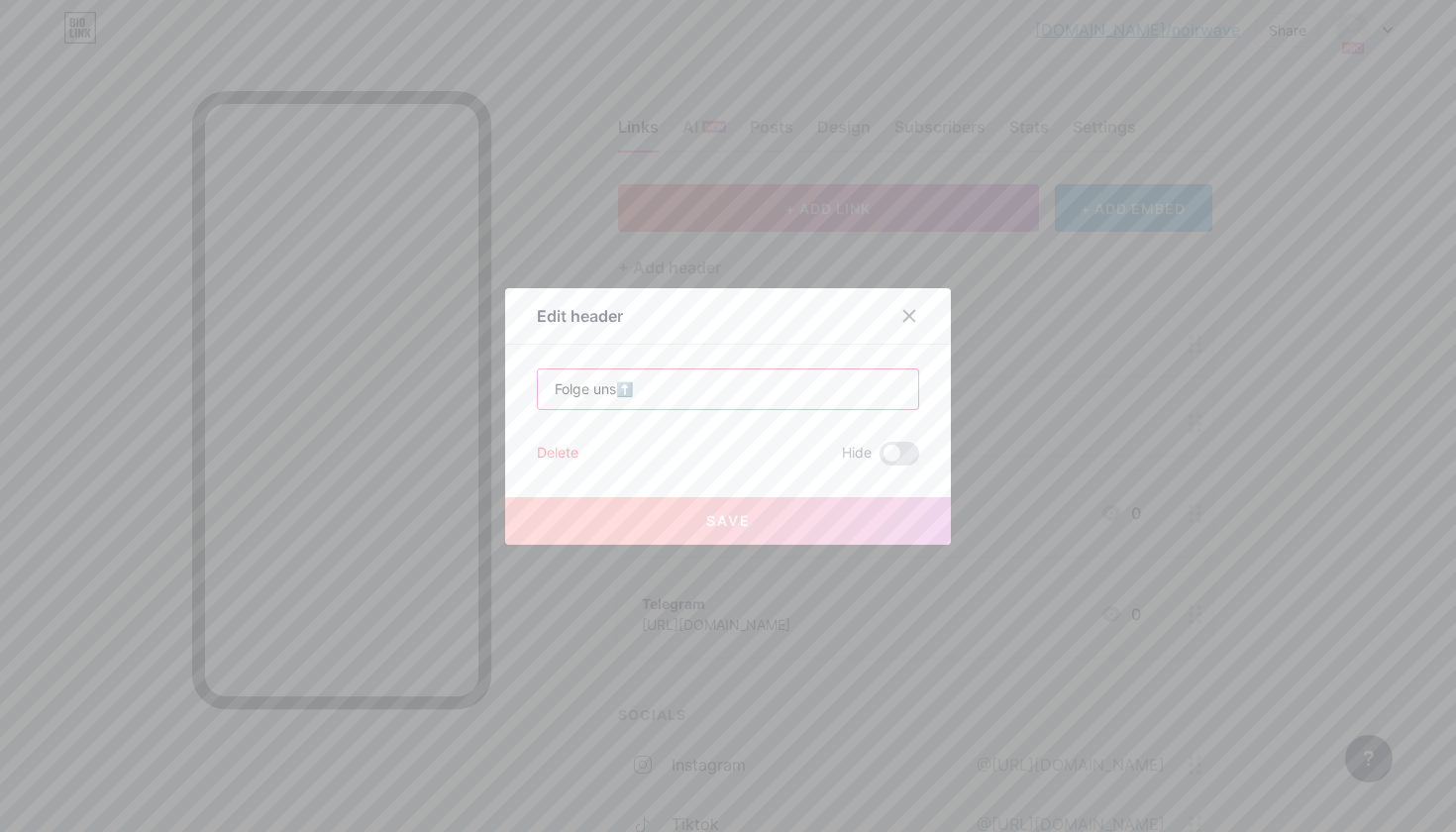
click at [620, 388] on input "Folge uns⬆️" at bounding box center [728, 390] width 381 height 40
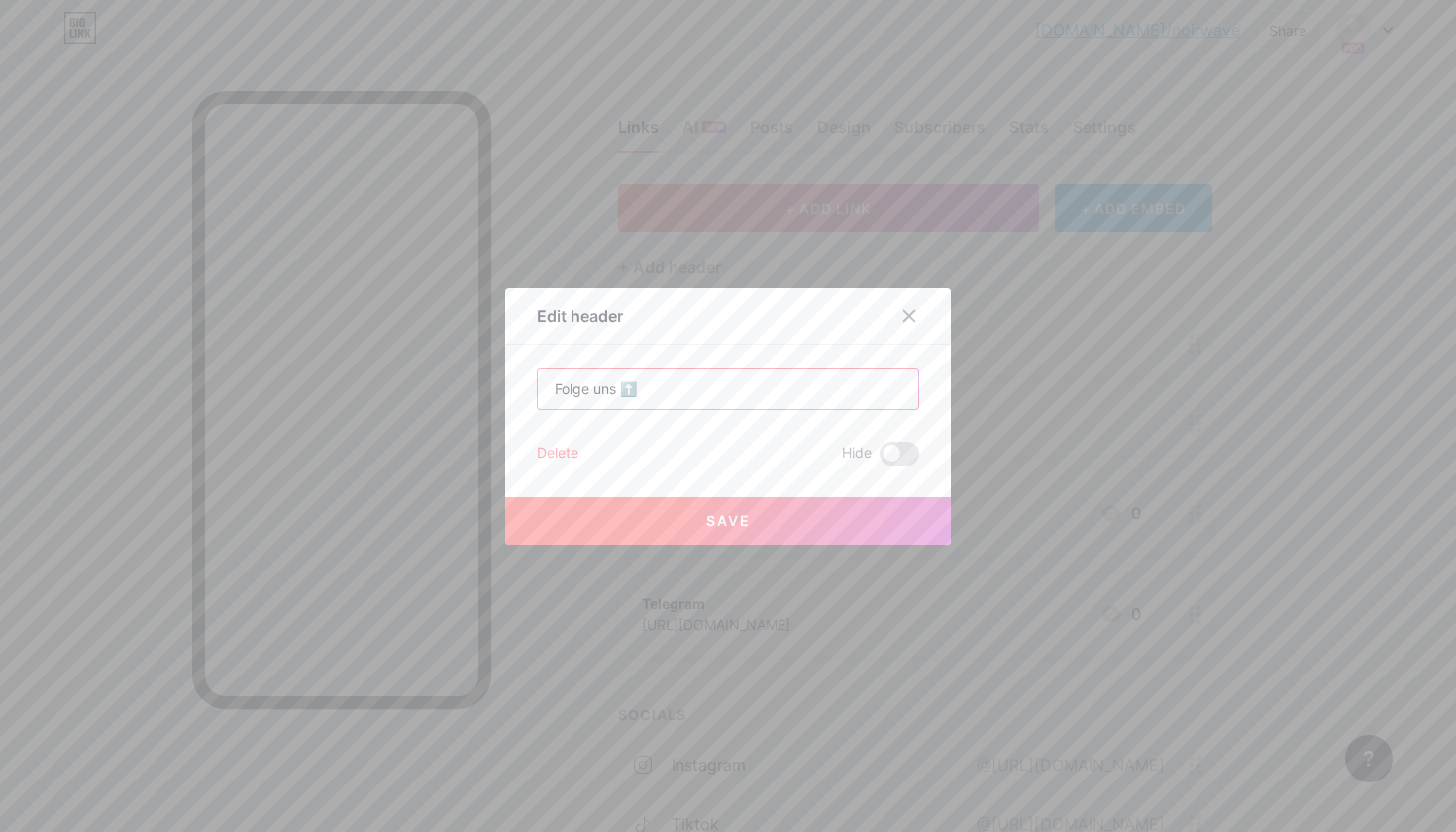
type input "Folge uns ⬆️"
click at [698, 512] on button "Save" at bounding box center [728, 521] width 446 height 48
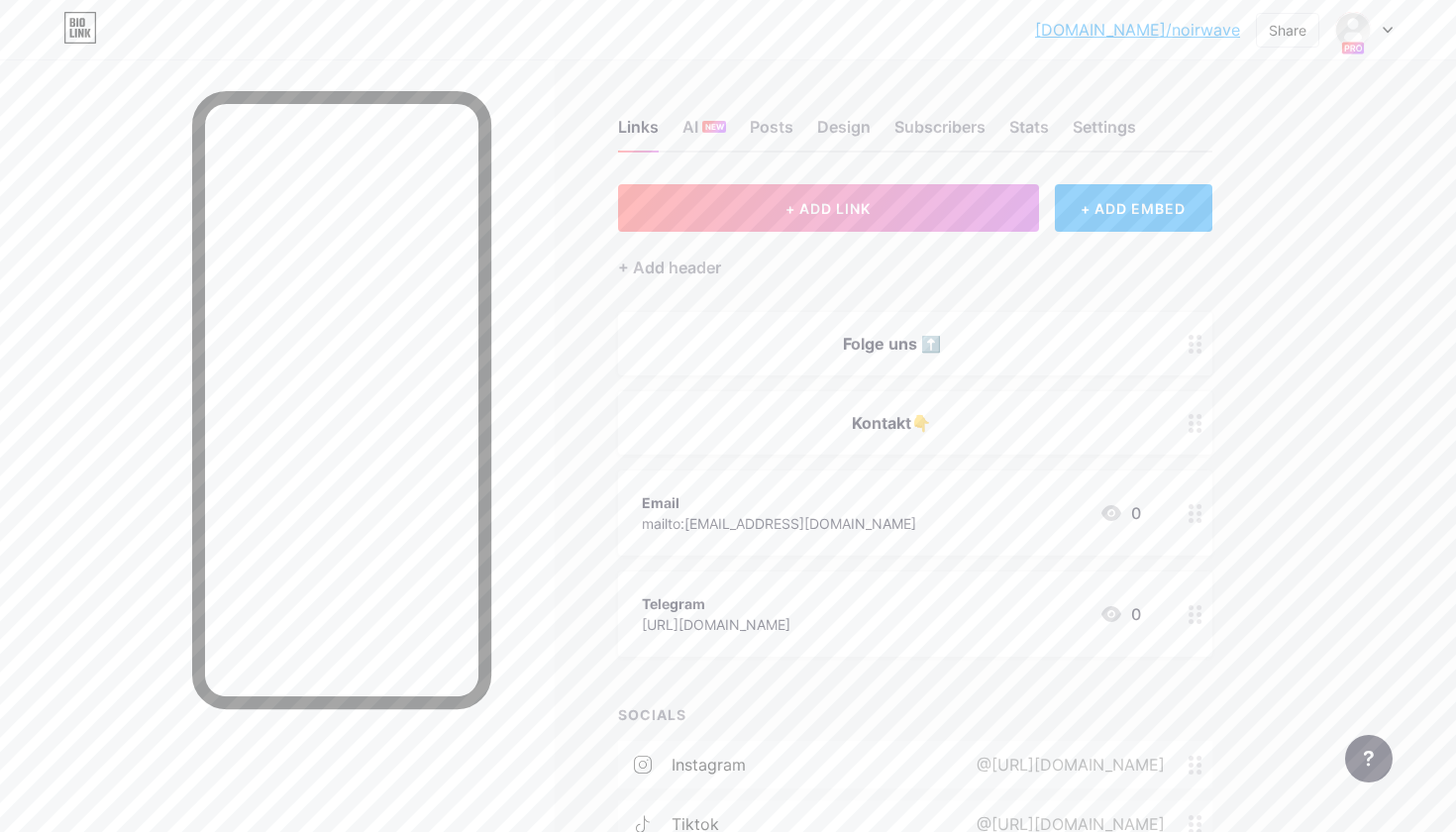
click at [813, 359] on div "Folge uns ⬆️" at bounding box center [915, 343] width 595 height 63
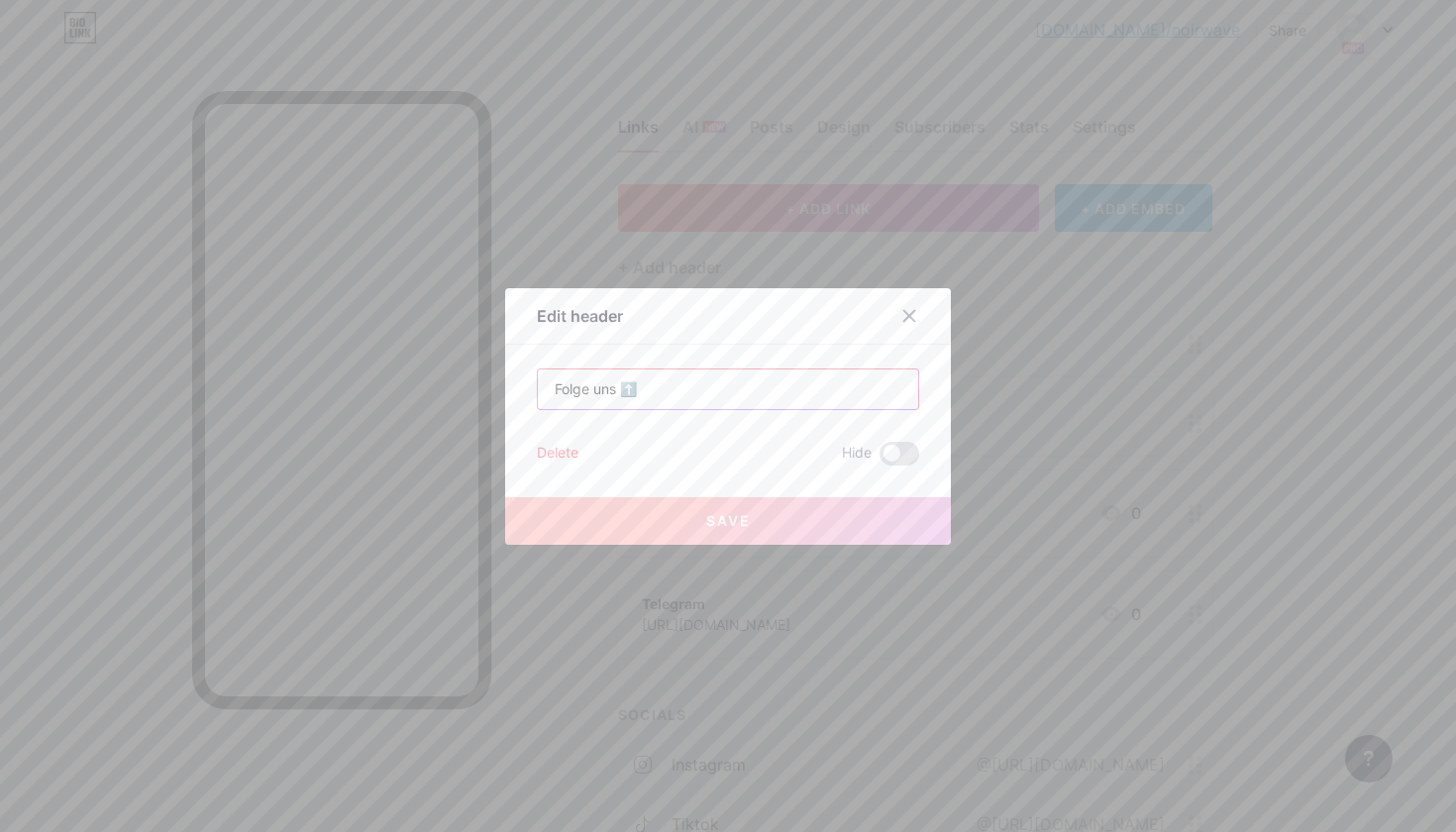
click at [551, 392] on input "Folge uns ⬆️" at bounding box center [728, 390] width 381 height 40
paste input "⬆️"
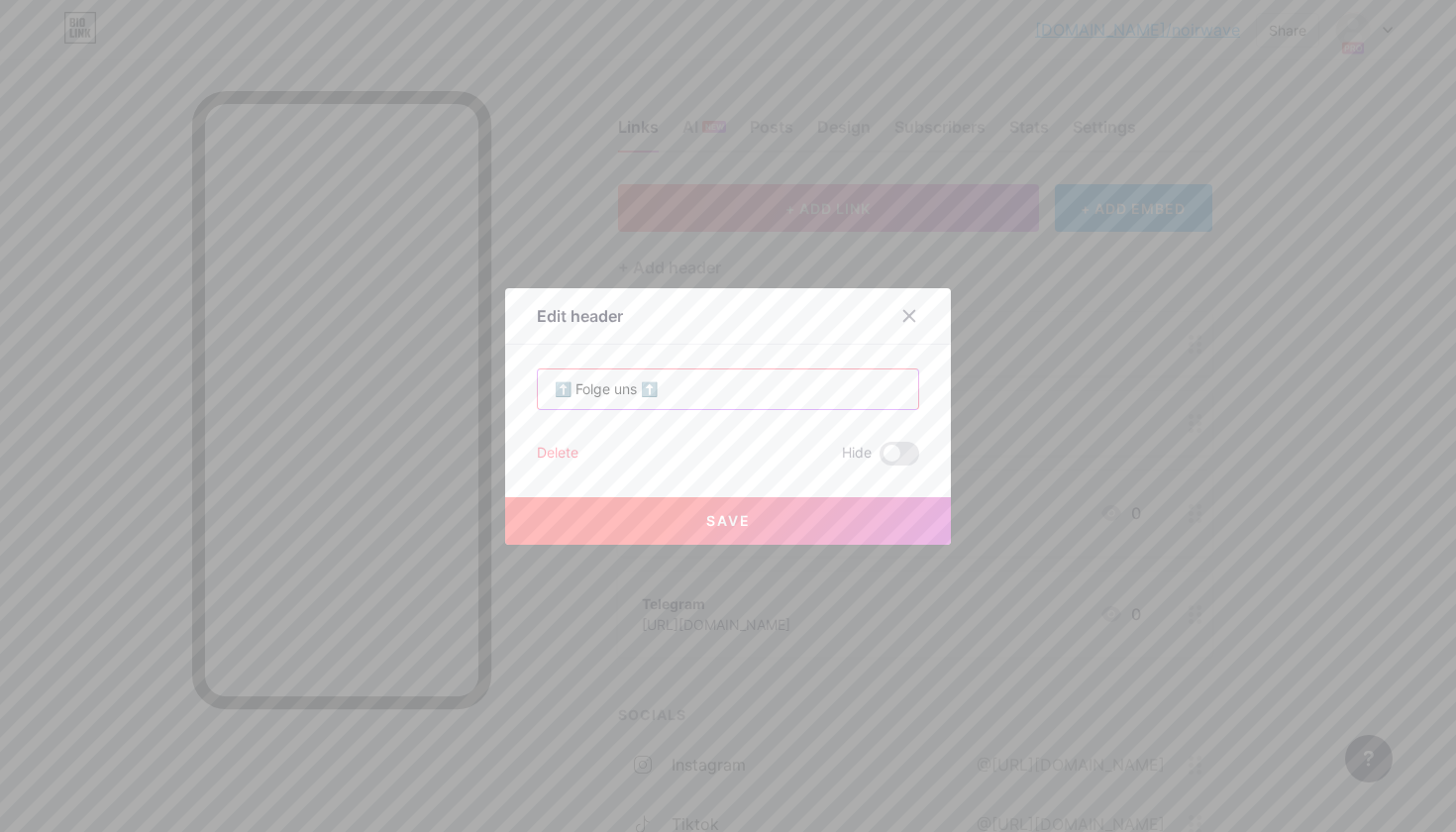
type input "⬆️ Folge uns ⬆️"
click at [749, 538] on button "Save" at bounding box center [728, 521] width 446 height 48
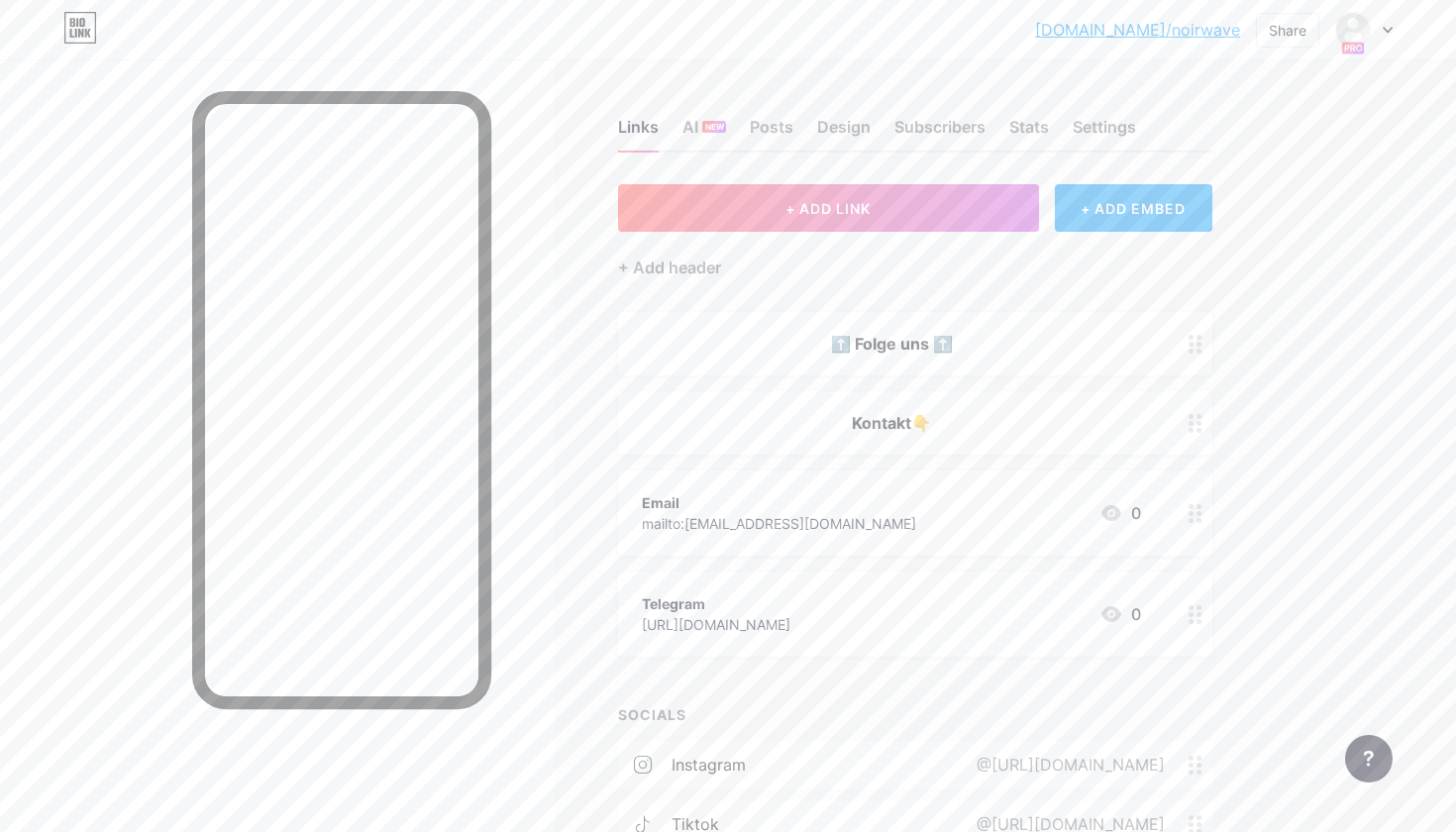
click at [1033, 426] on div "Kontakt👇" at bounding box center [891, 422] width 500 height 24
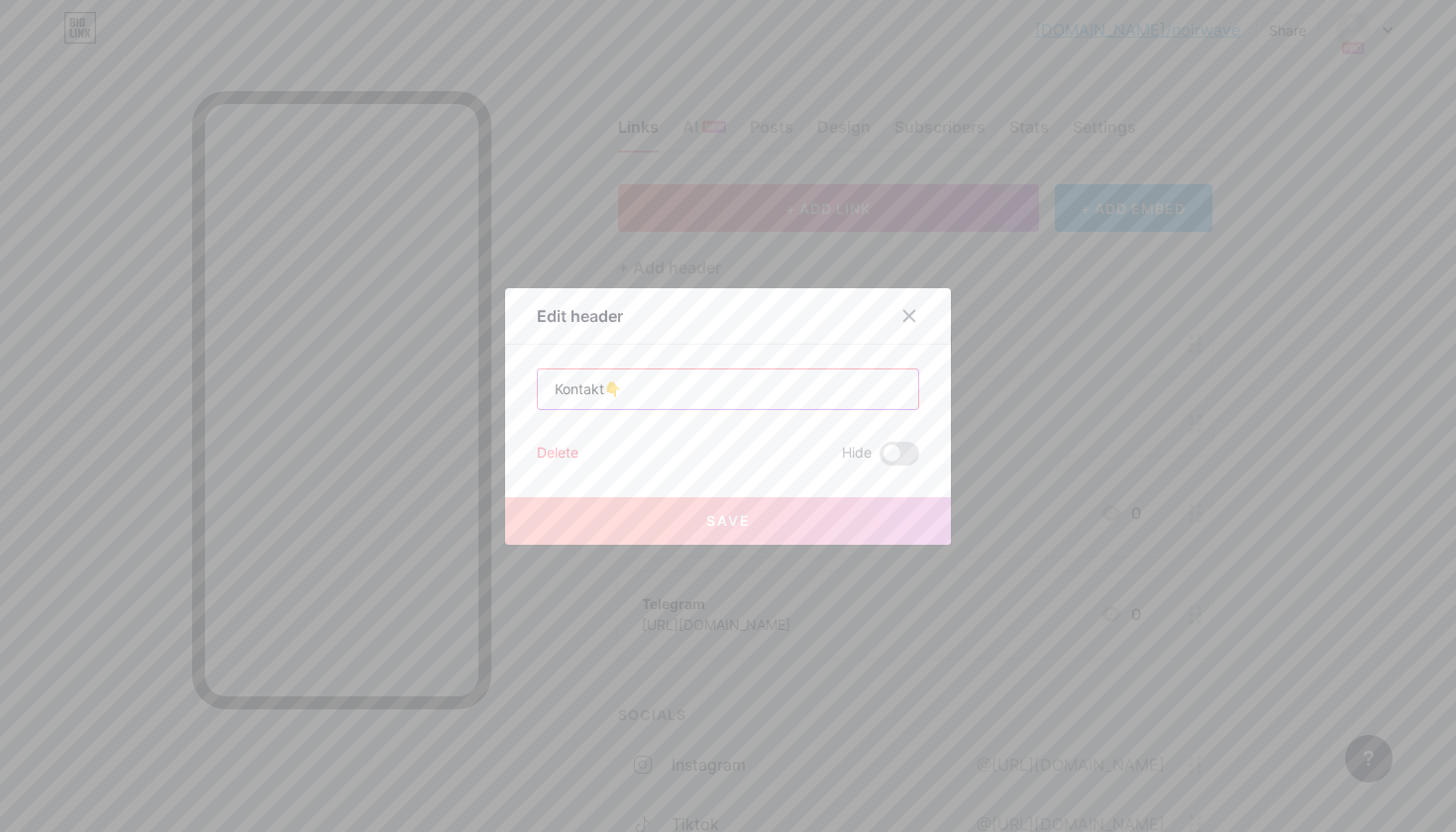
click at [732, 400] on input "Kontakt👇" at bounding box center [728, 390] width 381 height 40
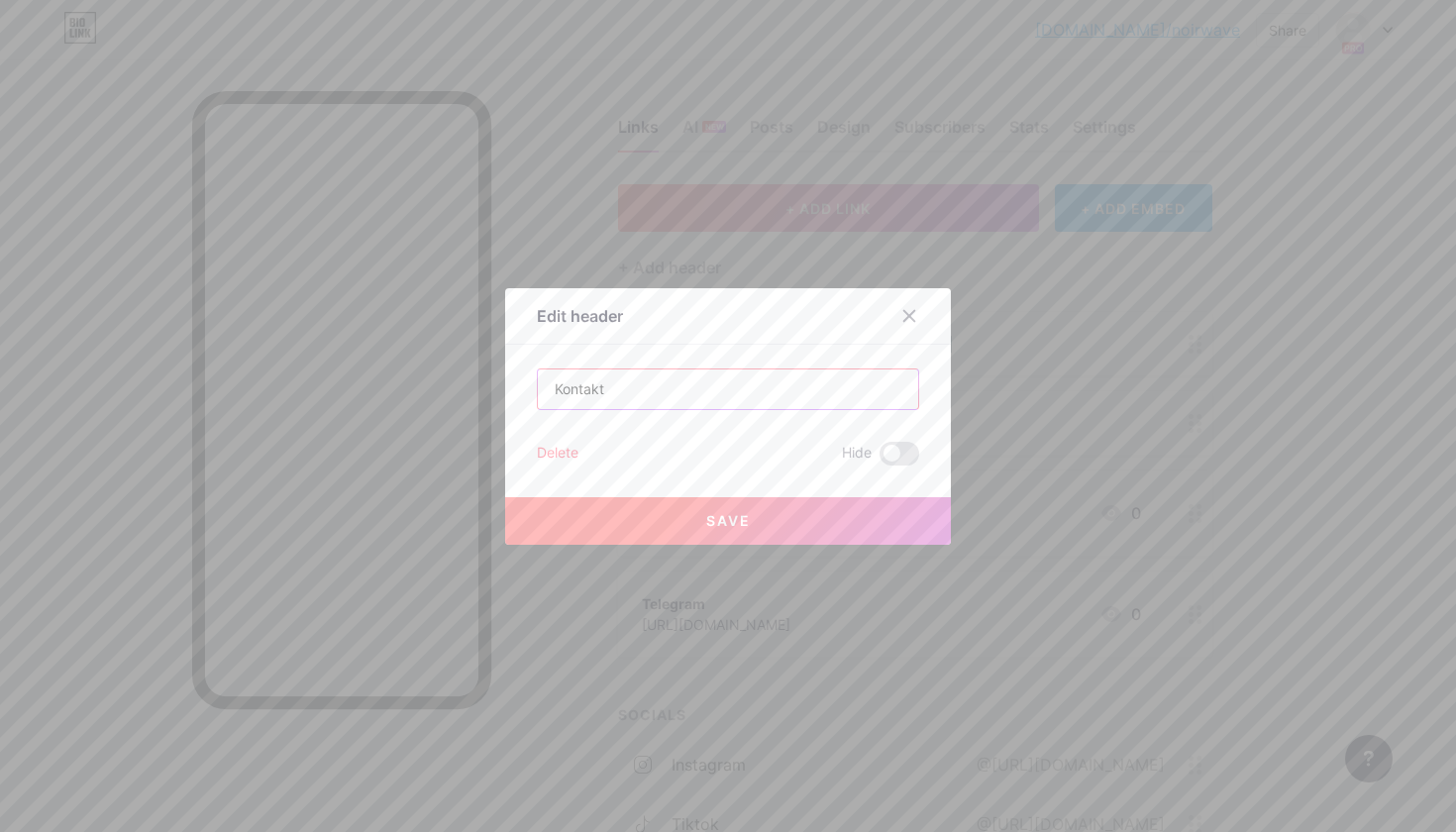
paste input "⬇️"
click at [592, 383] on input "Kontakt⬇️" at bounding box center [728, 390] width 381 height 40
click at [610, 388] on input "Kontakt⬇️" at bounding box center [728, 390] width 381 height 40
click at [559, 394] on input "Kontakt ⬇️" at bounding box center [728, 390] width 381 height 40
paste input "⬇️"
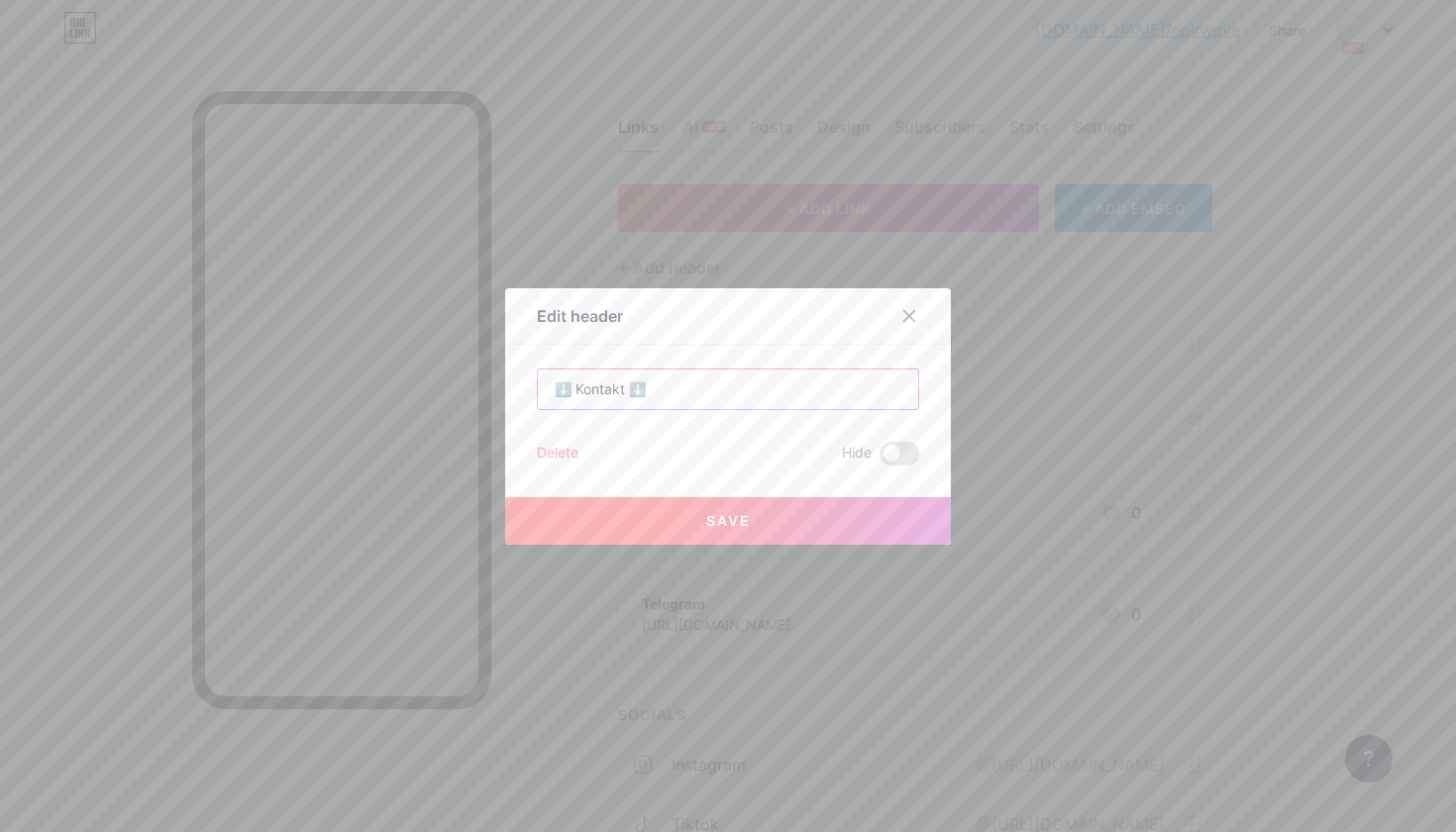
type input "⬇️ Kontakt ⬇️"
click at [701, 515] on button "Save" at bounding box center [728, 521] width 446 height 48
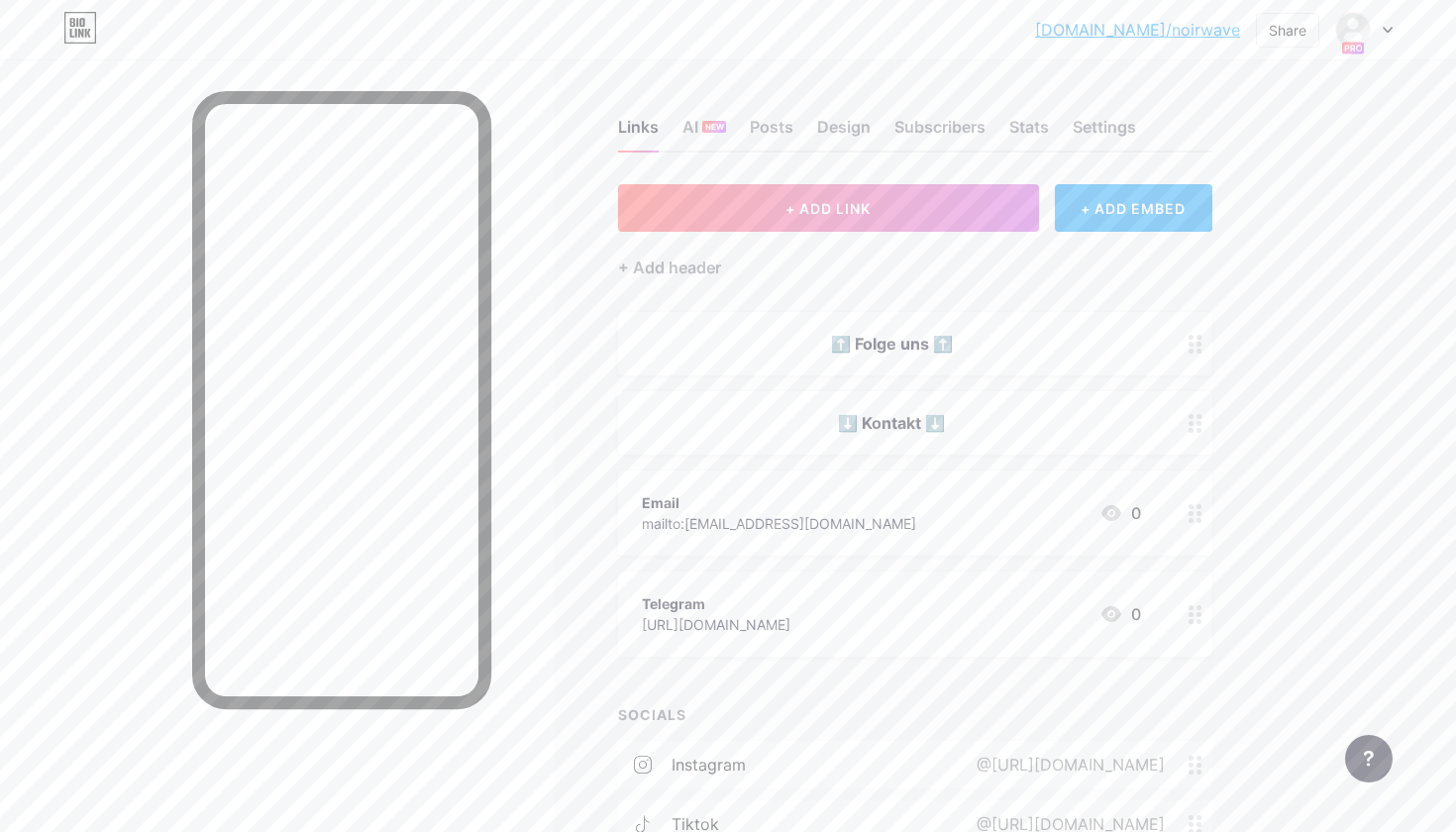
click at [1455, 343] on div "bio.link/noirwa... bio.link/noirwave Share Switch accounts Noir&Wave bio.link/n…" at bounding box center [728, 562] width 1456 height 1125
click at [1286, 27] on div "Share" at bounding box center [1288, 30] width 38 height 21
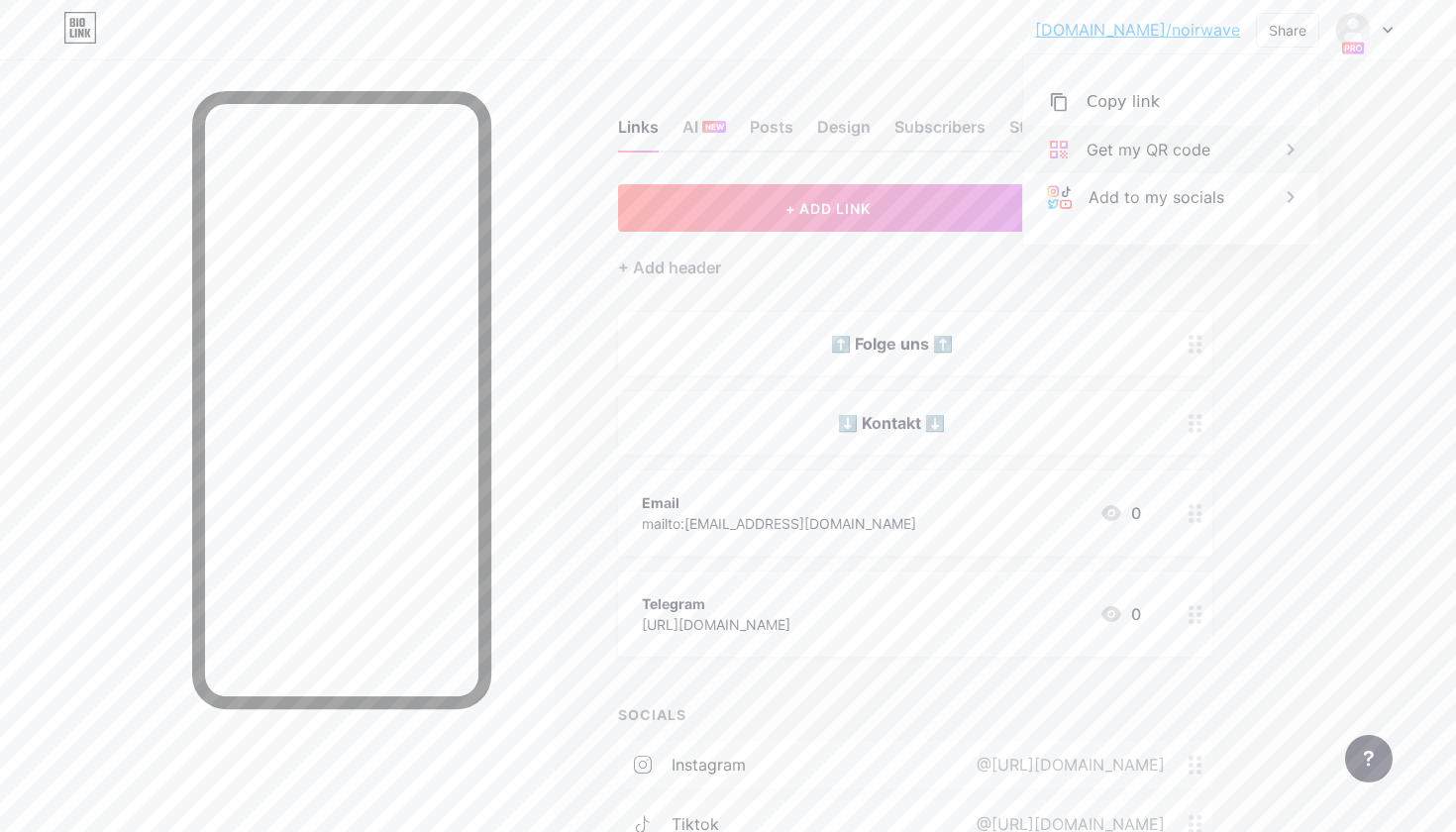
click at [1208, 141] on div "Get my QR code" at bounding box center [1148, 150] width 124 height 24
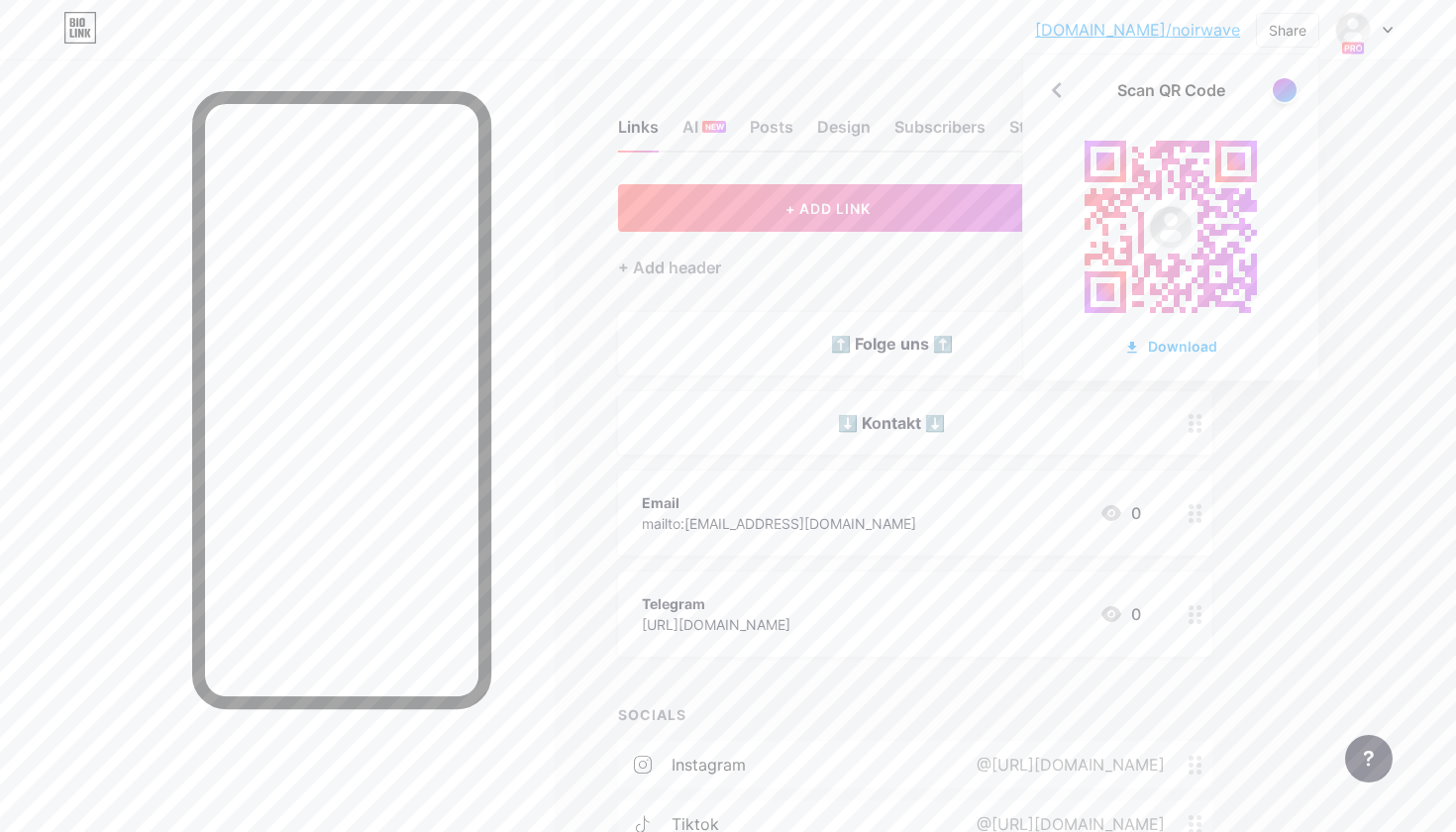
click at [1291, 76] on div "Scan QR Code Download" at bounding box center [1170, 218] width 295 height 326
click at [1288, 81] on div at bounding box center [1284, 89] width 25 height 25
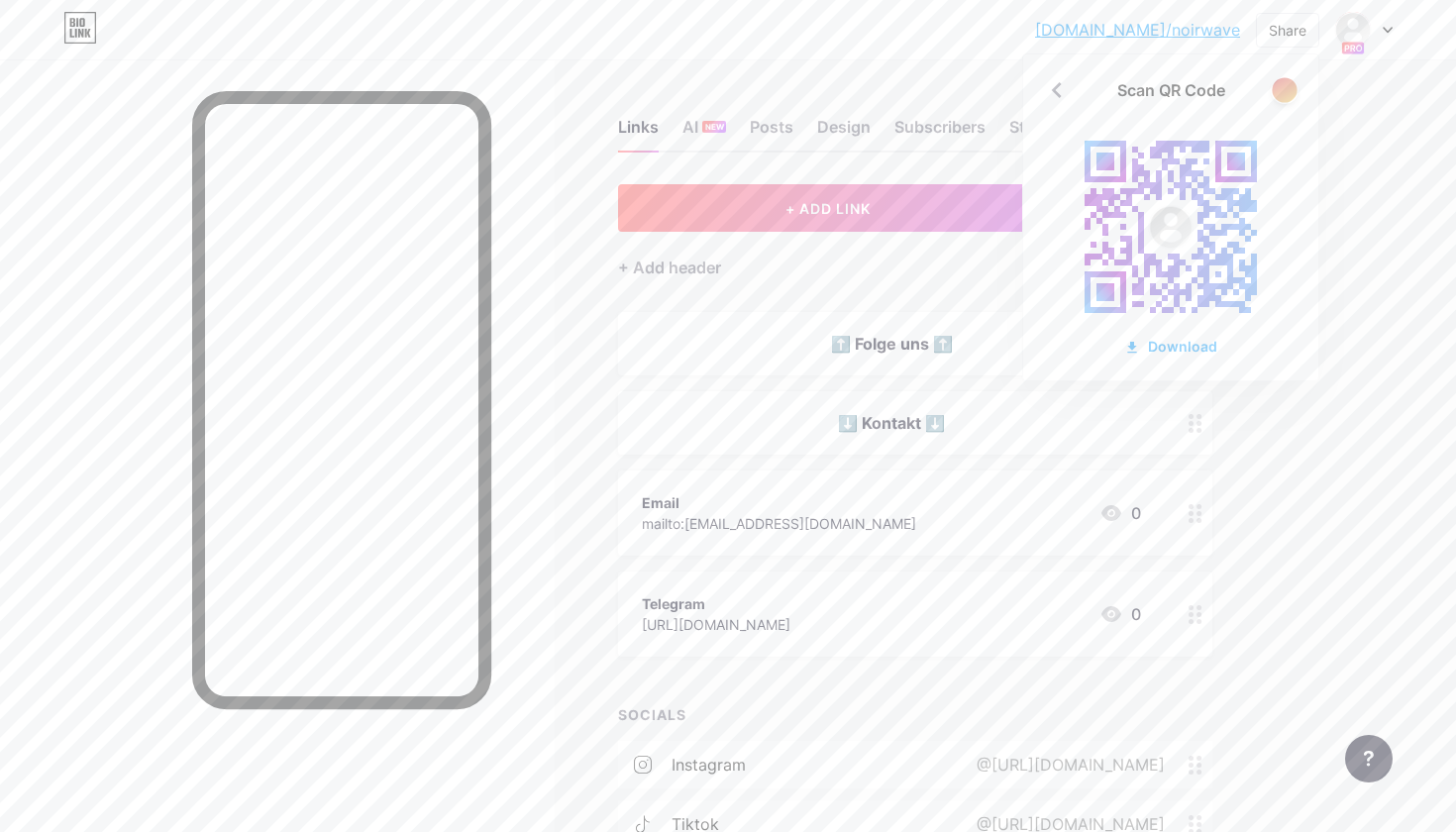
click at [1284, 89] on div at bounding box center [1284, 89] width 25 height 25
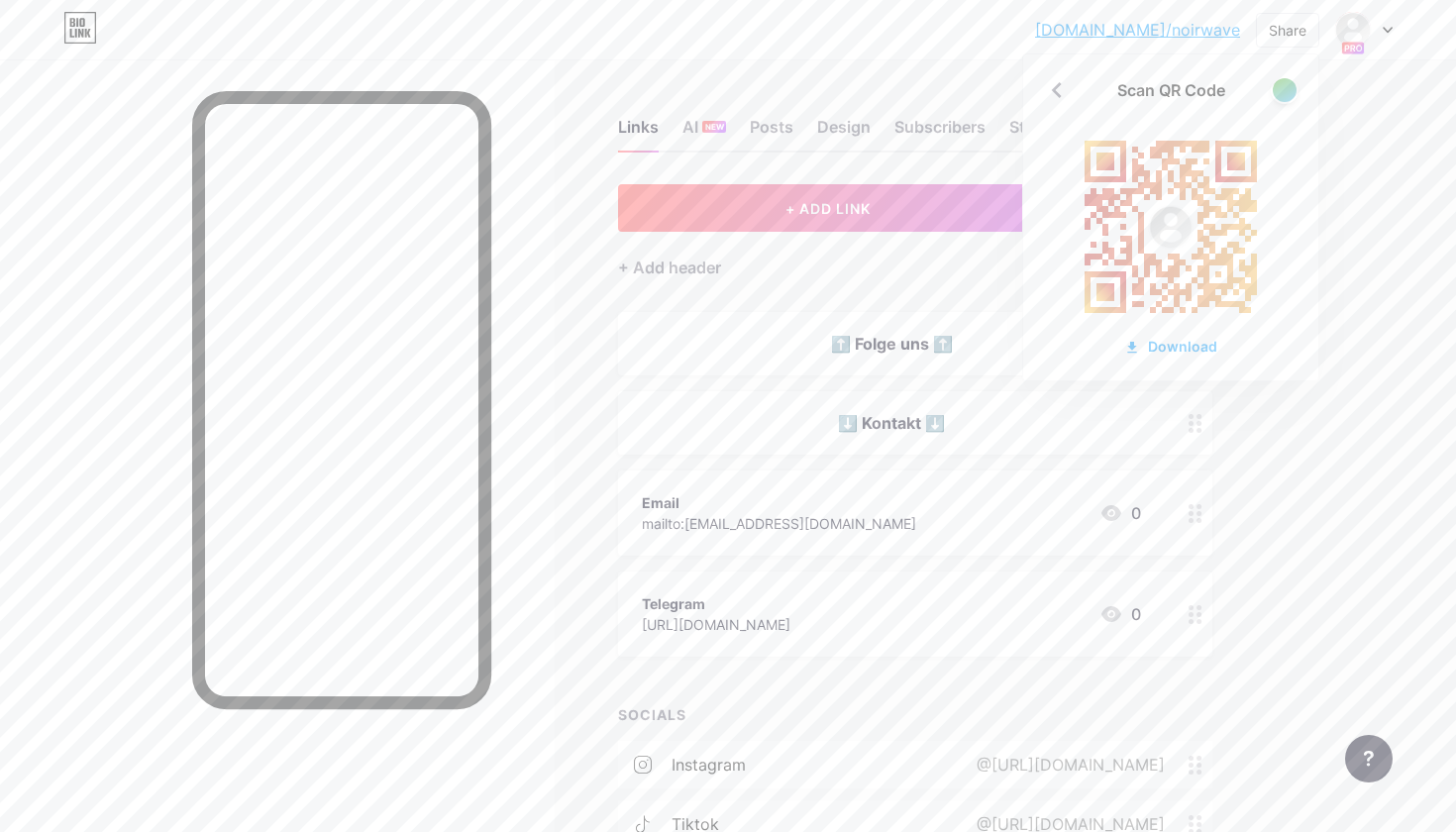
click at [1194, 43] on div "bio.link/noirwa... bio.link/noirwave" at bounding box center [1137, 30] width 205 height 36
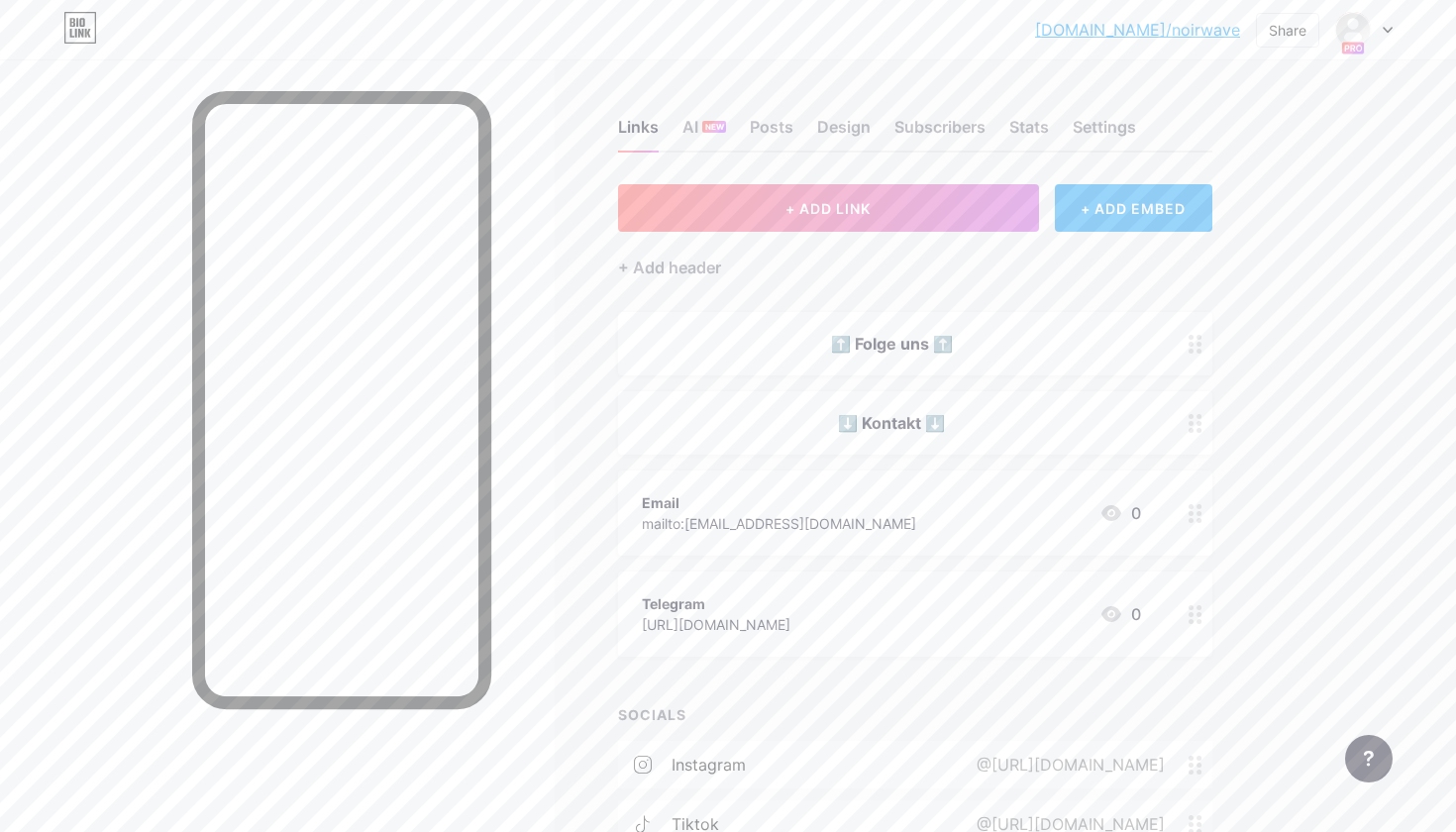
click at [1197, 23] on link "[DOMAIN_NAME]/noirwave" at bounding box center [1137, 30] width 205 height 24
click at [1348, 24] on img at bounding box center [1353, 30] width 32 height 32
click at [658, 129] on div "Links AI NEW Posts Design Subscribers Stats Settings" at bounding box center [915, 117] width 595 height 69
click at [849, 133] on div "Design" at bounding box center [844, 133] width 54 height 36
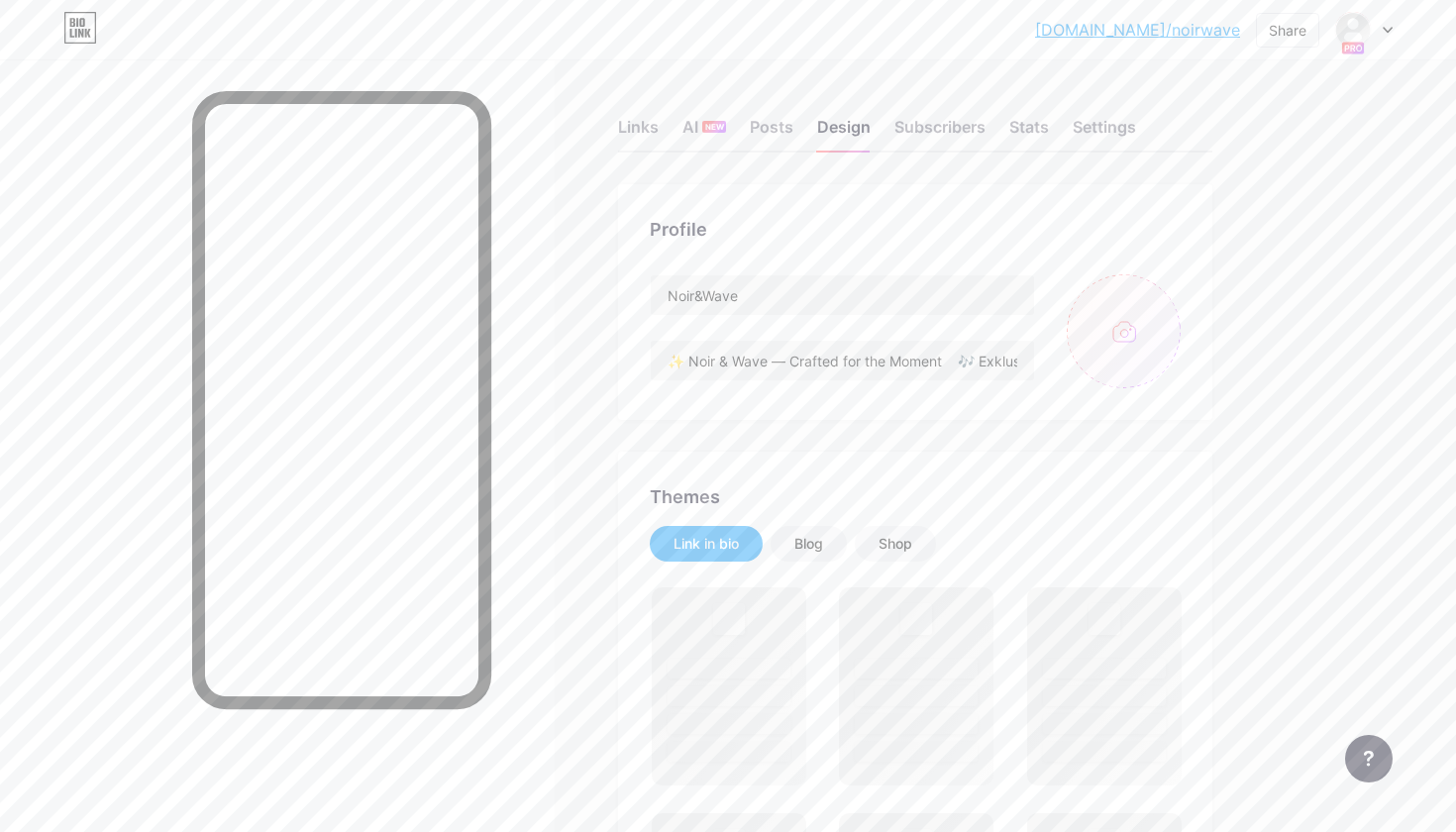
click at [1141, 352] on input "file" at bounding box center [1124, 332] width 114 height 114
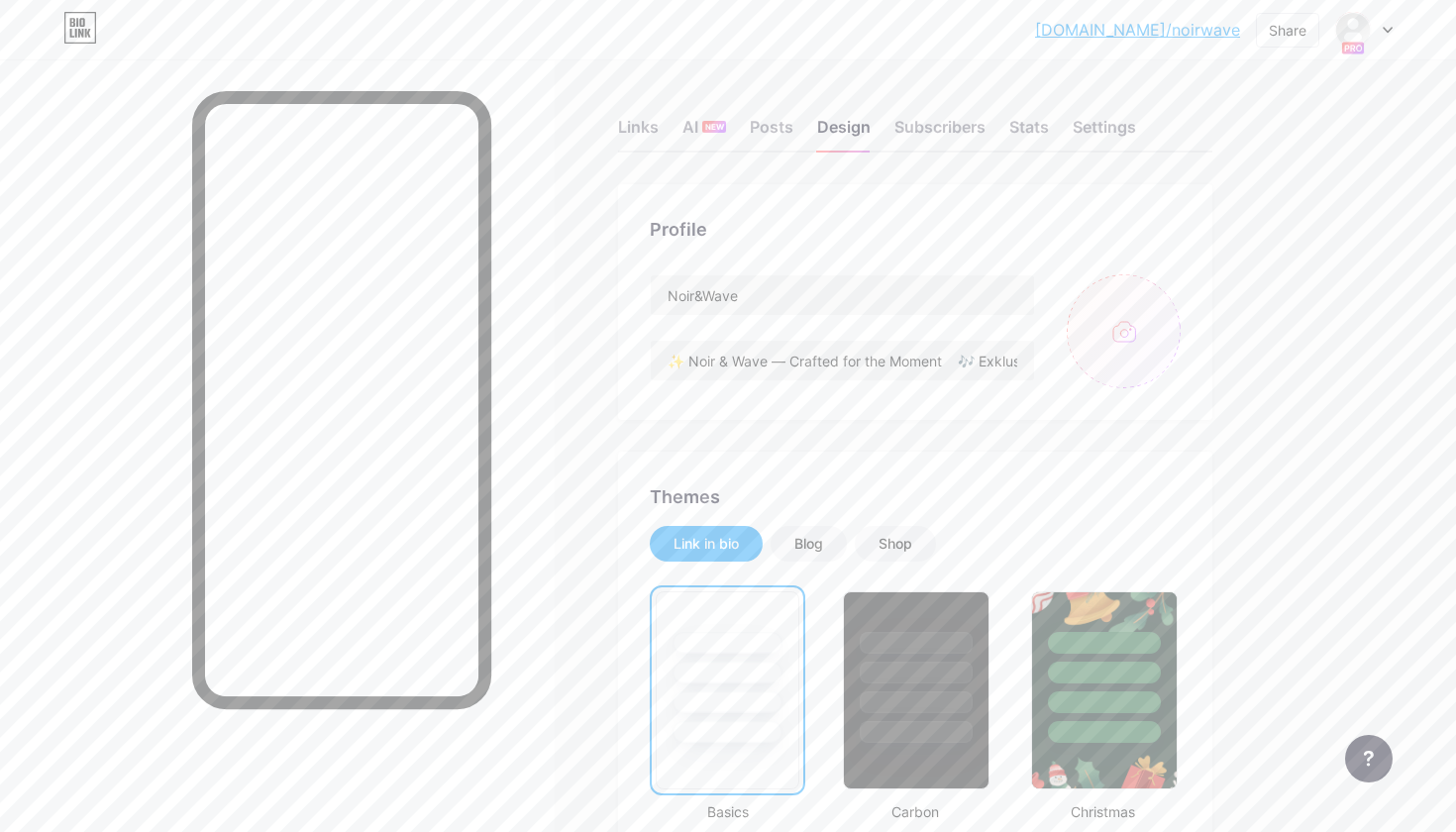
type input "C:\fakepath\Noir & Wave 2.jpg"
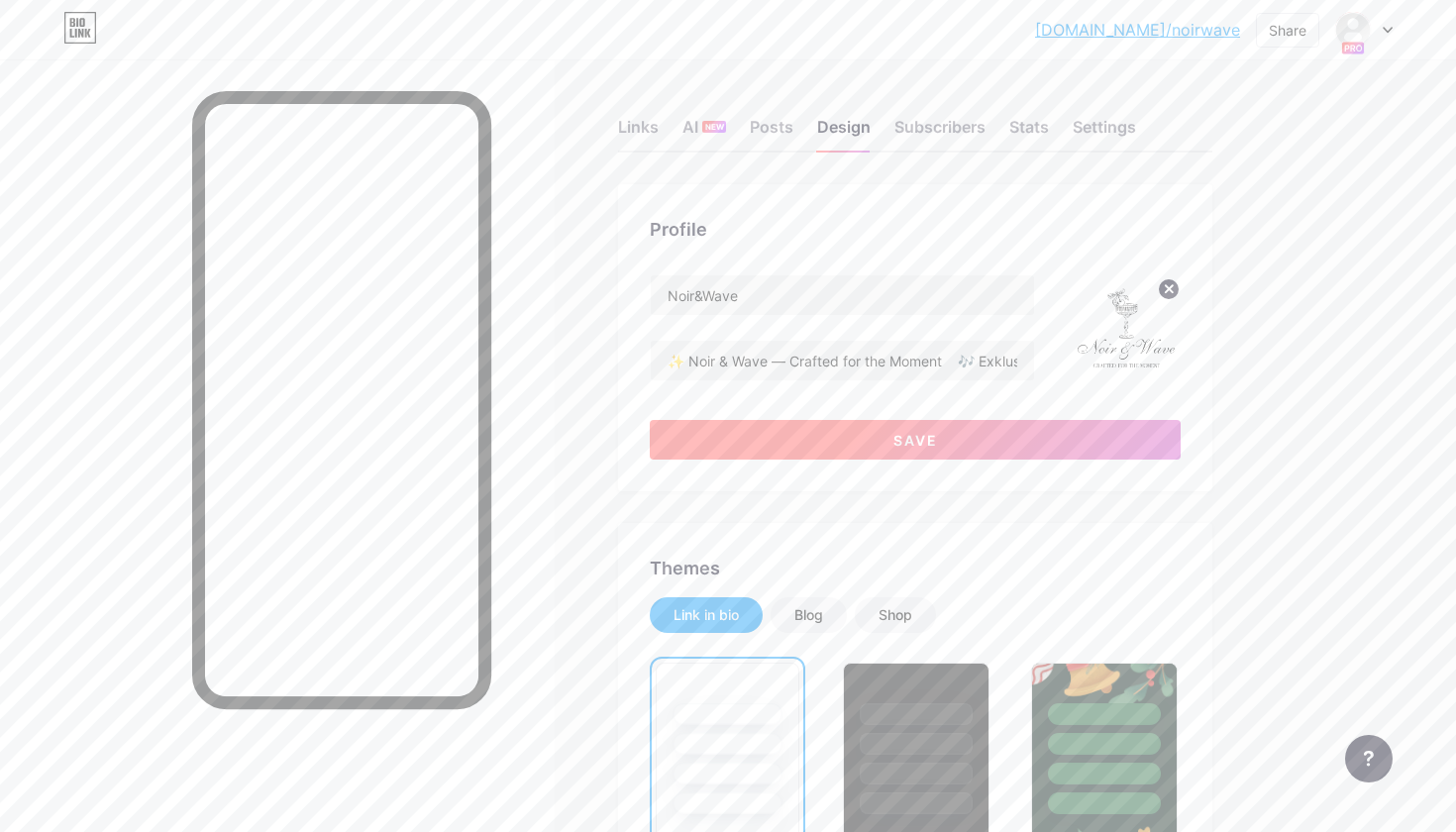
click at [1090, 433] on button "Save" at bounding box center [914, 439] width 531 height 40
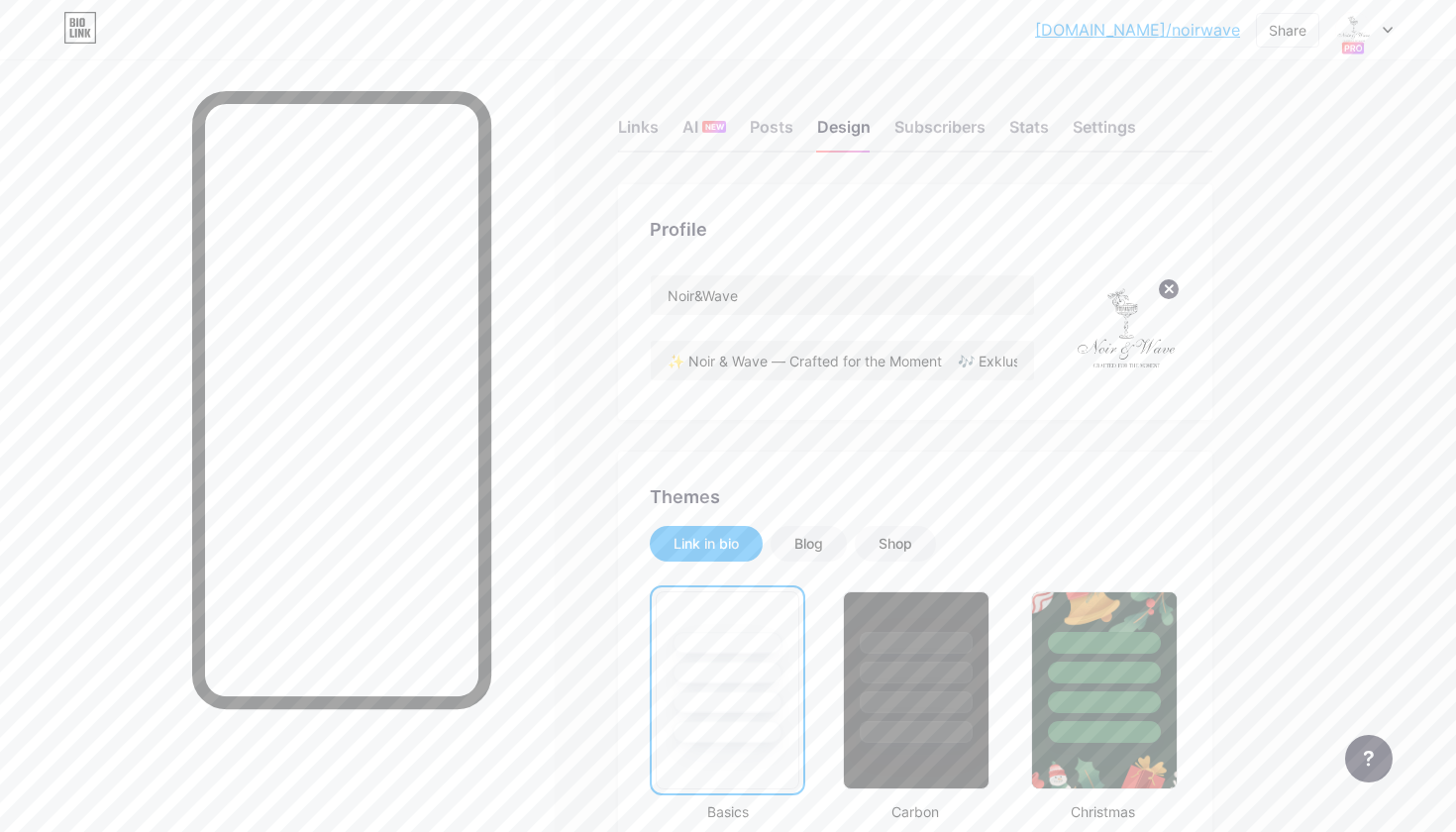
click at [1151, 28] on link "[DOMAIN_NAME]/noirwave" at bounding box center [1137, 30] width 205 height 24
click at [1082, 347] on img at bounding box center [1124, 332] width 114 height 114
drag, startPoint x: 1094, startPoint y: 36, endPoint x: 1239, endPoint y: 36, distance: 145.0
click at [1239, 36] on div "bio.link/noirwa... bio.link/noirwave Share Switch accounts Noir&Wave bio.link/n…" at bounding box center [728, 30] width 1456 height 36
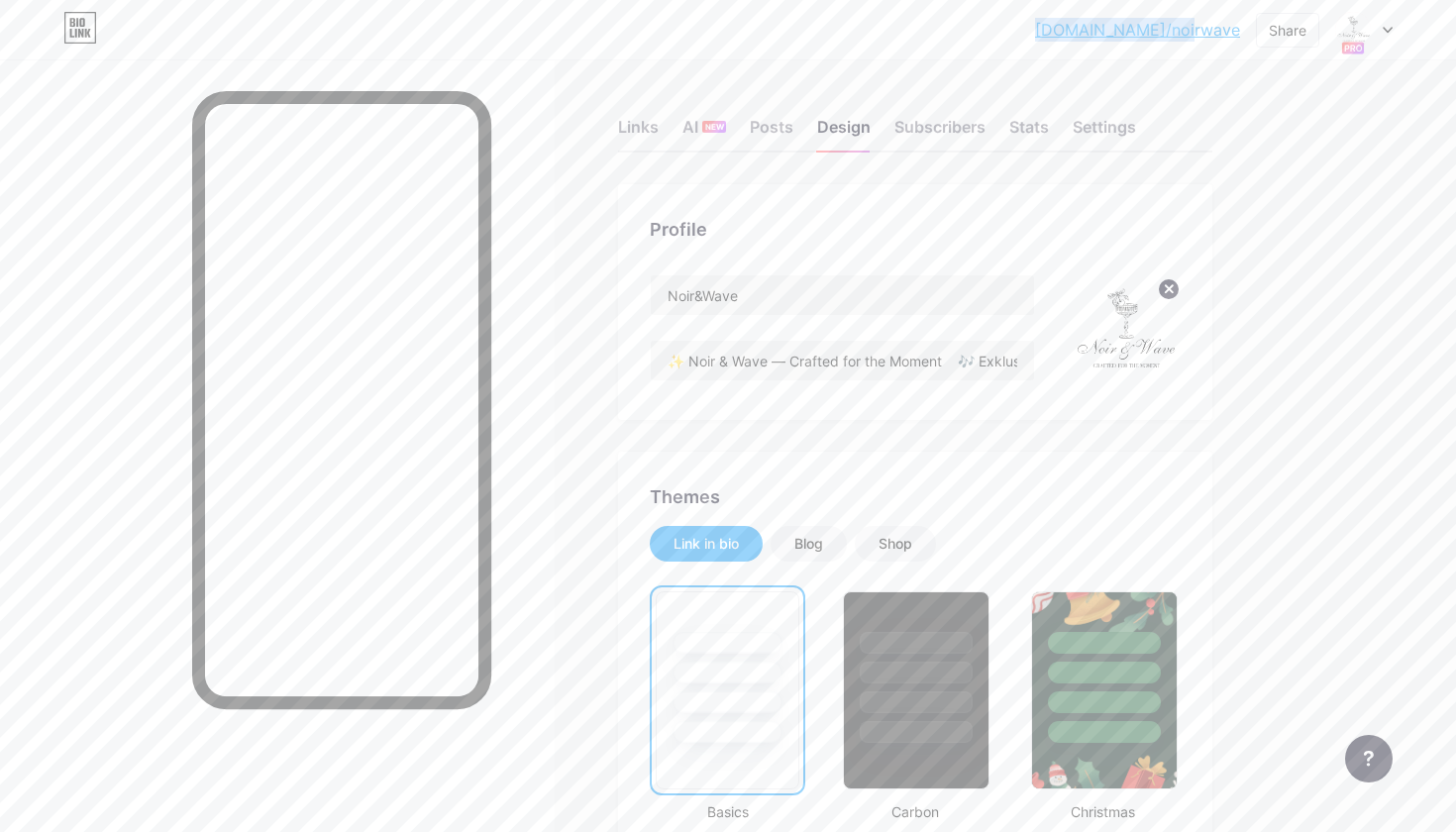
copy link "[DOMAIN_NAME]/noirwave"
click at [637, 120] on div "Links" at bounding box center [639, 133] width 41 height 36
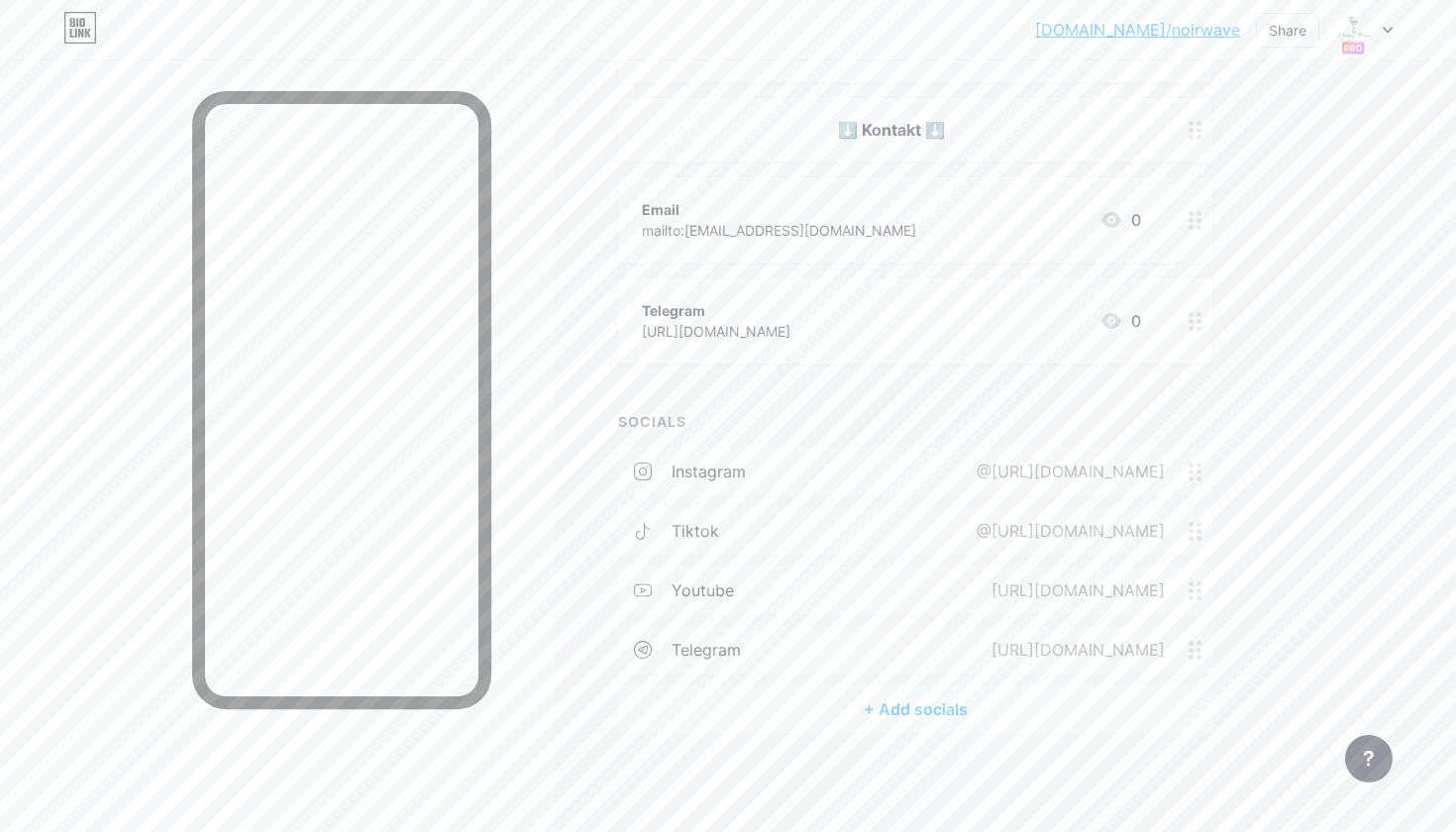
scroll to position [292, 0]
click at [1197, 476] on icon at bounding box center [1195, 472] width 14 height 19
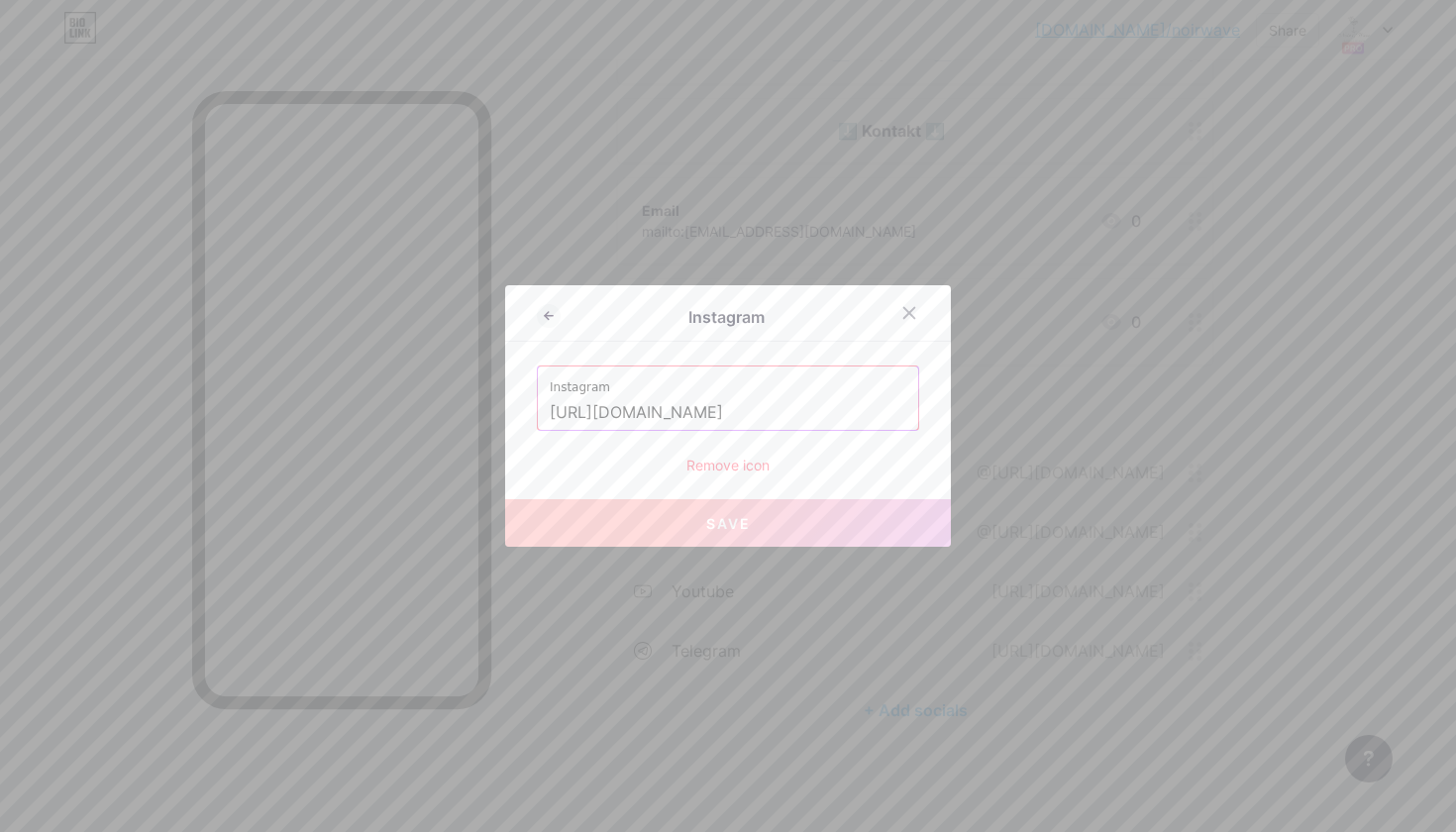
click at [868, 416] on input "https://www.instagram.com/noir_.wave?igsh=MXF0bW5veWQyYnRw" at bounding box center [728, 413] width 357 height 34
click at [855, 420] on input "https://www.instagram.com/noir_.wave?igsh=MXF0bW5veWQyYnRw" at bounding box center [728, 413] width 357 height 34
click at [855, 417] on input "https://www.instagram.com/noir_.wave?igsh=MXF0bW5veWQyYnRw" at bounding box center [728, 413] width 357 height 34
click at [846, 416] on input "https://www.instagram.com/noir_.wave?igsh=MXF0bW5veWQyYnRw" at bounding box center [728, 413] width 357 height 34
click at [838, 415] on input "https://www.instagram.com/noir_.wave?igsh=MXF0bW5veWQyYnRw" at bounding box center [728, 413] width 357 height 34
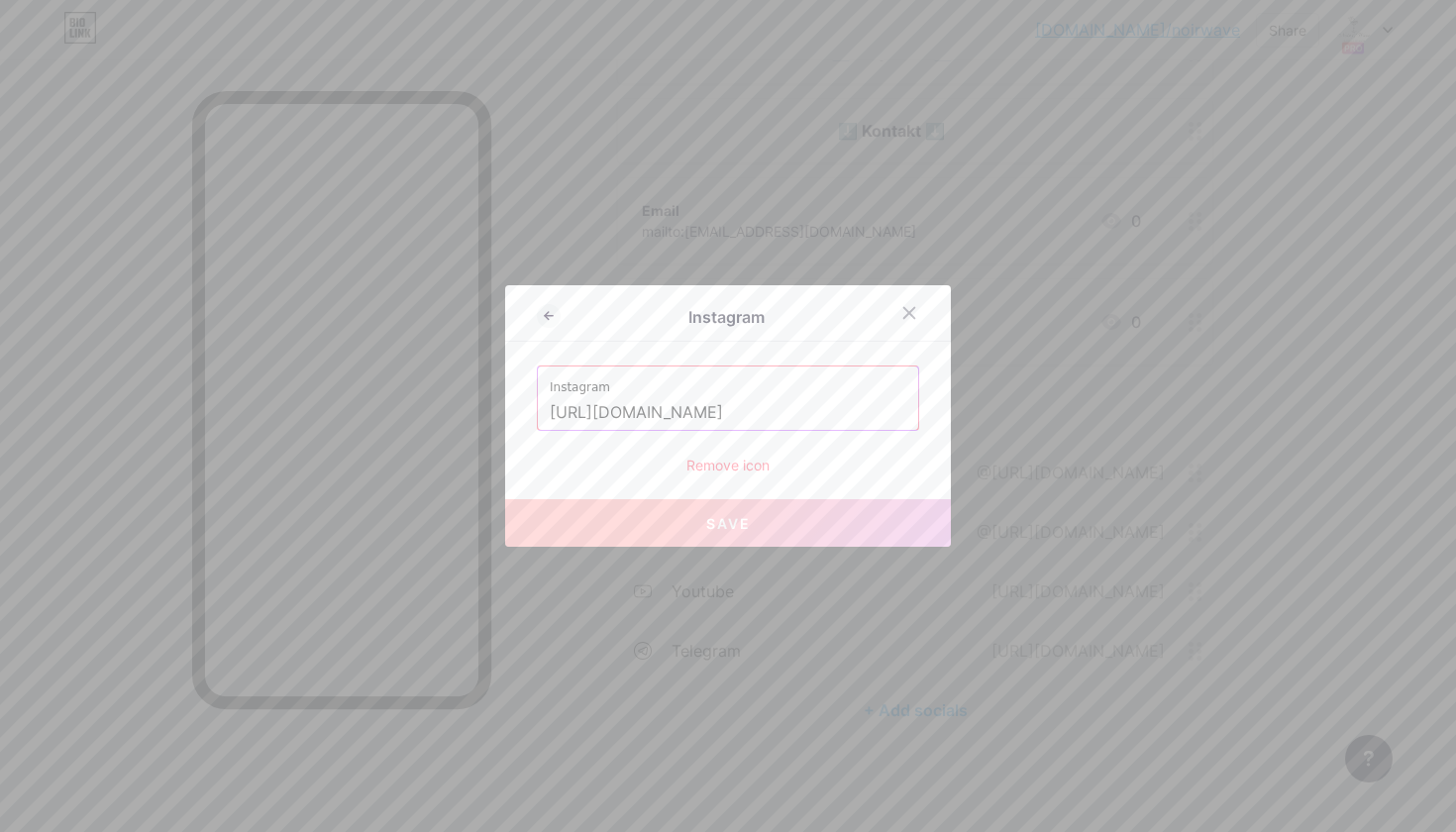
click at [825, 415] on input "https://www.instagram.com/noir_.wave?igsh=MXF0bW5veWQyYnRw" at bounding box center [728, 413] width 357 height 34
click at [814, 415] on input "https://www.instagram.com/noir_.wave?igsh=MXF0bW5veWQyYnRw" at bounding box center [728, 413] width 357 height 34
click at [803, 412] on input "https://www.instagram.com/noir_.wave?igsh=MXF0bW5veWQyYnRw" at bounding box center [728, 413] width 357 height 34
click at [870, 409] on input "https://www.instagram.com/noir_.wave?igsh=MXF0bW5veWQyYnRw" at bounding box center [728, 413] width 357 height 34
click at [529, 311] on div "Instagram" at bounding box center [728, 318] width 446 height 47
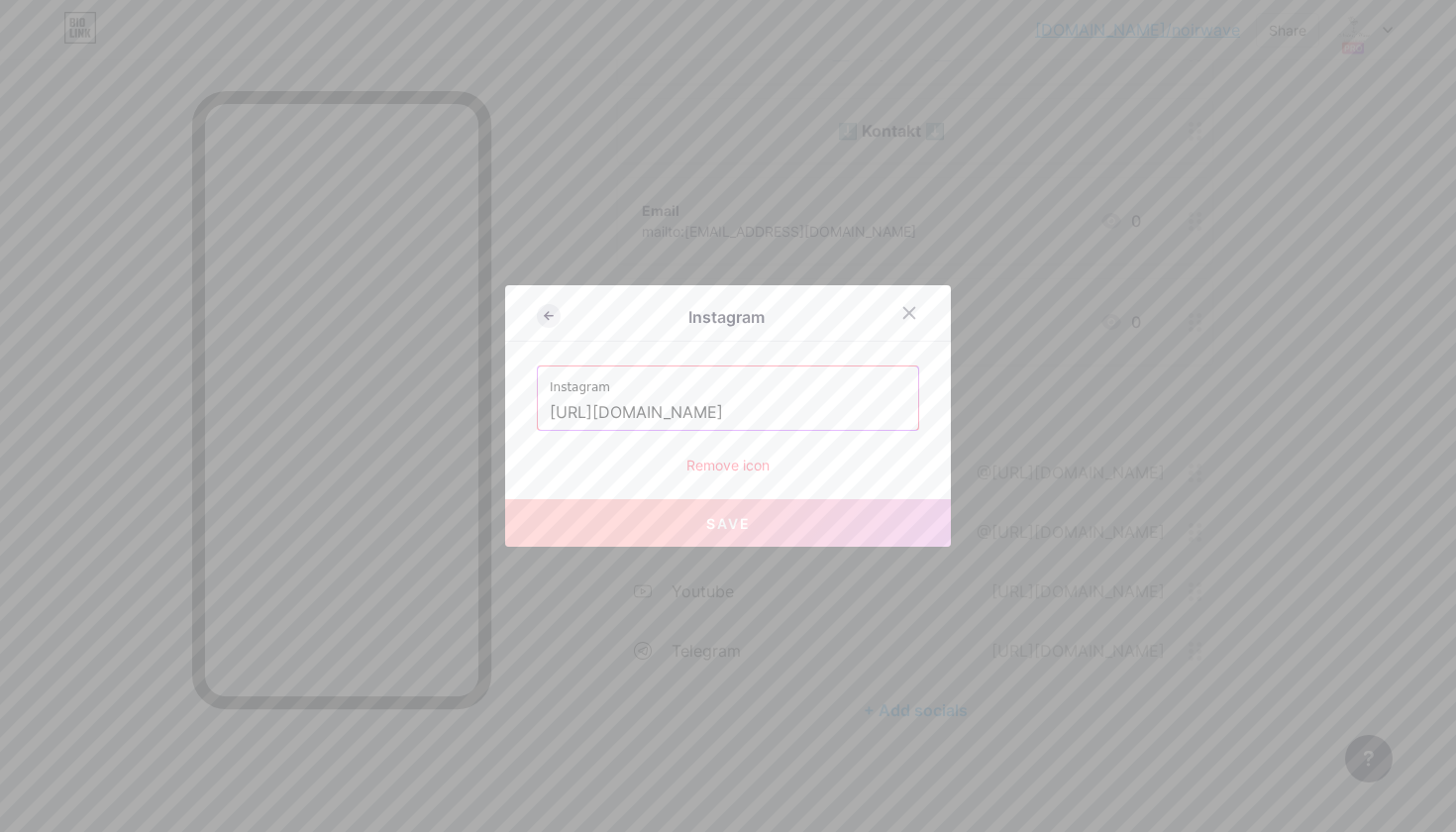
click at [545, 311] on icon at bounding box center [549, 316] width 24 height 24
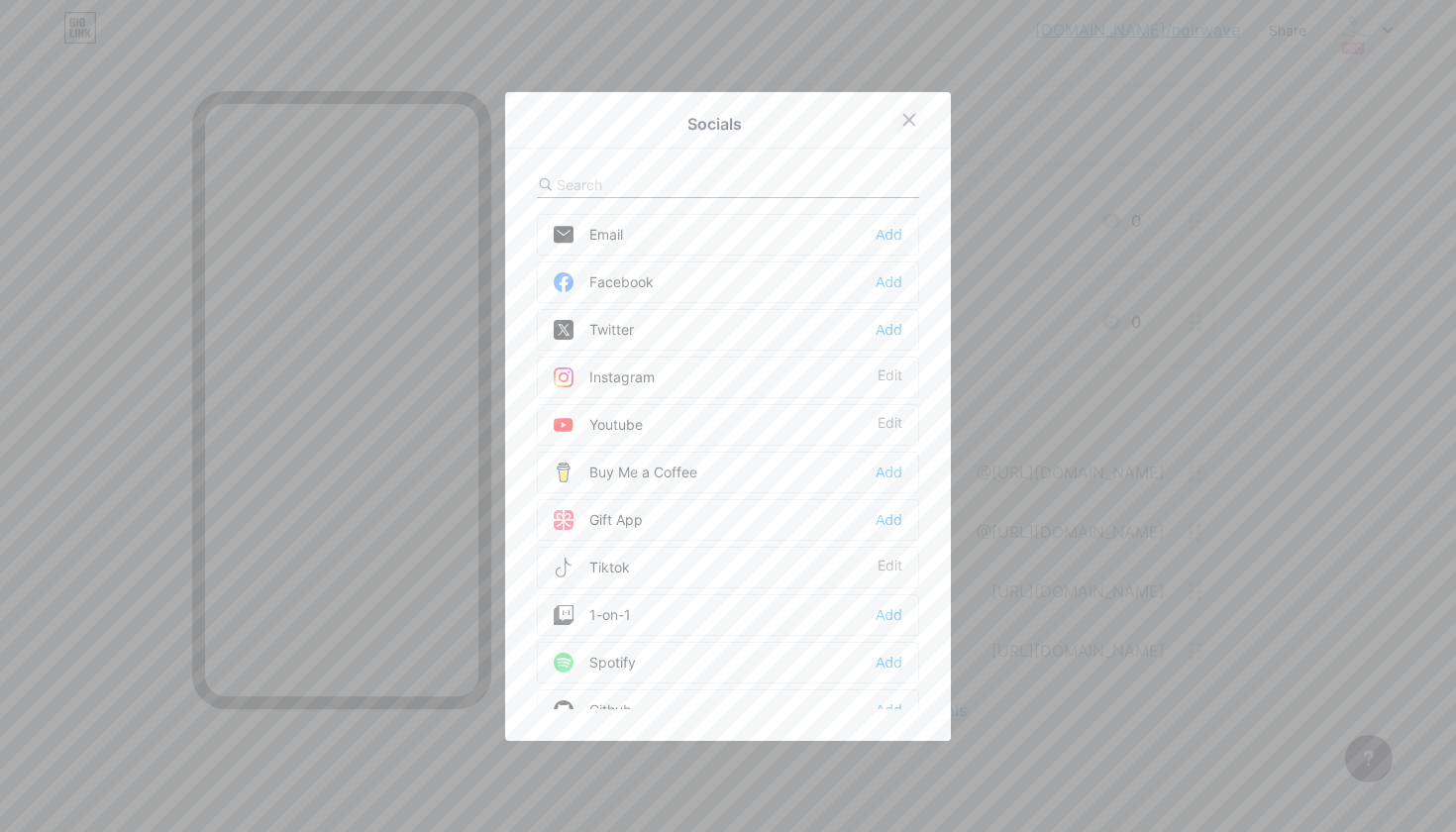
click at [921, 110] on div at bounding box center [909, 120] width 36 height 36
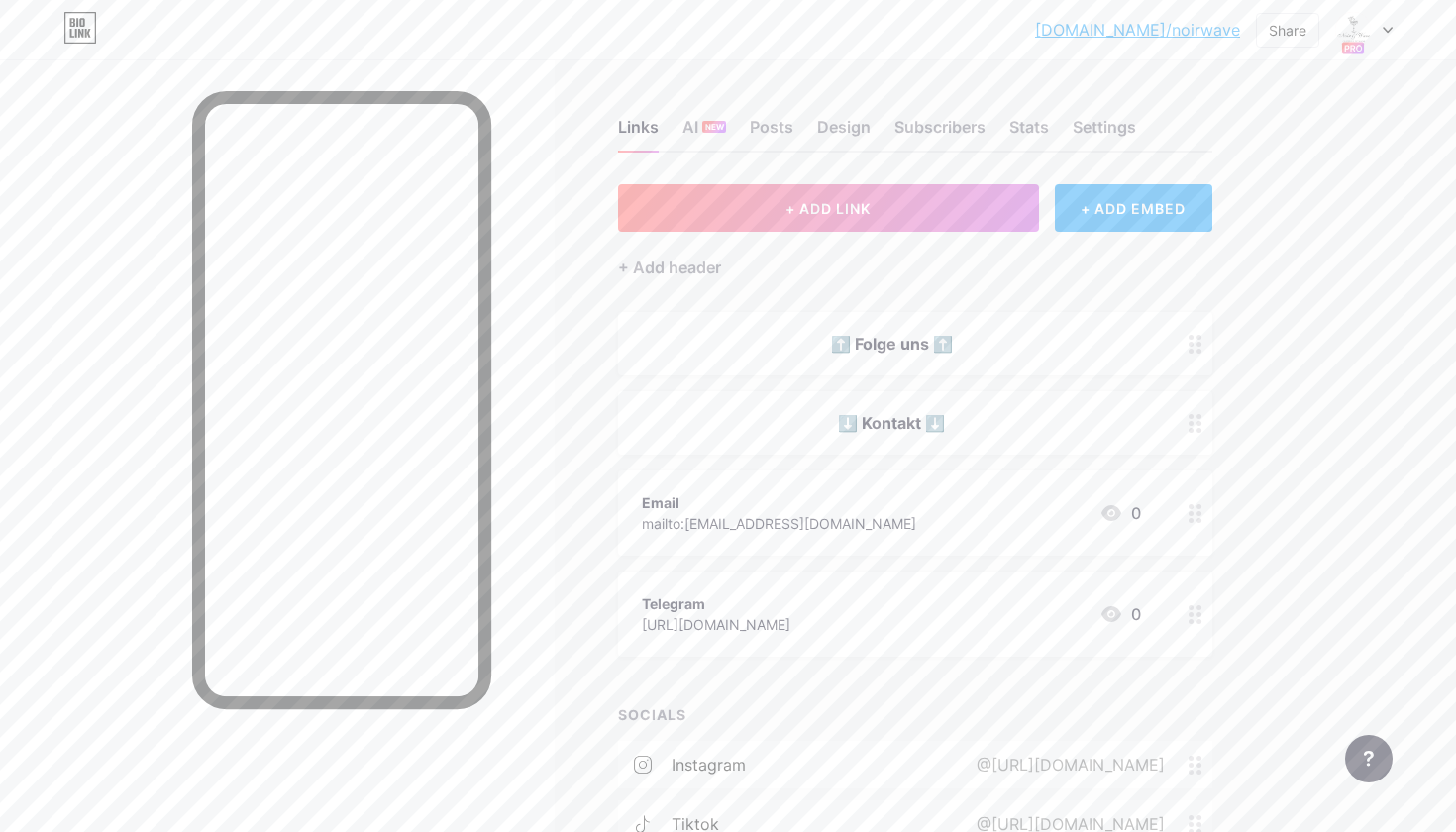
scroll to position [0, 0]
click at [1309, 28] on div "Share" at bounding box center [1287, 30] width 63 height 35
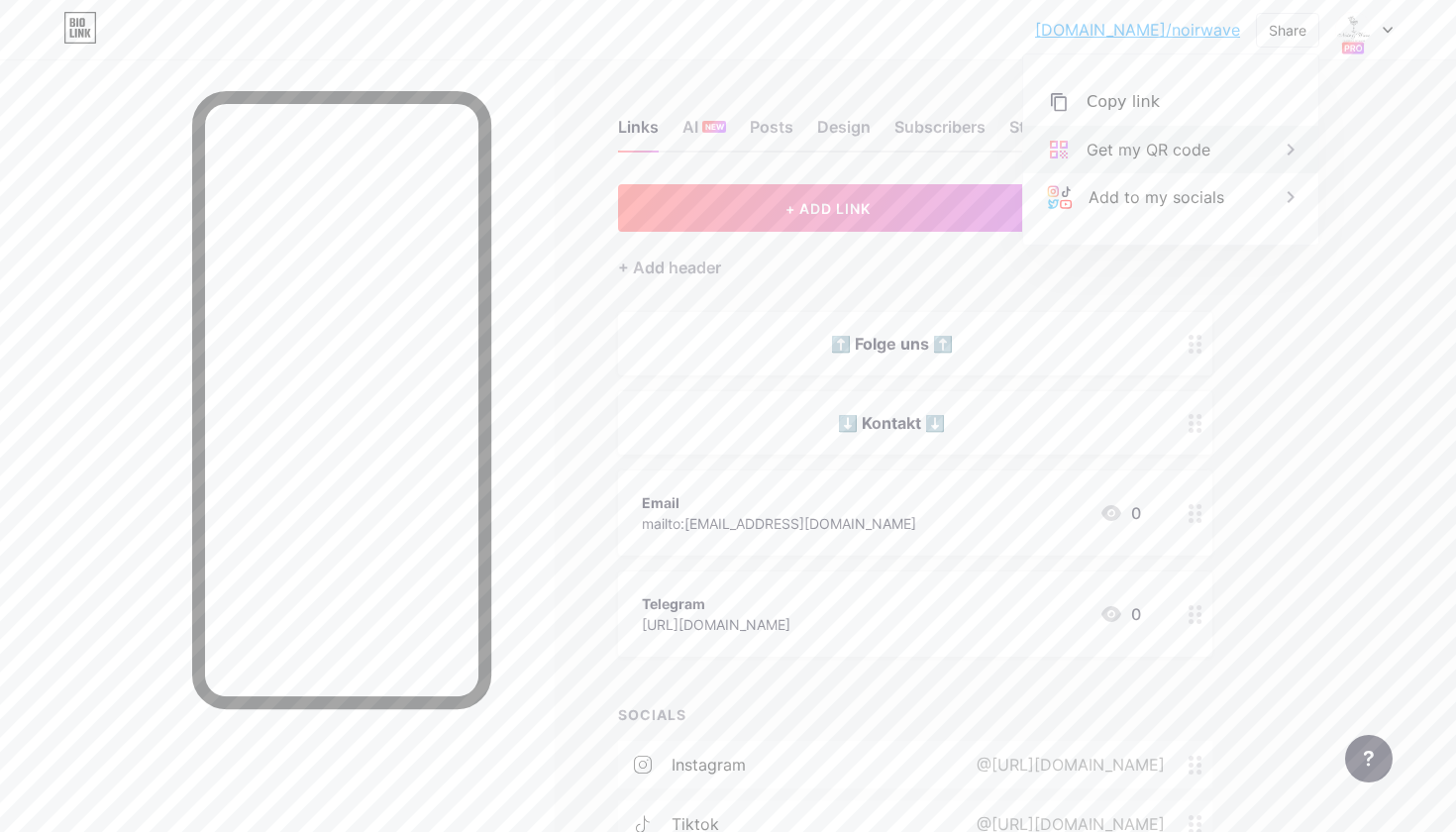
click at [1244, 138] on div "Get my QR code" at bounding box center [1170, 150] width 295 height 48
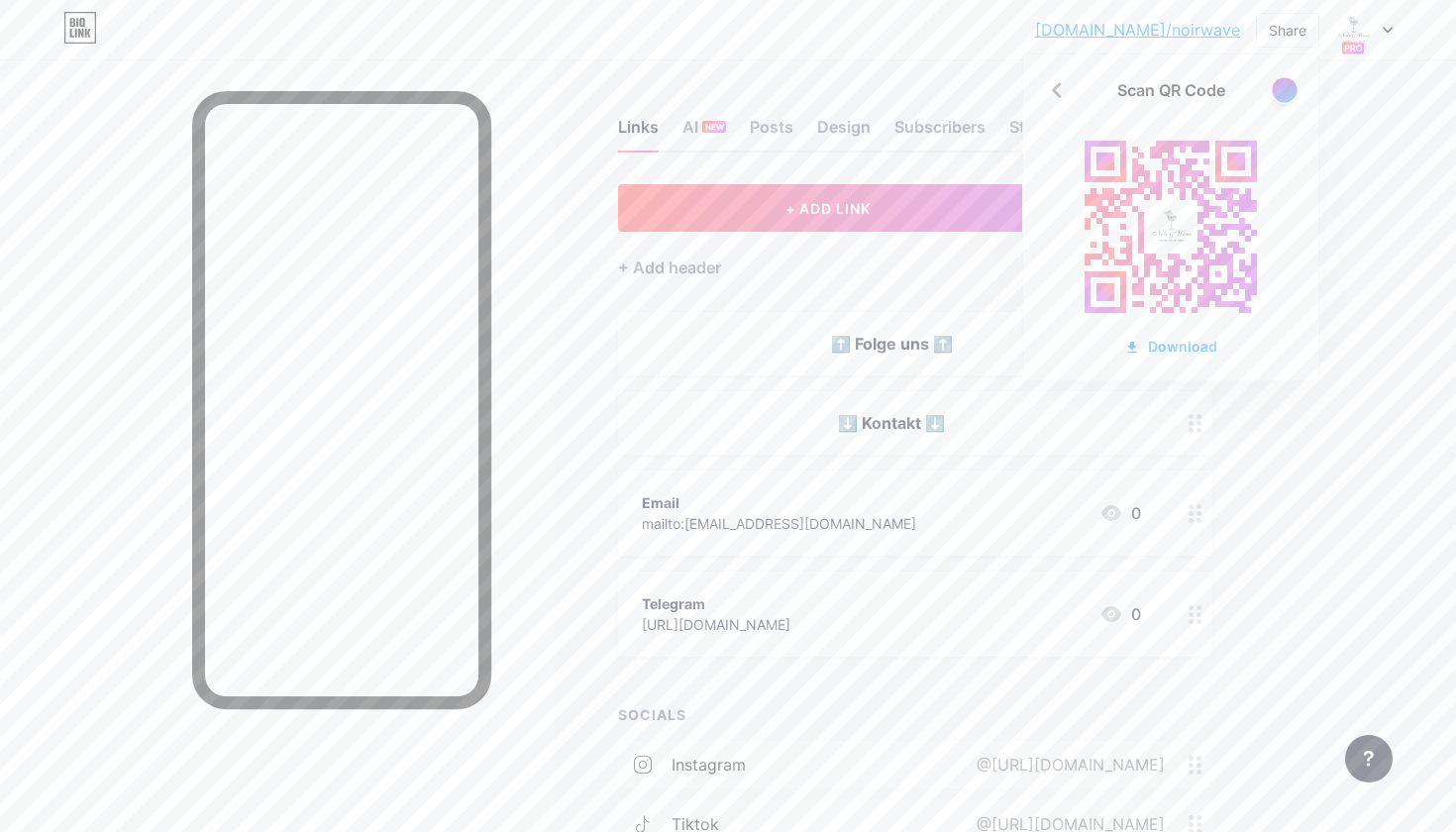
click at [1285, 88] on div at bounding box center [1284, 89] width 25 height 25
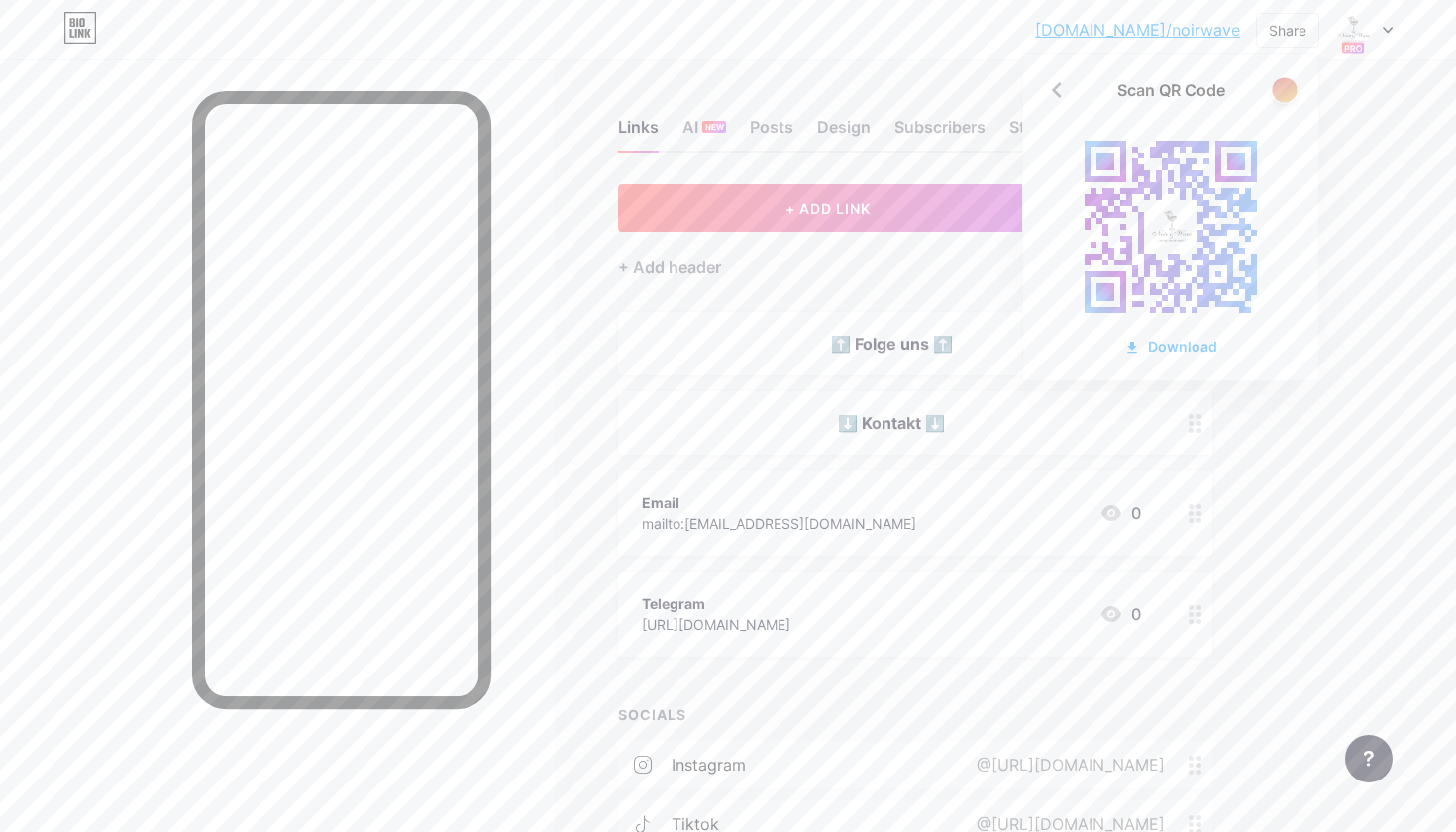
click at [1285, 88] on div at bounding box center [1284, 89] width 25 height 25
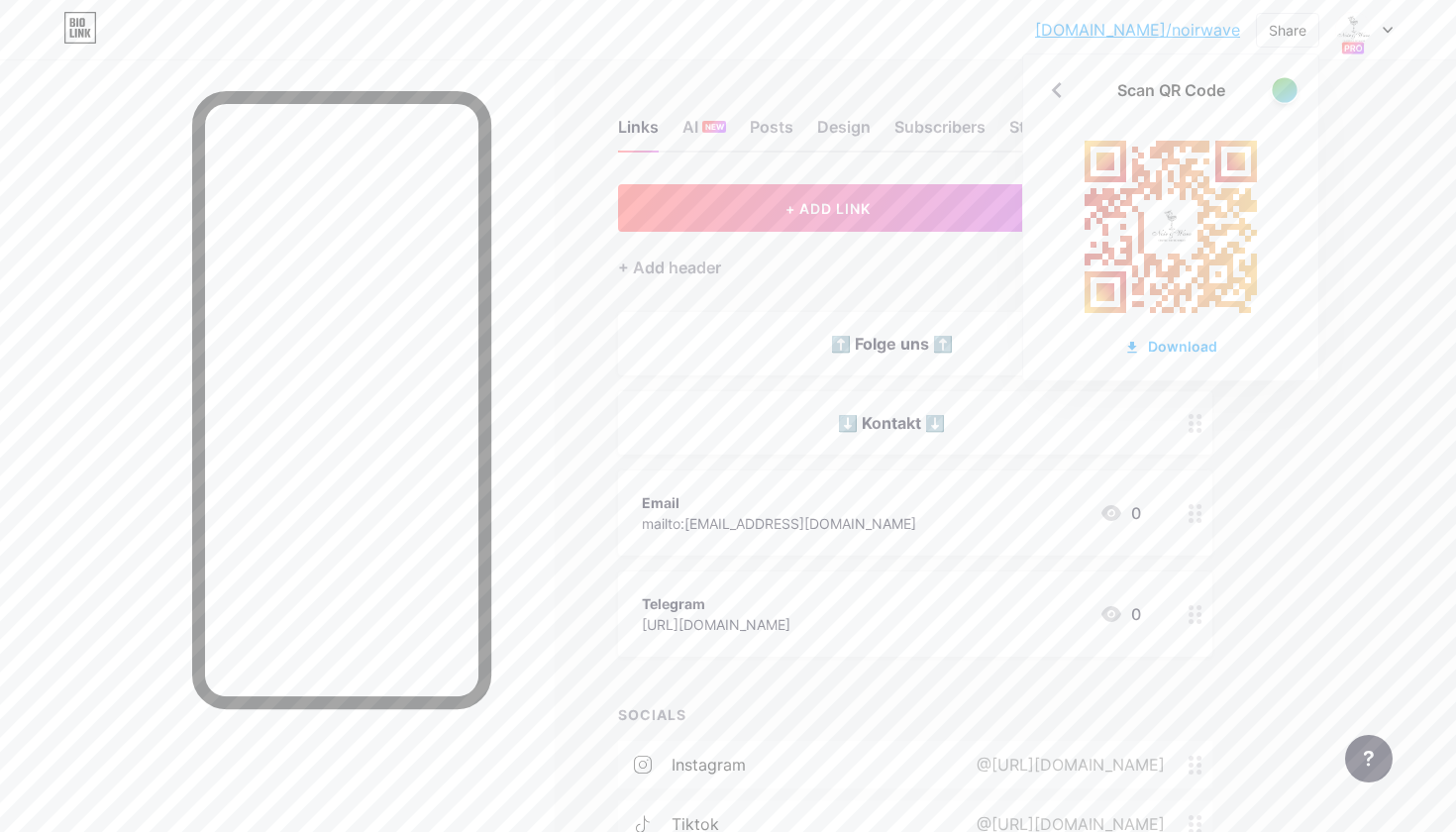
click at [1285, 89] on div at bounding box center [1284, 89] width 25 height 25
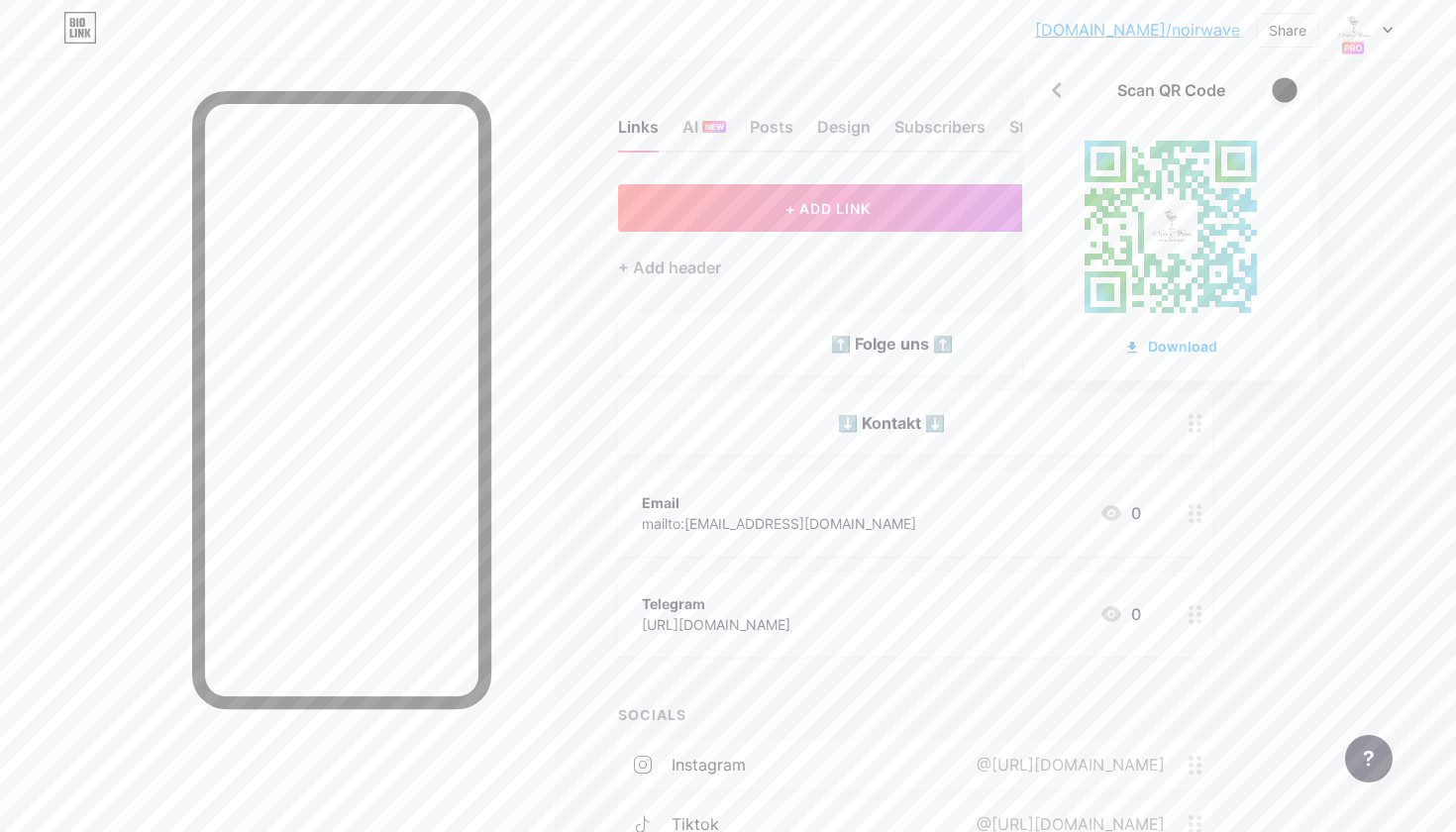
click at [1285, 89] on div at bounding box center [1284, 89] width 25 height 25
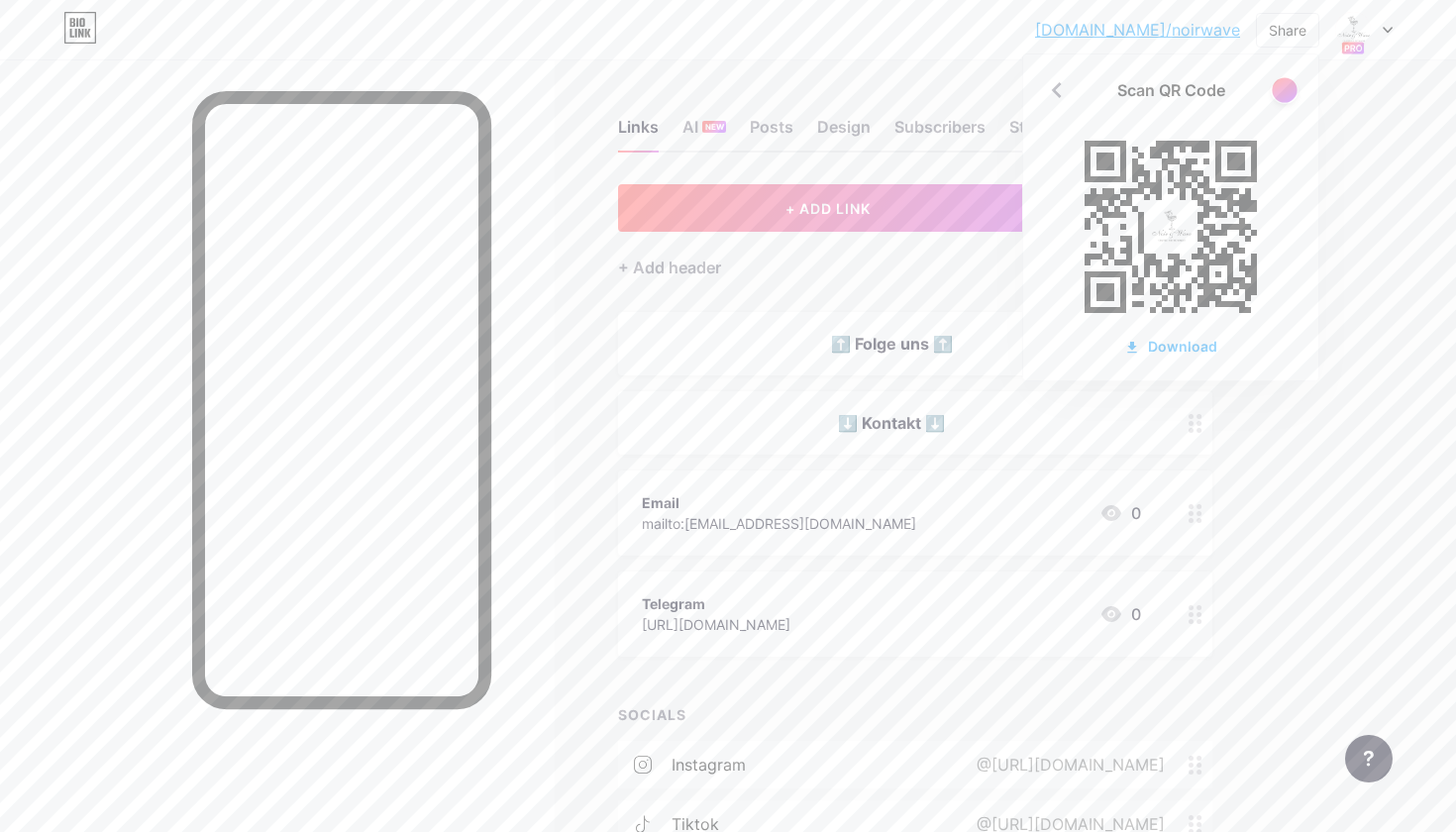
click at [1284, 89] on div at bounding box center [1284, 89] width 25 height 25
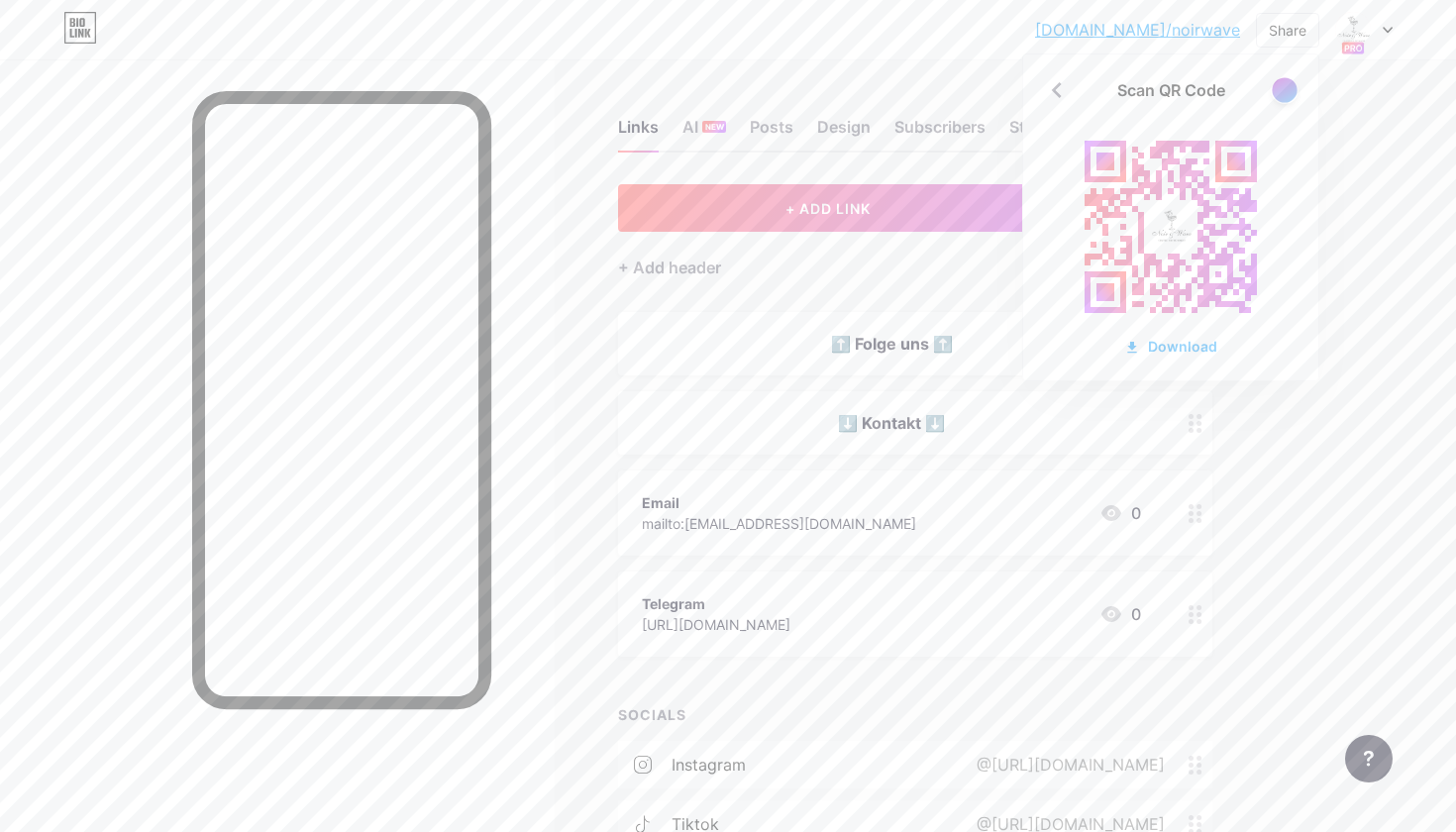
click at [1284, 89] on div at bounding box center [1284, 89] width 25 height 25
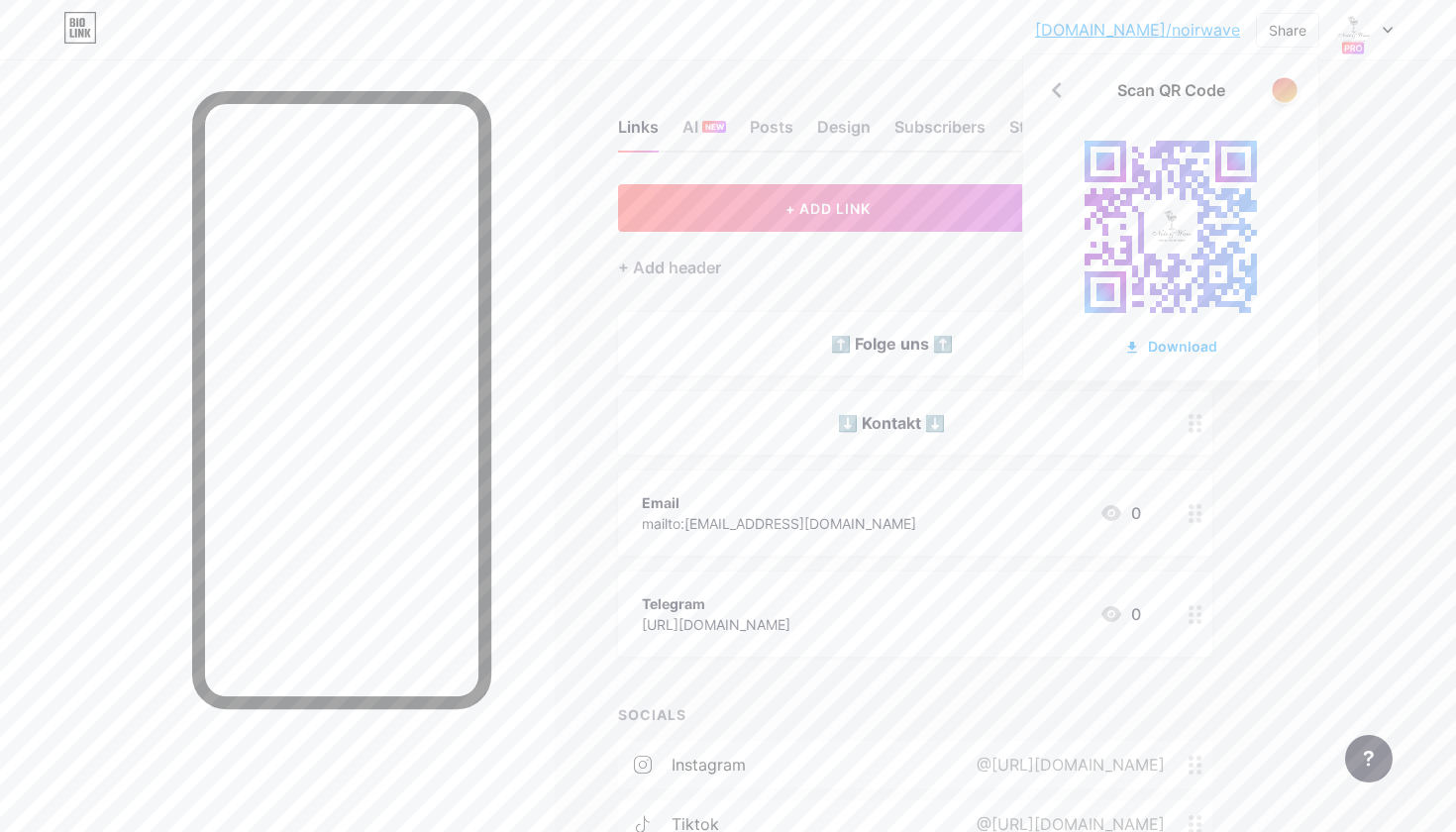
click at [1284, 89] on div at bounding box center [1284, 89] width 25 height 25
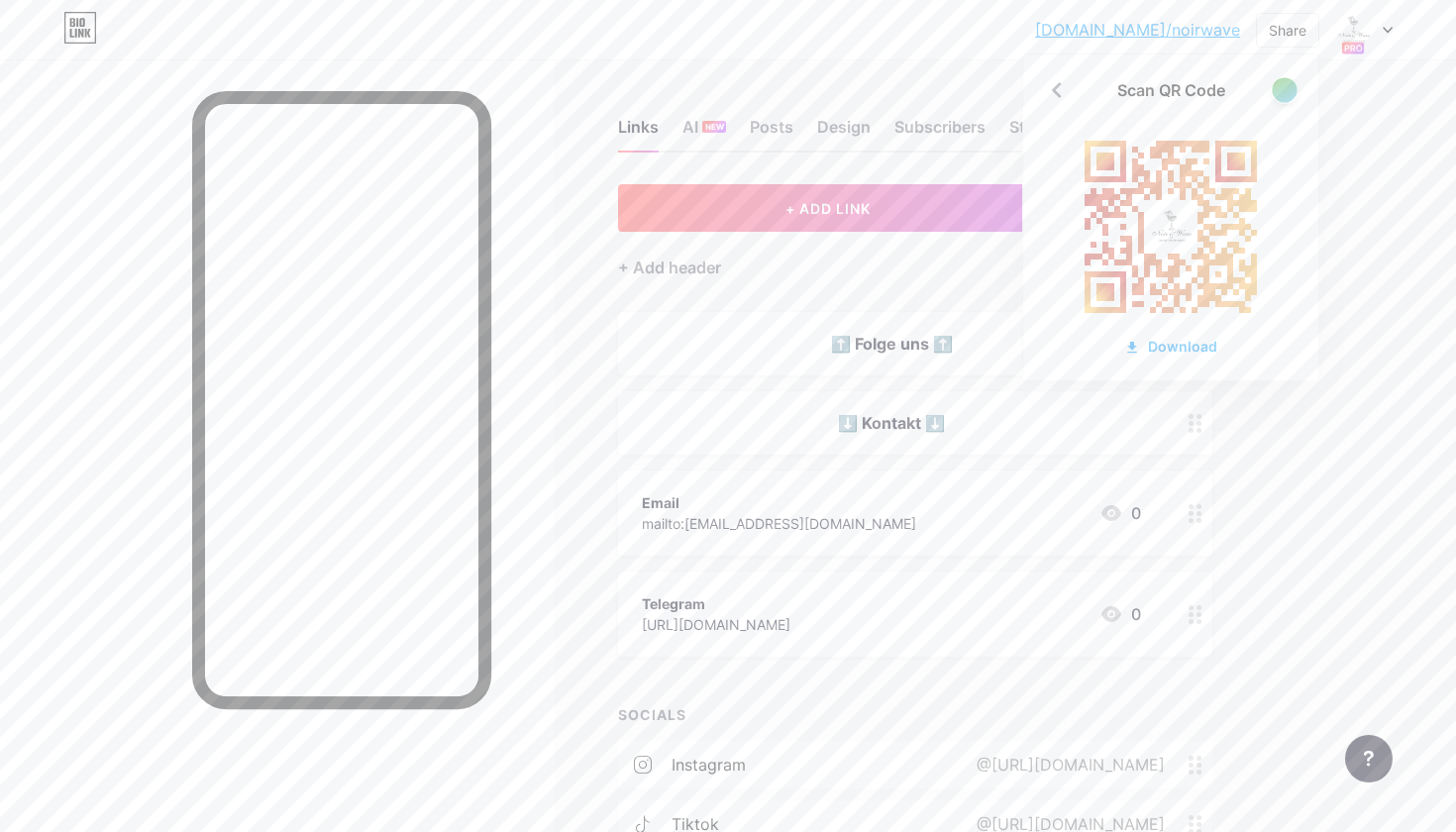
click at [1284, 89] on div at bounding box center [1284, 89] width 25 height 25
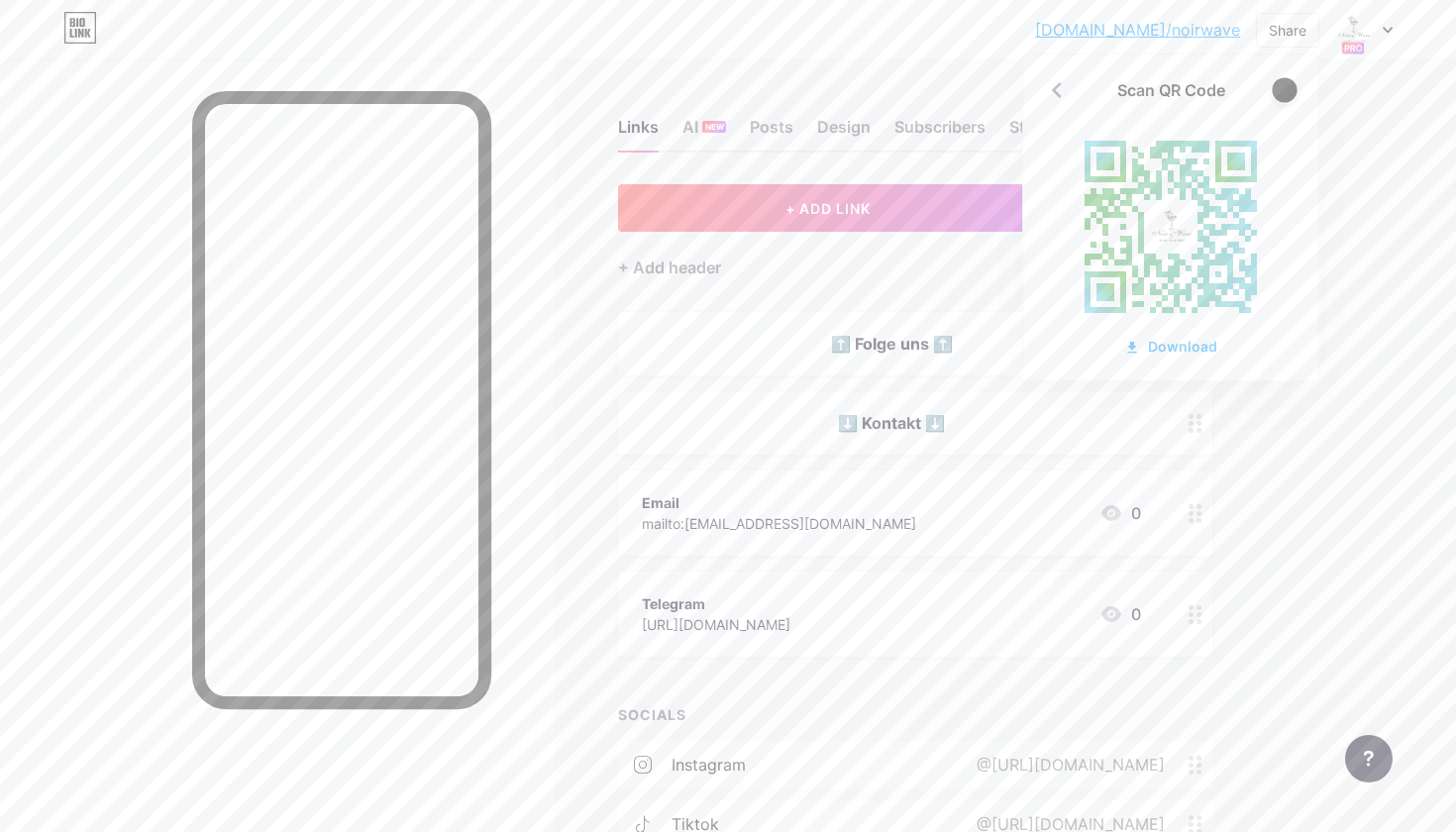
click at [1284, 89] on div at bounding box center [1284, 89] width 25 height 25
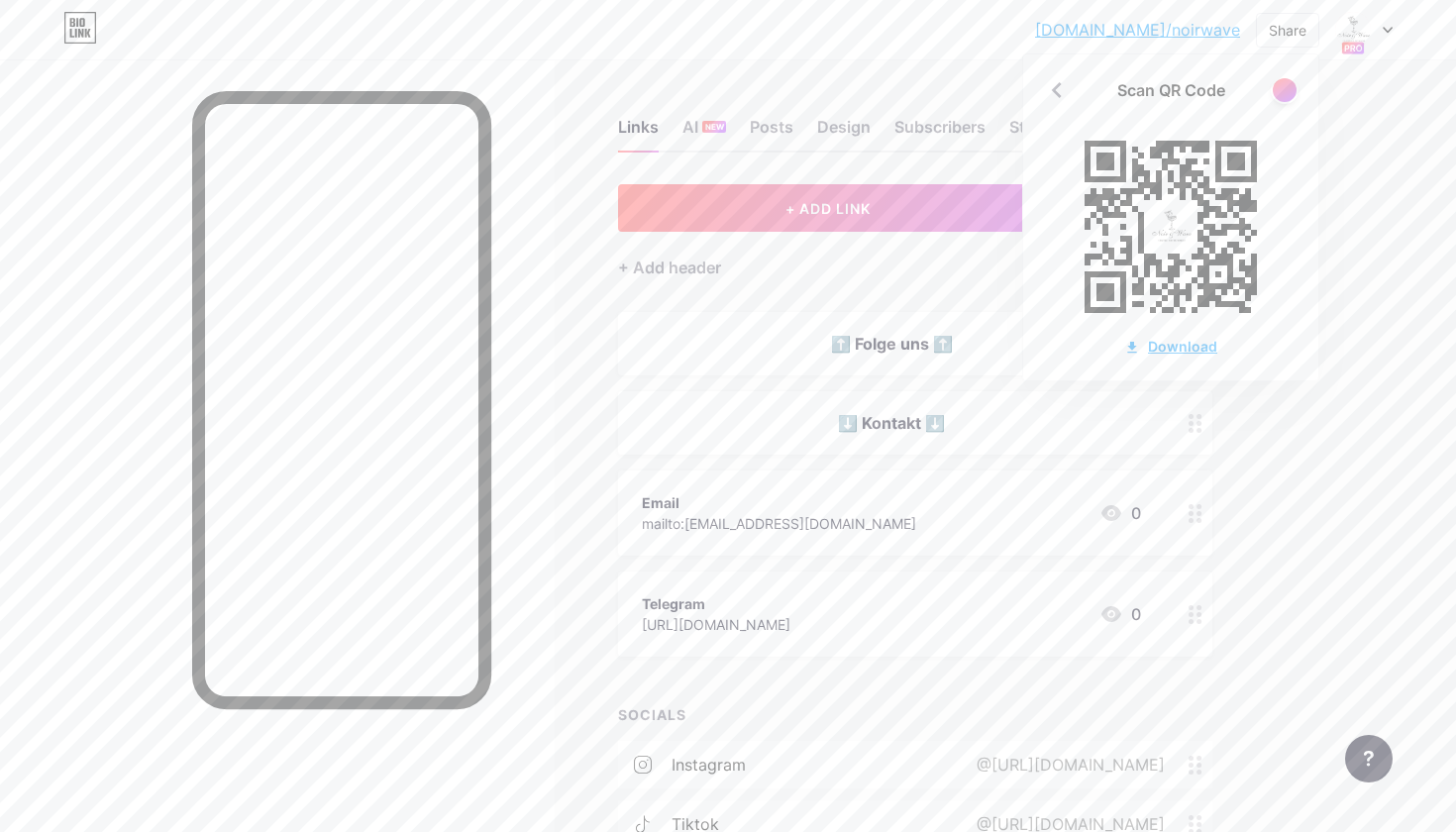
click at [1189, 348] on div "Download" at bounding box center [1170, 346] width 93 height 21
drag, startPoint x: 1145, startPoint y: 230, endPoint x: 1182, endPoint y: 241, distance: 38.6
click at [1182, 241] on icon at bounding box center [1171, 227] width 218 height 218
click at [1057, 82] on icon at bounding box center [1057, 90] width 32 height 32
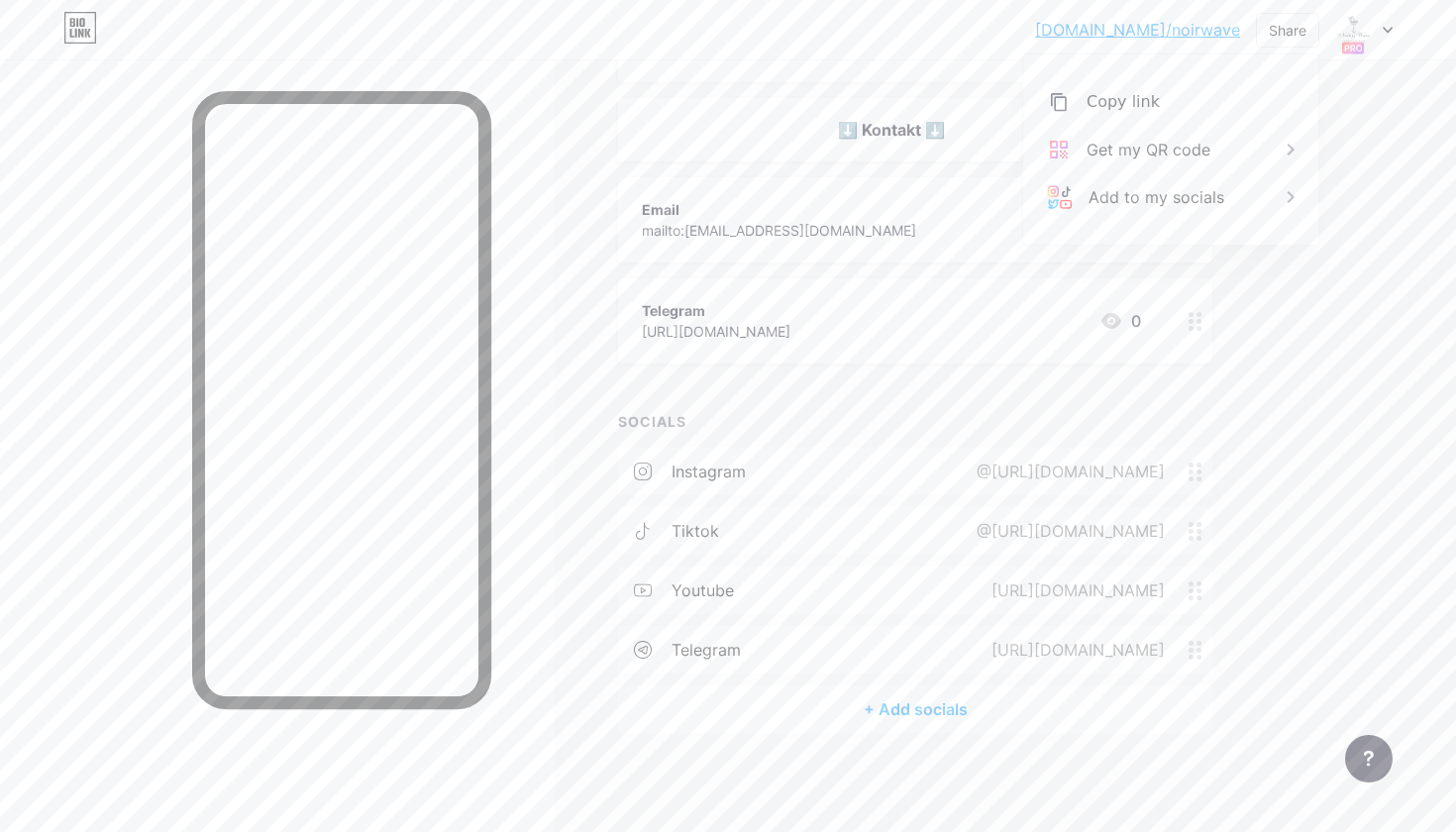
scroll to position [292, 0]
click at [946, 471] on div "@https://www.instagram.com/noir_.wave?igsh=MXF0bW5veWQyYnRw" at bounding box center [1067, 472] width 244 height 24
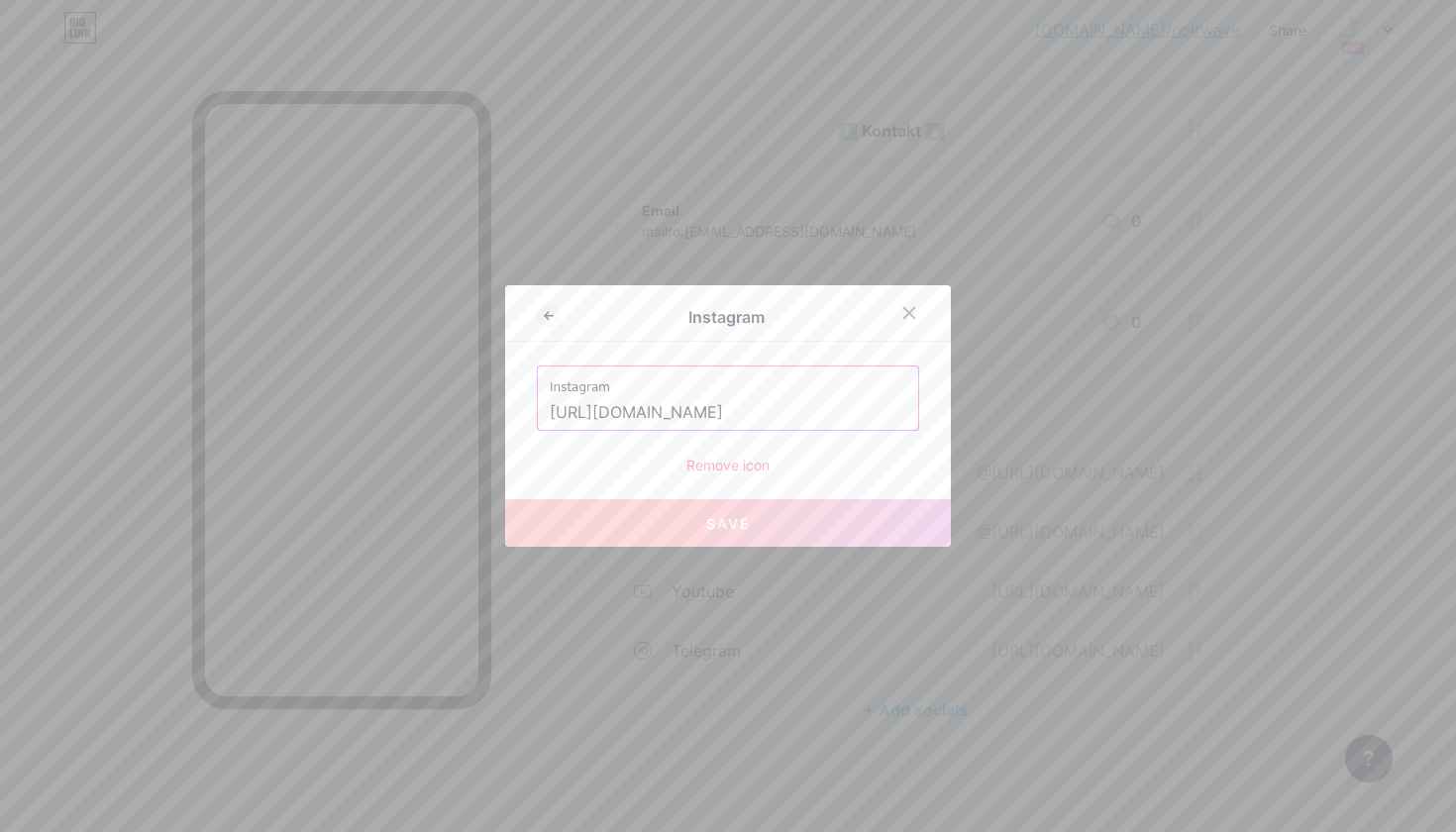
drag, startPoint x: 763, startPoint y: 415, endPoint x: 857, endPoint y: 421, distance: 94.2
type input "https://www.instagram.com/"
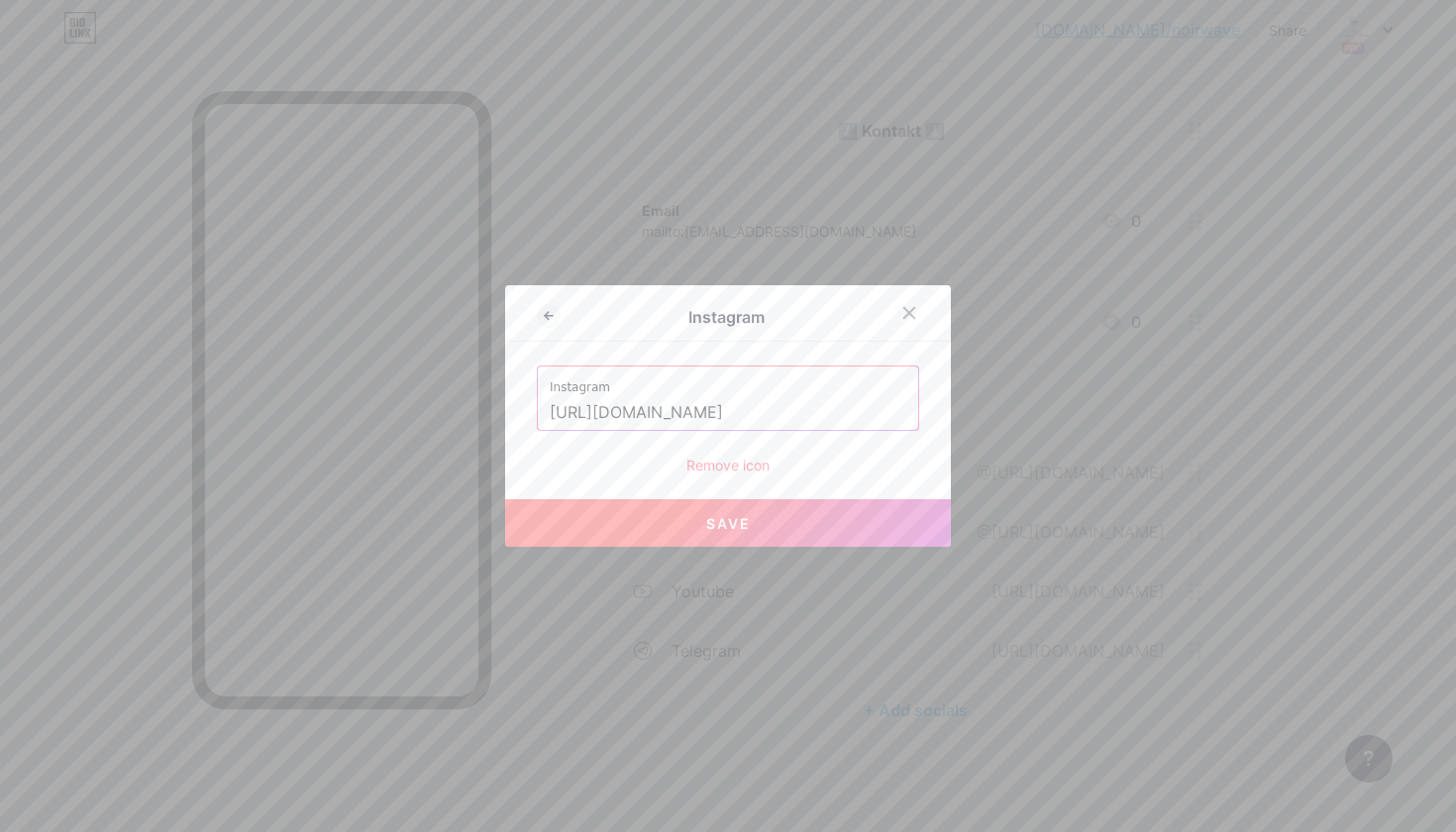
drag, startPoint x: 780, startPoint y: 408, endPoint x: 536, endPoint y: 408, distance: 244.0
click at [538, 408] on div "Instagram https://www.instagram.com/" at bounding box center [728, 398] width 381 height 63
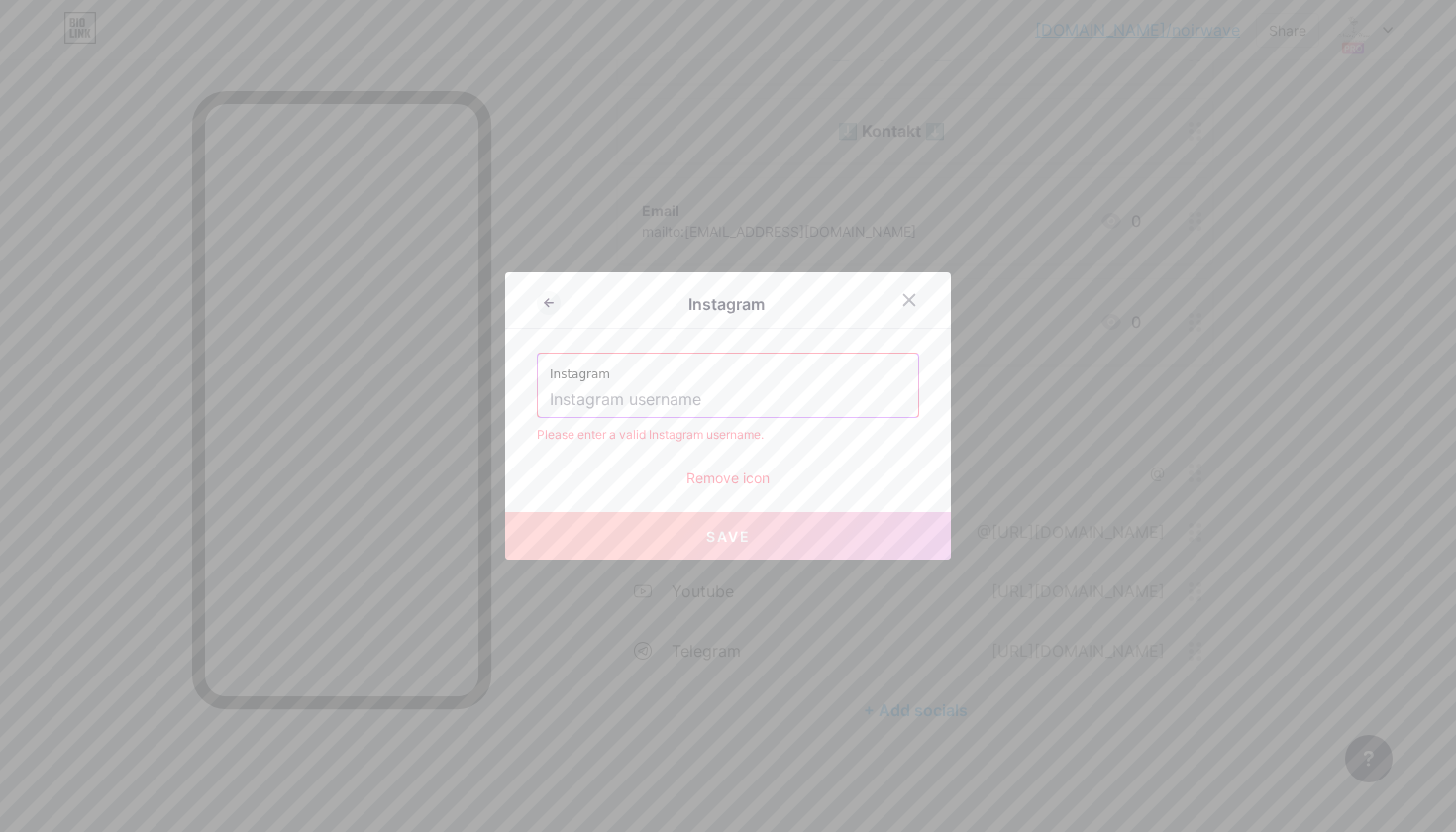
paste input "https://www.instagram.com/noir._wave/"
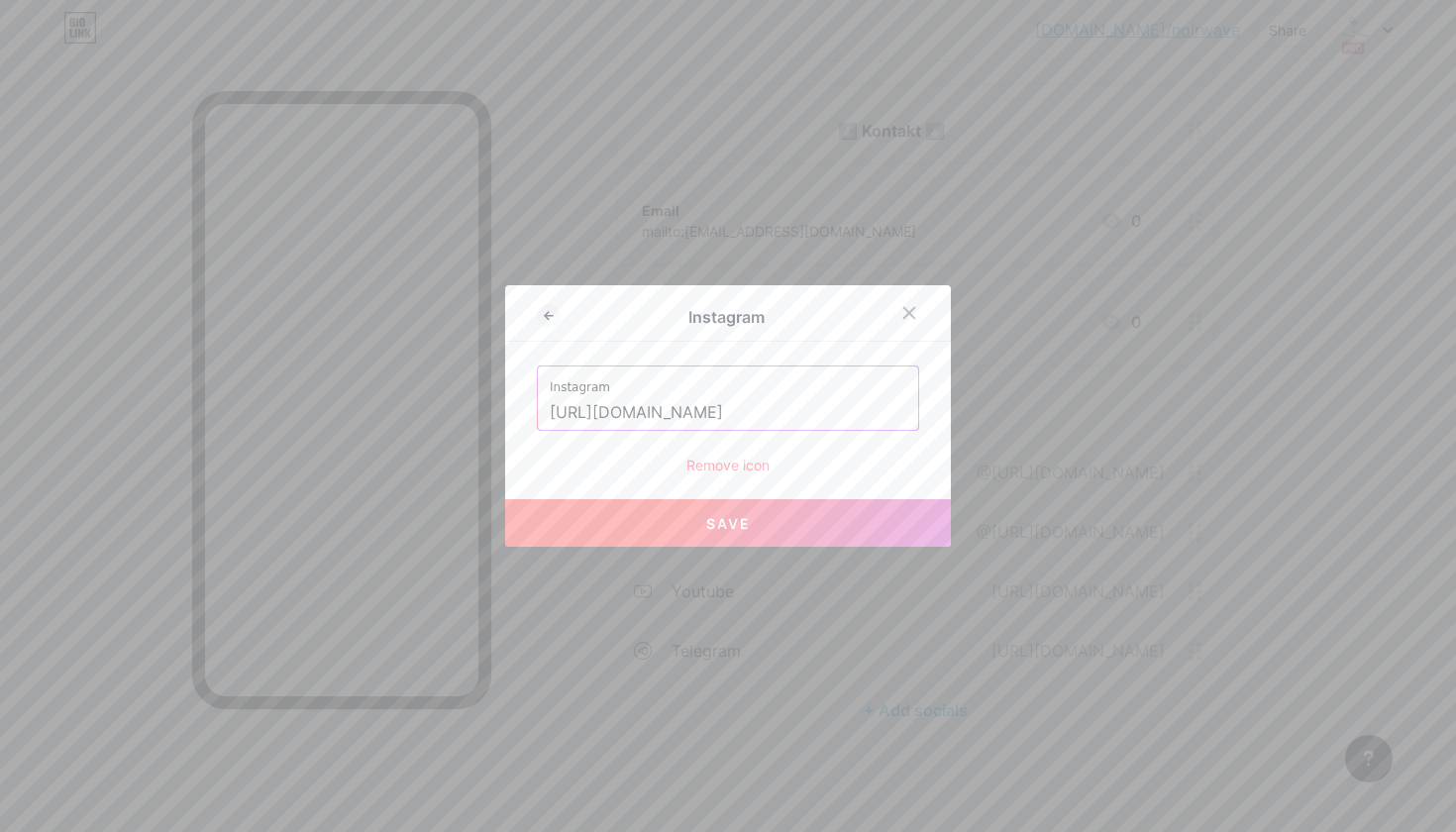
click at [804, 418] on input "https://www.instagram.com/noir._wave/" at bounding box center [728, 413] width 357 height 34
click at [845, 528] on button "Save" at bounding box center [728, 523] width 446 height 48
type input "https://instagram.com/https://www.instagram.com/noir_.wave/"
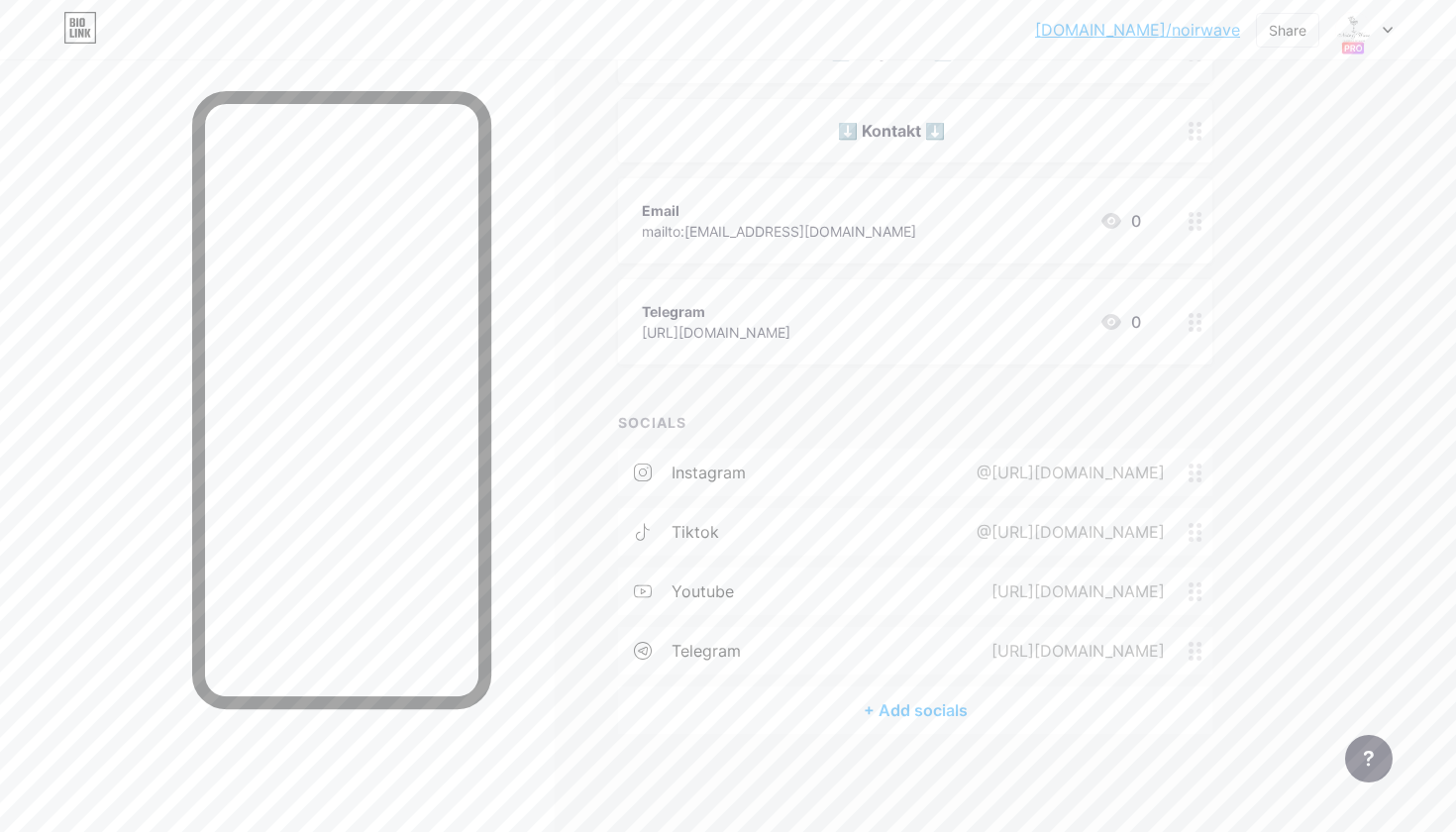
click at [1184, 30] on link "[DOMAIN_NAME]/noirwave" at bounding box center [1137, 30] width 205 height 24
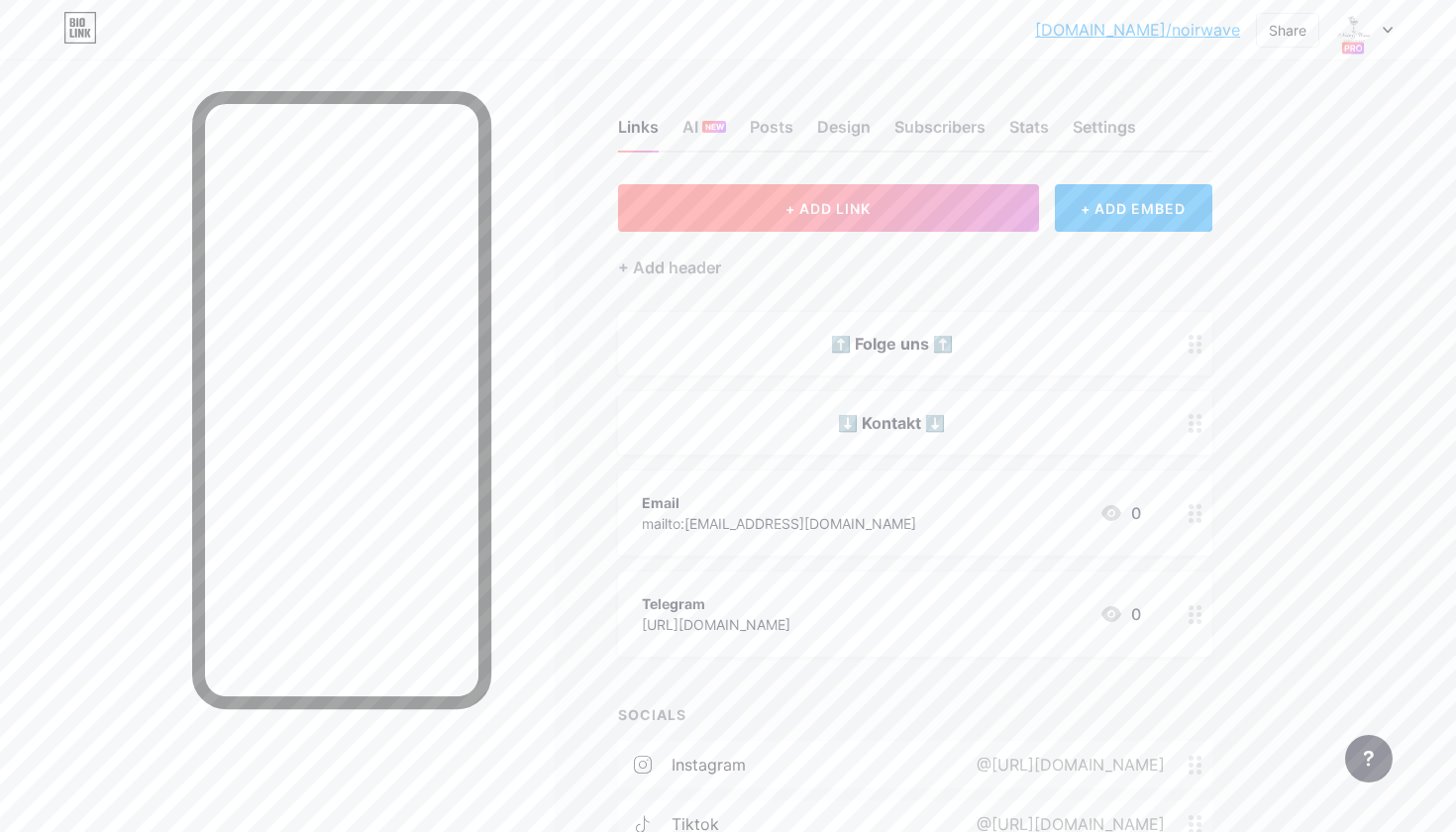
scroll to position [0, 0]
click at [1133, 126] on div "Settings" at bounding box center [1103, 133] width 63 height 36
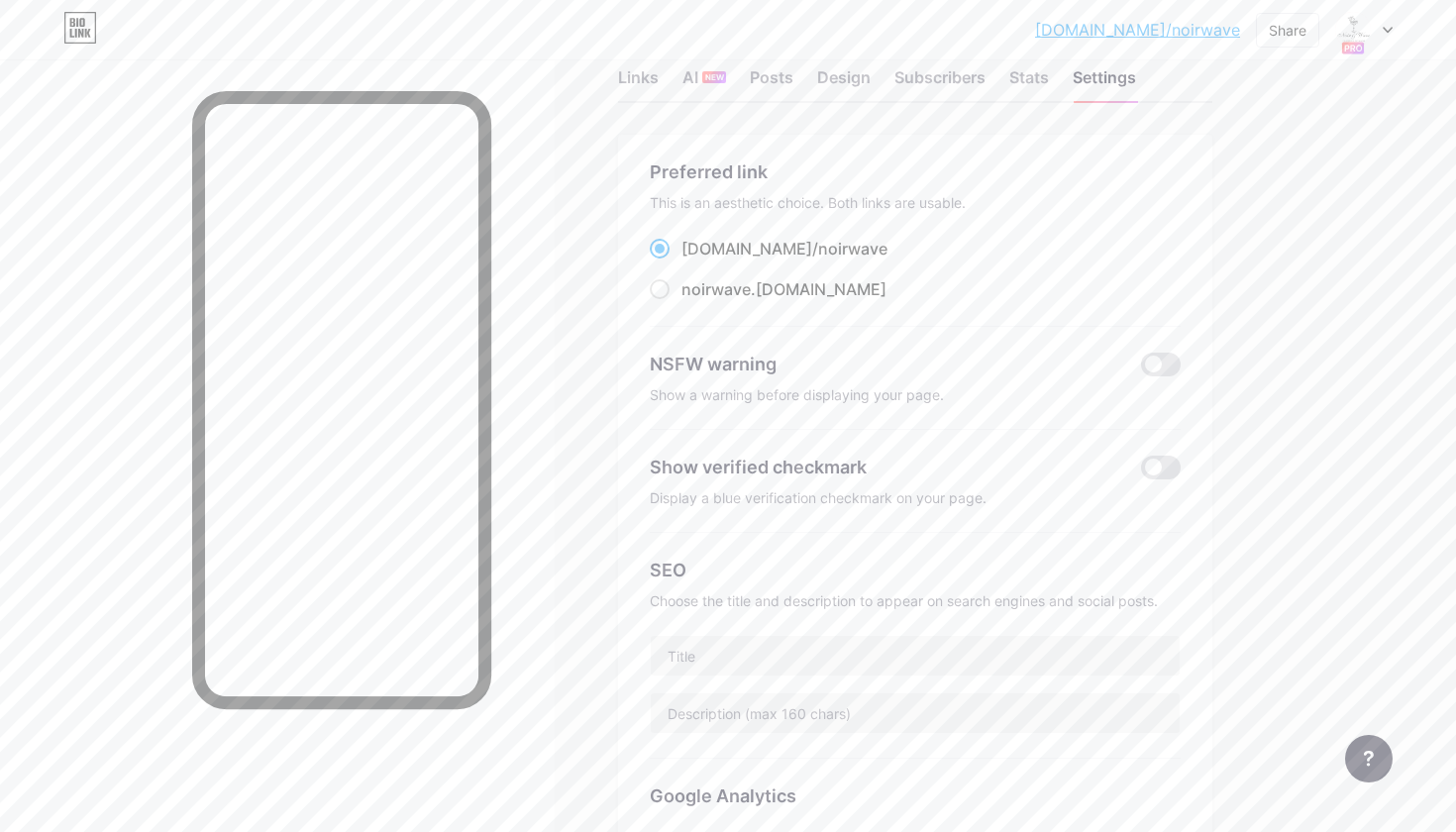
scroll to position [13, 0]
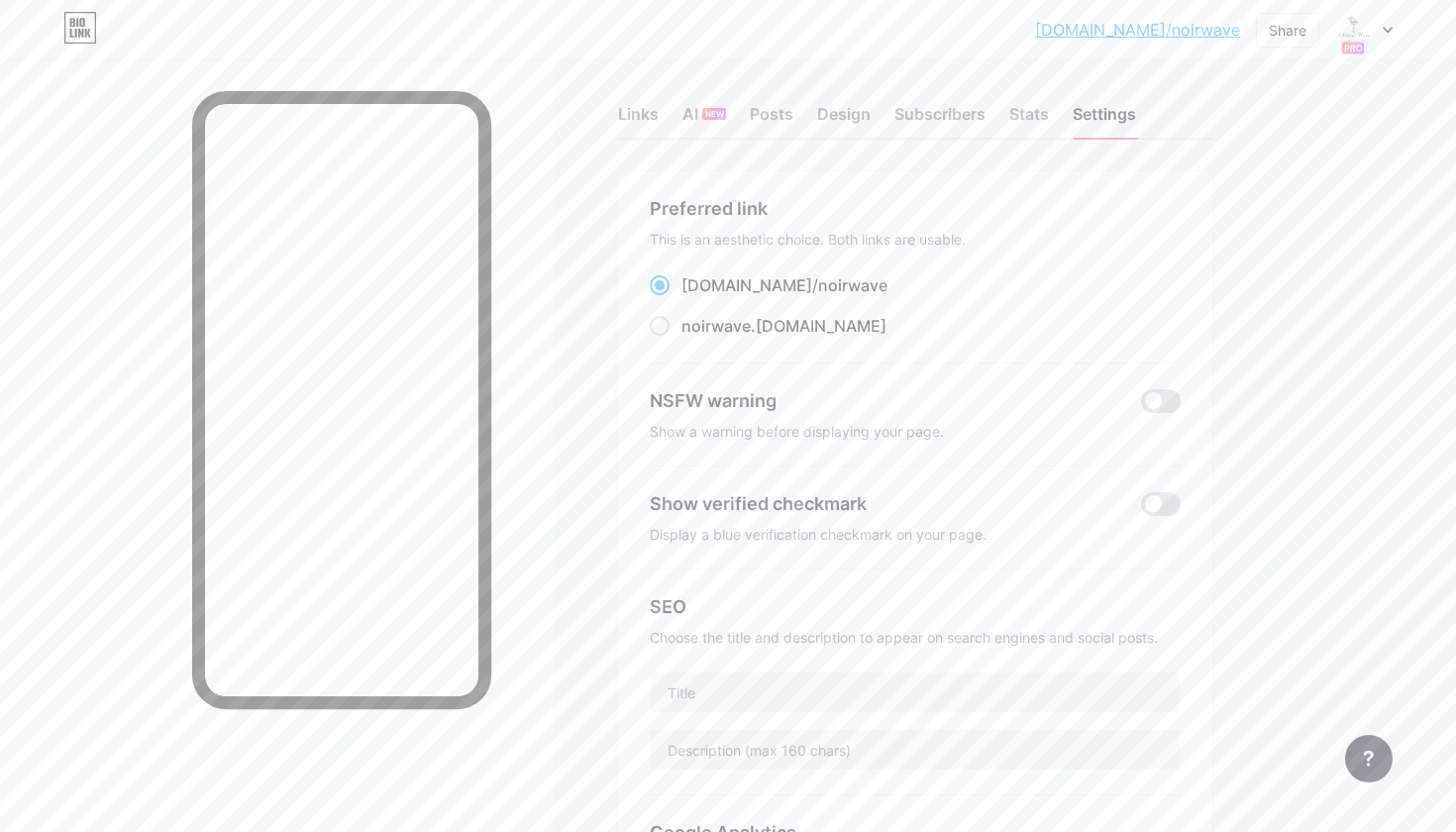
click at [660, 114] on div "Links AI NEW Posts Design Subscribers Stats Settings" at bounding box center [915, 104] width 595 height 69
click at [655, 114] on div "Links" at bounding box center [639, 120] width 41 height 36
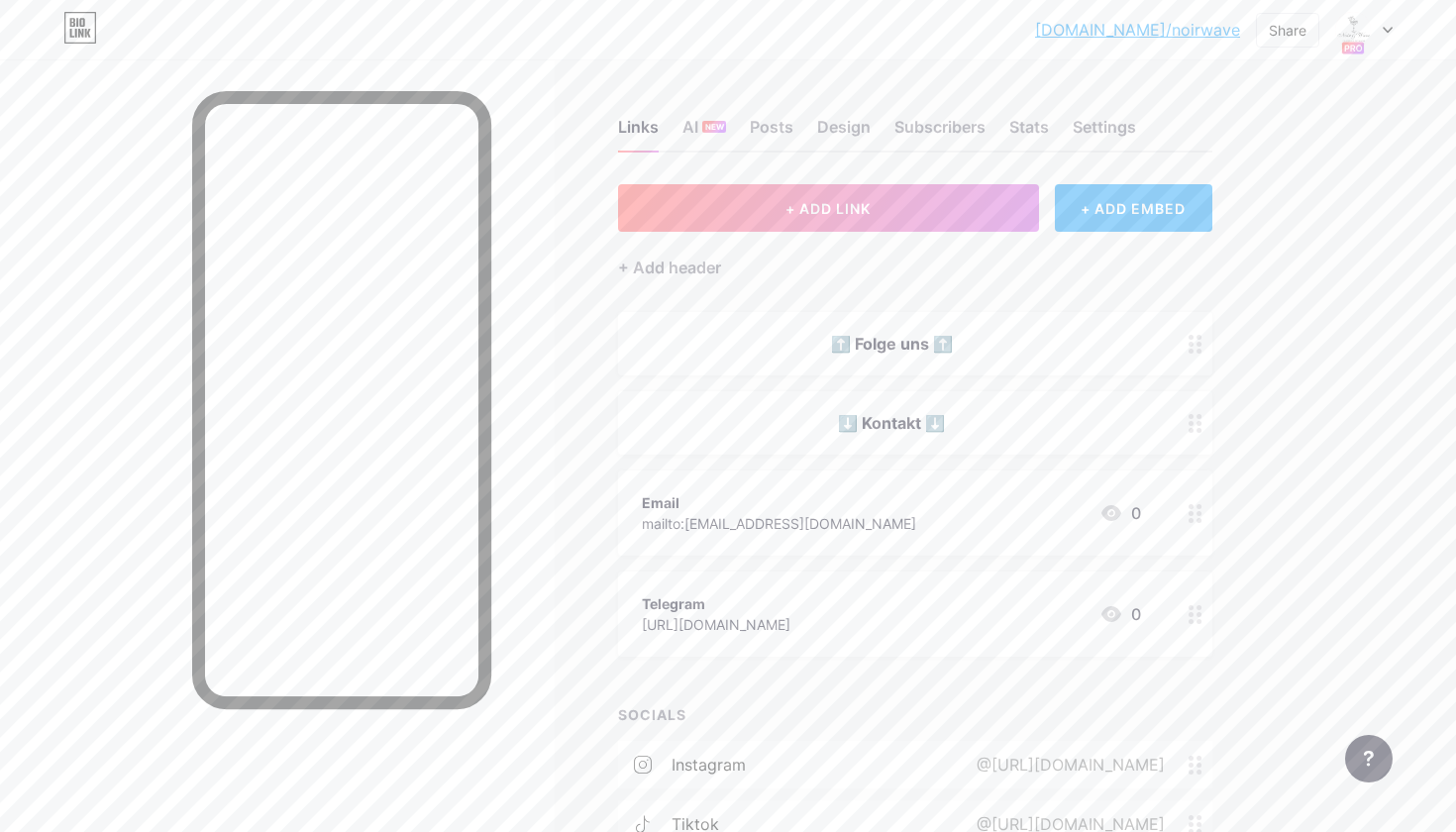
drag, startPoint x: 959, startPoint y: 424, endPoint x: 959, endPoint y: 460, distance: 36.0
click at [959, 460] on span "⬆️ Folge uns ⬆️ ⬇️ Kontakt ⬇️ Email mailto:noir.wavenrw@gmail.com 0 Telegram ht…" at bounding box center [915, 483] width 595 height 345
click at [1163, 396] on div "⬇️ Kontakt ⬇️" at bounding box center [915, 422] width 595 height 63
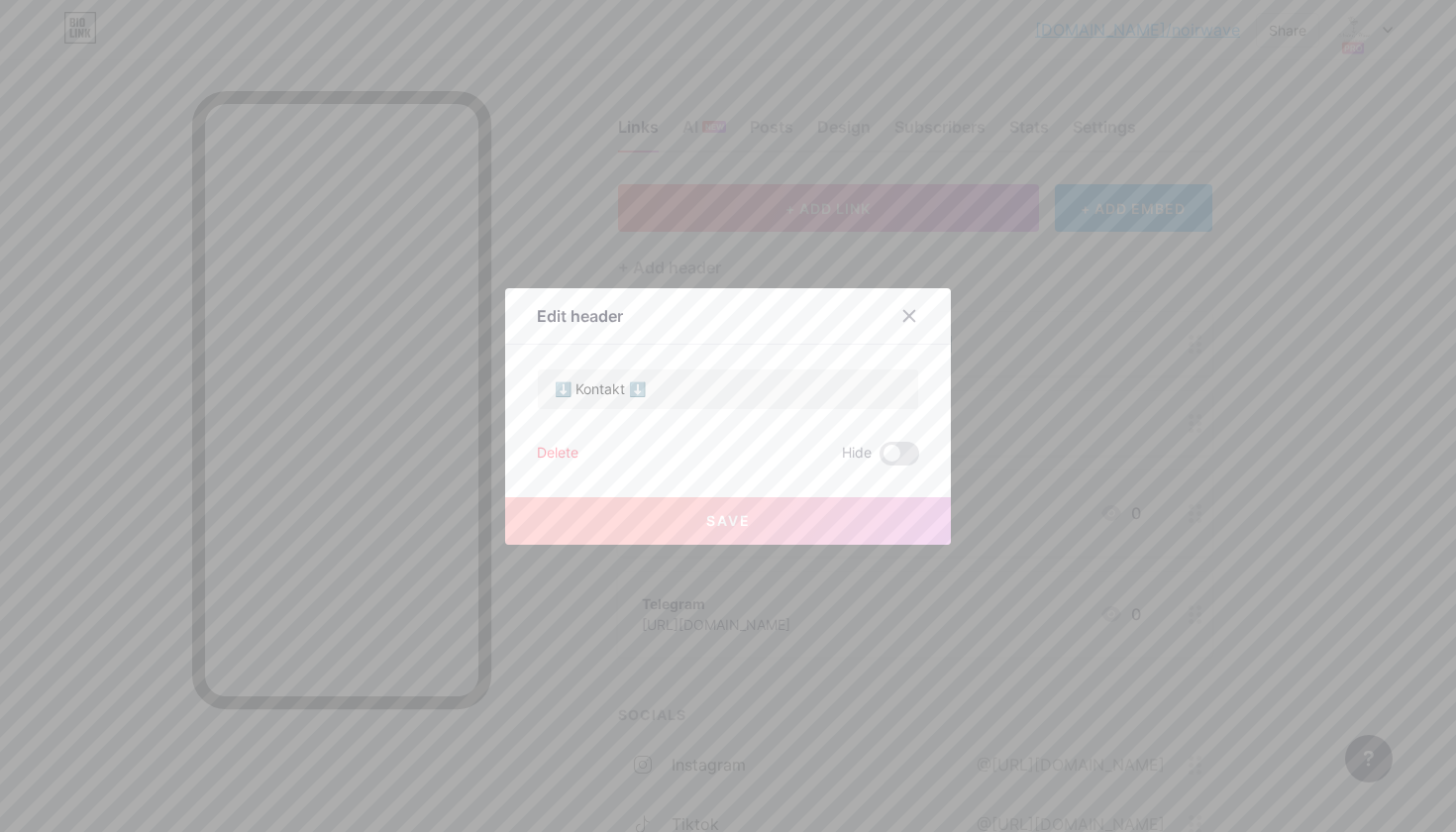
click at [1183, 405] on div at bounding box center [728, 416] width 1456 height 832
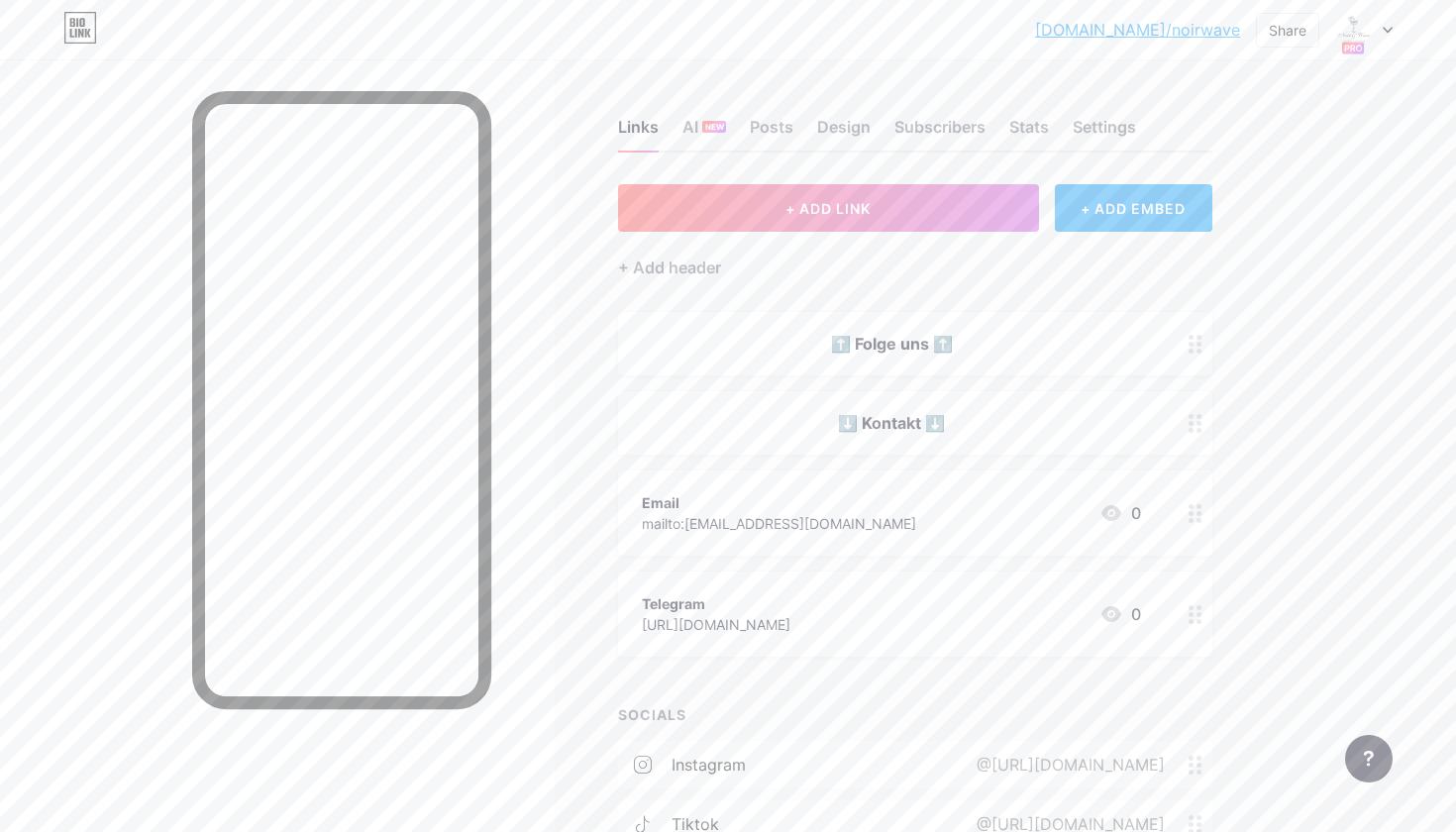
drag, startPoint x: 1190, startPoint y: 344, endPoint x: 1190, endPoint y: 293, distance: 51.0
click at [1190, 293] on div "+ ADD LINK + ADD EMBED + Add header ⬆️ Folge uns ⬆️ ⬇️ Kontakt ⬇️ Email mailto:…" at bounding box center [915, 604] width 595 height 842
click at [1204, 349] on div at bounding box center [1196, 343] width 34 height 63
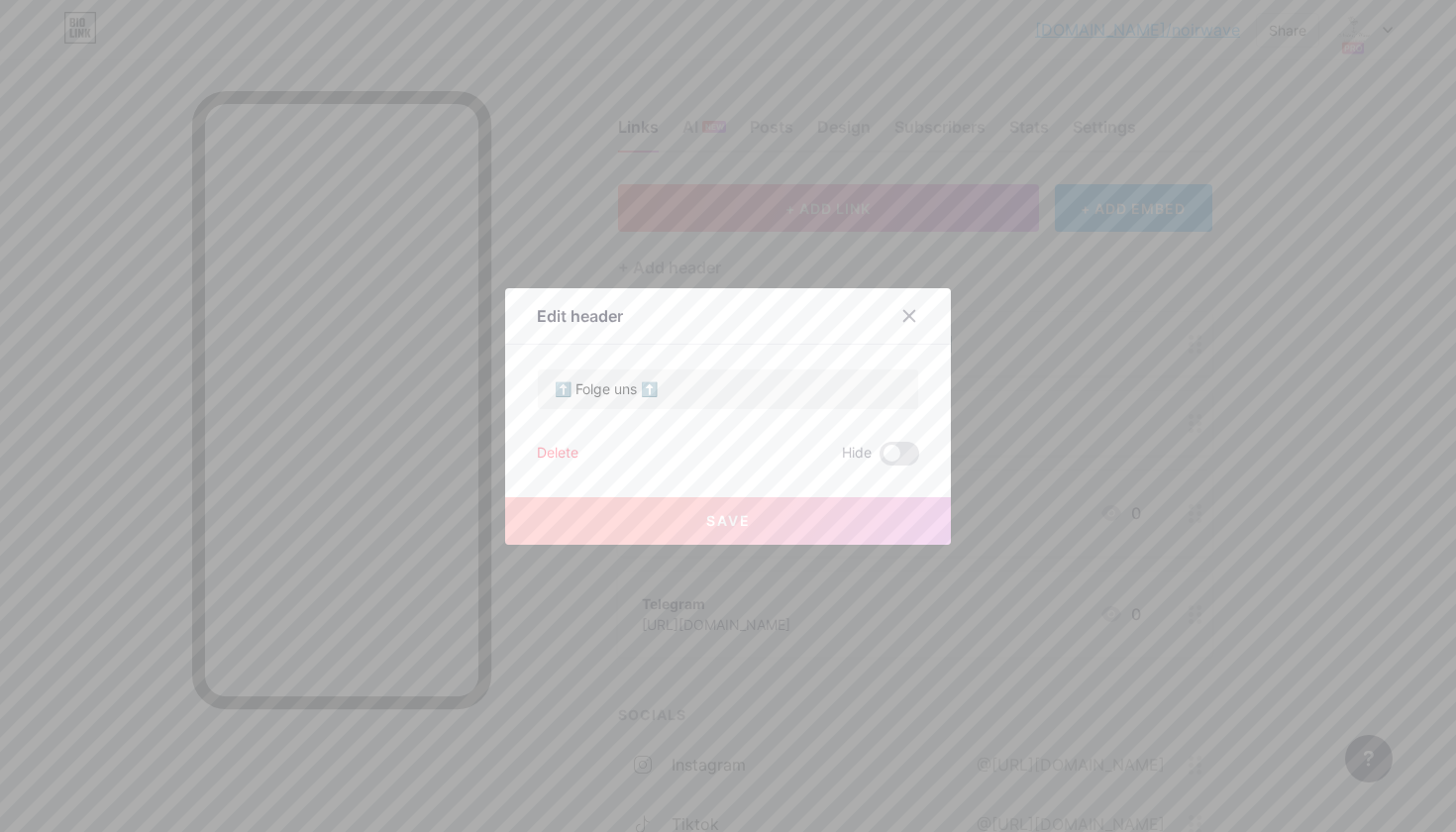
click at [1204, 349] on div at bounding box center [728, 416] width 1456 height 832
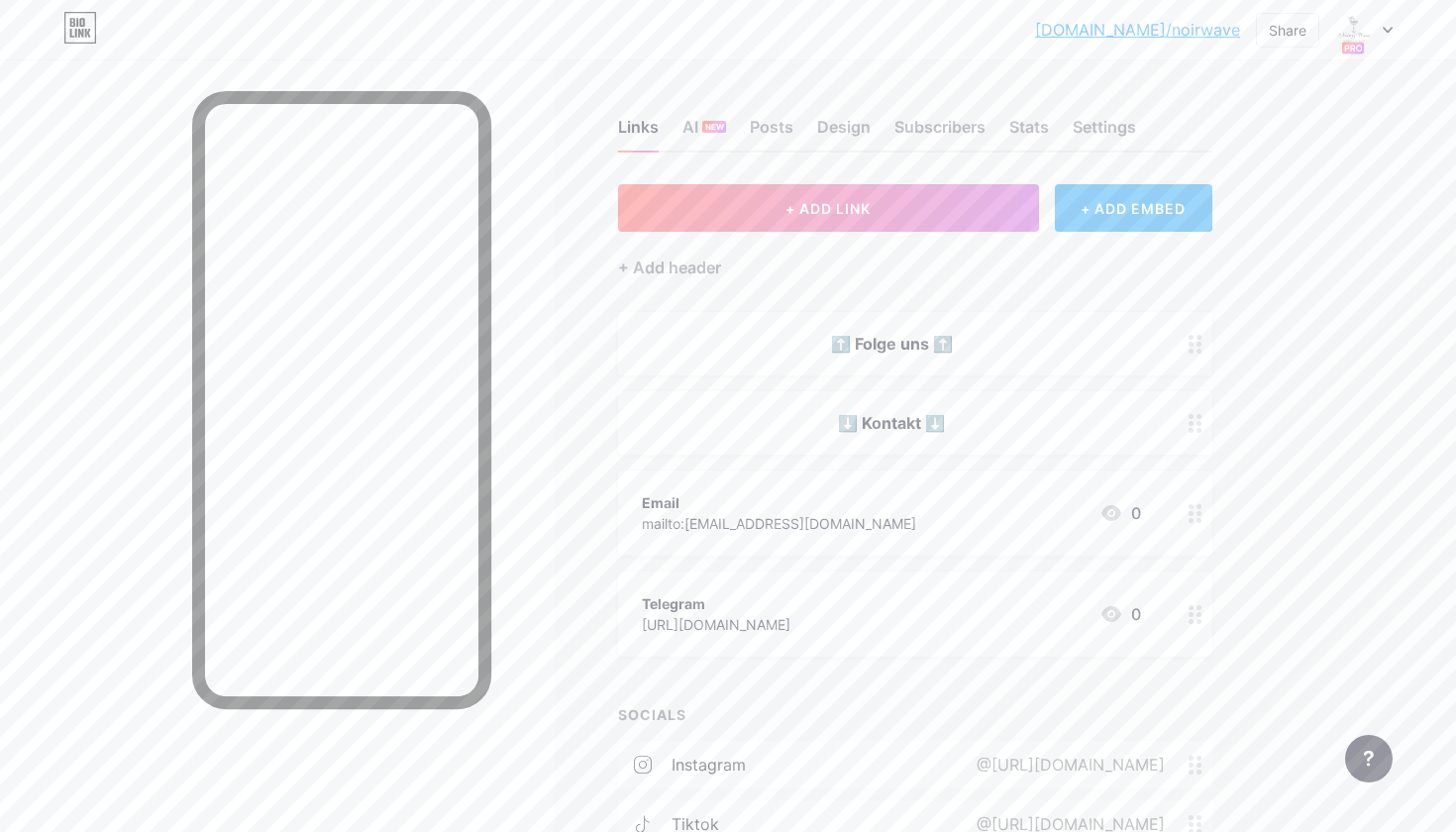
drag, startPoint x: 1200, startPoint y: 354, endPoint x: 1200, endPoint y: 201, distance: 153.0
click at [1200, 200] on div "+ ADD LINK + ADD EMBED + Add header ⬆️ Folge uns ⬆️ ⬇️ Kontakt ⬇️ Email mailto:…" at bounding box center [915, 604] width 595 height 842
click at [1232, 373] on div "Links AI NEW Posts Design Subscribers Stats Settings + ADD LINK + ADD EMBED + A…" at bounding box center [648, 591] width 1295 height 1066
drag, startPoint x: 1202, startPoint y: 344, endPoint x: 1202, endPoint y: 222, distance: 122.0
click at [1202, 222] on div "+ ADD LINK + ADD EMBED + Add header ⬆️ Folge uns ⬆️ ⬇️ Kontakt ⬇️ Email mailto:…" at bounding box center [915, 604] width 595 height 842
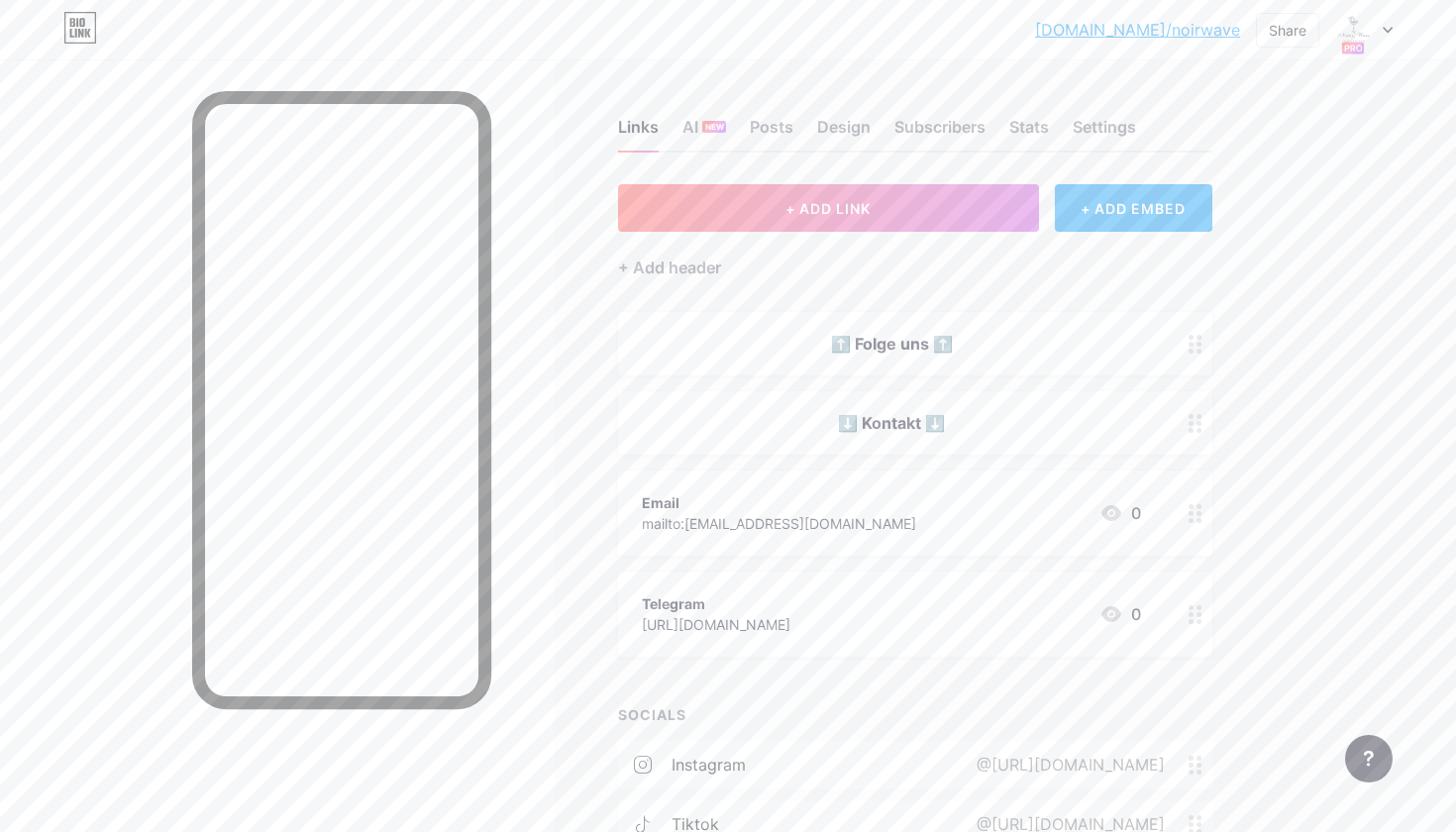
click at [1209, 303] on div "+ ADD LINK + ADD EMBED + Add header ⬆️ Folge uns ⬆️ ⬇️ Kontakt ⬇️ Email mailto:…" at bounding box center [915, 604] width 595 height 842
click at [1203, 322] on div at bounding box center [1196, 343] width 34 height 63
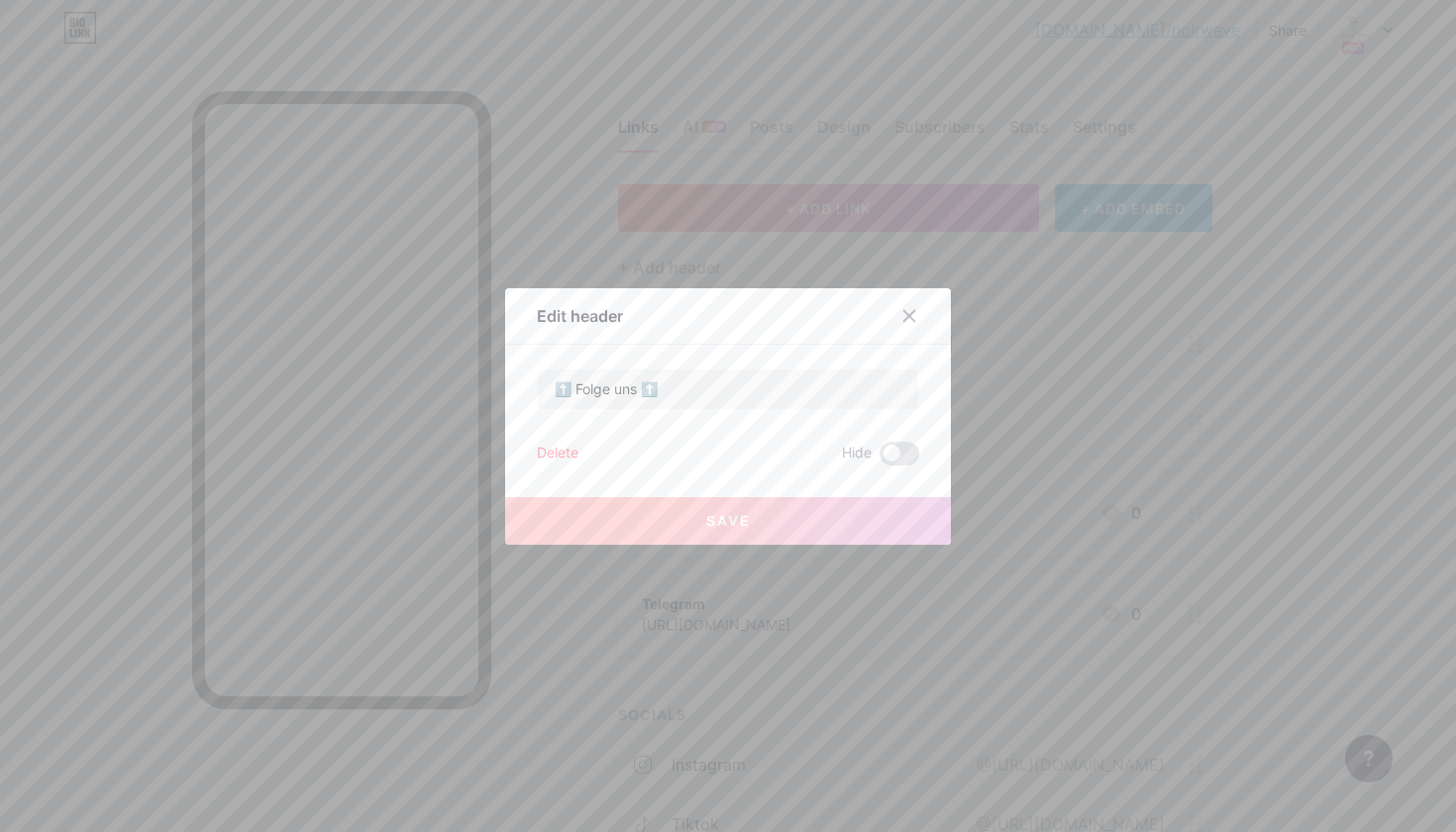
click at [1203, 296] on div at bounding box center [728, 416] width 1456 height 832
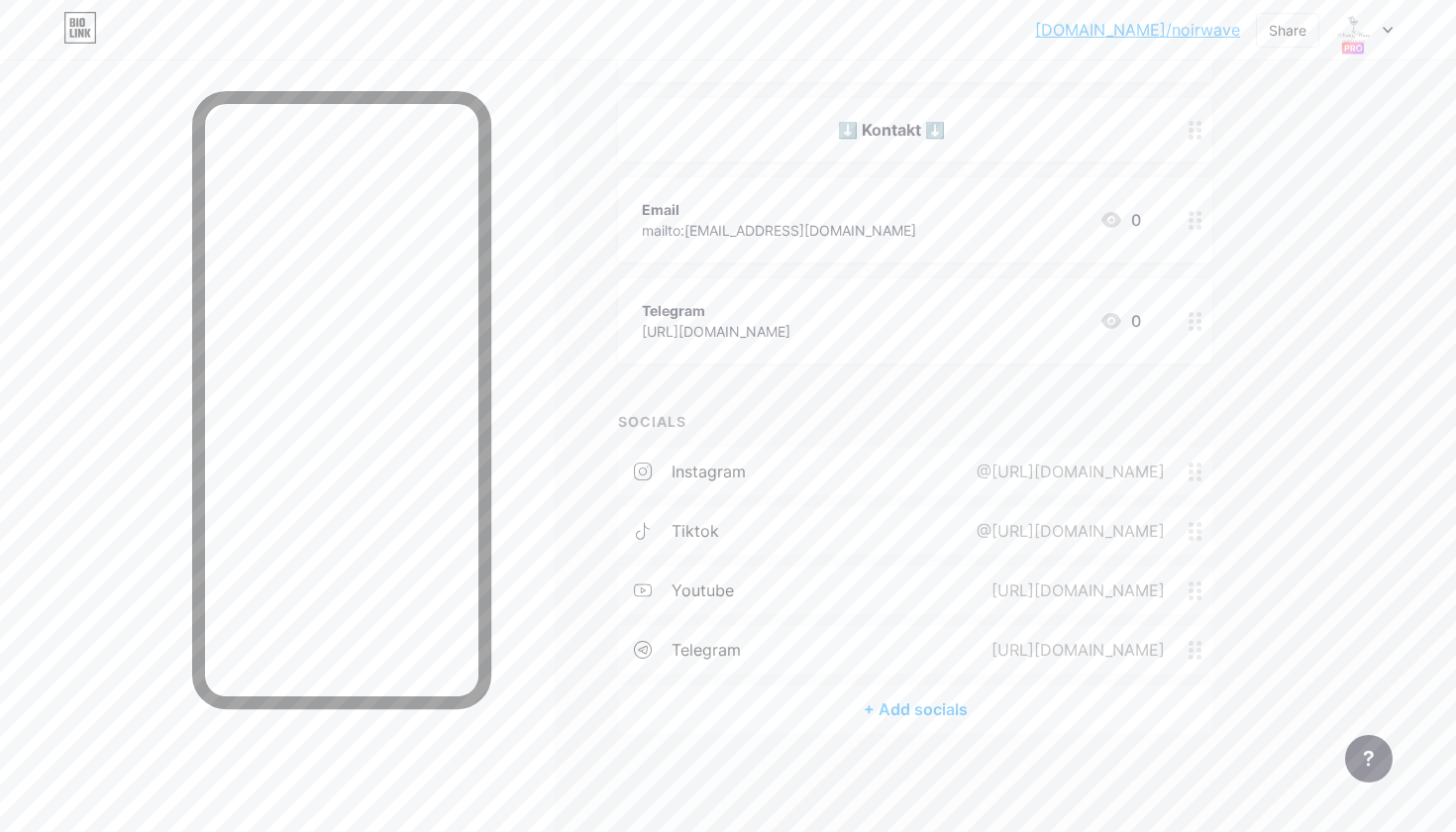
scroll to position [292, 0]
click at [1187, 469] on div "@https://www.instagram.com/noir_.wave/" at bounding box center [1067, 472] width 244 height 24
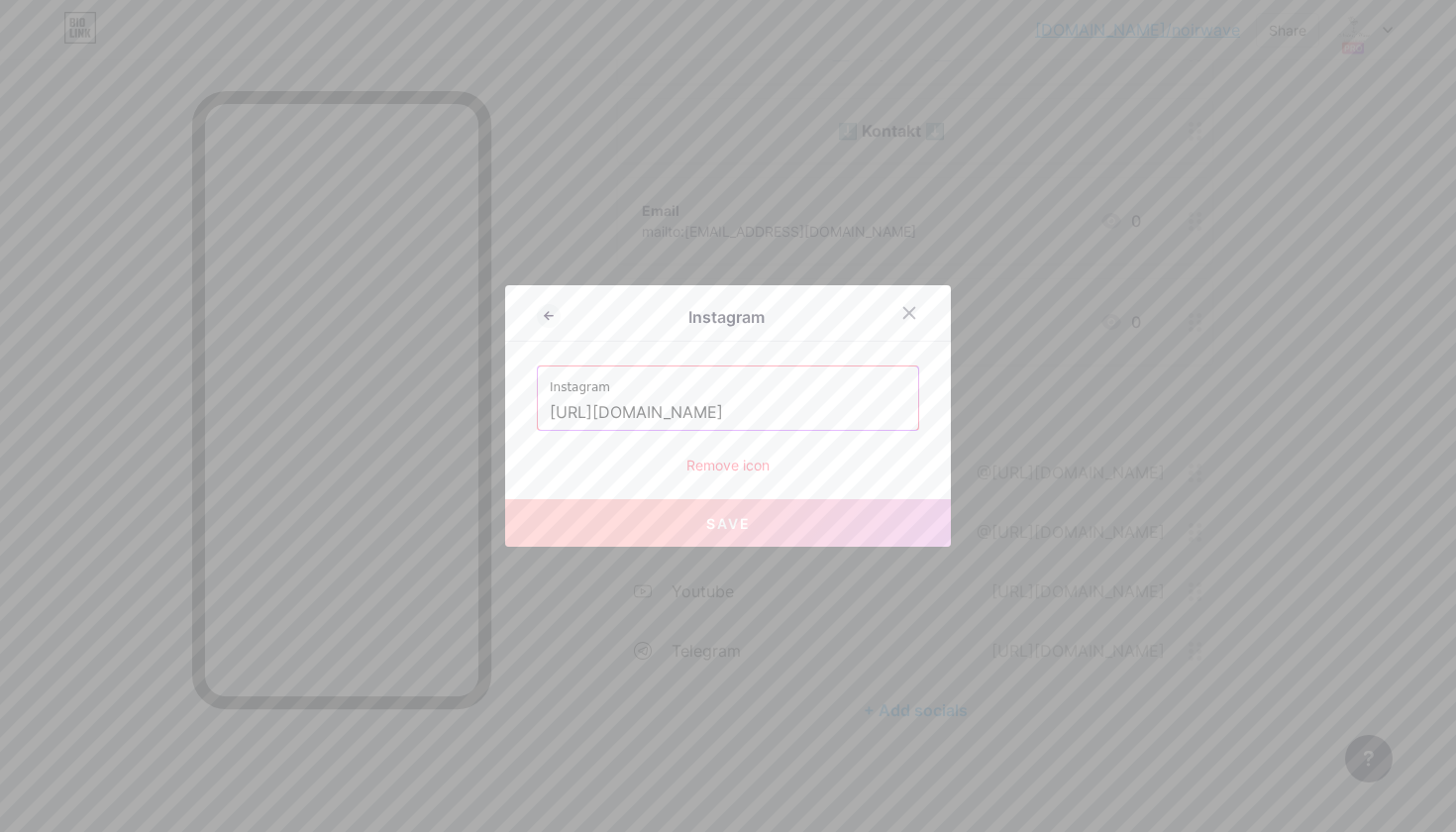
drag, startPoint x: 866, startPoint y: 405, endPoint x: 538, endPoint y: 409, distance: 328.0
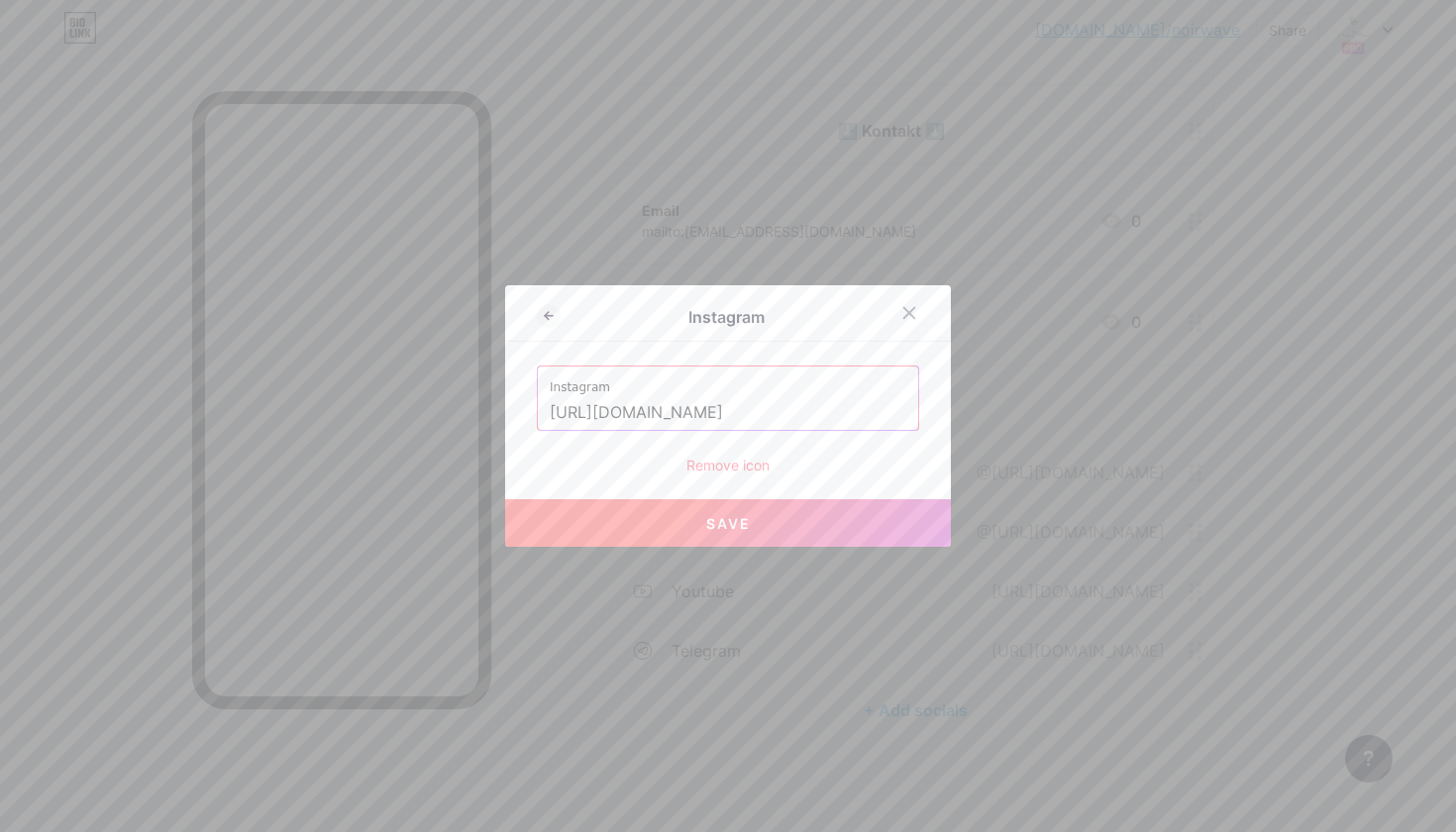
click at [757, 526] on button "Save" at bounding box center [728, 523] width 446 height 48
type input "https://instagram.com/https://www.instagram.com/noir_.wave/"
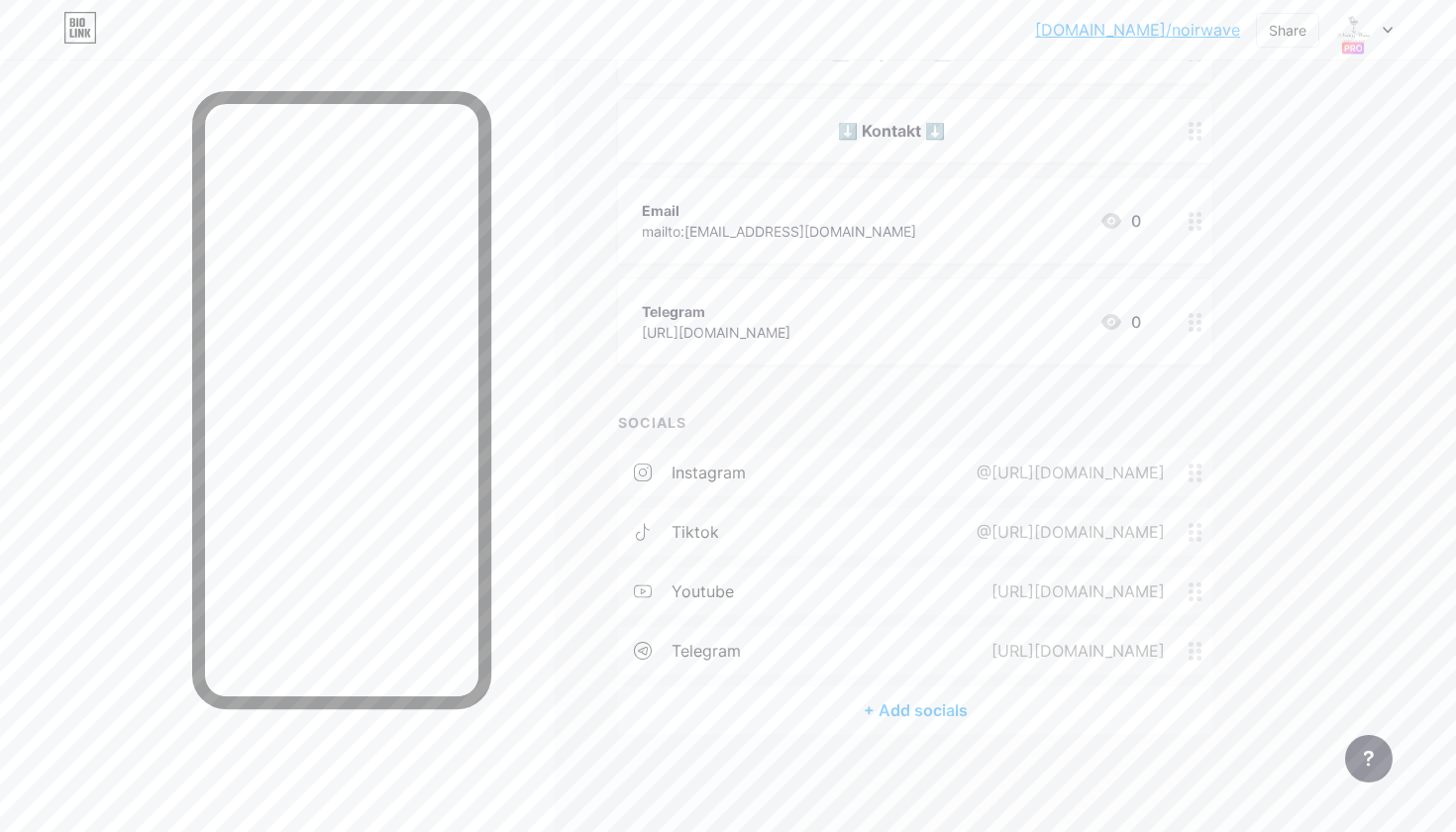
click at [976, 461] on div "@https://www.instagram.com/noir_.wave/" at bounding box center [1067, 472] width 244 height 24
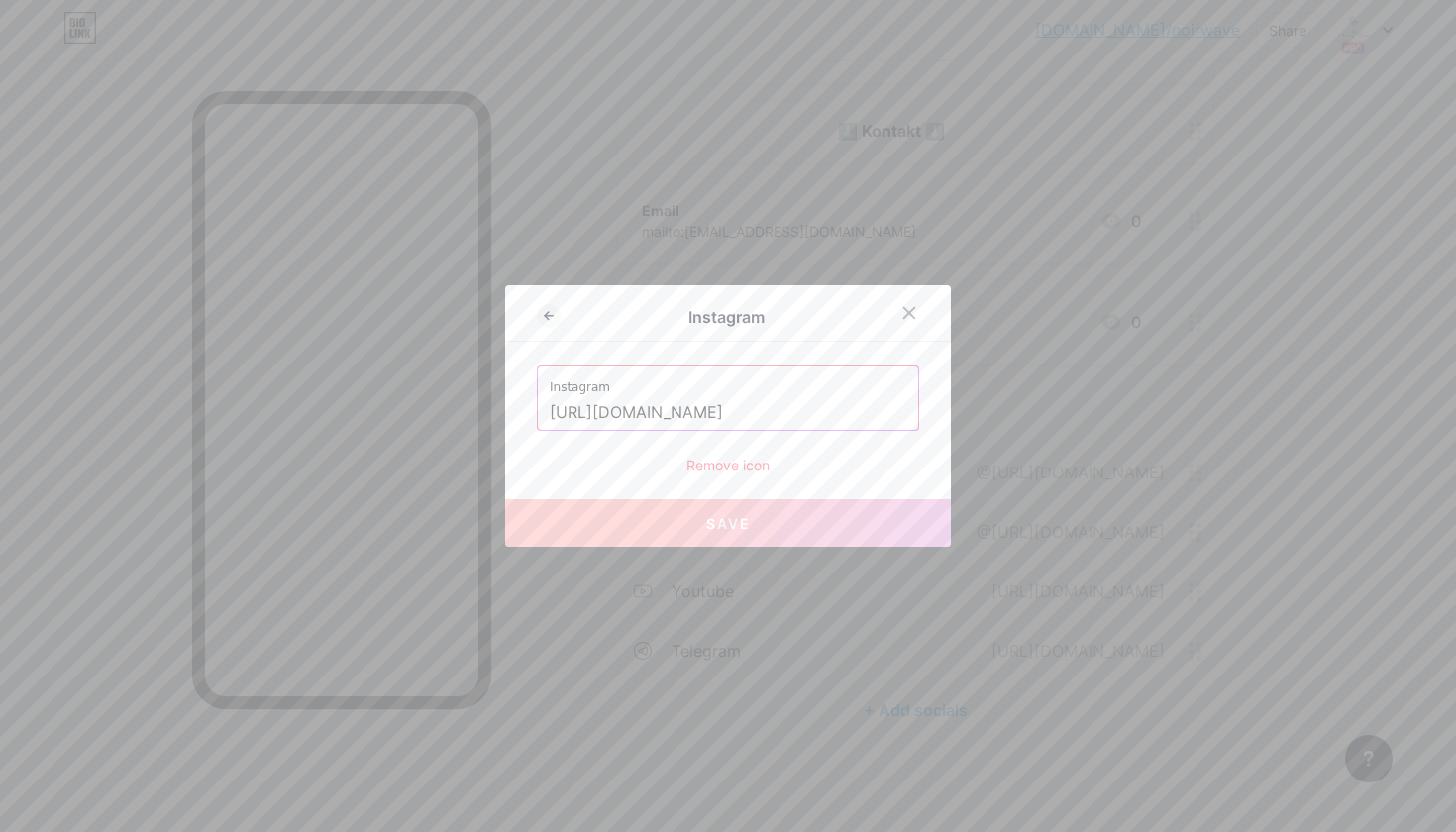
drag, startPoint x: 860, startPoint y: 412, endPoint x: 538, endPoint y: 412, distance: 322.0
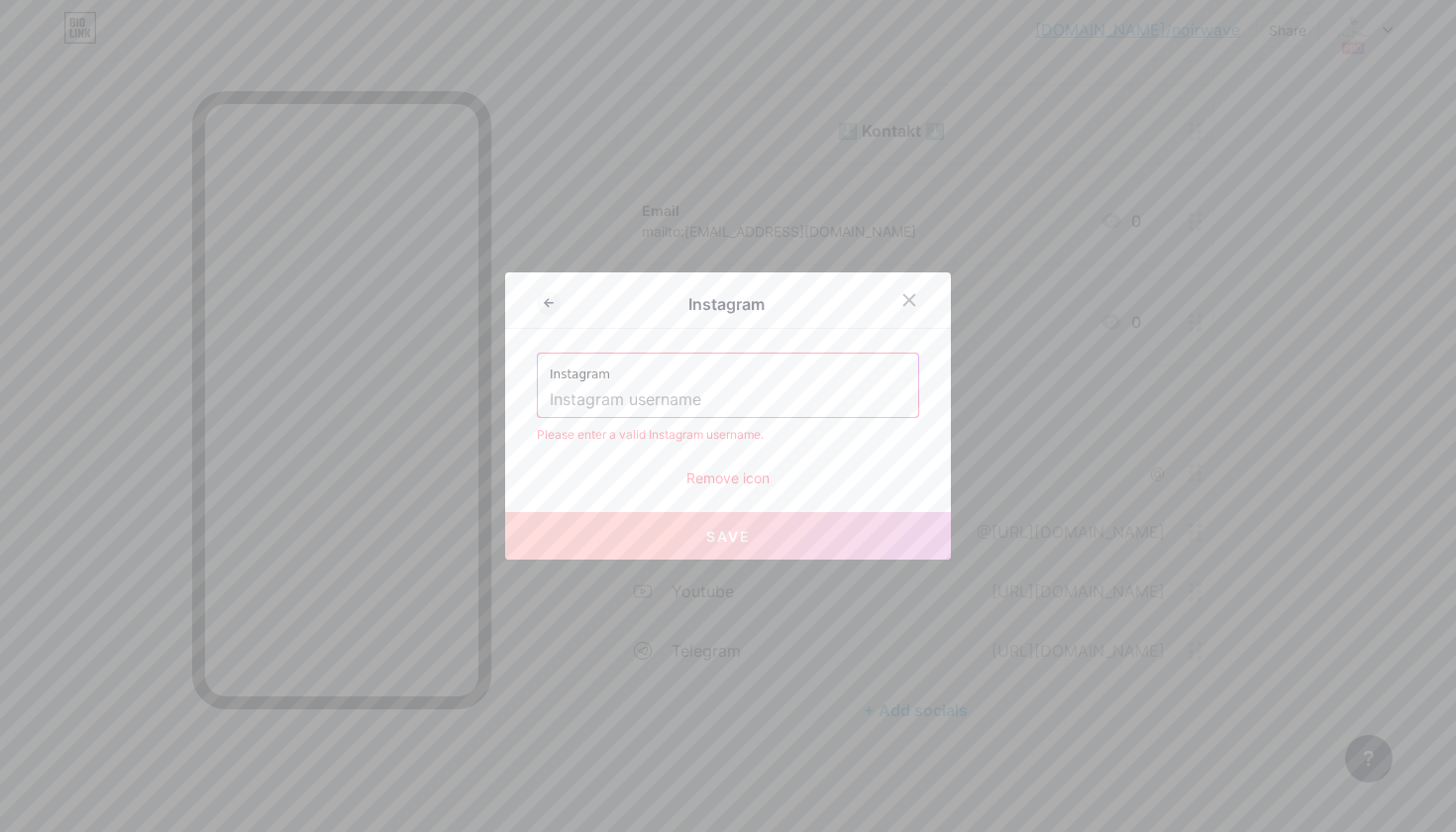
paste input "https://www.instagram.com/noir_.wave?igsh=MXF0bW5veWQyYnRw"
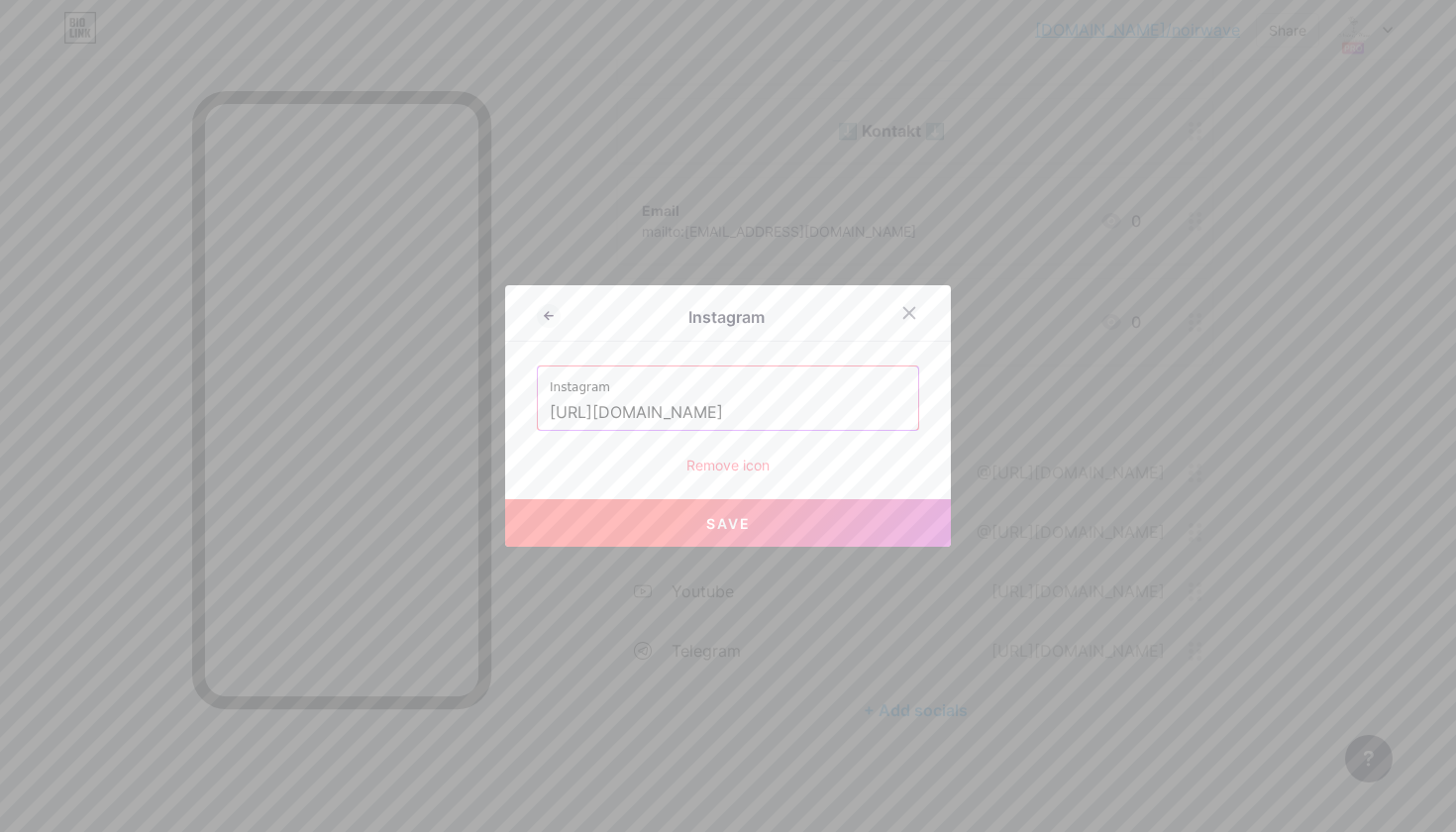
click at [808, 519] on button "Save" at bounding box center [728, 523] width 446 height 48
type input "https://instagram.com/https://www.instagram.com/noir_.wave?igsh=MXF0bW5veWQyYnRw"
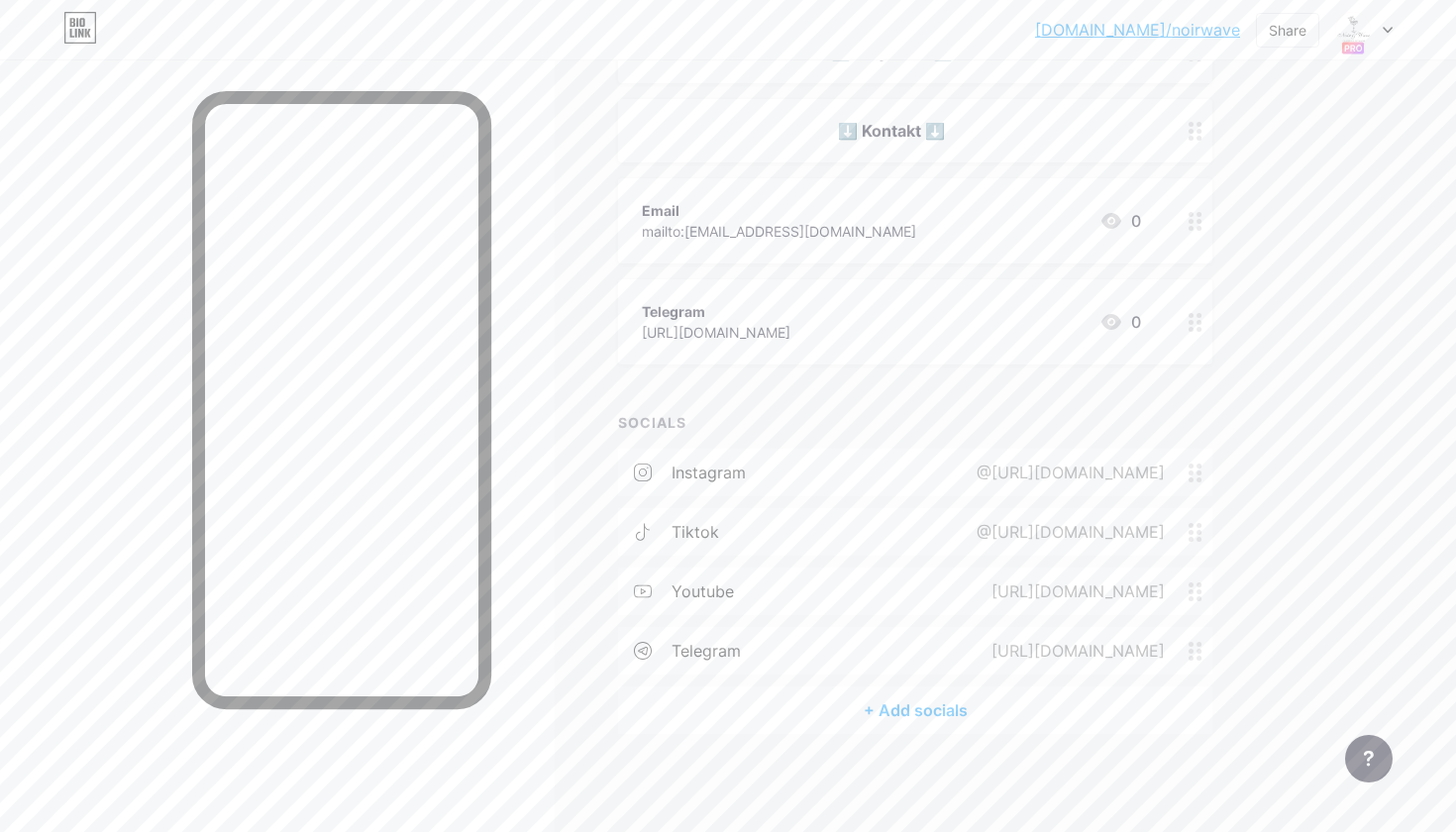
click at [1039, 461] on div "@https://www.instagram.com/noir_.wave?igsh=MXF0bW5veWQyYnRw" at bounding box center [1067, 472] width 244 height 24
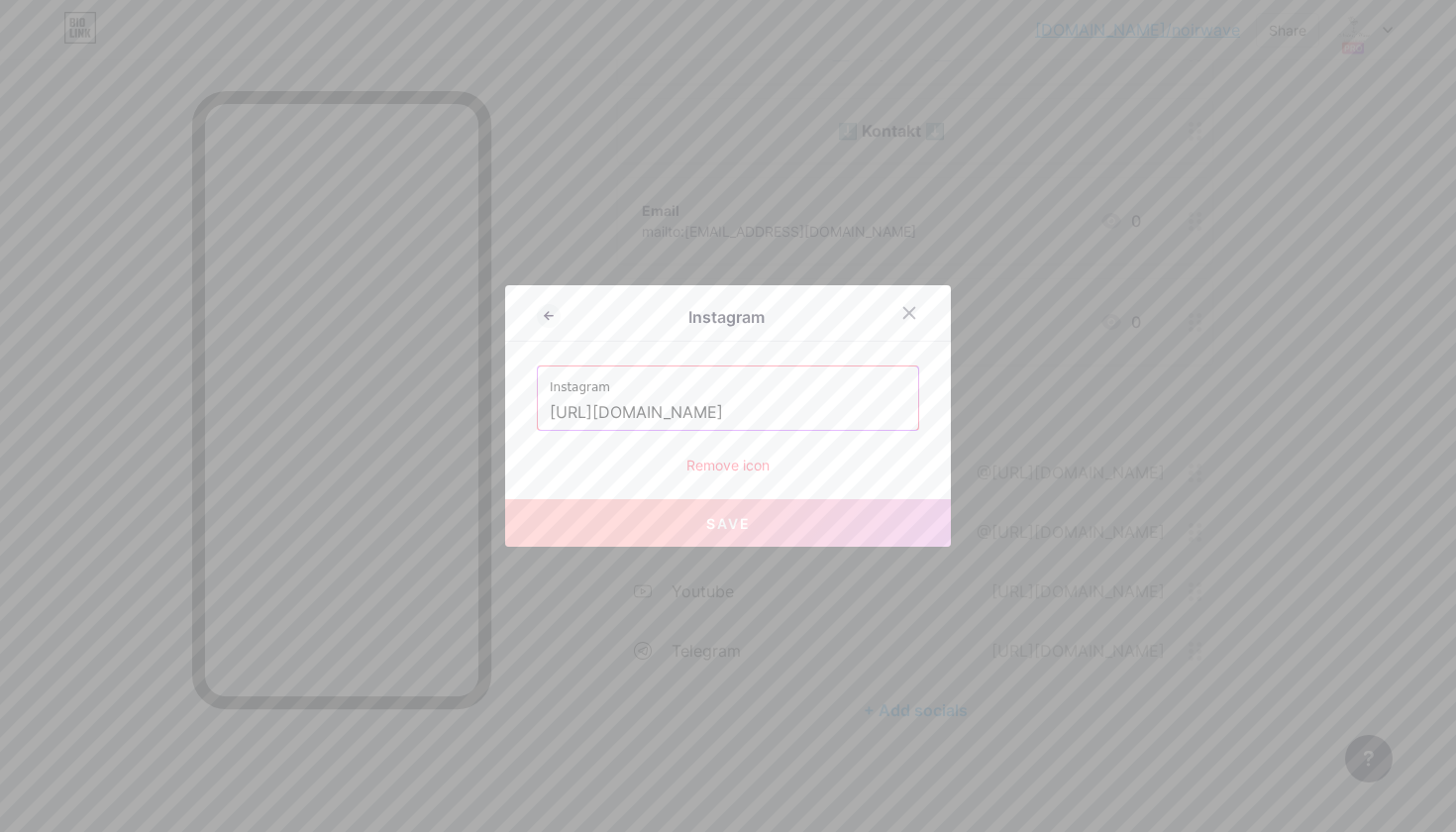
drag, startPoint x: 549, startPoint y: 415, endPoint x: 907, endPoint y: 416, distance: 358.0
click at [907, 416] on div "Instagram https://www.instagram.com/noir_.wave?igsh=MXF0bW5veWQyYnRw" at bounding box center [728, 398] width 381 height 63
drag, startPoint x: 902, startPoint y: 414, endPoint x: 549, endPoint y: 416, distance: 353.0
type input "XF0bW5veWQyYnRw"
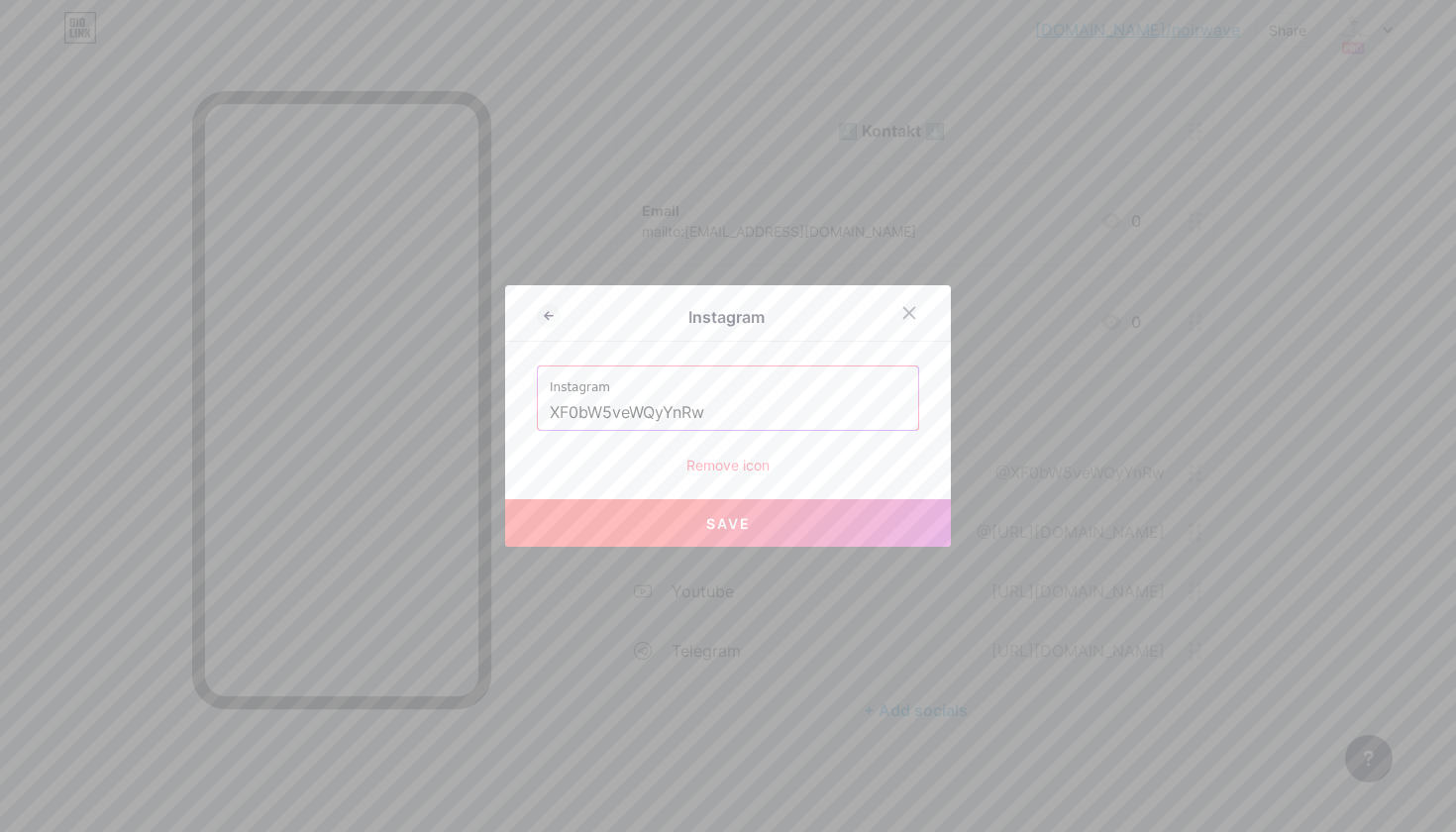
drag, startPoint x: 725, startPoint y: 411, endPoint x: 507, endPoint y: 411, distance: 218.0
click at [507, 411] on div "Instagram Instagram XF0bW5veWQyYnRw Remove icon Save" at bounding box center [728, 416] width 446 height 262
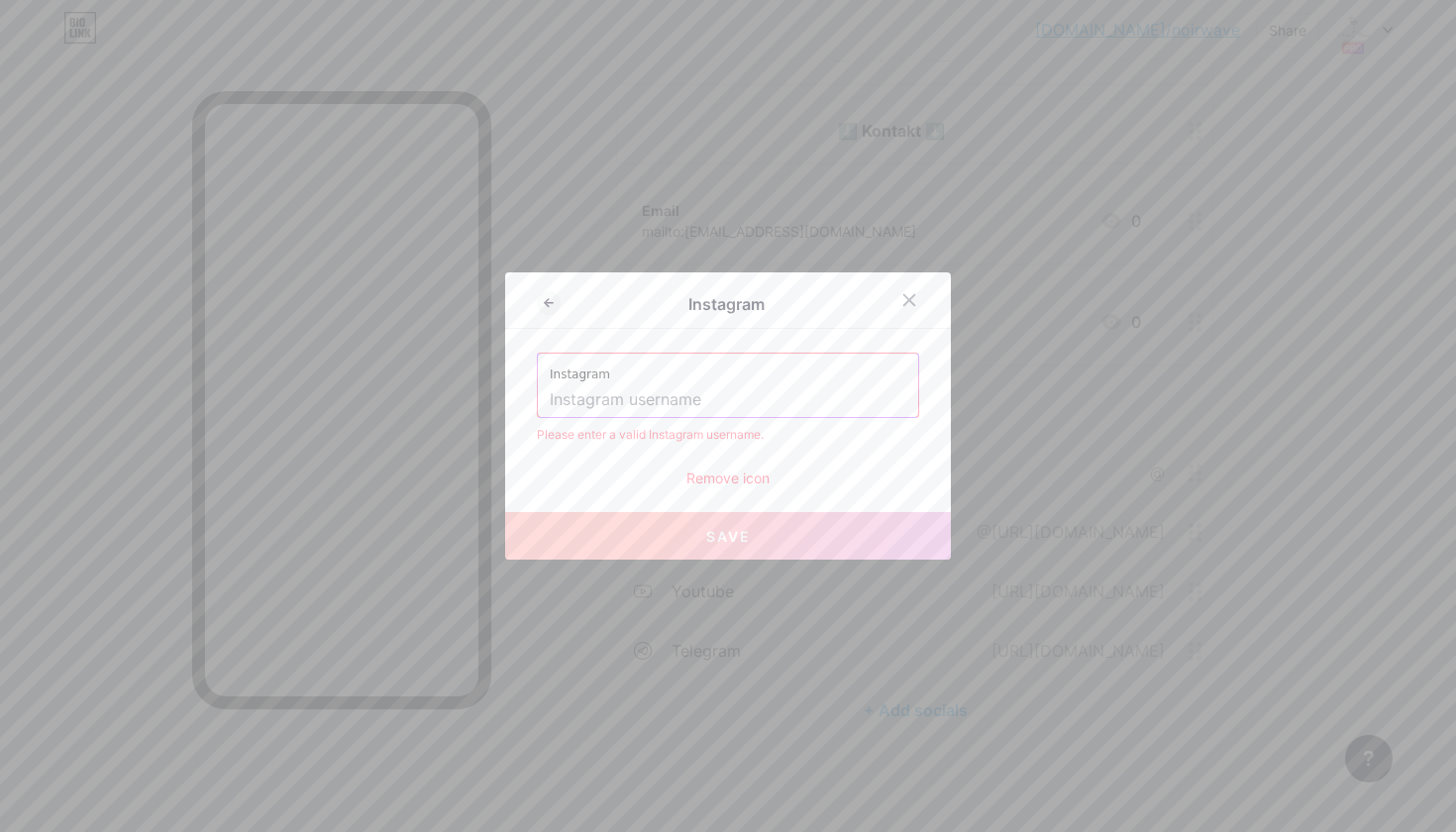
paste input "https://www.instagram.com/noir_.wave?igsh=MTU5MjZwcGt0dXU3bg%3D%3D&utm_source=qr"
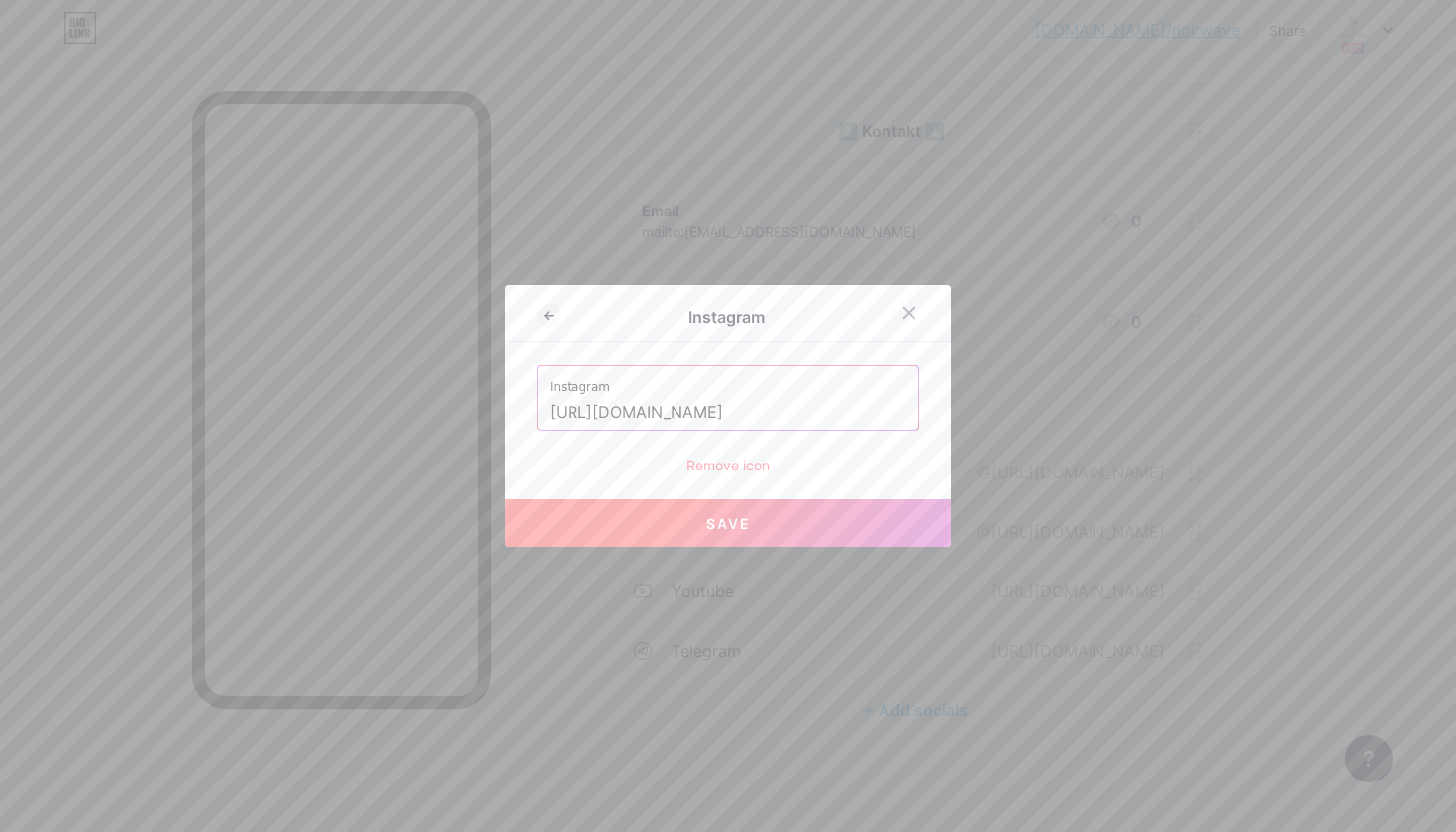
click at [849, 523] on button "Save" at bounding box center [728, 523] width 446 height 48
type input "https://instagram.com/https://www.instagram.com/noir_.wave?igsh=MTU5MjZwcGt0dXU…"
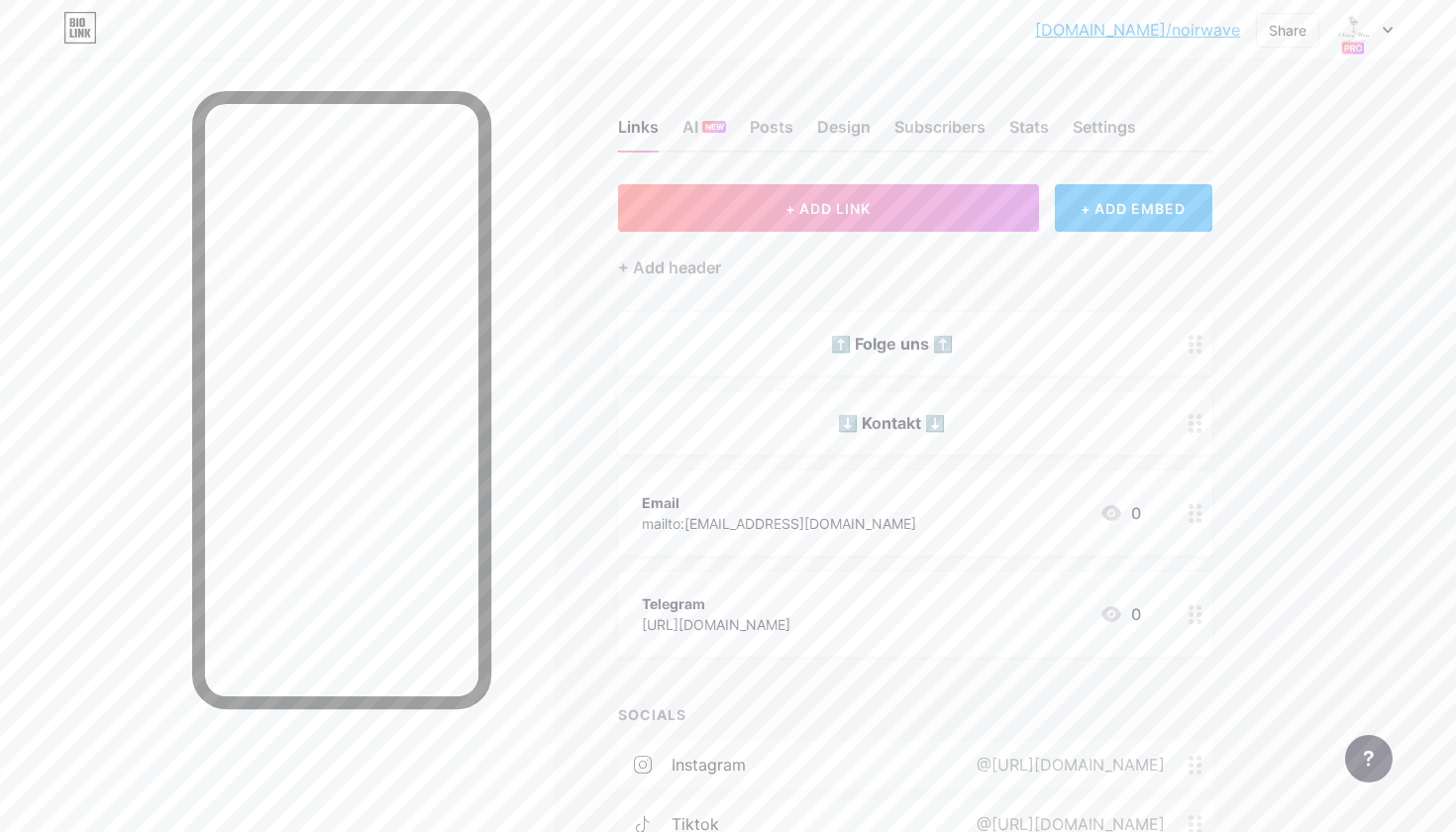
scroll to position [0, 0]
click at [1176, 35] on link "[DOMAIN_NAME]/noirwave" at bounding box center [1137, 30] width 205 height 24
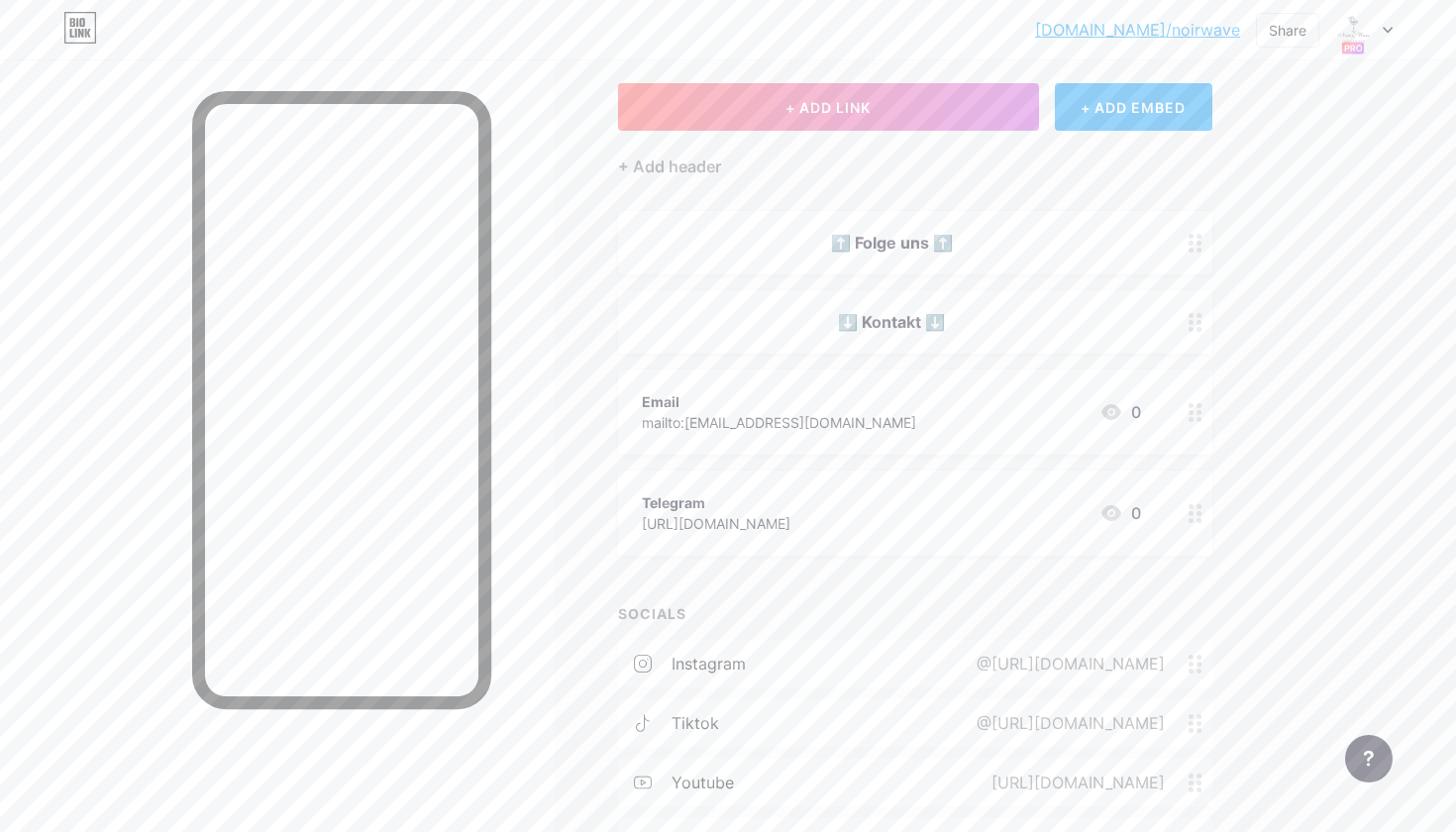
scroll to position [160, 0]
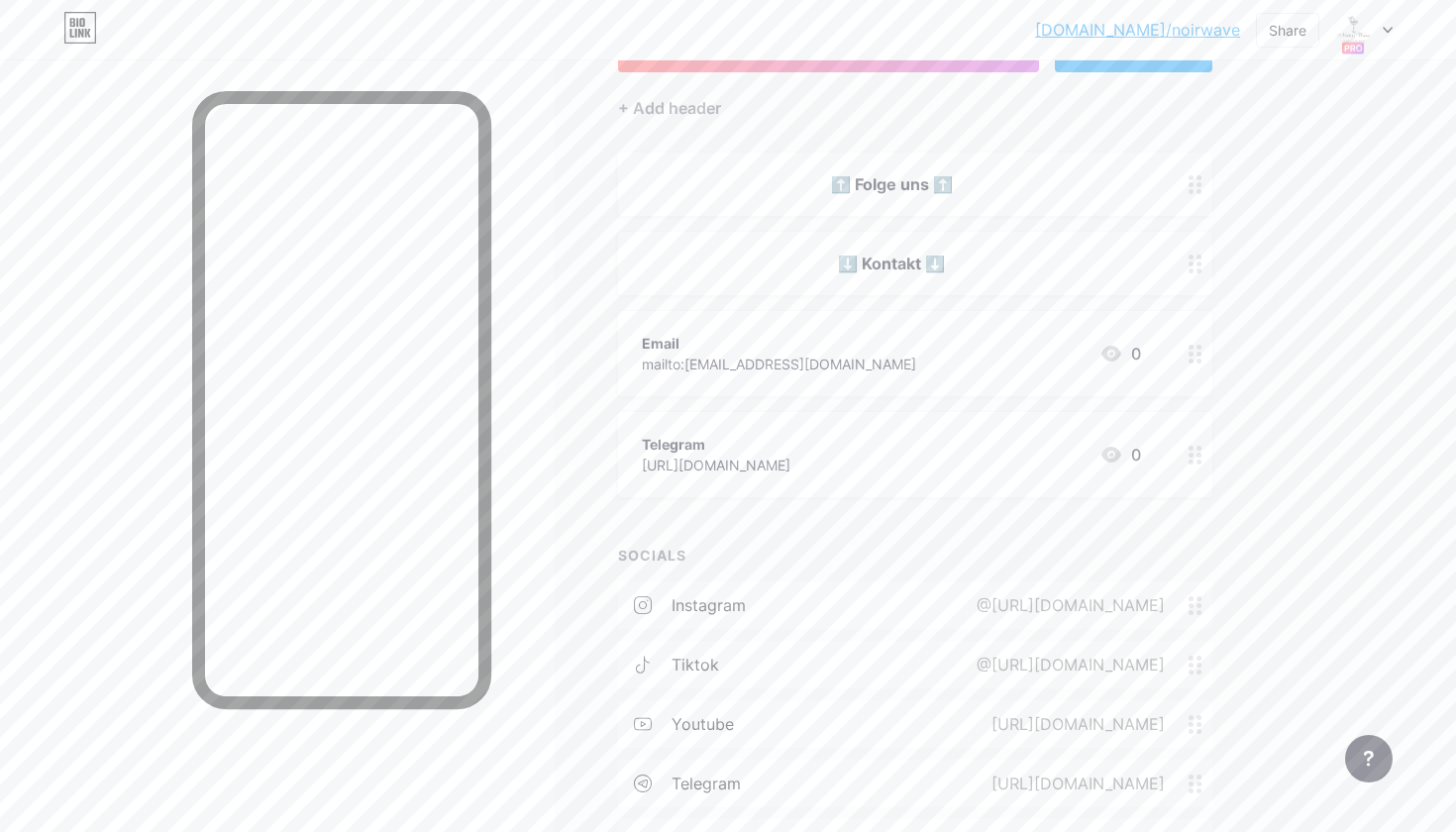
click at [1195, 610] on icon at bounding box center [1195, 605] width 14 height 19
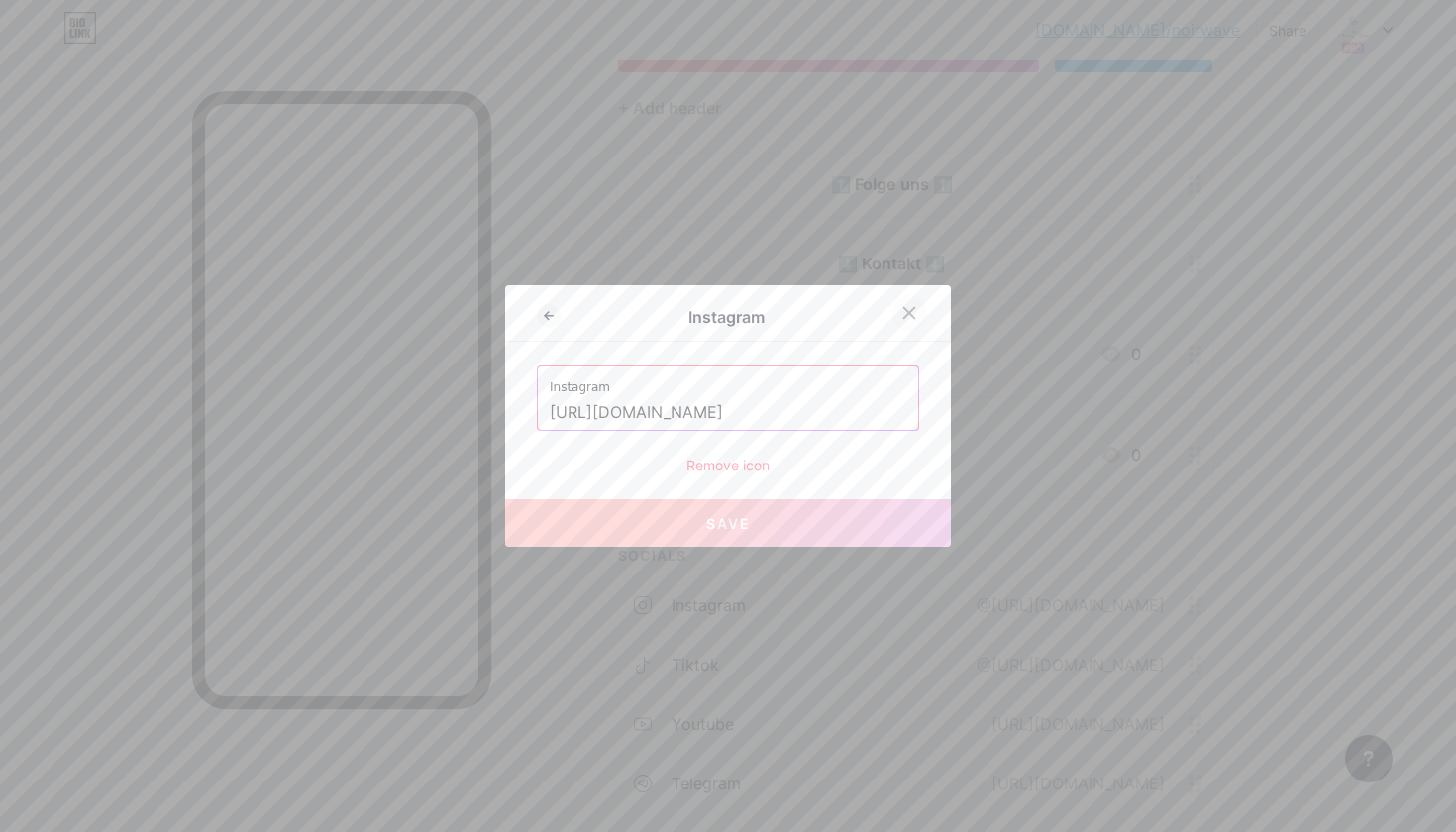
click at [914, 317] on icon at bounding box center [909, 313] width 11 height 11
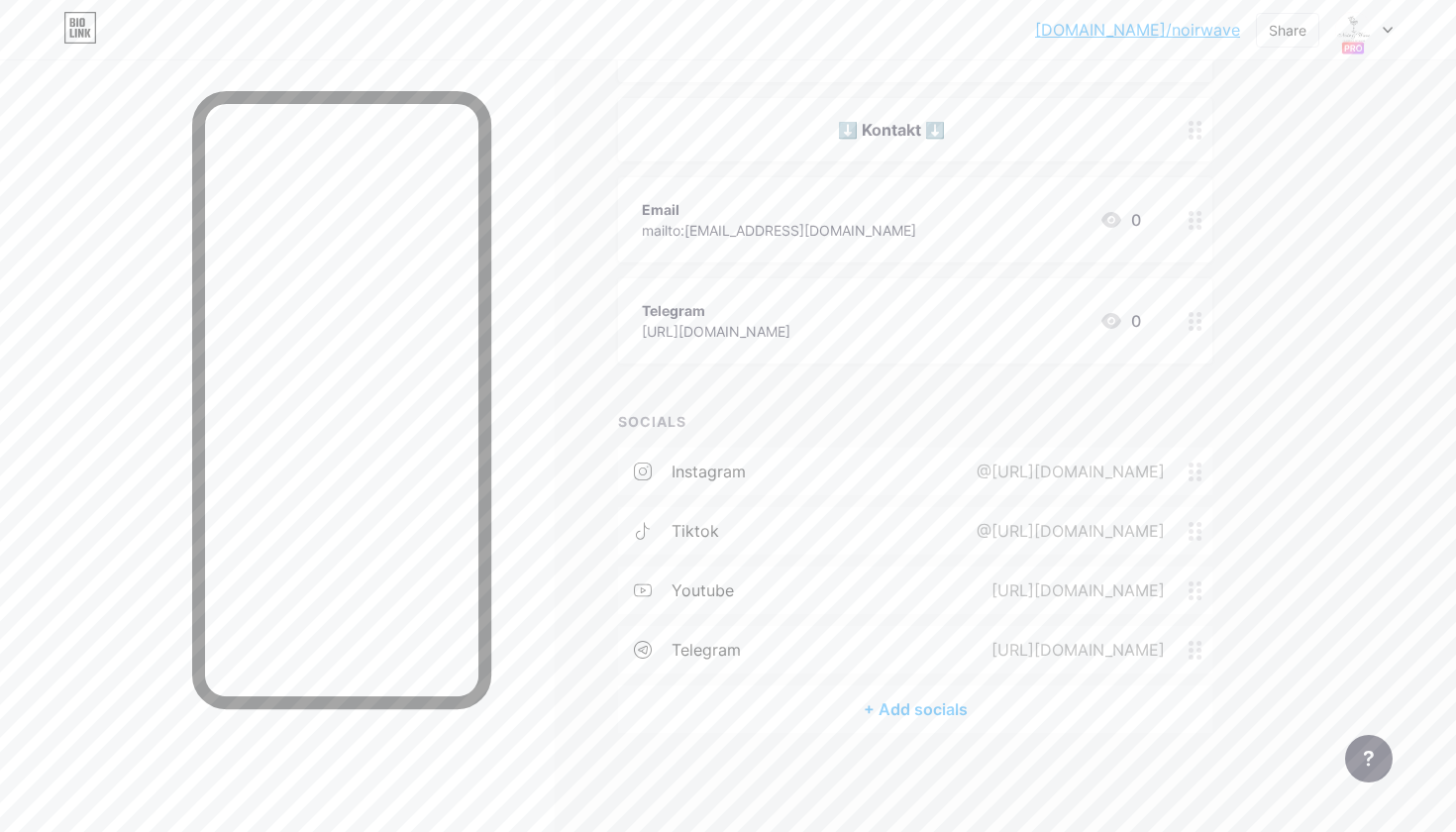
scroll to position [292, 0]
click at [1193, 642] on circle at bounding box center [1190, 643] width 5 height 5
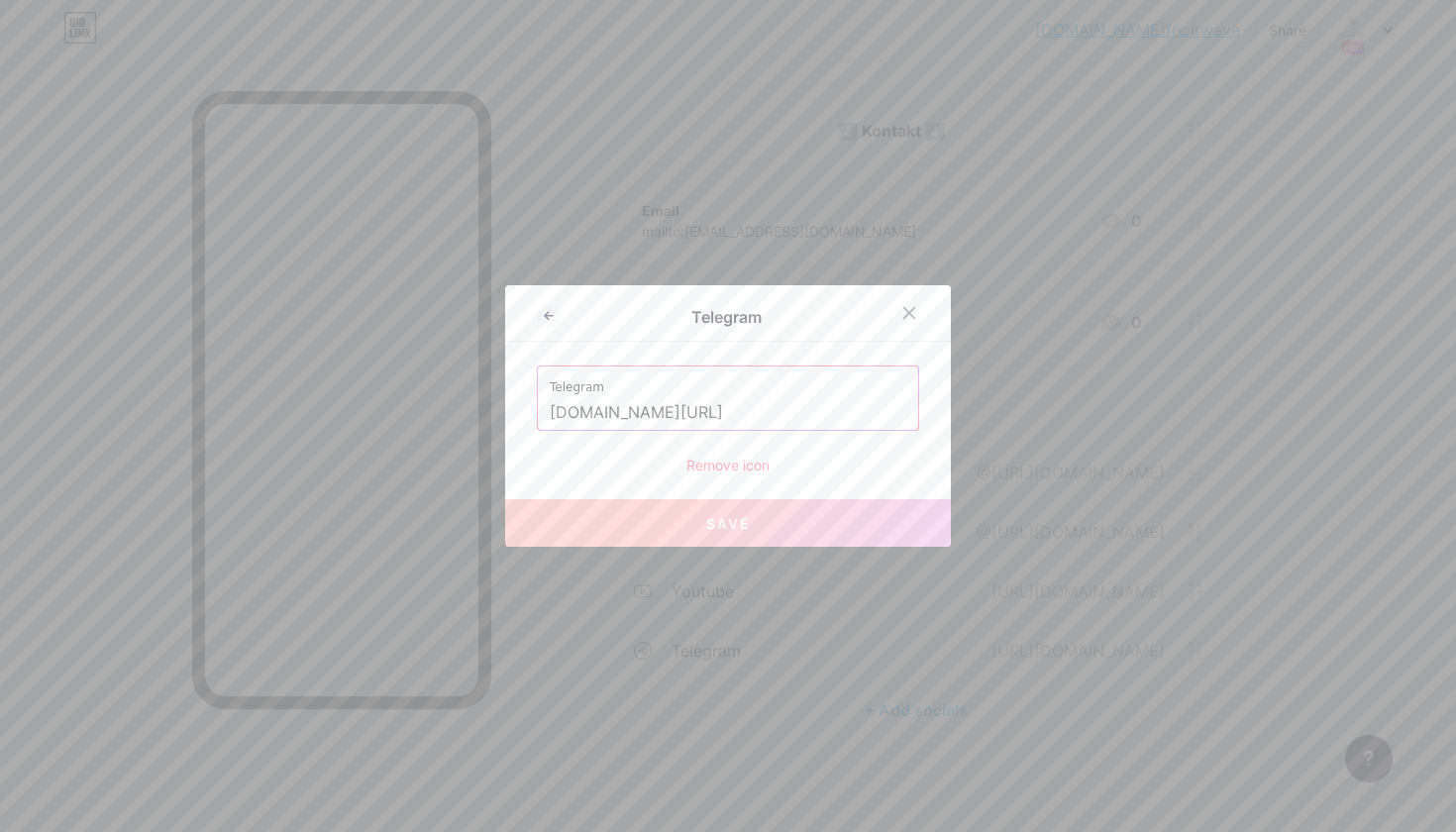
click at [747, 463] on div "Remove icon" at bounding box center [728, 464] width 383 height 21
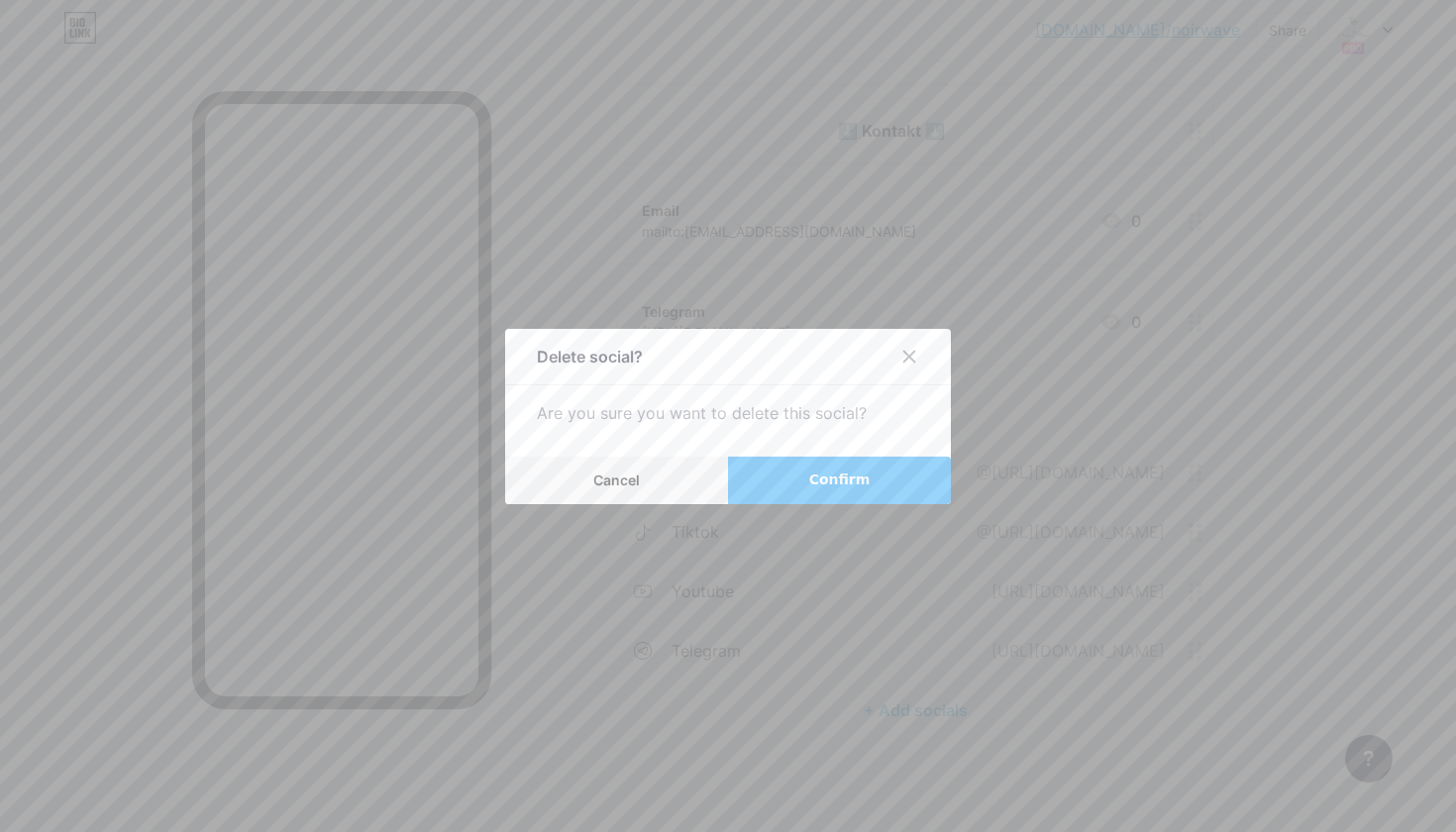
click at [831, 485] on span "Confirm" at bounding box center [839, 479] width 61 height 21
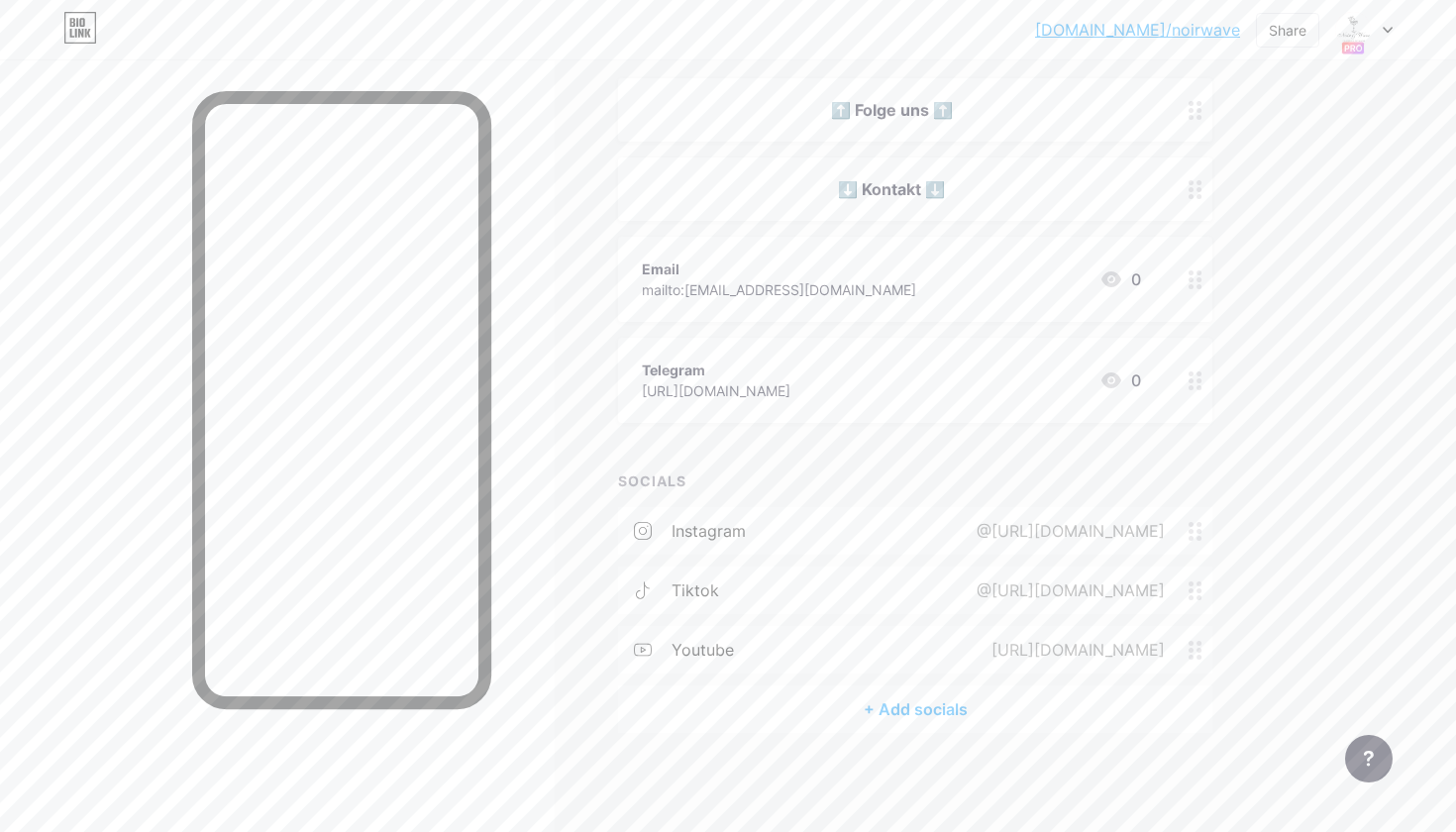
scroll to position [233, 0]
click at [1198, 646] on icon at bounding box center [1195, 650] width 14 height 19
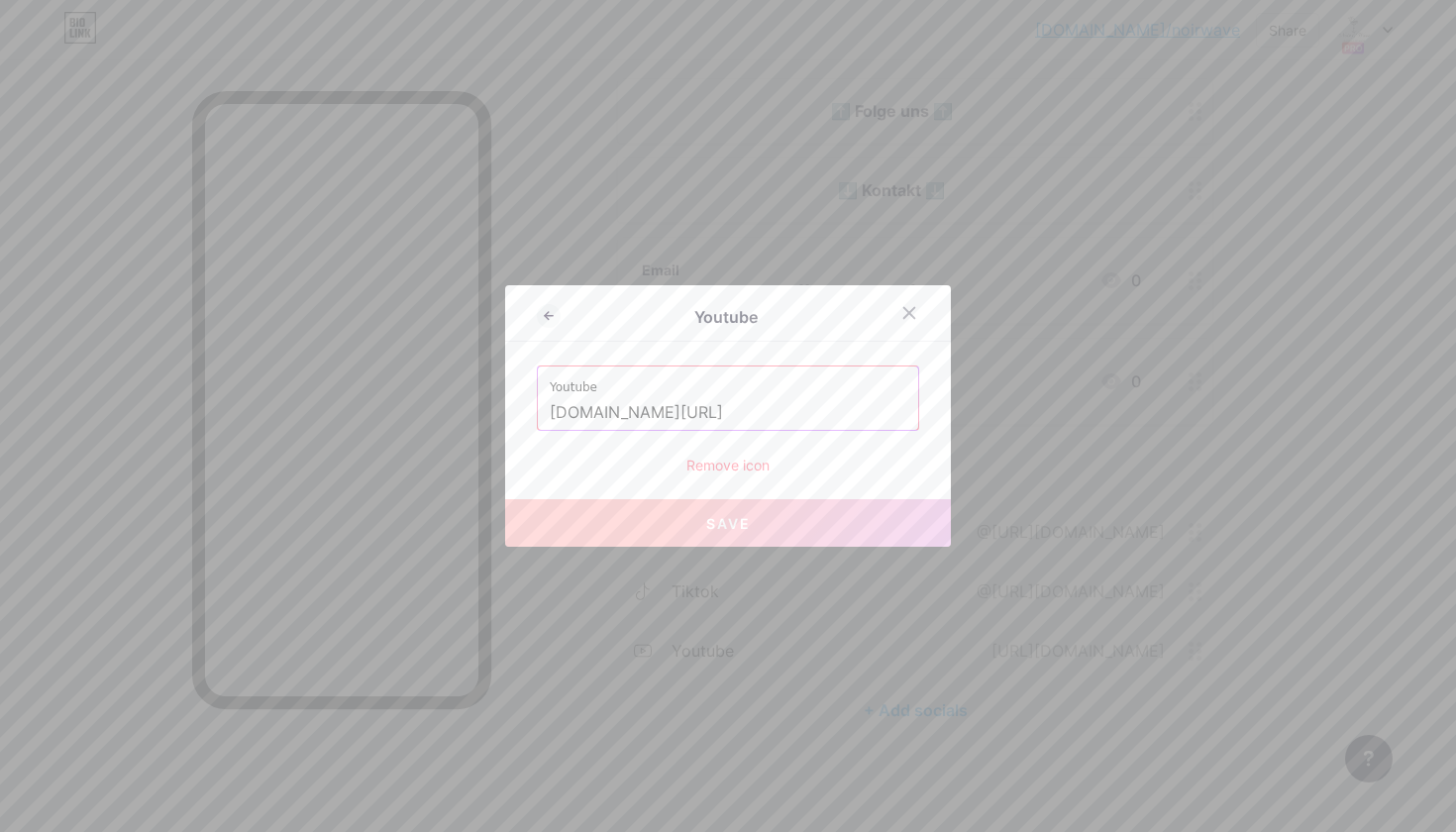
click at [732, 470] on div "Remove icon" at bounding box center [728, 464] width 383 height 21
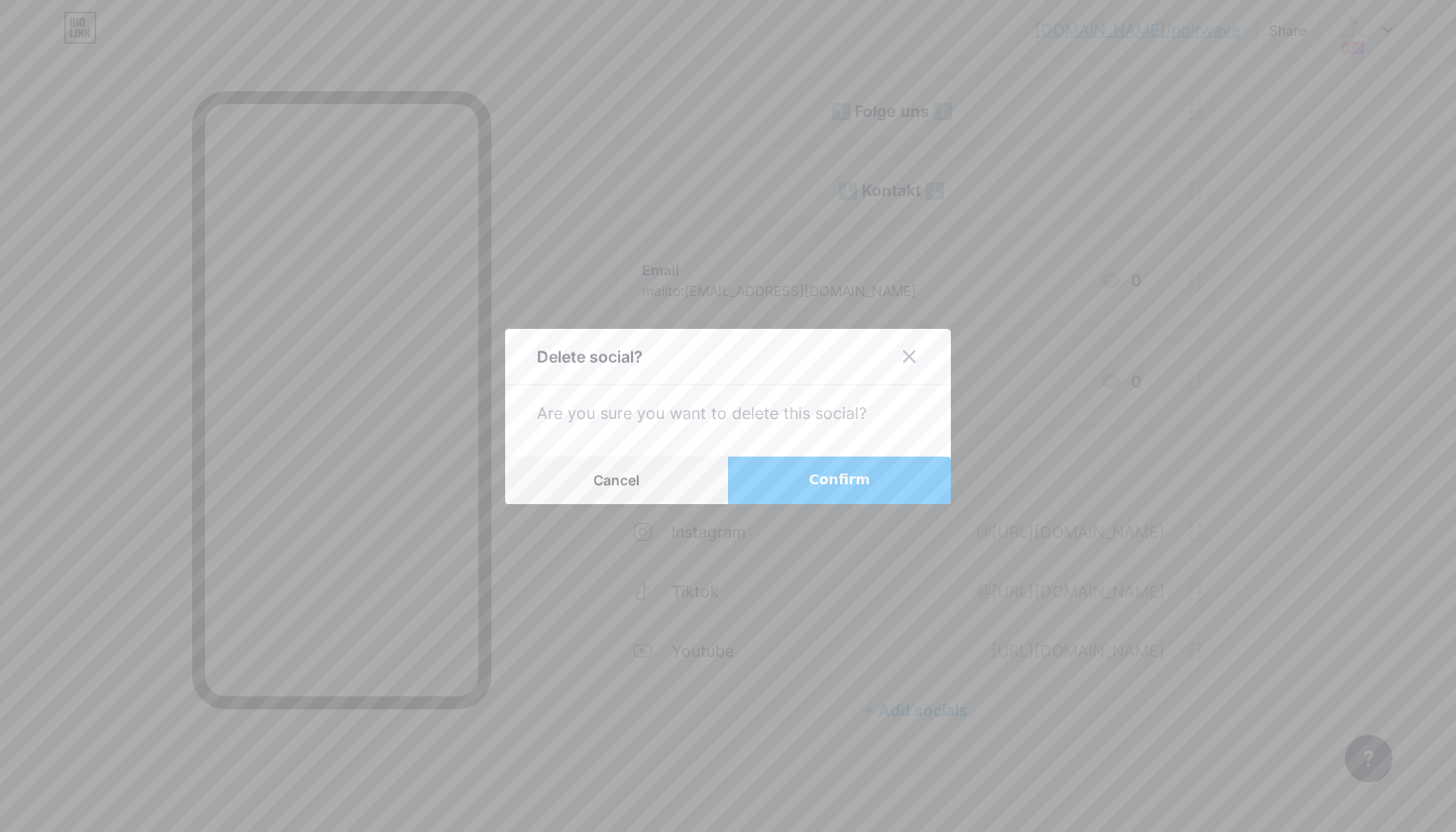
click at [805, 482] on button "Confirm" at bounding box center [839, 480] width 223 height 48
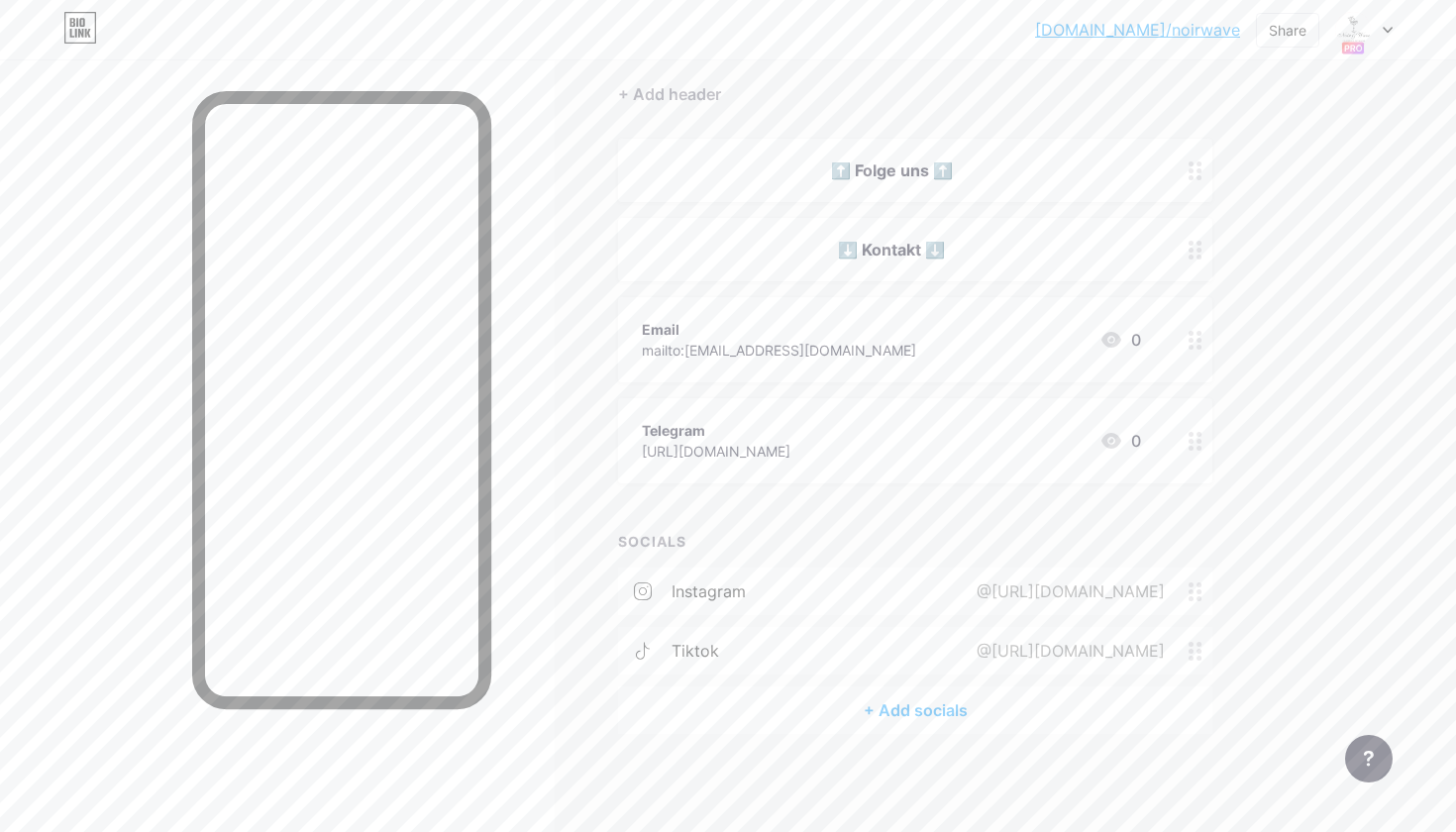
click at [1201, 606] on div "instagram @https://www.instagram.com/noir_.wave?igsh=MTU5MjZwcGt0dXU3bg%3D%3D&u…" at bounding box center [915, 591] width 595 height 48
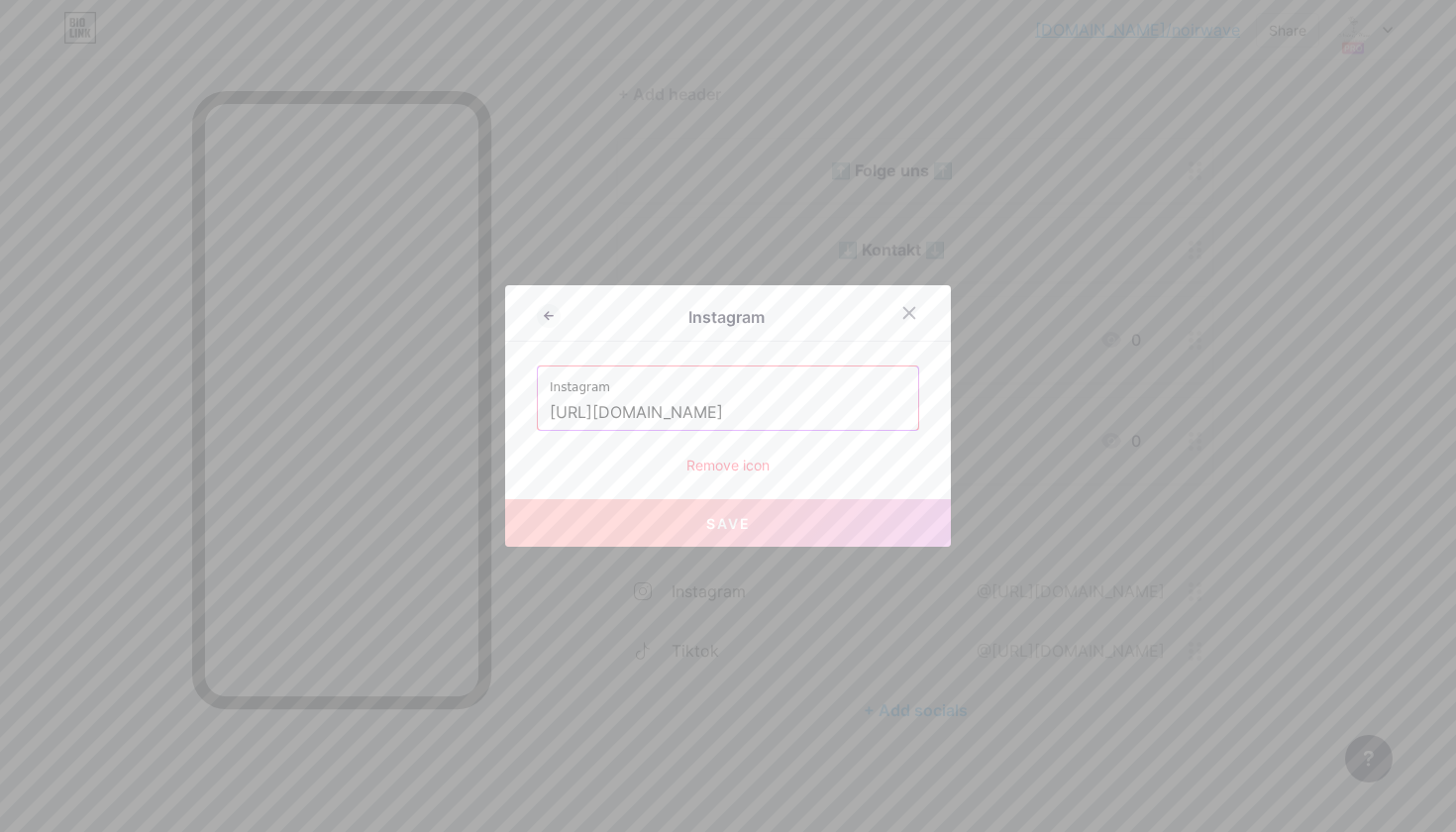
click at [732, 458] on div "Remove icon" at bounding box center [728, 464] width 383 height 21
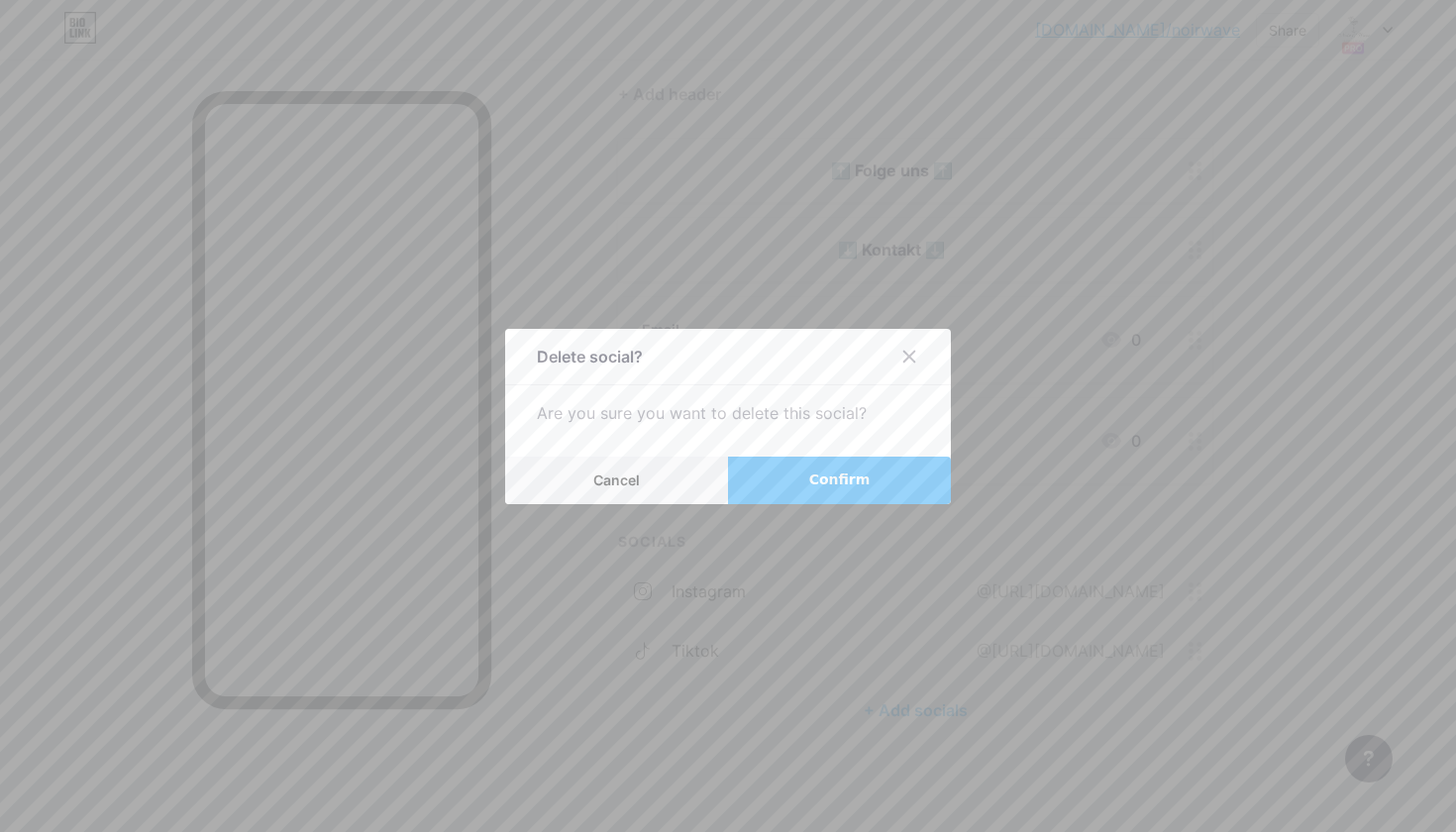
click at [830, 483] on span "Confirm" at bounding box center [839, 479] width 61 height 21
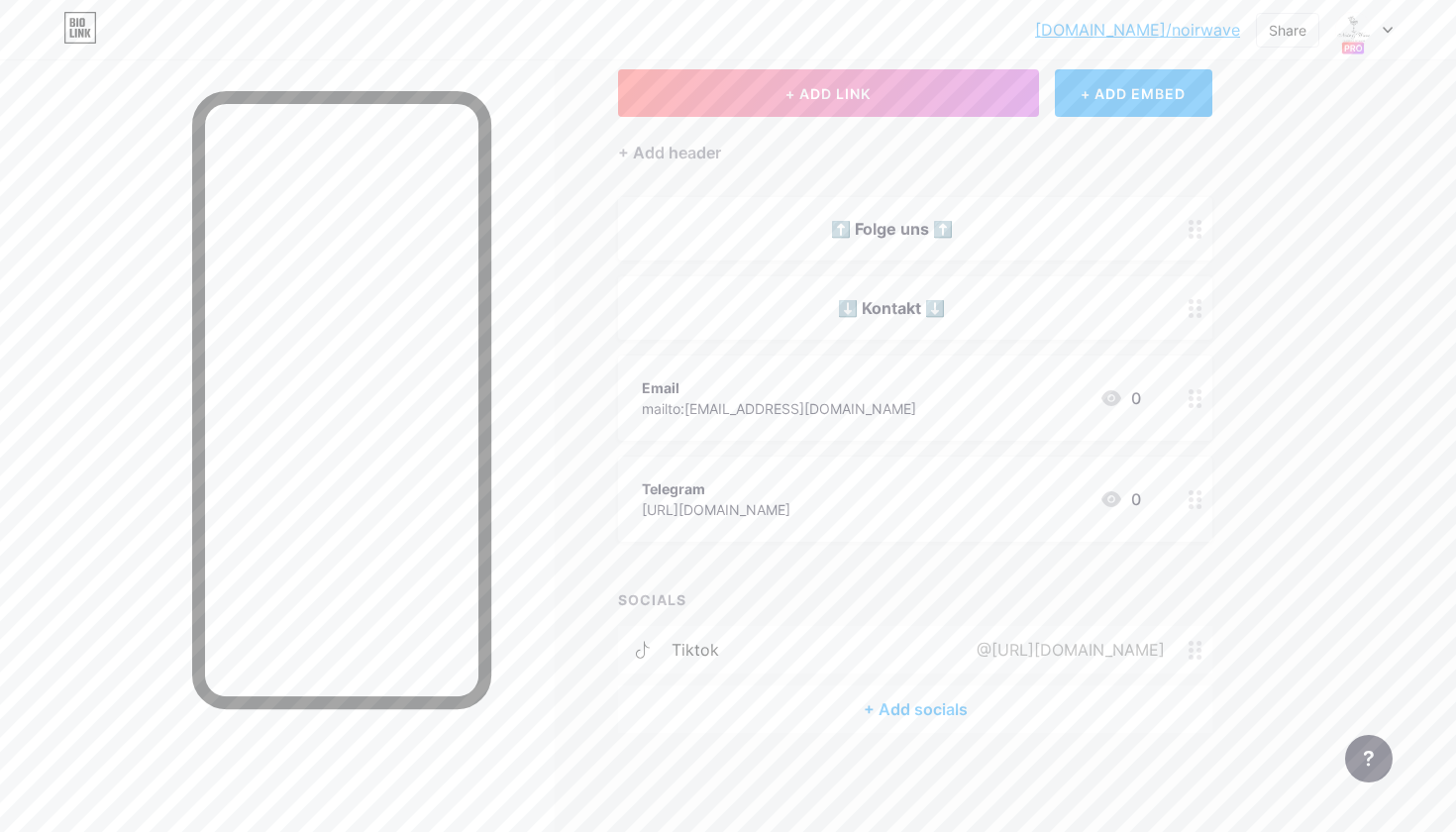
scroll to position [114, 0]
click at [1191, 639] on div "@https://www.tiktok.com/noir_.wave?is_from_webapp=1&sender_device=pc" at bounding box center [1079, 650] width 268 height 24
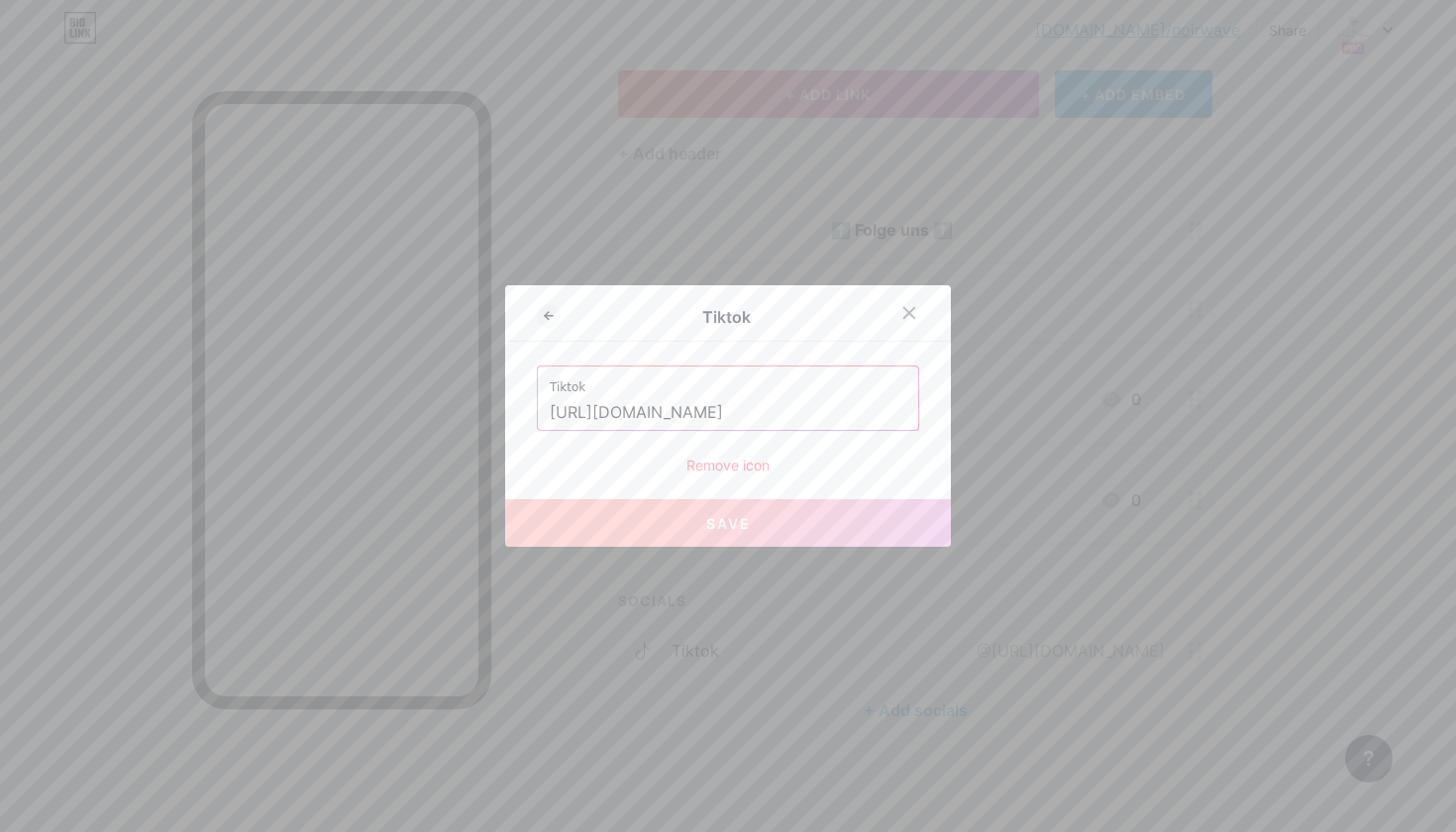
click at [721, 454] on div "Remove icon" at bounding box center [728, 464] width 383 height 21
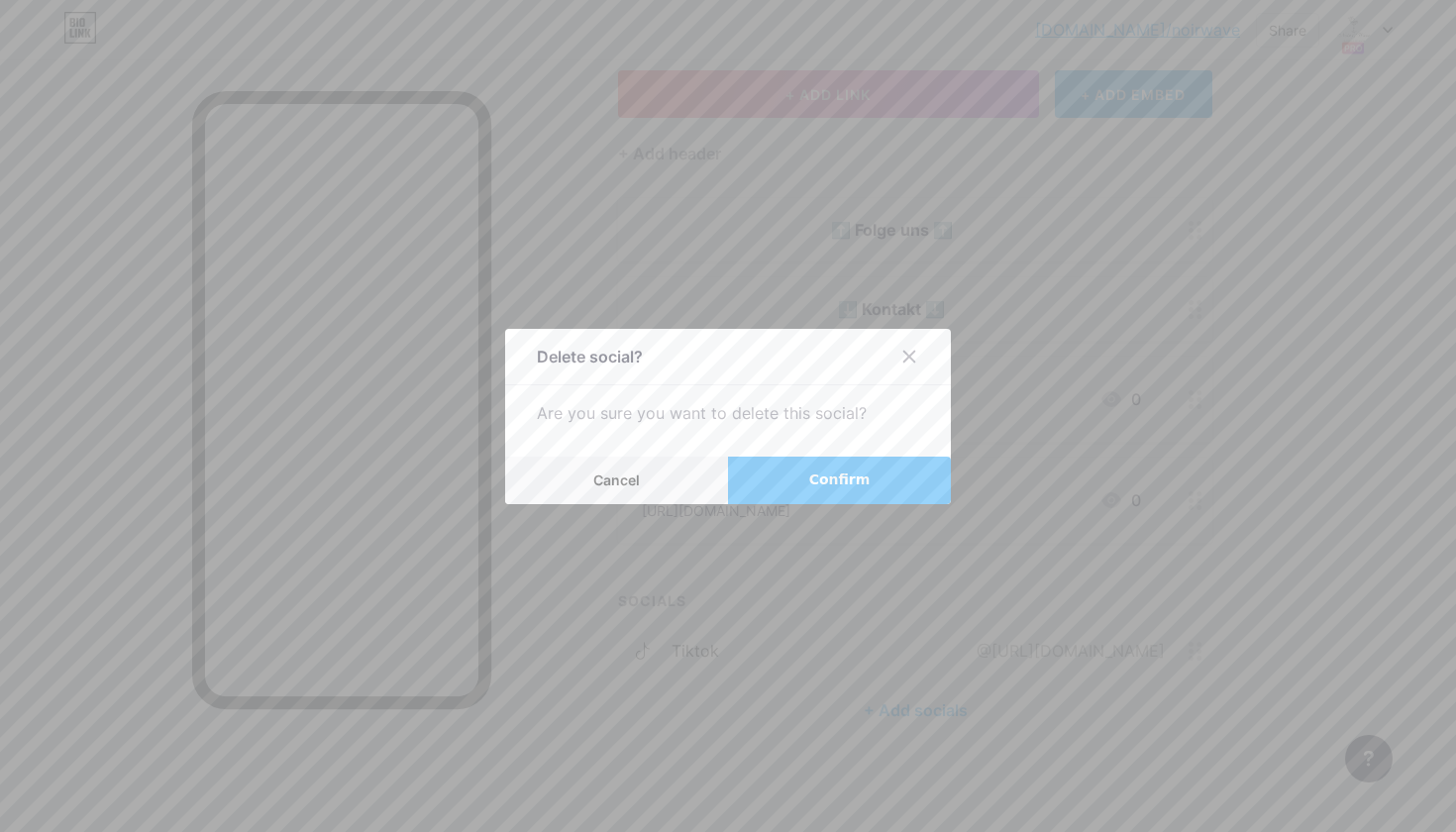
click at [835, 483] on span "Confirm" at bounding box center [839, 479] width 61 height 21
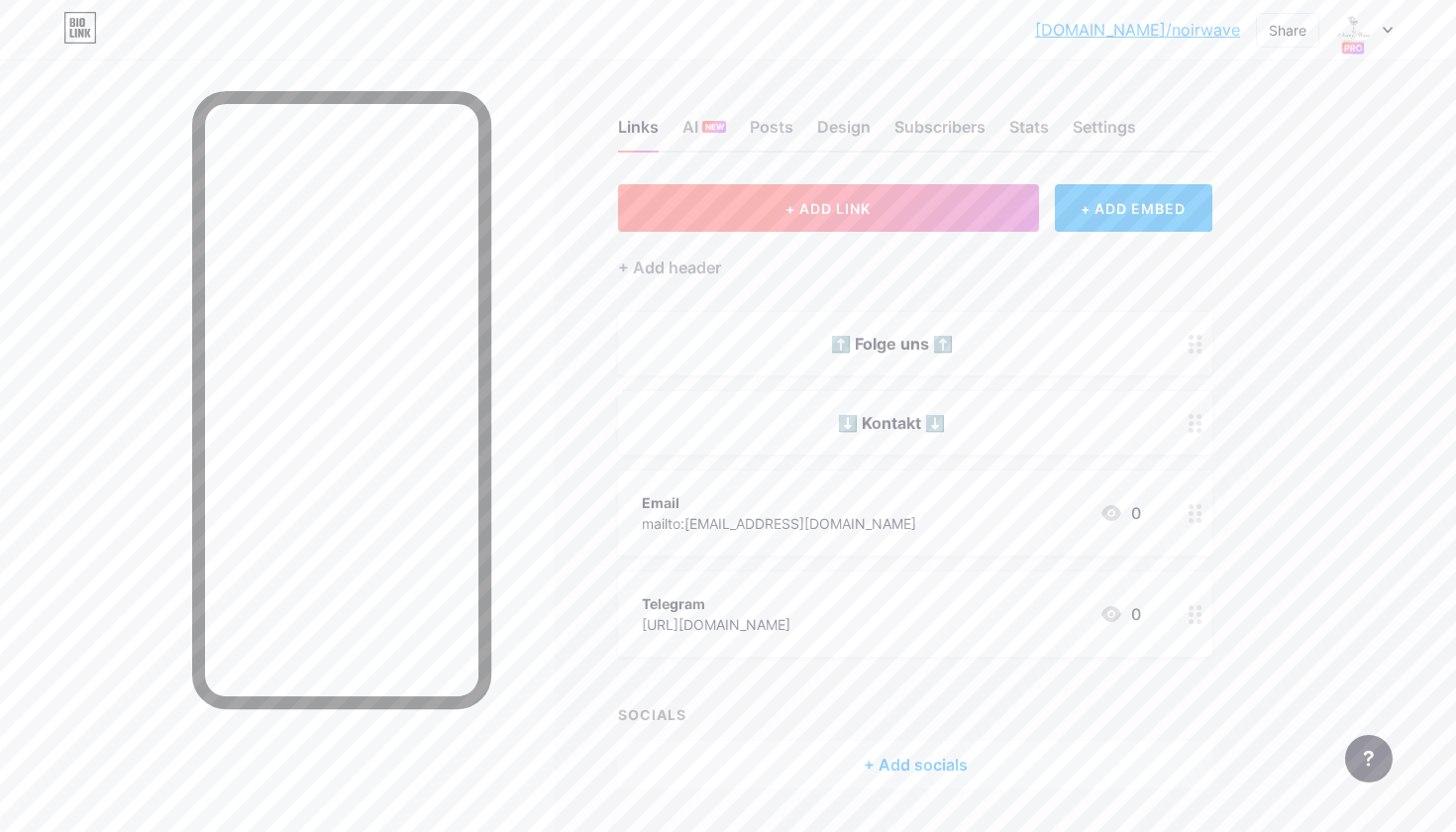
scroll to position [0, 0]
click at [867, 193] on button "+ ADD LINK" at bounding box center [828, 208] width 421 height 48
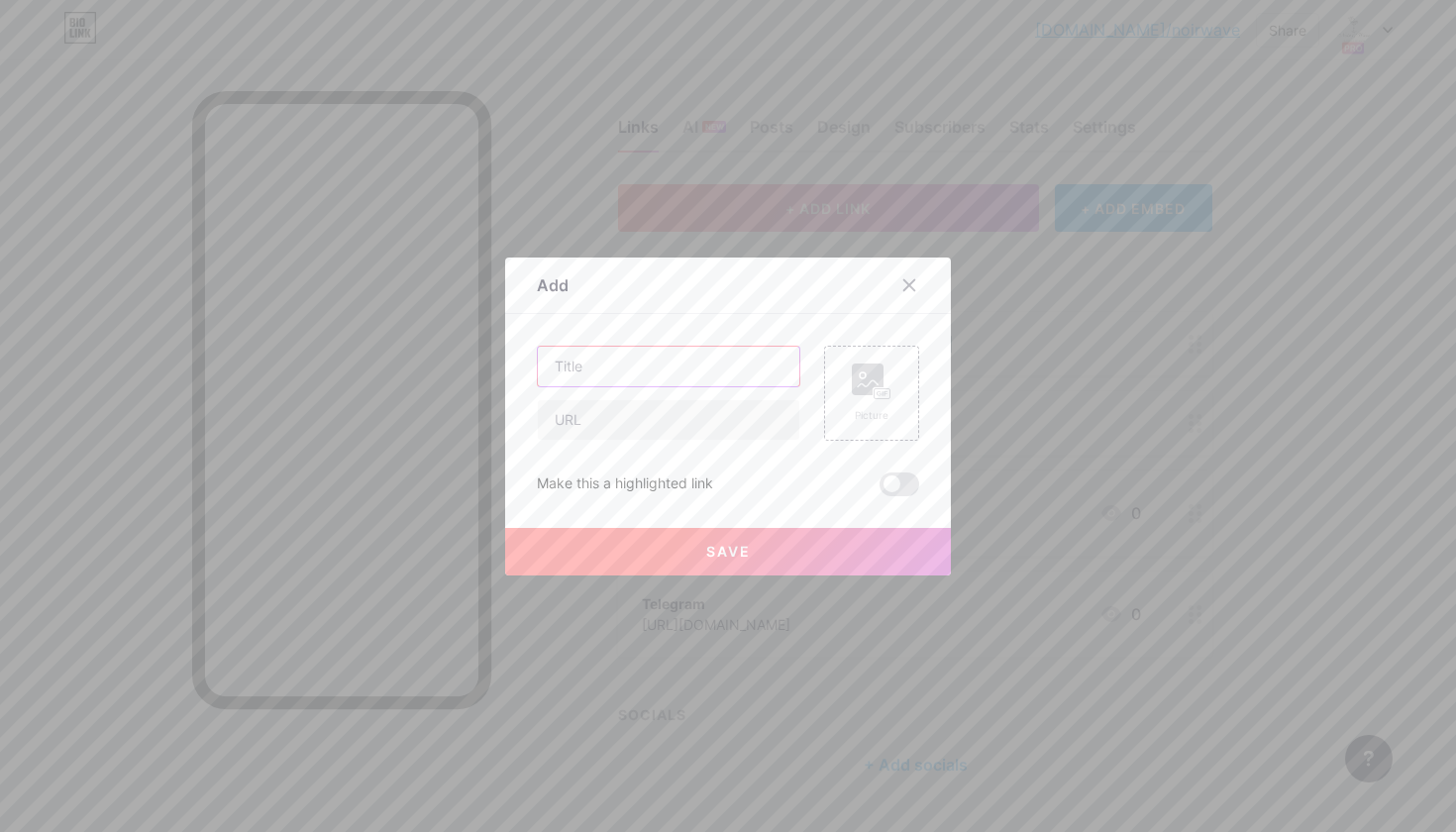
click at [685, 371] on input "text" at bounding box center [669, 367] width 262 height 40
type input "Instagram"
click at [608, 417] on input "text" at bounding box center [669, 419] width 262 height 40
paste input "https://www.instagram.com/noir_.wave?igsh=MTU5MjZwcGt0dXU3bg%3D%3D&utm_source=qr"
type input "https://www.instagram.com/noir_.wave?igsh=MTU5MjZwcGt0dXU3bg%3D%3D&utm_source=qr"
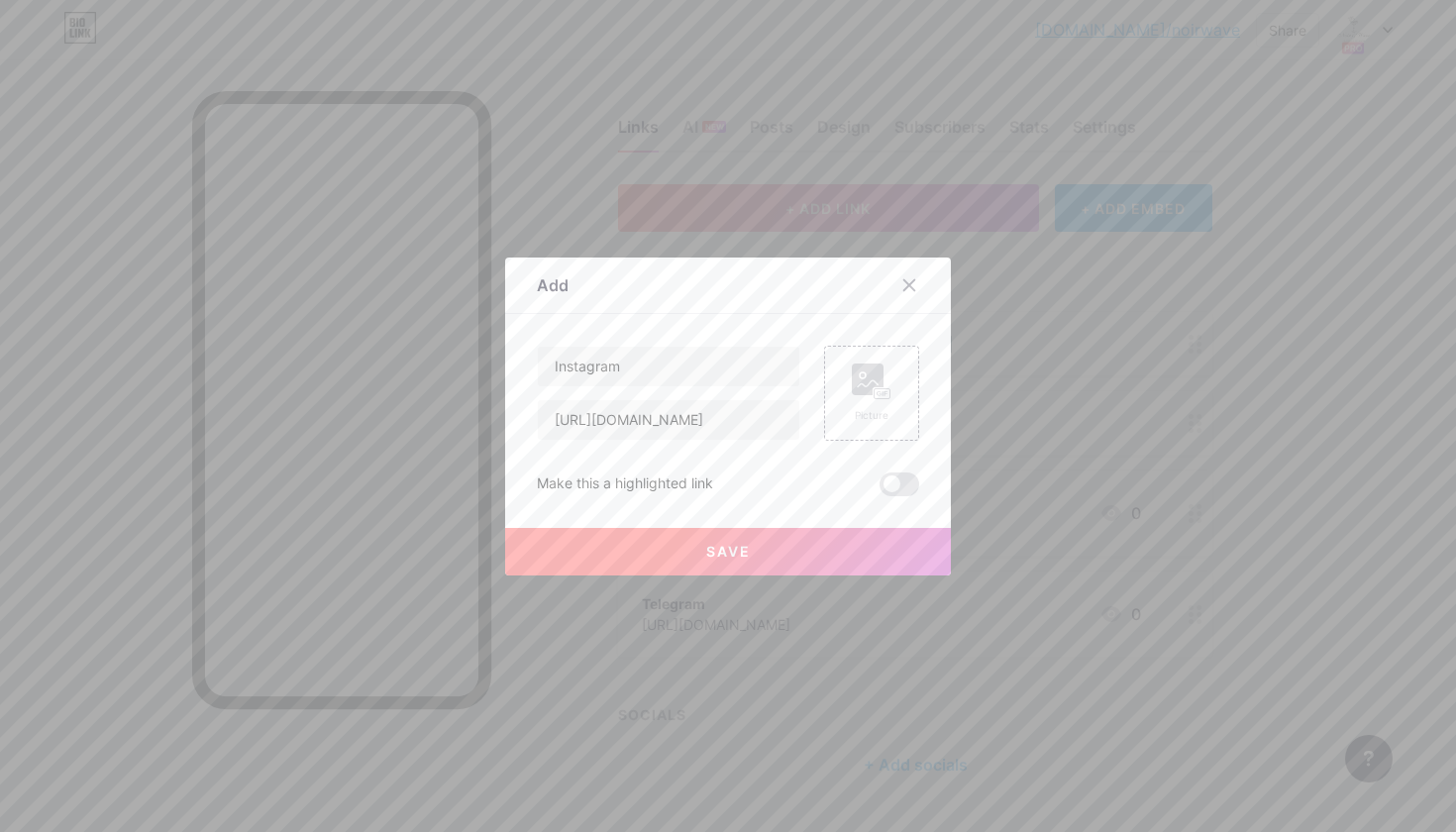
click at [809, 558] on button "Save" at bounding box center [728, 551] width 446 height 48
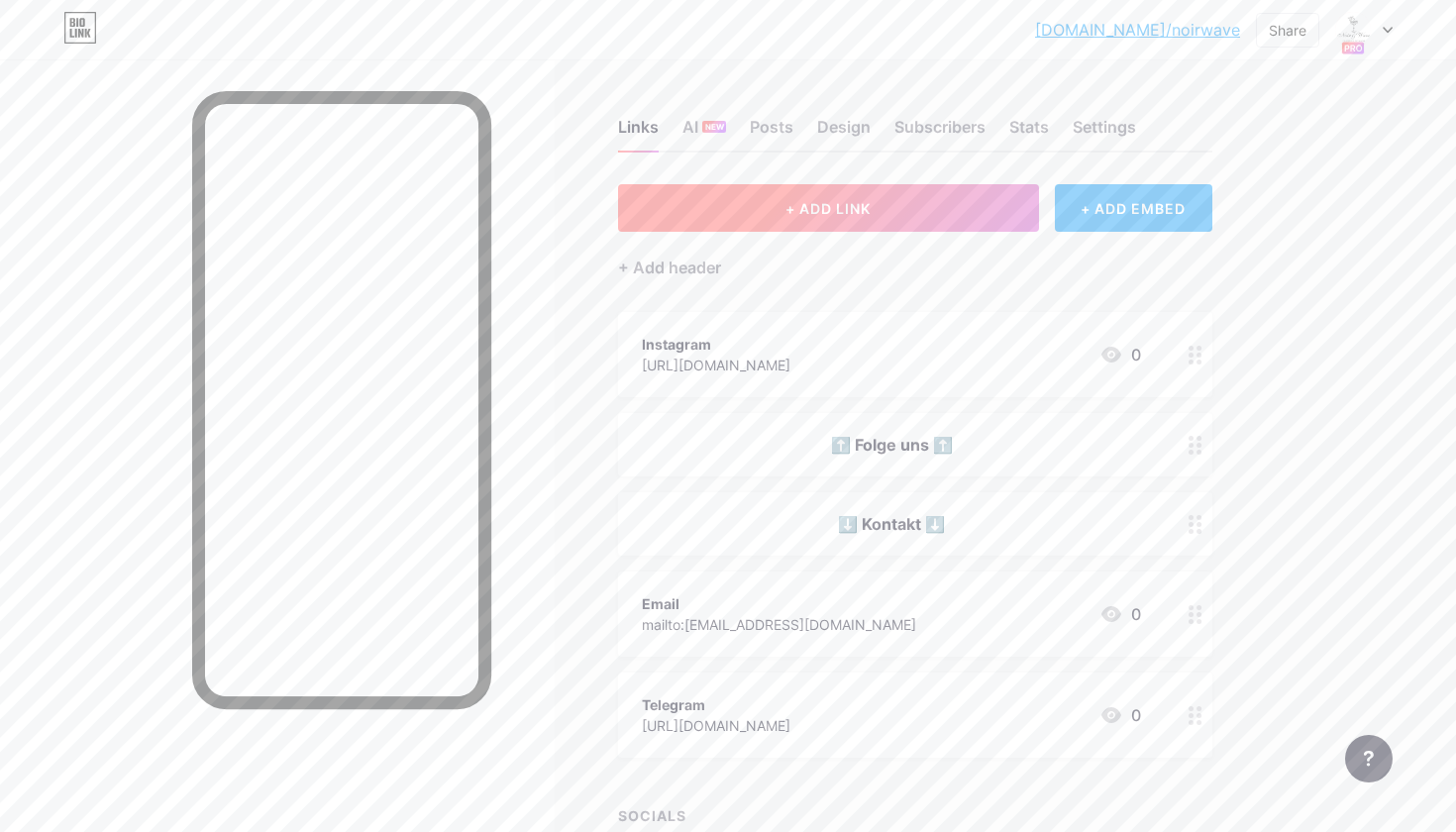
click at [830, 195] on button "+ ADD LINK" at bounding box center [828, 208] width 421 height 48
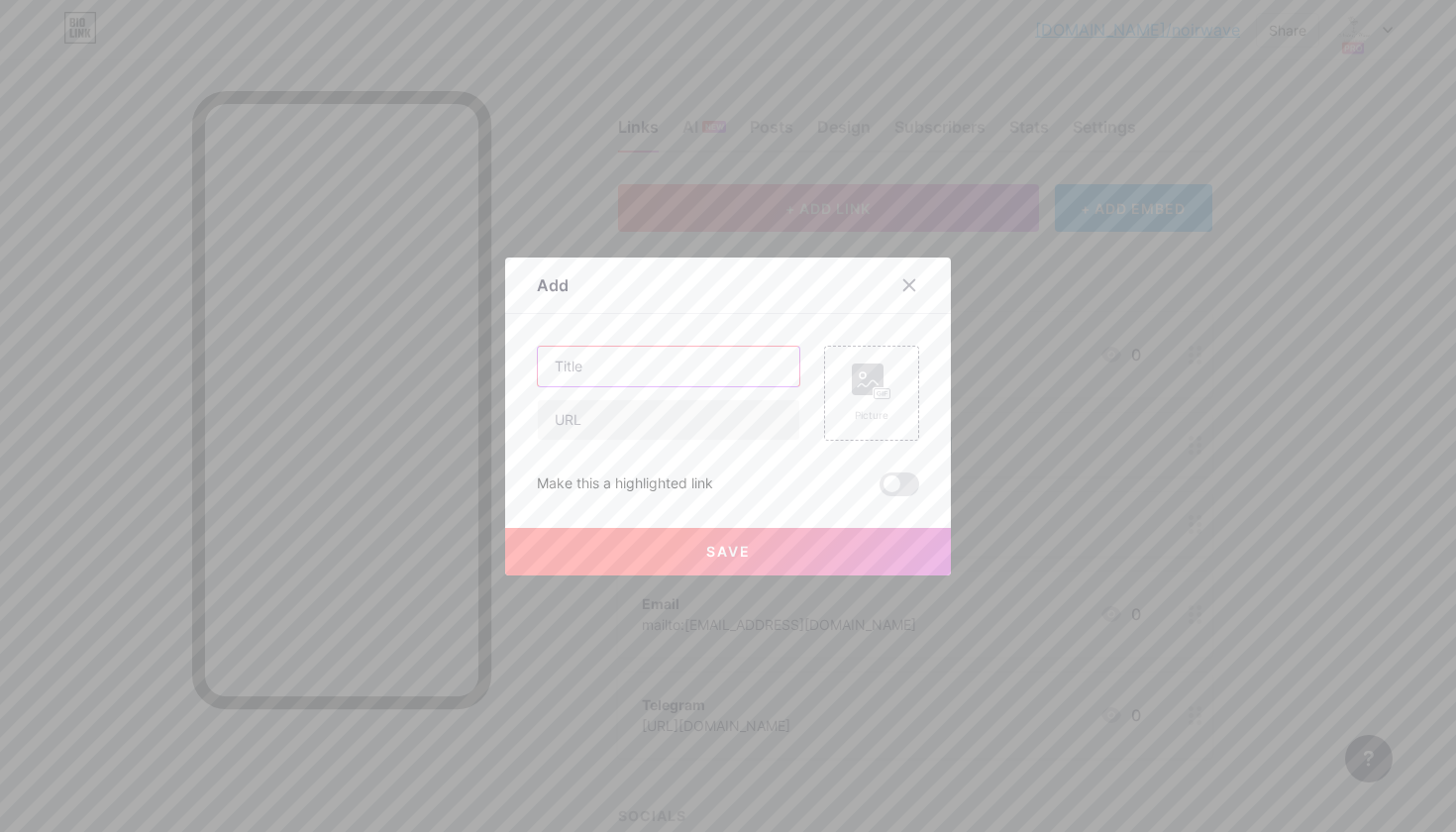
click at [699, 368] on input "text" at bounding box center [669, 367] width 262 height 40
type input "t"
type input "TikTok"
click at [586, 418] on input "text" at bounding box center [669, 419] width 262 height 40
paste input "https://www.tiktok.com/@noir_.wave?_t=ZM-90PZq5GNo0S&_r=1"
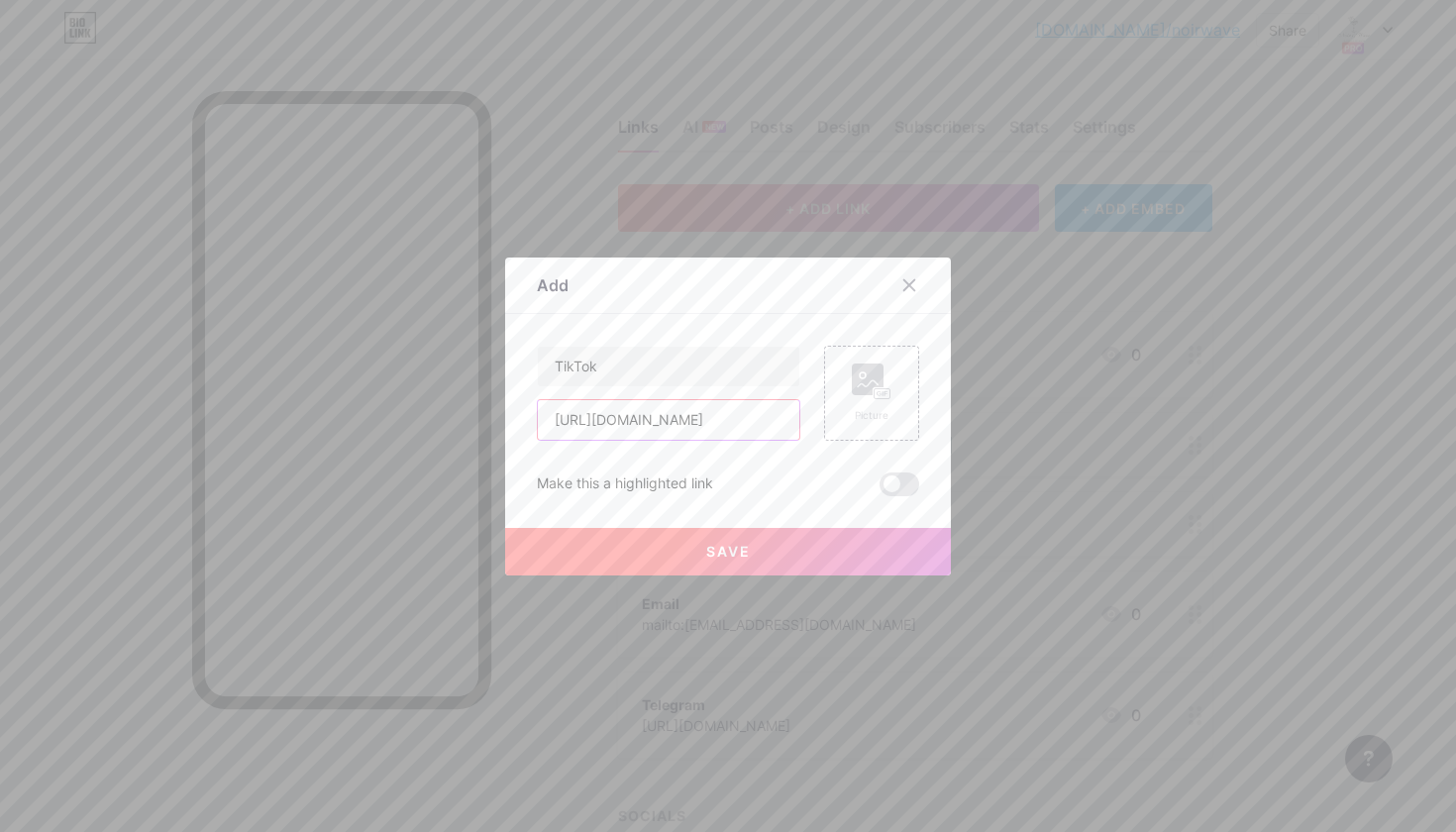
type input "https://www.tiktok.com/@noir_.wave?_t=ZM-90PZq5GNo0S&_r=1"
click at [815, 544] on button "Save" at bounding box center [728, 551] width 446 height 48
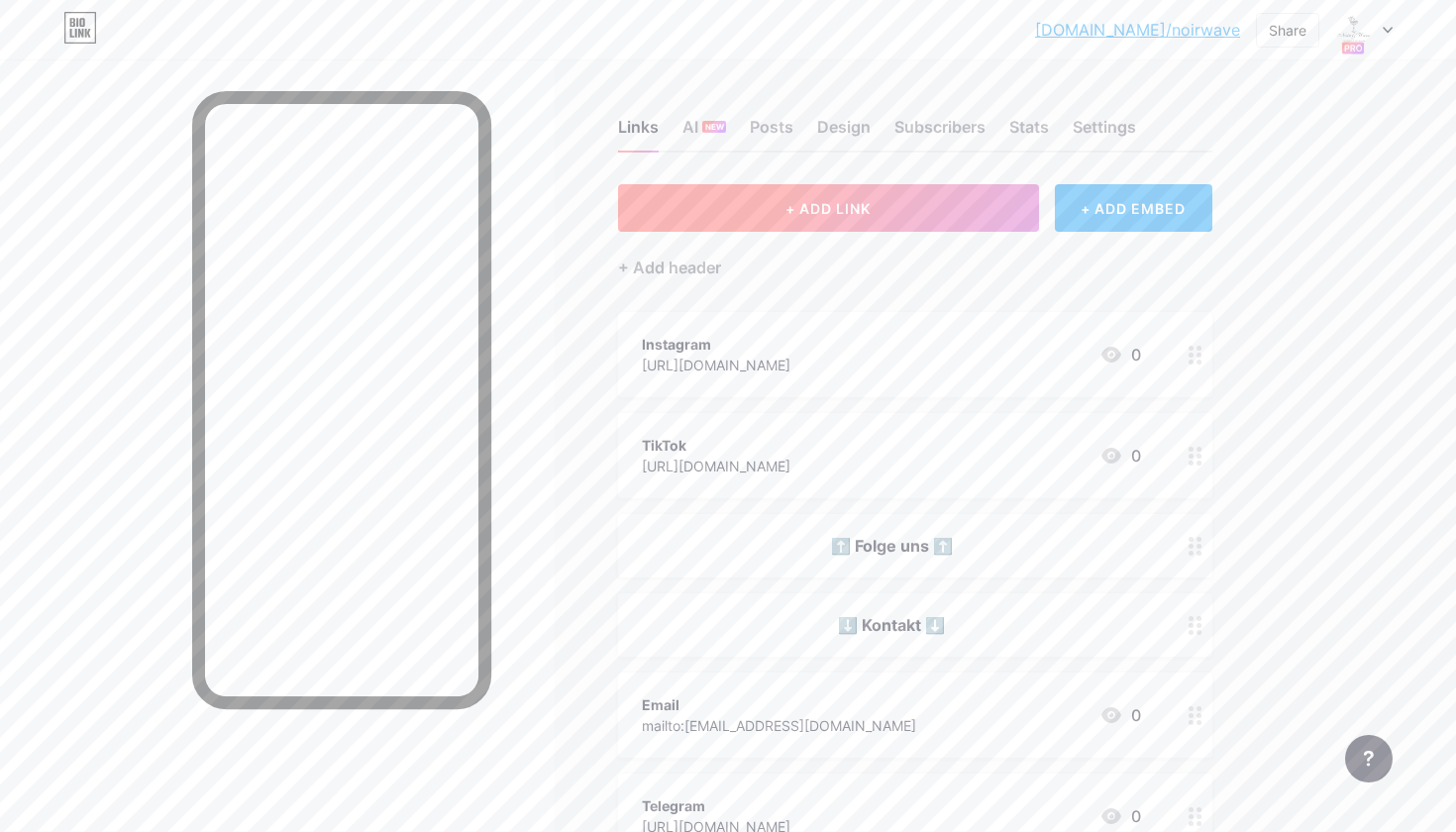
click at [981, 220] on button "+ ADD LINK" at bounding box center [828, 208] width 421 height 48
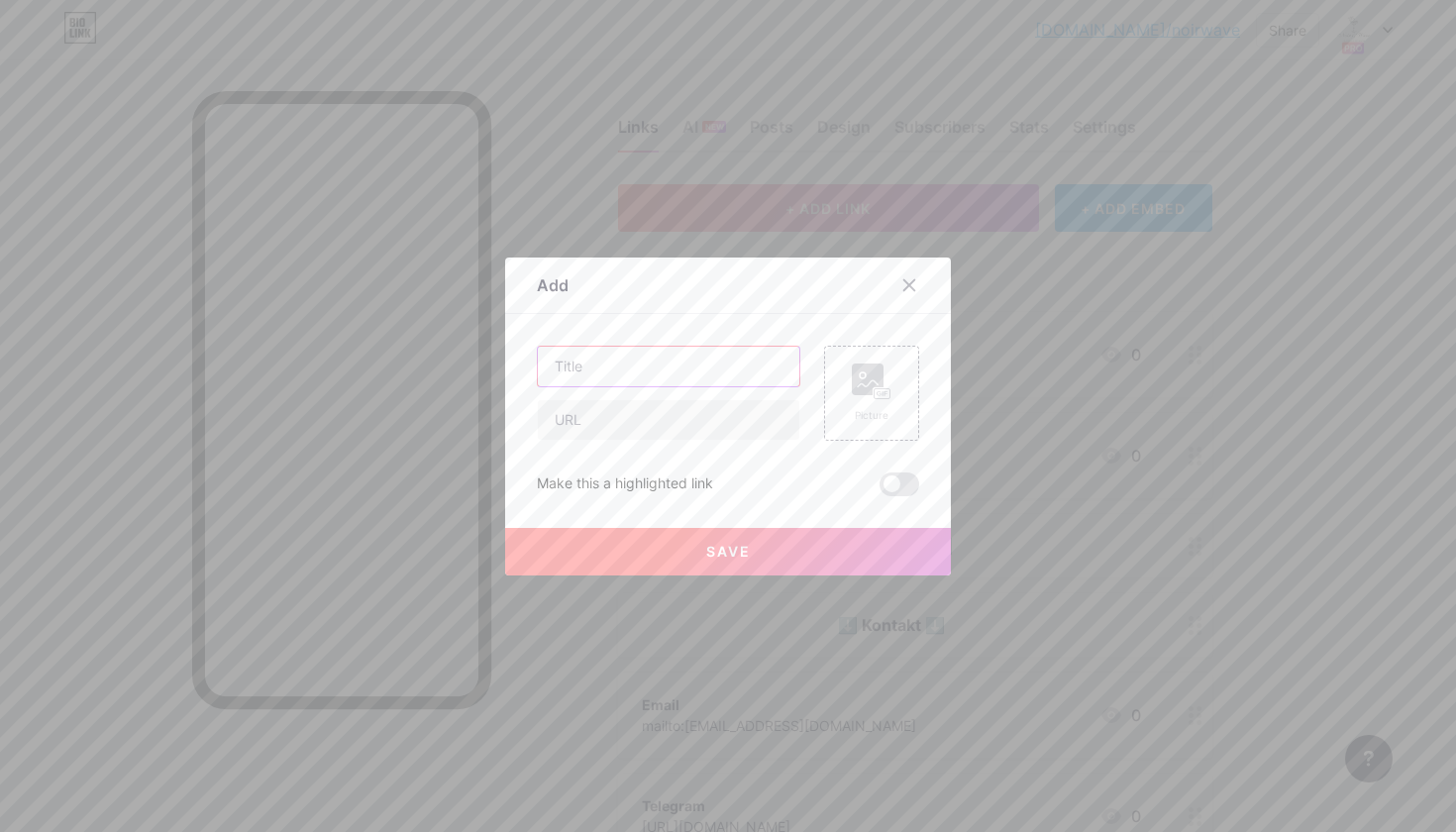
click at [682, 358] on input "text" at bounding box center [669, 367] width 262 height 40
type input "Telegram"
click at [616, 410] on input "text" at bounding box center [669, 419] width 262 height 40
paste input "https://t.me/noir_wavenrw"
type input "https://t.me/noir_wavenrw"
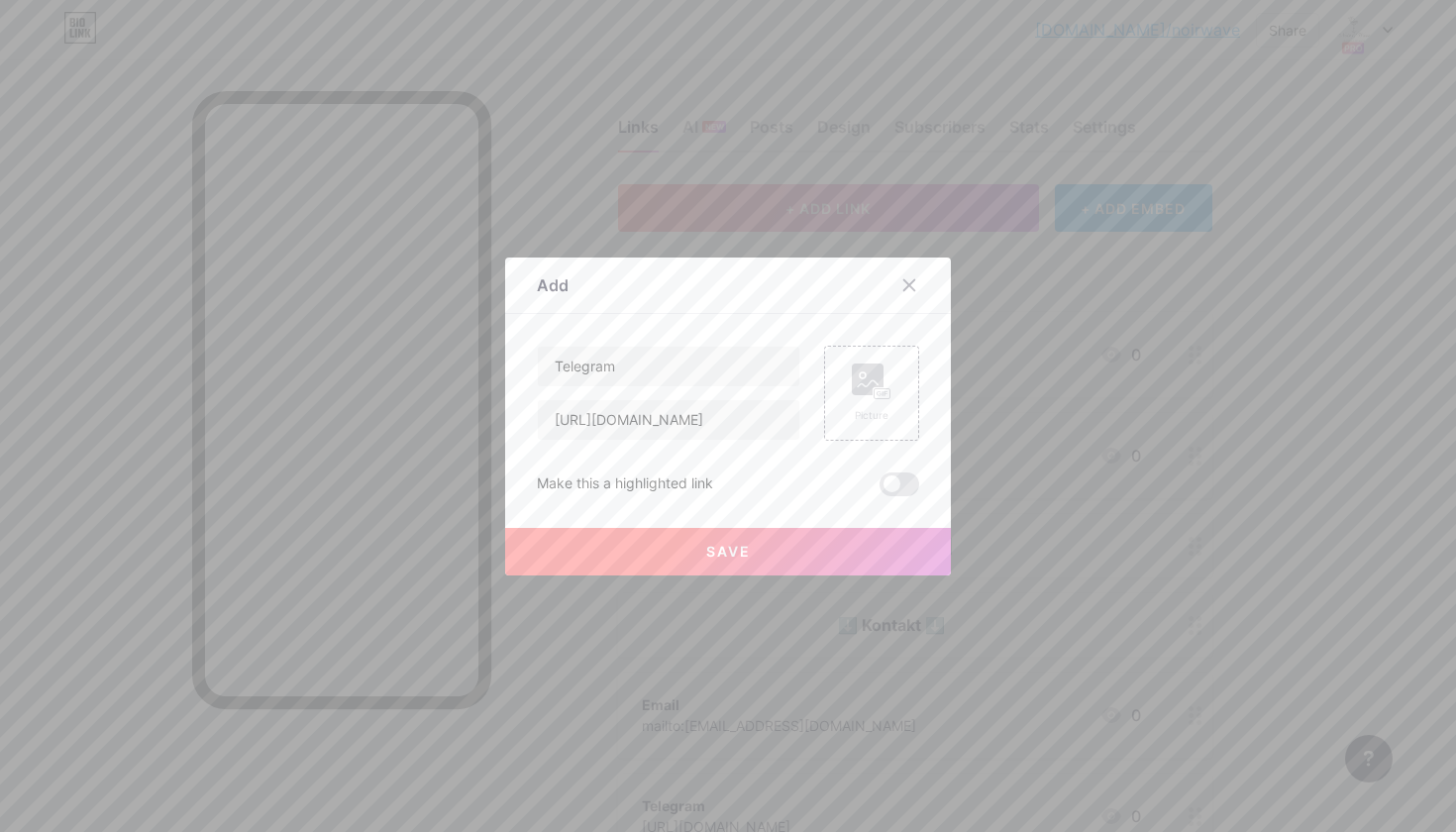
click at [715, 552] on span "Save" at bounding box center [728, 550] width 45 height 17
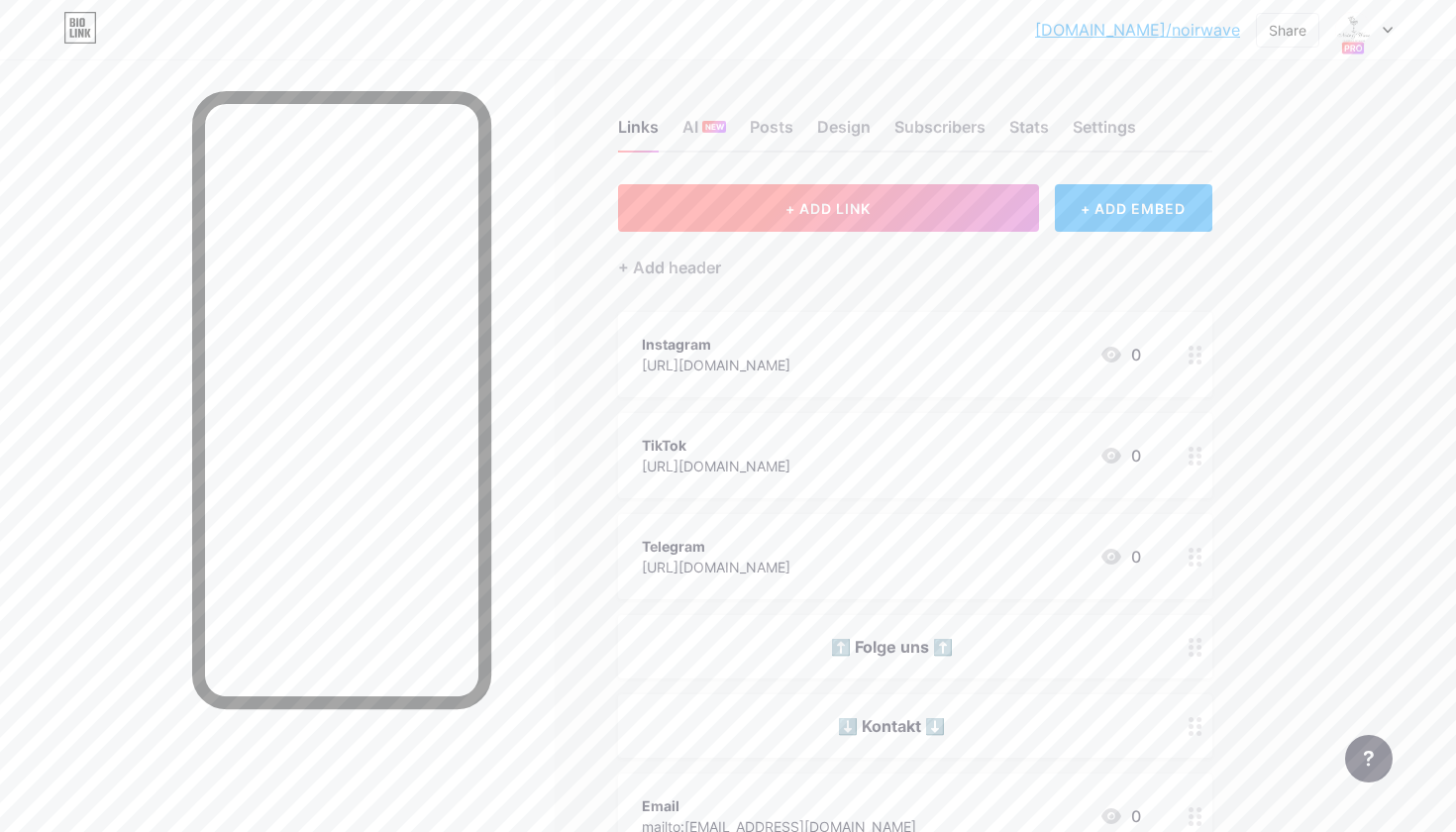
click at [908, 212] on button "+ ADD LINK" at bounding box center [828, 208] width 421 height 48
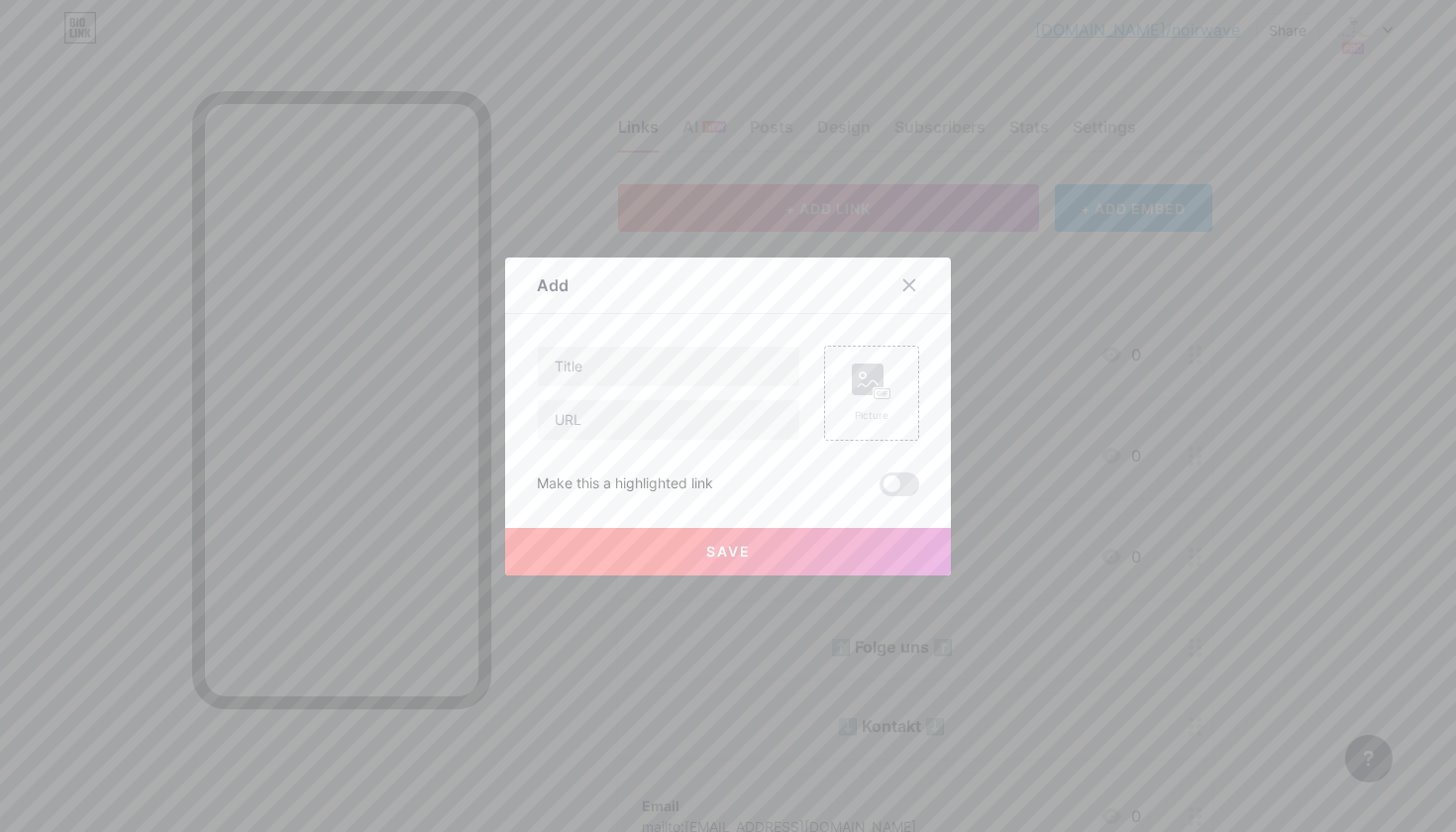
click at [662, 392] on div at bounding box center [669, 393] width 264 height 95
click at [662, 383] on input "text" at bounding box center [669, 367] width 262 height 40
type input "YouTube"
click at [666, 422] on input "text" at bounding box center [669, 419] width 262 height 40
paste input "www.youtube.com/@NoirWave-g6b"
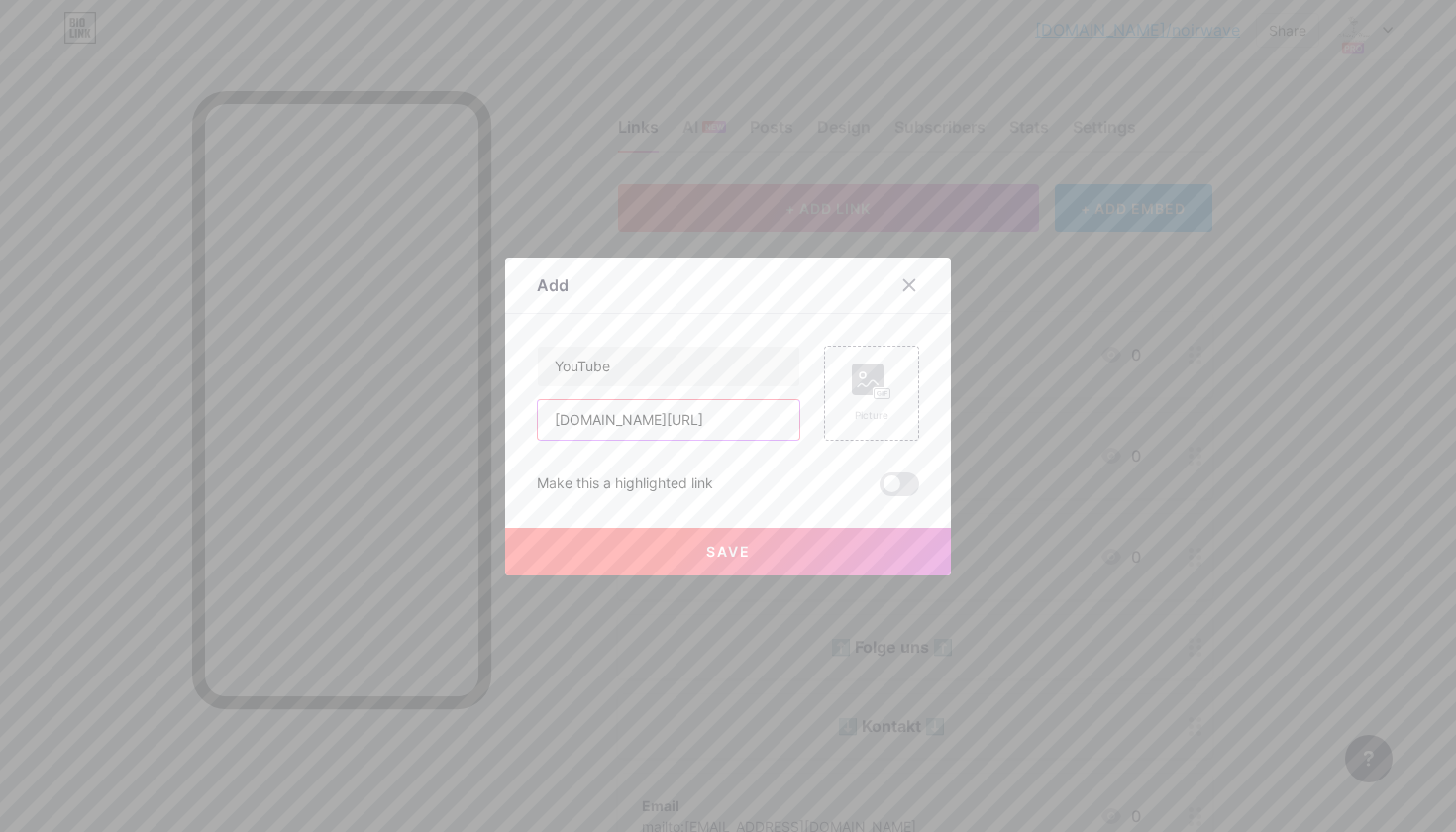
type input "www.youtube.com/@NoirWave-g6b"
click at [831, 553] on button "Save" at bounding box center [728, 551] width 446 height 48
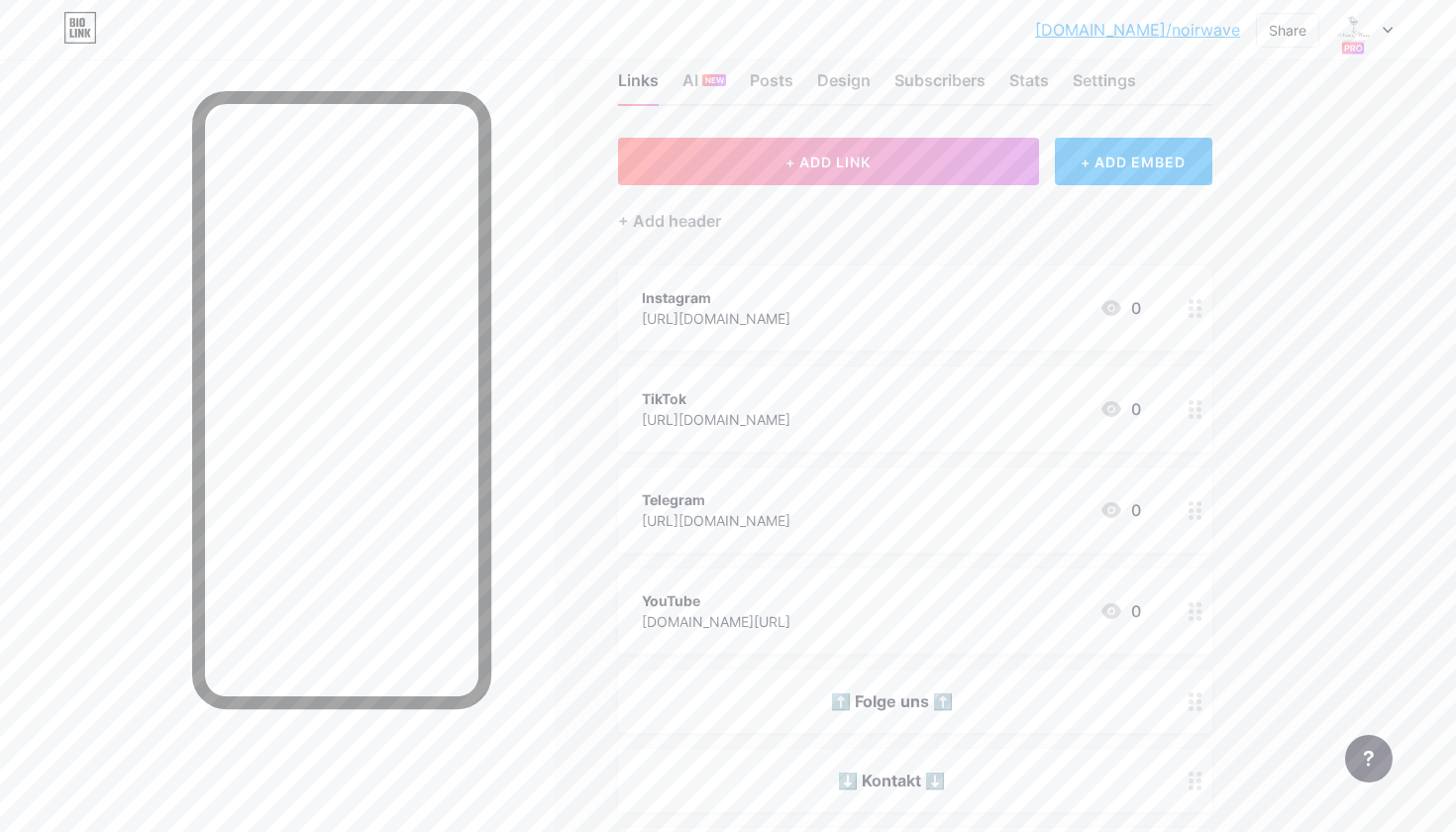
scroll to position [49, 0]
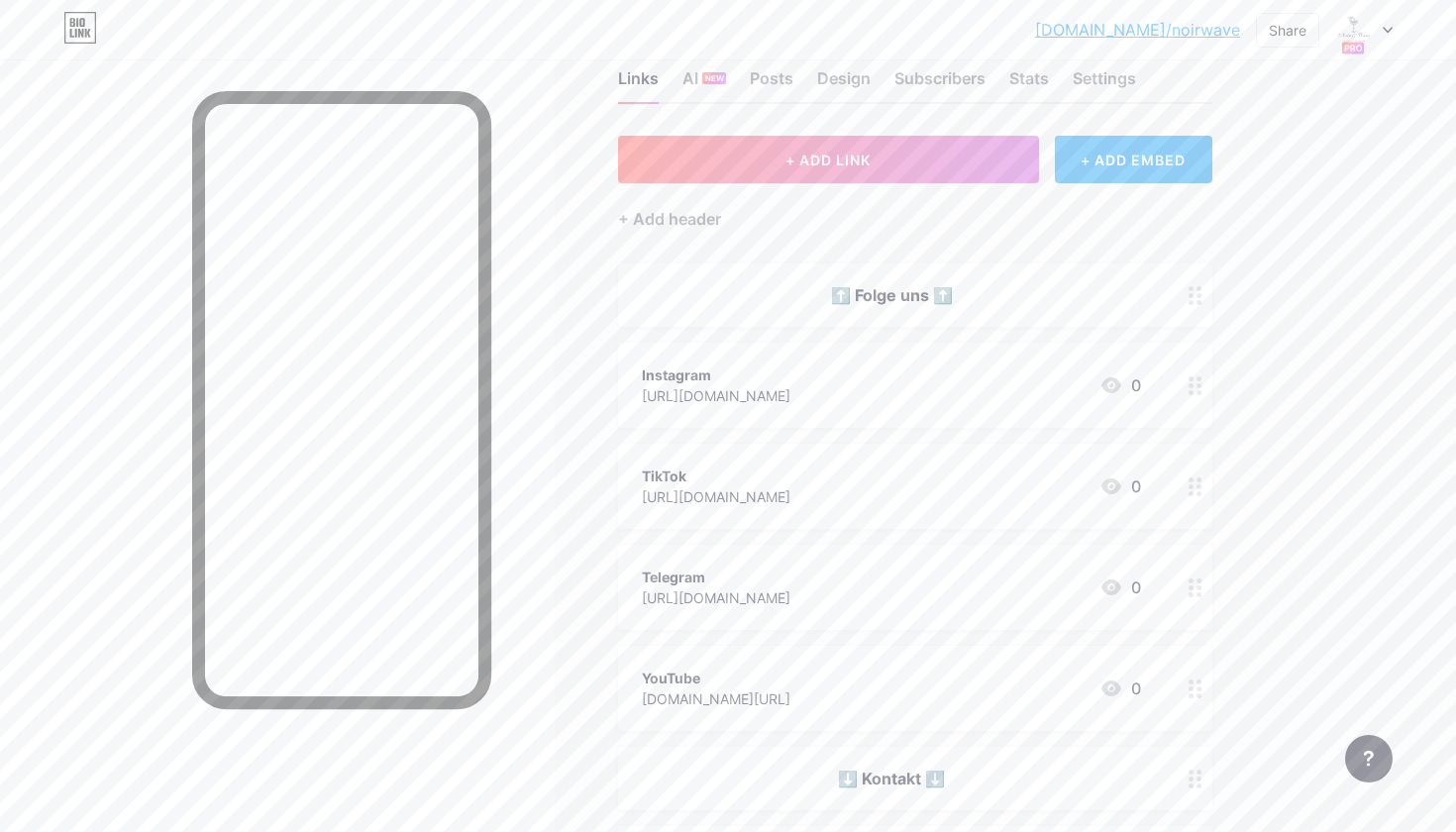
click at [961, 297] on div "⬆️ Folge uns ⬆️" at bounding box center [891, 295] width 500 height 24
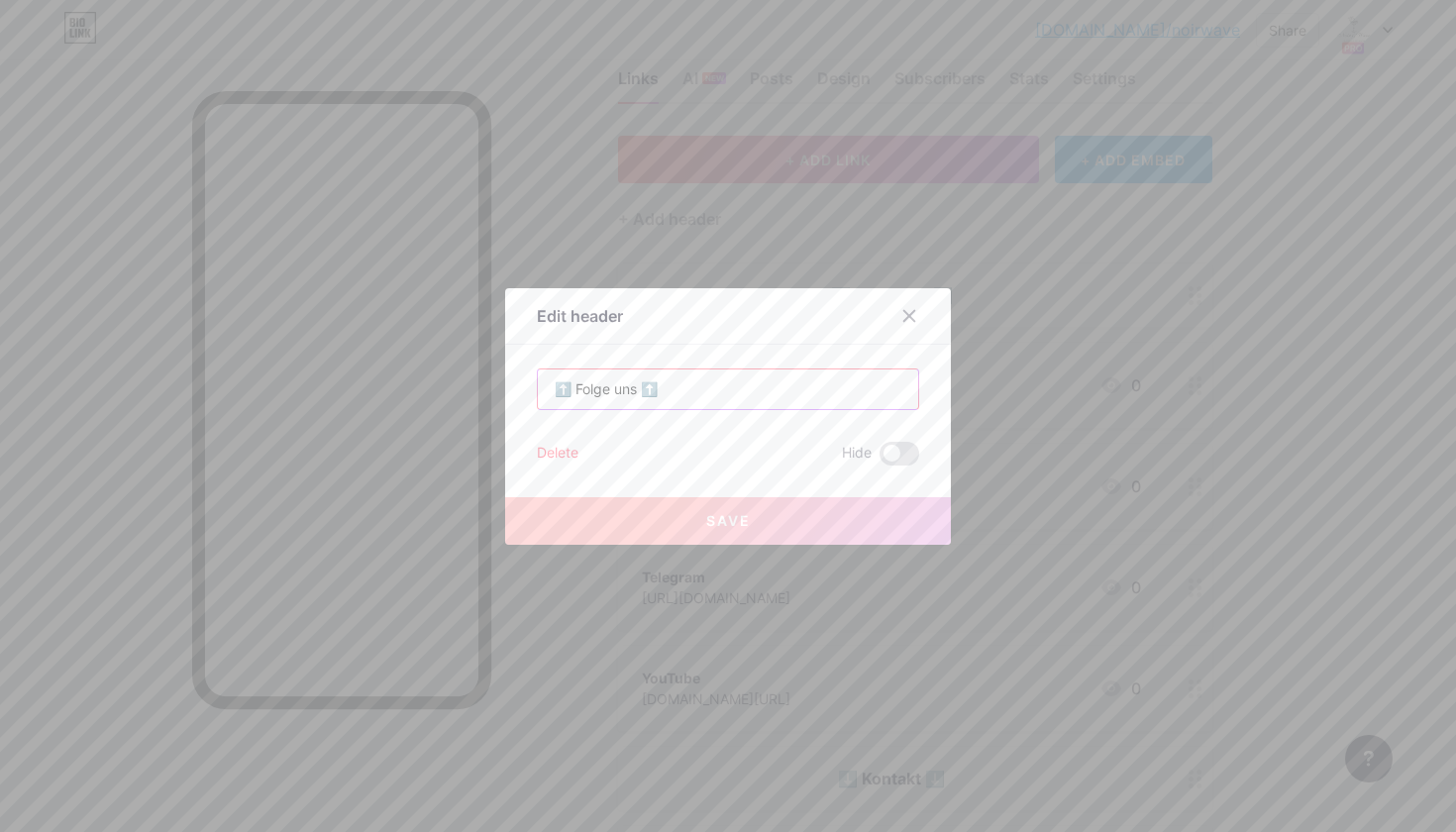
click at [768, 392] on input "⬆️ Folge uns ⬆️" at bounding box center [728, 390] width 381 height 40
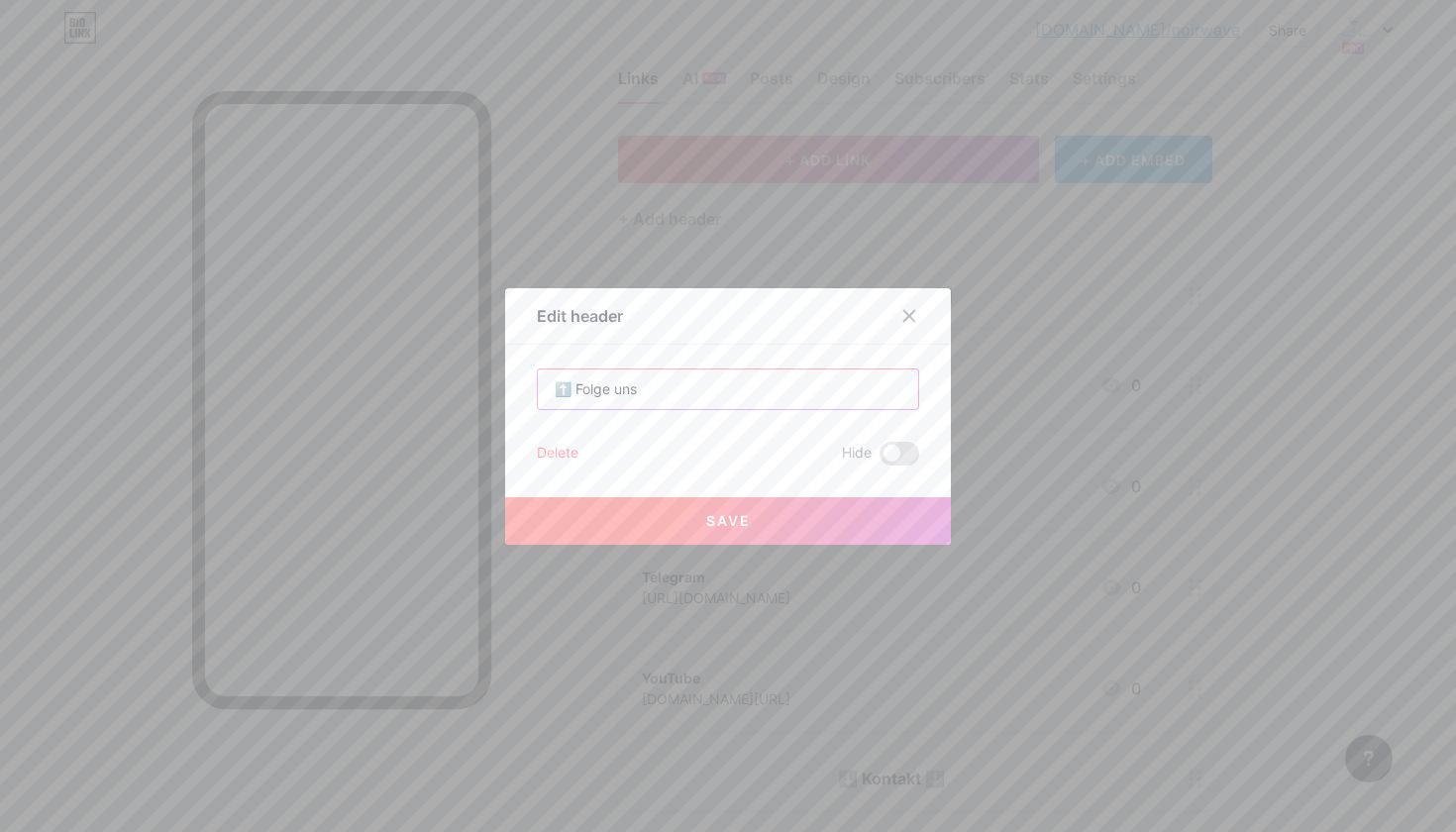
click at [571, 388] on input "⬆️ Folge uns" at bounding box center [728, 390] width 381 height 40
type input "Folge uns"
click at [693, 507] on button "Save" at bounding box center [728, 521] width 446 height 48
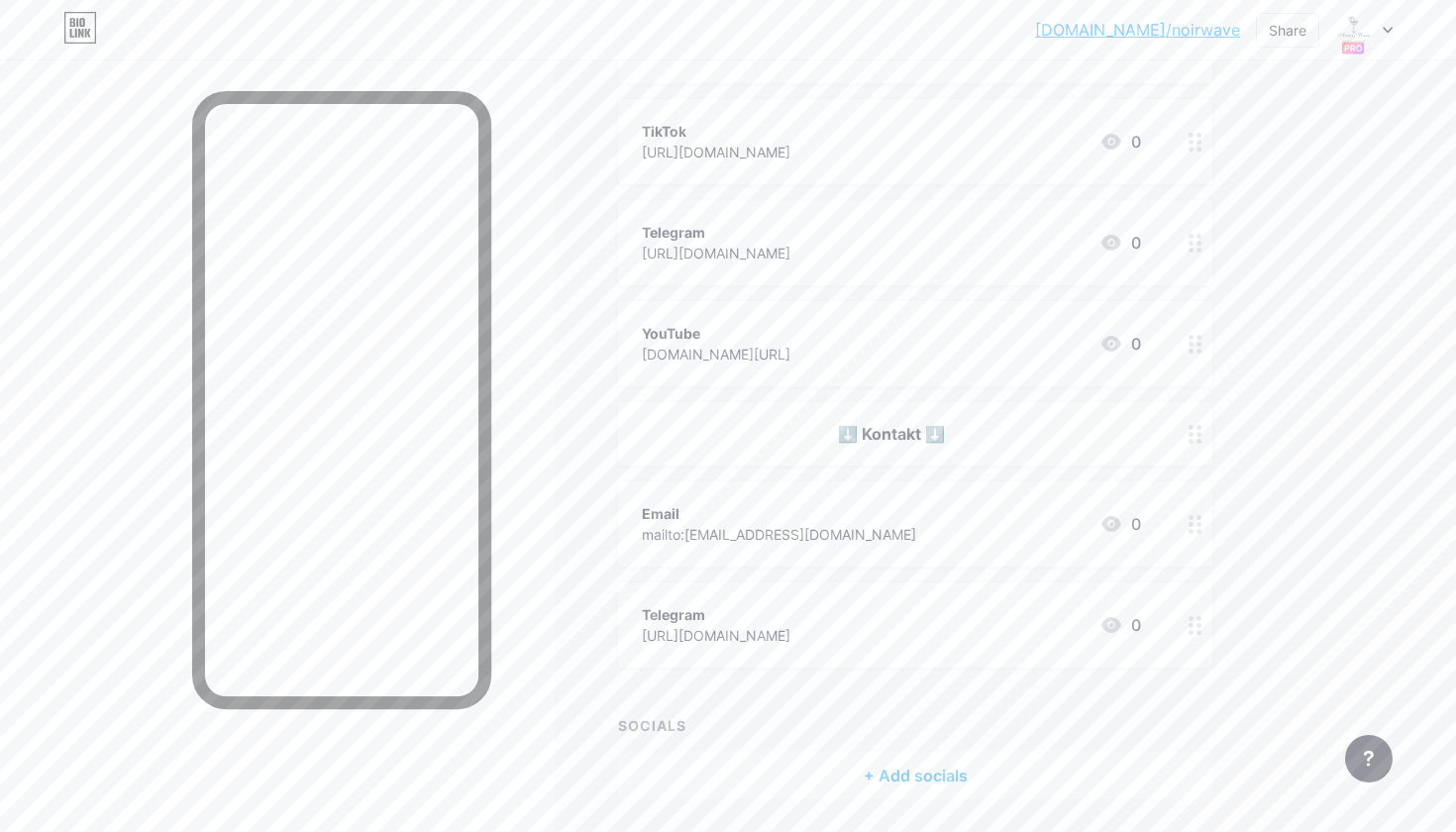
scroll to position [431, 0]
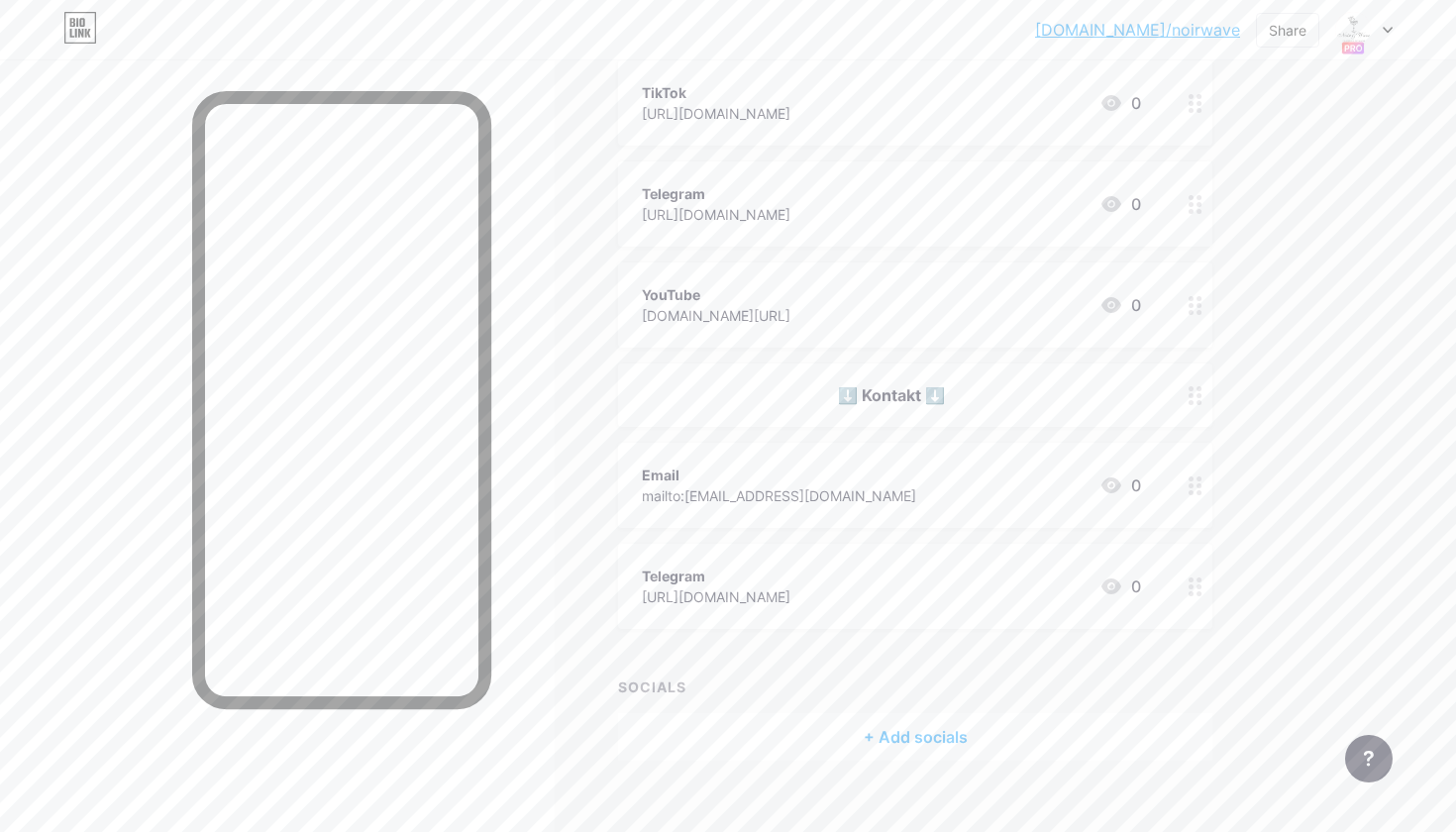
click at [987, 396] on div "⬇️ Kontakt ⬇️" at bounding box center [891, 396] width 500 height 24
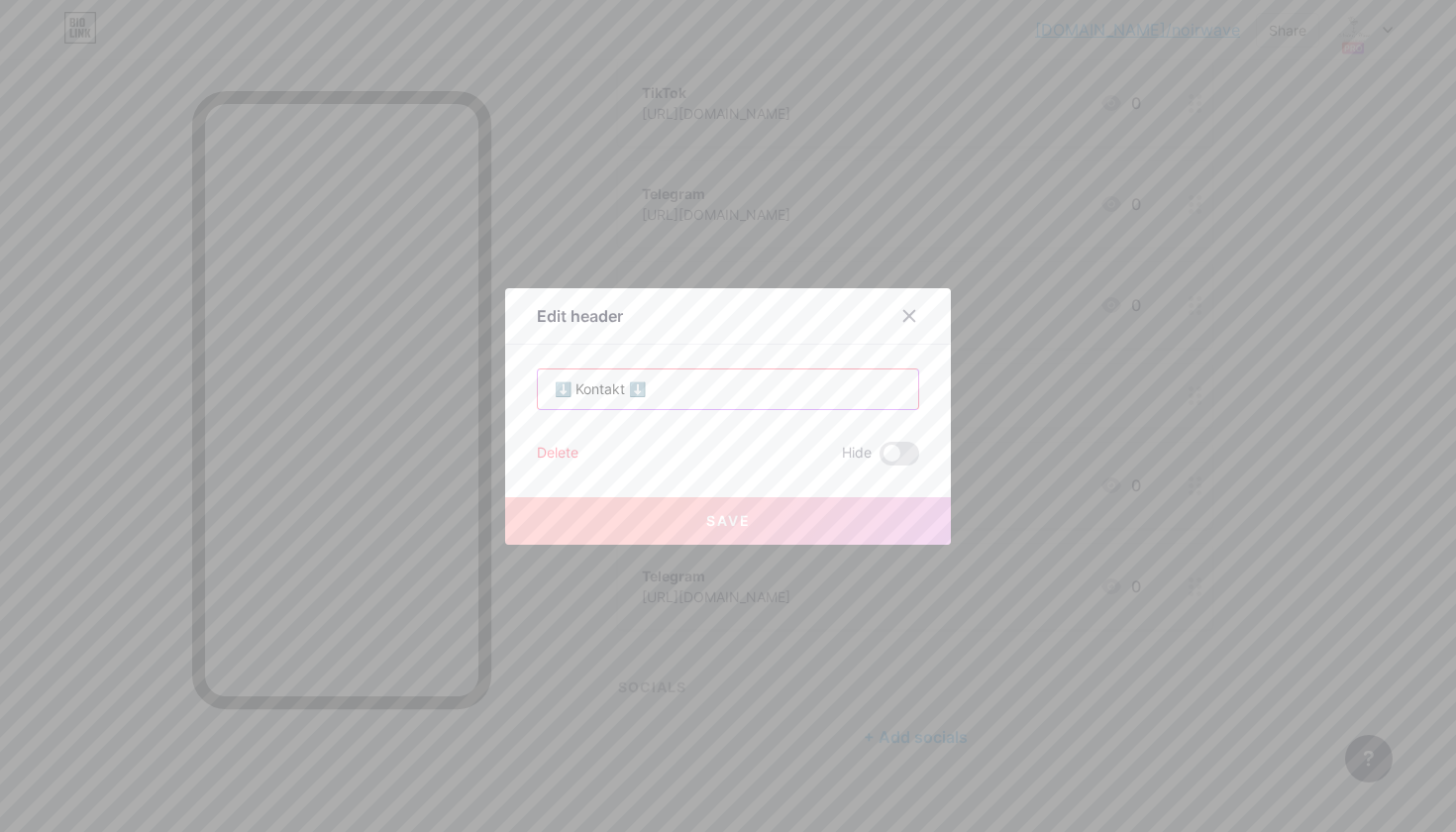
click at [681, 382] on input "⬇️ Kontakt ⬇️" at bounding box center [728, 390] width 381 height 40
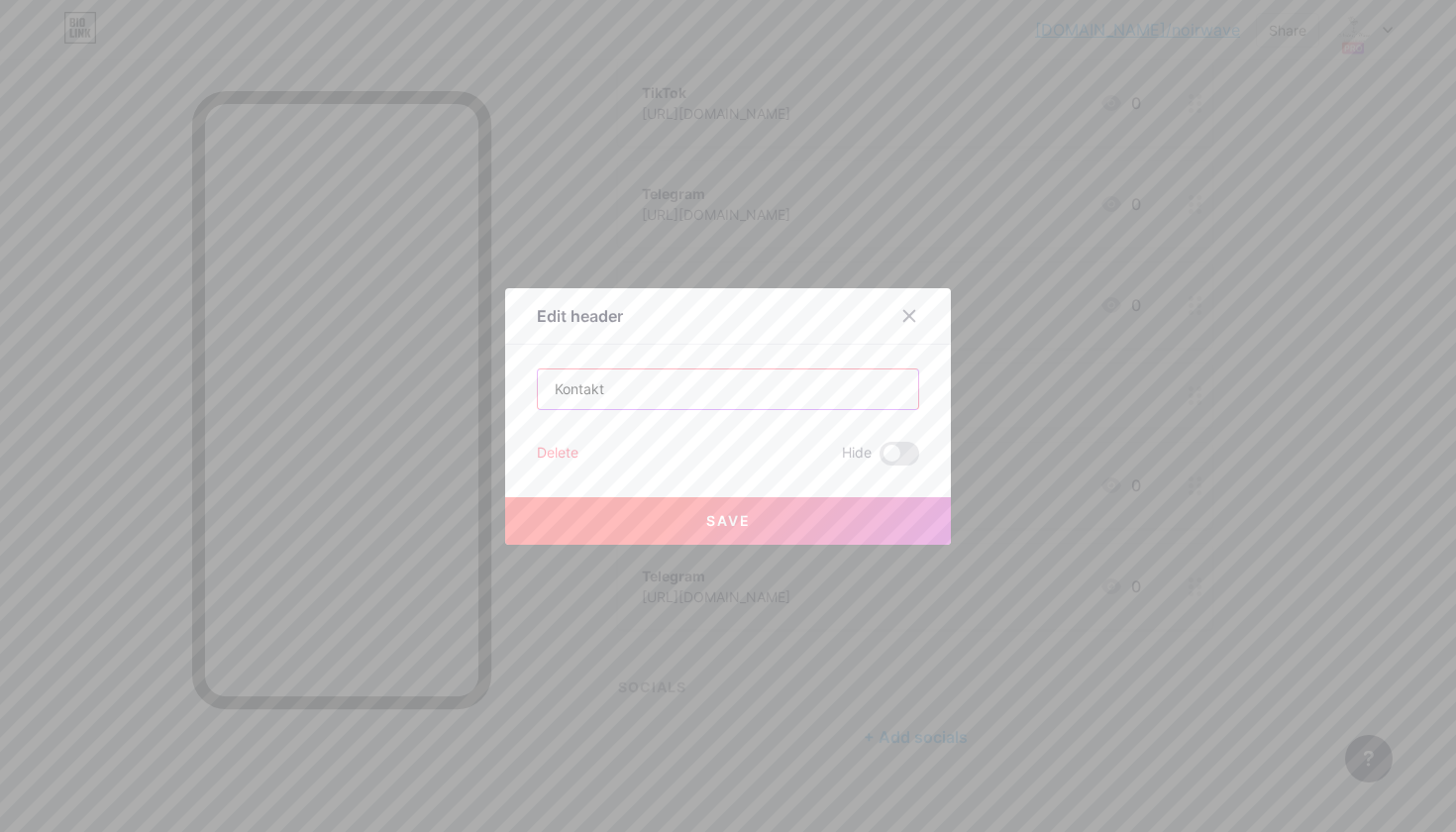
type input "Kontakt"
click at [807, 490] on div "Save" at bounding box center [728, 504] width 446 height 79
click at [797, 510] on button "Save" at bounding box center [728, 521] width 446 height 48
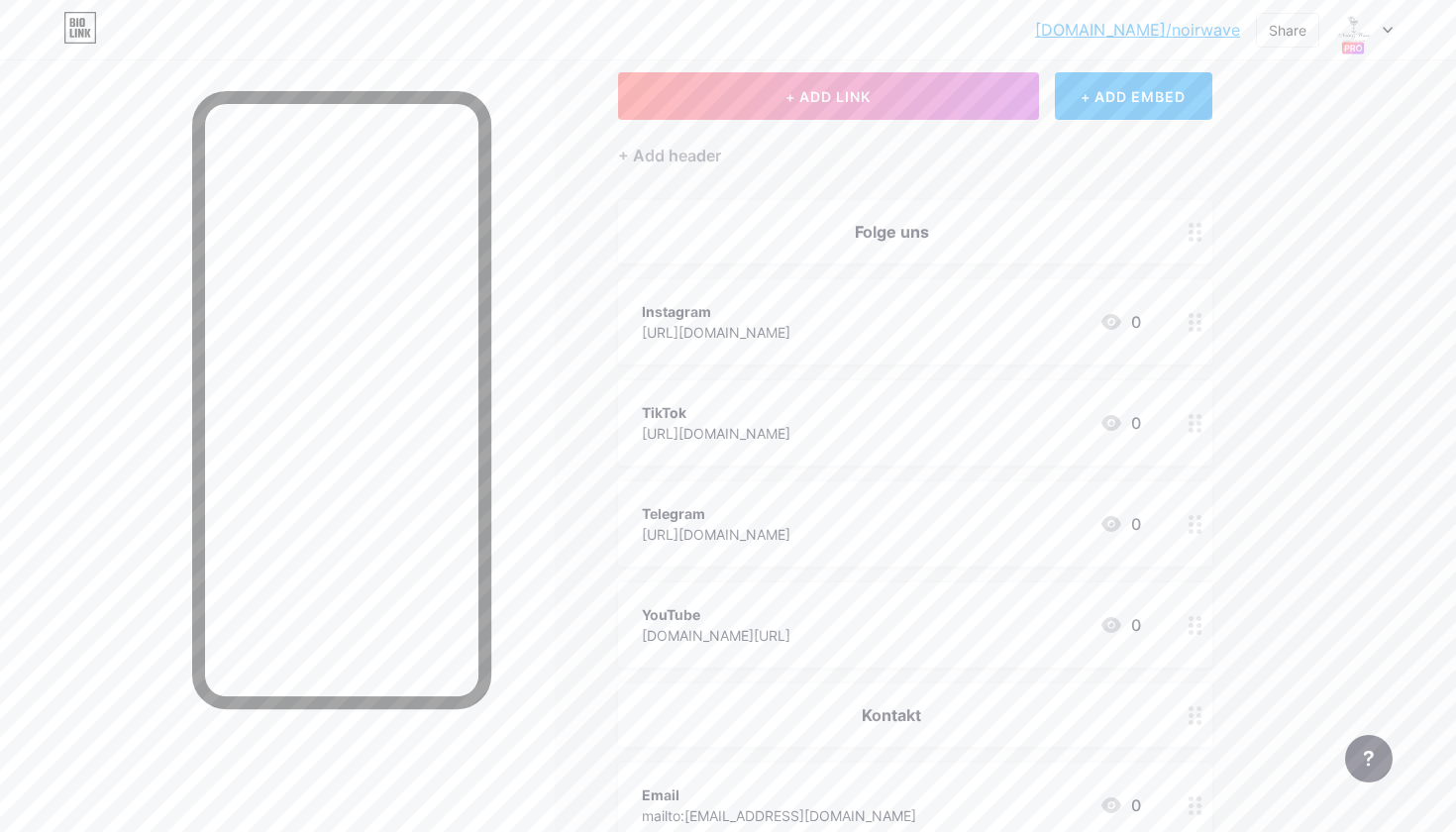
scroll to position [53, 0]
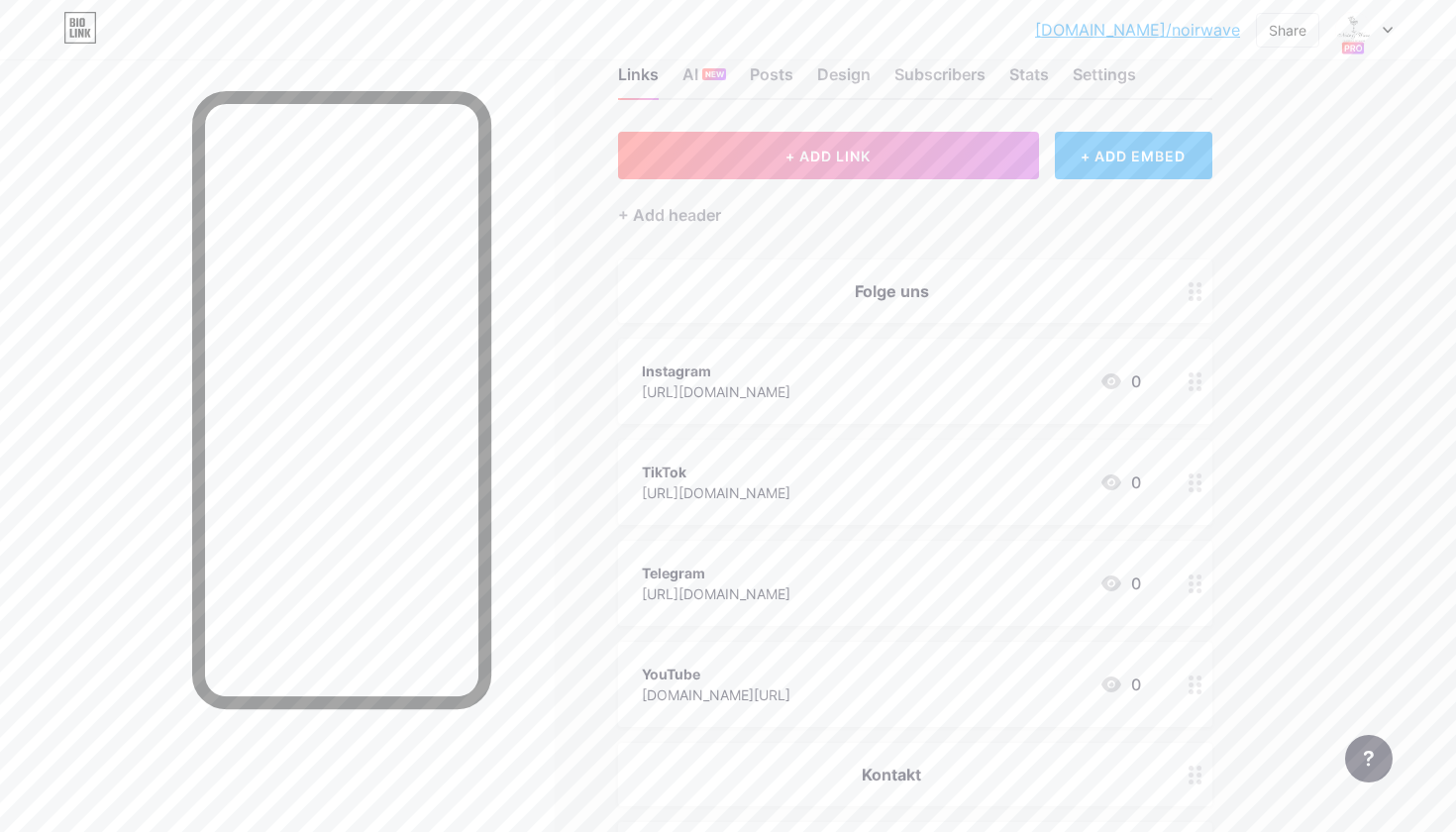
click at [1131, 156] on div "+ ADD EMBED" at bounding box center [1134, 156] width 158 height 48
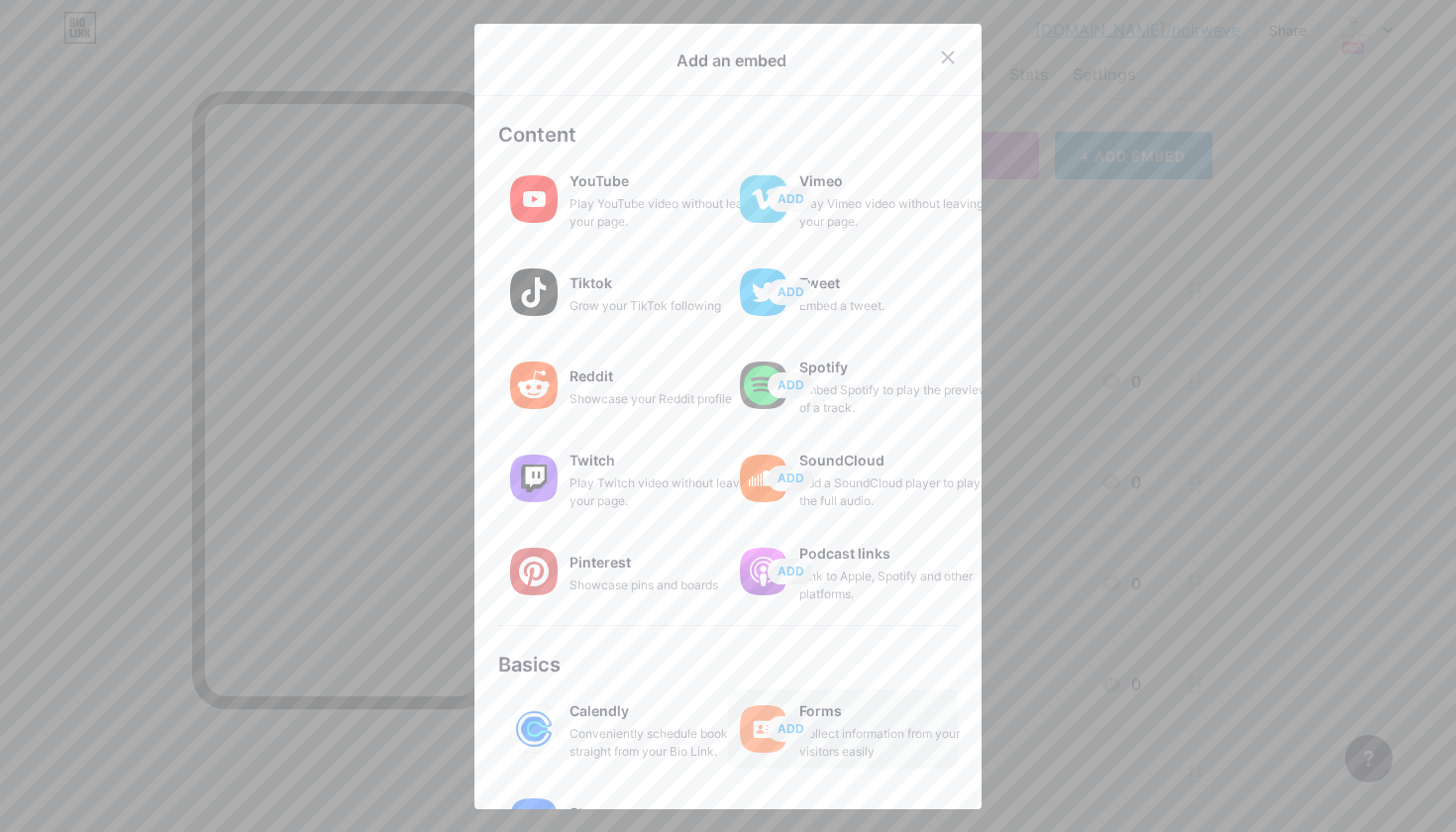
scroll to position [0, 0]
click at [934, 56] on div at bounding box center [948, 58] width 36 height 36
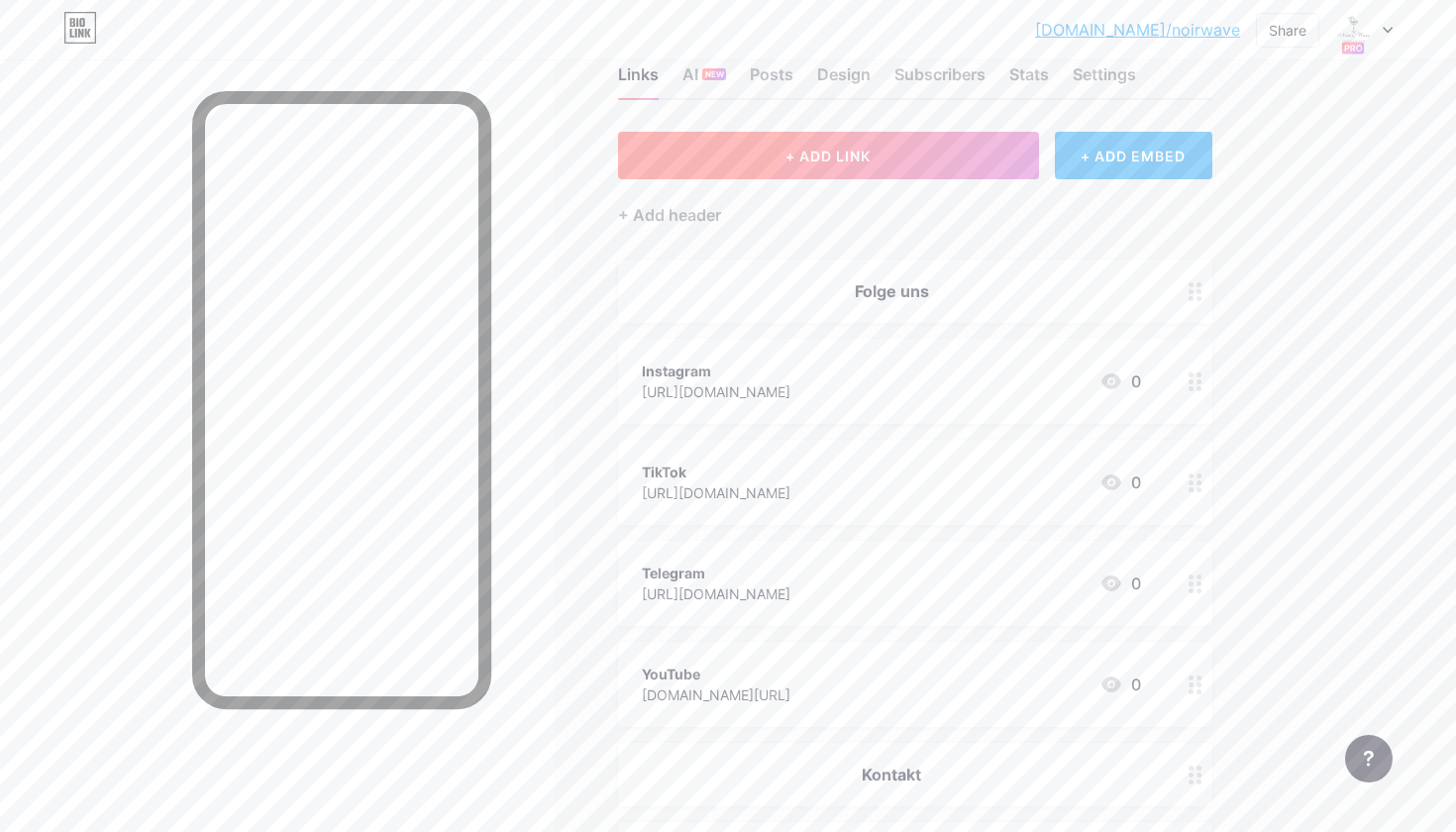
click at [956, 148] on button "+ ADD LINK" at bounding box center [828, 156] width 421 height 48
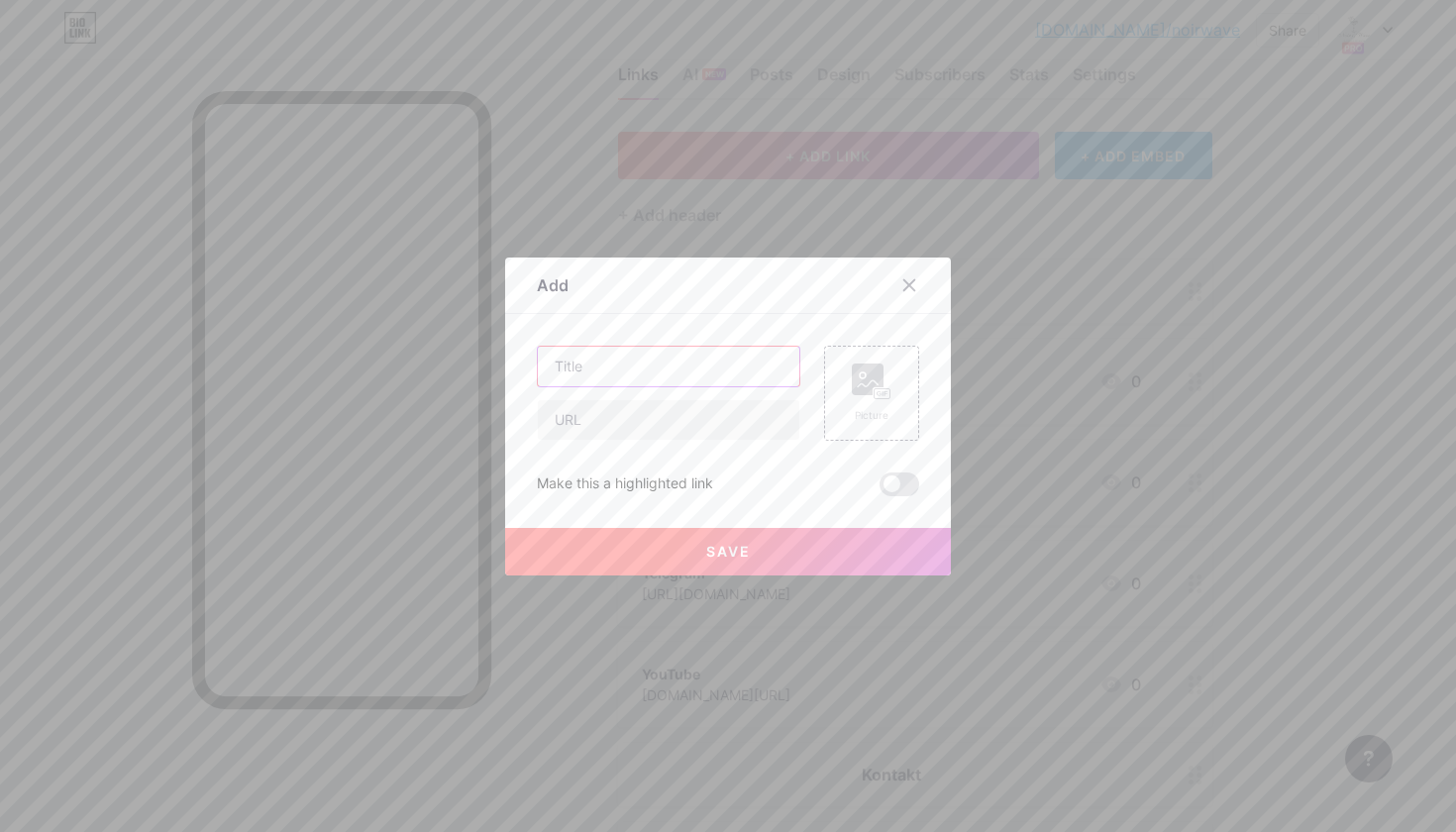
click at [674, 352] on input "text" at bounding box center [669, 367] width 262 height 40
click at [681, 453] on div "Picture Make this a highlighted link Save" at bounding box center [728, 420] width 383 height 151
click at [683, 433] on input "text" at bounding box center [669, 419] width 262 height 40
click at [688, 386] on input "text" at bounding box center [669, 367] width 262 height 40
click at [726, 461] on div "Picture Make this a highlighted link Save" at bounding box center [728, 420] width 383 height 151
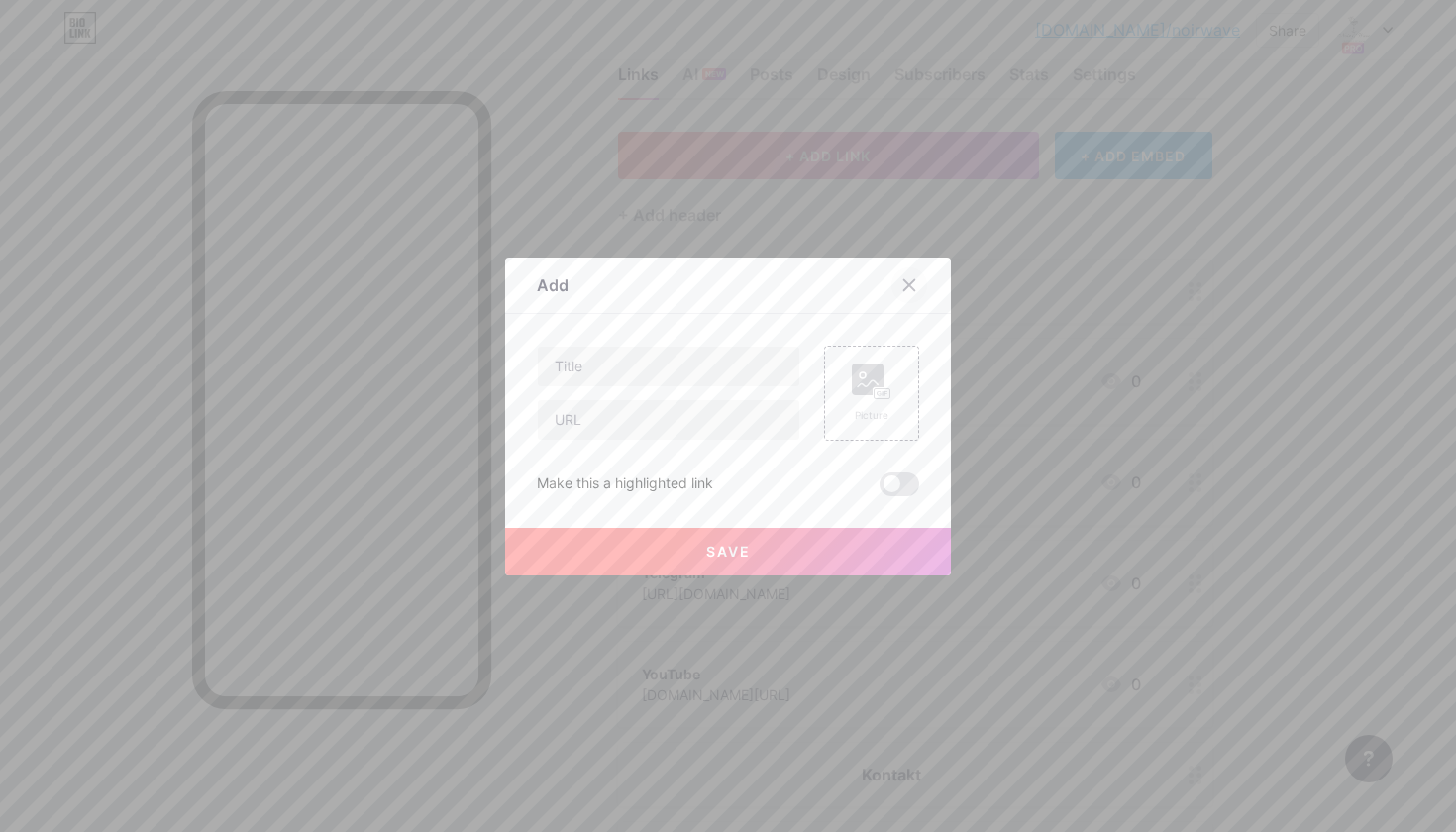
click at [922, 279] on div at bounding box center [909, 286] width 36 height 36
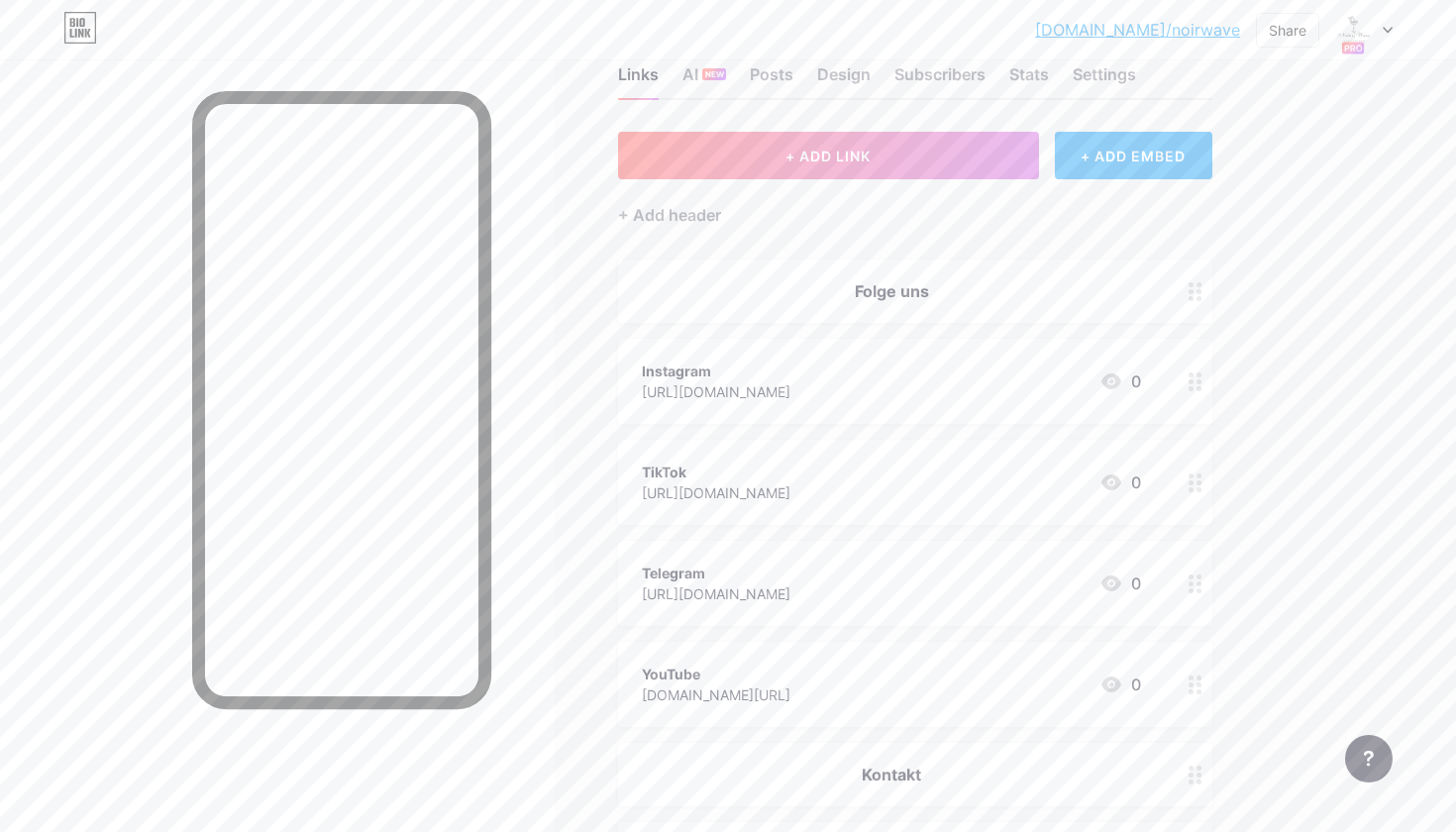
click at [1224, 26] on link "[DOMAIN_NAME]/noirwave" at bounding box center [1137, 30] width 205 height 24
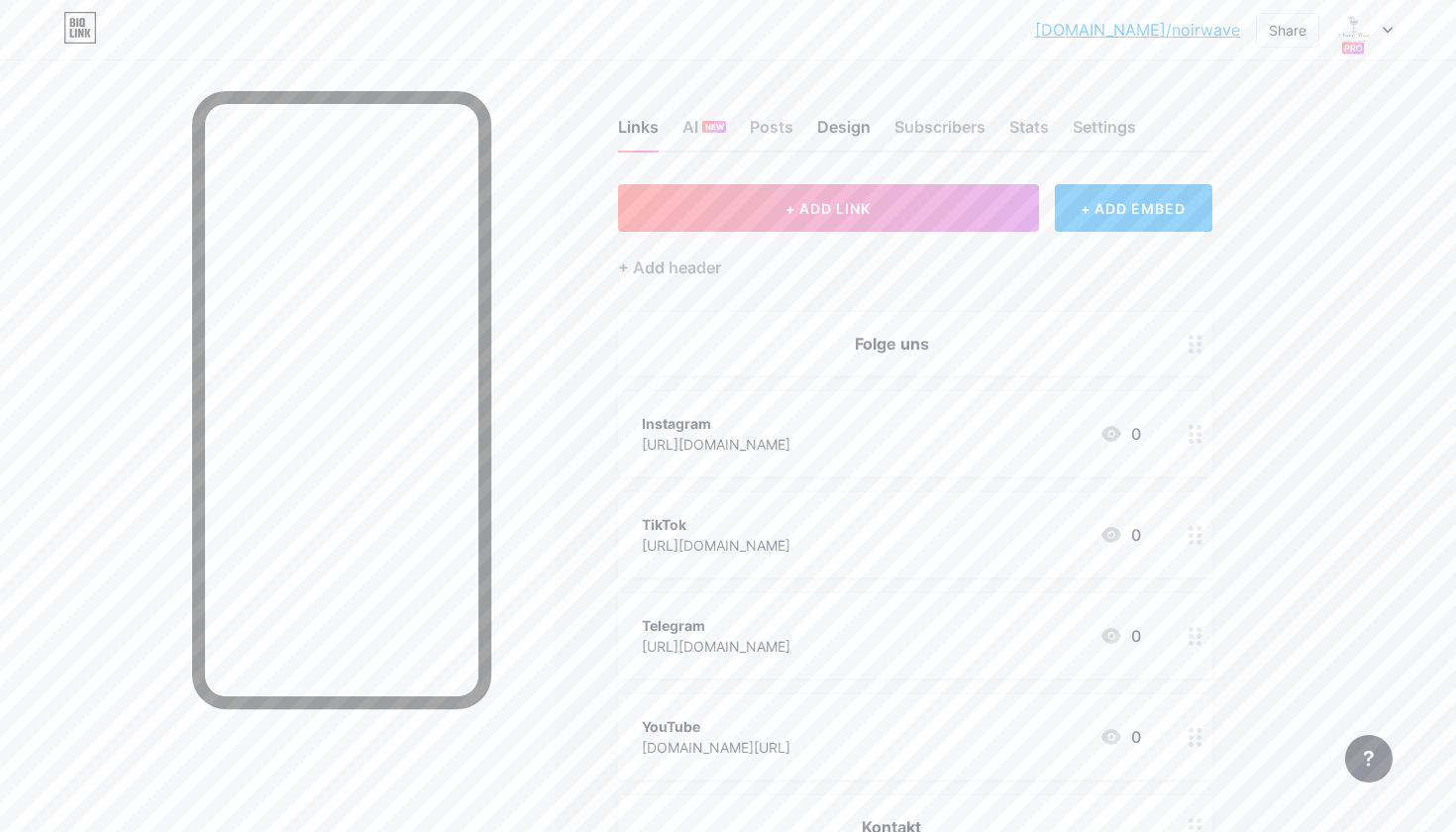
click at [844, 130] on div "Design" at bounding box center [844, 133] width 54 height 36
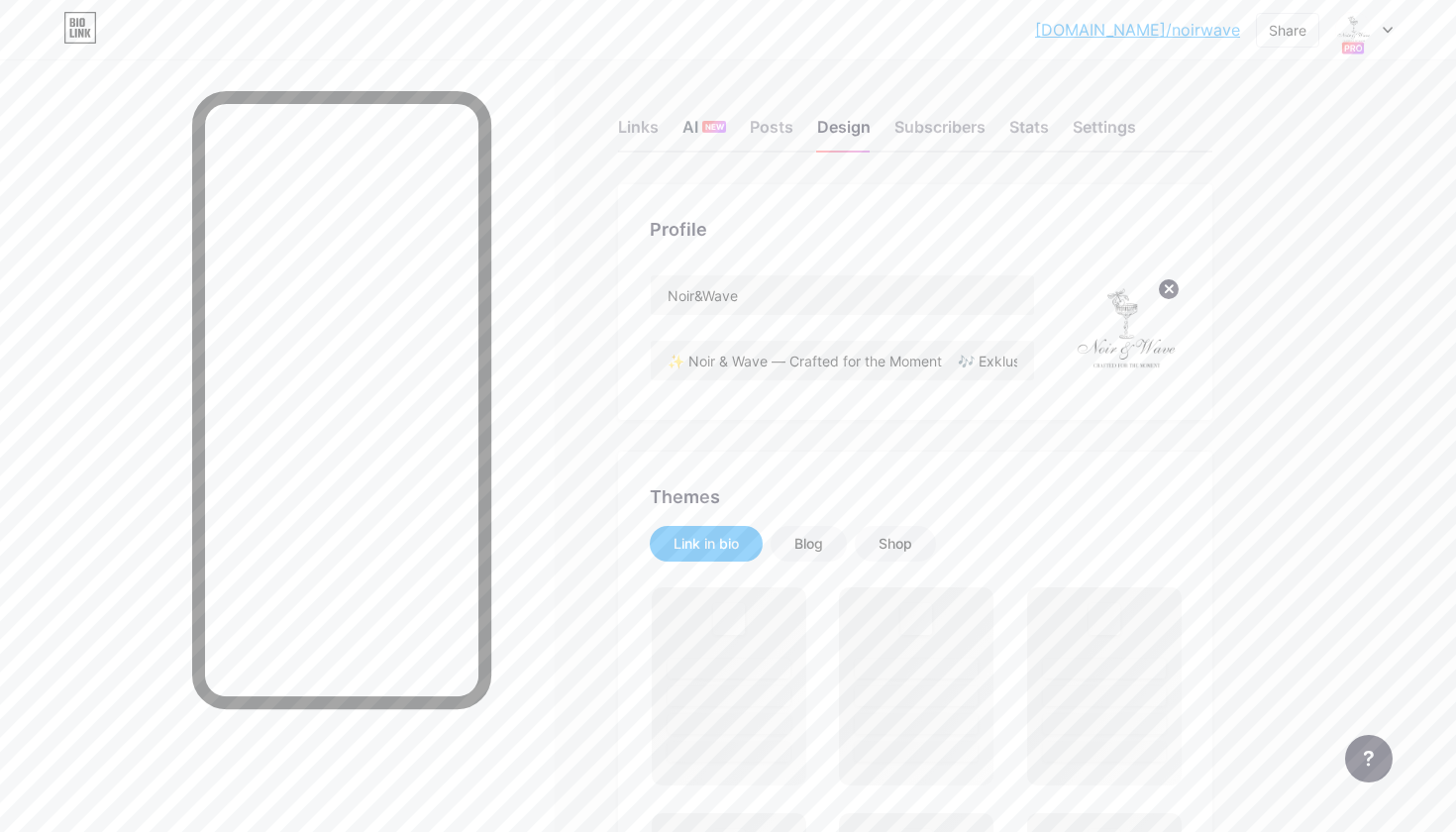
click at [709, 127] on span "NEW" at bounding box center [715, 127] width 19 height 12
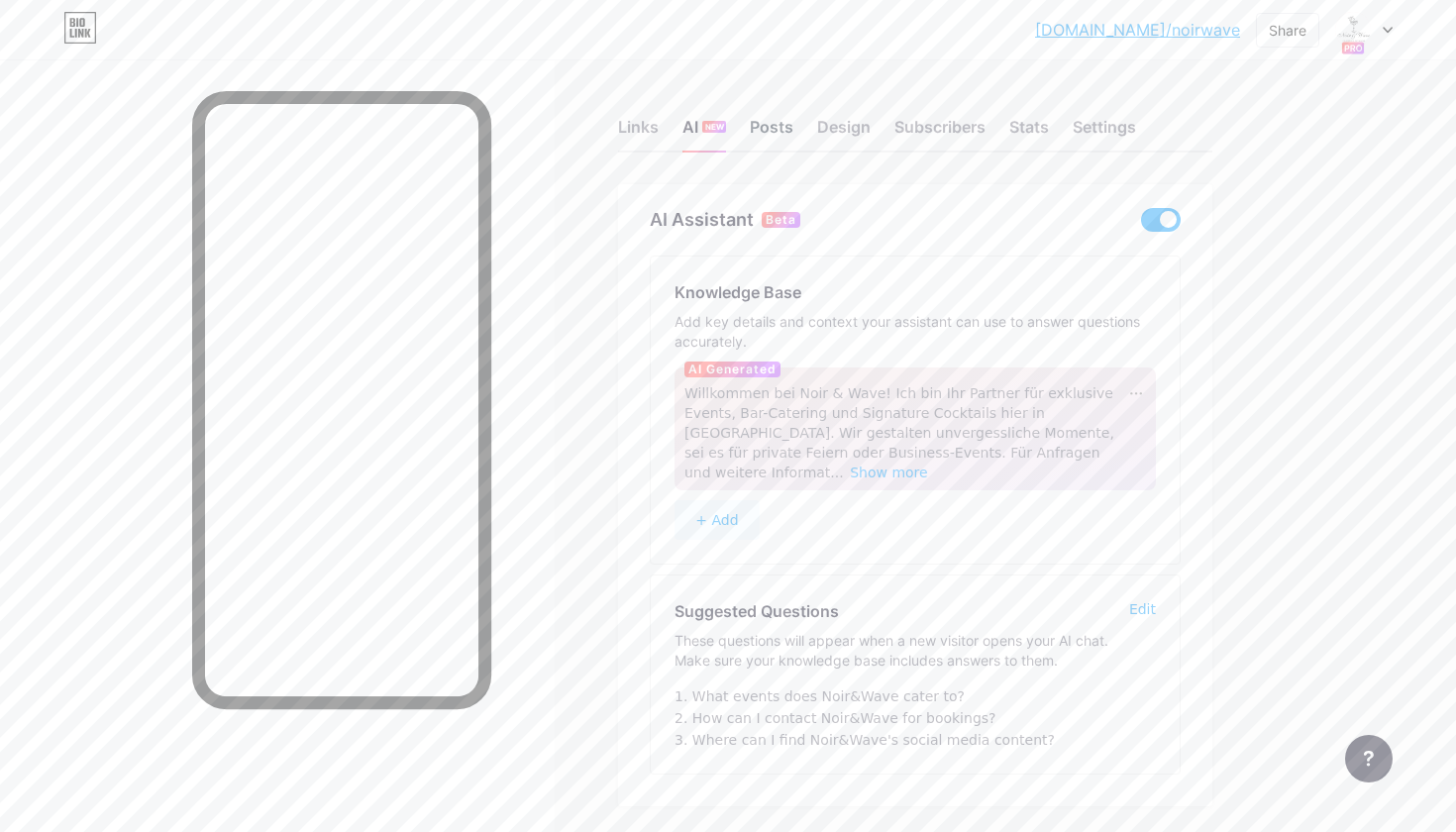
click at [761, 124] on div "Posts" at bounding box center [771, 133] width 44 height 36
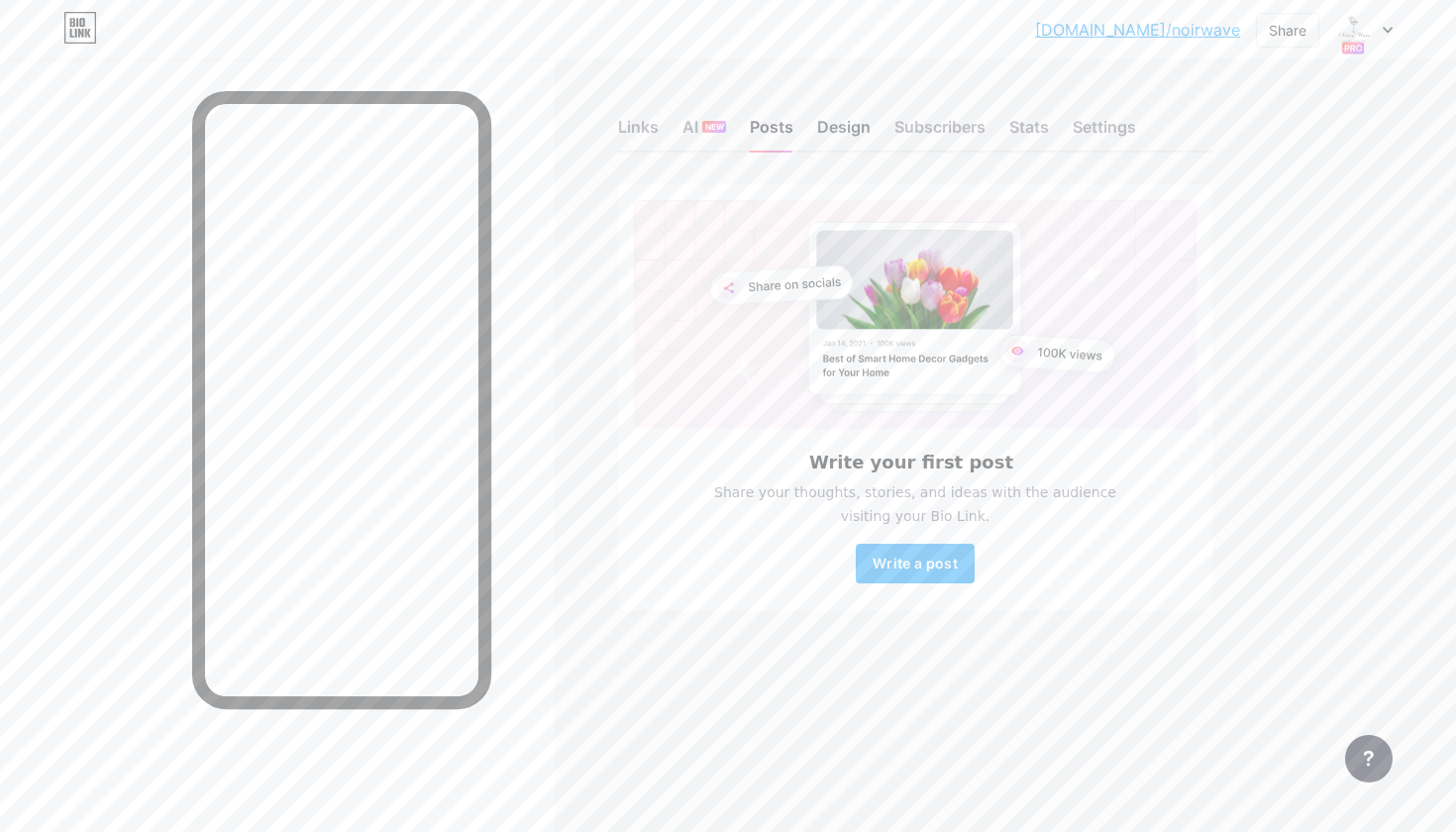
click at [852, 126] on div "Design" at bounding box center [844, 133] width 54 height 36
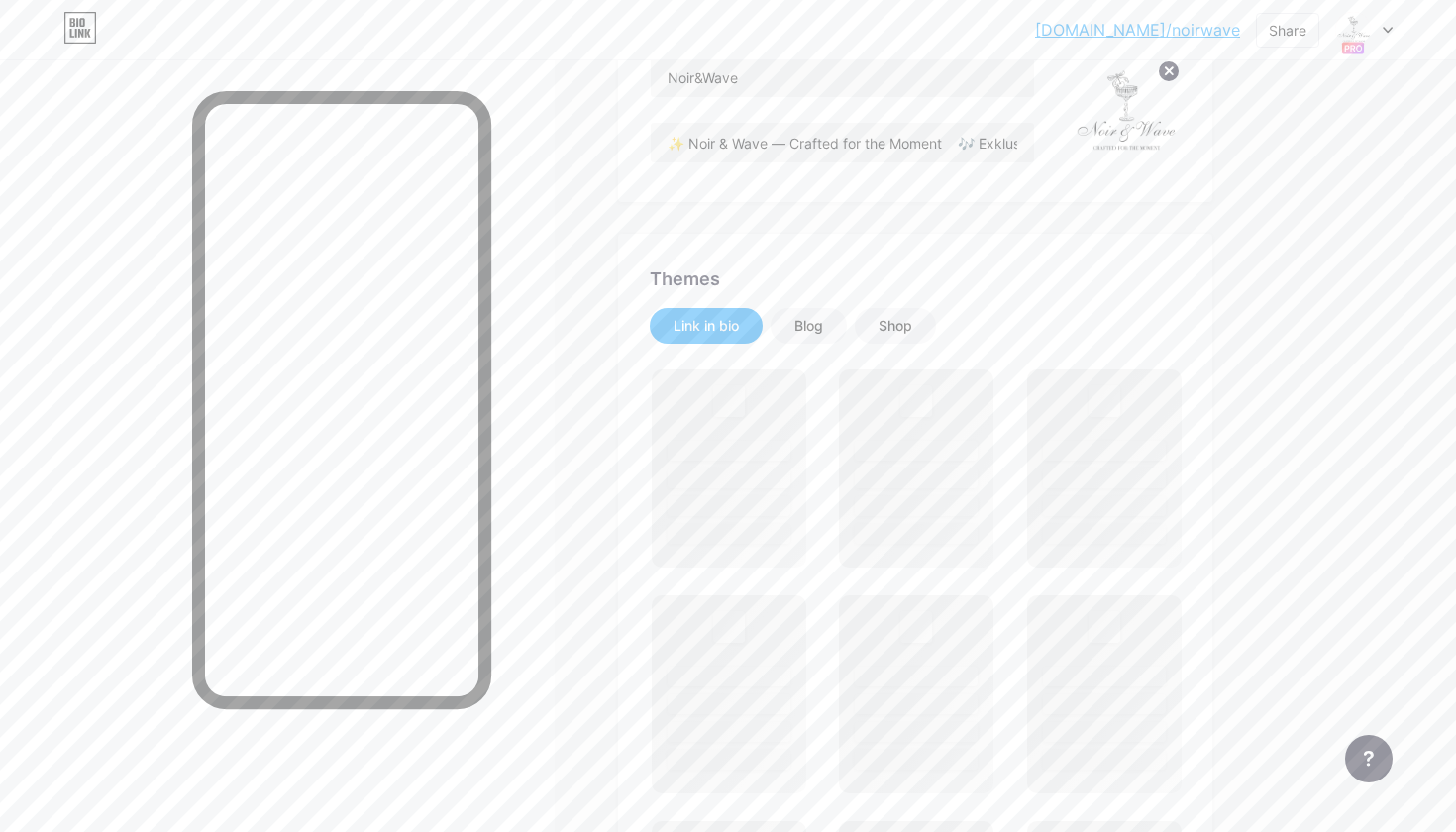
scroll to position [219, 0]
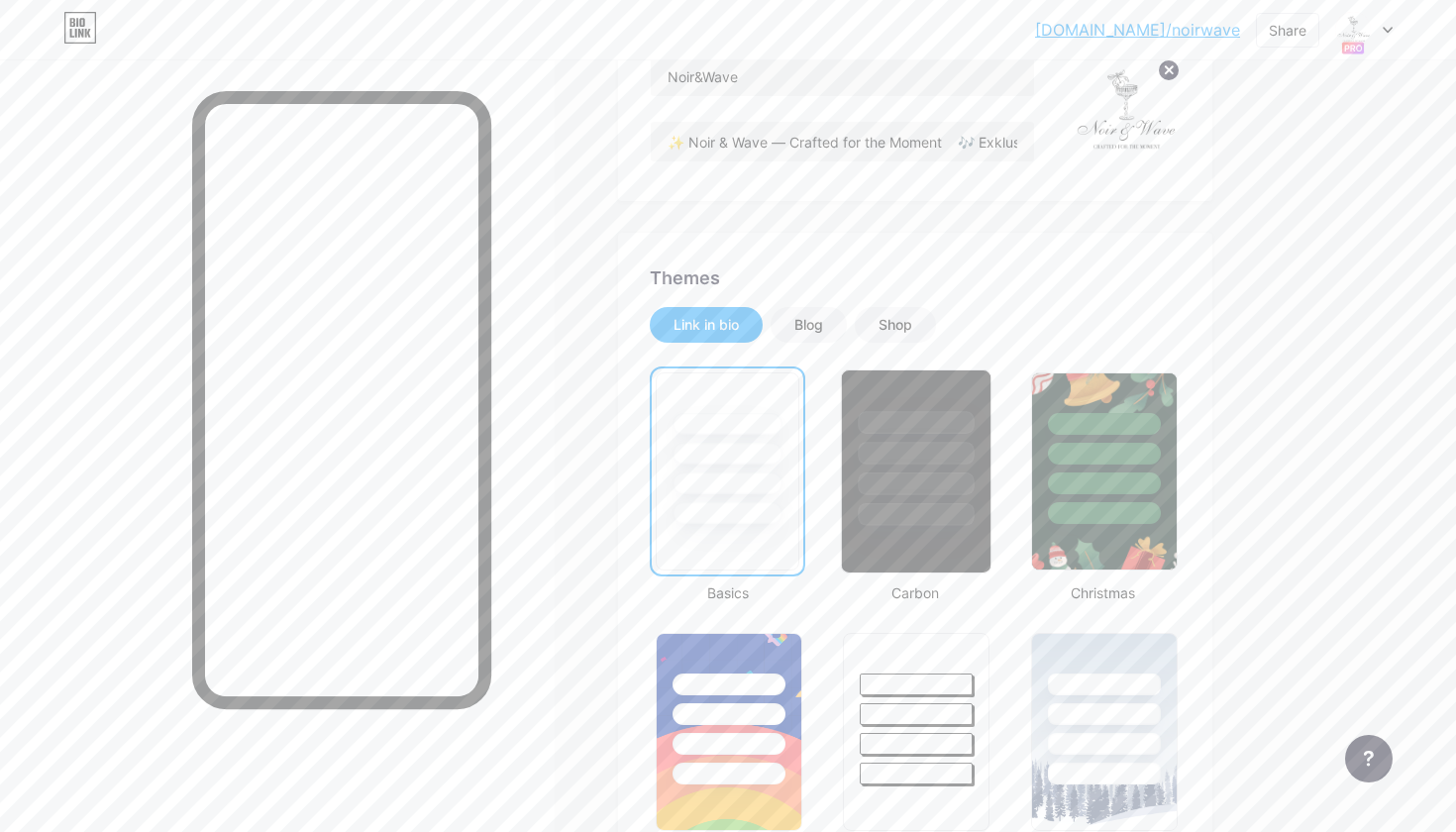
click at [920, 468] on div at bounding box center [916, 448] width 149 height 156
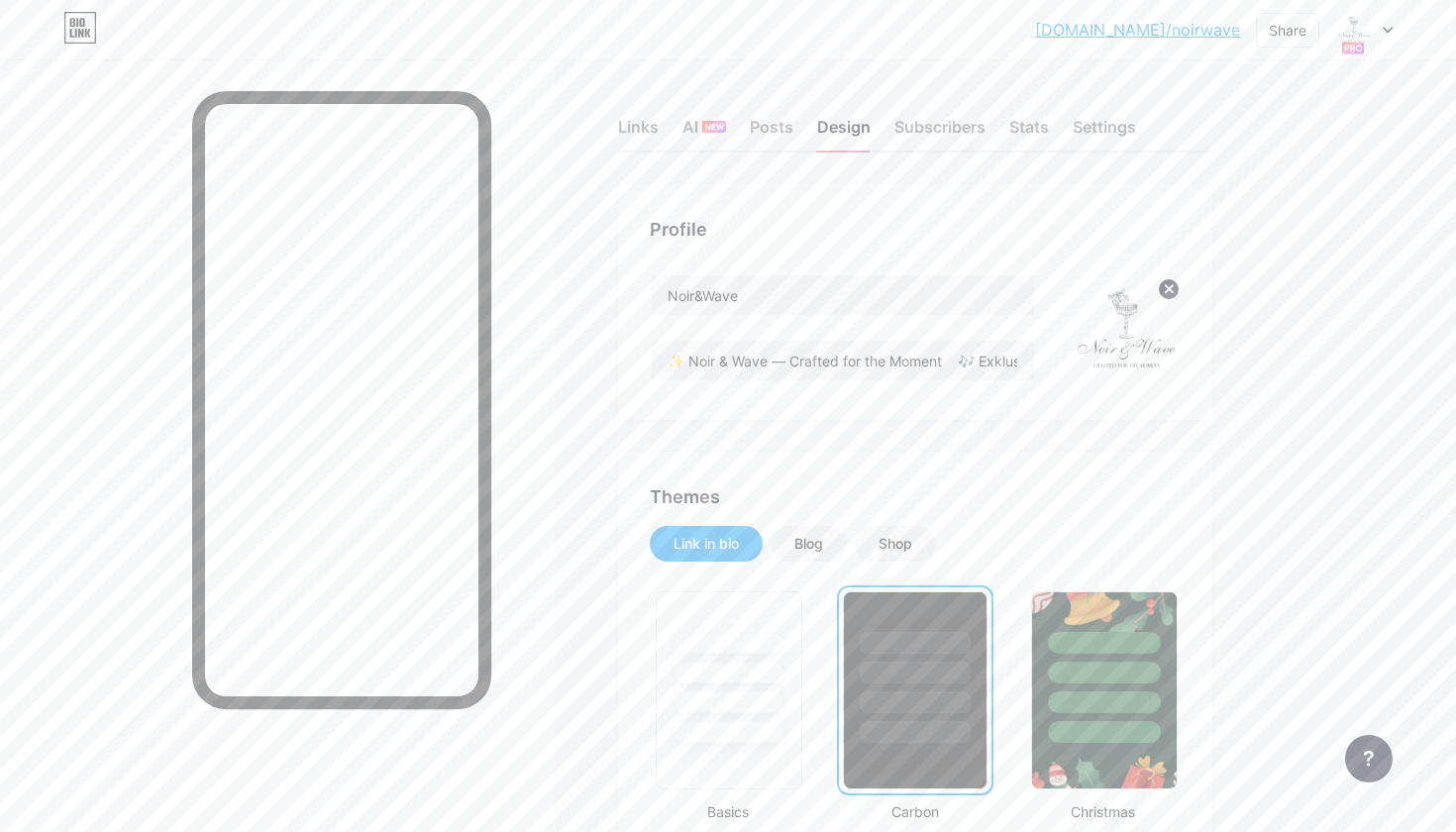
scroll to position [0, 0]
click at [1274, 26] on div "Share" at bounding box center [1288, 30] width 38 height 21
click at [1179, 143] on div "Get my QR code" at bounding box center [1148, 150] width 124 height 24
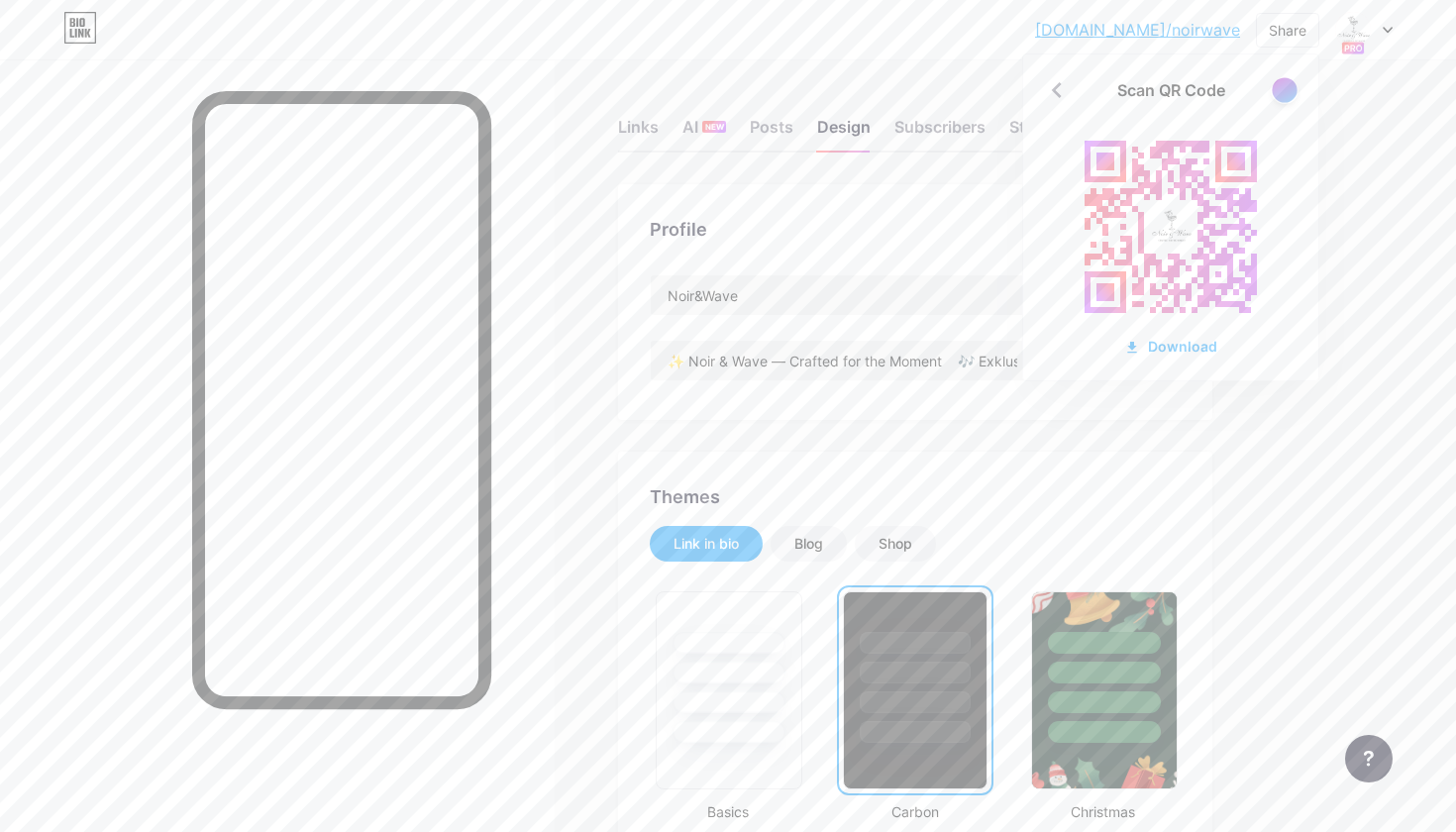
click at [1289, 82] on div at bounding box center [1284, 89] width 25 height 25
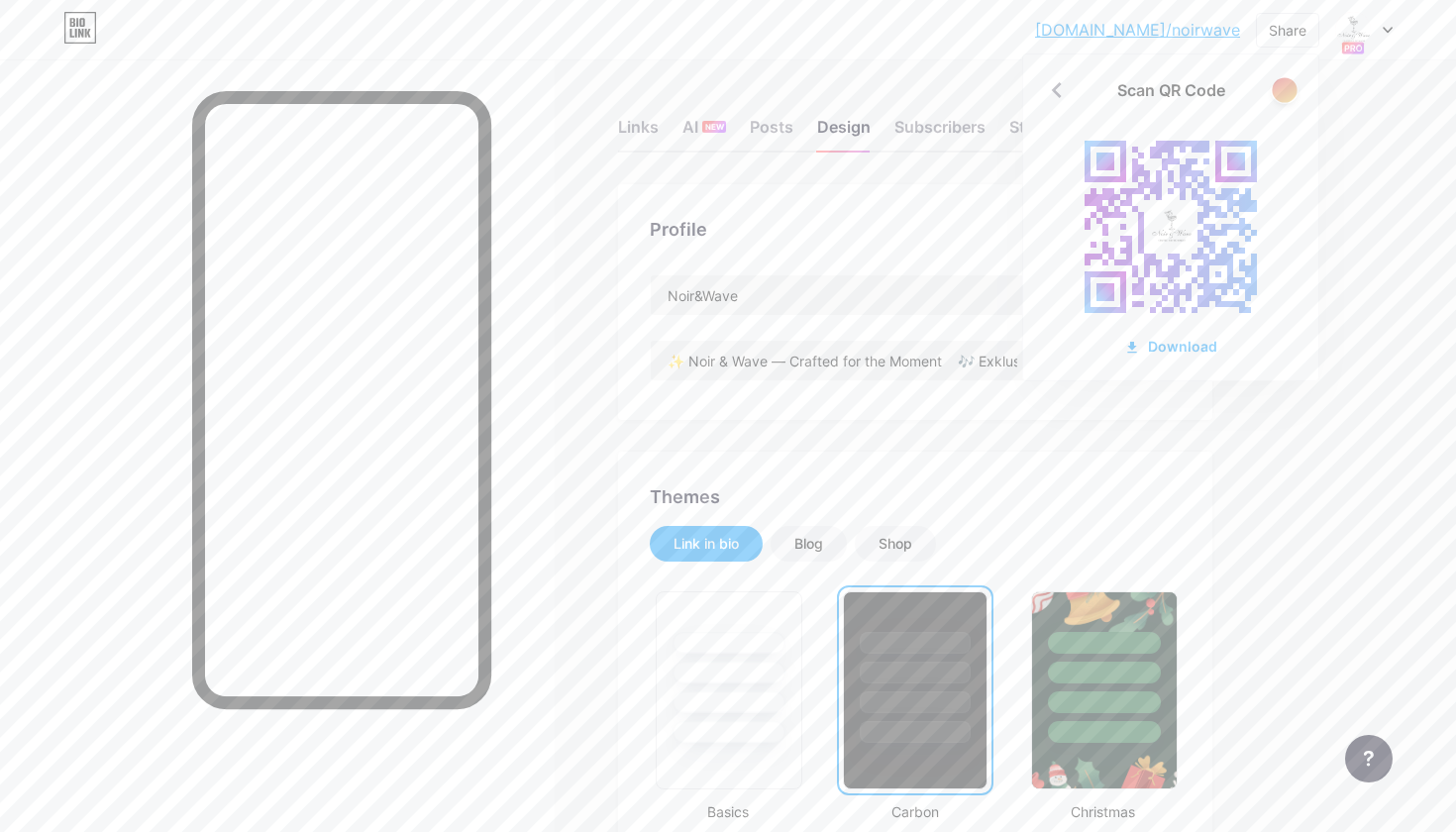
click at [1282, 93] on div at bounding box center [1284, 89] width 25 height 25
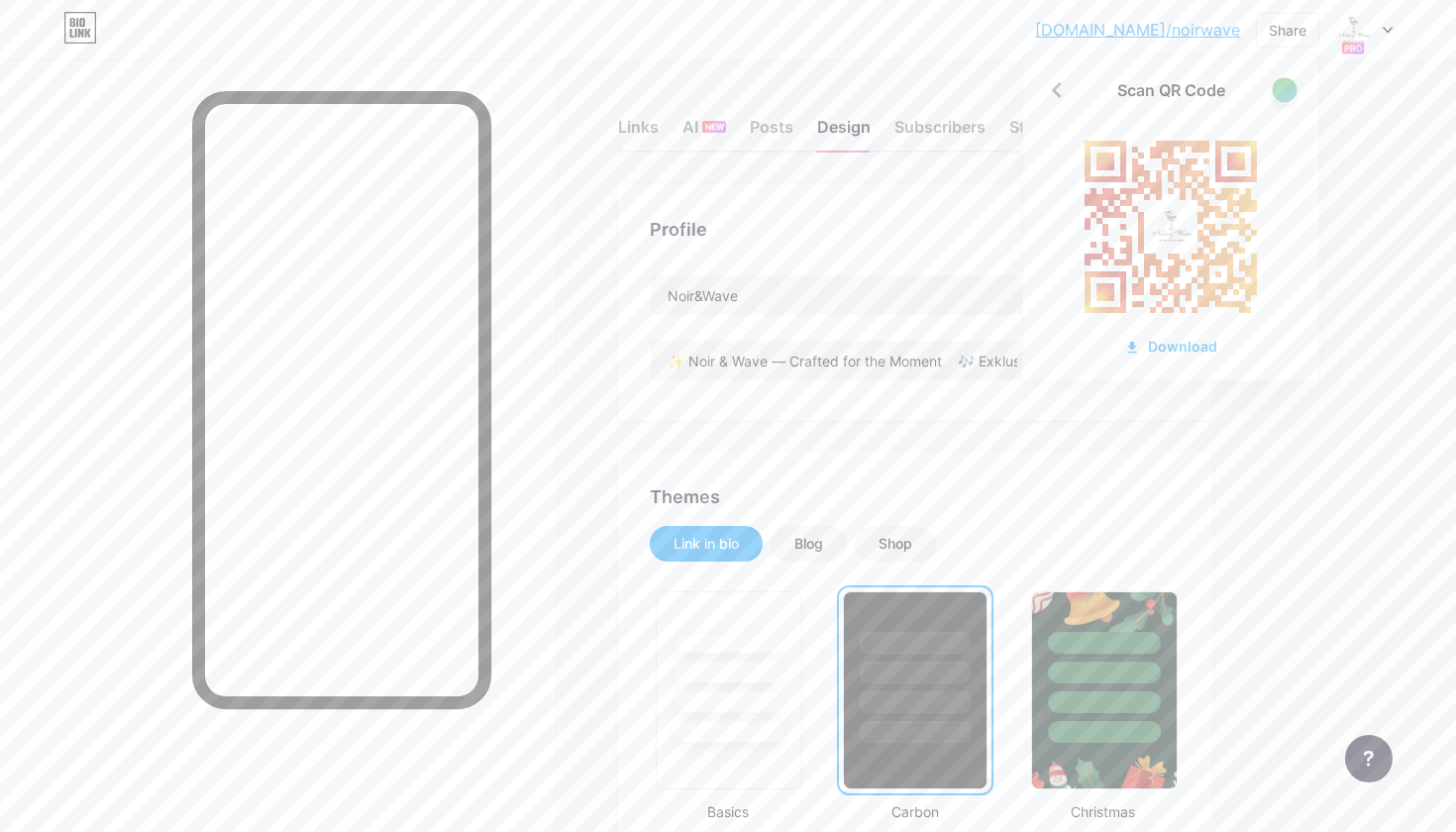
click at [1282, 93] on div at bounding box center [1284, 89] width 25 height 25
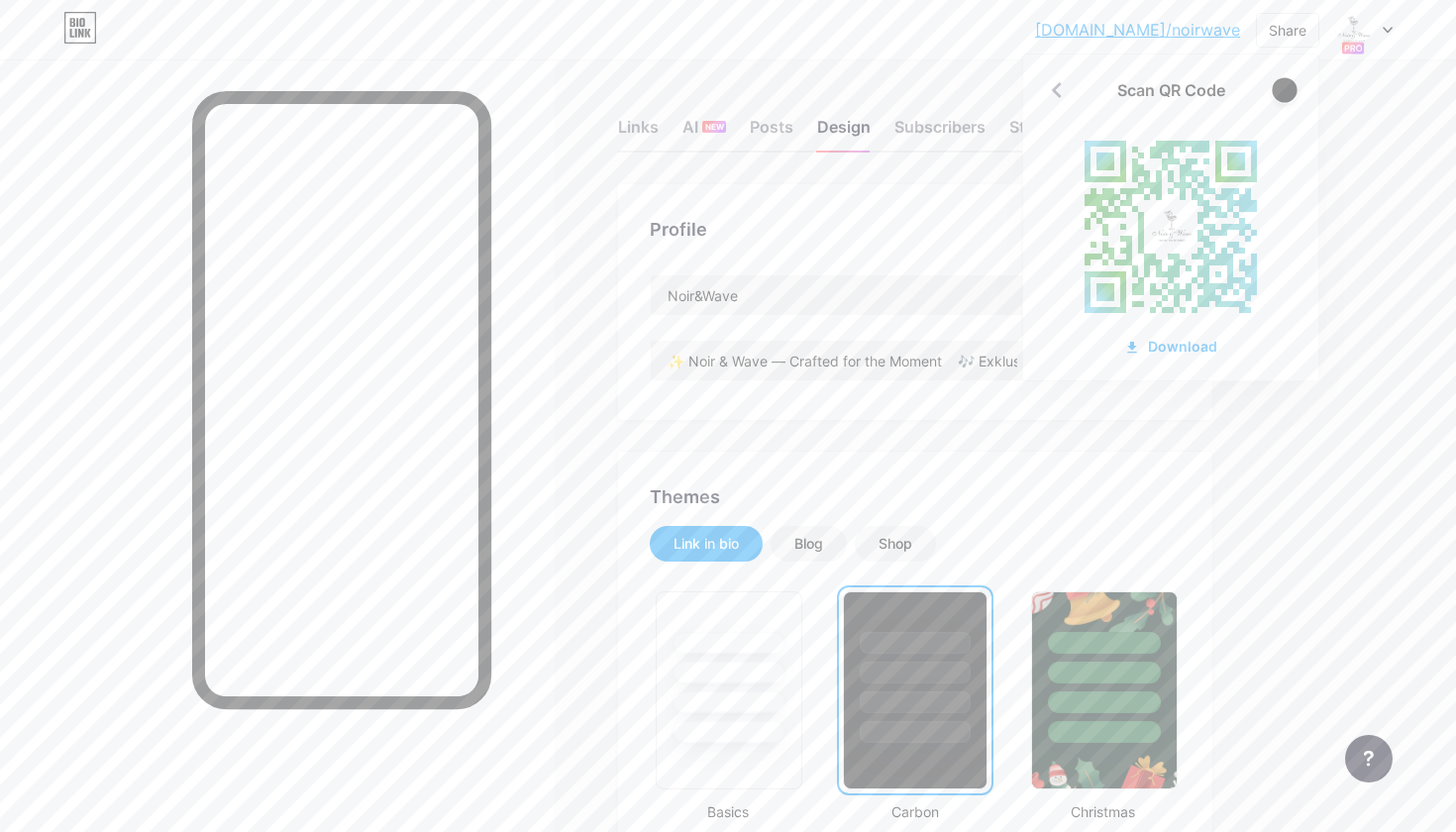
click at [1282, 93] on div at bounding box center [1284, 89] width 25 height 25
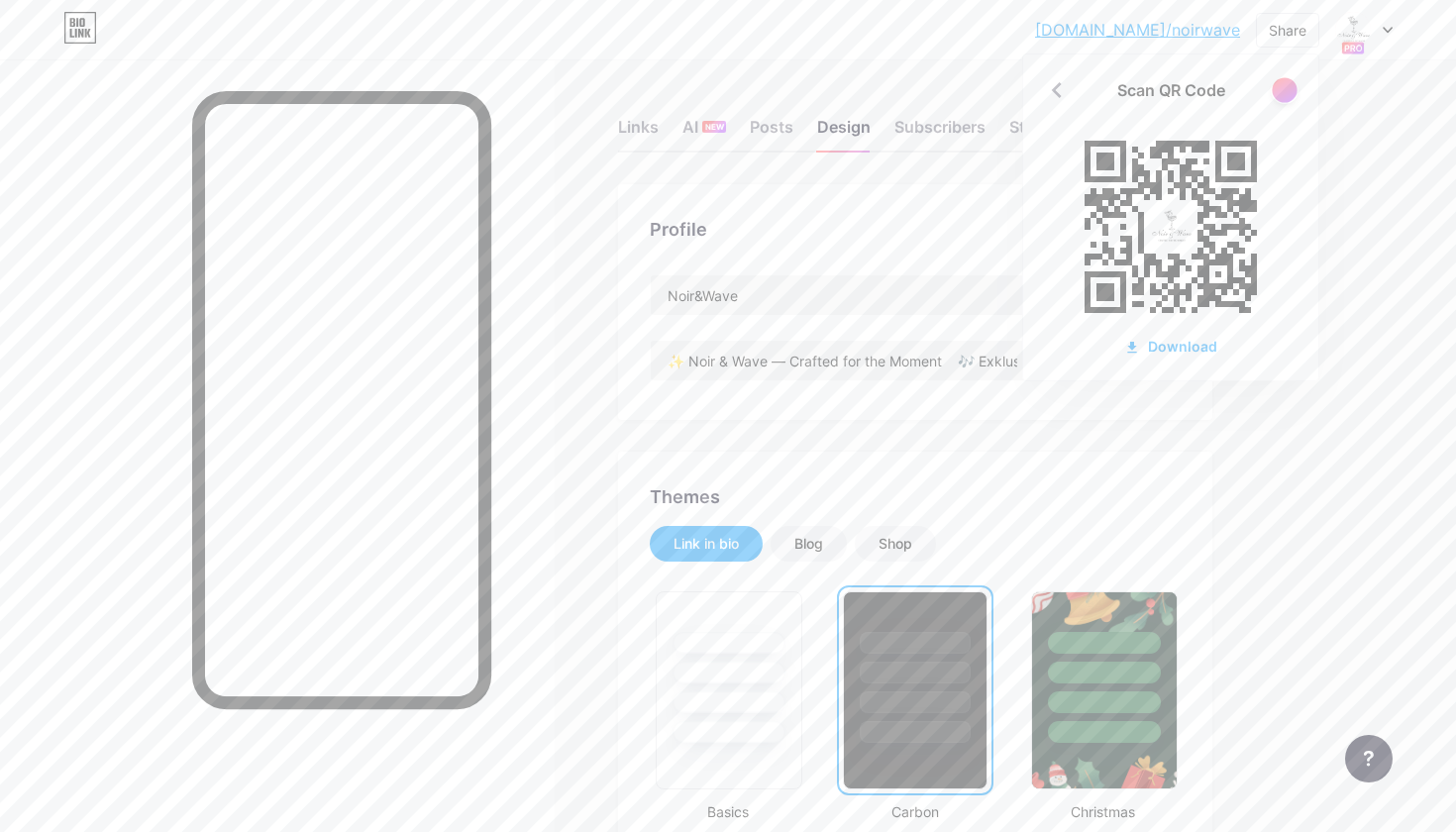
click at [1282, 93] on div at bounding box center [1284, 89] width 25 height 25
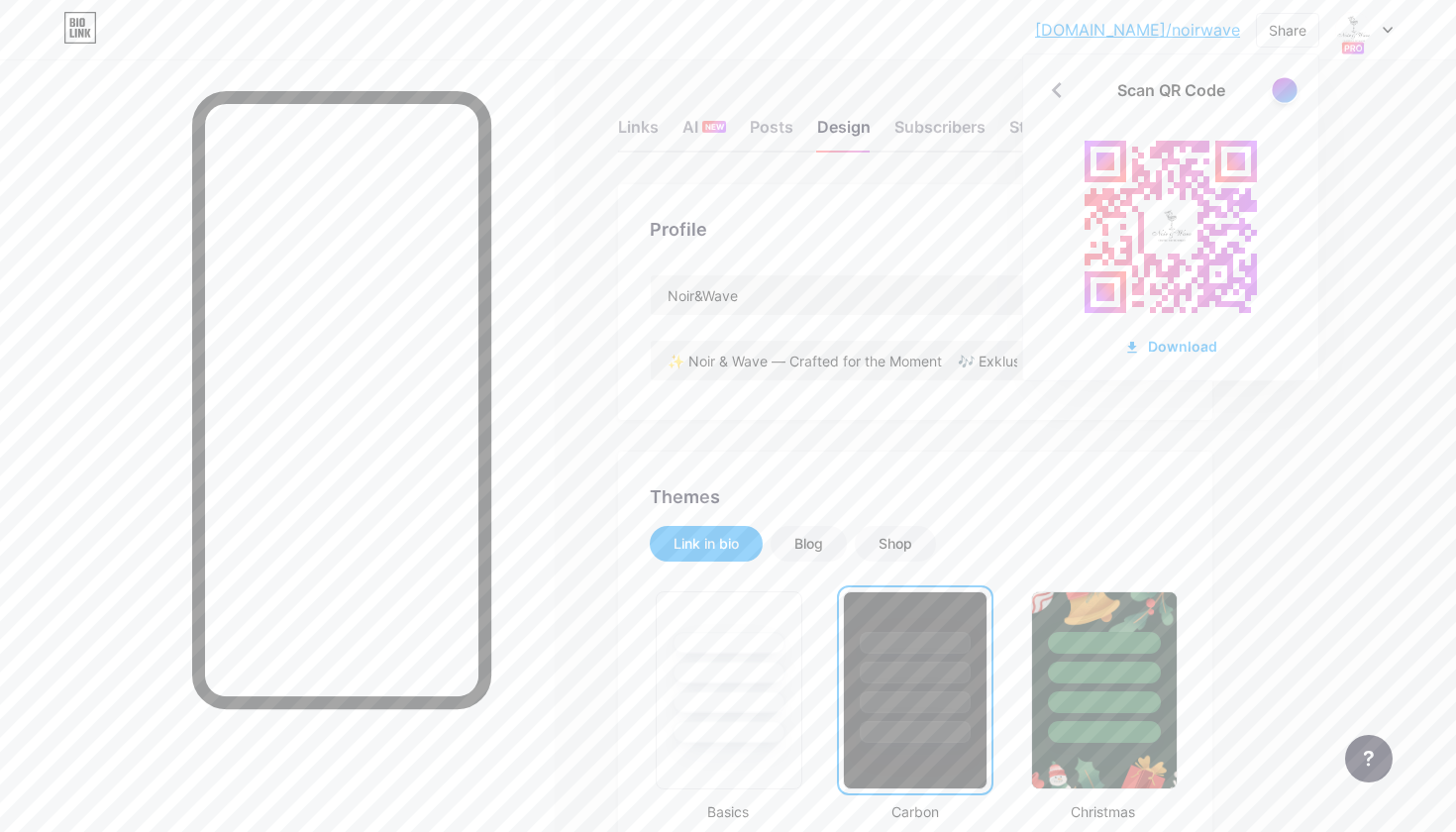
click at [1282, 93] on div at bounding box center [1284, 89] width 25 height 25
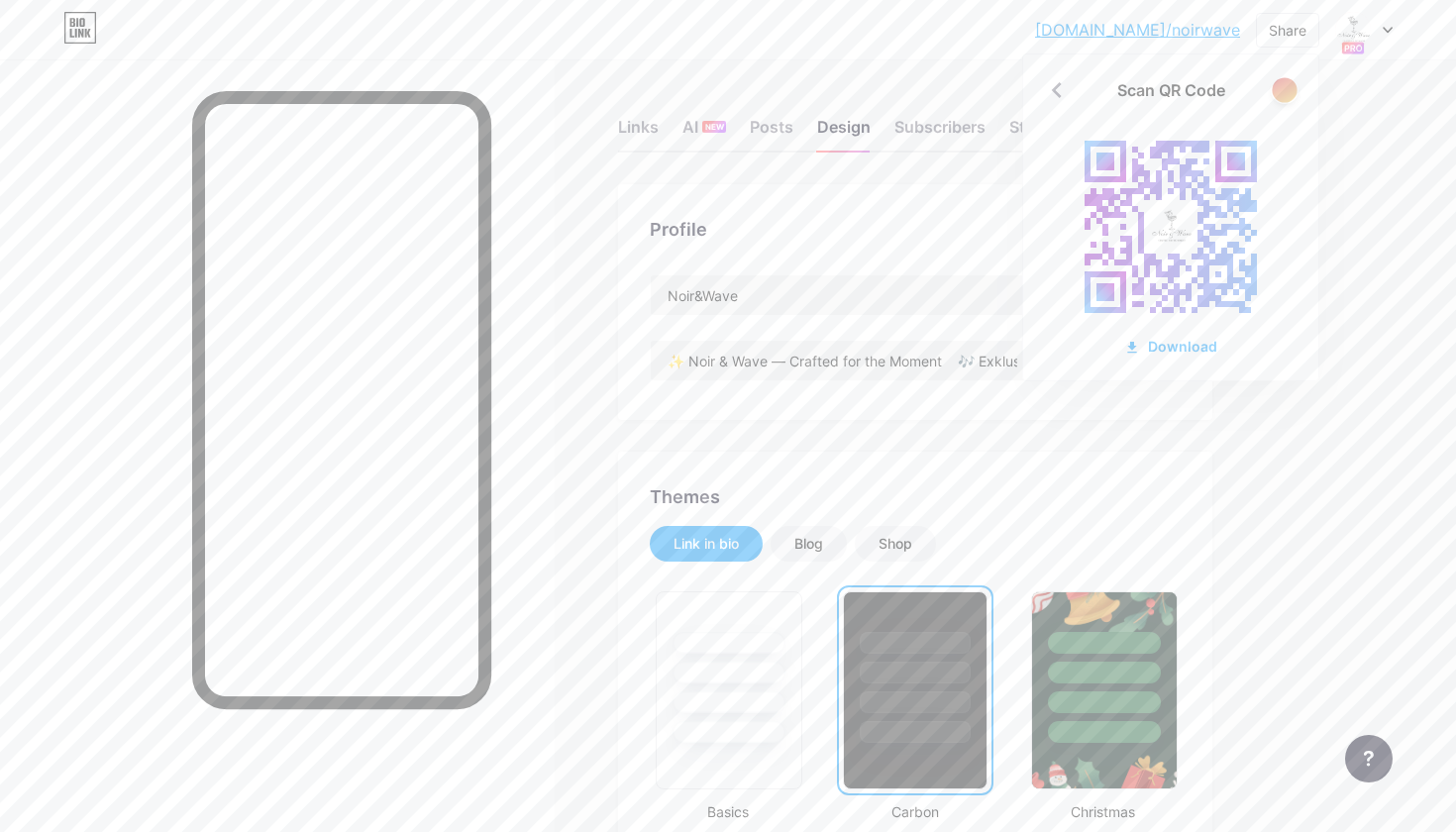
click at [1282, 93] on div at bounding box center [1284, 89] width 25 height 25
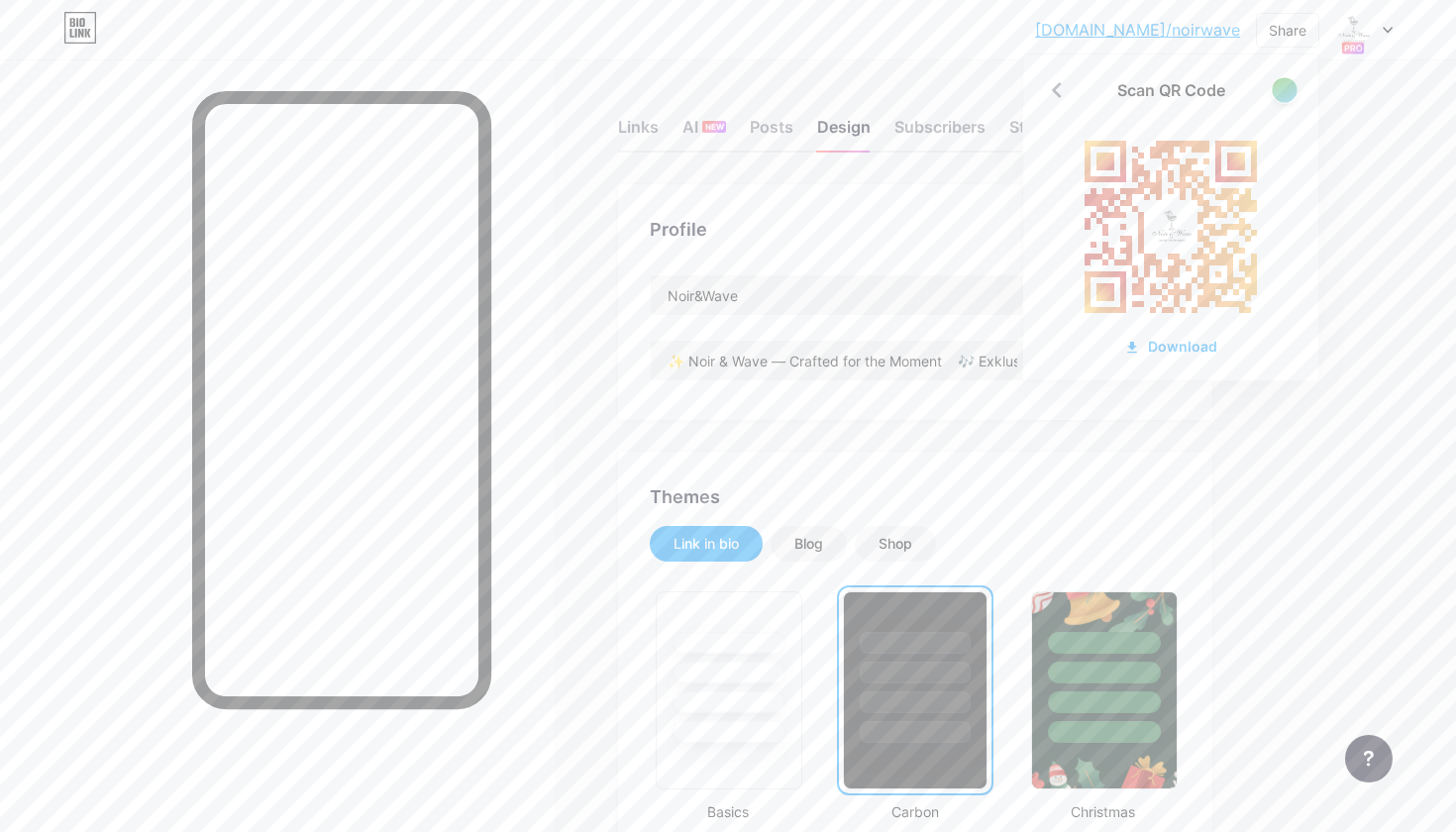
click at [1282, 93] on div at bounding box center [1284, 89] width 25 height 25
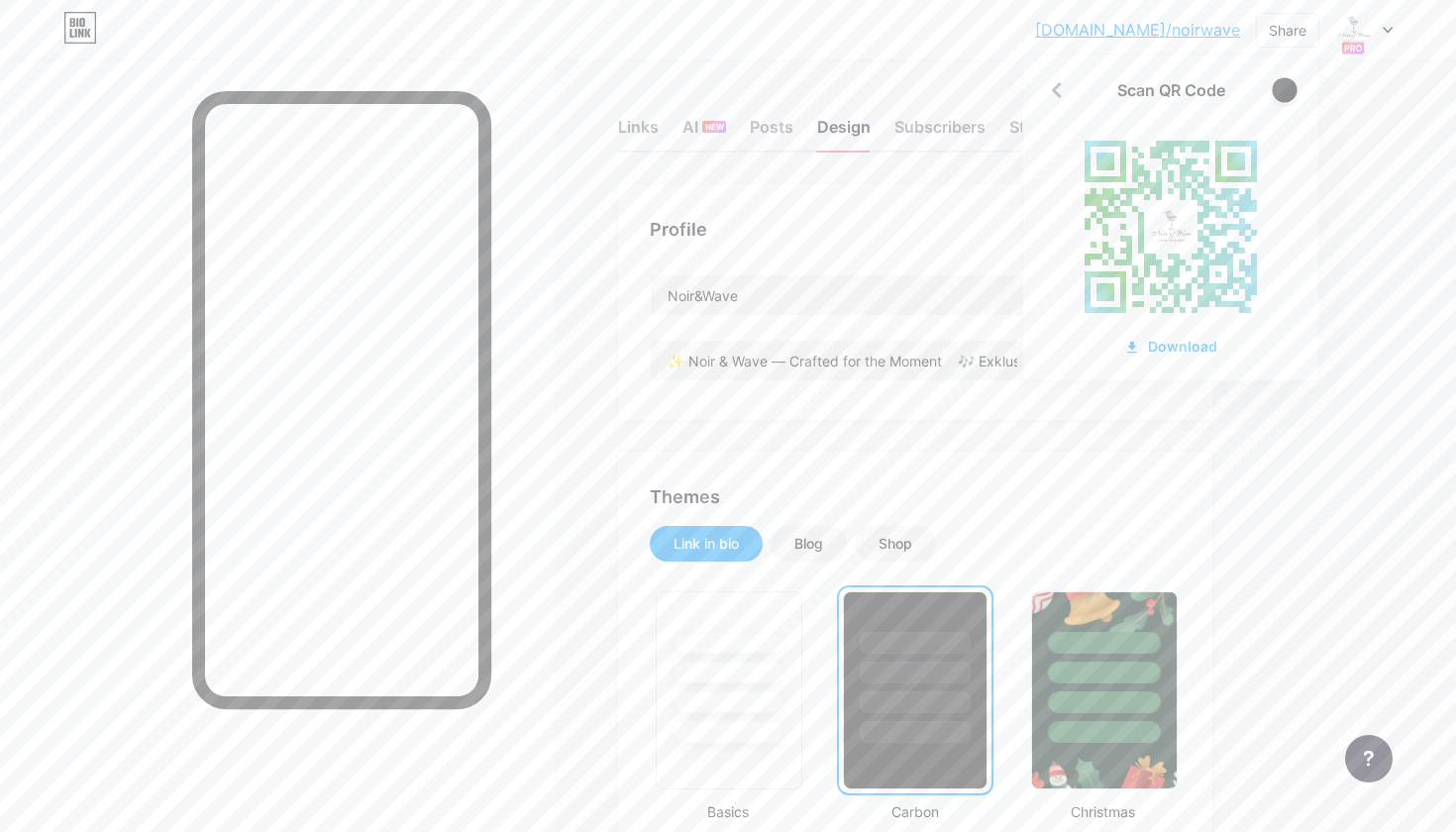
click at [1282, 93] on div at bounding box center [1284, 89] width 25 height 25
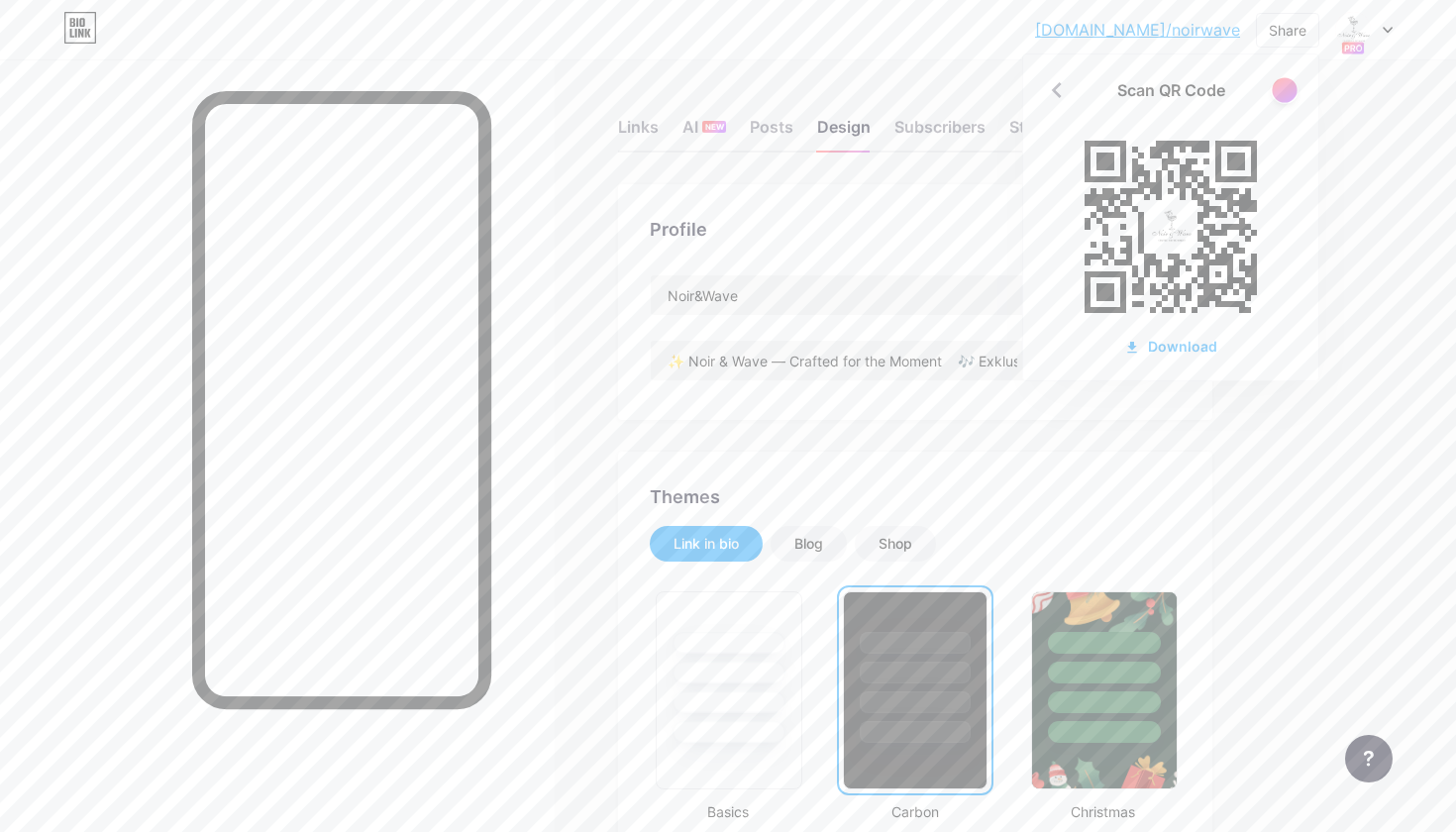
click at [1282, 93] on div at bounding box center [1284, 89] width 25 height 25
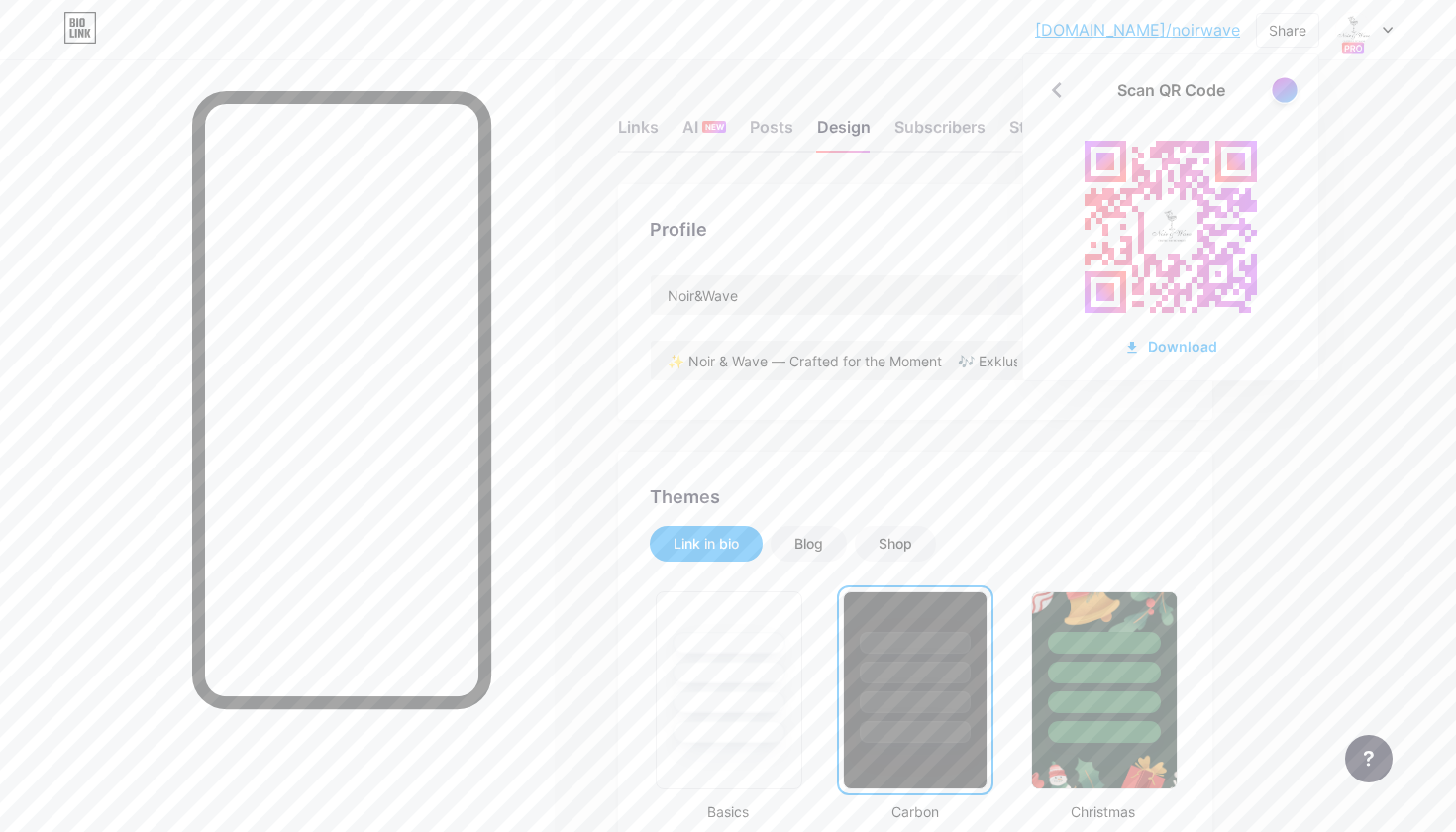
click at [1282, 93] on div at bounding box center [1284, 89] width 25 height 25
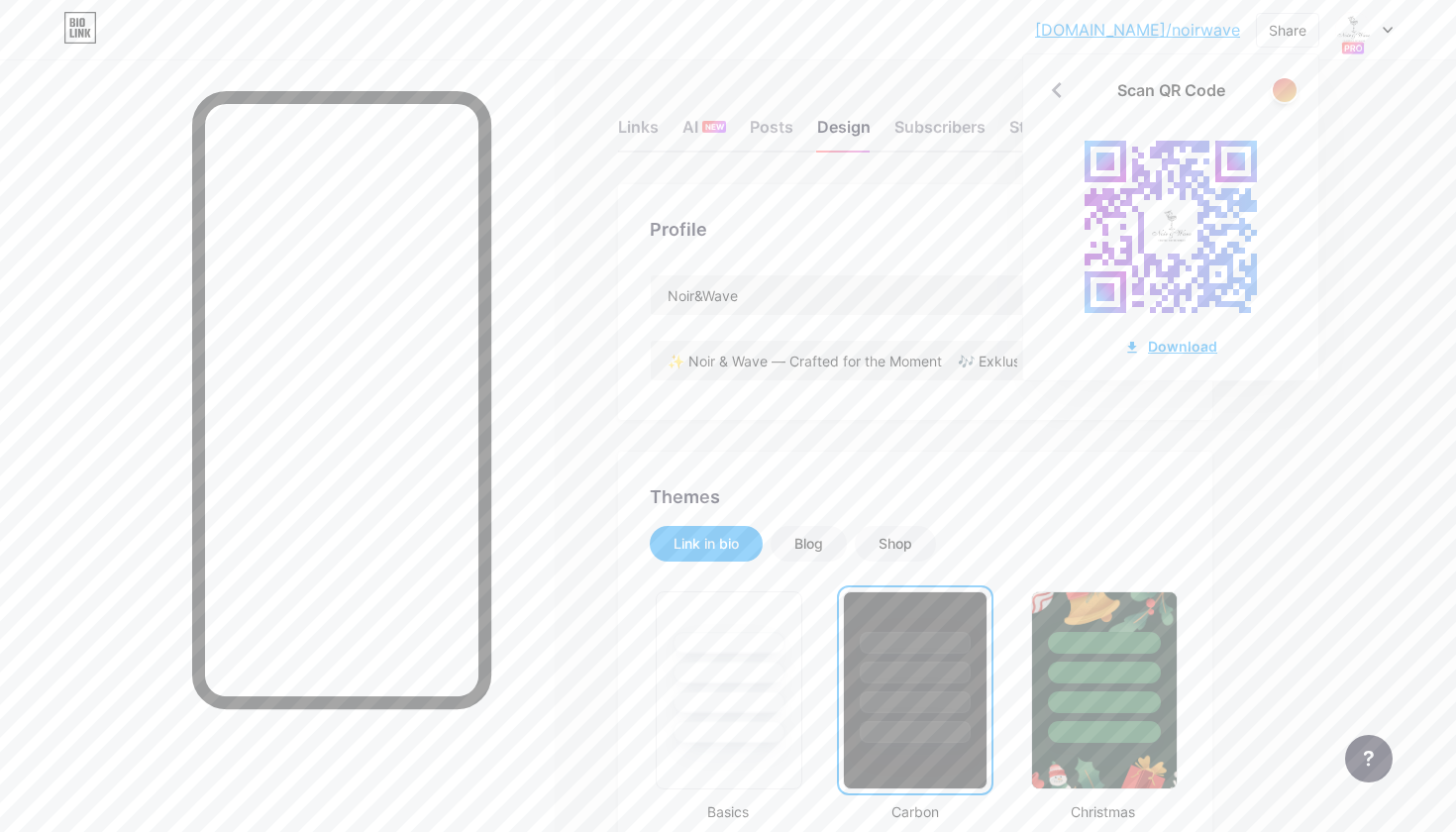
click at [1191, 349] on div "Download" at bounding box center [1170, 346] width 93 height 21
click at [1287, 86] on div at bounding box center [1284, 89] width 25 height 25
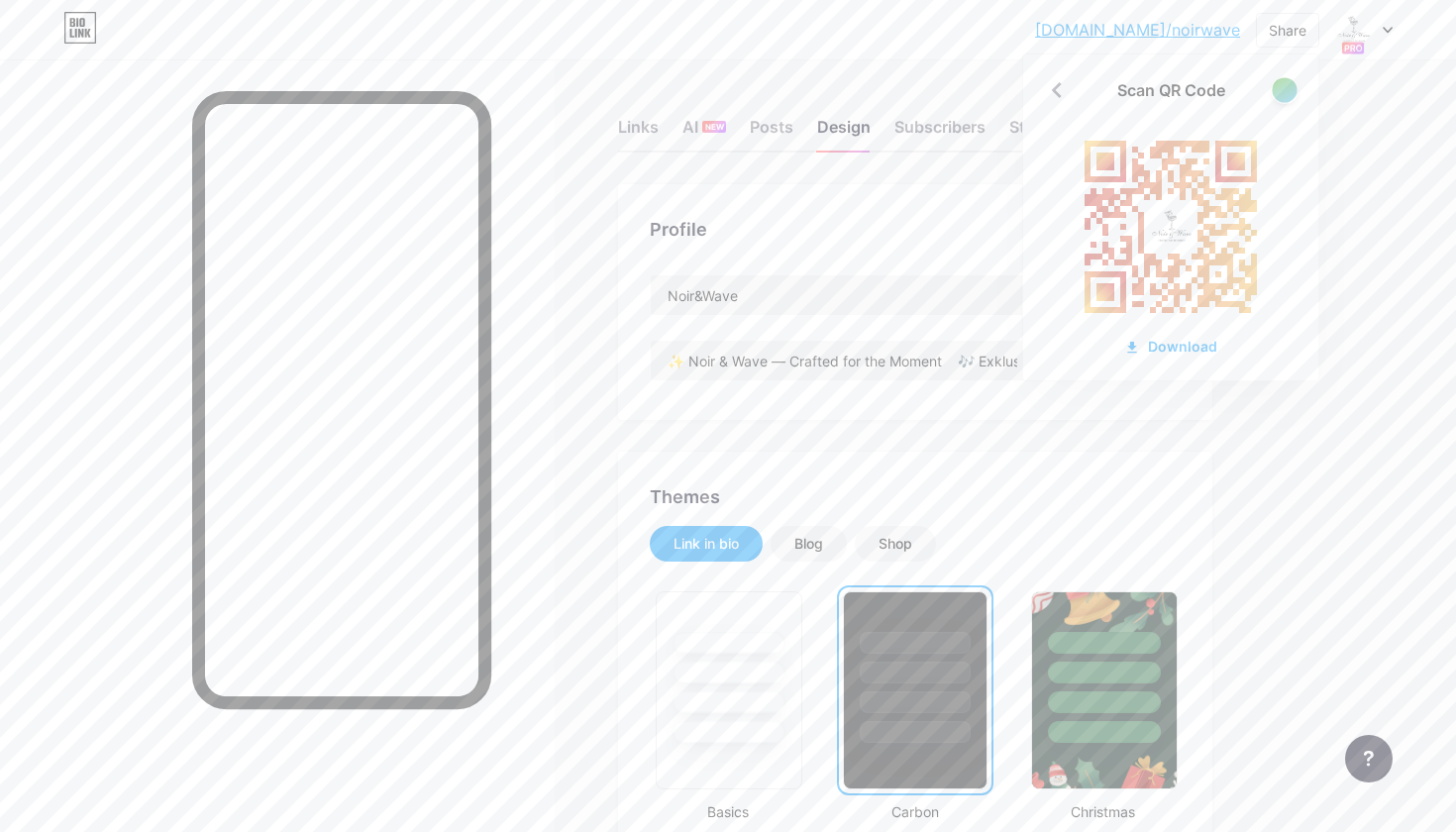
click at [1287, 86] on div at bounding box center [1284, 89] width 25 height 25
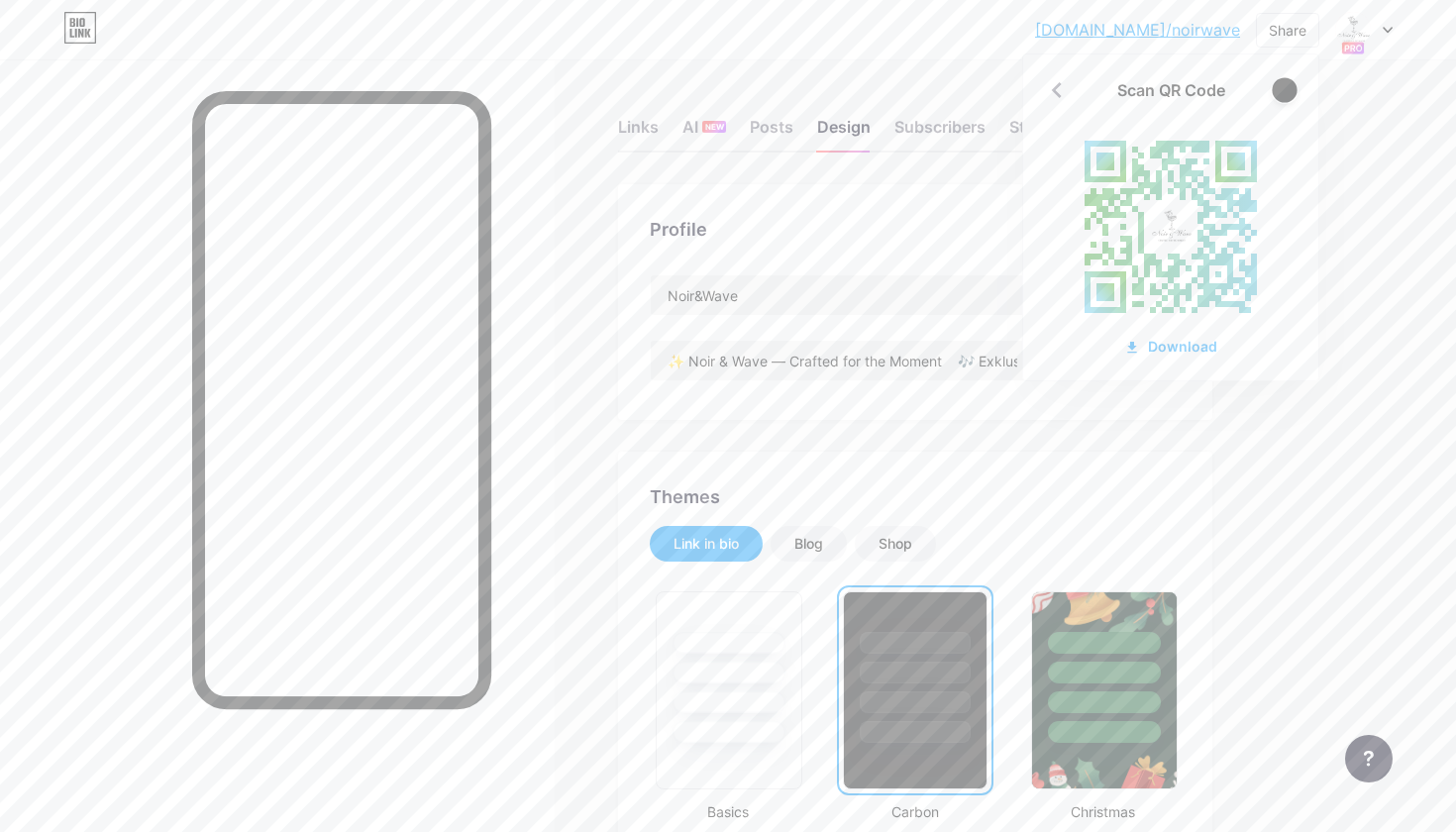
click at [1287, 86] on div at bounding box center [1284, 89] width 25 height 25
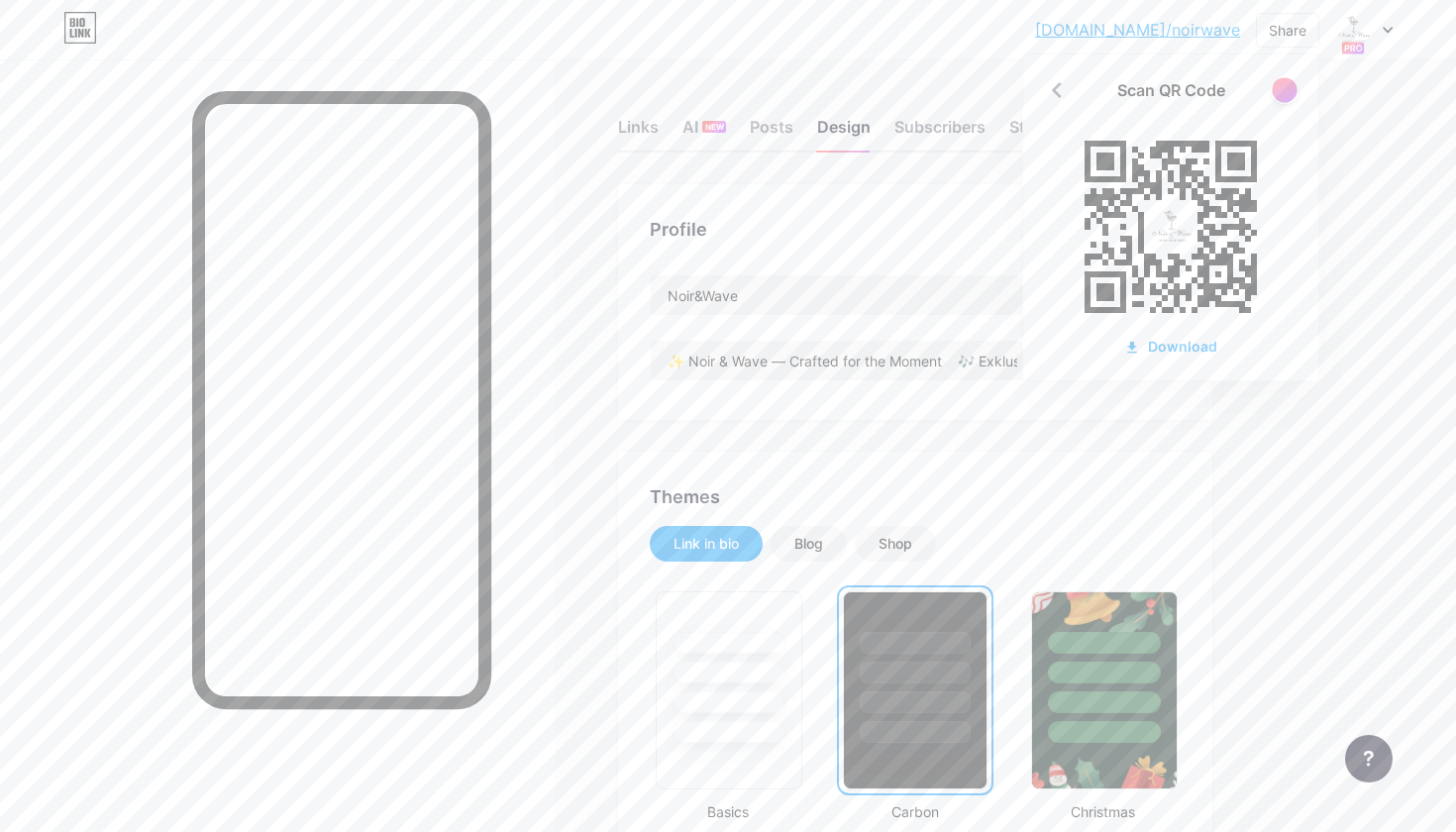
click at [1287, 86] on div at bounding box center [1284, 89] width 25 height 25
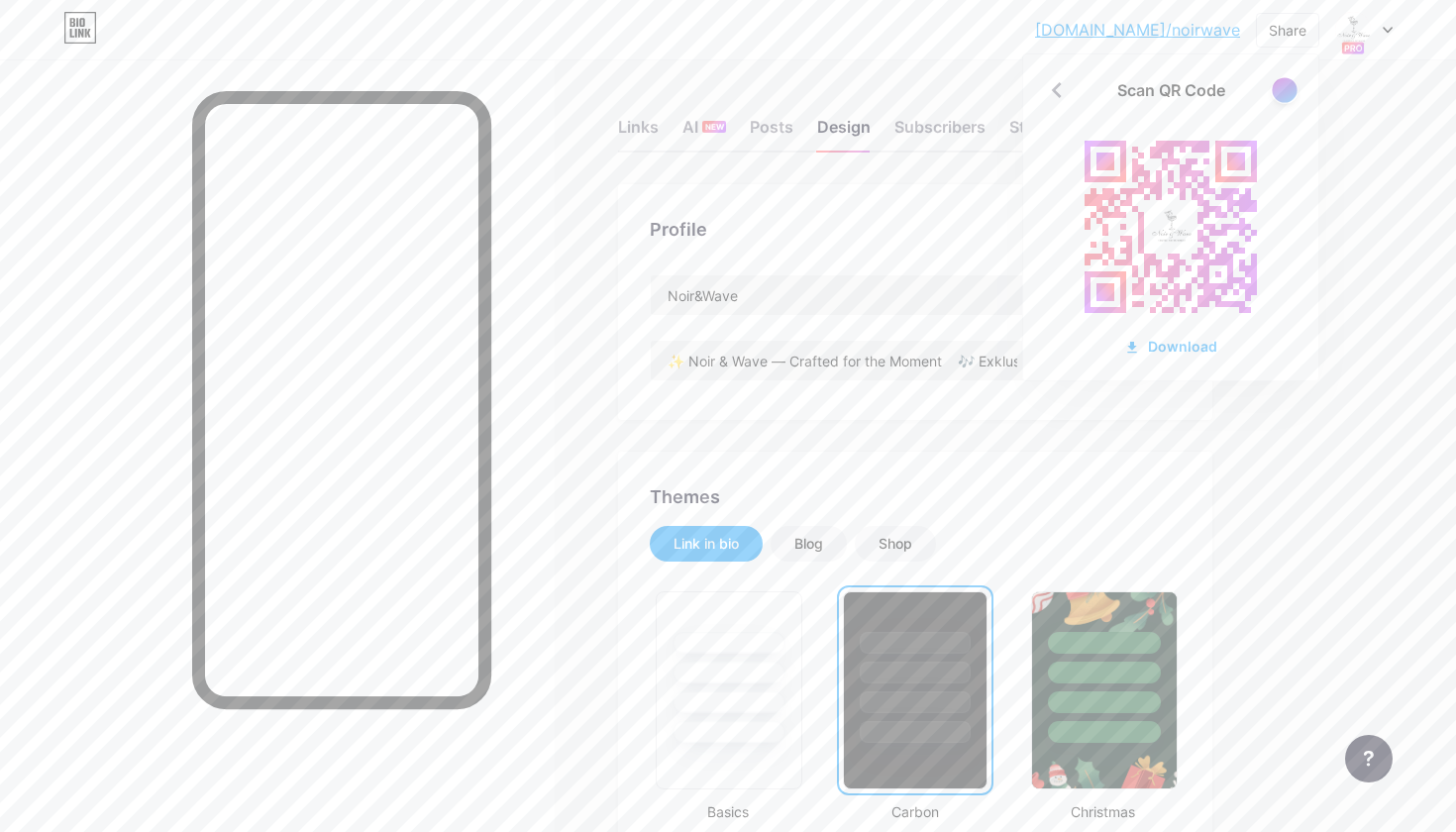
click at [1287, 86] on div at bounding box center [1284, 89] width 25 height 25
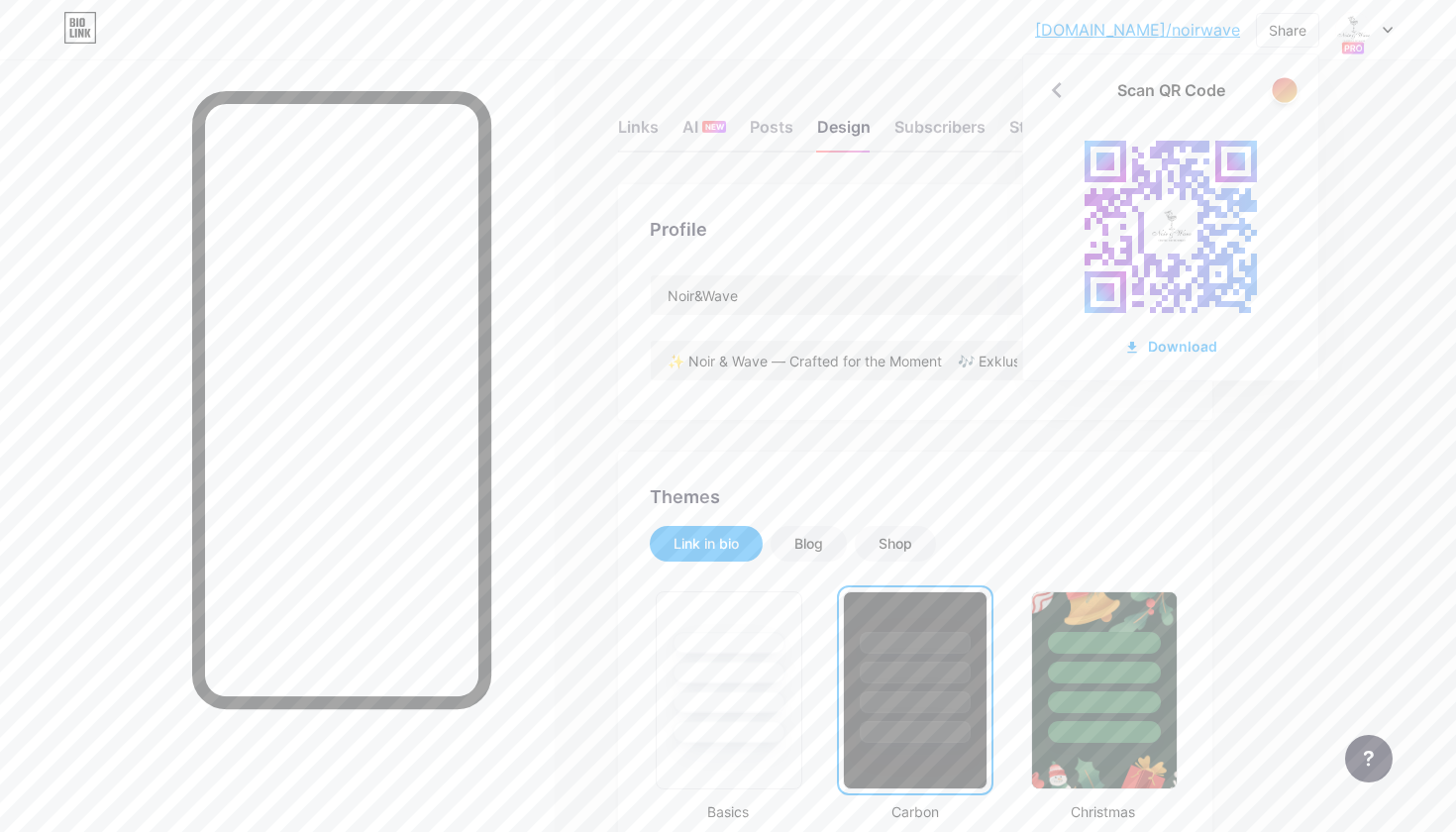
click at [1287, 86] on div at bounding box center [1284, 89] width 25 height 25
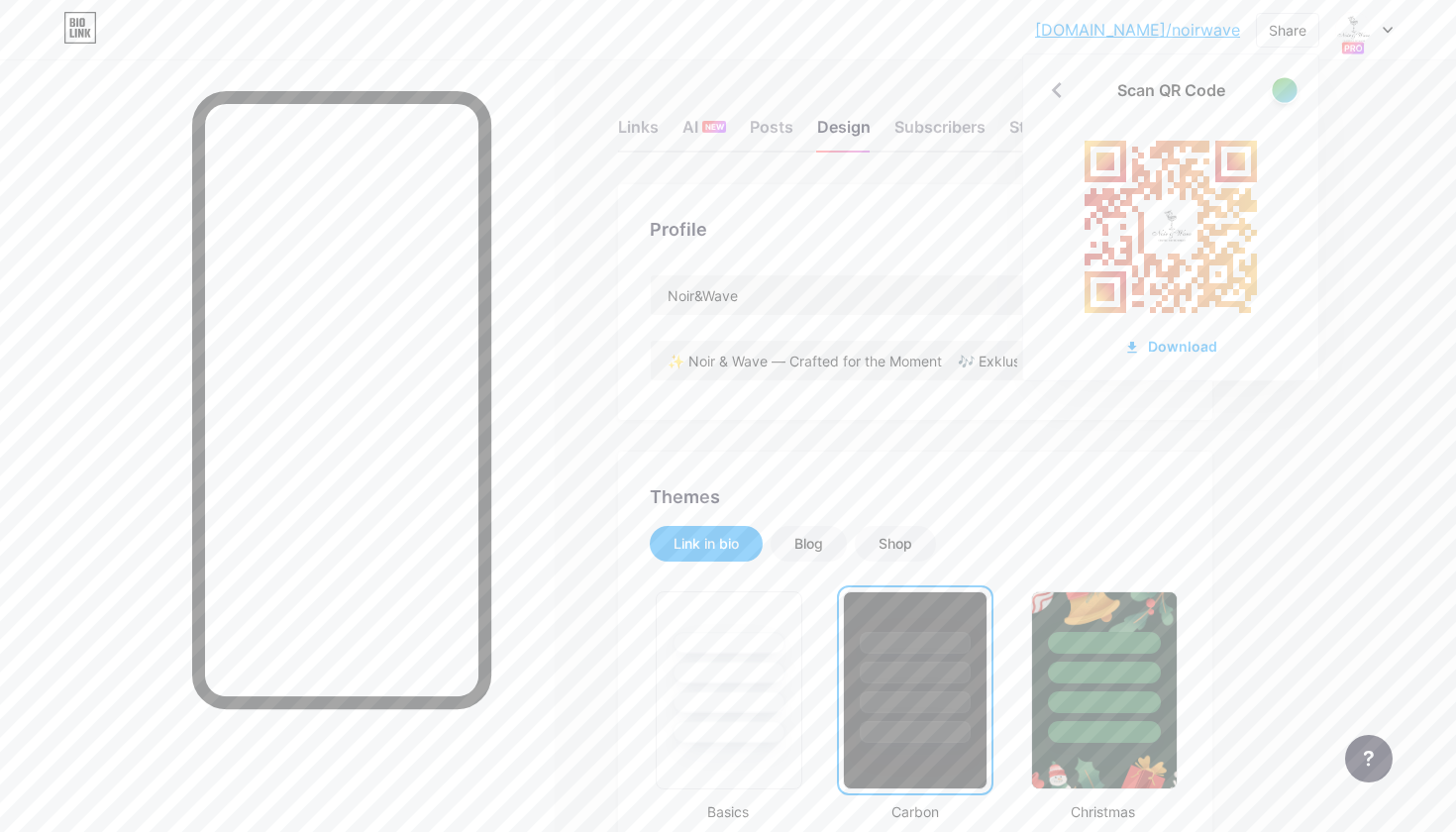
click at [1287, 86] on div at bounding box center [1284, 89] width 25 height 25
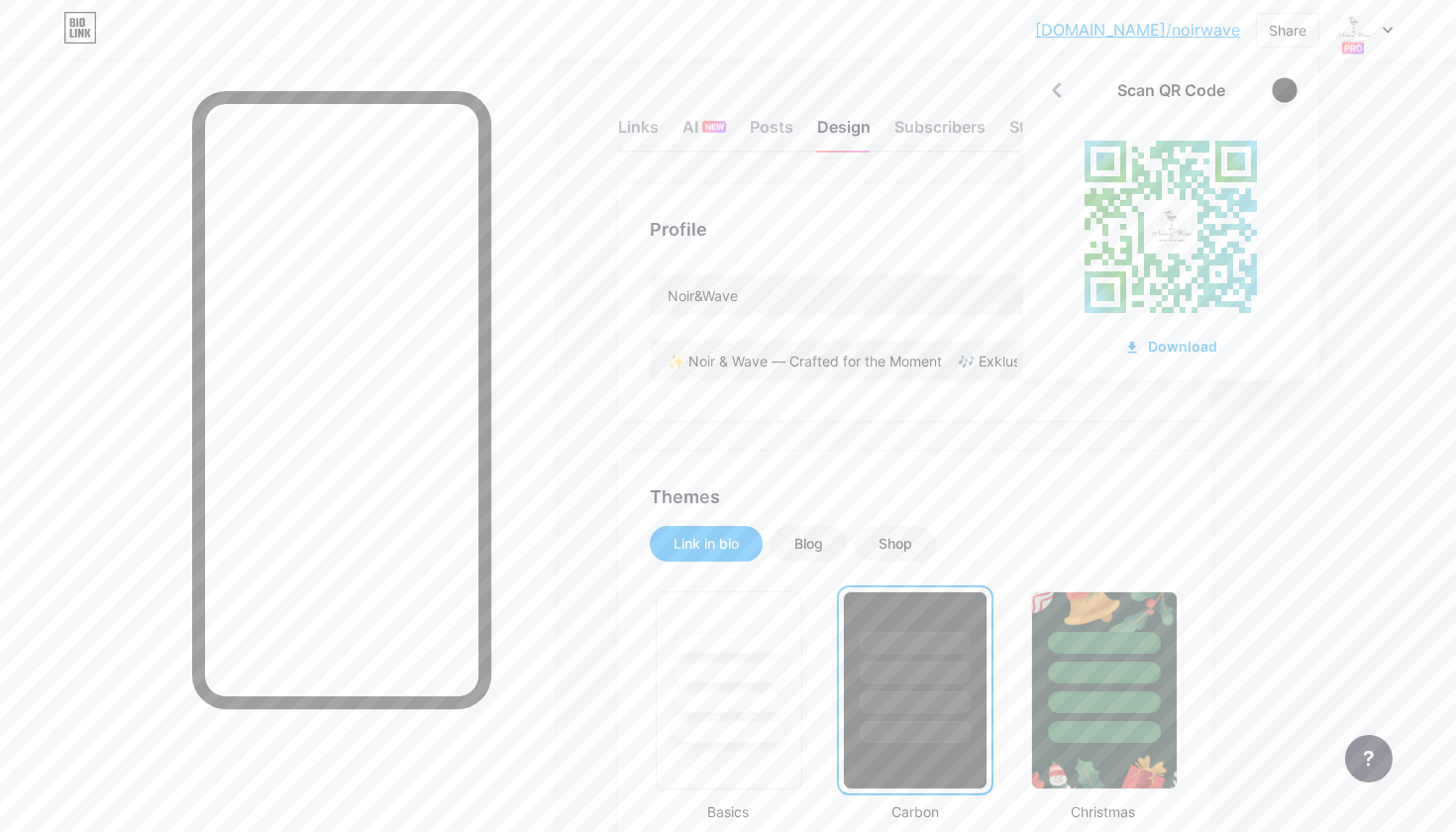
click at [1287, 86] on div at bounding box center [1284, 89] width 25 height 25
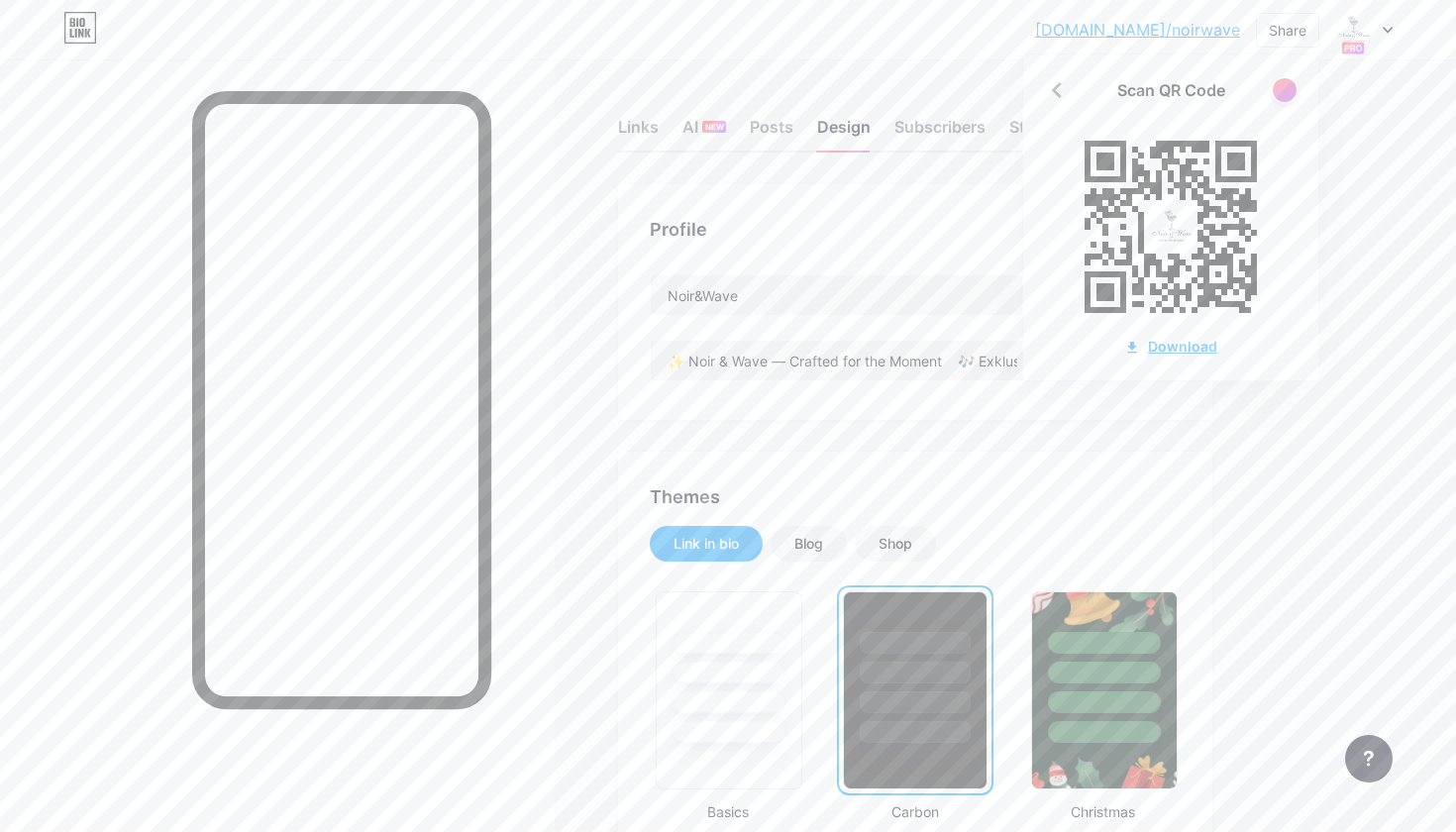
click at [1208, 342] on div "Download" at bounding box center [1170, 346] width 93 height 21
